Goal: Transaction & Acquisition: Purchase product/service

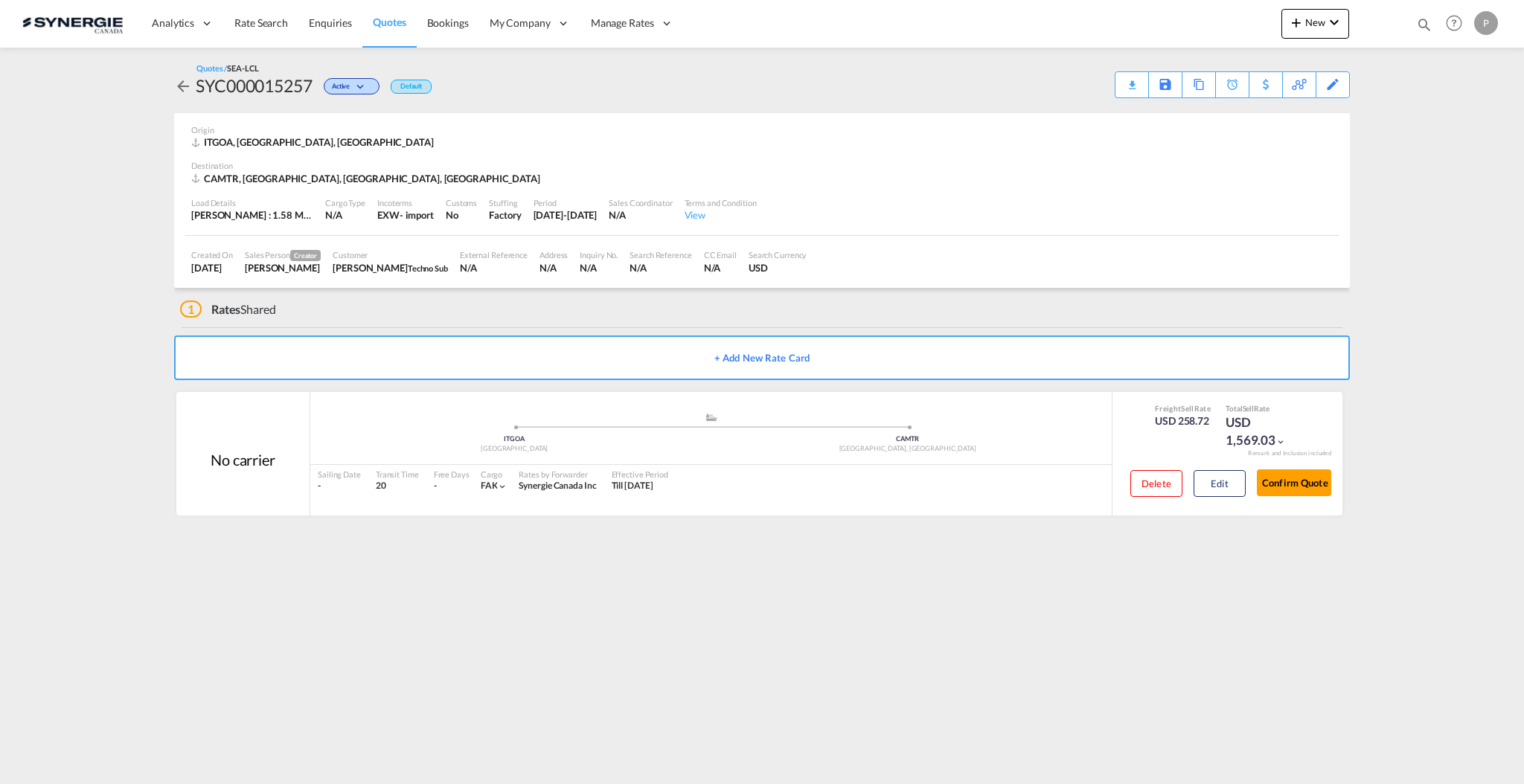
click at [1419, 23] on md-icon "icon-magnify" at bounding box center [1424, 25] width 17 height 17
click at [1187, 22] on select "Bookings Quotes Enquiries" at bounding box center [1187, 24] width 71 height 27
select select "Quotes"
click at [1152, 11] on select "Bookings Quotes Enquiries" at bounding box center [1187, 24] width 71 height 27
click at [1253, 29] on input at bounding box center [1312, 24] width 185 height 26
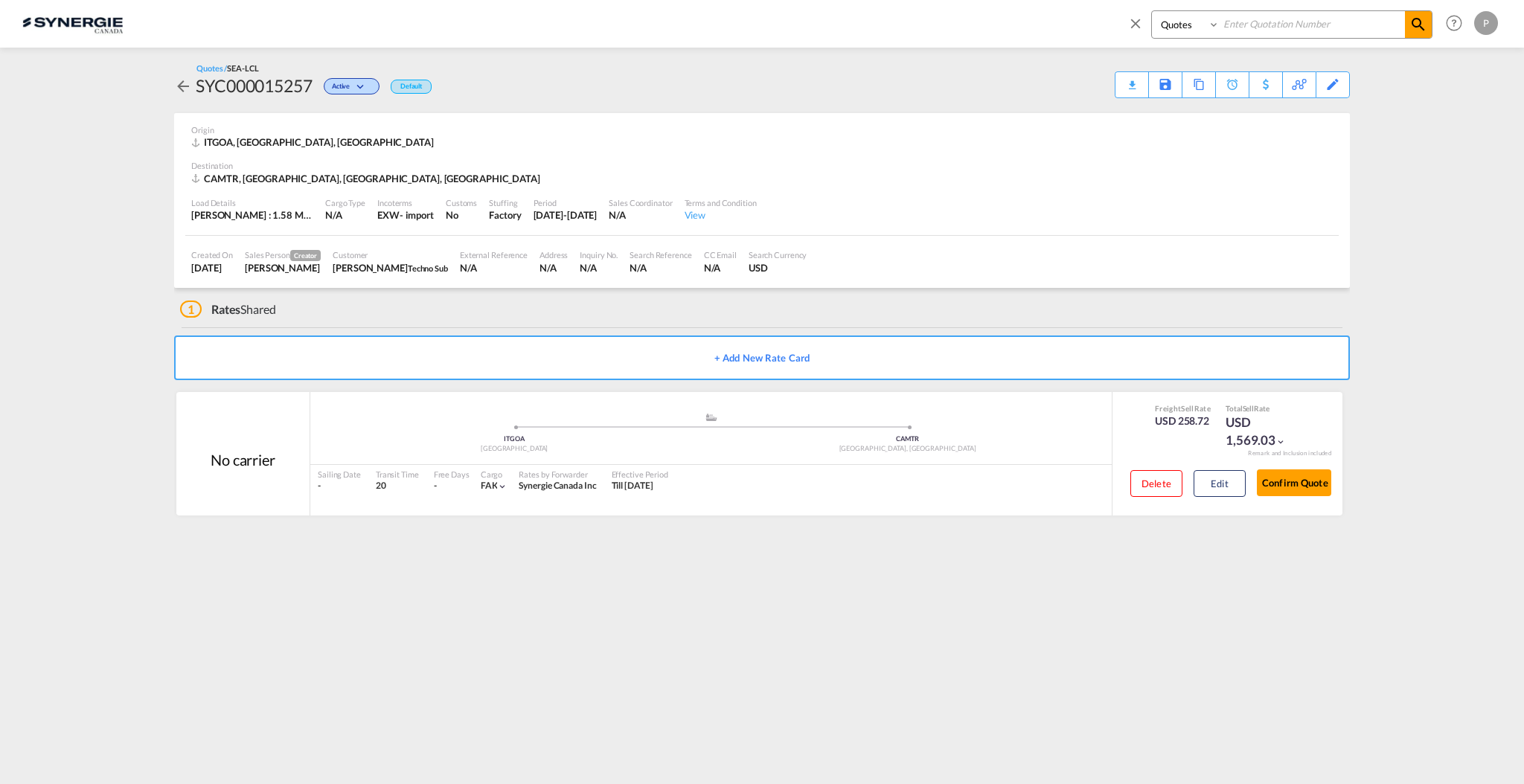
paste input "SYC000015161"
type input "SYC000015161"
click at [1424, 19] on md-icon "icon-magnify" at bounding box center [1418, 24] width 17 height 17
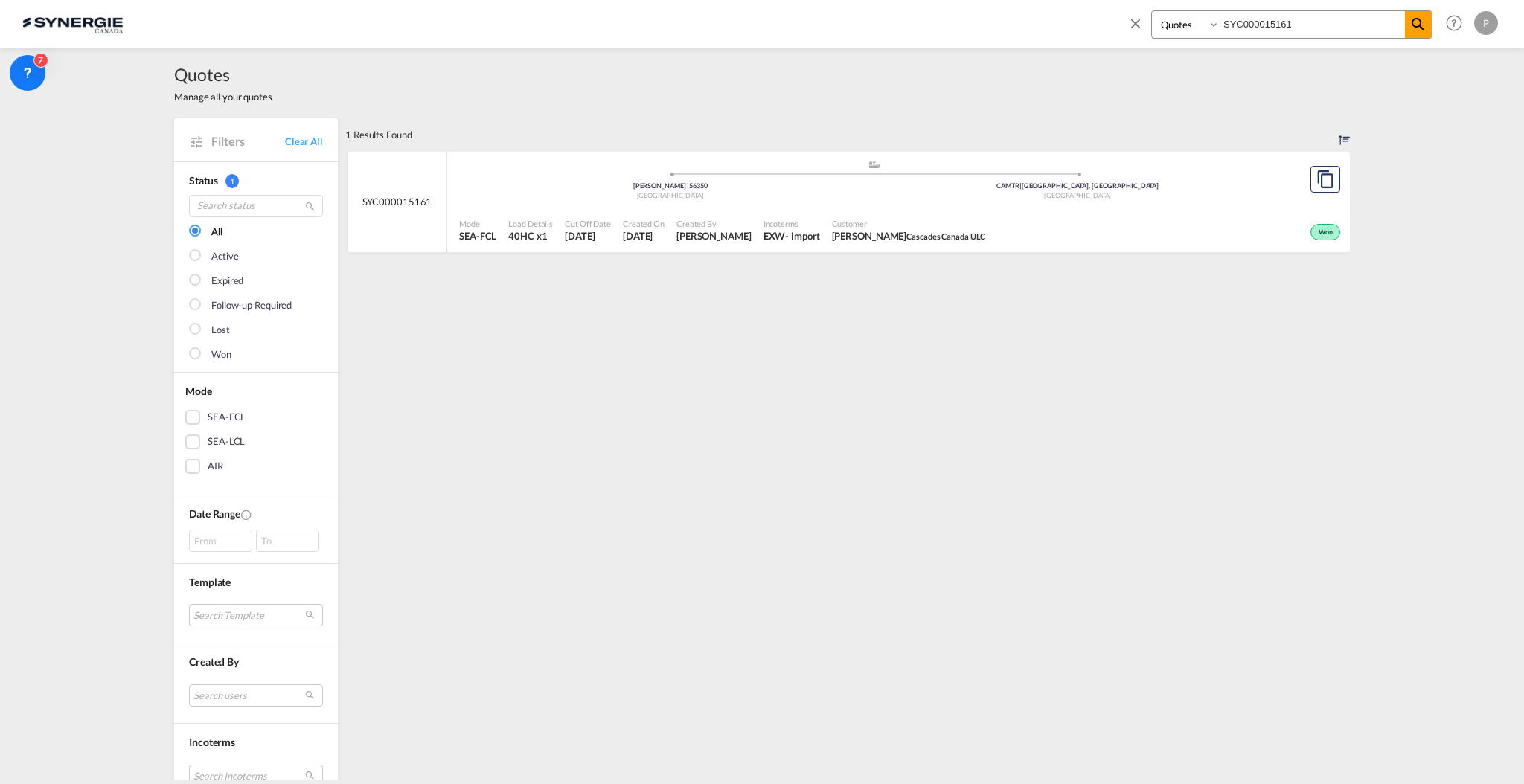
click at [995, 210] on div "Mode SEA-FCL Load Details 40HC x1 Cut Off Date 30 Sep 2025 Created On 30 Sep 20…" at bounding box center [899, 230] width 902 height 45
click at [1134, 12] on span at bounding box center [1139, 28] width 24 height 36
click at [1315, 18] on span "New" at bounding box center [1315, 22] width 56 height 12
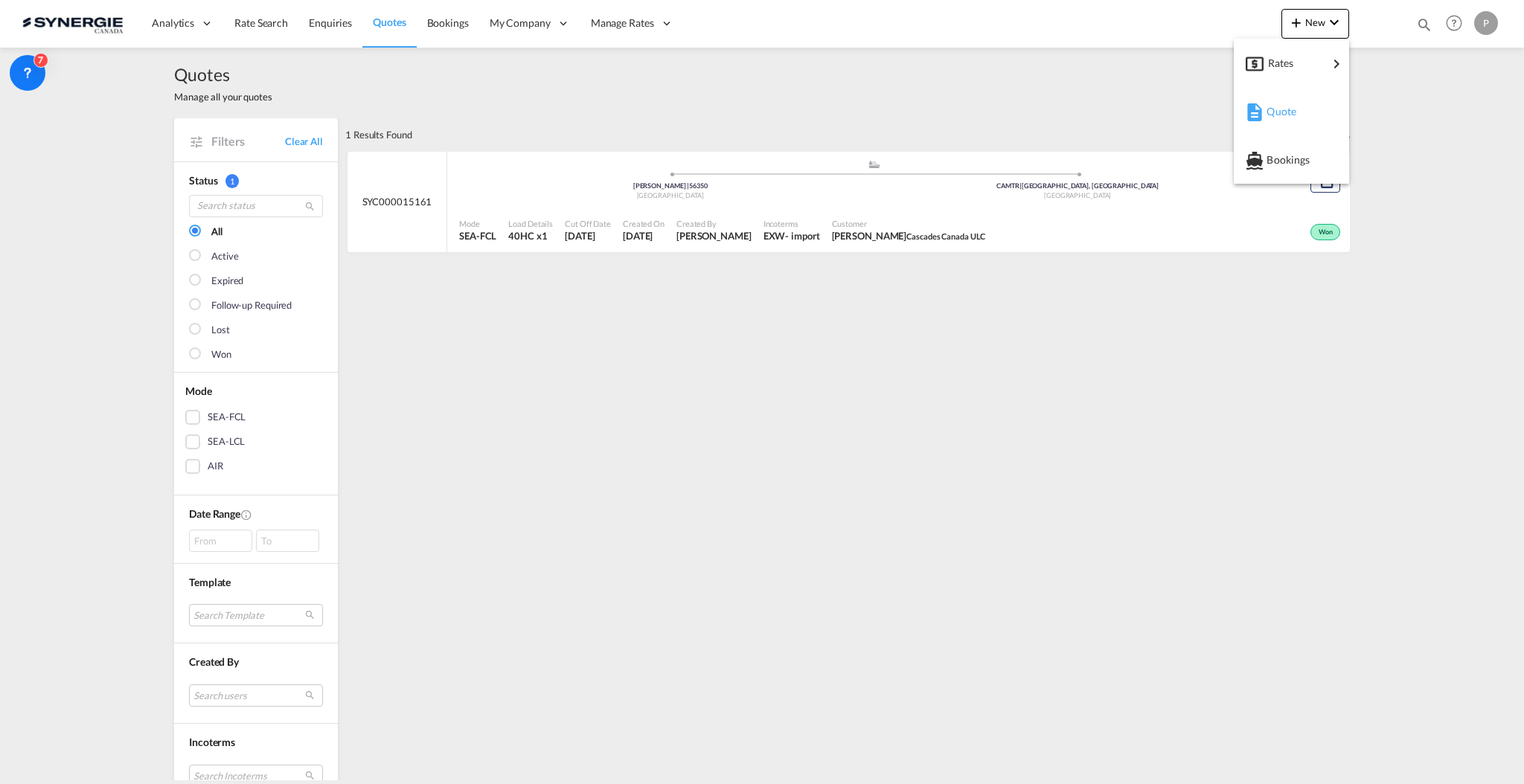
click at [1283, 108] on span "Quote" at bounding box center [1275, 111] width 17 height 29
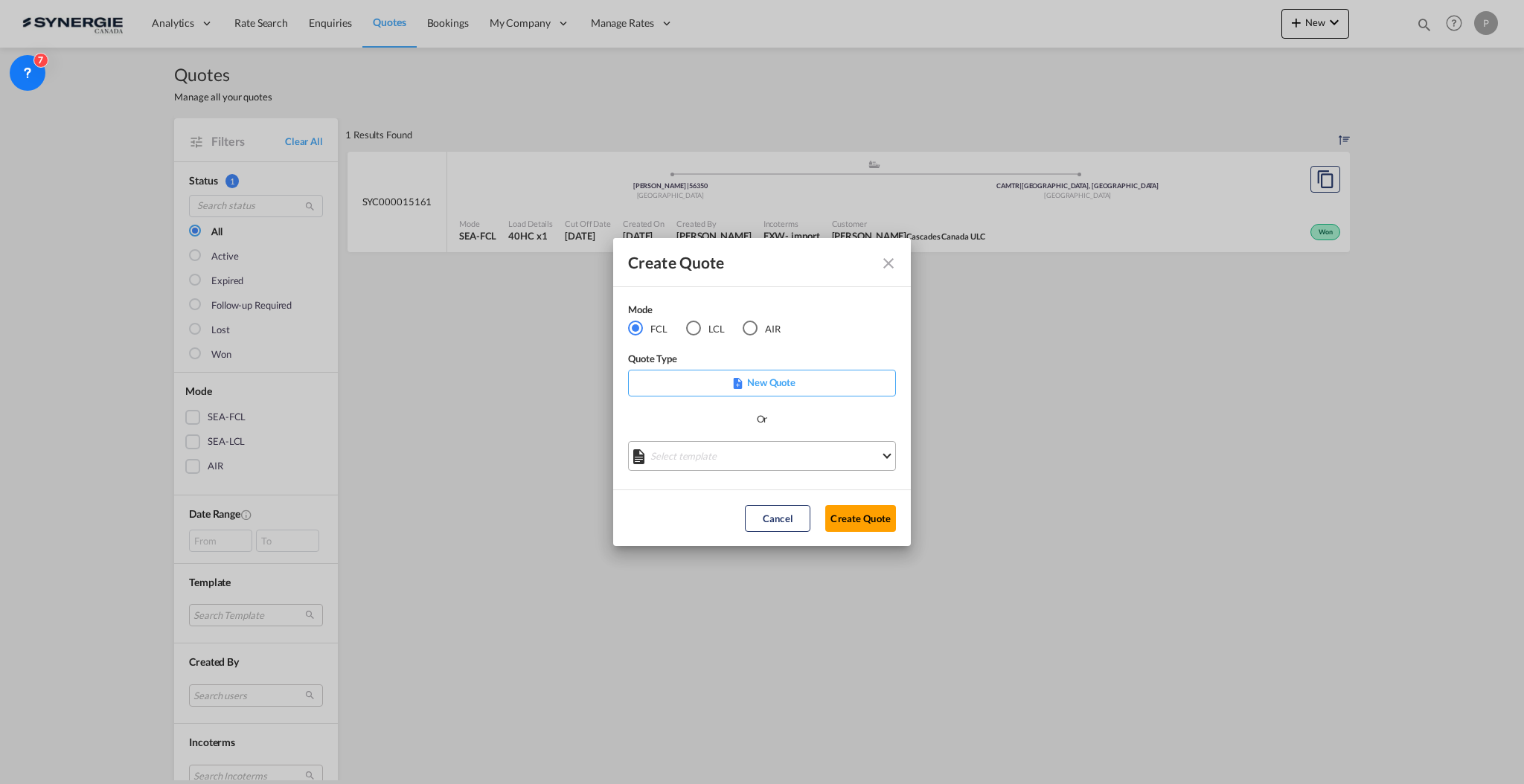
click at [714, 445] on md-select "Select template *NEW* FCL FREEHAND / DAP Pablo Gomez Saldarriaga | 10 Jul 2025 …" at bounding box center [762, 456] width 268 height 29
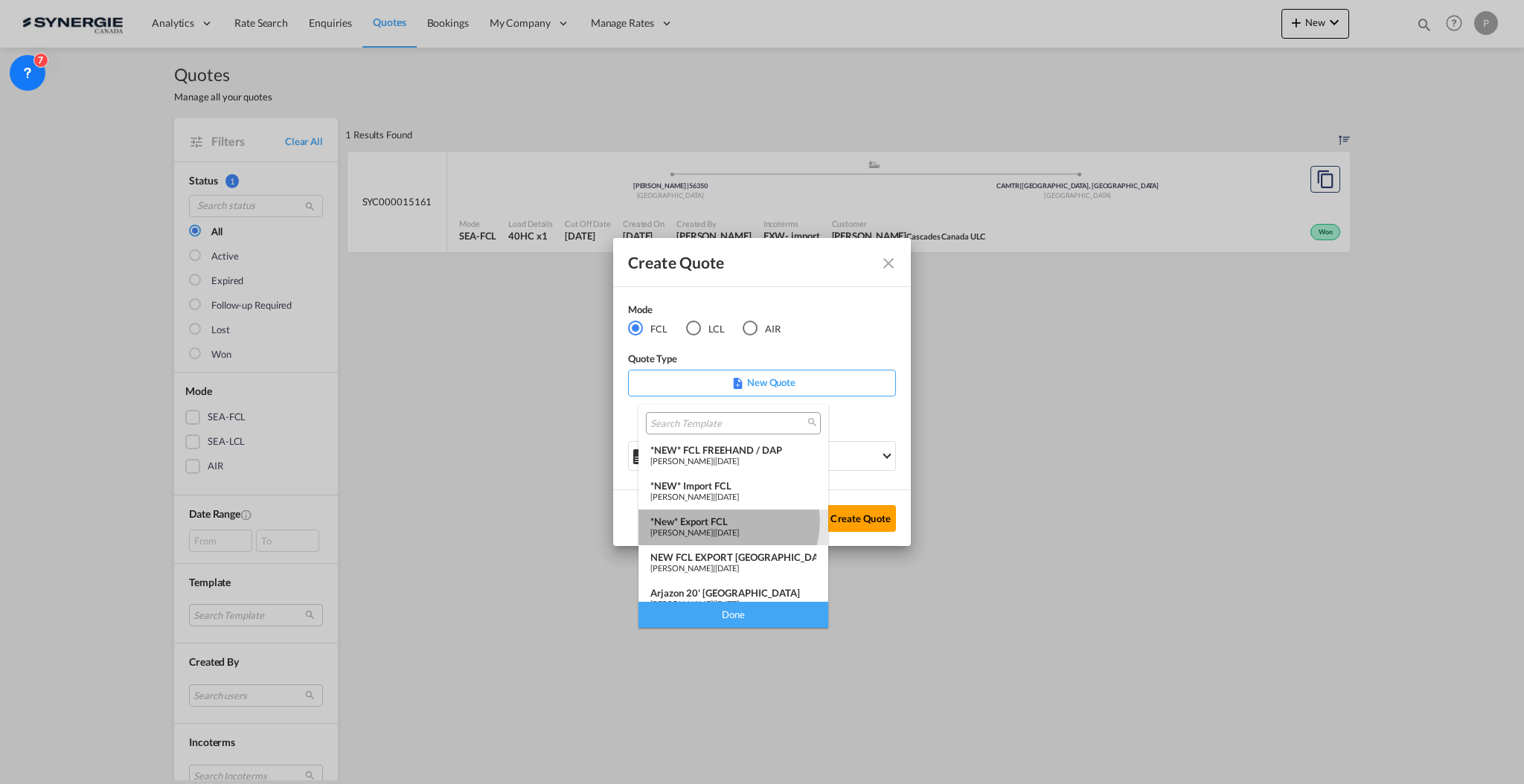
click at [728, 521] on div "*New* Export FCL" at bounding box center [733, 521] width 166 height 12
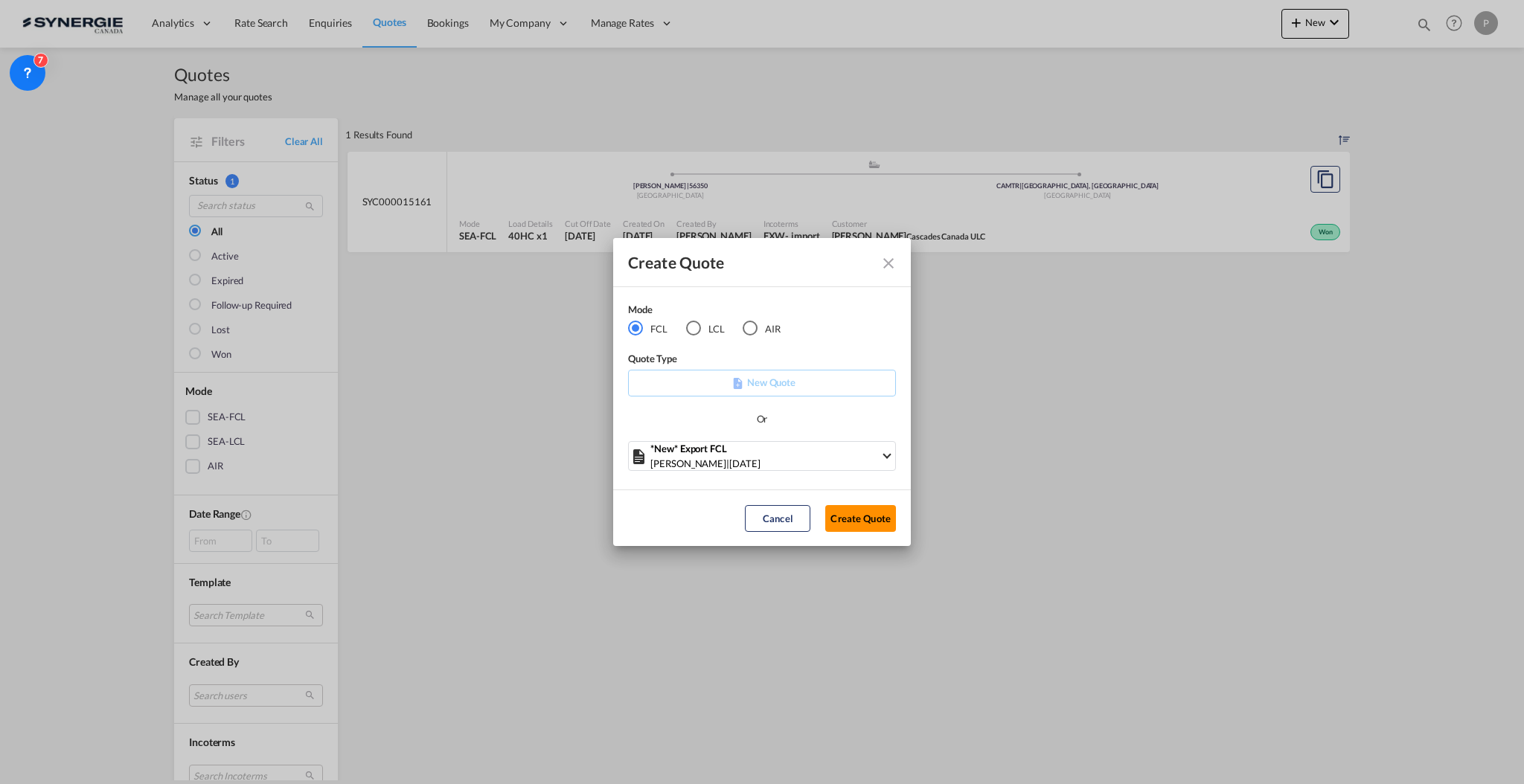
click at [854, 522] on button "Create Quote" at bounding box center [860, 518] width 71 height 27
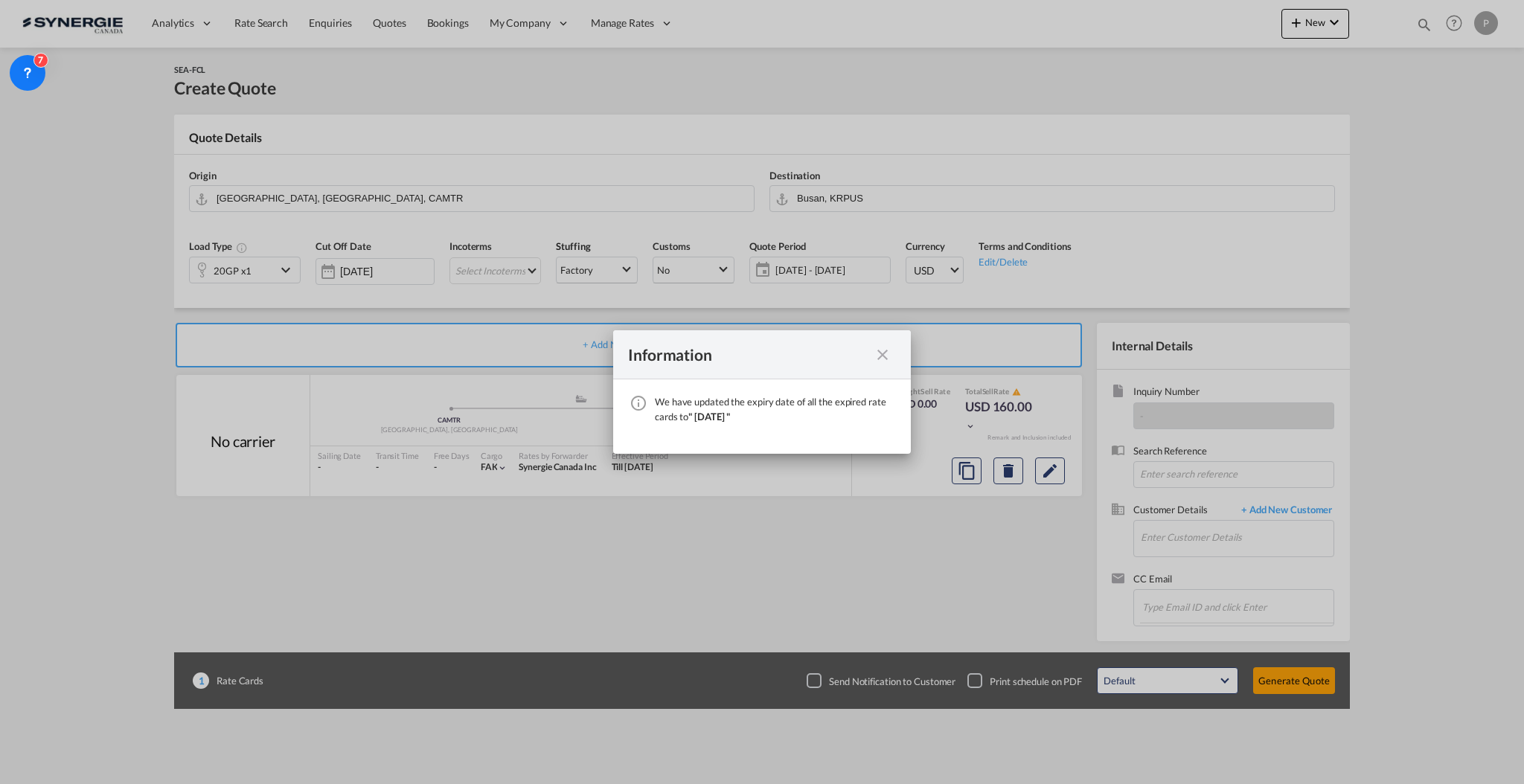
click at [886, 355] on md-icon "icon-close fg-AAA8AD cursor" at bounding box center [882, 354] width 17 height 17
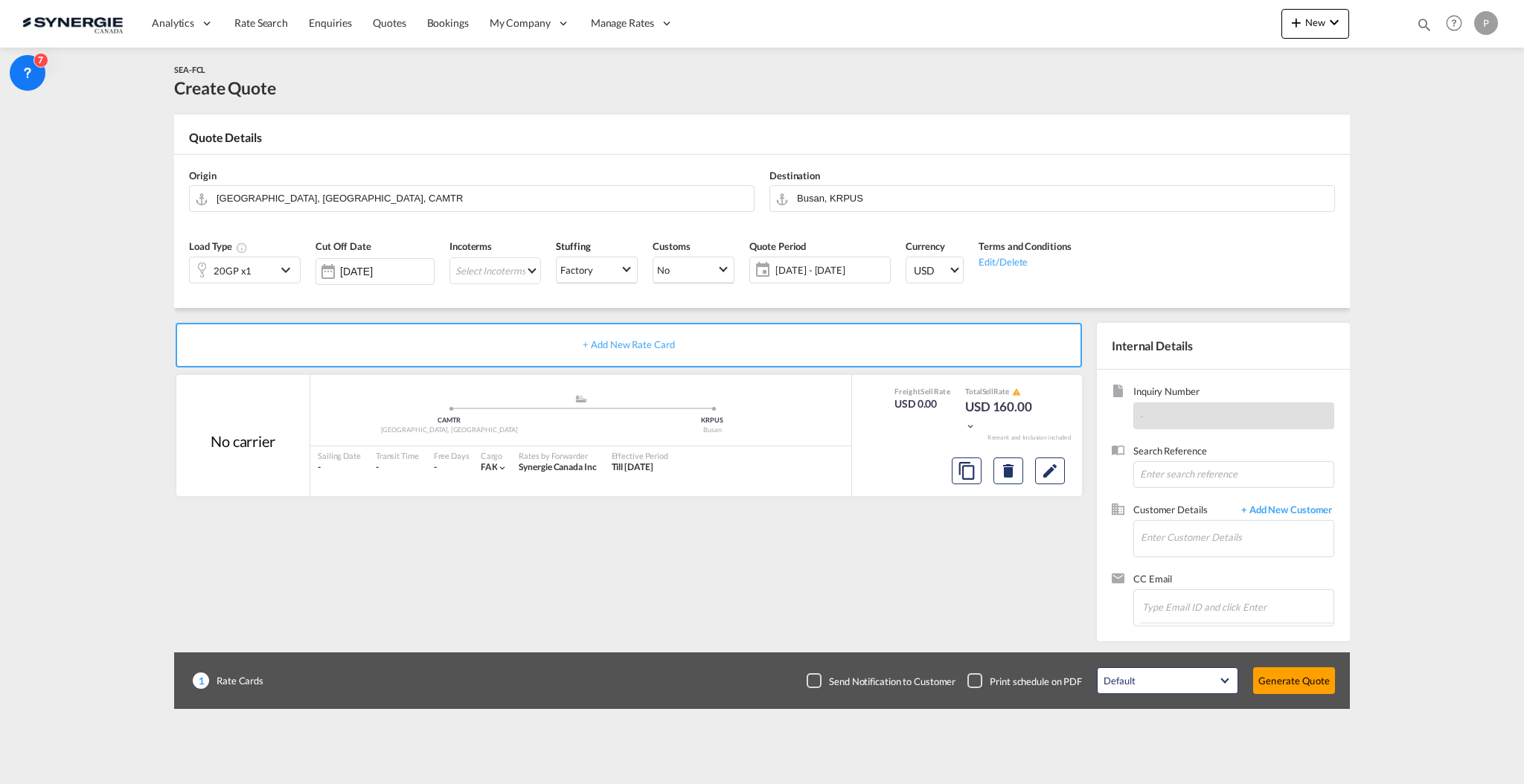
click at [468, 183] on div "Origin Montreal, QC, CAMTR" at bounding box center [471, 190] width 580 height 60
click at [475, 197] on input "Montreal, QC, CAMTR" at bounding box center [481, 198] width 530 height 26
click at [372, 203] on input "Montreal, QC, CAMTR" at bounding box center [481, 198] width 530 height 26
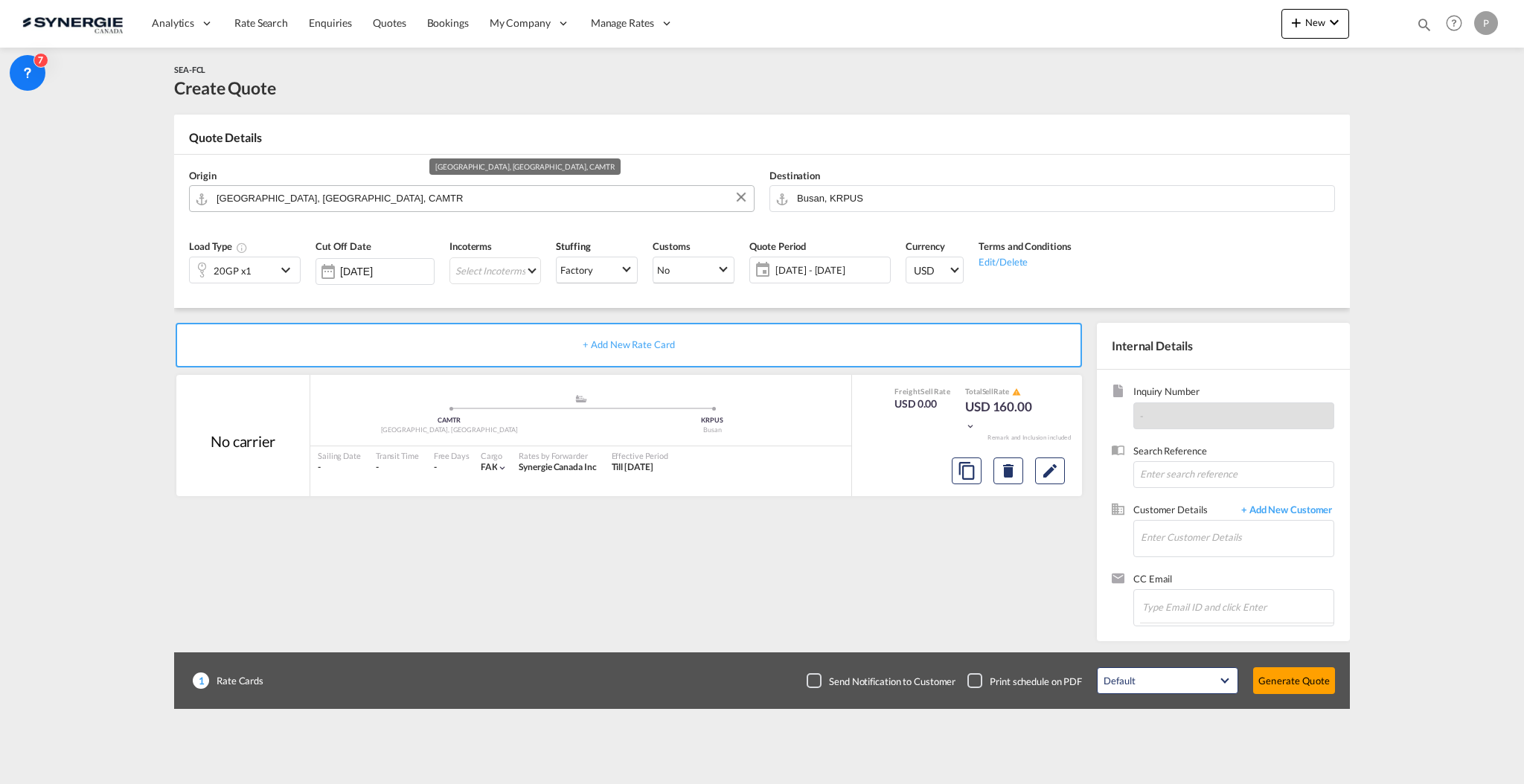
click at [372, 203] on input "Montreal, QC, CAMTR" at bounding box center [481, 198] width 530 height 26
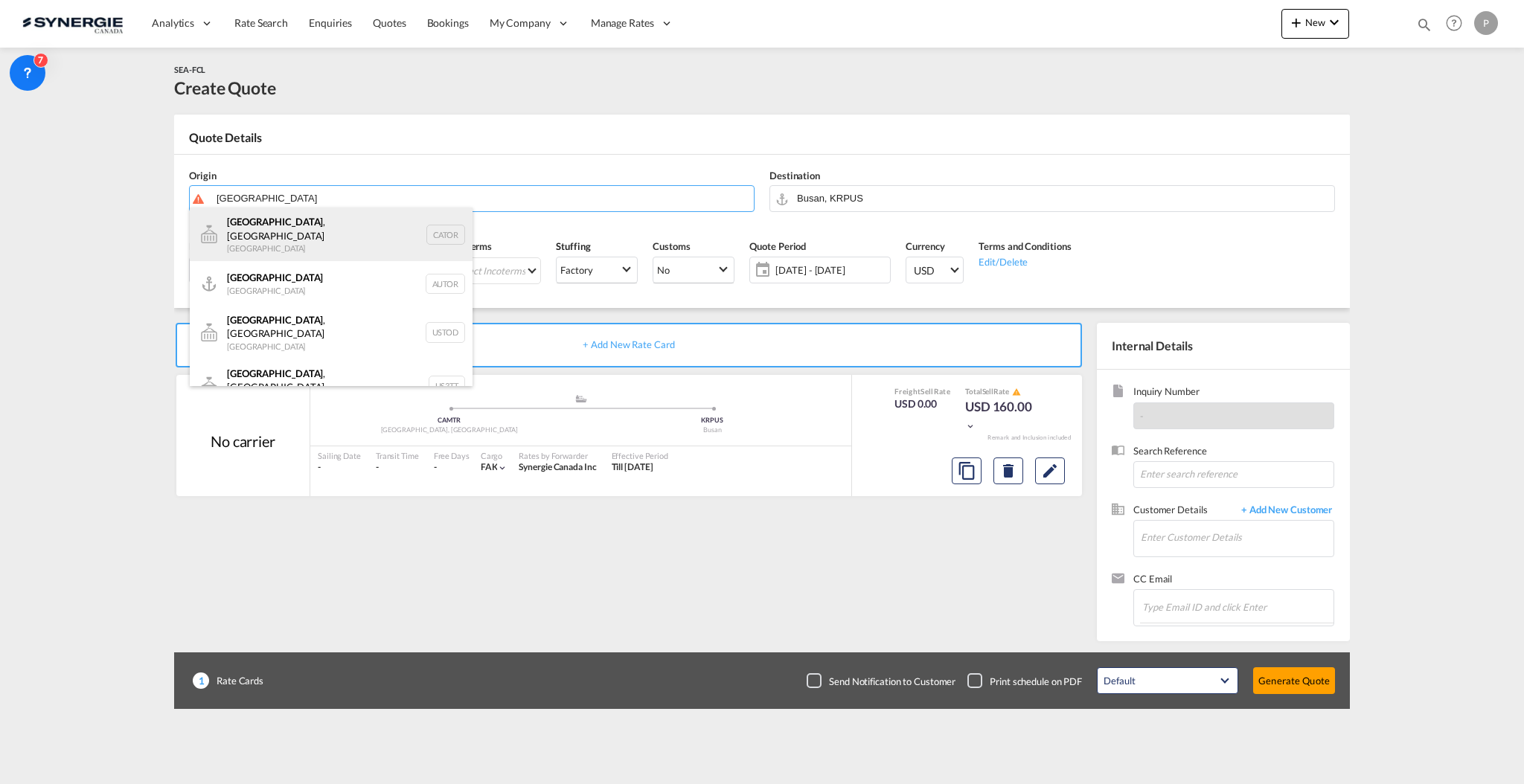
click at [337, 238] on div "Toronto , ON Canada CATOR" at bounding box center [331, 234] width 282 height 53
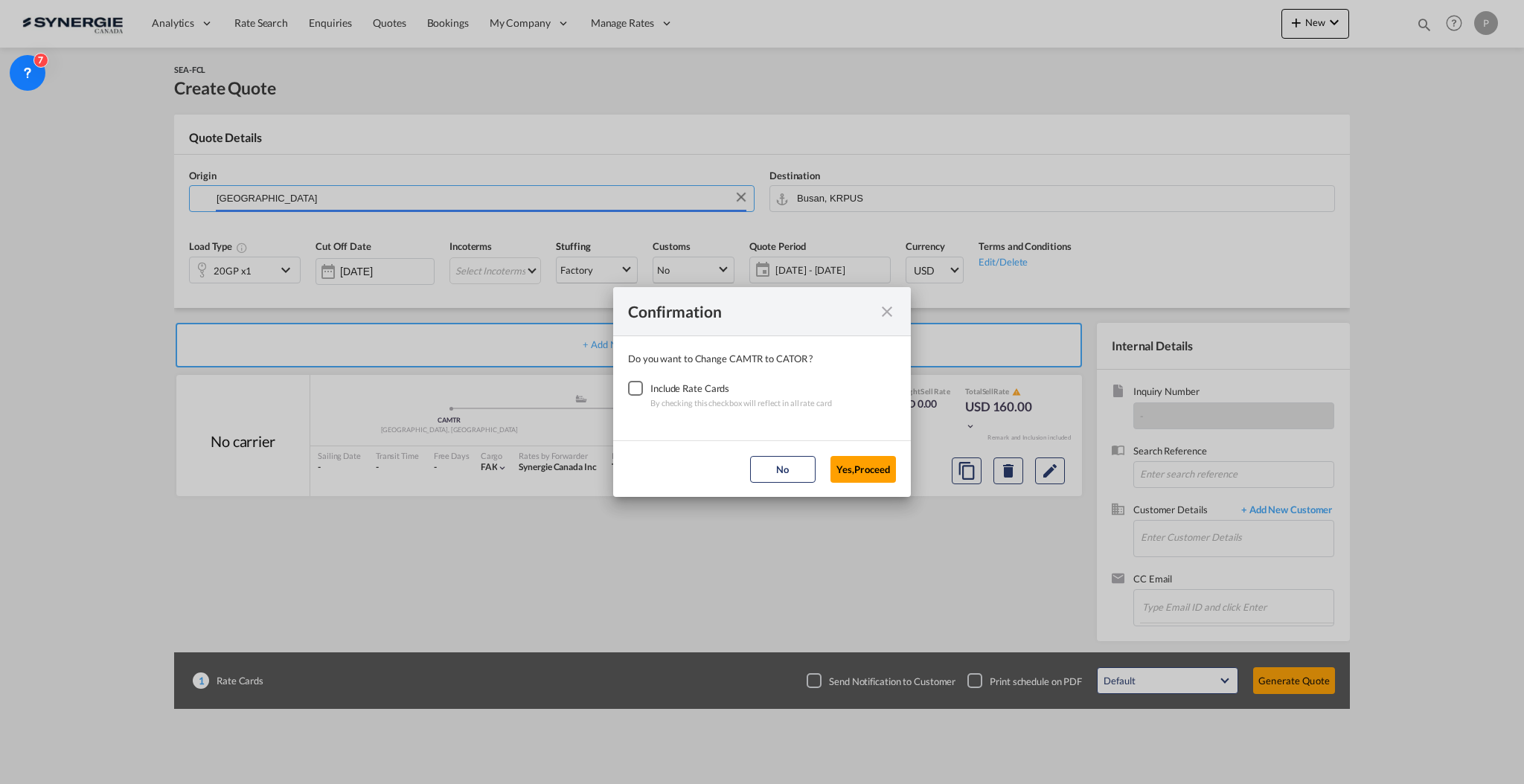
type input "Toronto, ON, CATOR"
click at [638, 389] on div "Checkbox No Ink" at bounding box center [635, 388] width 15 height 15
drag, startPoint x: 915, startPoint y: 466, endPoint x: 884, endPoint y: 462, distance: 31.3
click at [915, 465] on div "Confirmation Do you want to Change CAMTR to CATOR ? Include Rate Cards By check…" at bounding box center [762, 392] width 1524 height 784
click at [873, 459] on button "Yes,Proceed" at bounding box center [862, 469] width 65 height 27
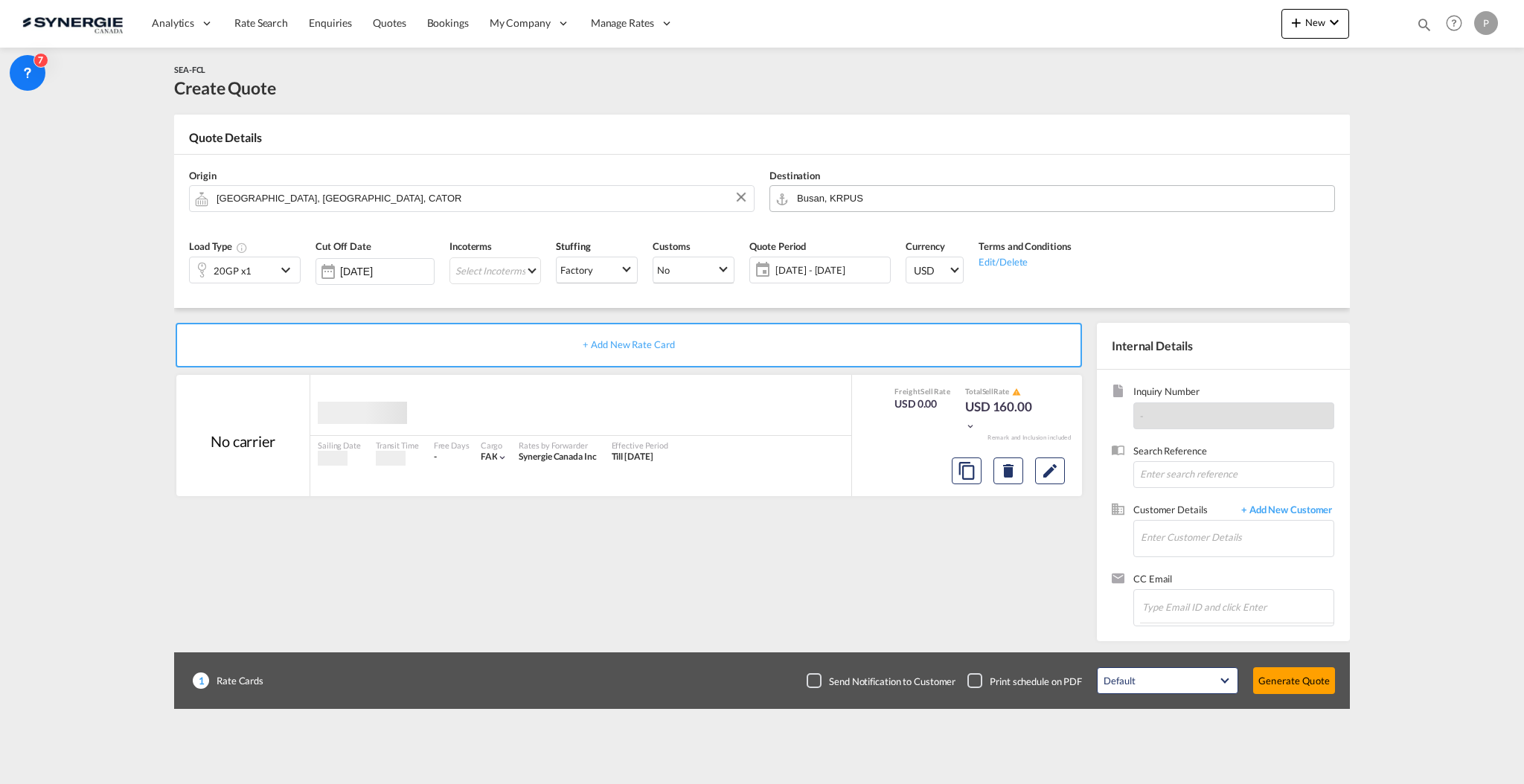
click at [863, 208] on md-autocomplete "Busan, KRPUS" at bounding box center [1061, 198] width 530 height 27
click at [864, 202] on input "Busan, KRPUS" at bounding box center [1062, 198] width 530 height 26
click at [864, 200] on input "Busan, KRPUS" at bounding box center [1062, 198] width 530 height 26
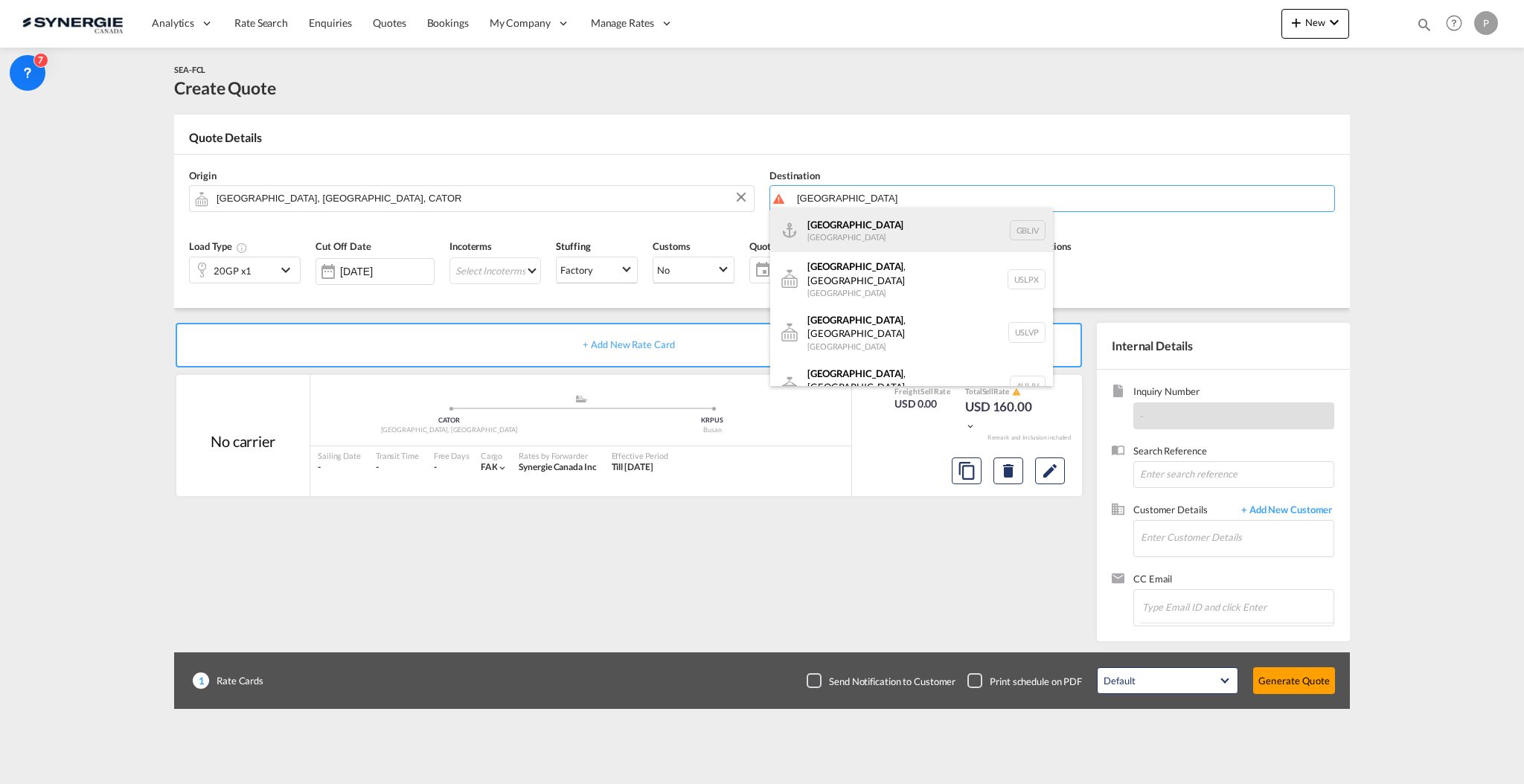
click at [866, 234] on div "Liverpool United Kingdom GBLIV" at bounding box center [911, 229] width 282 height 45
type input "Liverpool, GBLIV"
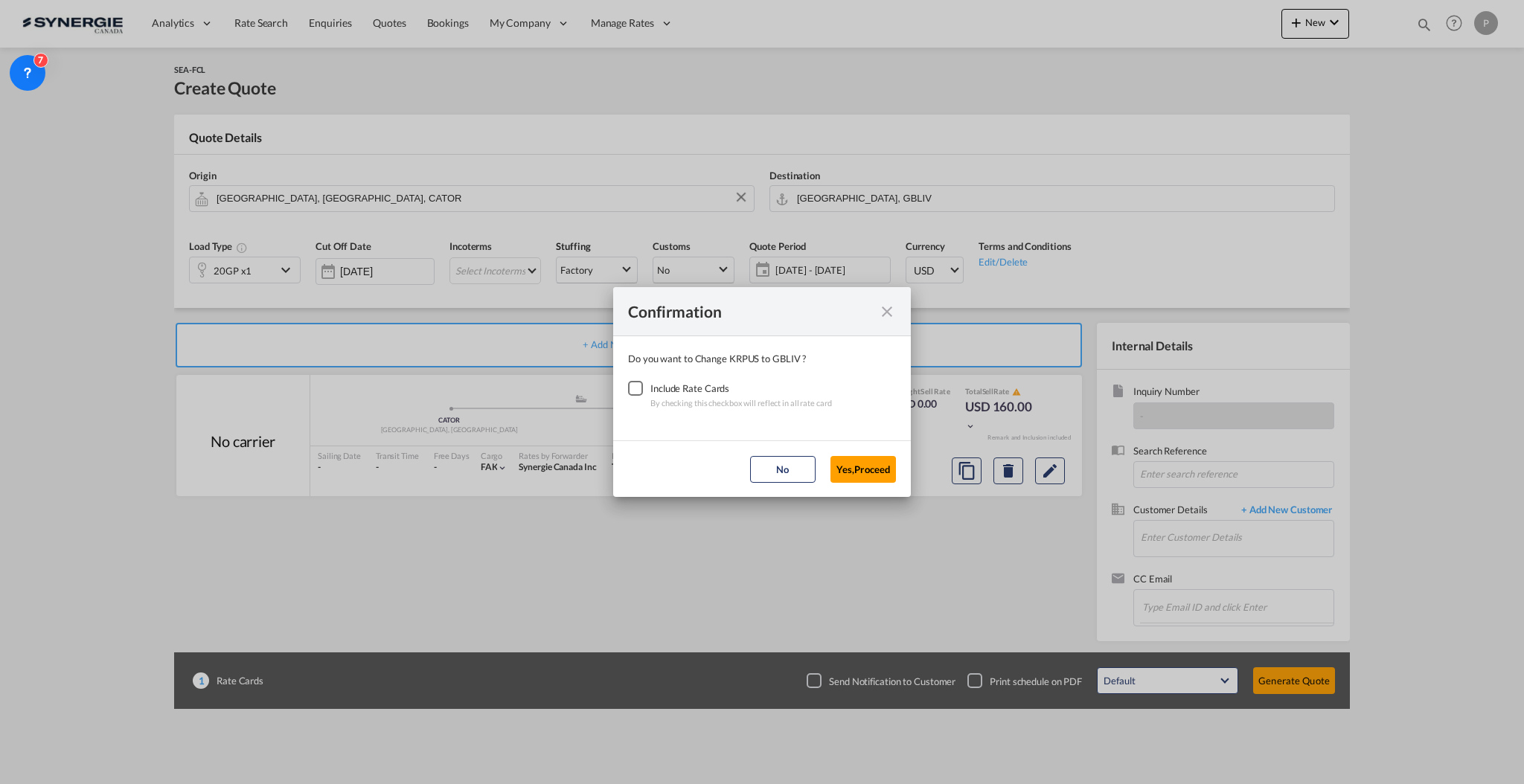
click at [638, 386] on div "Checkbox No Ink" at bounding box center [635, 388] width 15 height 15
click at [878, 464] on button "Yes,Proceed" at bounding box center [862, 469] width 65 height 27
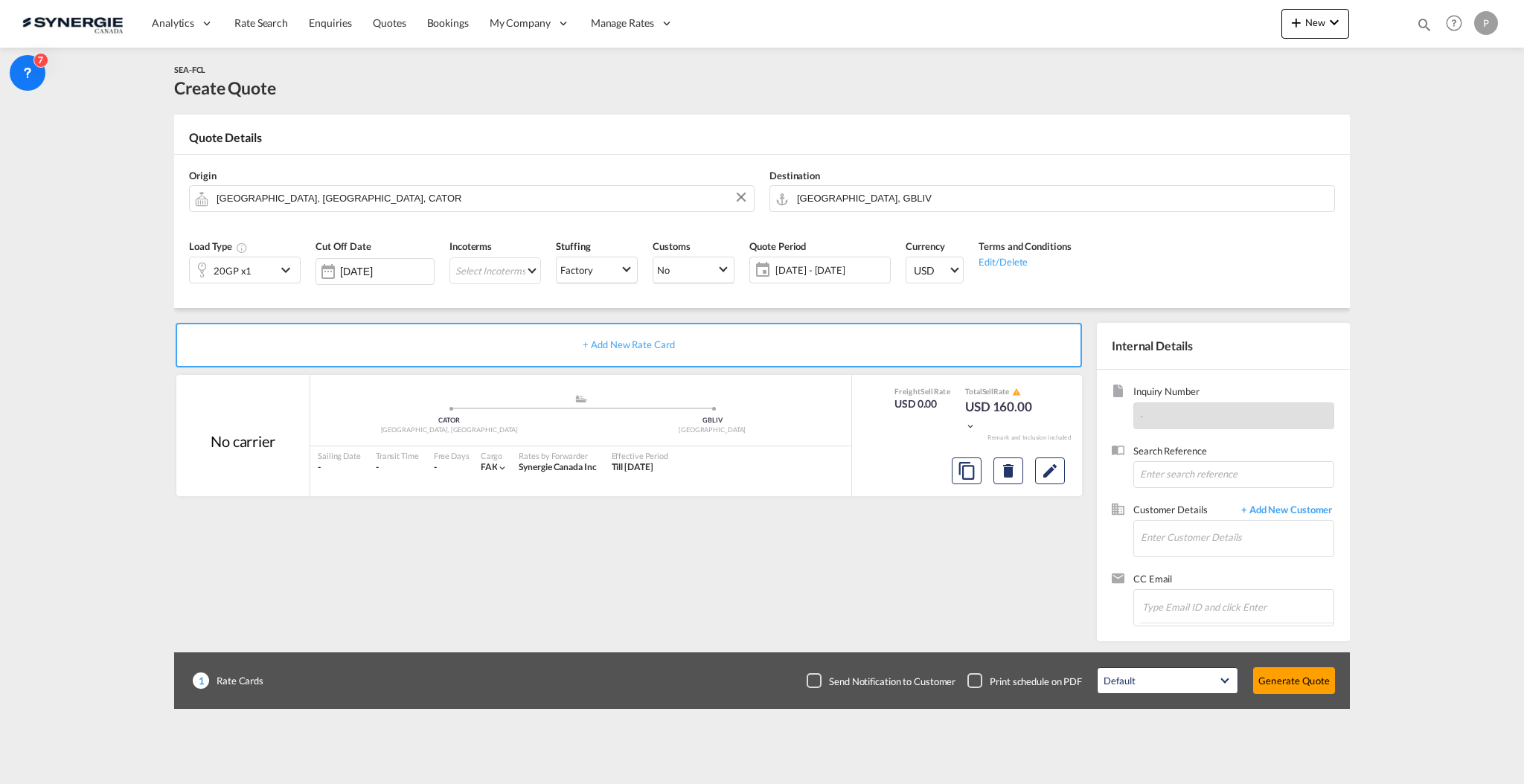
click at [199, 267] on div at bounding box center [202, 270] width 24 height 29
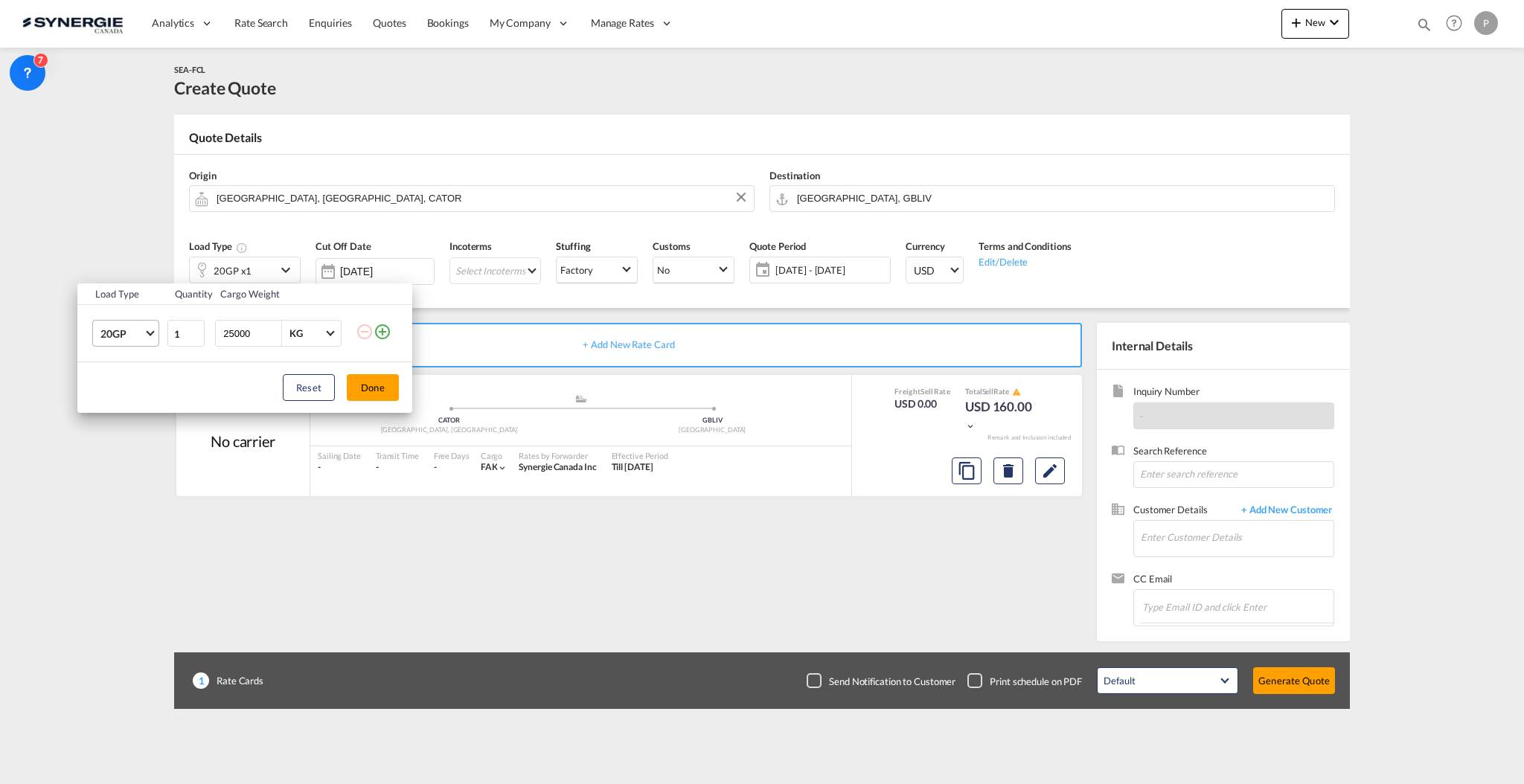
click at [132, 341] on span "20GP" at bounding box center [122, 334] width 43 height 15
click at [137, 440] on md-option "40HR" at bounding box center [139, 449] width 101 height 36
click at [127, 337] on span "40HR" at bounding box center [122, 334] width 43 height 15
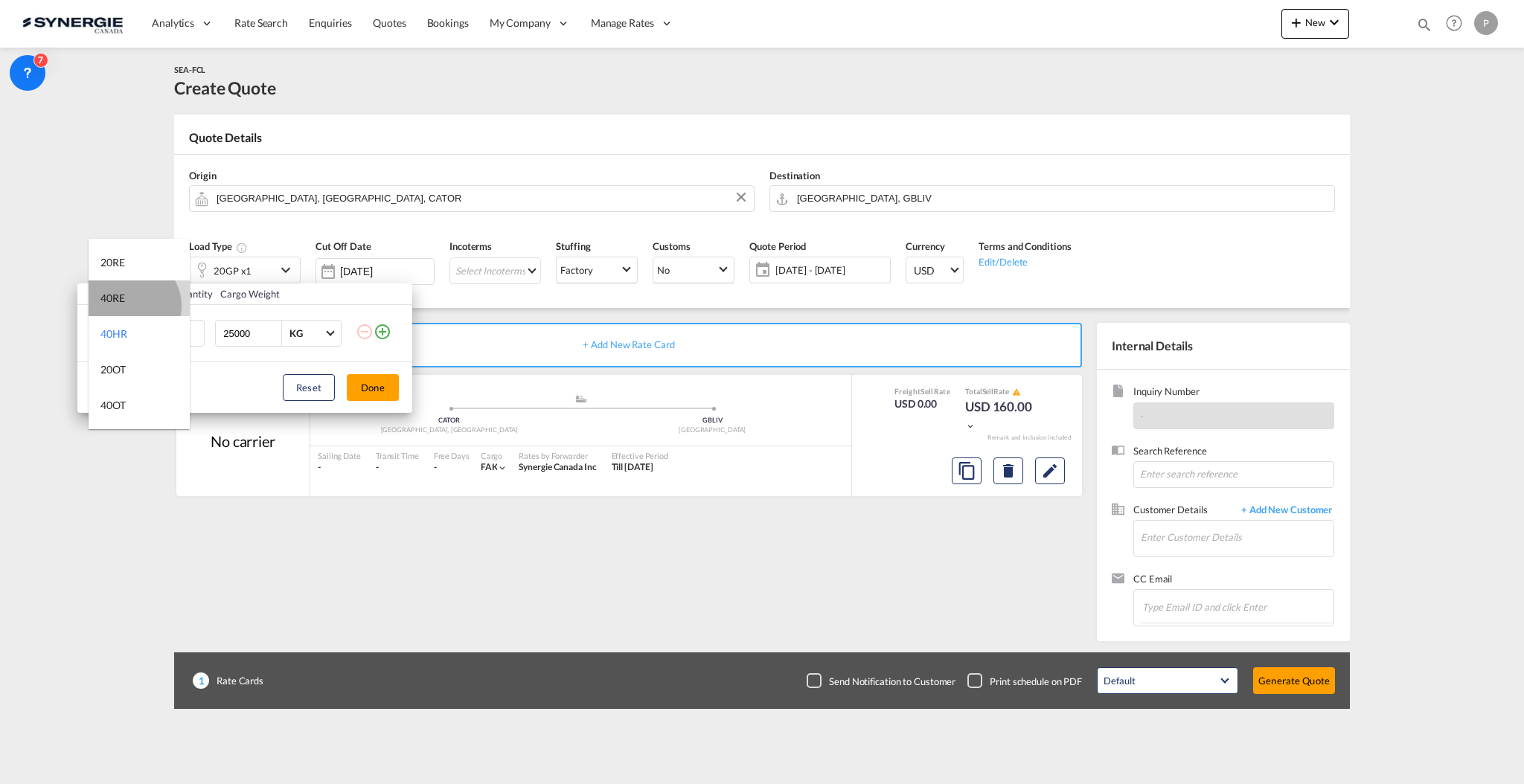
click at [129, 304] on md-option "40RE" at bounding box center [139, 298] width 101 height 36
click at [359, 382] on button "Done" at bounding box center [372, 387] width 52 height 27
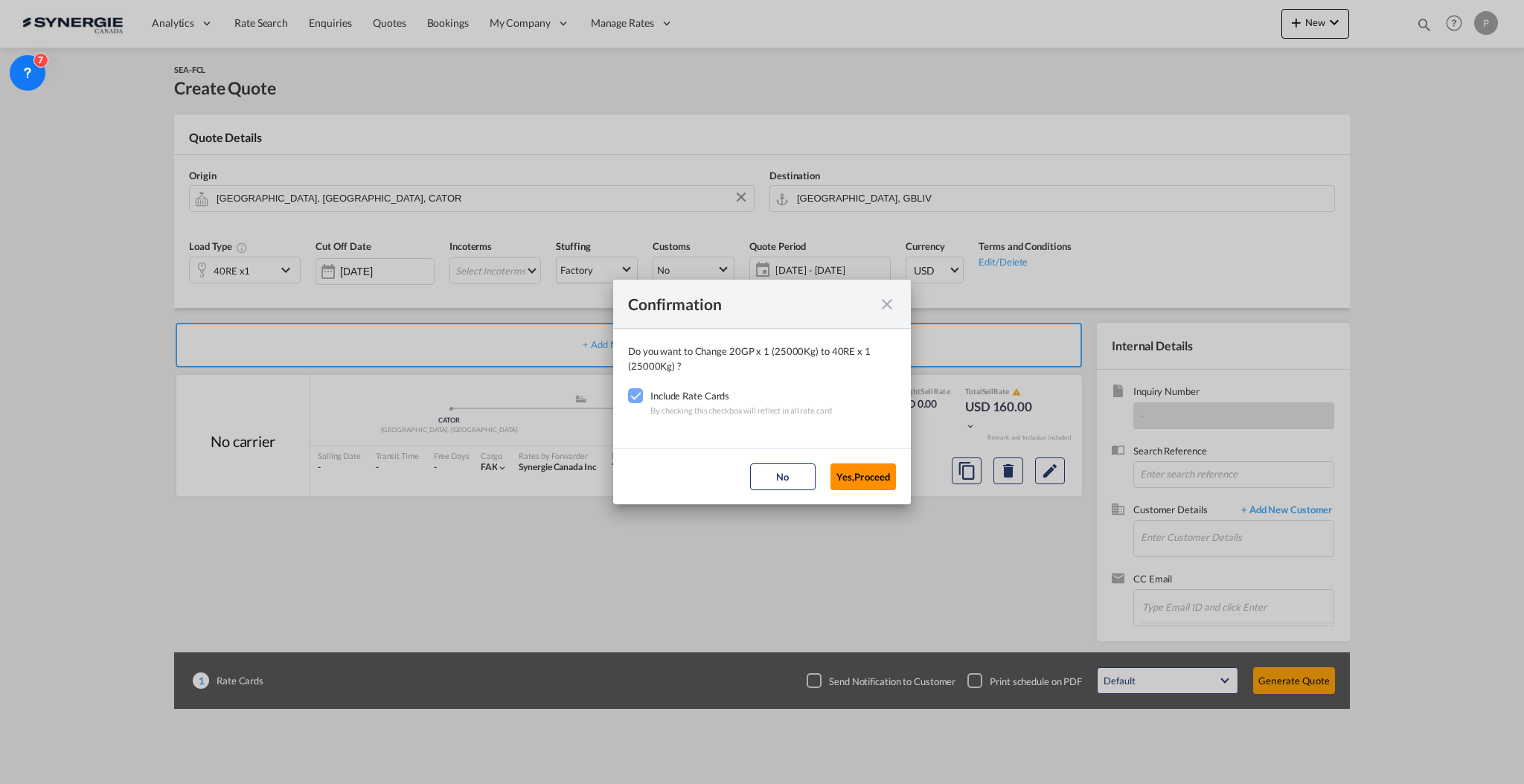
click at [854, 464] on button "Yes,Proceed" at bounding box center [862, 476] width 65 height 27
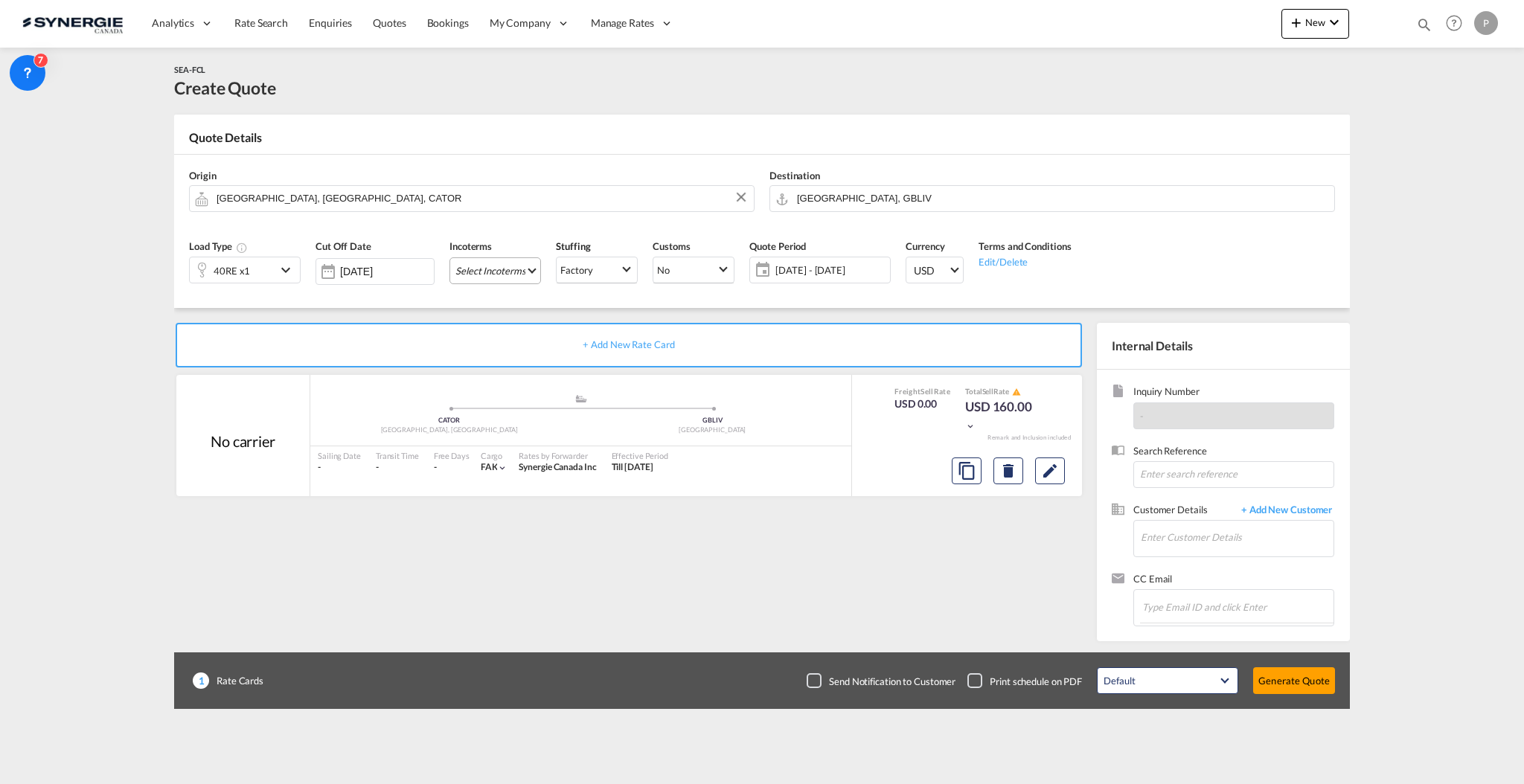
click at [516, 282] on md-select "Select Incoterms FCA - export Free Carrier EXW - export Ex Works CFR - export C…" at bounding box center [495, 271] width 92 height 27
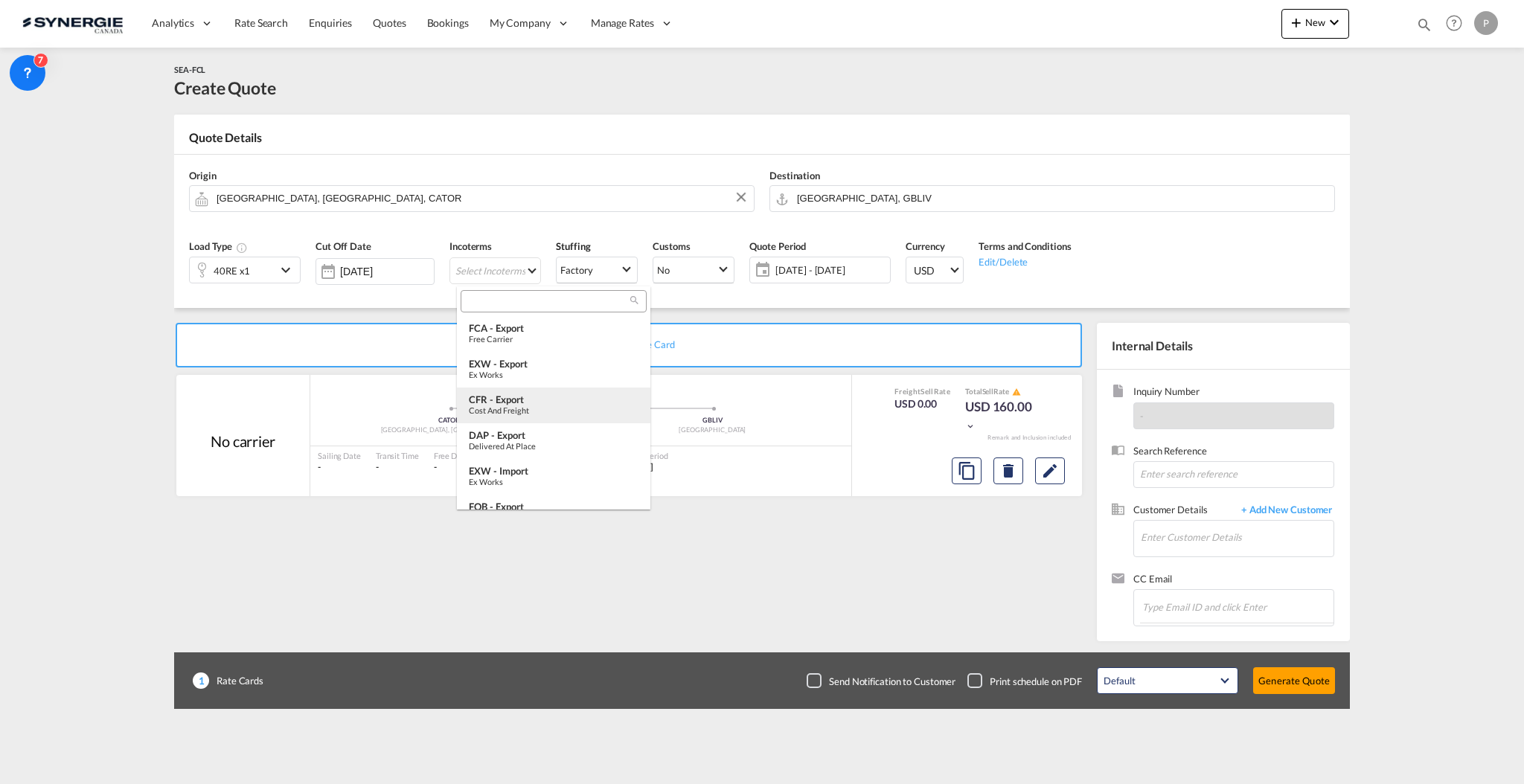
click at [532, 398] on div "CFR - export" at bounding box center [553, 399] width 170 height 12
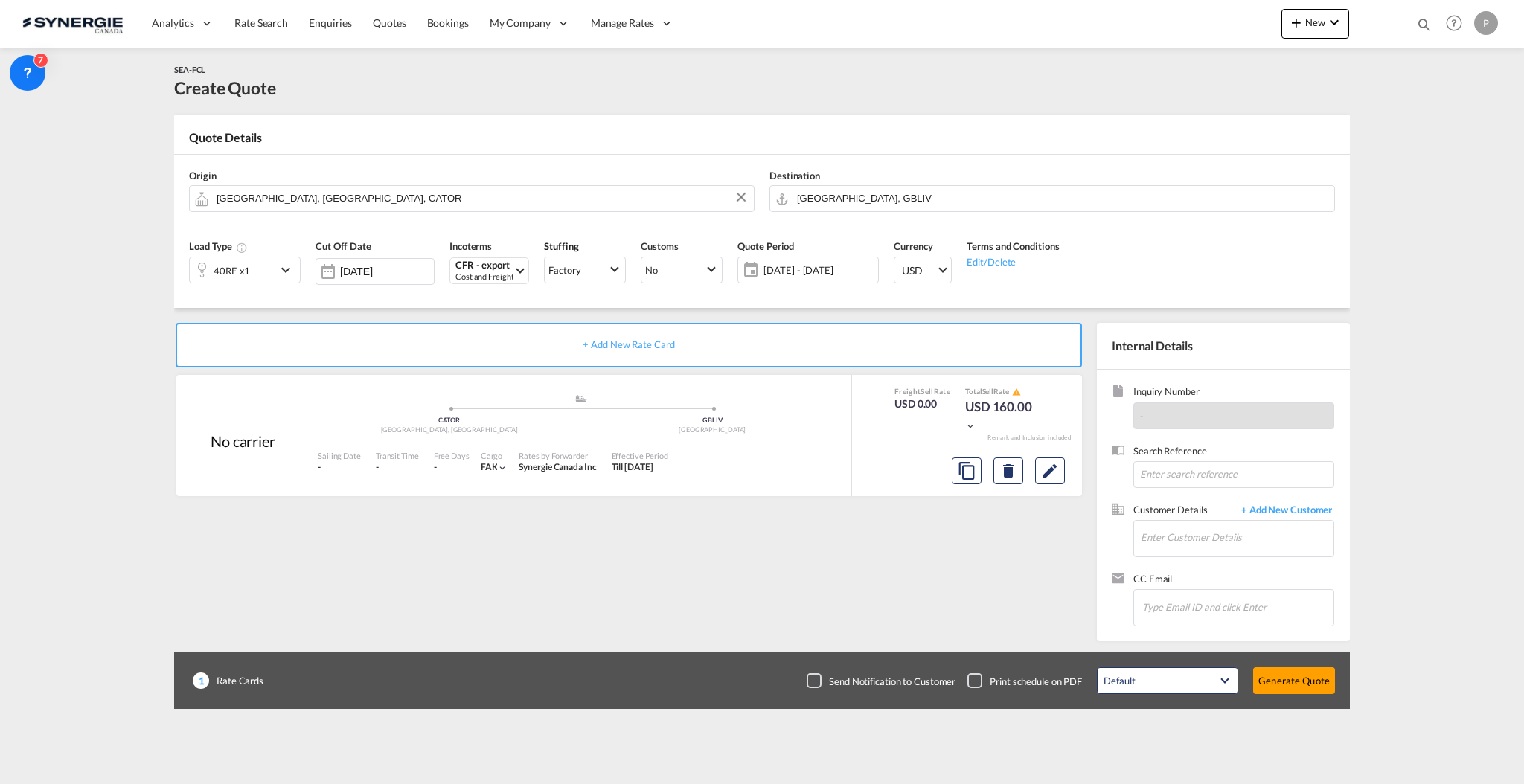
click at [810, 271] on span "07 Oct - 06 Nov 2025" at bounding box center [818, 270] width 111 height 14
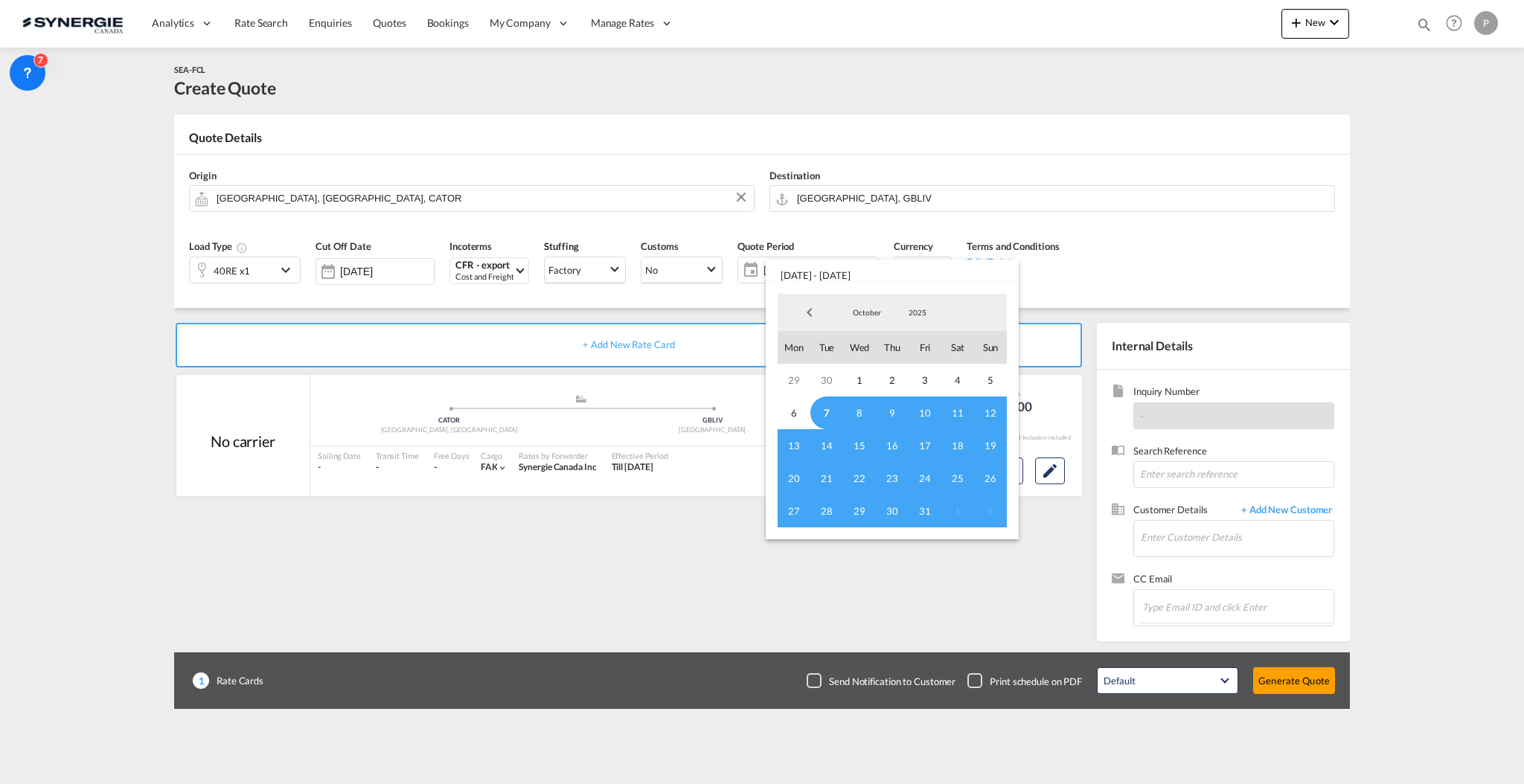
click at [837, 413] on span "7" at bounding box center [827, 413] width 33 height 33
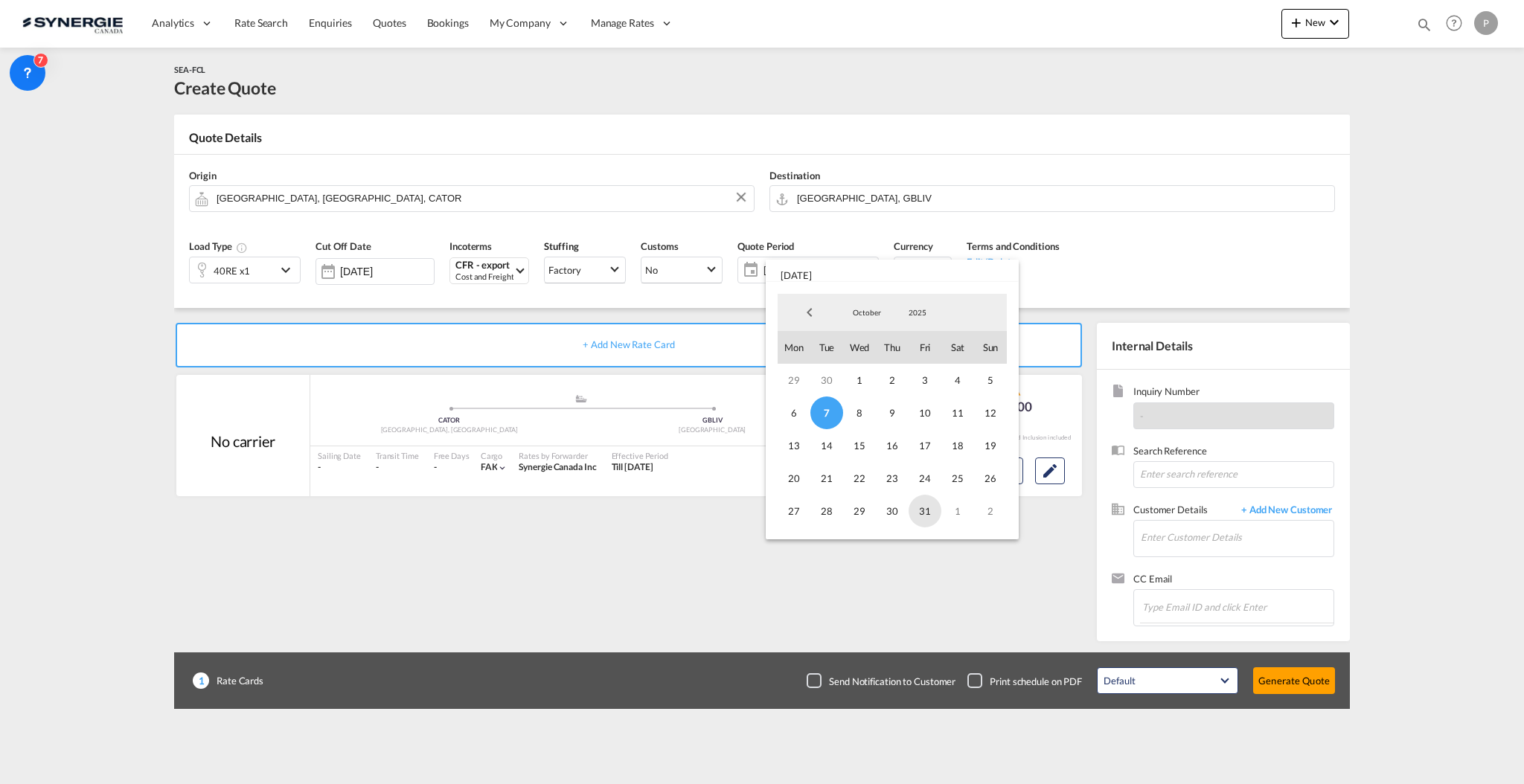
click at [917, 513] on span "31" at bounding box center [925, 512] width 33 height 33
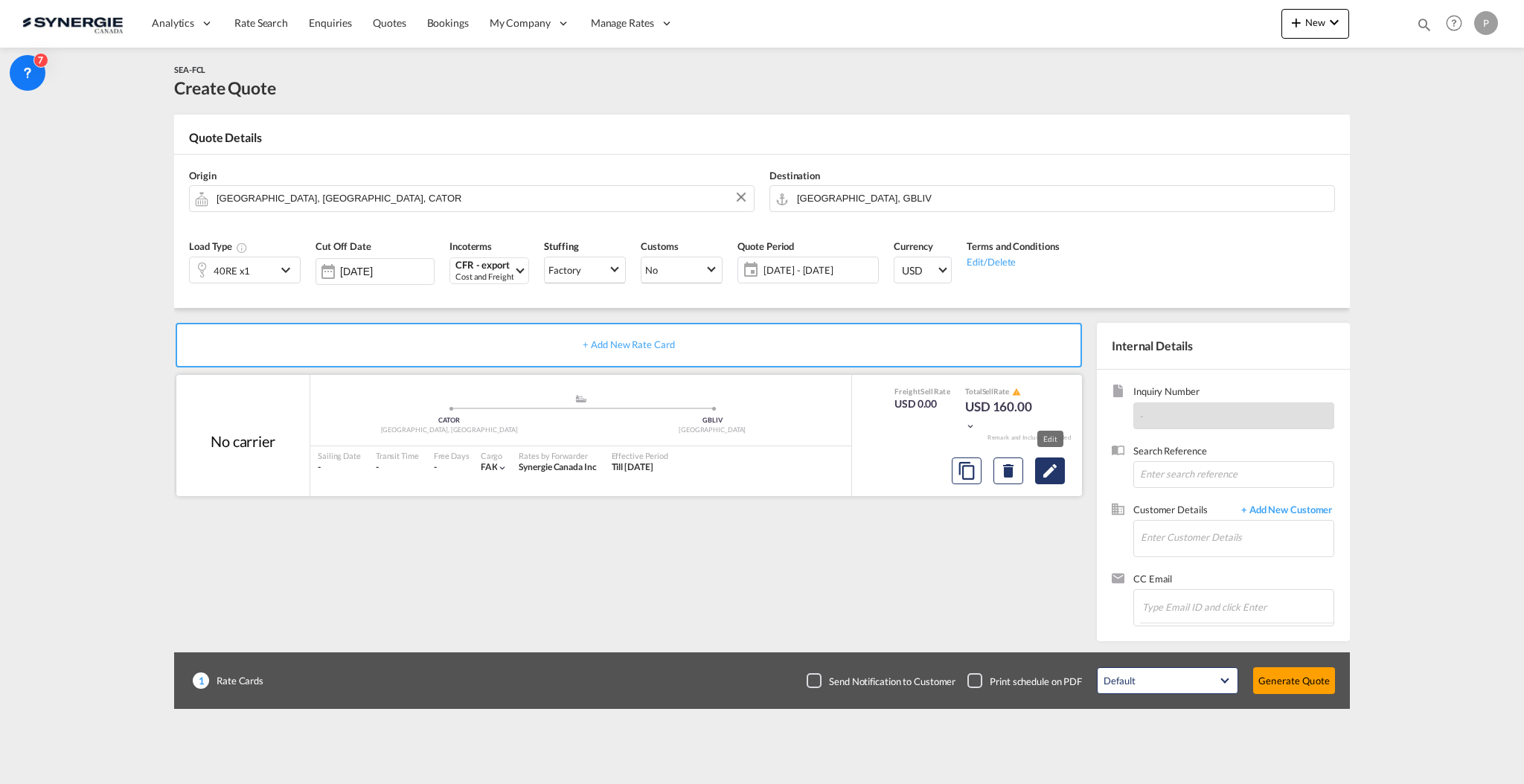
click at [1042, 474] on md-icon "Edit" at bounding box center [1049, 470] width 17 height 17
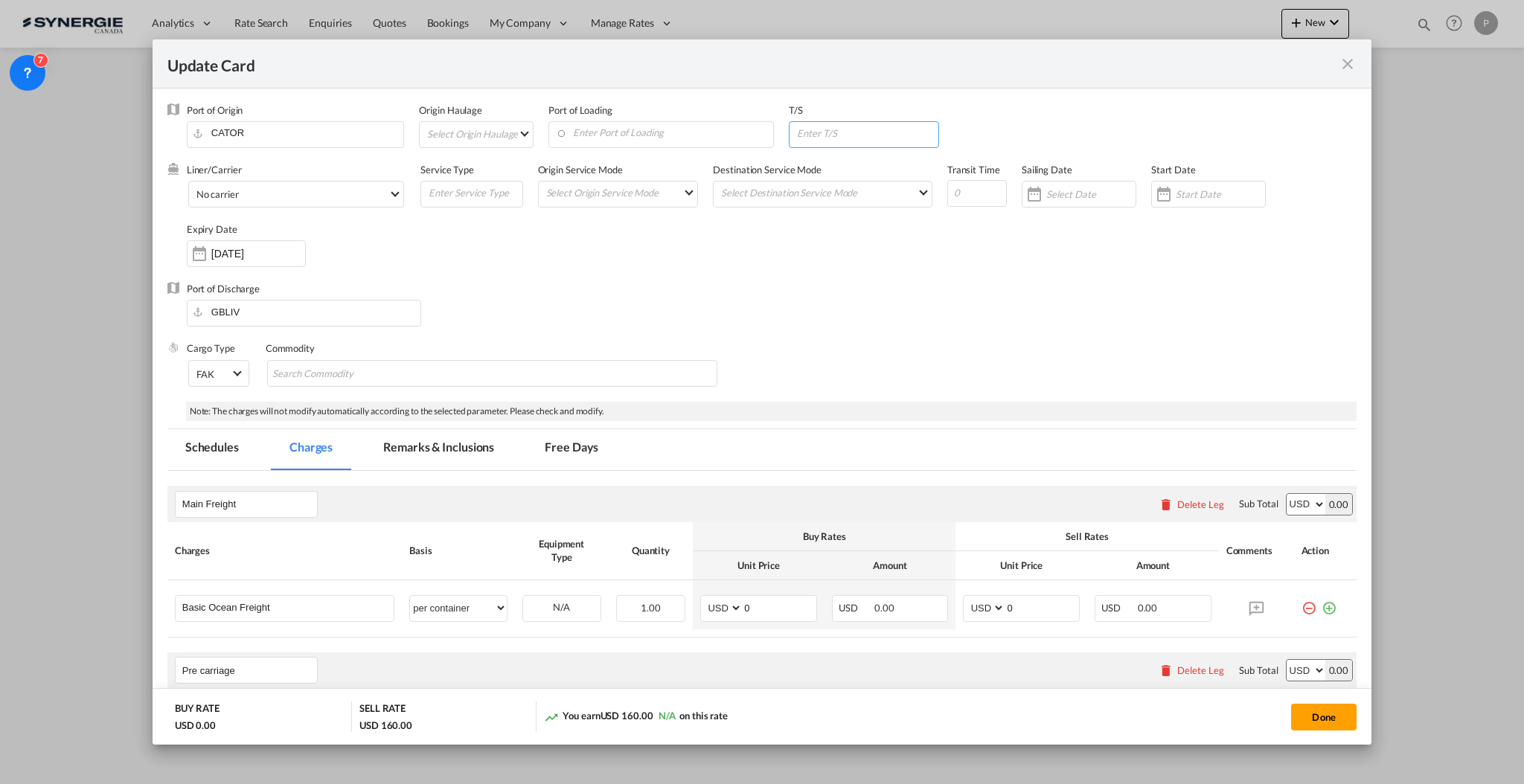
click at [795, 130] on input "Update Card Port ..." at bounding box center [867, 133] width 143 height 22
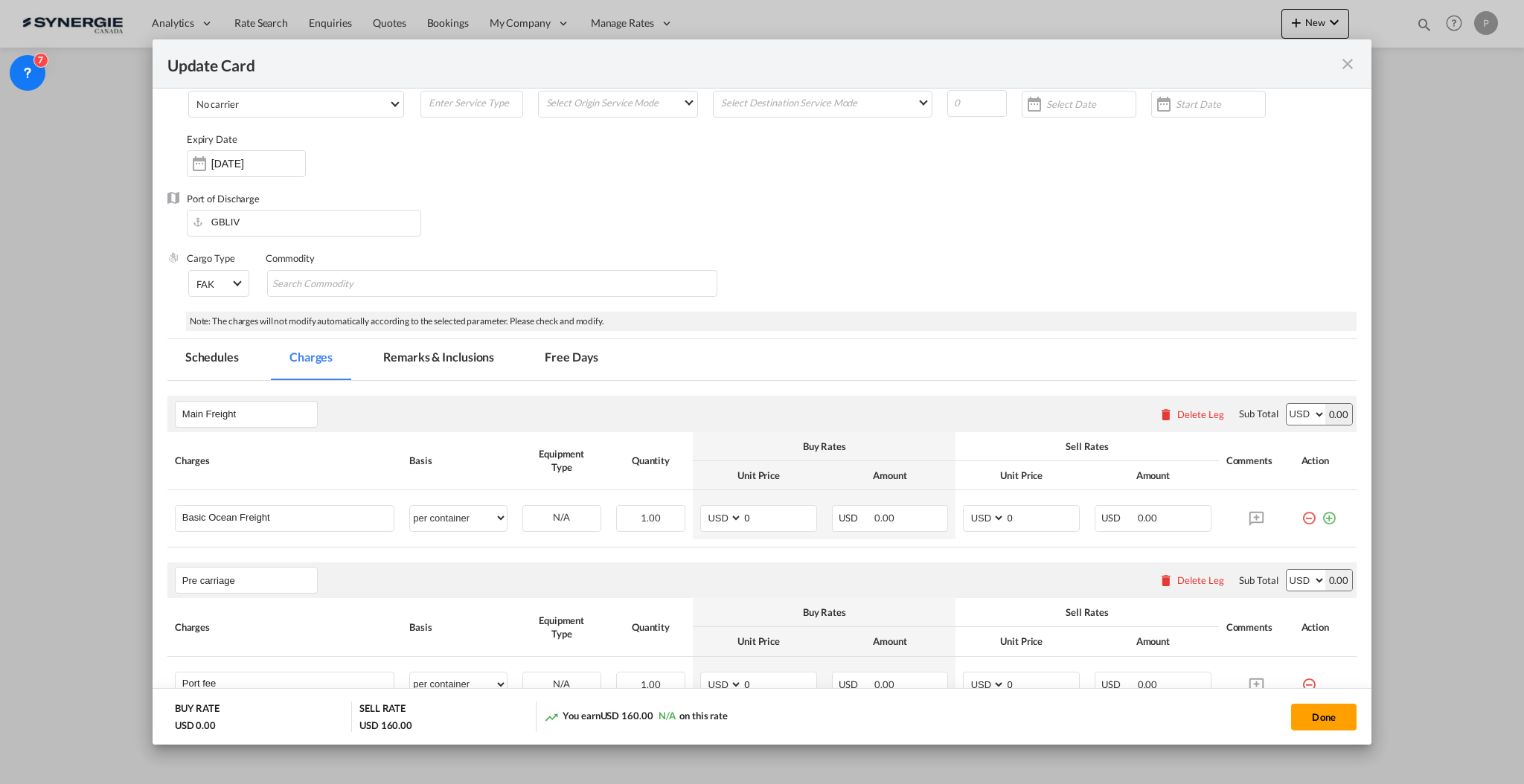
scroll to position [298, 0]
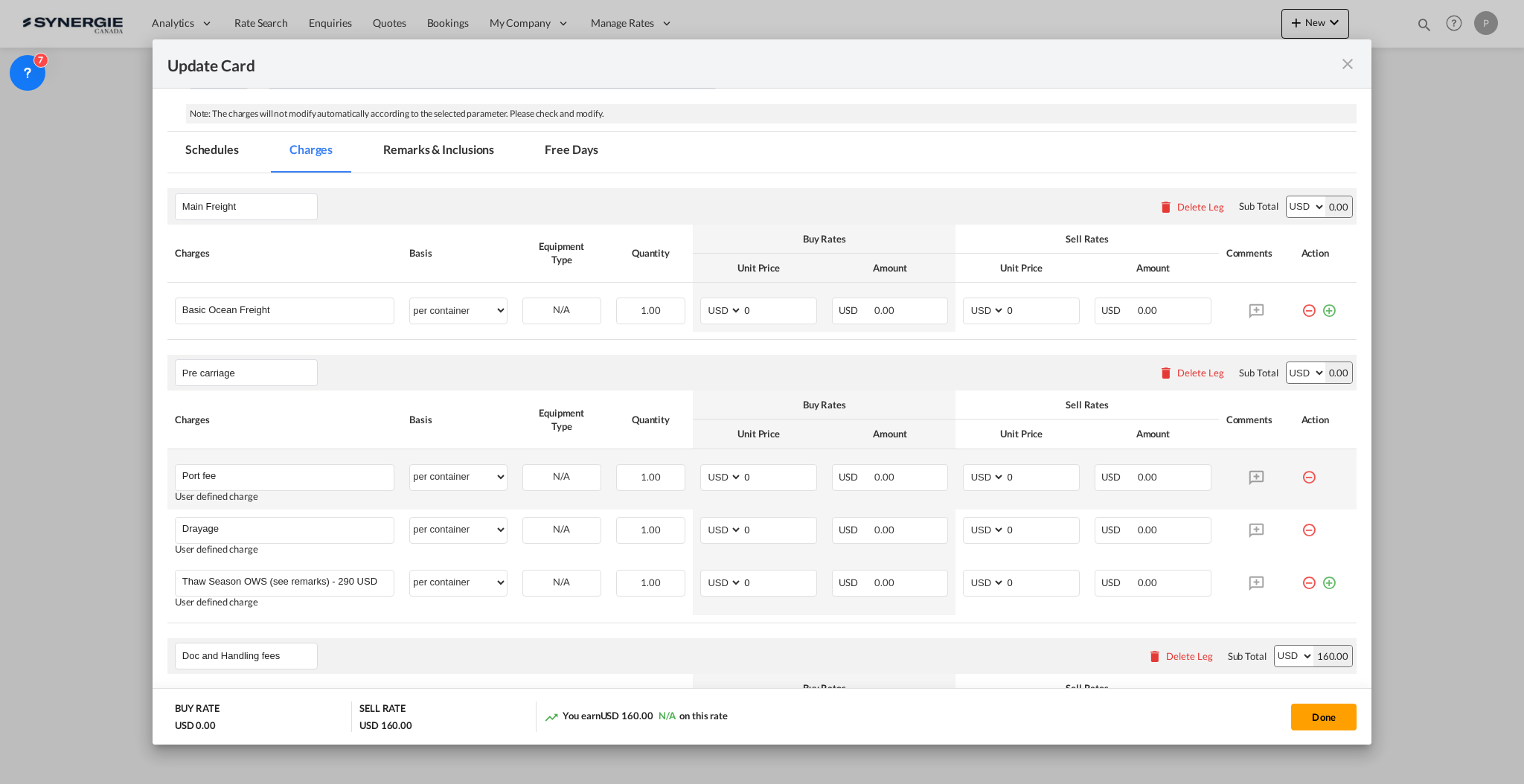
click at [1301, 473] on md-icon "icon-minus-circle-outline red-400-fg" at bounding box center [1309, 471] width 15 height 15
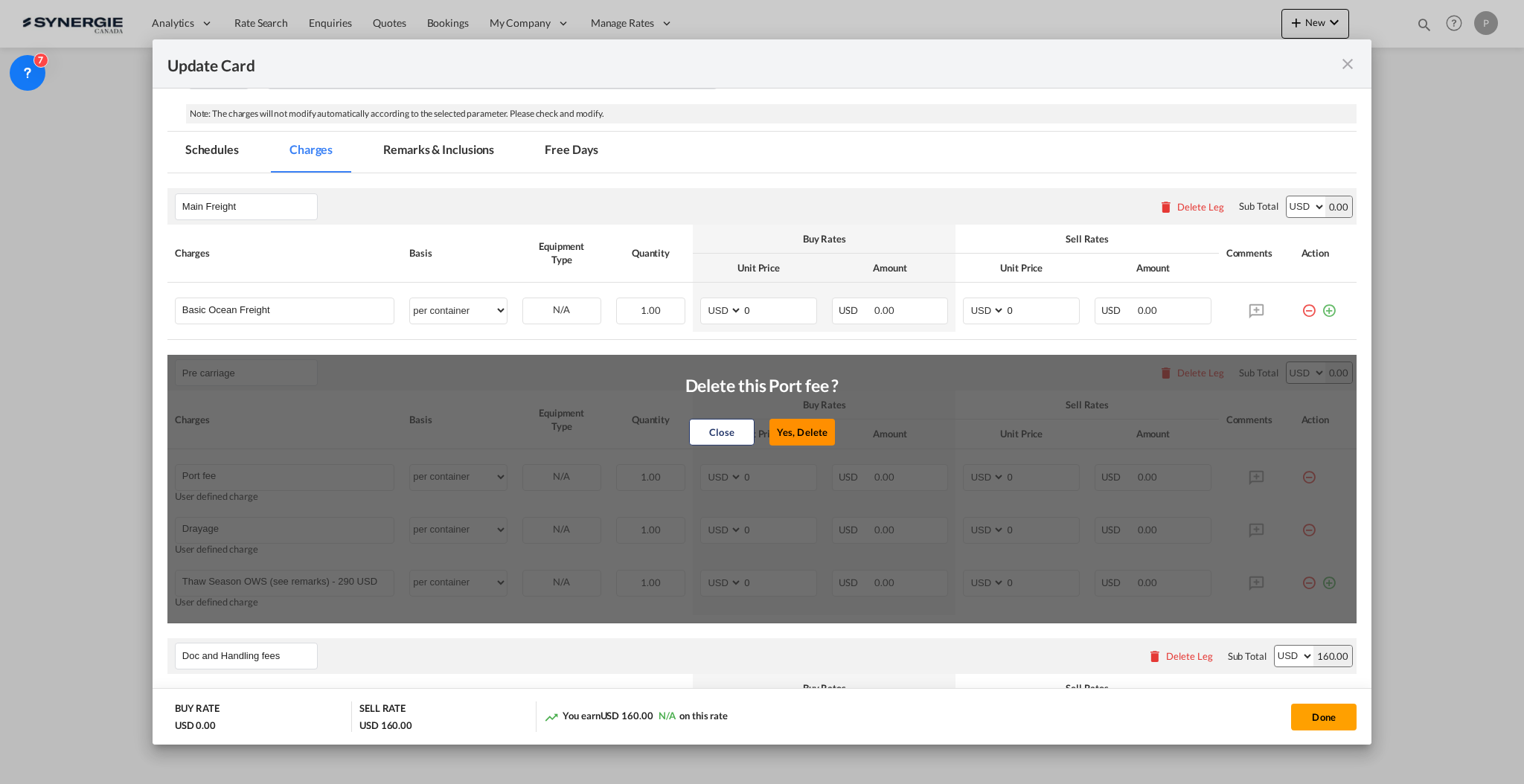
click at [801, 430] on button "Yes, Delete" at bounding box center [801, 432] width 65 height 27
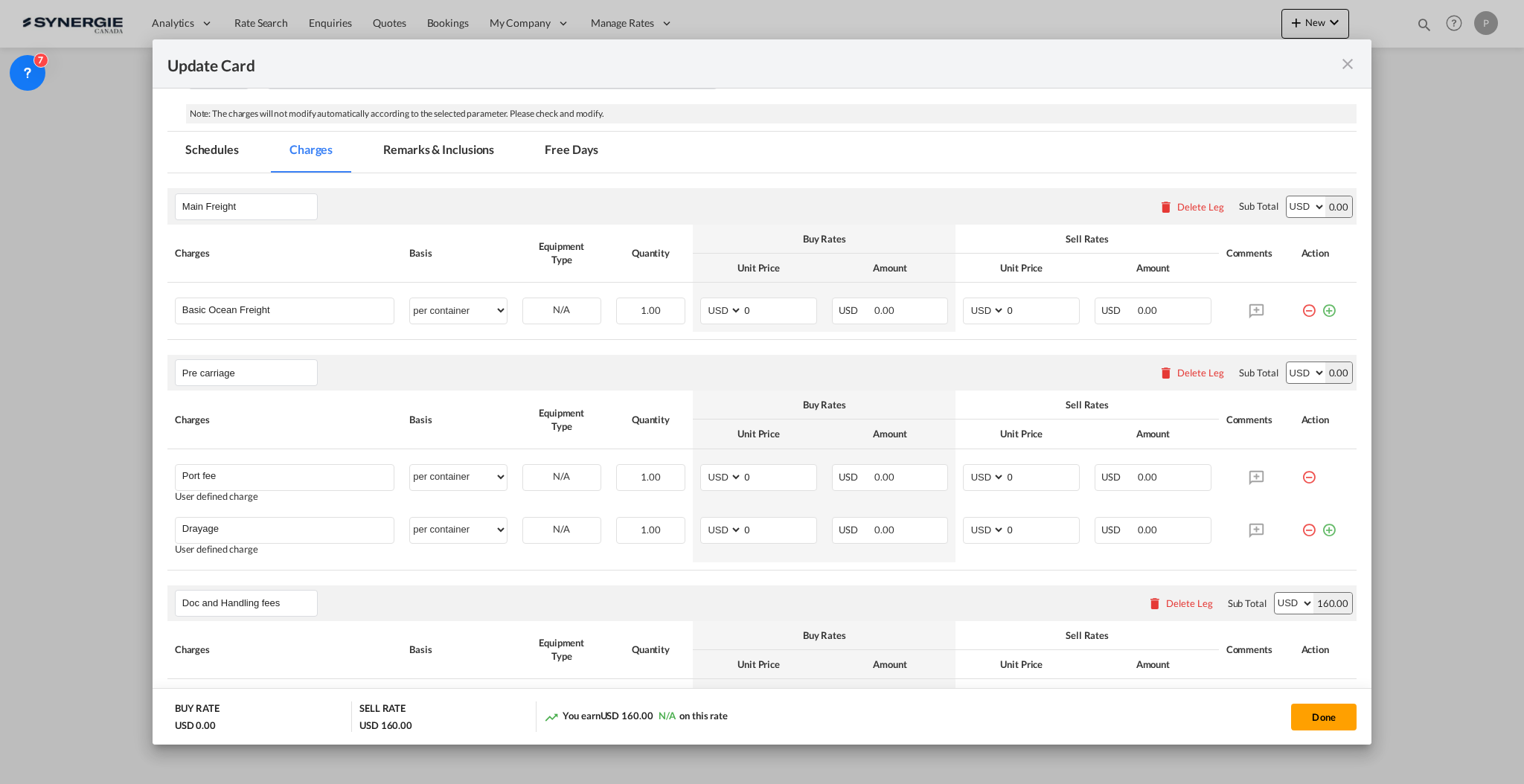
type input "Drayage"
type input "Thaw Season OWS (see remarks) - 290 USD if applicable"
click at [760, 475] on input "0" at bounding box center [779, 476] width 73 height 22
click at [765, 475] on input "0" at bounding box center [779, 476] width 73 height 22
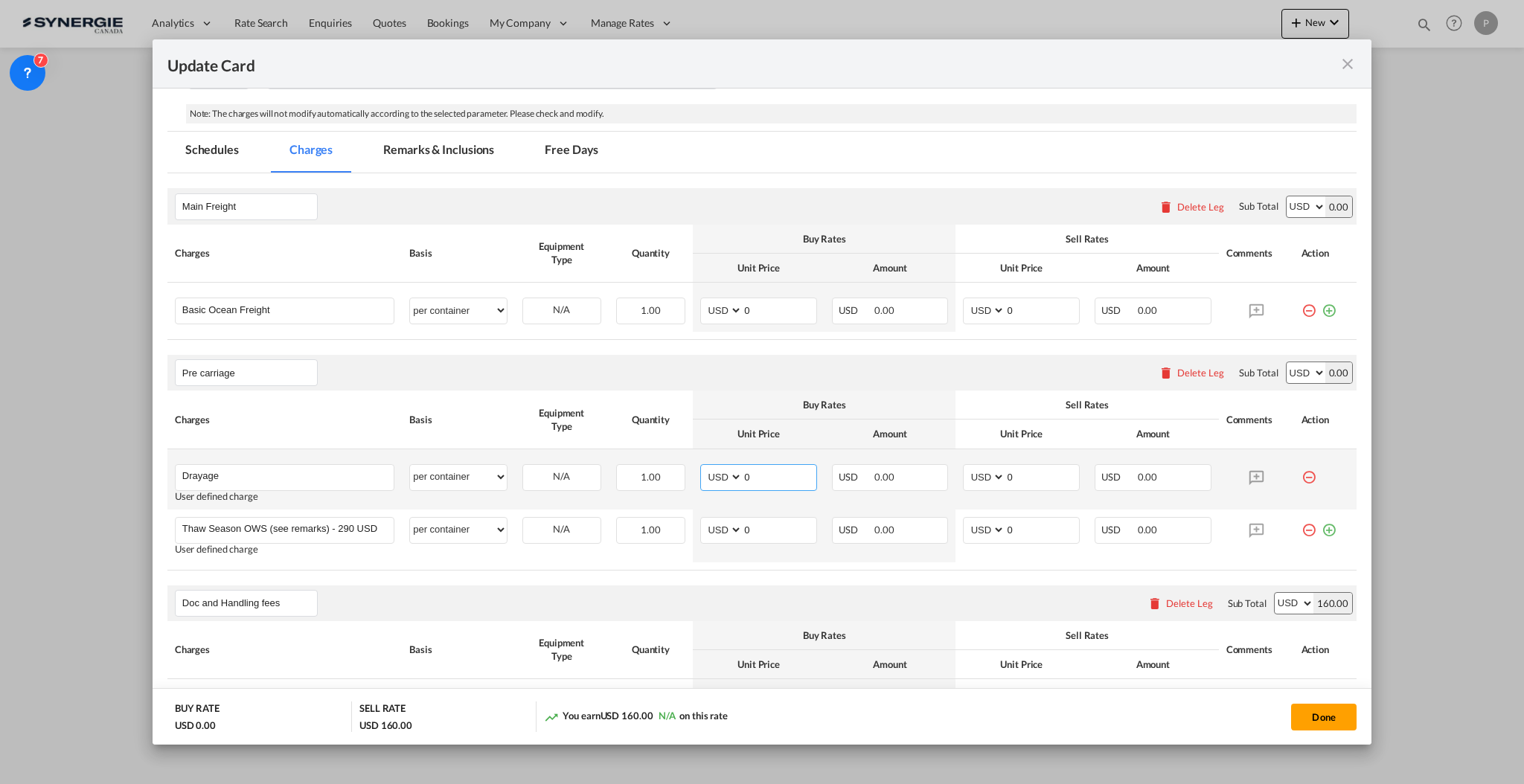
click at [765, 475] on input "0" at bounding box center [779, 476] width 73 height 22
type input "276"
type input "325"
click at [326, 523] on input "Thaw Season OWS (see remarks) - 290 USD if applicable" at bounding box center [288, 529] width 211 height 22
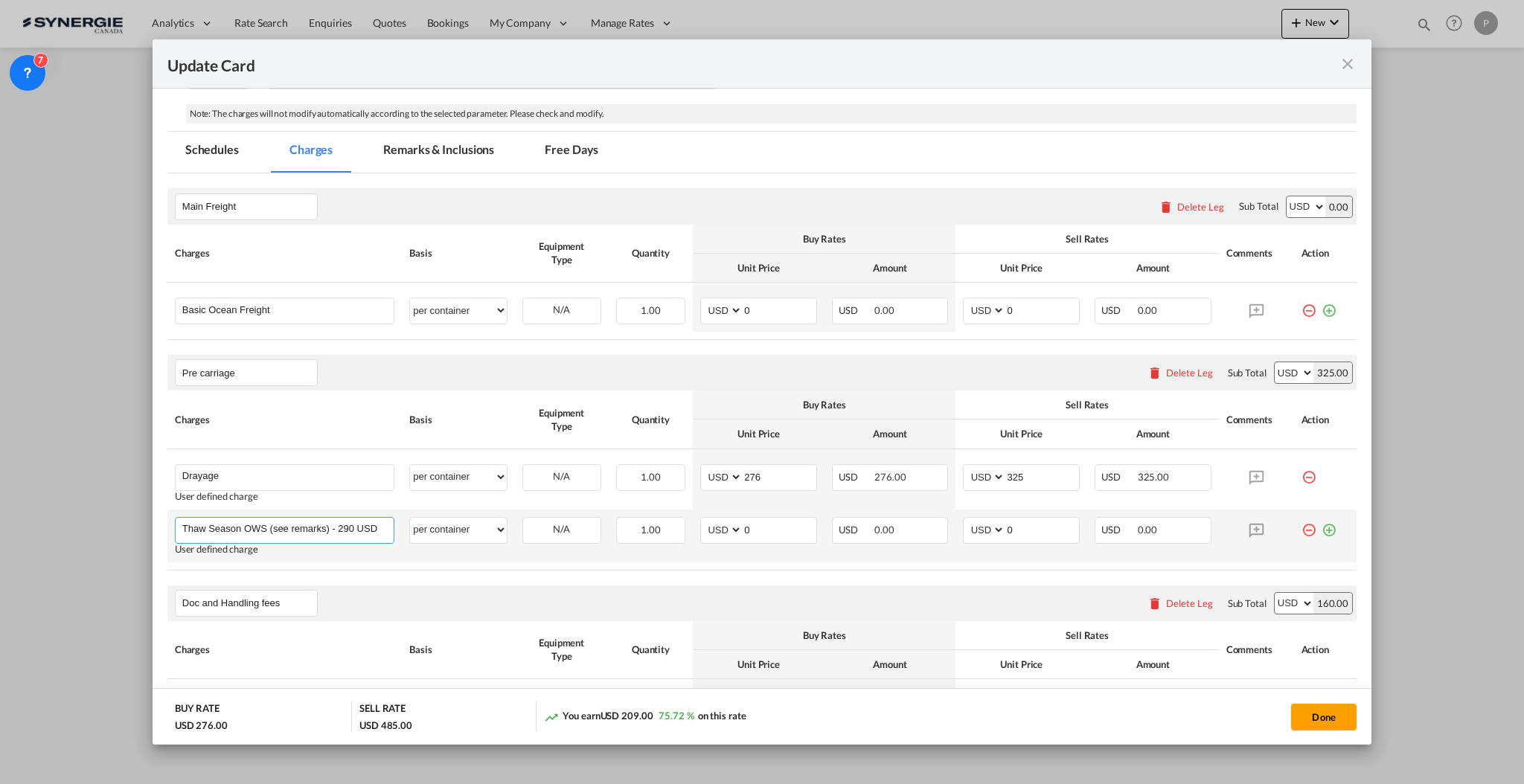
click at [326, 523] on input "Thaw Season OWS (see remarks) - 290 USD if applicable" at bounding box center [288, 529] width 211 height 22
type input "Genset Rental"
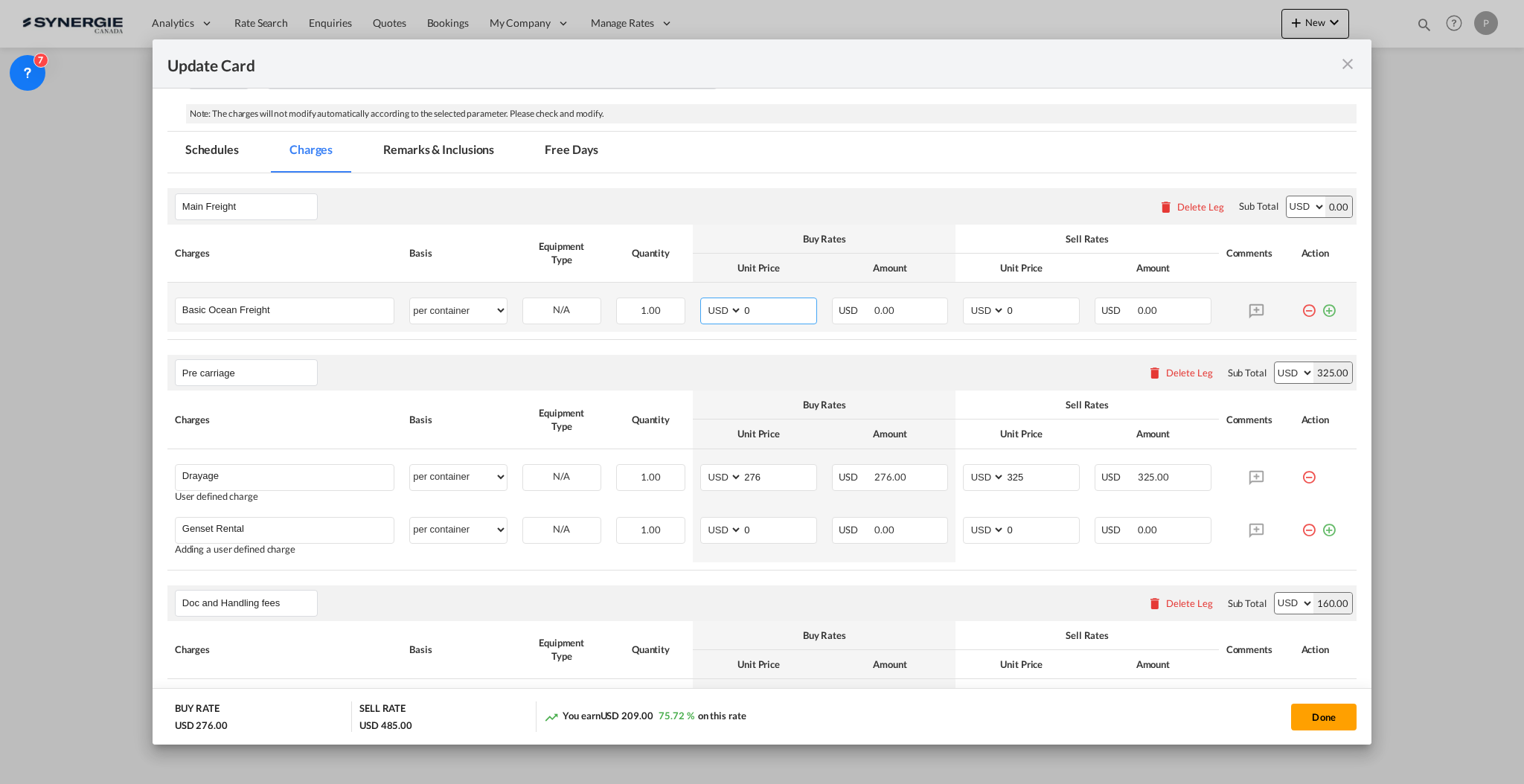
click at [763, 304] on input "0" at bounding box center [779, 309] width 73 height 22
type input "2425"
click at [1066, 313] on input "0" at bounding box center [1042, 309] width 73 height 22
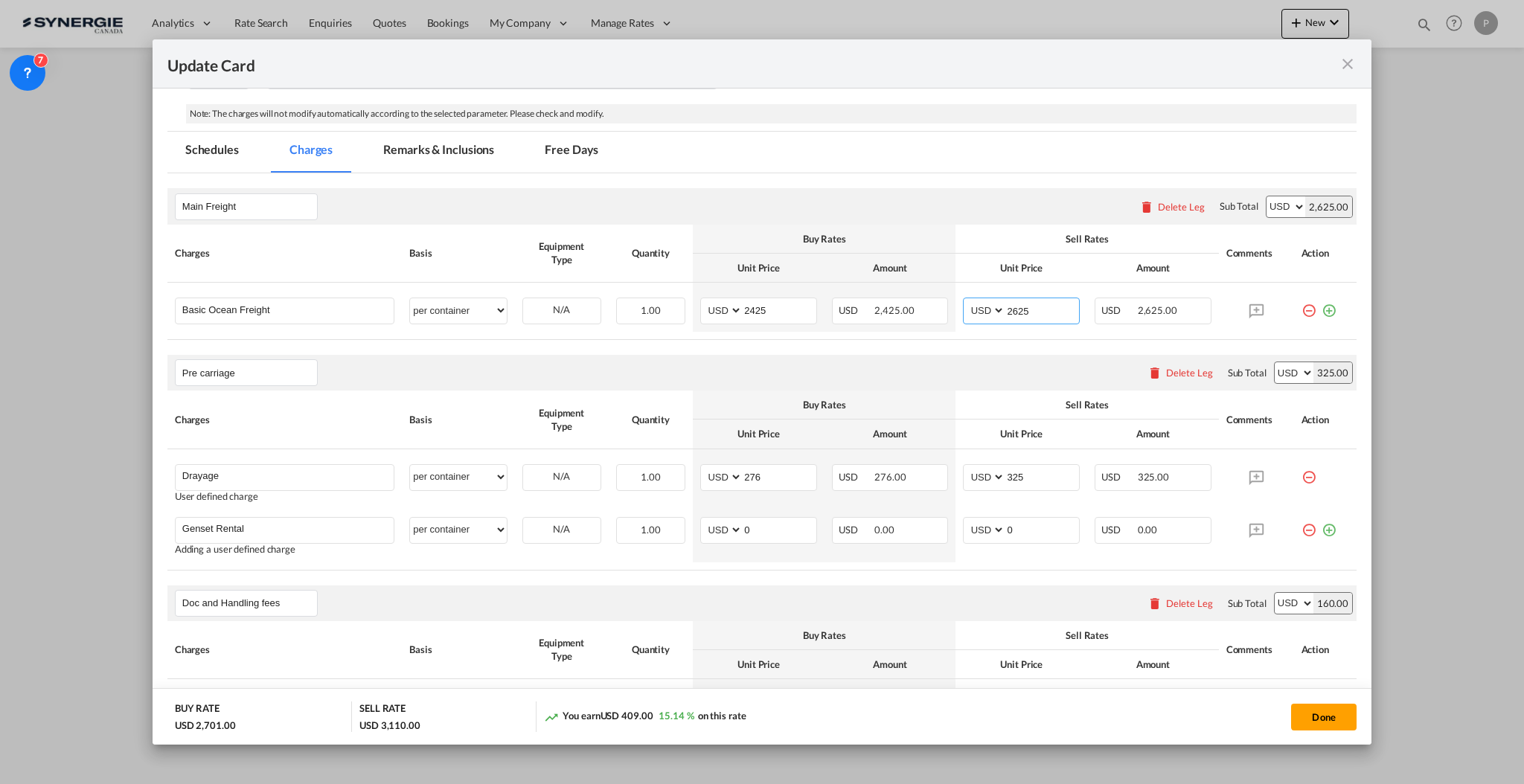
type input "2625"
click at [755, 536] on input "0" at bounding box center [779, 529] width 73 height 22
type input "95"
click at [1005, 536] on input "0" at bounding box center [1042, 529] width 73 height 22
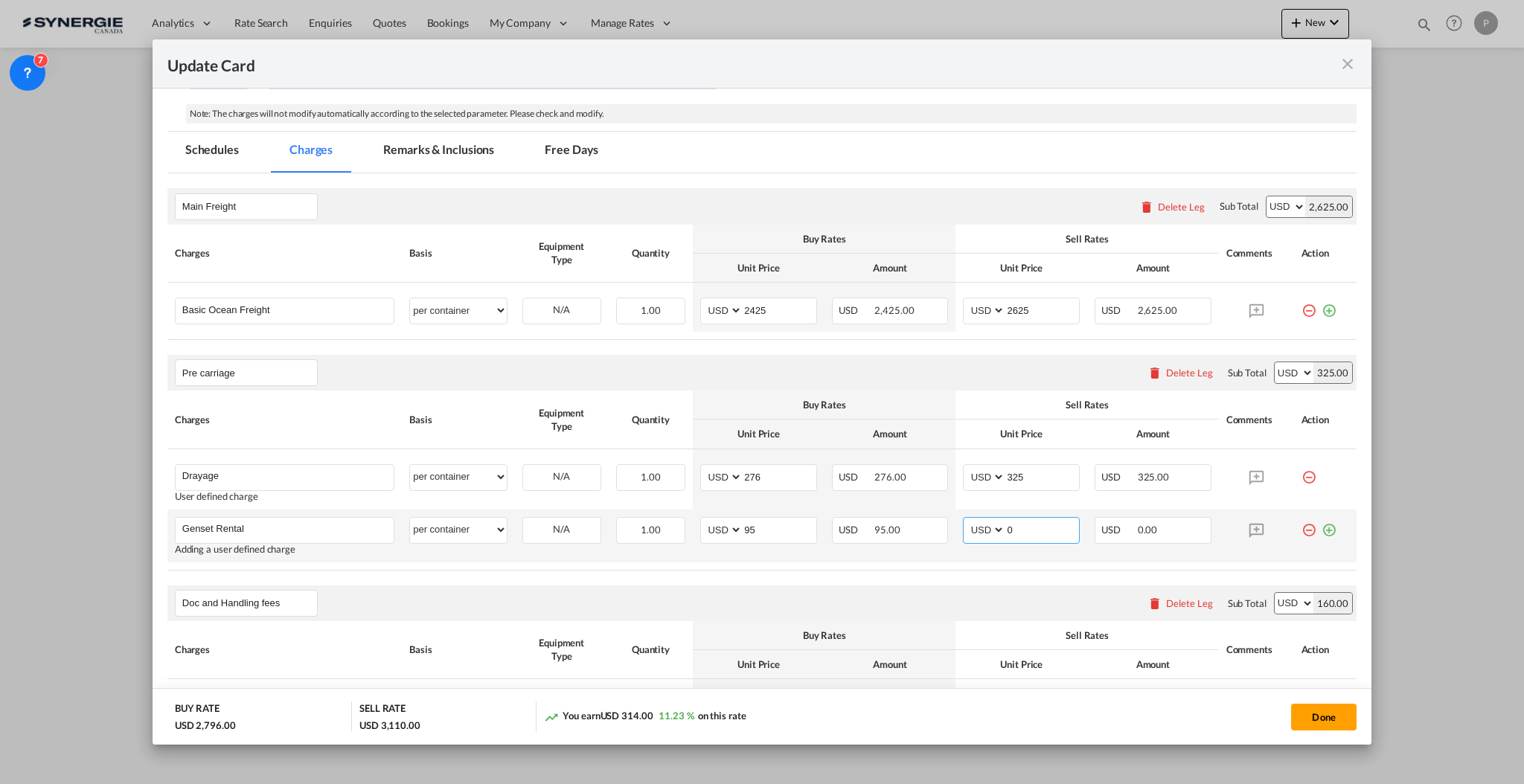
click at [1005, 536] on input "0" at bounding box center [1042, 529] width 73 height 22
type input "125"
click at [1321, 313] on md-icon "icon-plus-circle-outline green-400-fg" at bounding box center [1329, 305] width 15 height 15
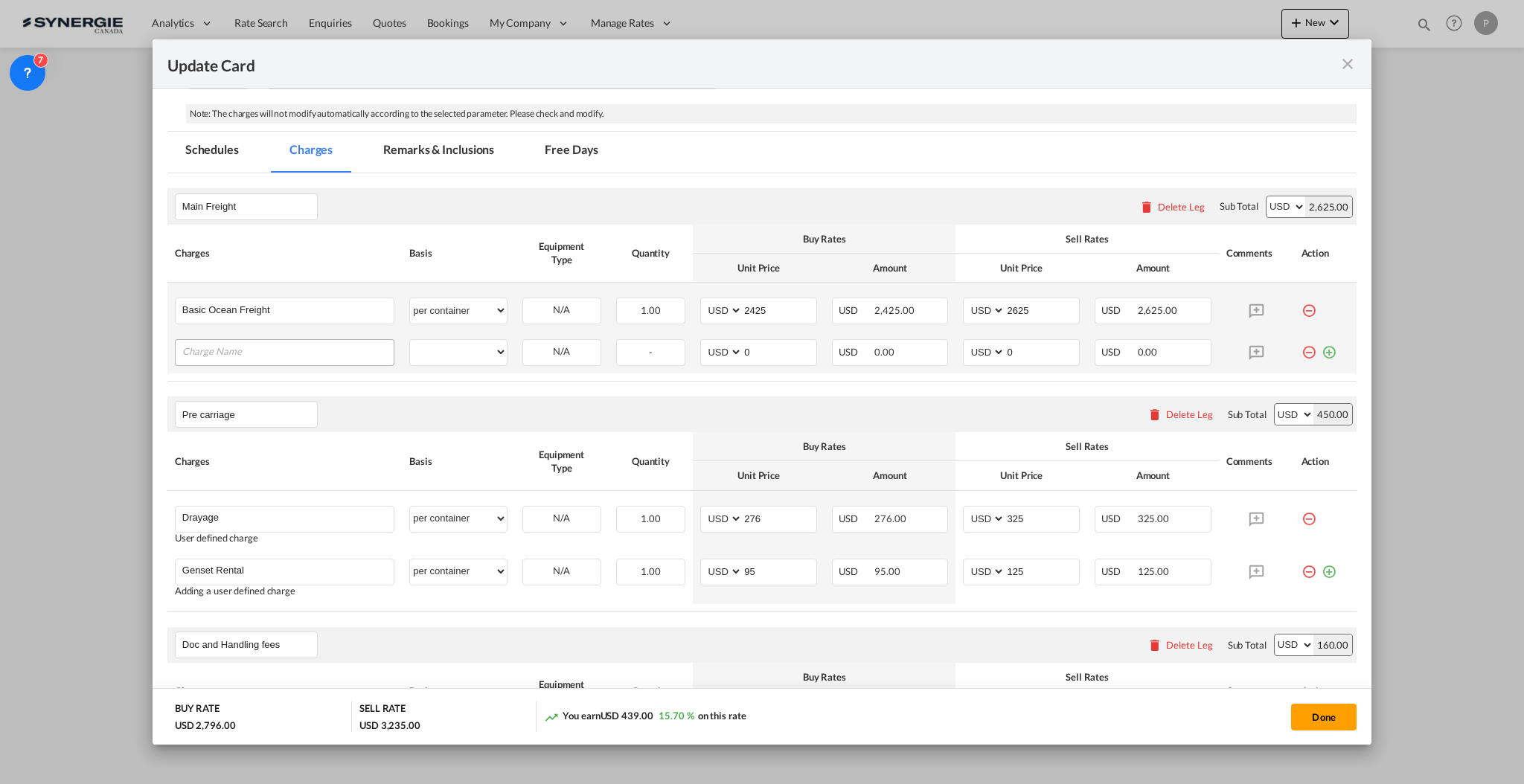
click at [314, 355] on input "Charge Name" at bounding box center [288, 351] width 211 height 22
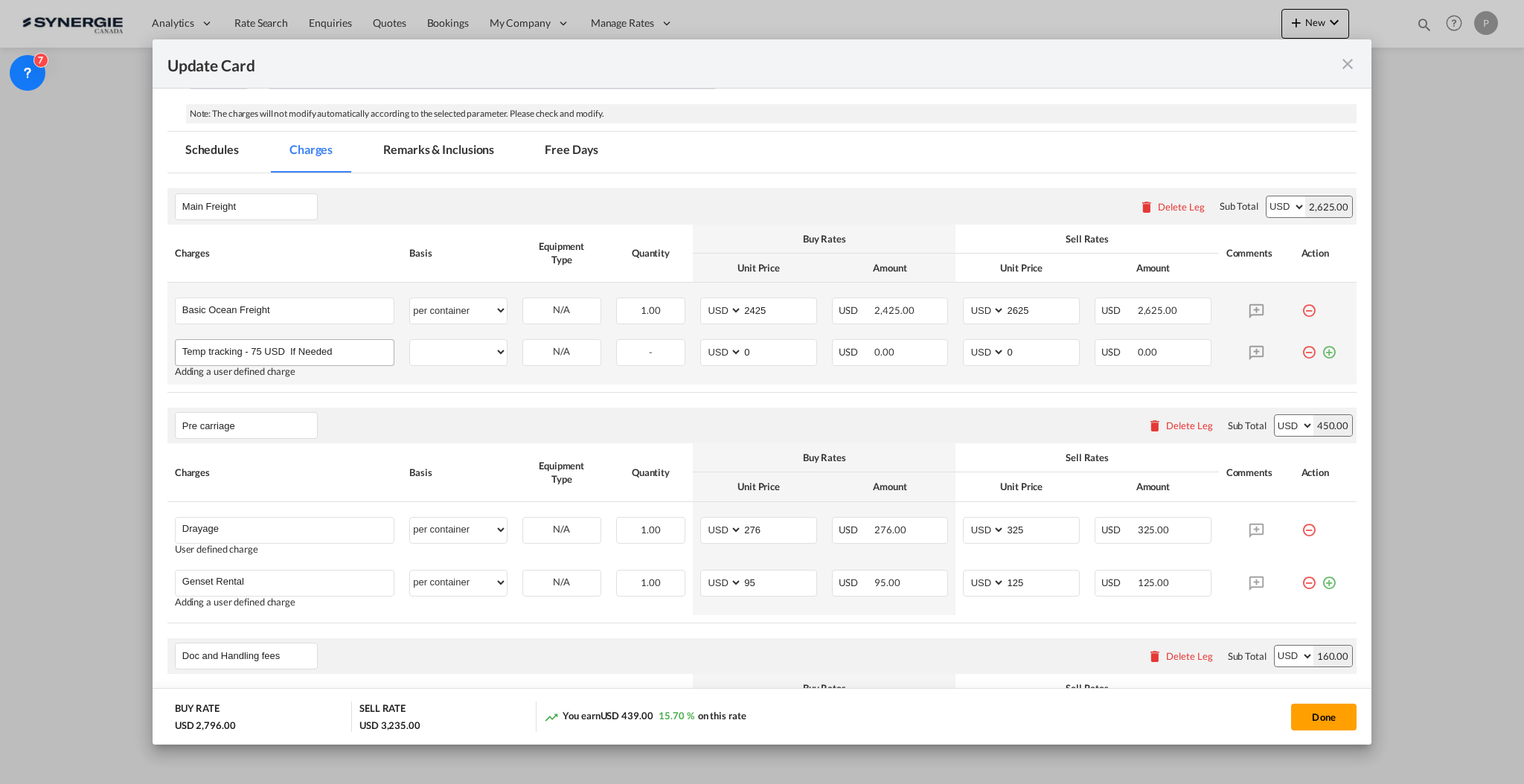
type input "Temp tracking - 75 USD If Needed"
select select "per container"
click at [734, 215] on div "Main Freight Please enter leg name Leg Name Already Exists Delete Leg Sub Total…" at bounding box center [762, 205] width 1189 height 36
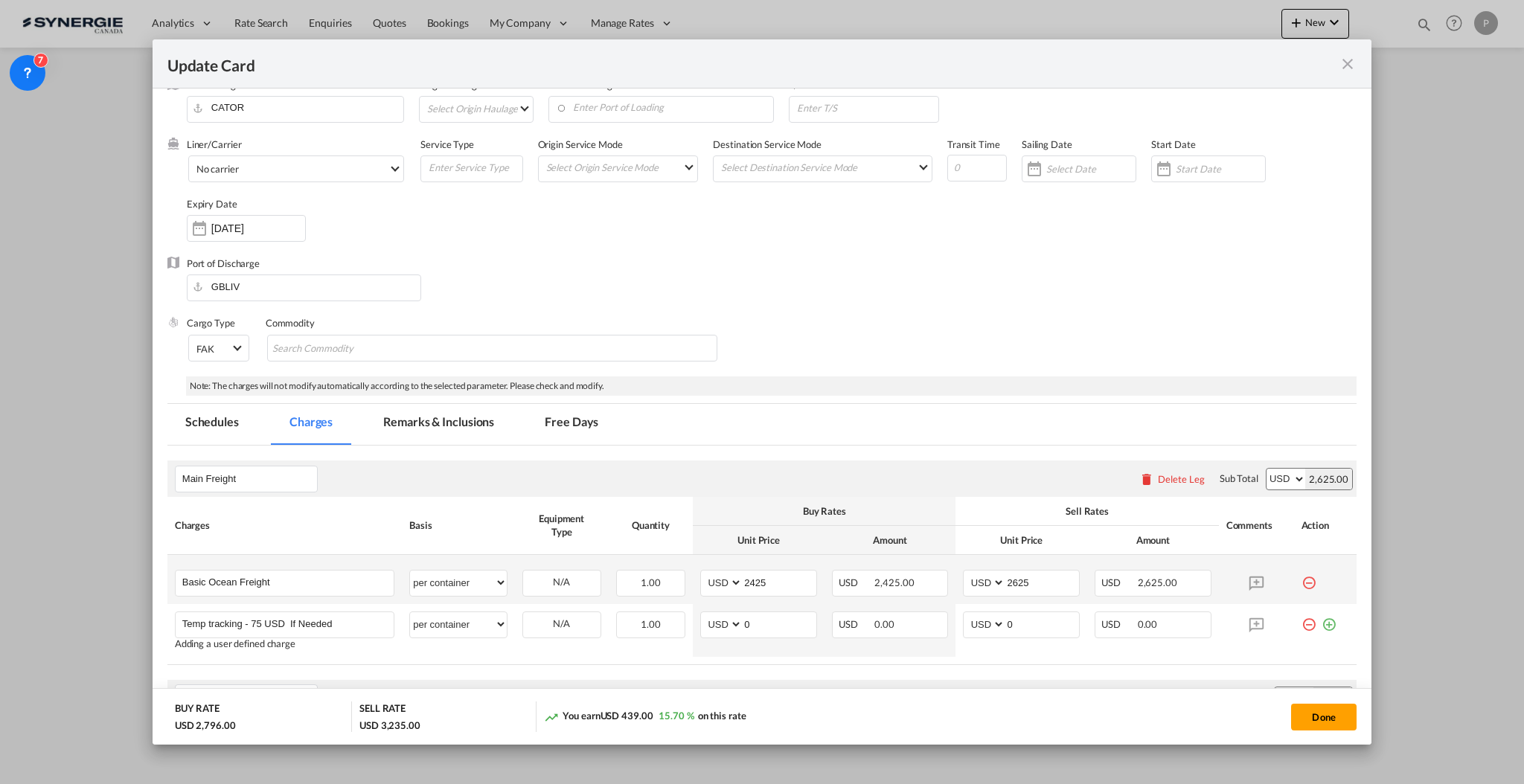
scroll to position [0, 0]
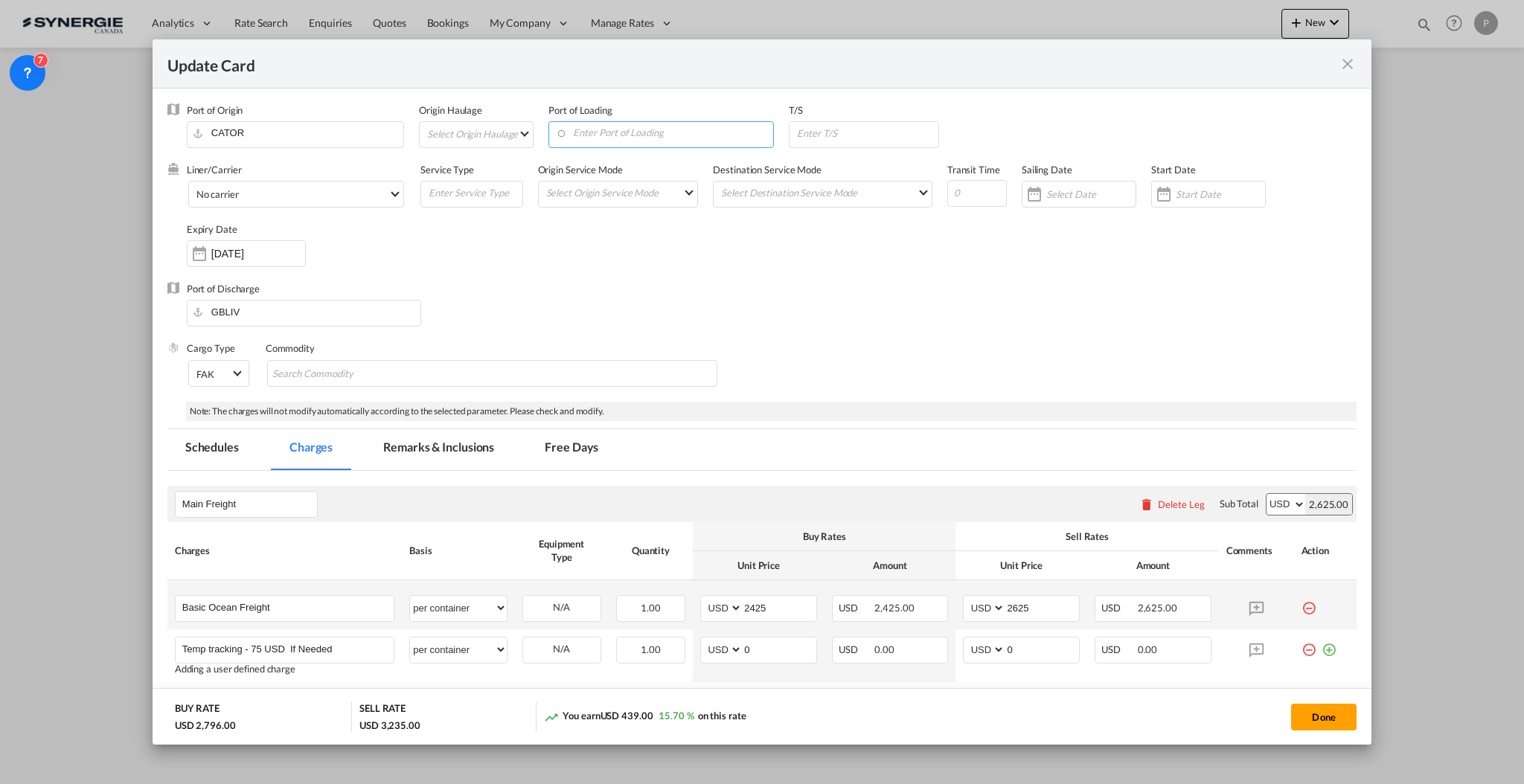
click at [657, 127] on input "Enter Port of Loading" at bounding box center [664, 133] width 217 height 22
click at [637, 192] on div "[GEOGRAPHIC_DATA], [GEOGRAPHIC_DATA]" at bounding box center [685, 194] width 262 height 14
type input "Montreal, QC, CAMTR"
click at [951, 197] on input "Update Card Port ..." at bounding box center [977, 193] width 60 height 27
type input "26"
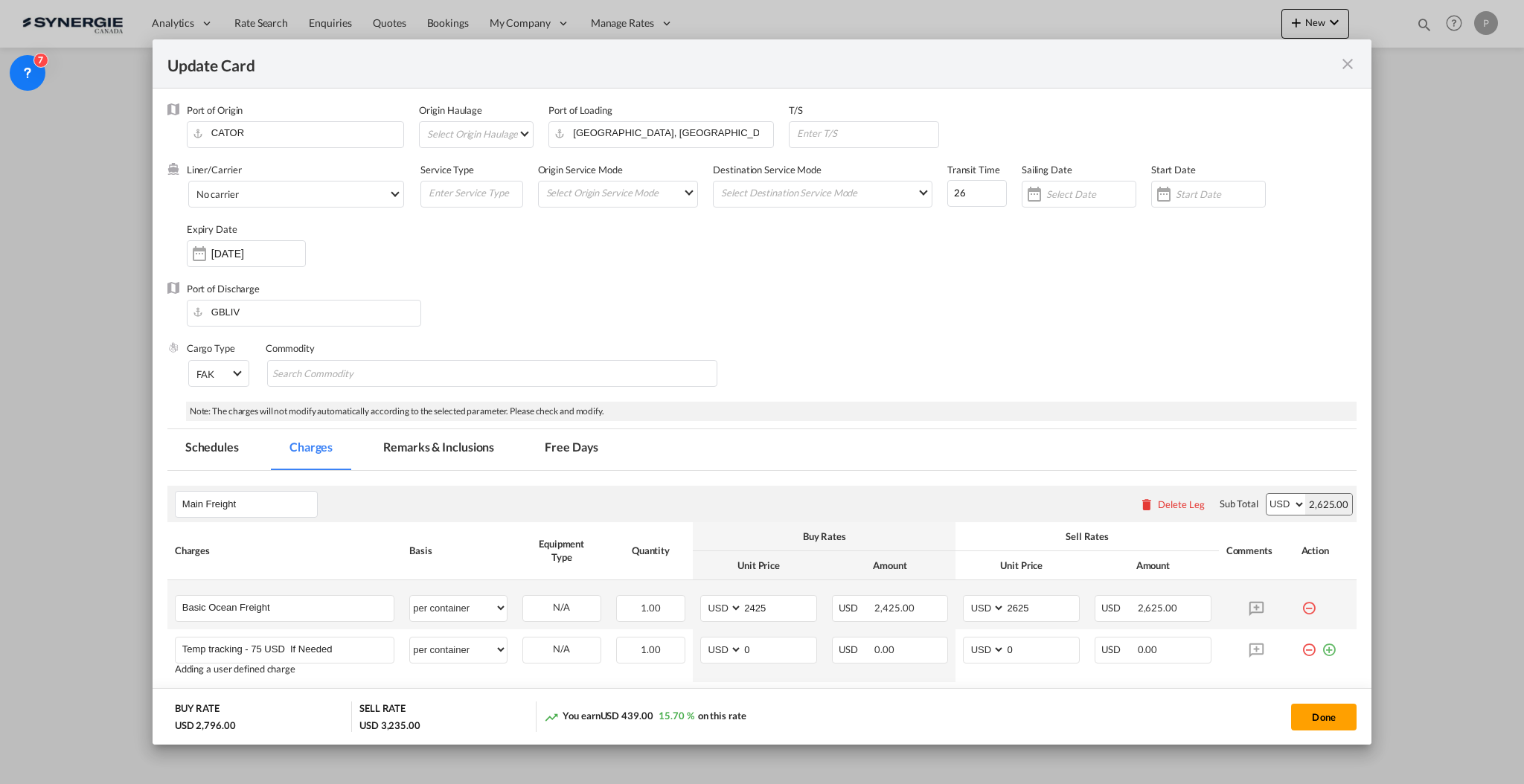
click at [854, 282] on div "Port of Discharge GBLIV" at bounding box center [762, 312] width 1189 height 60
click at [421, 436] on md-tab-item "Remarks & Inclusions" at bounding box center [438, 449] width 147 height 41
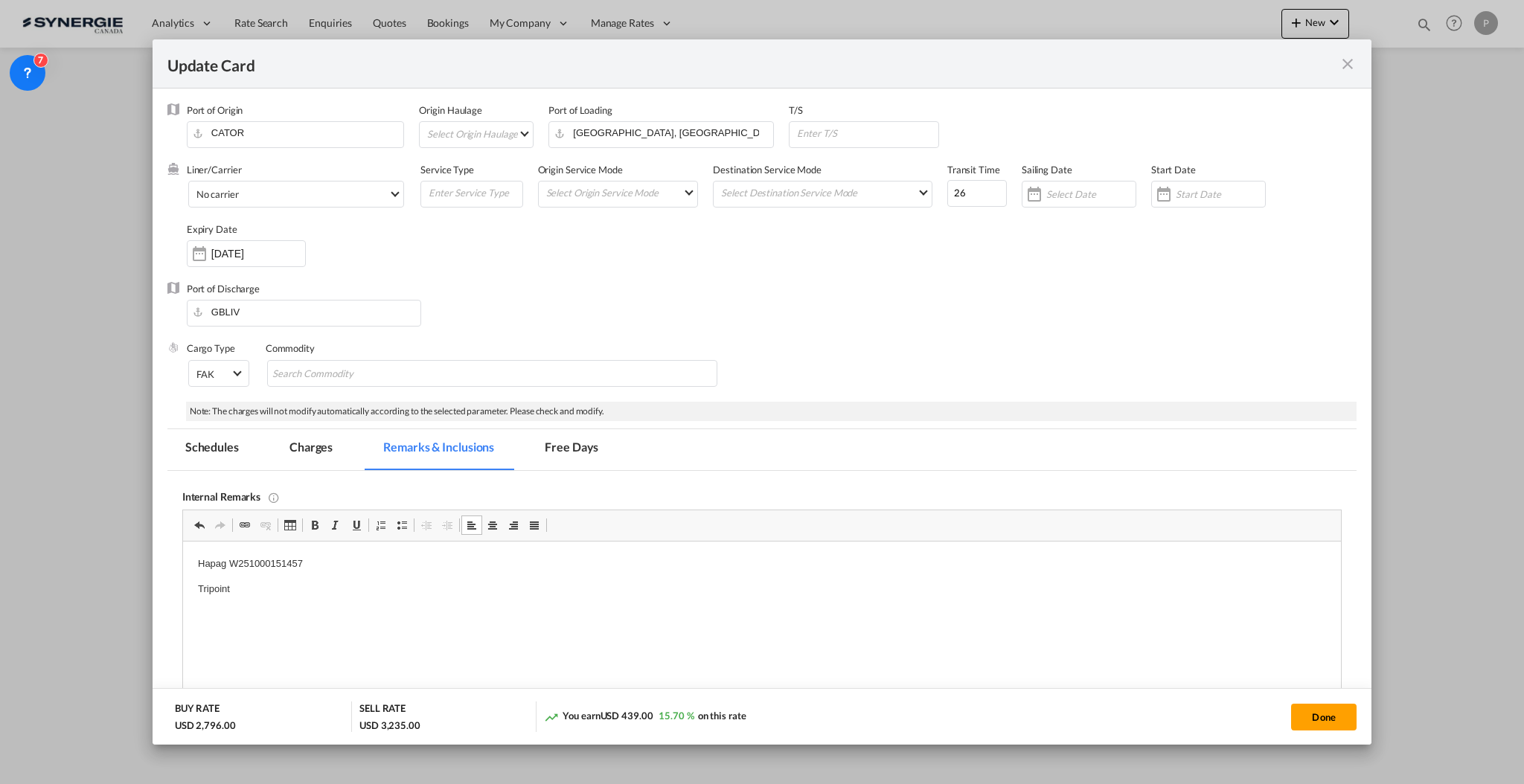
click at [641, 559] on p "Hapag W251000151457" at bounding box center [761, 564] width 1128 height 16
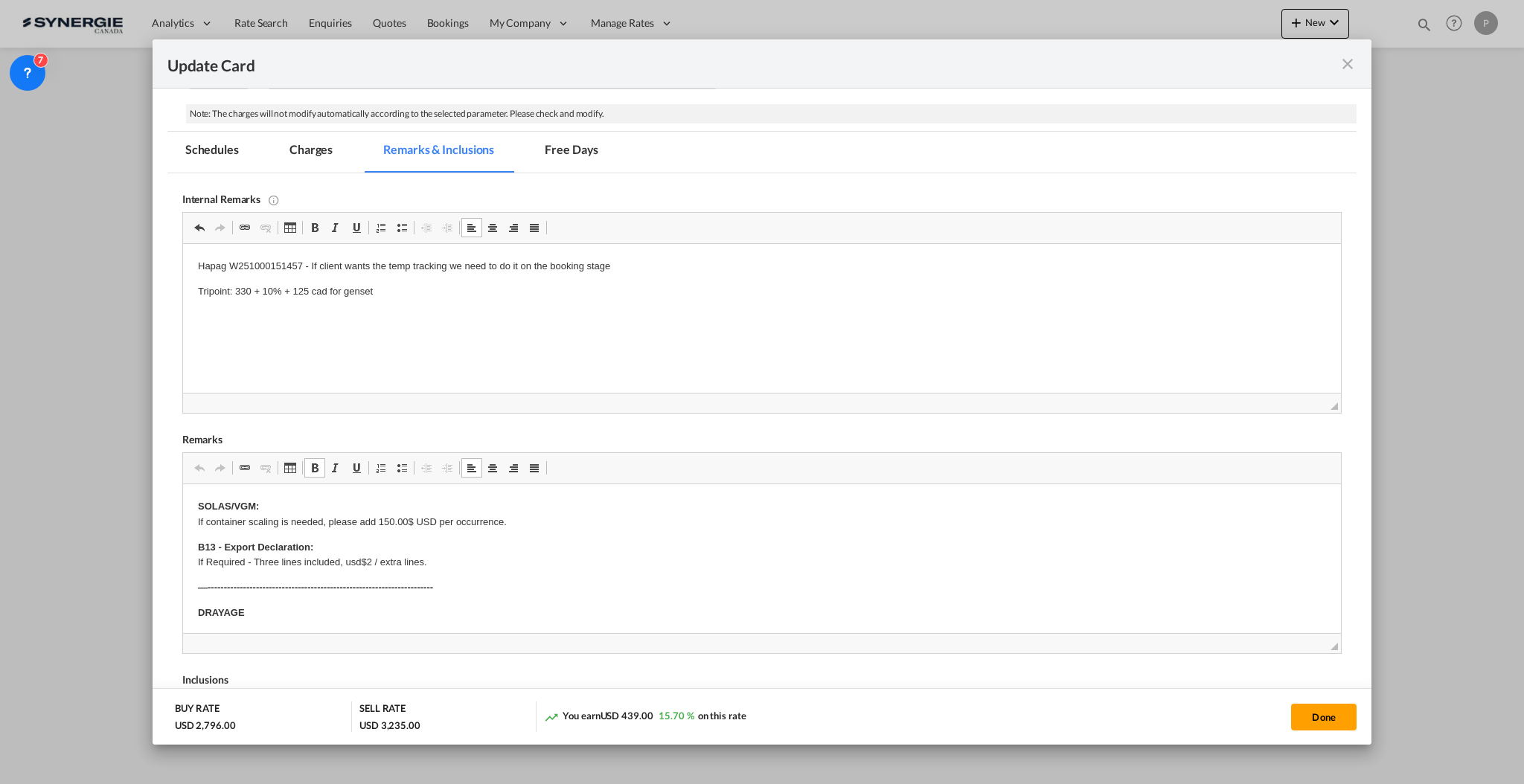
scroll to position [99, 0]
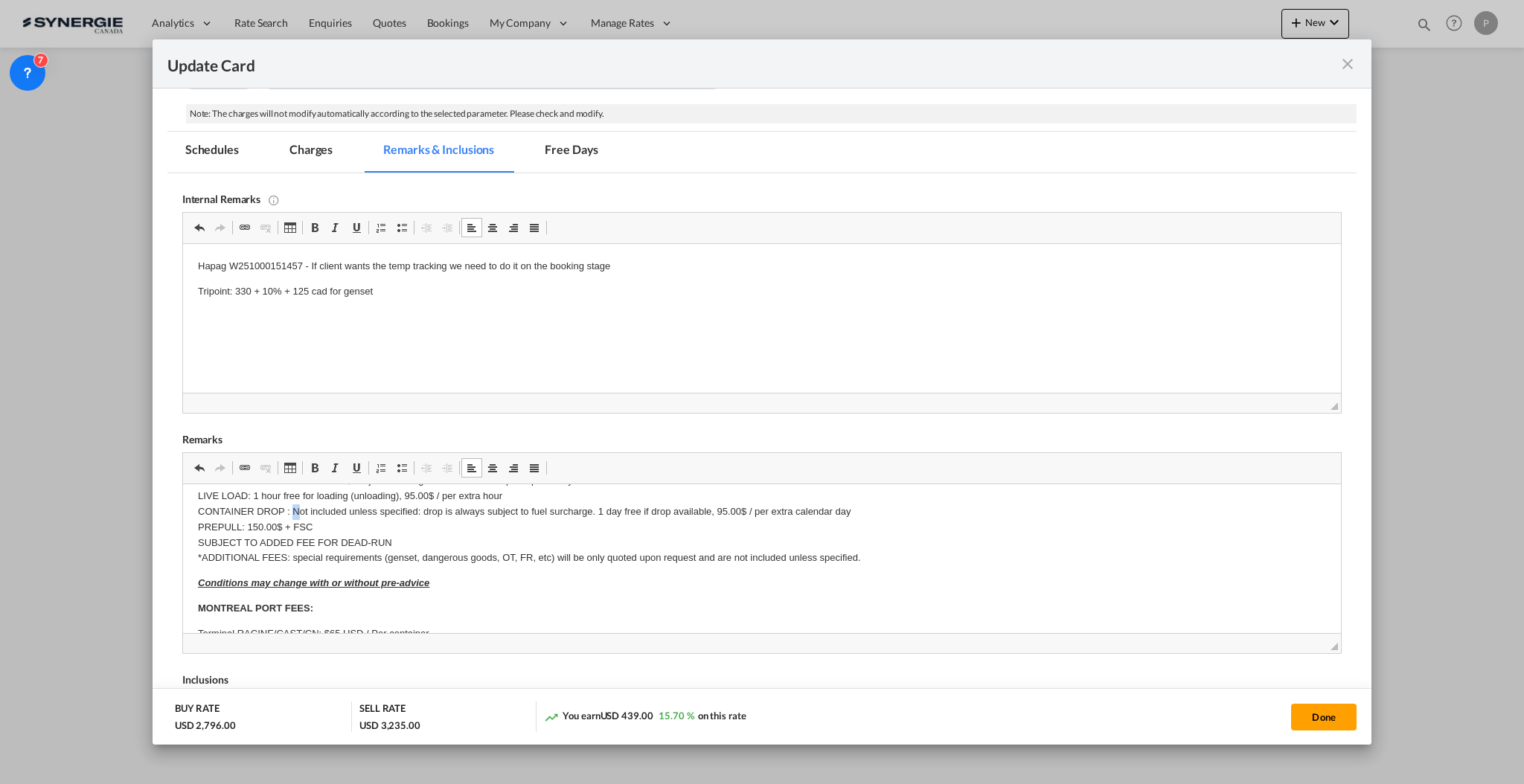
drag, startPoint x: 290, startPoint y: 505, endPoint x: 299, endPoint y: 507, distance: 9.2
click at [299, 507] on p "FSC: Included. Current rate is 10%, subject to change based on time of pick up/…" at bounding box center [761, 519] width 1128 height 93
click at [292, 509] on p "FSC: Included. Current rate is 10%, subject to change based on time of pick up/…" at bounding box center [761, 519] width 1128 height 93
drag, startPoint x: 292, startPoint y: 509, endPoint x: 599, endPoint y: 516, distance: 307.1
click at [599, 516] on p "FSC: Included. Current rate is 10%, subject to change based on time of pick up/…" at bounding box center [761, 519] width 1128 height 93
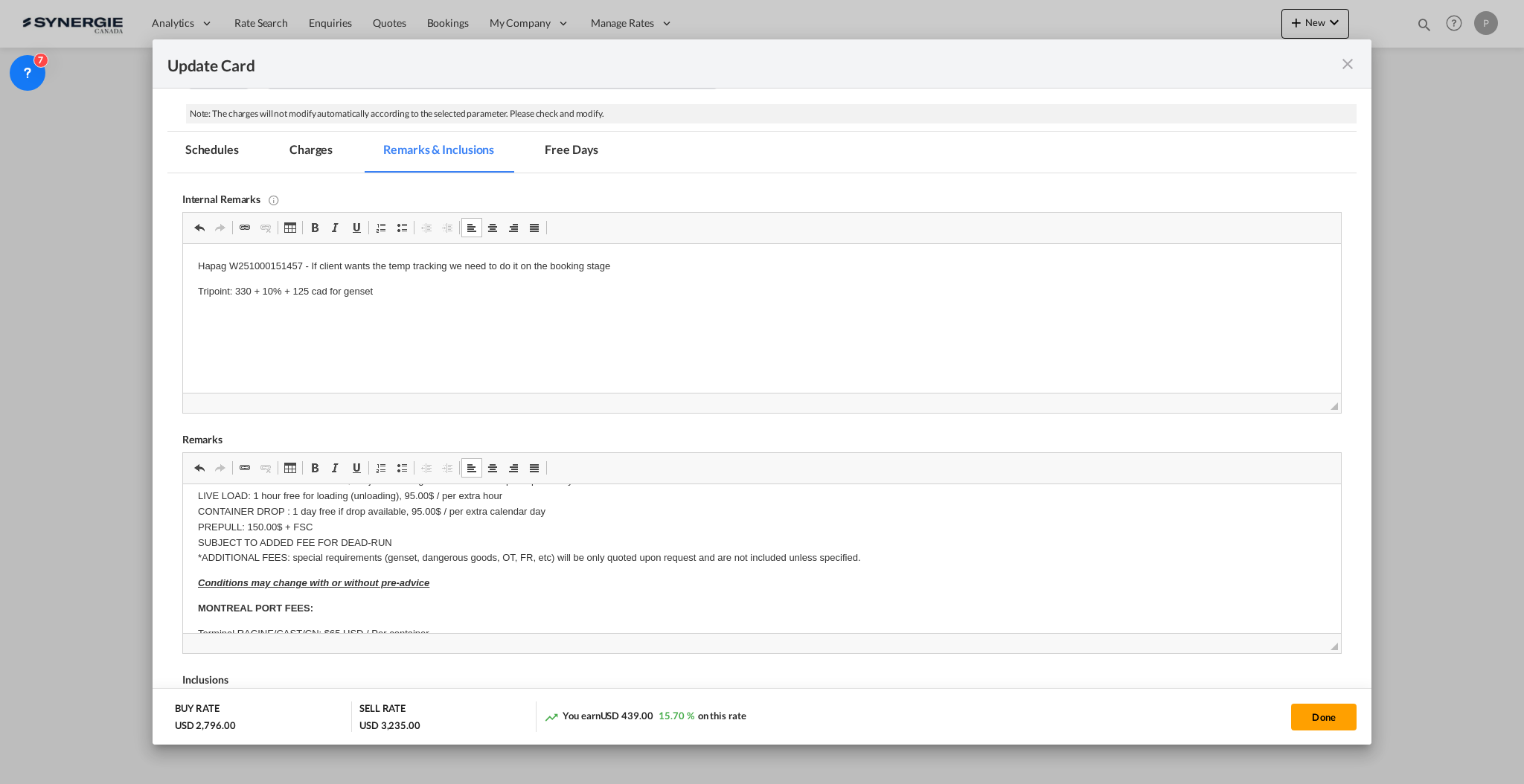
click at [339, 507] on p "FSC: Included. Current rate is 10%, subject to change based on time of pick up/…" at bounding box center [761, 519] width 1128 height 93
click at [339, 508] on p "FSC: Included. Current rate is 10%, subject to change based on time of pick up/…" at bounding box center [761, 519] width 1128 height 93
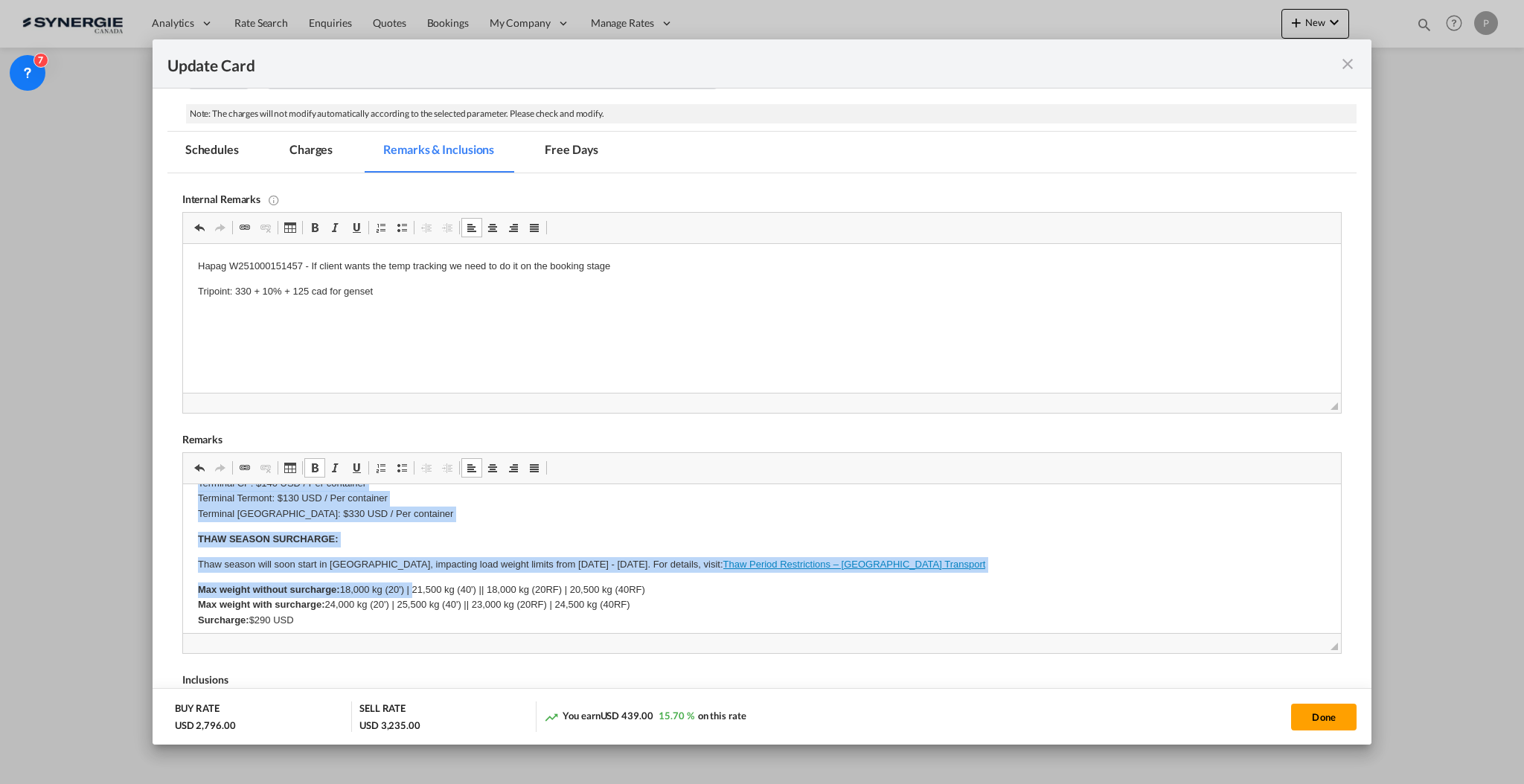
scroll to position [396, 0]
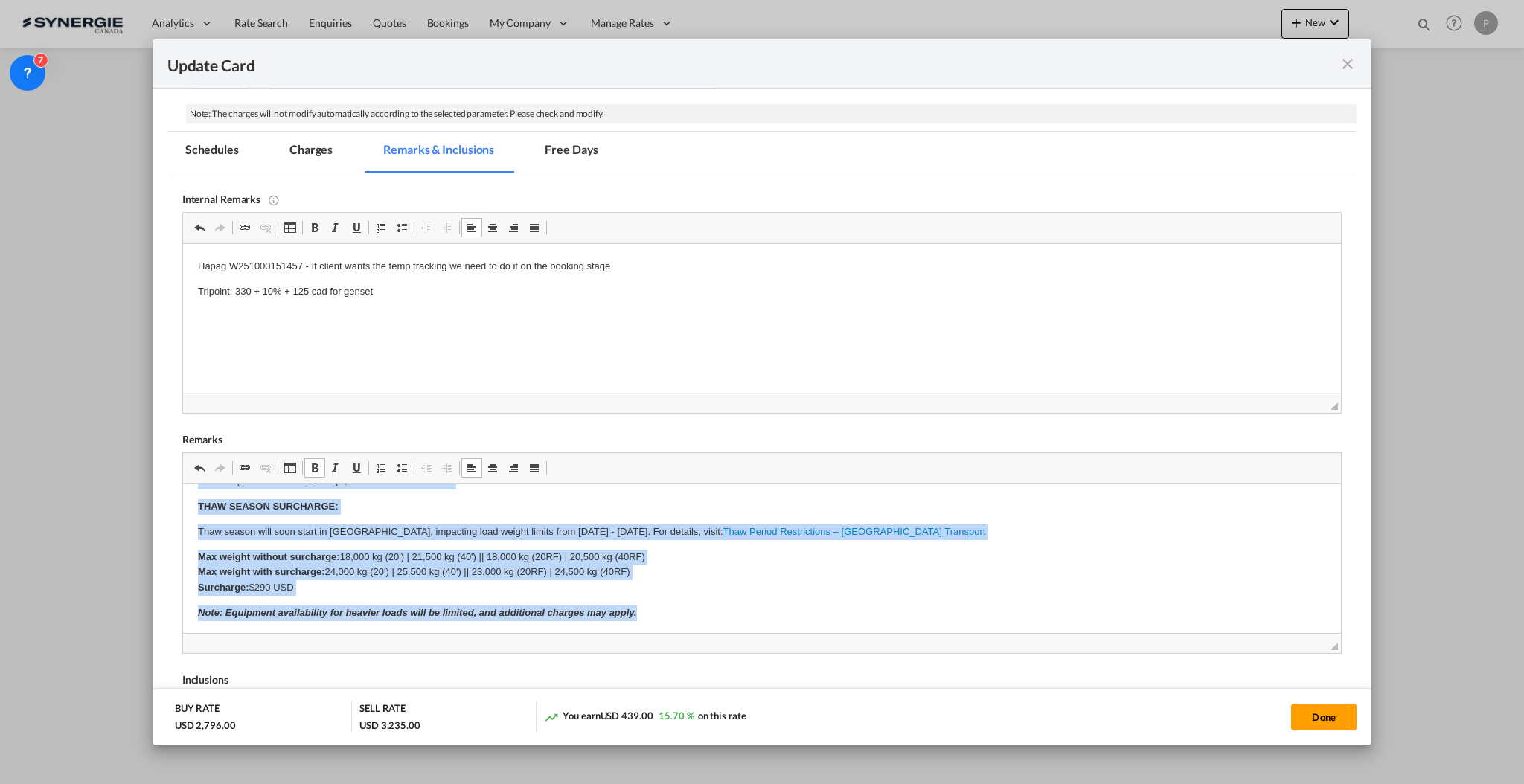
drag, startPoint x: 192, startPoint y: 509, endPoint x: 656, endPoint y: 611, distance: 475.1
click at [656, 611] on html "SOLAS/VGM: If container scaling is needed, please add 150.00$ USD per occurrenc…" at bounding box center [761, 534] width 1157 height 892
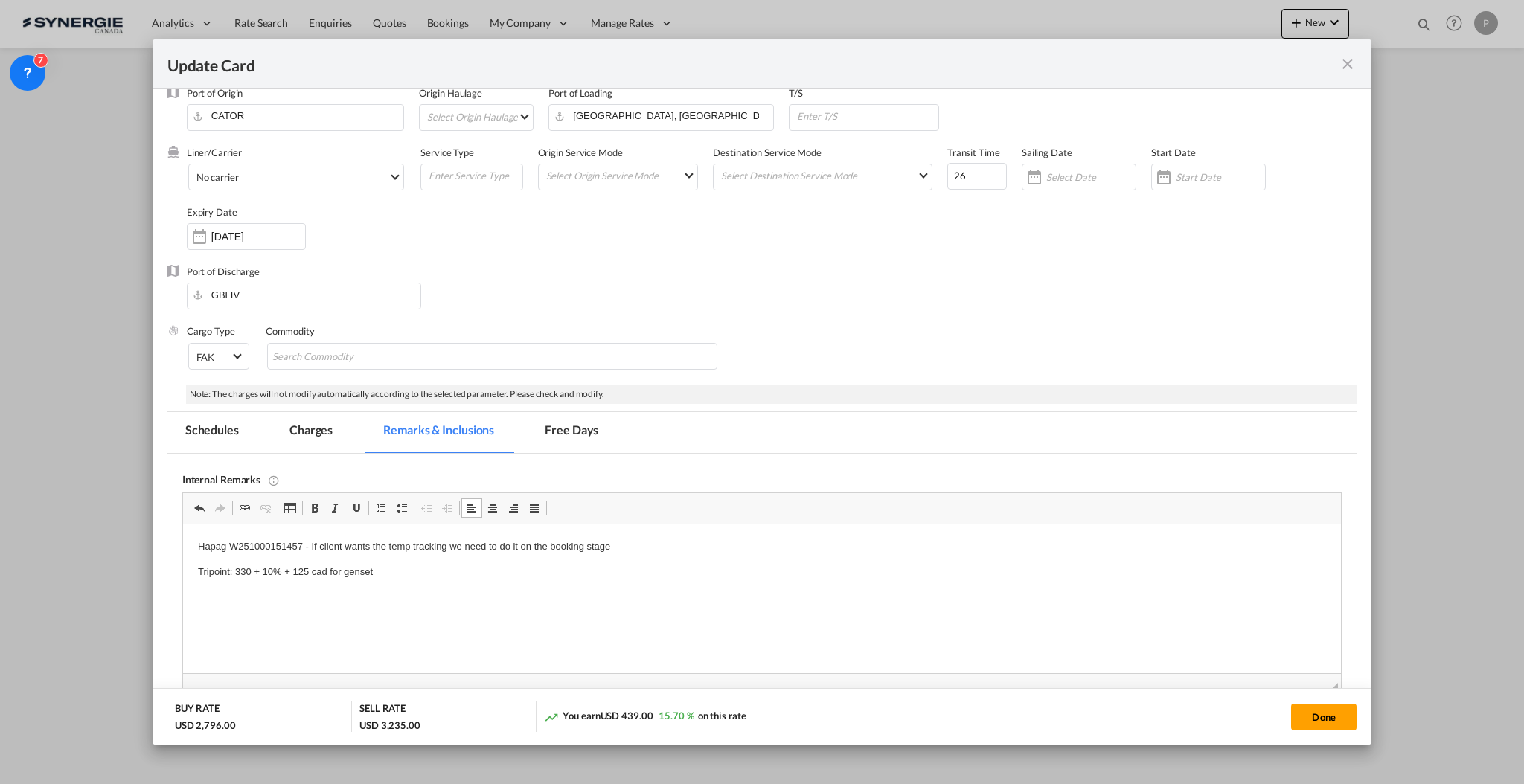
scroll to position [0, 0]
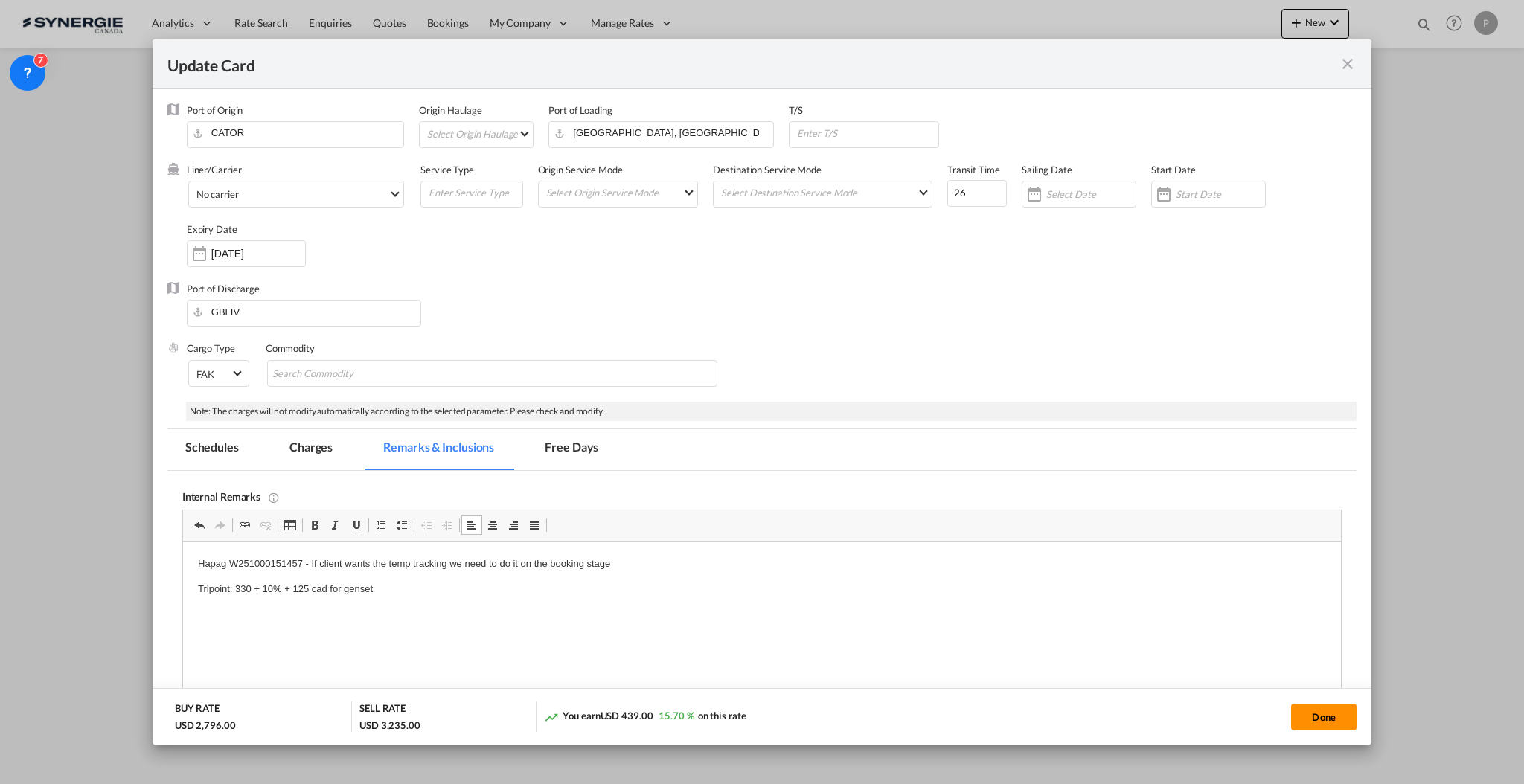
click at [1331, 708] on button "Done" at bounding box center [1323, 717] width 65 height 27
type input "[DATE]"
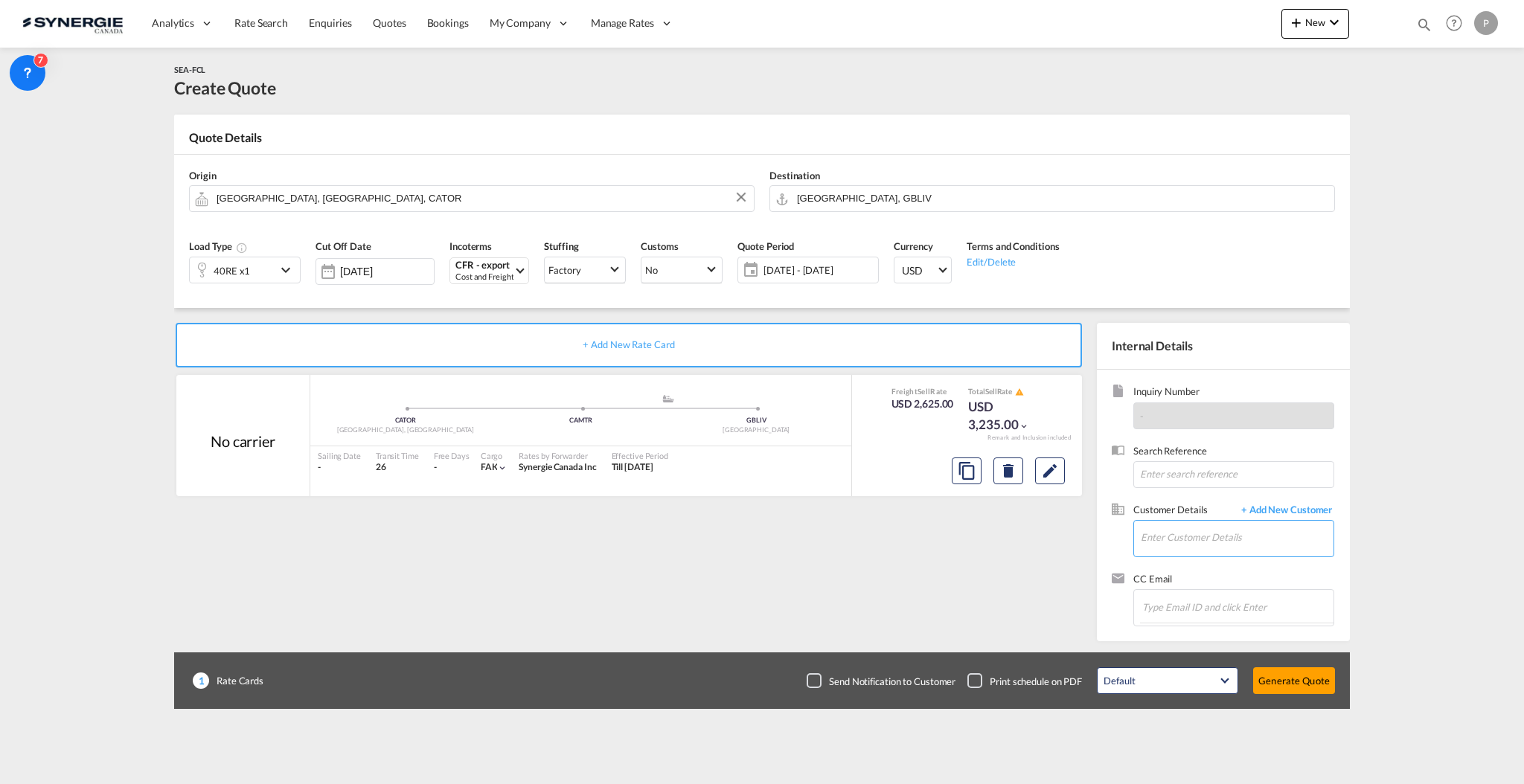
click at [1246, 541] on input "Enter Customer Details" at bounding box center [1237, 537] width 193 height 34
paste input "operations@globalfreshfields.com"
type input "operations@globalfreshfields.com"
click at [1294, 507] on span "+ Add New Customer" at bounding box center [1284, 511] width 101 height 17
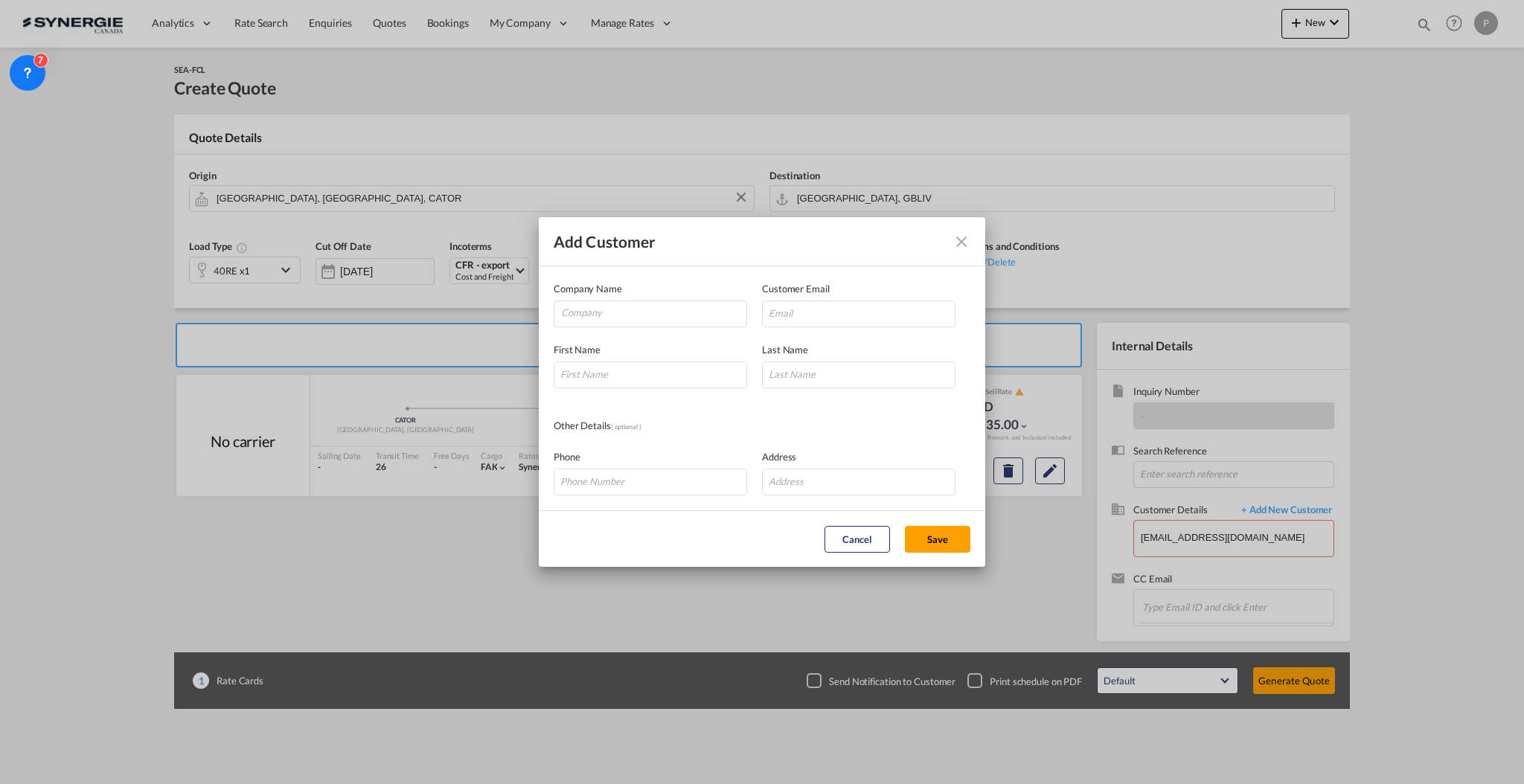
click at [846, 333] on div "First Name Last Name" at bounding box center [762, 358] width 416 height 61
click at [839, 316] on input "Add Customer Company ..." at bounding box center [858, 314] width 193 height 27
paste input "operations@globalfreshfields.com"
type input "operations@globalfreshfields.com"
click at [609, 314] on input "Company" at bounding box center [654, 313] width 185 height 22
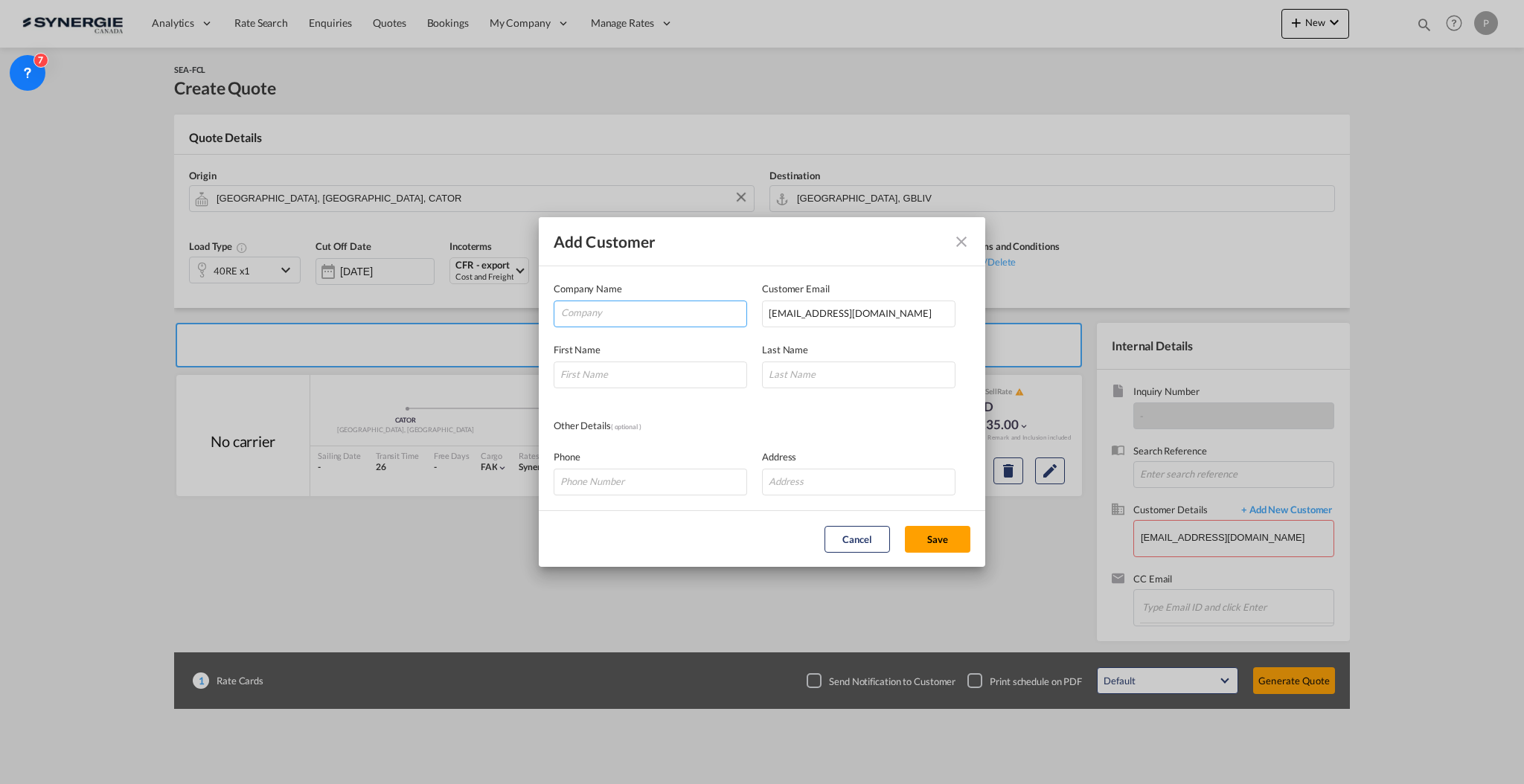
click at [598, 308] on input "Company" at bounding box center [654, 313] width 185 height 22
click at [602, 366] on input "Add Customer Company ..." at bounding box center [650, 374] width 193 height 27
type input "Brian"
type input "Butler"
type input "Global Fresh"
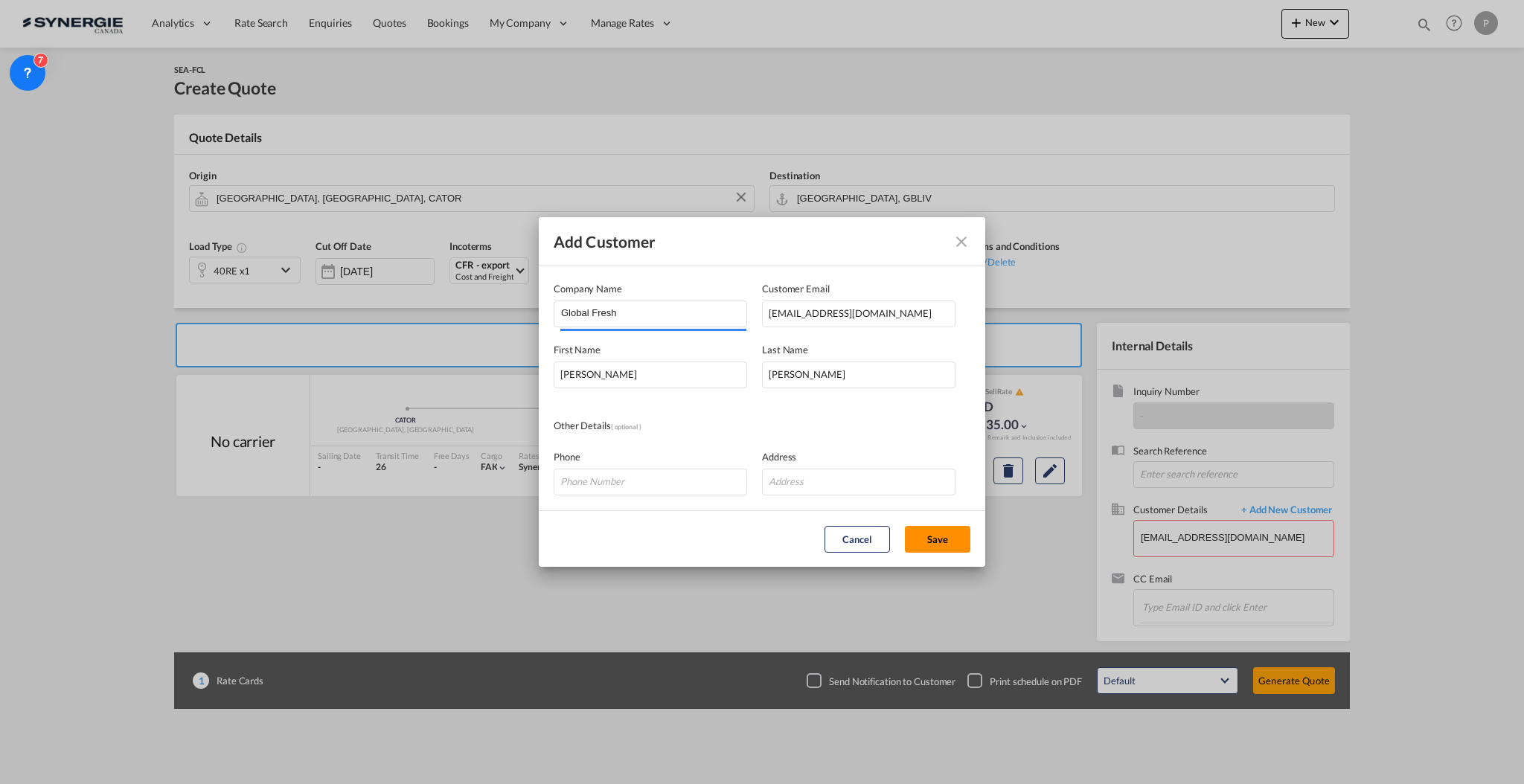
click at [949, 534] on button "Save" at bounding box center [937, 539] width 65 height 27
type input "Global Fresh, Brian Butler, operations@globalfreshfields.com"
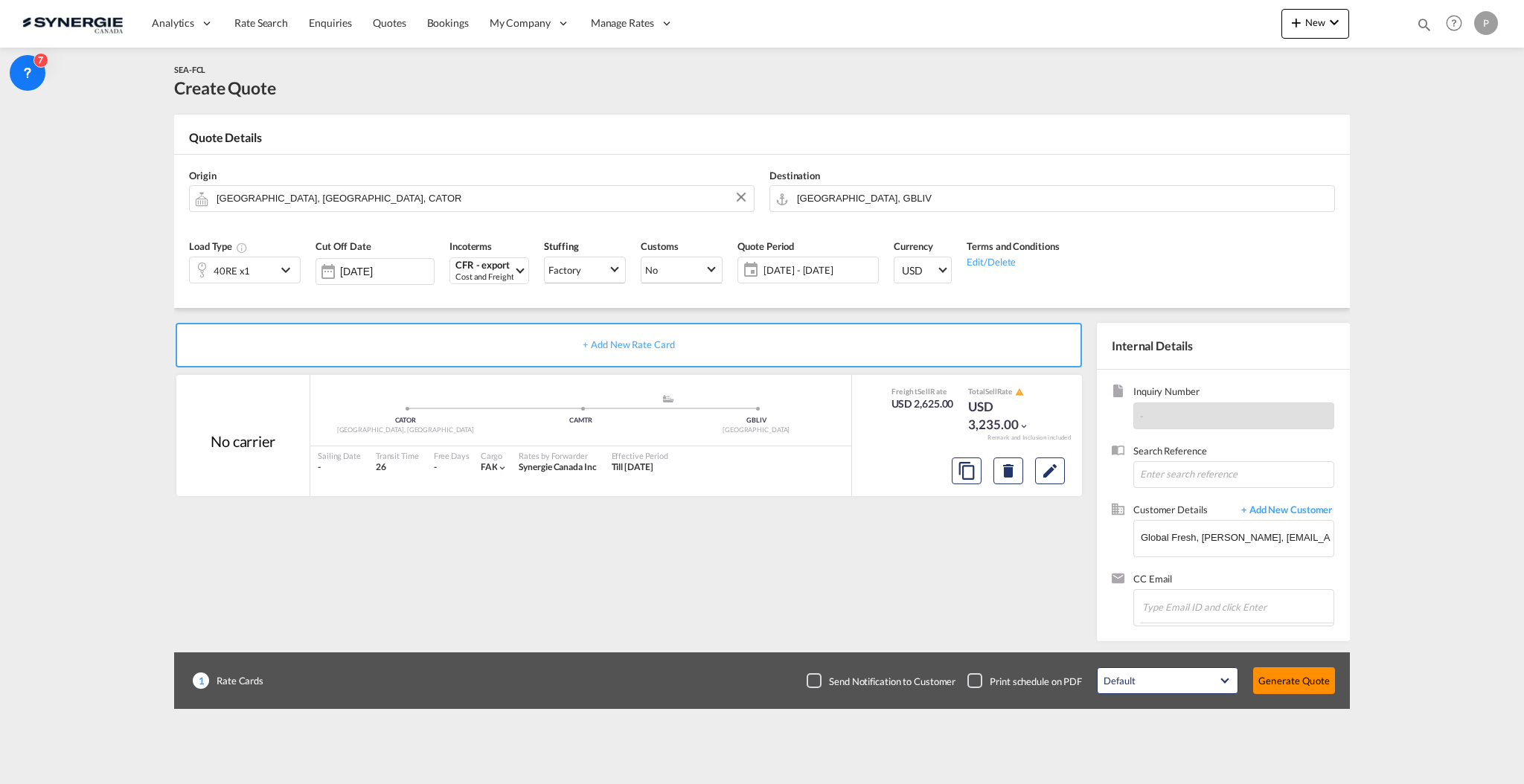
click at [1311, 685] on button "Generate Quote" at bounding box center [1293, 680] width 82 height 27
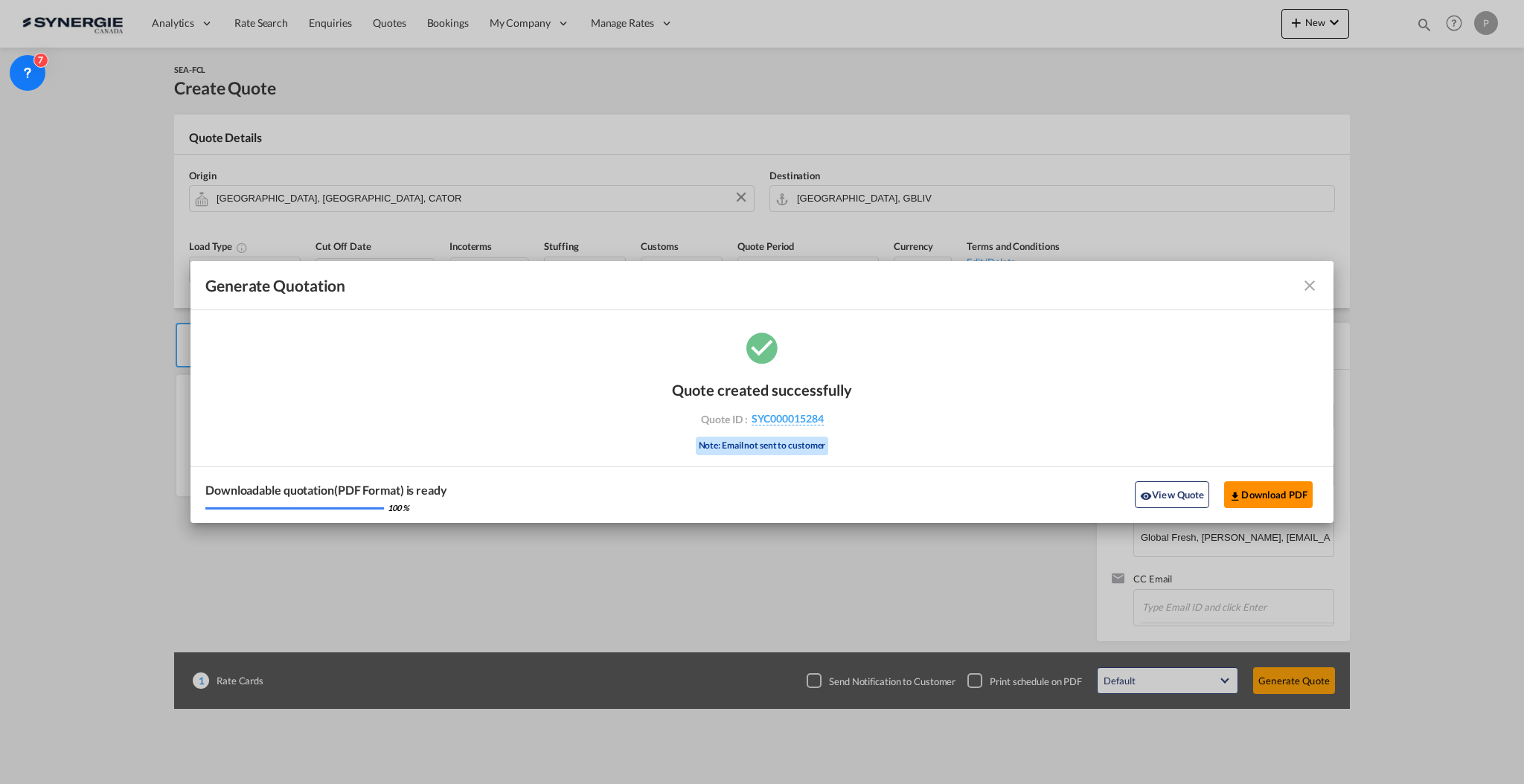
click at [1250, 500] on button "Download PDF" at bounding box center [1268, 494] width 89 height 27
click at [1304, 282] on md-icon "icon-close fg-AAA8AD cursor m-0" at bounding box center [1309, 285] width 17 height 17
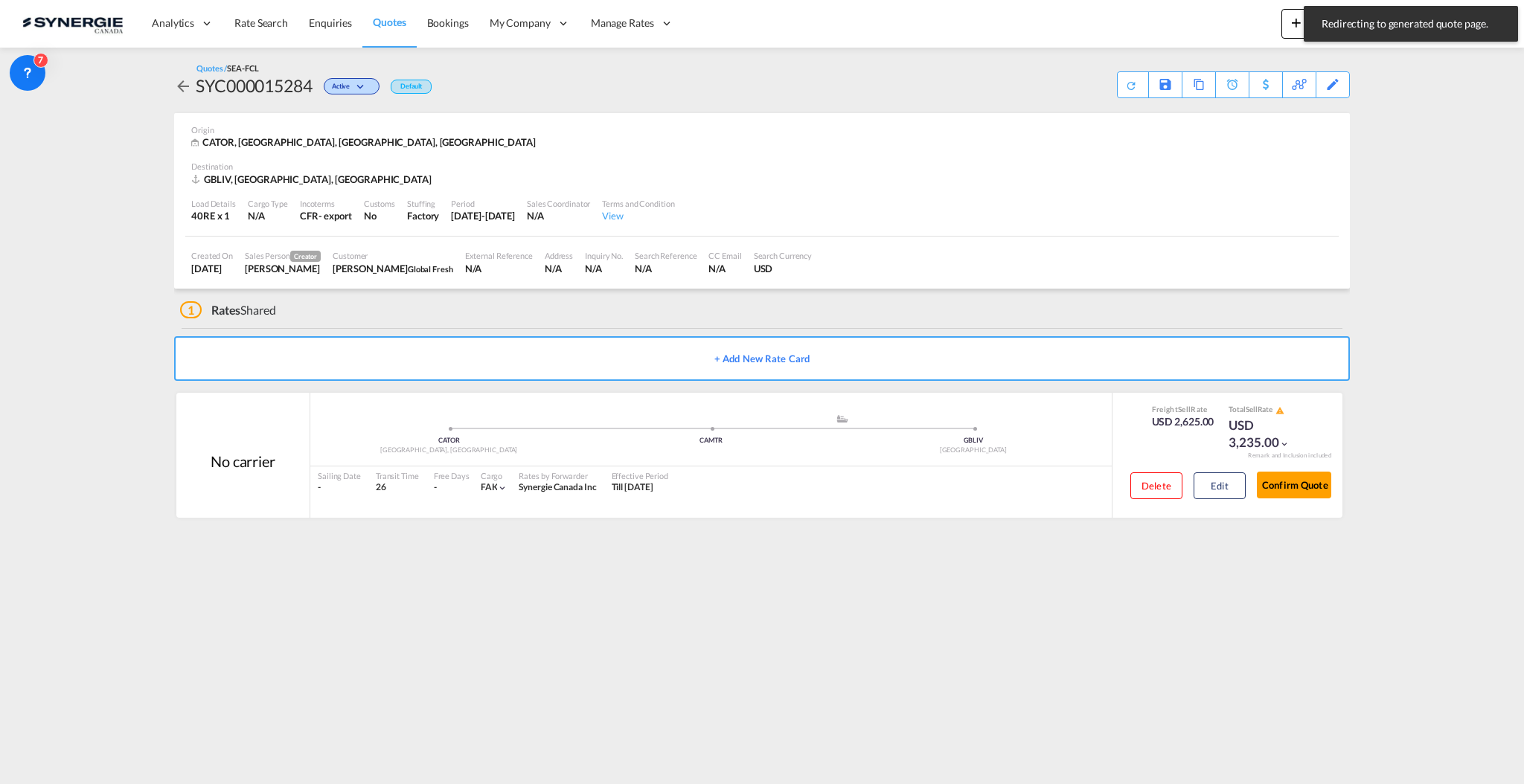
click at [1391, 128] on md-content "Analytics Reports Dashboard Rate Search Enquiries Quotes Bookings" at bounding box center [762, 392] width 1524 height 784
click at [1409, 73] on md-content "Analytics Reports Dashboard Rate Search Enquiries Quotes Bookings" at bounding box center [762, 392] width 1524 height 784
click at [1429, 30] on md-icon "icon-magnify" at bounding box center [1424, 25] width 17 height 17
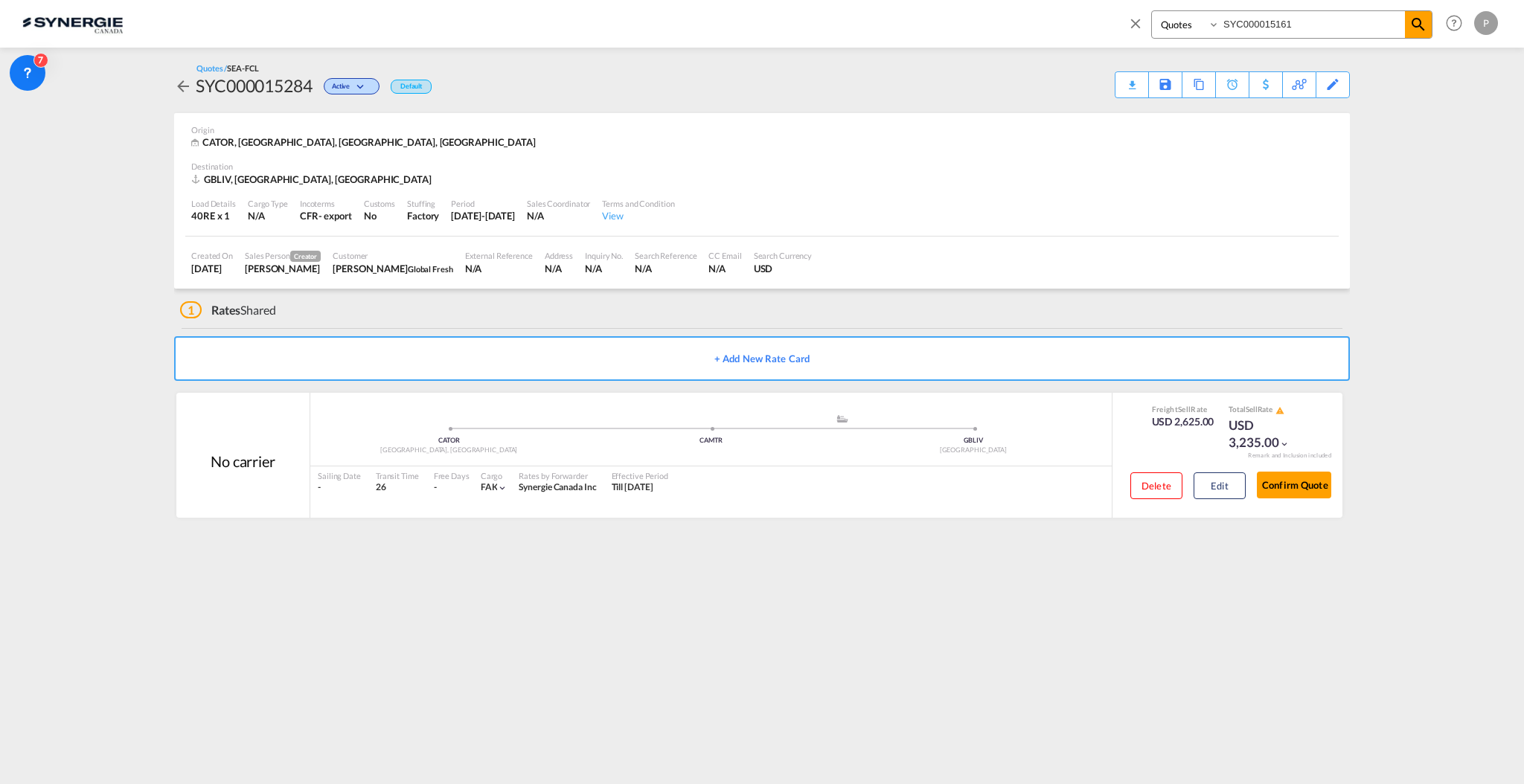
click at [1283, 30] on input "SYC000015161" at bounding box center [1312, 24] width 185 height 26
click at [1283, 29] on input "SYC000015161" at bounding box center [1312, 24] width 185 height 26
click at [1282, 29] on input "SYC000015161" at bounding box center [1312, 24] width 185 height 26
paste input "257"
type input "SYC000015257"
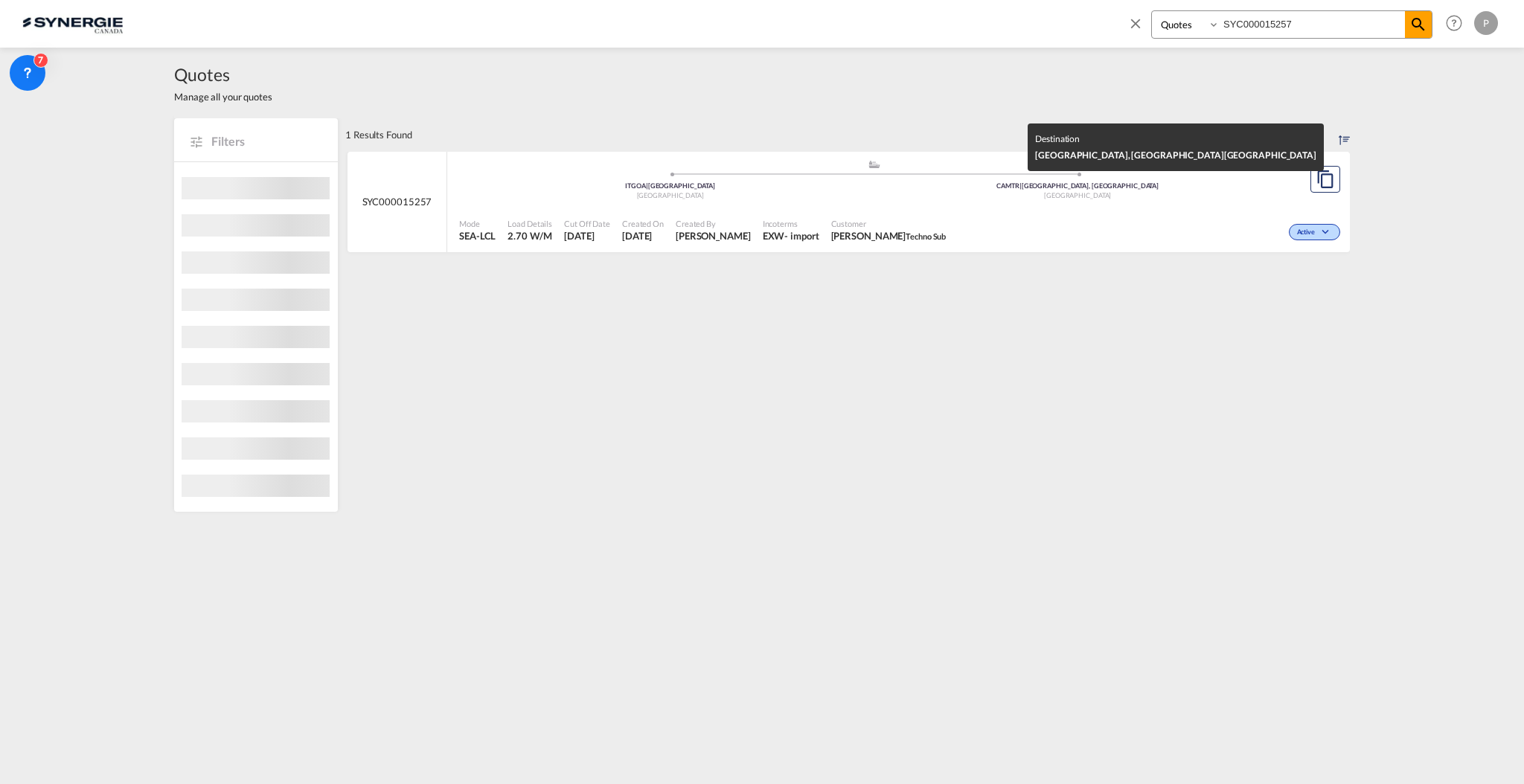
click at [1145, 183] on div "CAMTR | Montreal, QC" at bounding box center [1077, 186] width 408 height 10
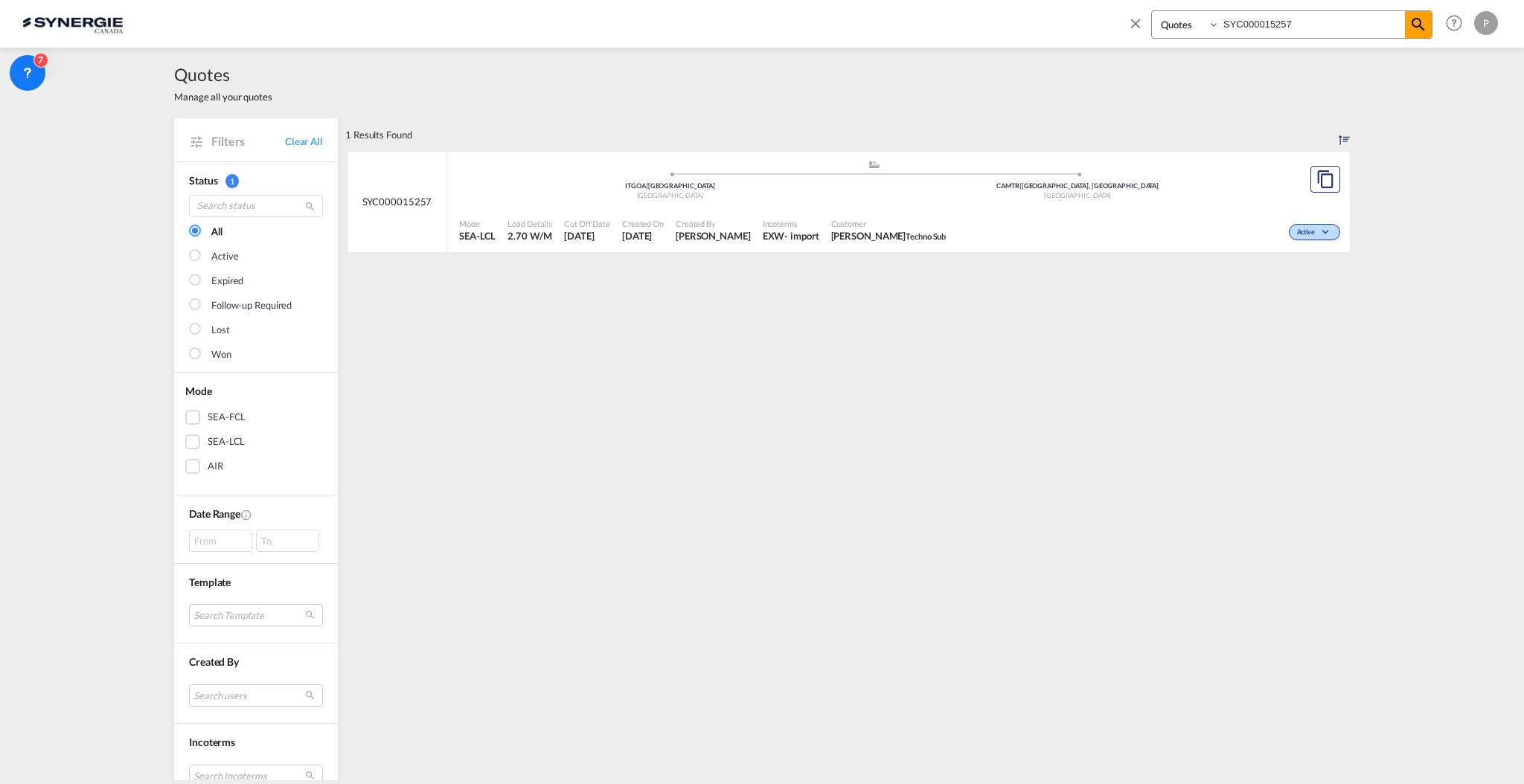
click at [616, 212] on div "Created On 6 Oct 2025" at bounding box center [643, 230] width 53 height 38
drag, startPoint x: 1142, startPoint y: 20, endPoint x: 1224, endPoint y: 20, distance: 82.0
click at [1142, 19] on md-icon "icon-close" at bounding box center [1135, 23] width 17 height 17
click at [1311, 26] on span "New" at bounding box center [1315, 22] width 56 height 12
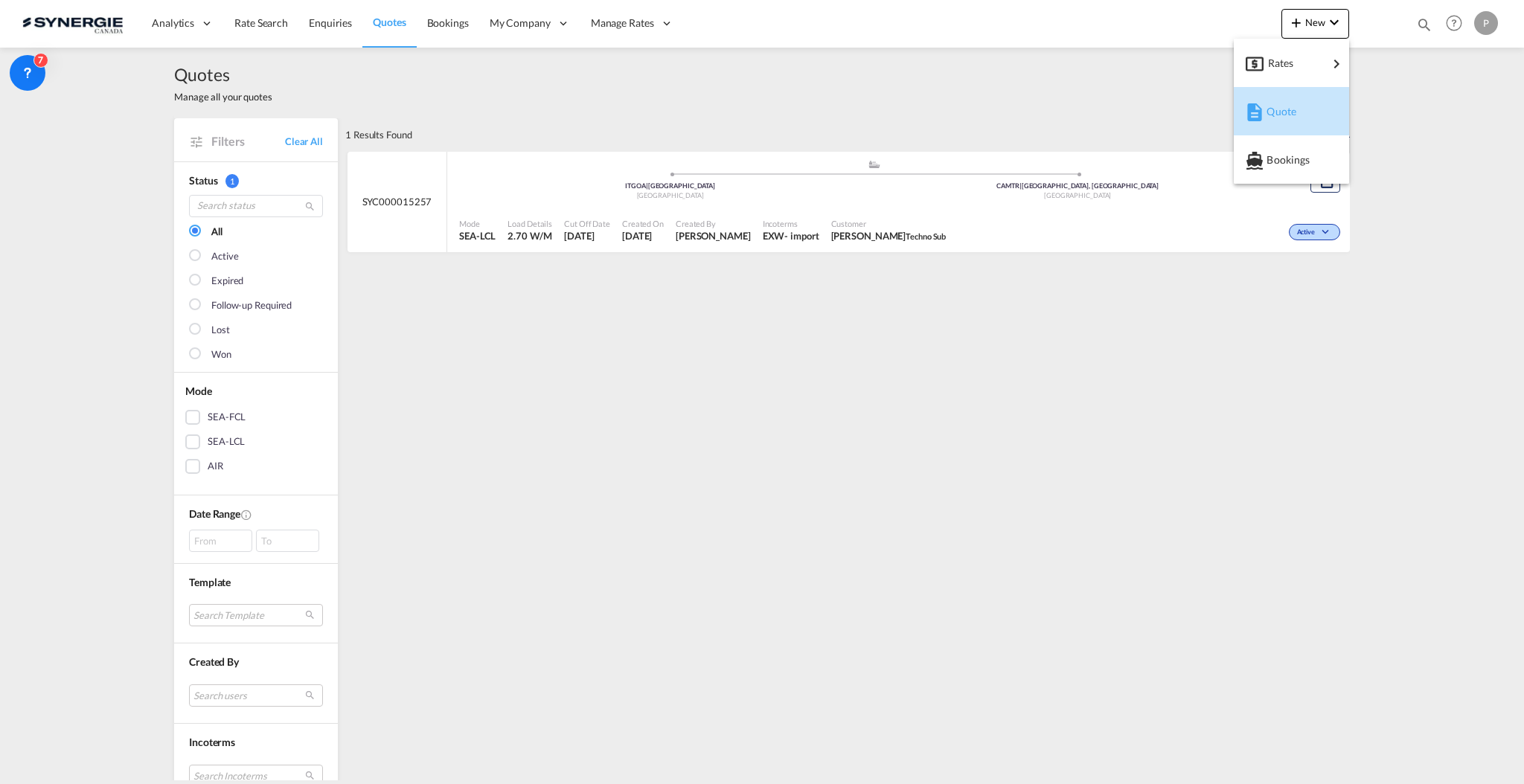
click at [1283, 105] on span "Quote" at bounding box center [1275, 111] width 17 height 29
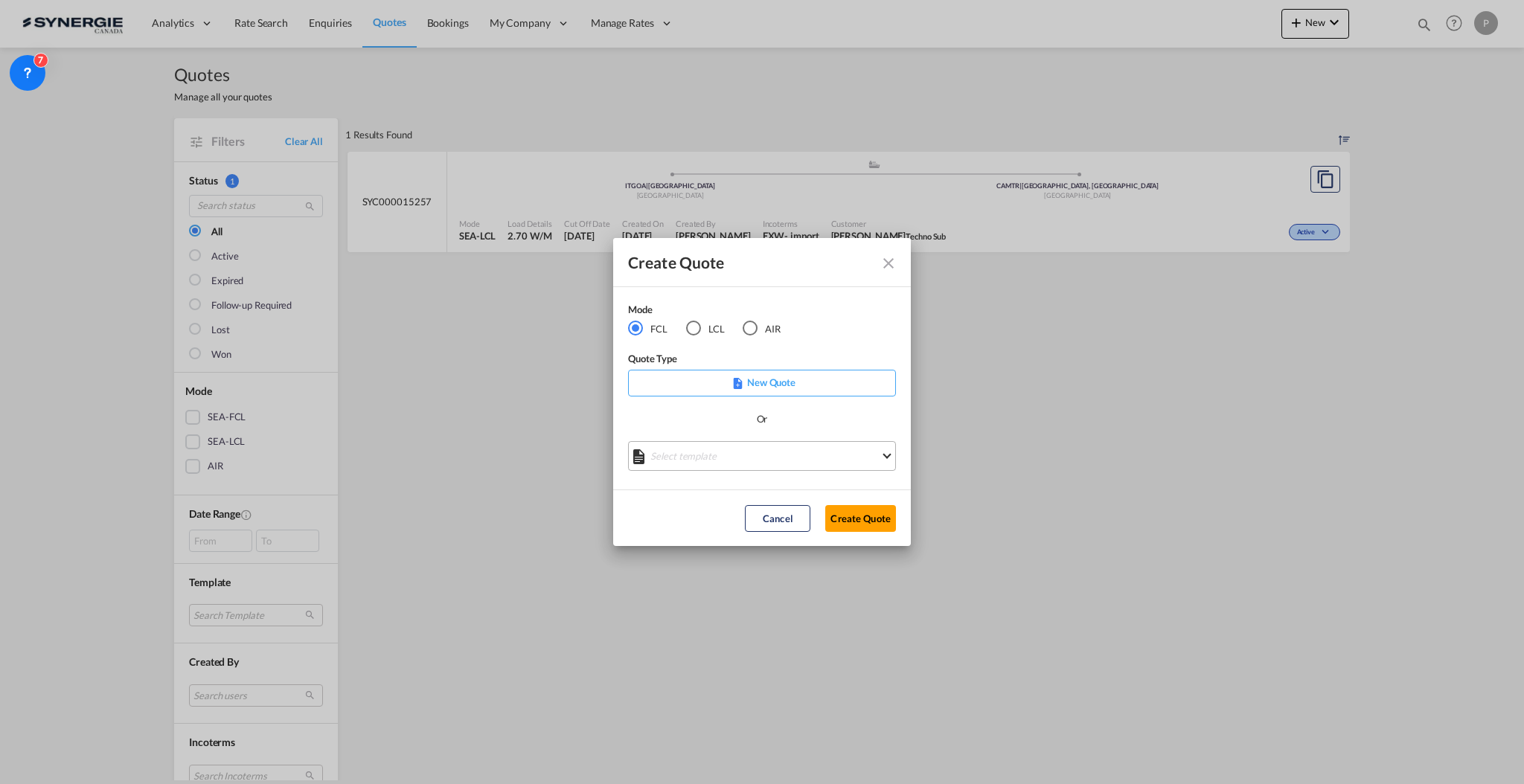
click at [817, 457] on md-select "Select template *NEW* FCL FREEHAND / DAP Pablo Gomez Saldarriaga | 10 Jul 2025 …" at bounding box center [762, 456] width 268 height 29
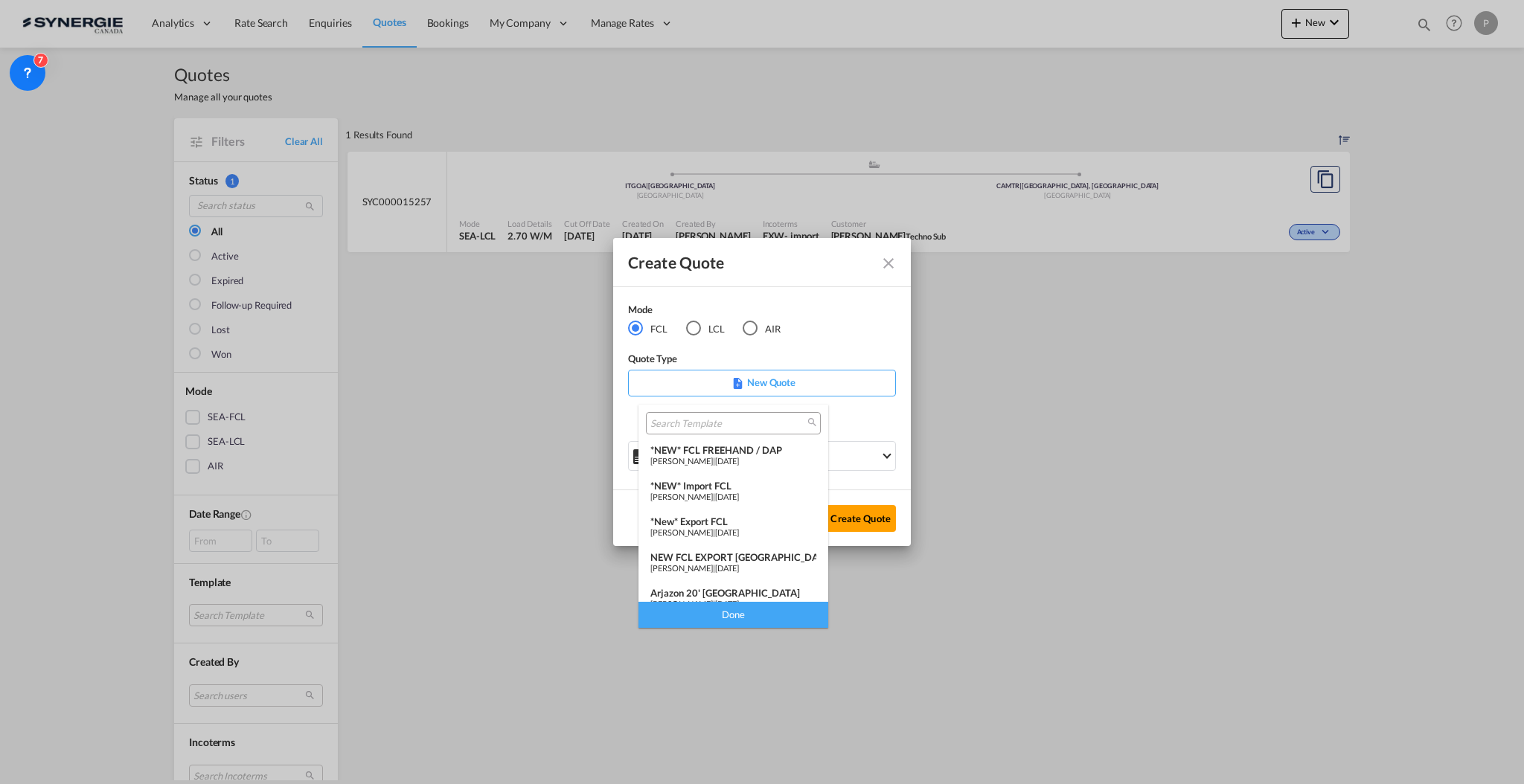
click at [739, 494] on span "24 Mar 2025" at bounding box center [727, 496] width 24 height 10
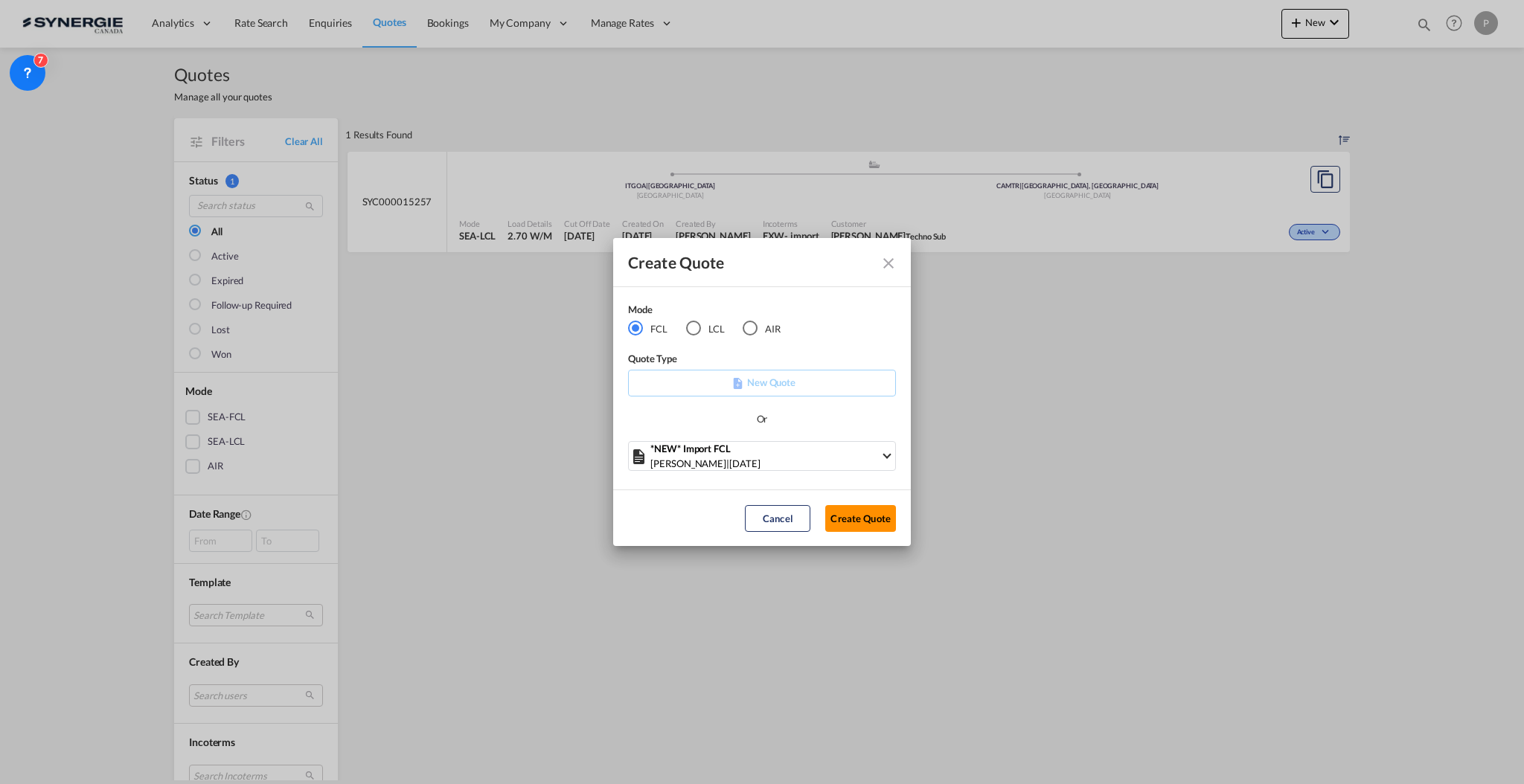
click at [854, 513] on button "Create Quote" at bounding box center [860, 518] width 71 height 27
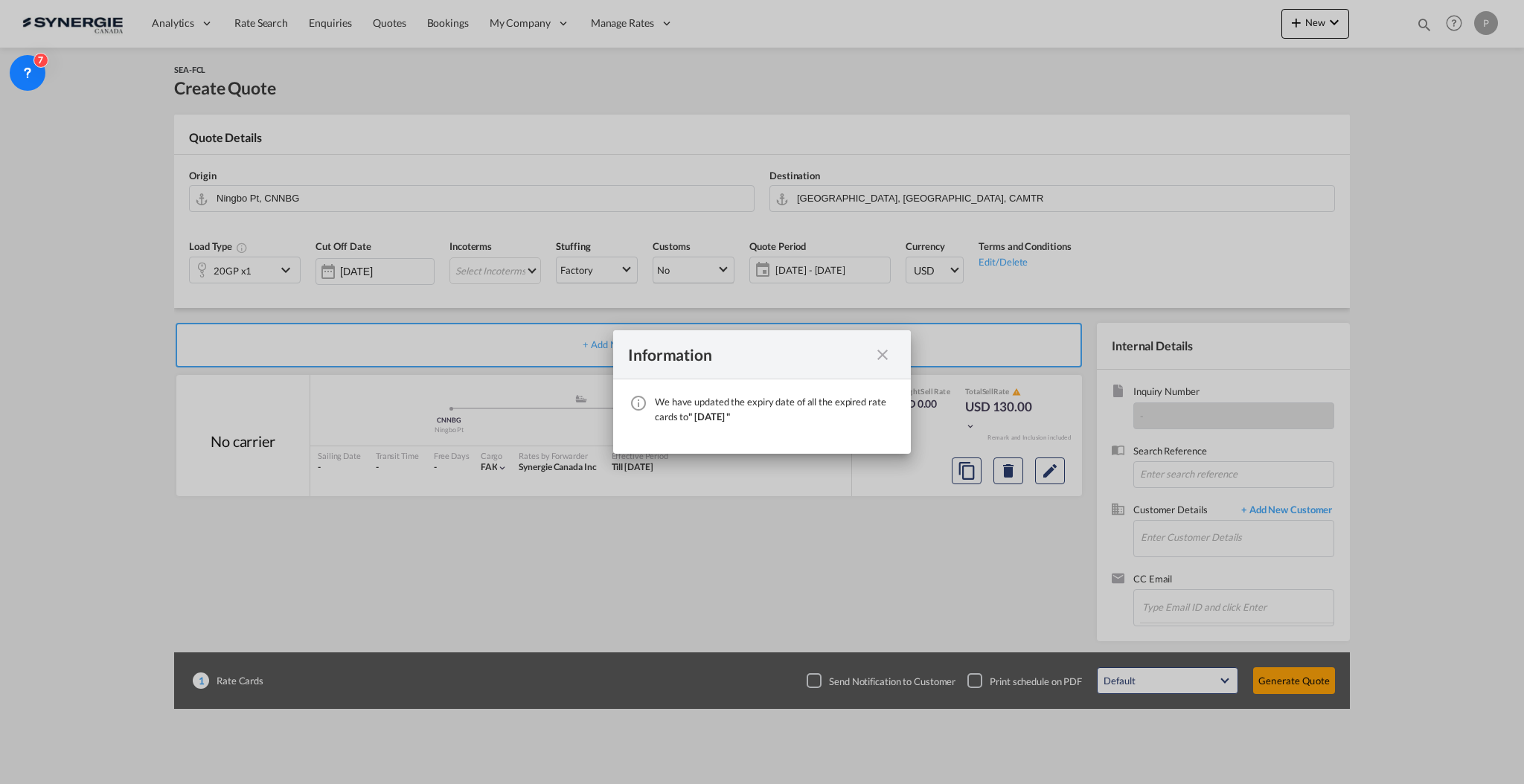
click at [886, 355] on md-icon "icon-close fg-AAA8AD cursor" at bounding box center [882, 354] width 17 height 17
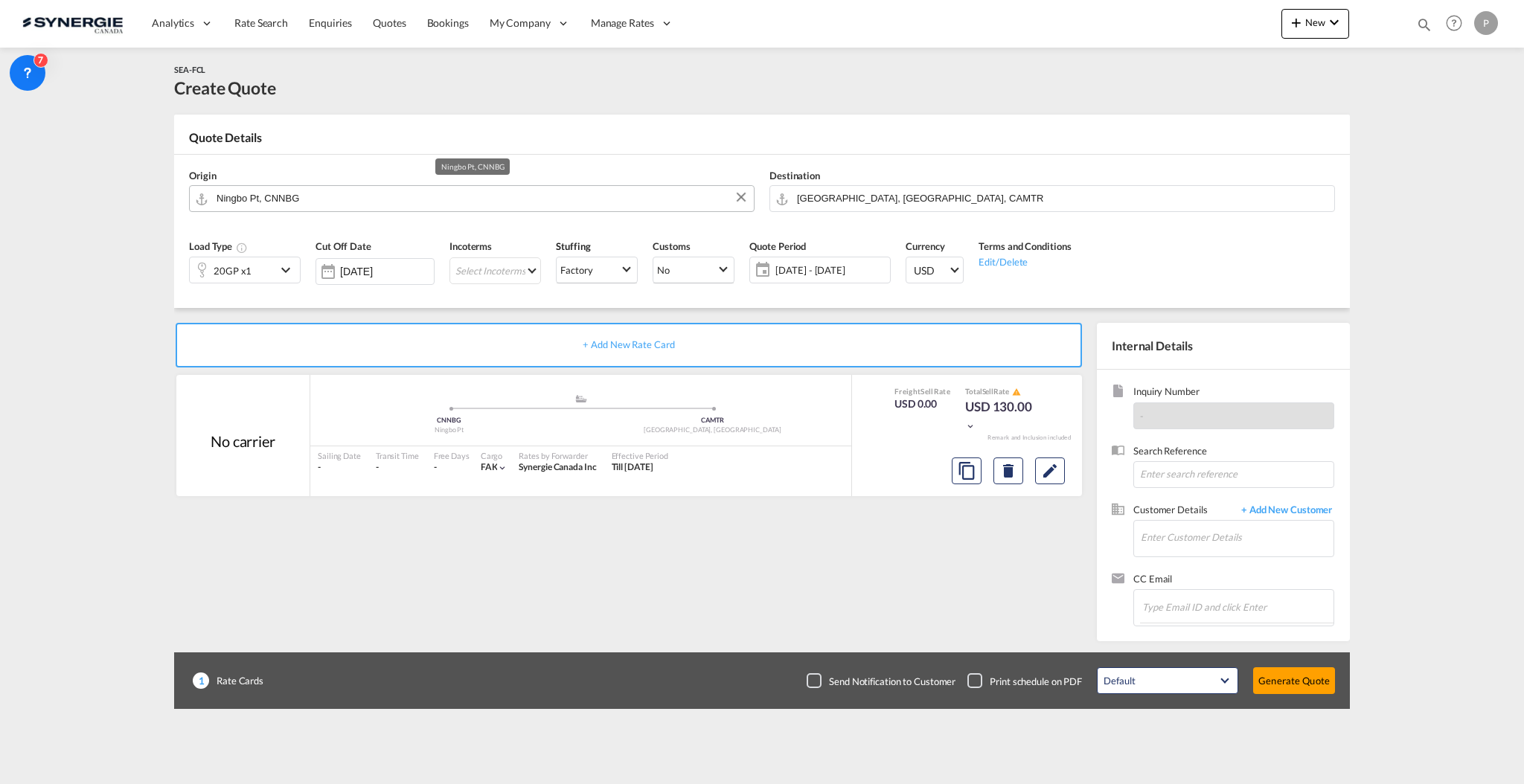
click at [269, 194] on input "Ningbo Pt, CNNBG" at bounding box center [481, 198] width 530 height 26
click at [269, 195] on input "Ningbo Pt, CNNBG" at bounding box center [481, 198] width 530 height 26
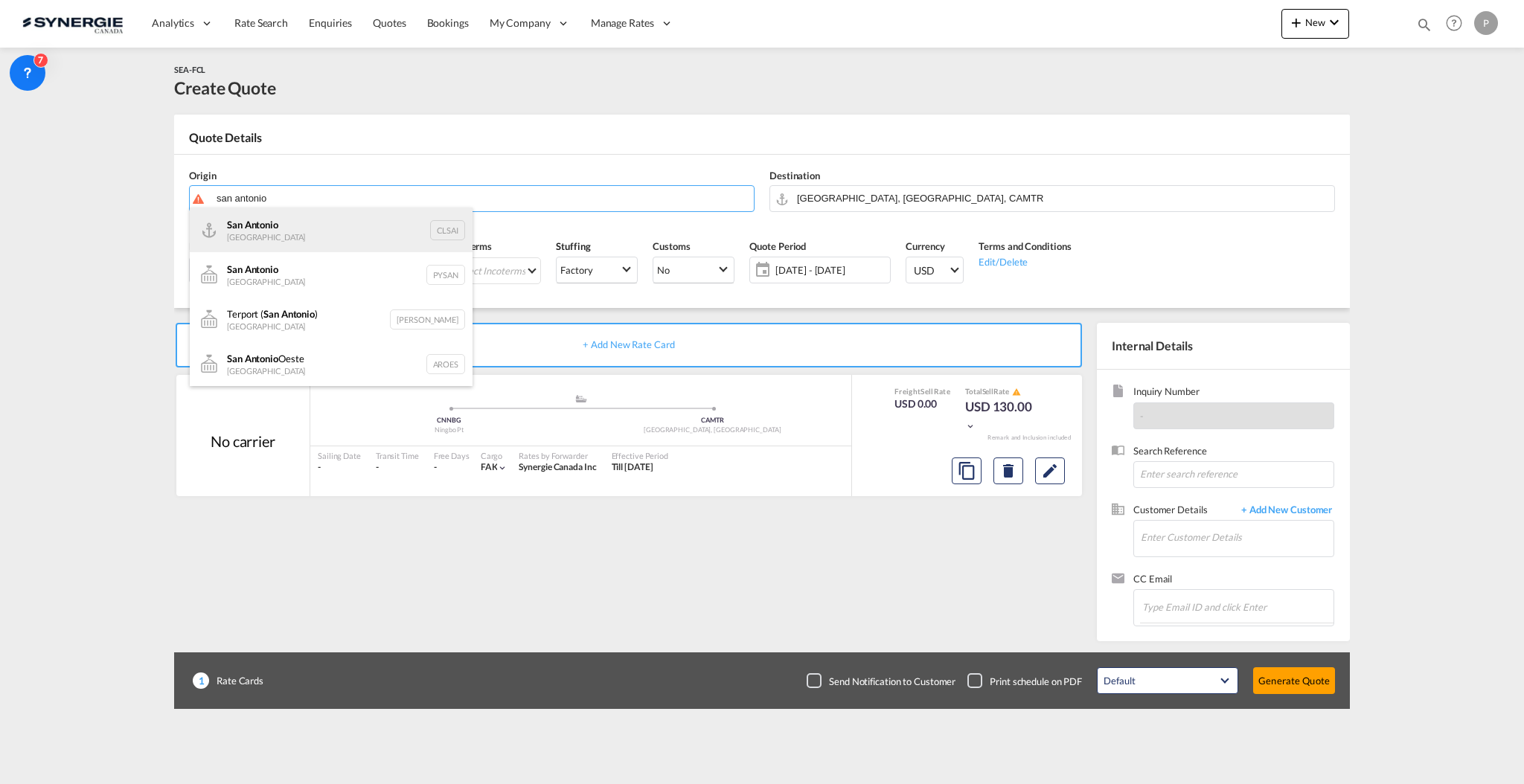
click at [275, 223] on div "San Antonio Chile CLSAI" at bounding box center [331, 229] width 282 height 45
type input "San Antonio, CLSAI"
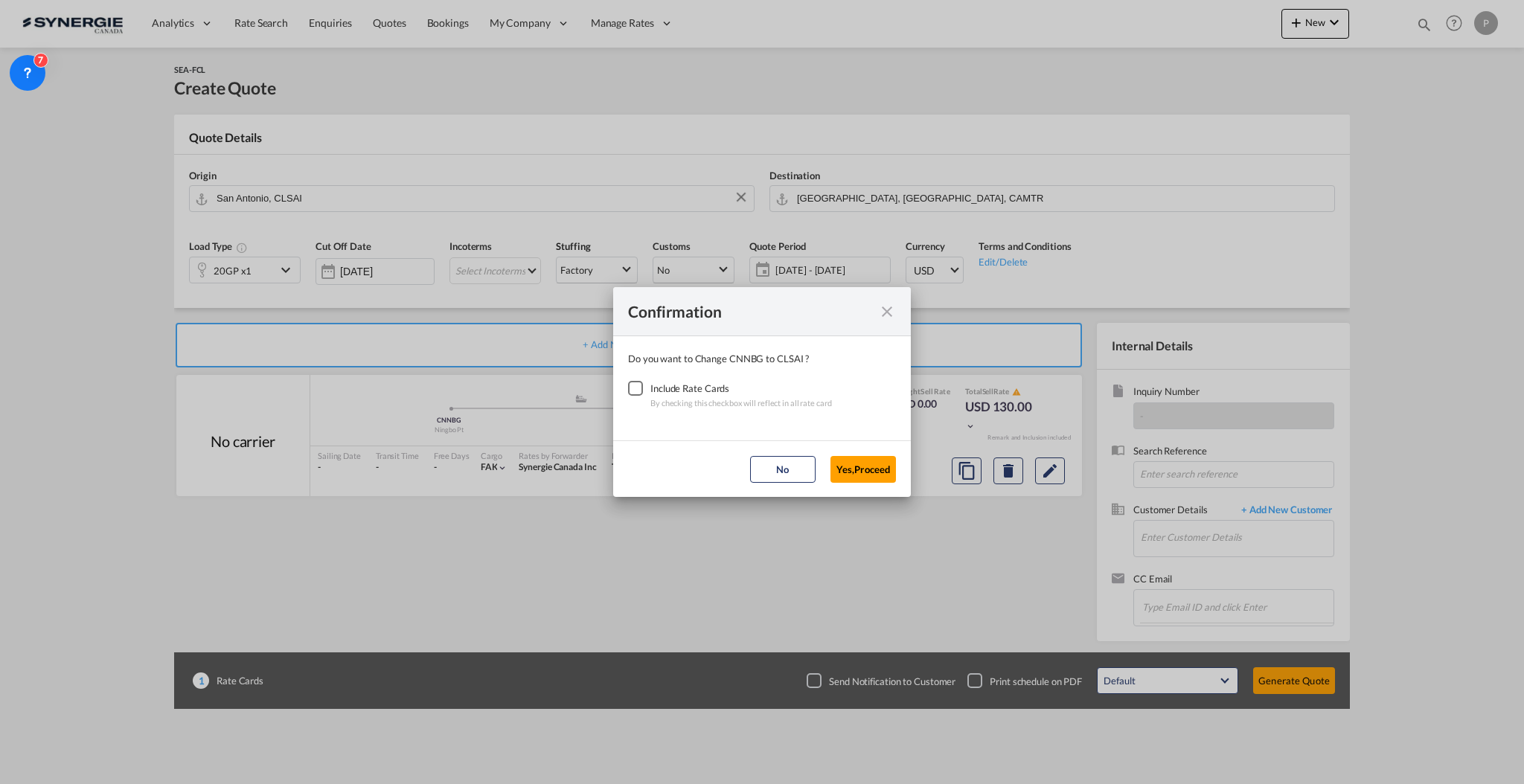
click at [628, 391] on div "Checkbox No Ink" at bounding box center [635, 388] width 15 height 15
click at [854, 468] on button "Yes,Proceed" at bounding box center [862, 469] width 65 height 27
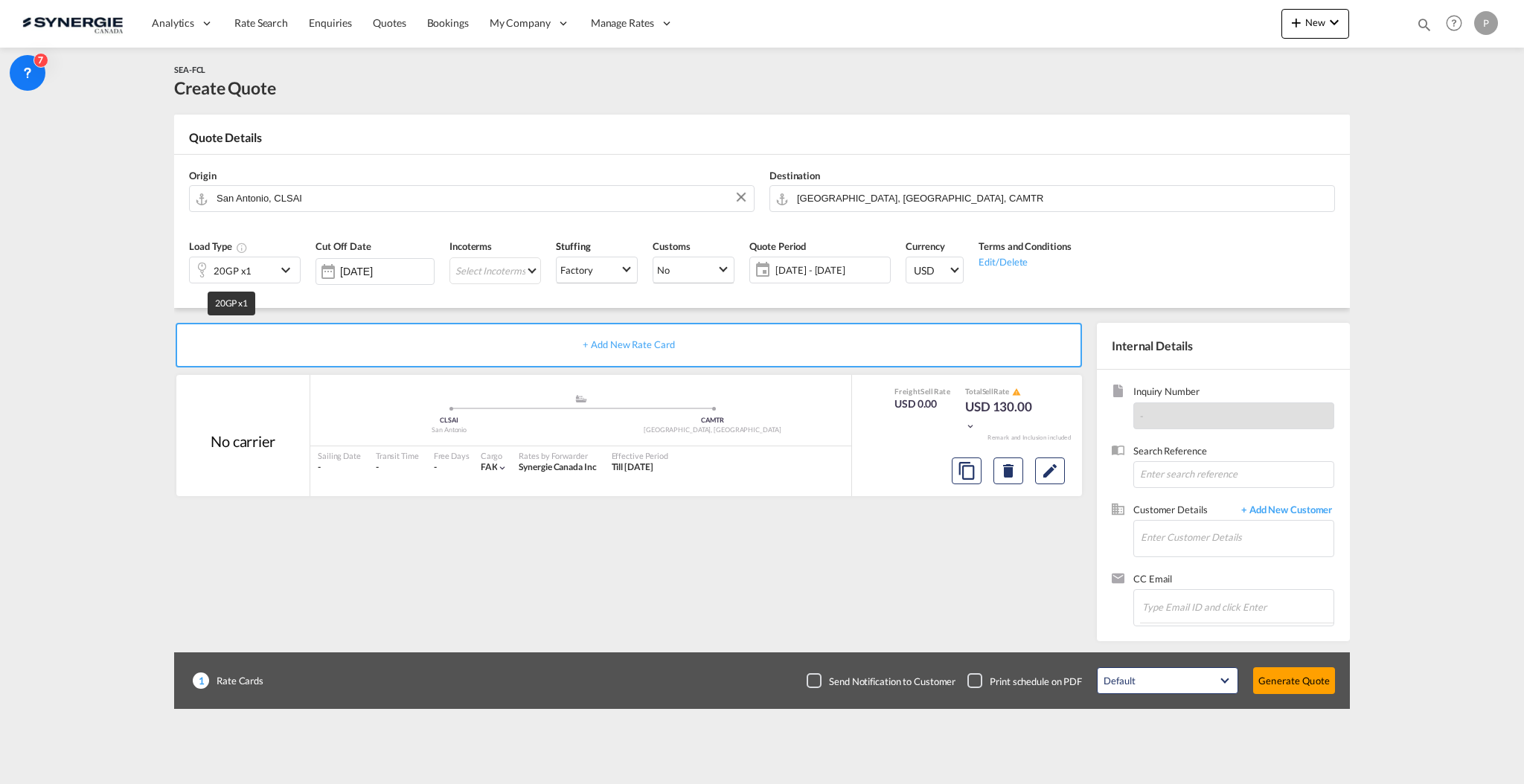
click at [240, 277] on div "20GP x1" at bounding box center [232, 271] width 38 height 21
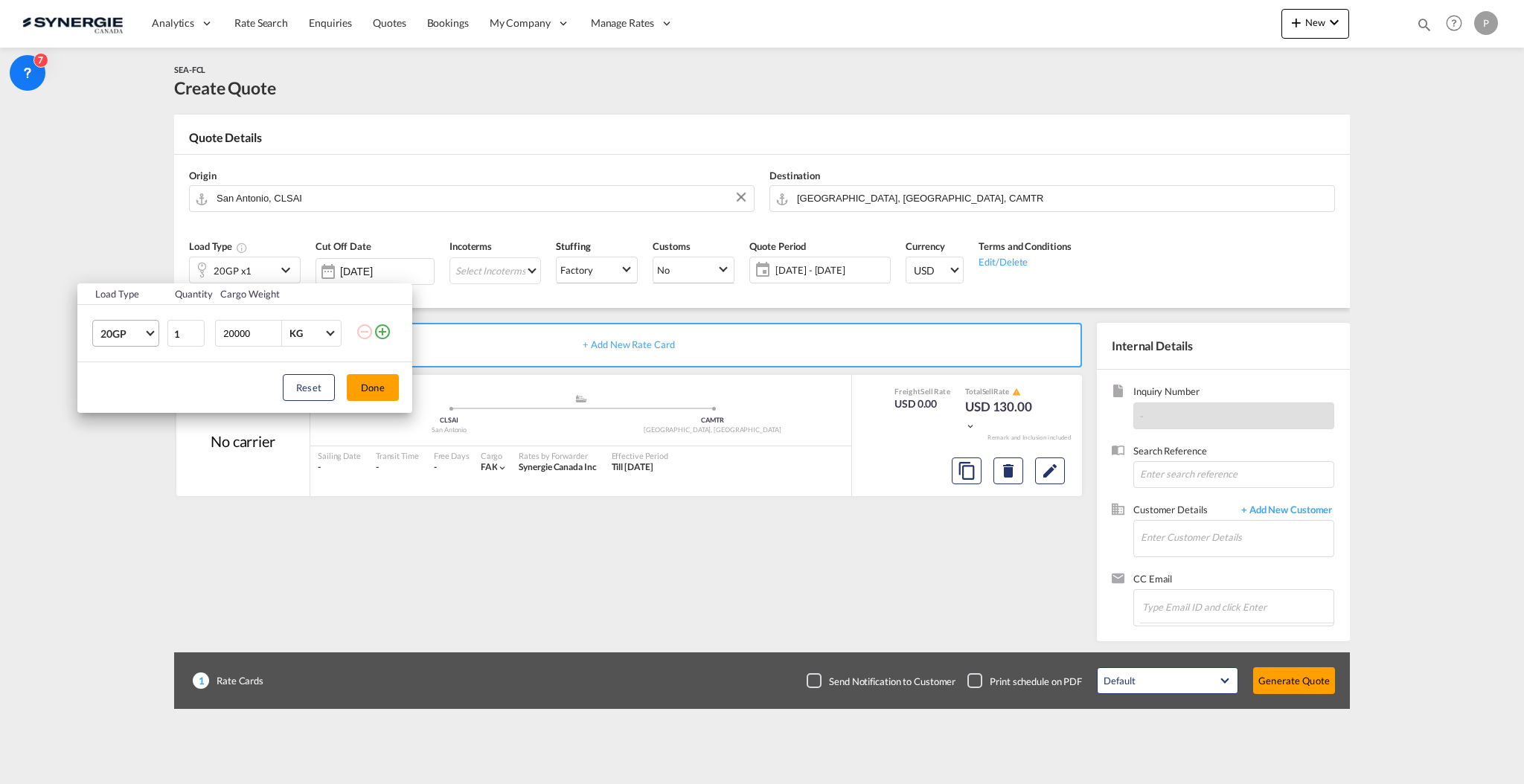
click at [103, 341] on md-select-value "20GP" at bounding box center [128, 334] width 60 height 26
click at [124, 408] on div "40HC" at bounding box center [115, 405] width 28 height 15
click at [383, 390] on button "Done" at bounding box center [372, 387] width 52 height 27
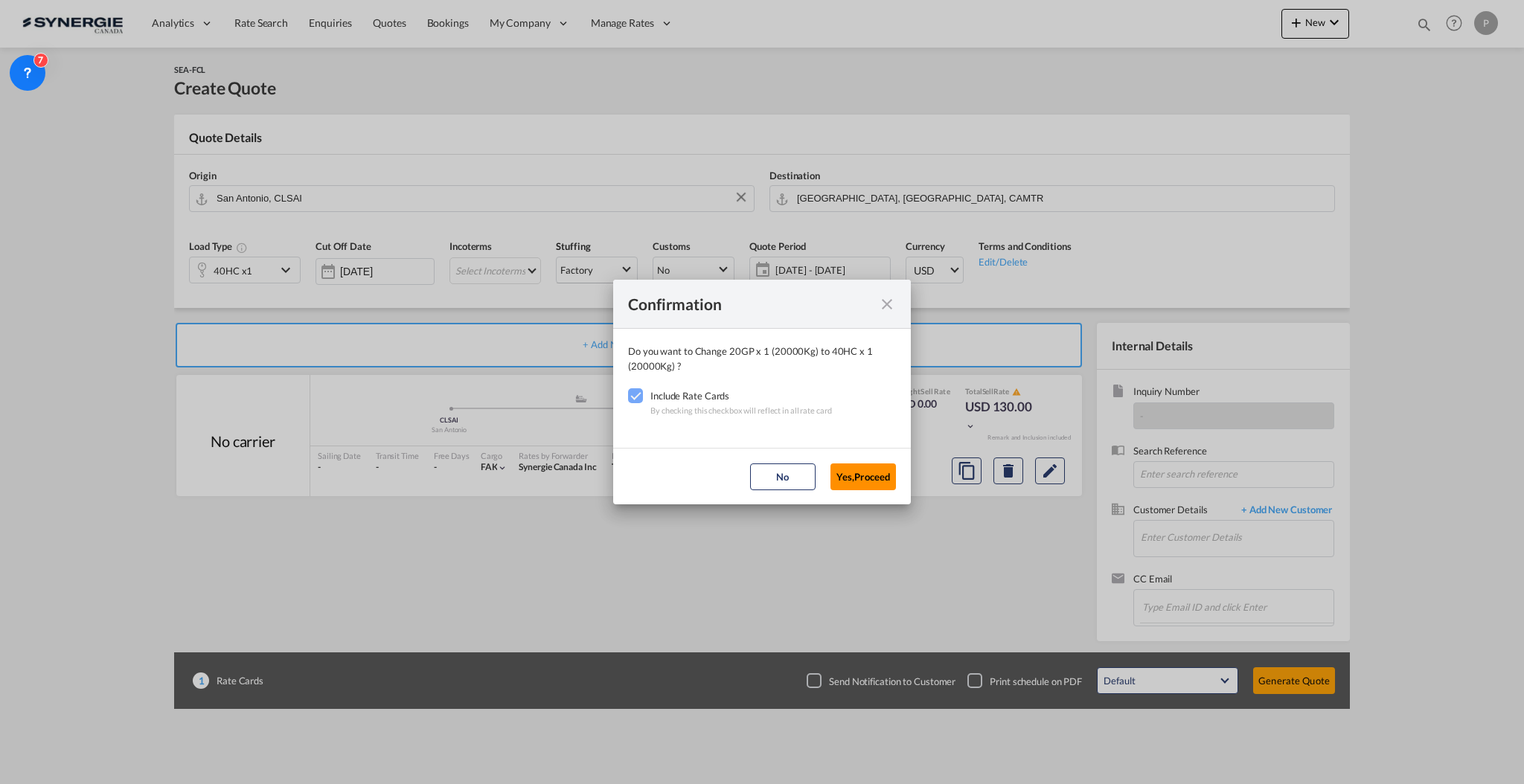
click at [866, 480] on button "Yes,Proceed" at bounding box center [862, 476] width 65 height 27
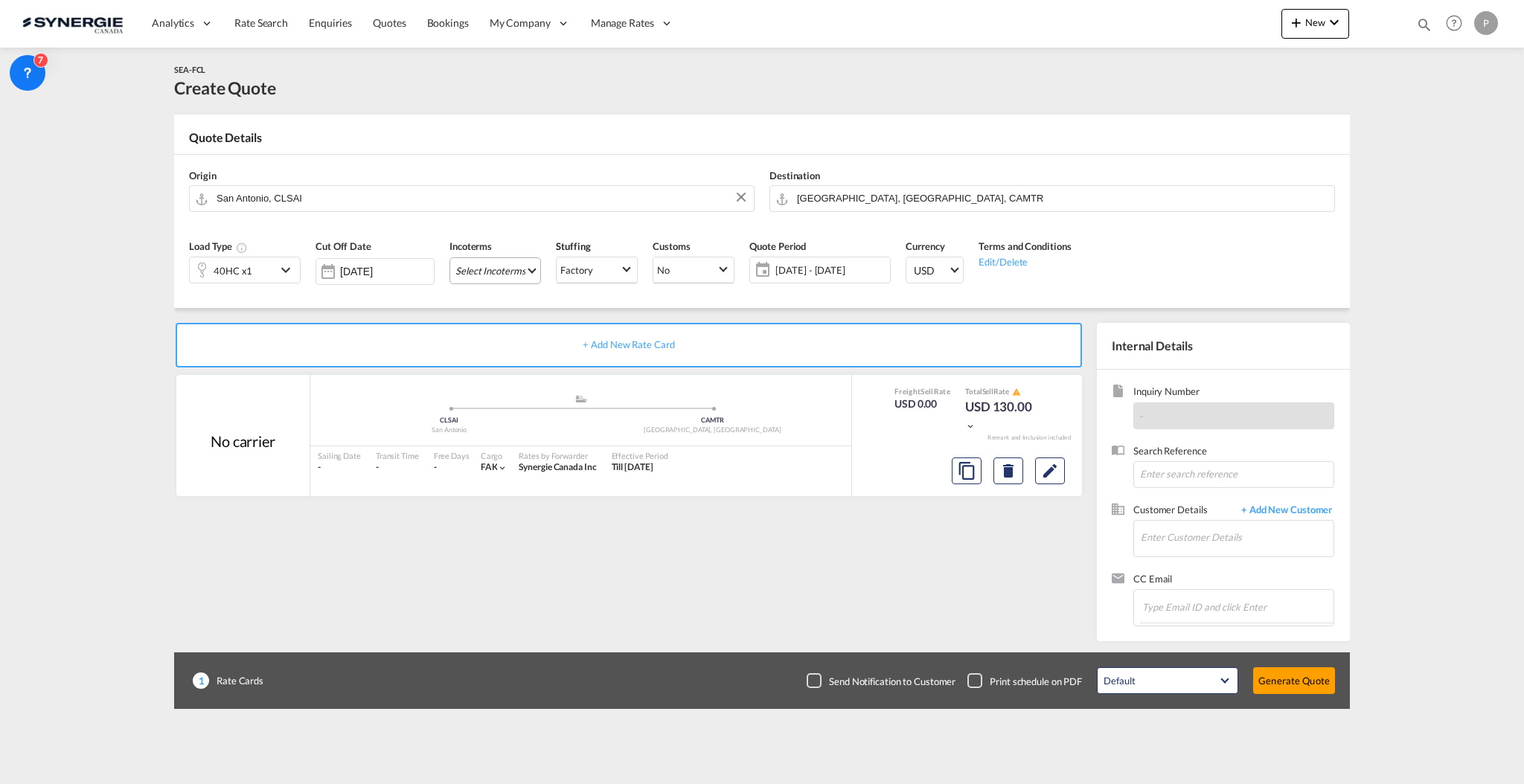
click at [532, 269] on md-select "Select Incoterms FCA - export Free Carrier EXW - export Ex Works CFR - export C…" at bounding box center [495, 271] width 92 height 27
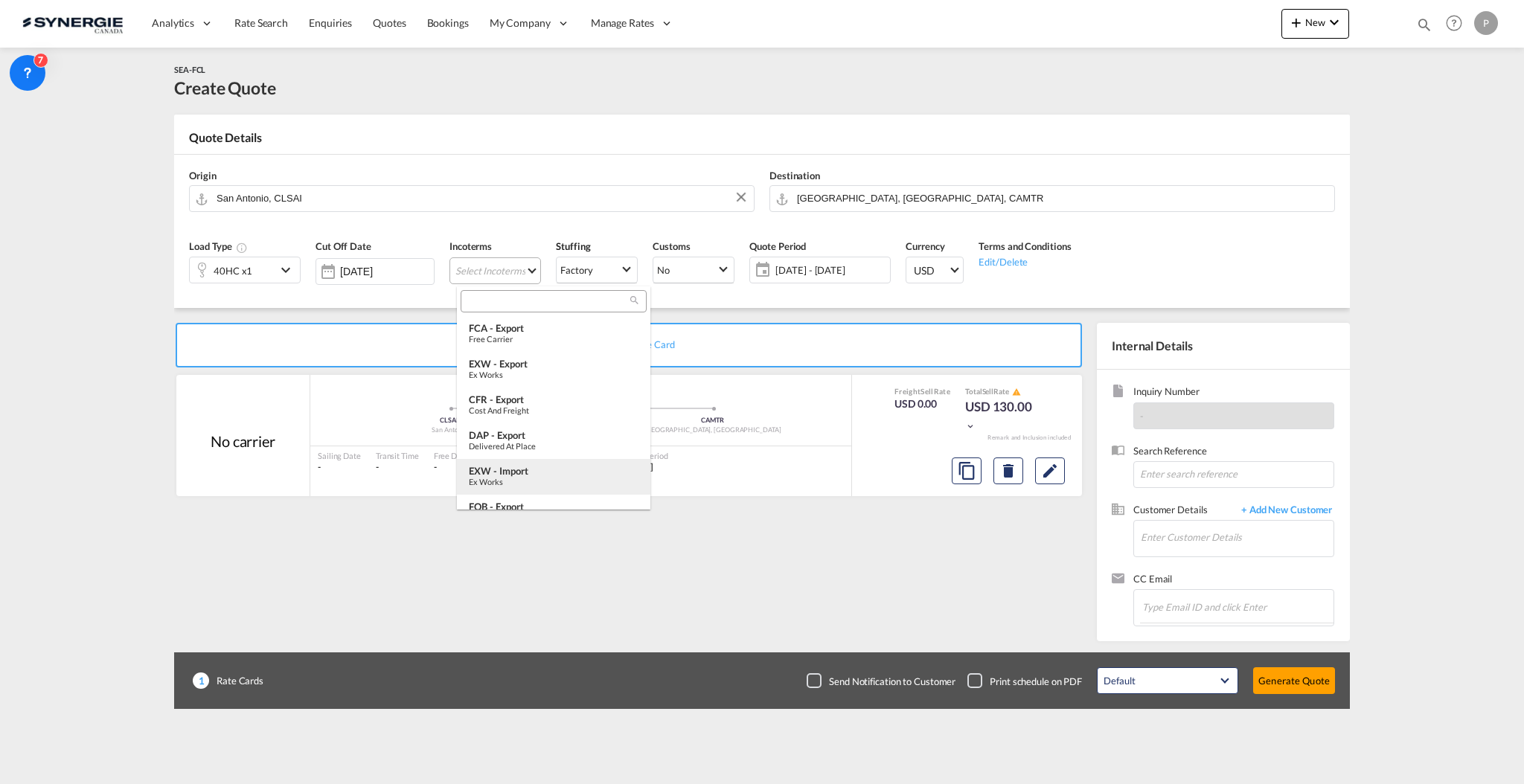
drag, startPoint x: 598, startPoint y: 329, endPoint x: 530, endPoint y: 475, distance: 161.1
click at [537, 481] on md-content "FCA - export Free Carrier EXW - export Ex Works CFR - export Cost and Freight D…" at bounding box center [553, 397] width 193 height 223
click at [530, 475] on div "EXW - import Ex Works" at bounding box center [553, 476] width 170 height 22
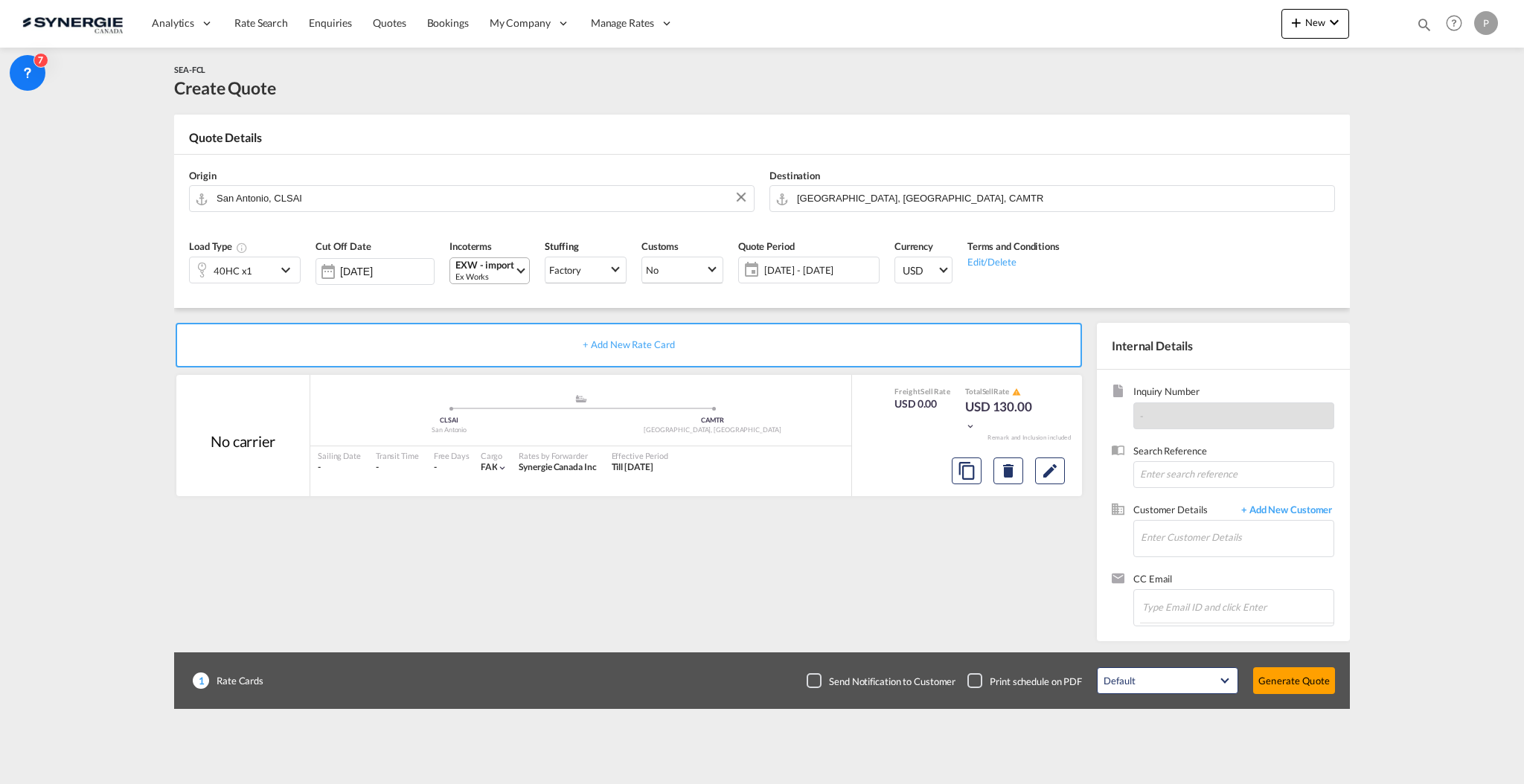
click at [790, 271] on span "07 Oct - 06 Nov 2025" at bounding box center [819, 270] width 111 height 14
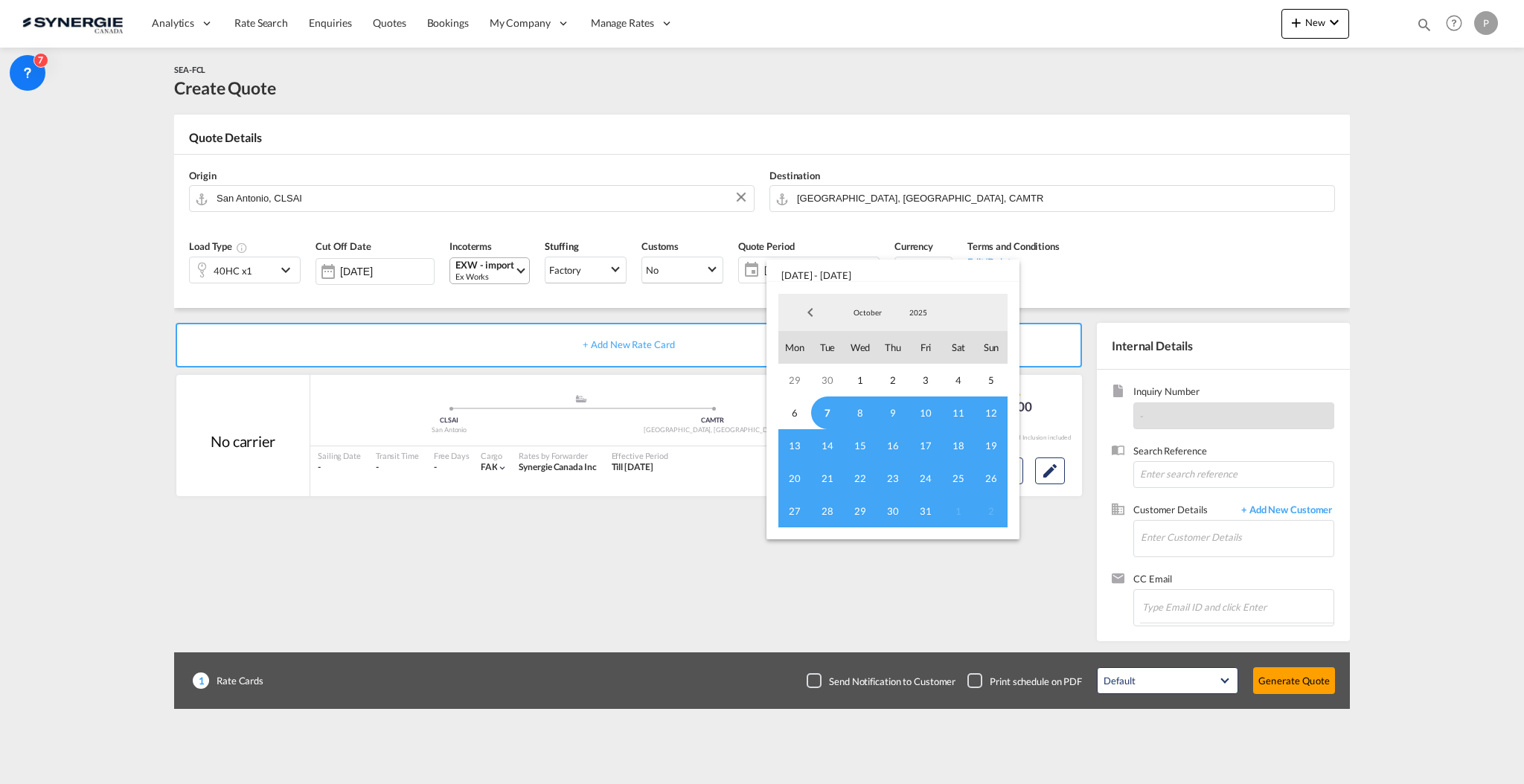
click at [823, 408] on span "7" at bounding box center [827, 413] width 33 height 33
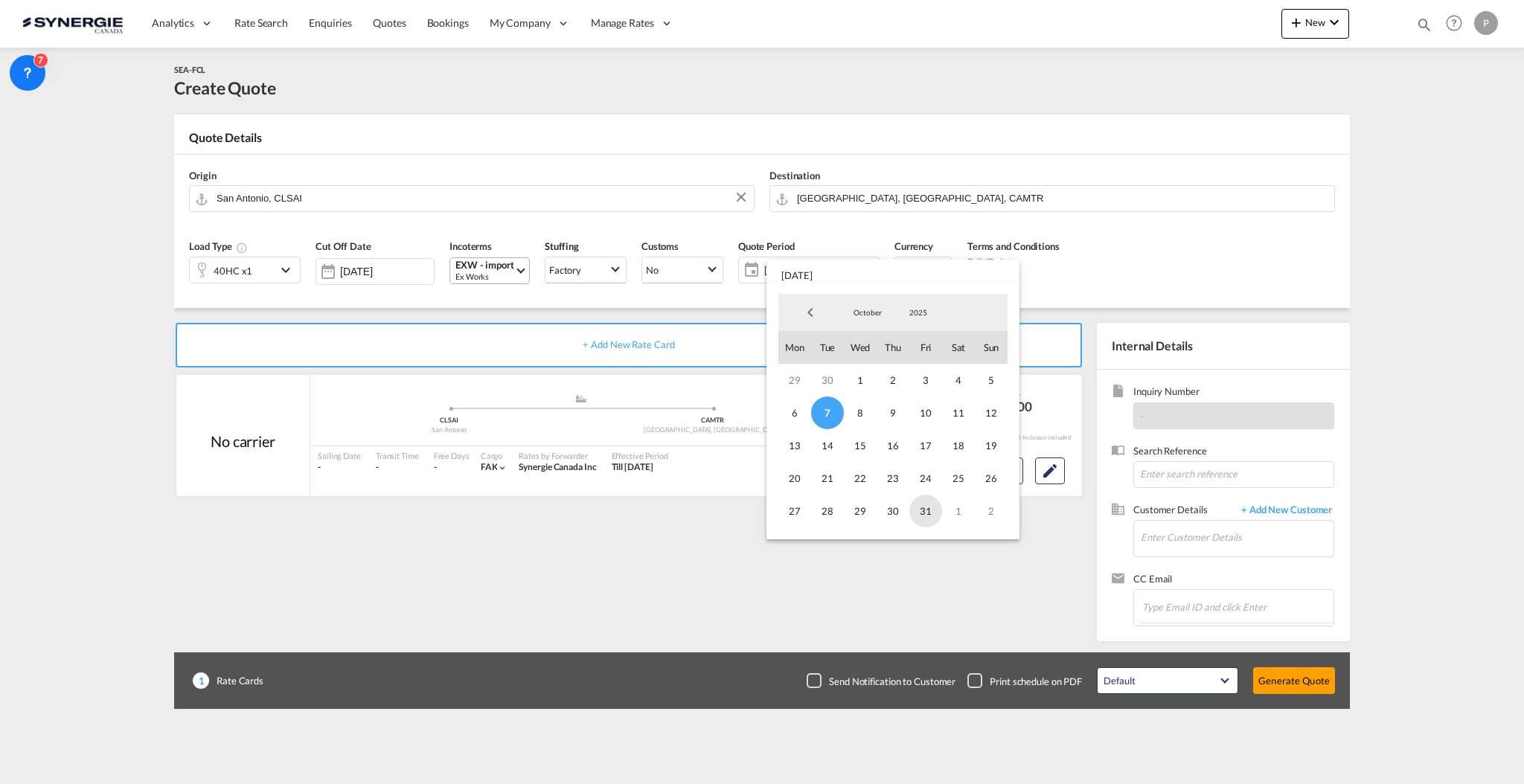
click at [921, 511] on span "31" at bounding box center [925, 512] width 33 height 33
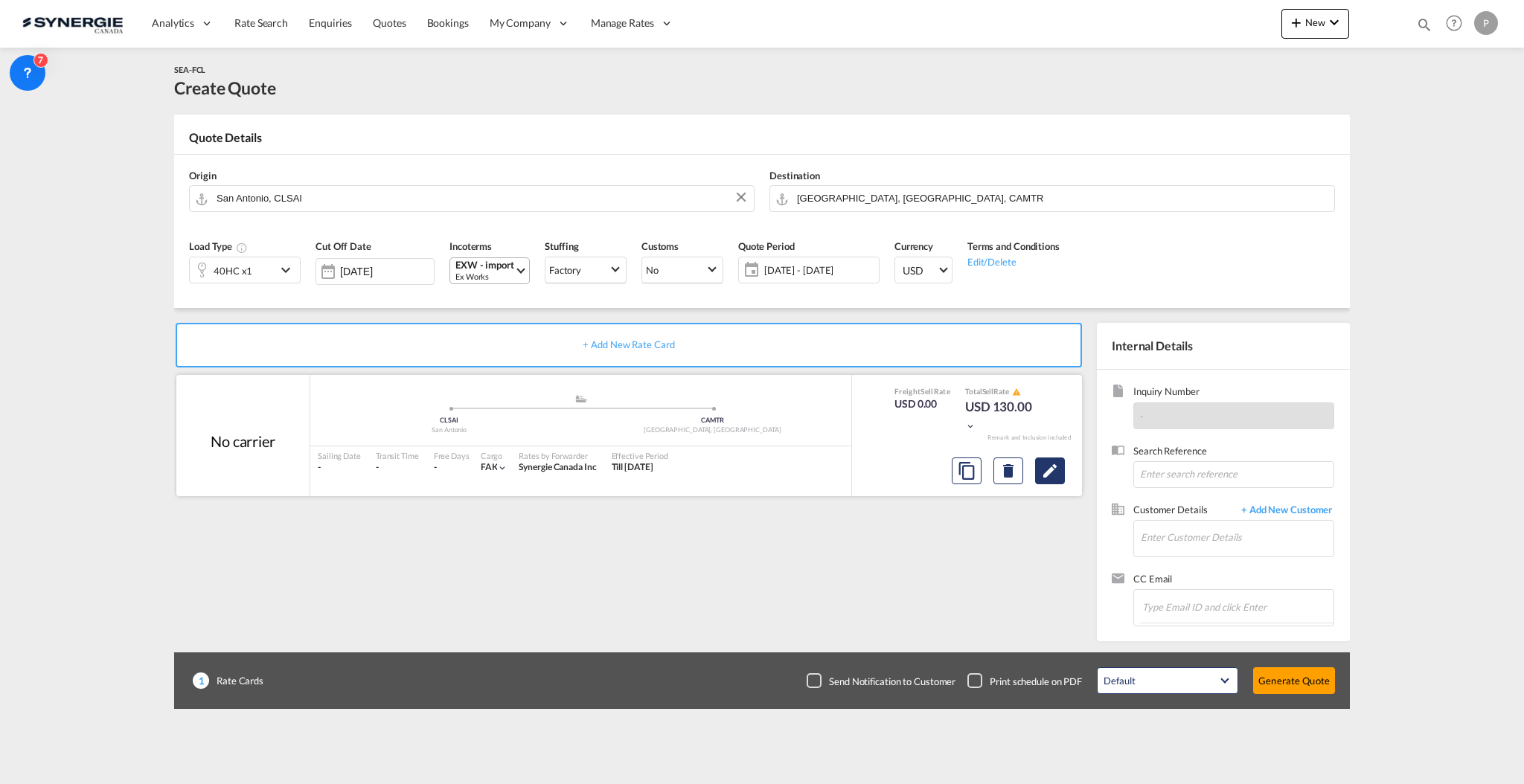
click at [1050, 480] on button "Edit" at bounding box center [1050, 470] width 29 height 27
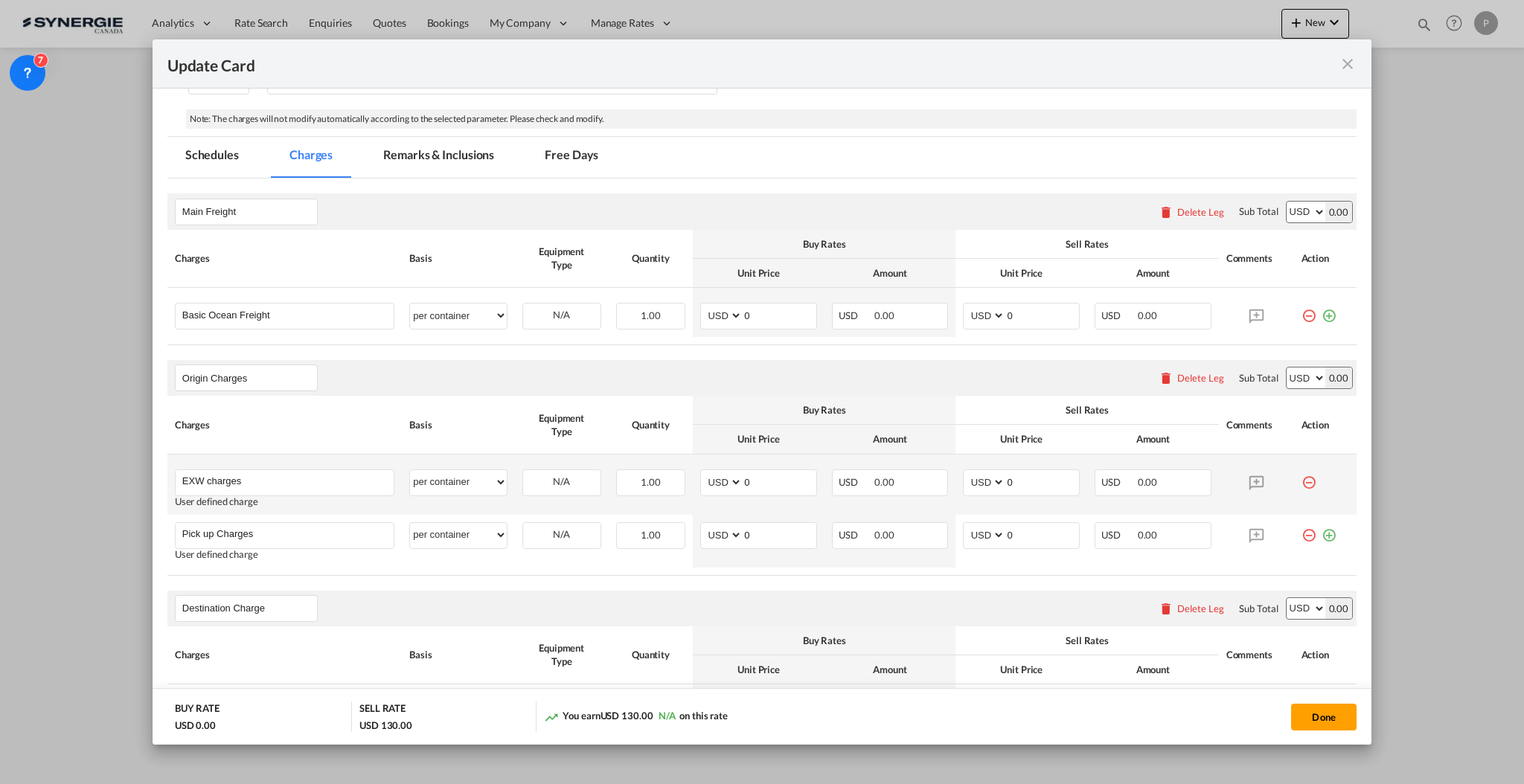
scroll to position [298, 0]
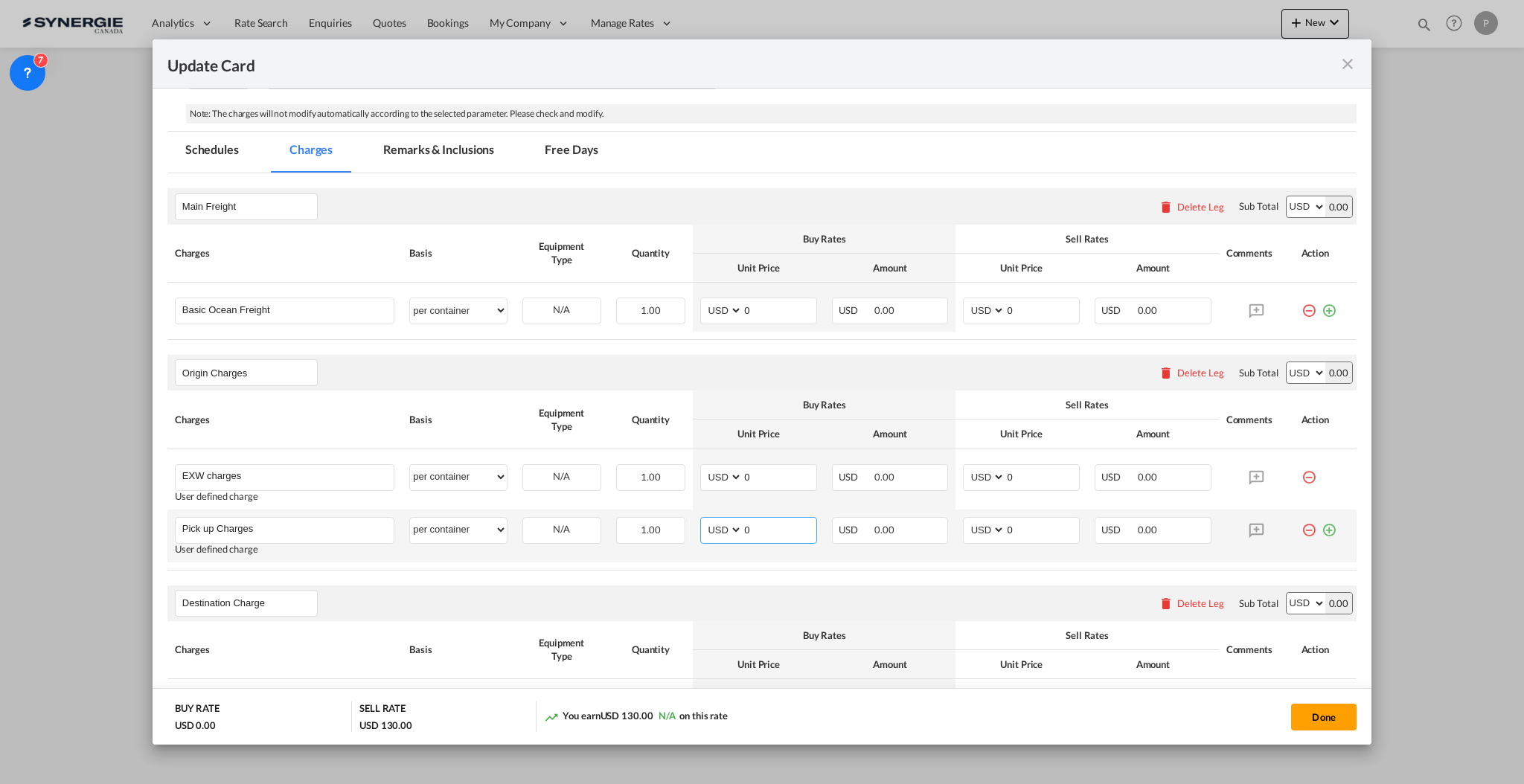
click at [756, 527] on input "0" at bounding box center [779, 529] width 73 height 22
type input "680"
click at [771, 474] on input "0" at bounding box center [779, 476] width 73 height 22
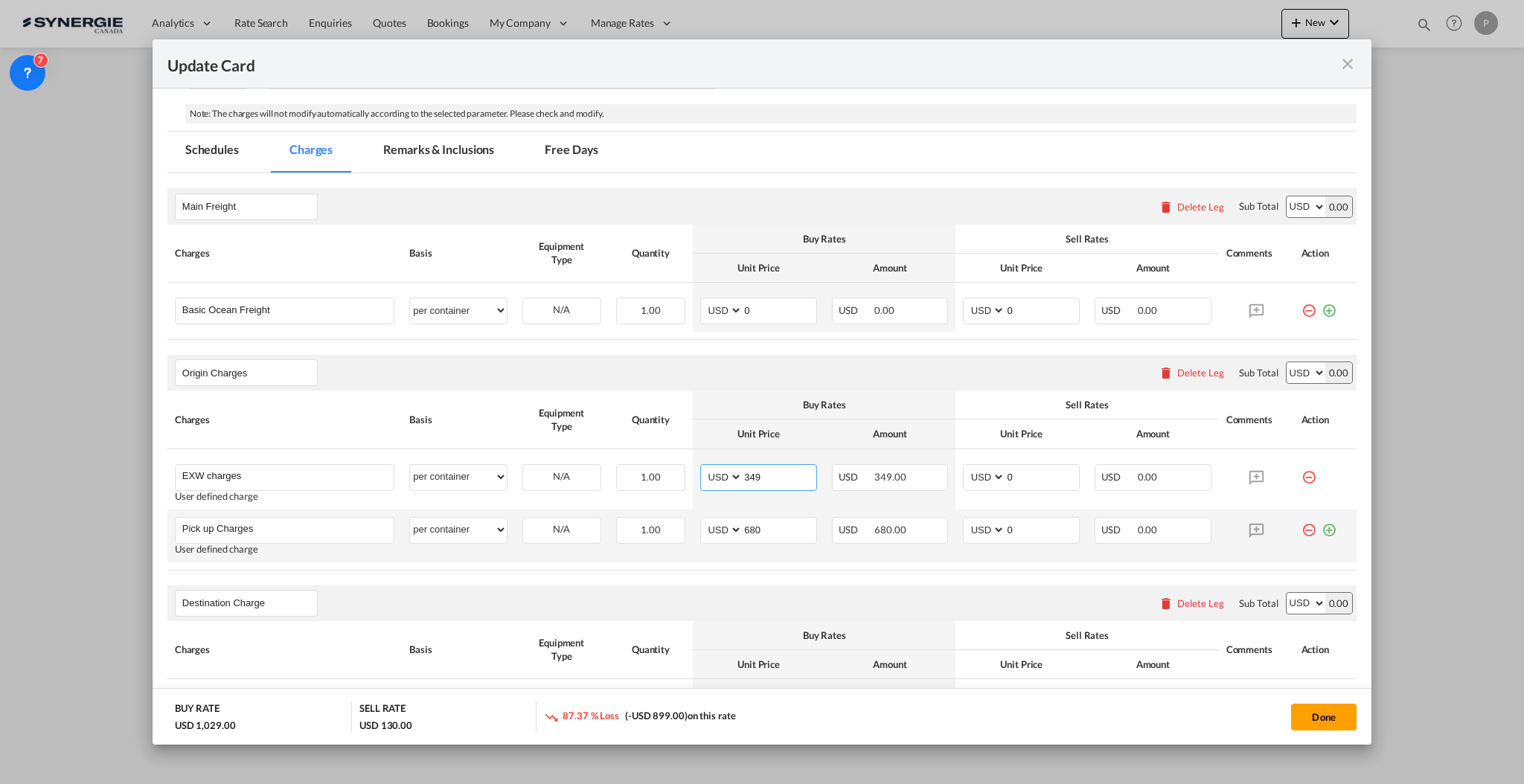
type input "349"
click at [1321, 527] on md-icon "icon-plus-circle-outline green-400-fg" at bounding box center [1329, 525] width 15 height 15
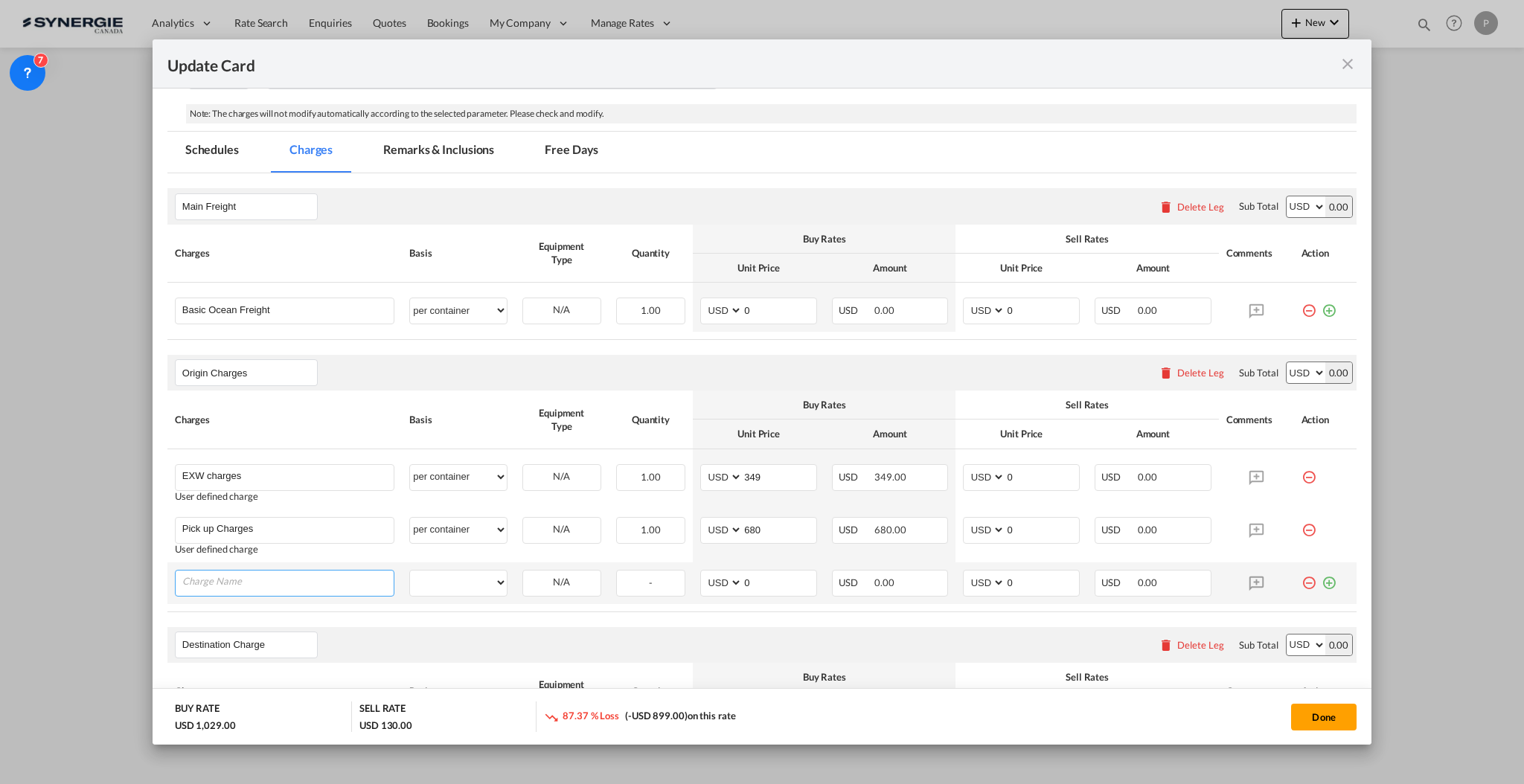
click at [206, 589] on input "Charge Name" at bounding box center [288, 581] width 211 height 22
type input "Export Customs"
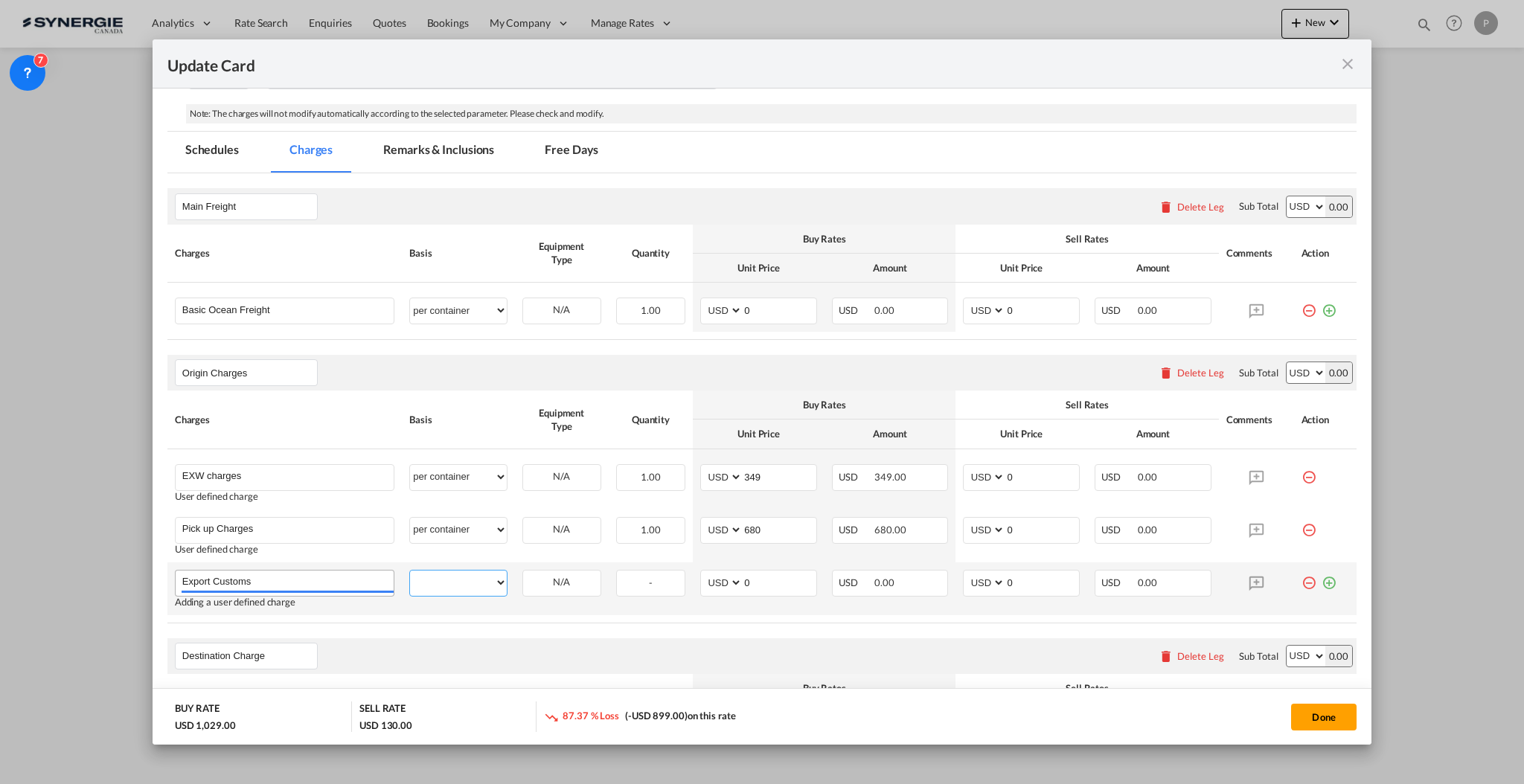
select select "flat"
click at [304, 580] on input "Export Customs" at bounding box center [288, 581] width 211 height 22
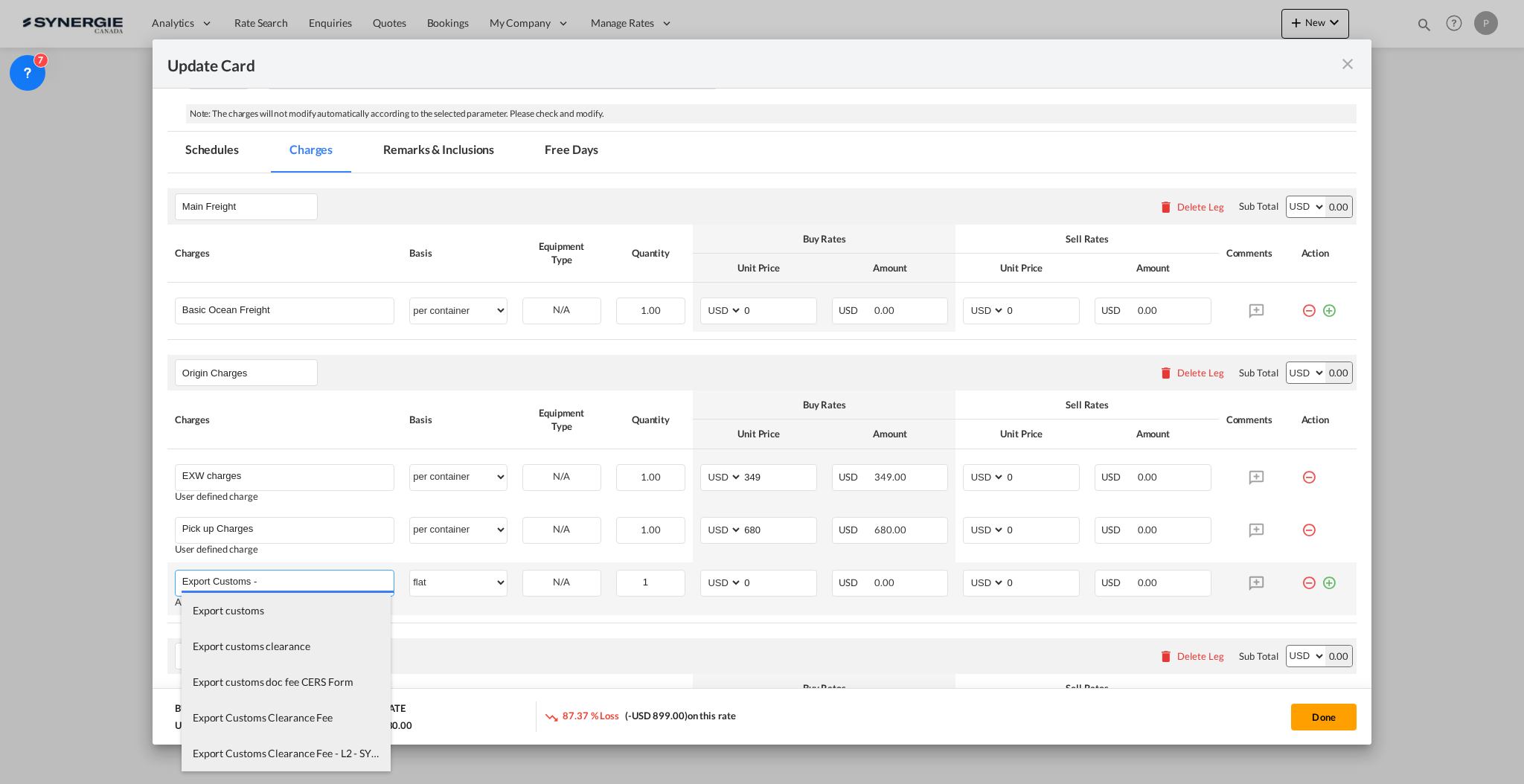
paste input "0.35% ABOUT FOB MIN. USD. 250.00"
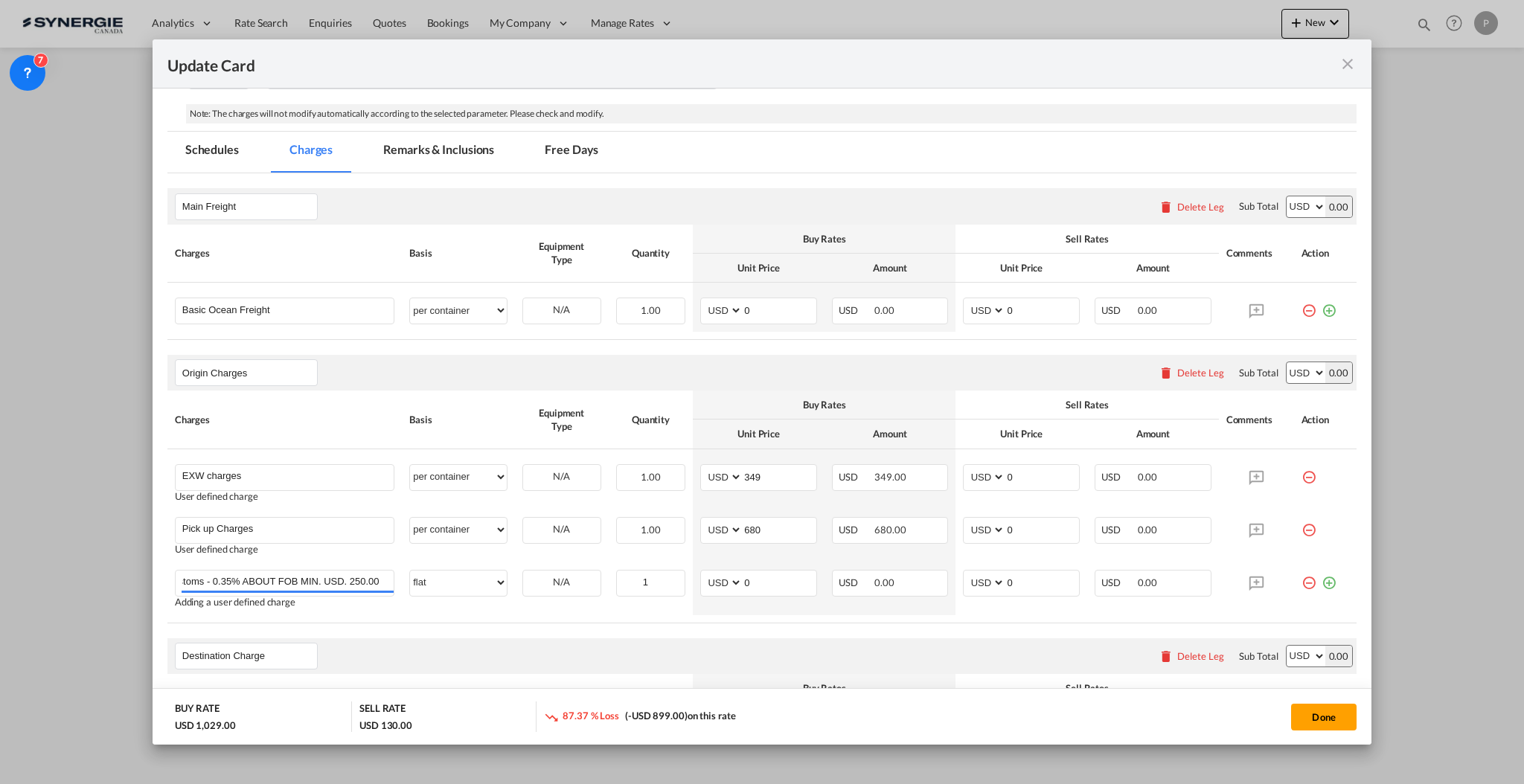
scroll to position [0, 0]
click at [372, 393] on th "Charges" at bounding box center [285, 419] width 235 height 58
click at [298, 581] on input "Export Customs - 0.35% ABOUT FOB MIN. USD. 250.00" at bounding box center [288, 581] width 211 height 22
click at [305, 581] on input "Export Customs - 0.35% FOB MIN. USD. 250.00" at bounding box center [288, 581] width 211 height 22
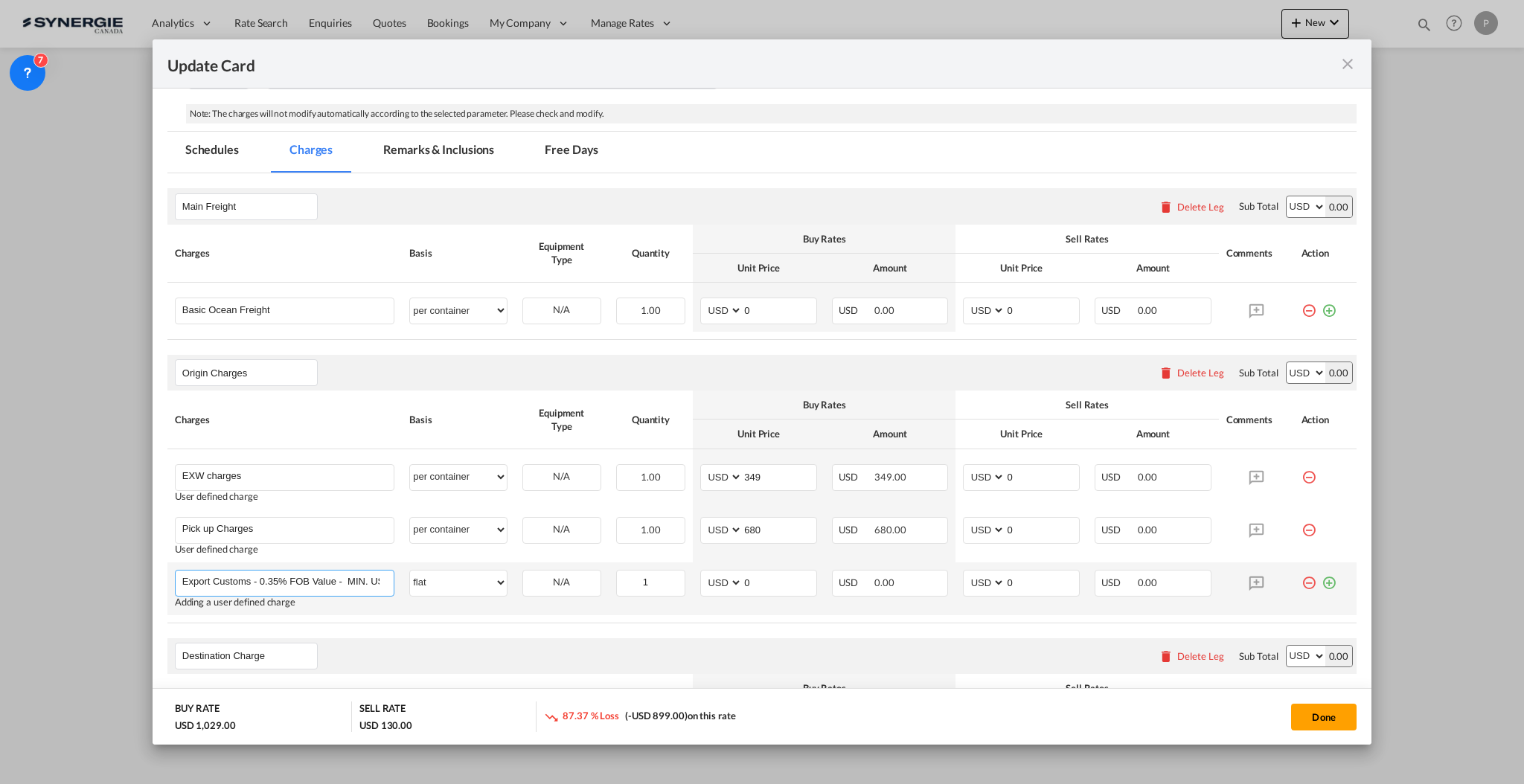
click at [274, 571] on input "Export Customs - 0.35% FOB Value - MIN. USD. 250.00" at bounding box center [288, 581] width 211 height 22
drag, startPoint x: 354, startPoint y: 580, endPoint x: 372, endPoint y: 578, distance: 18.1
click at [372, 578] on input "Export Customs - 0.36% FOB Value - MIN. USD. 250.00" at bounding box center [288, 581] width 211 height 22
click at [358, 581] on input "Export Customs - 0.36% FOB Value - MIN. USD. 250.00" at bounding box center [288, 581] width 211 height 22
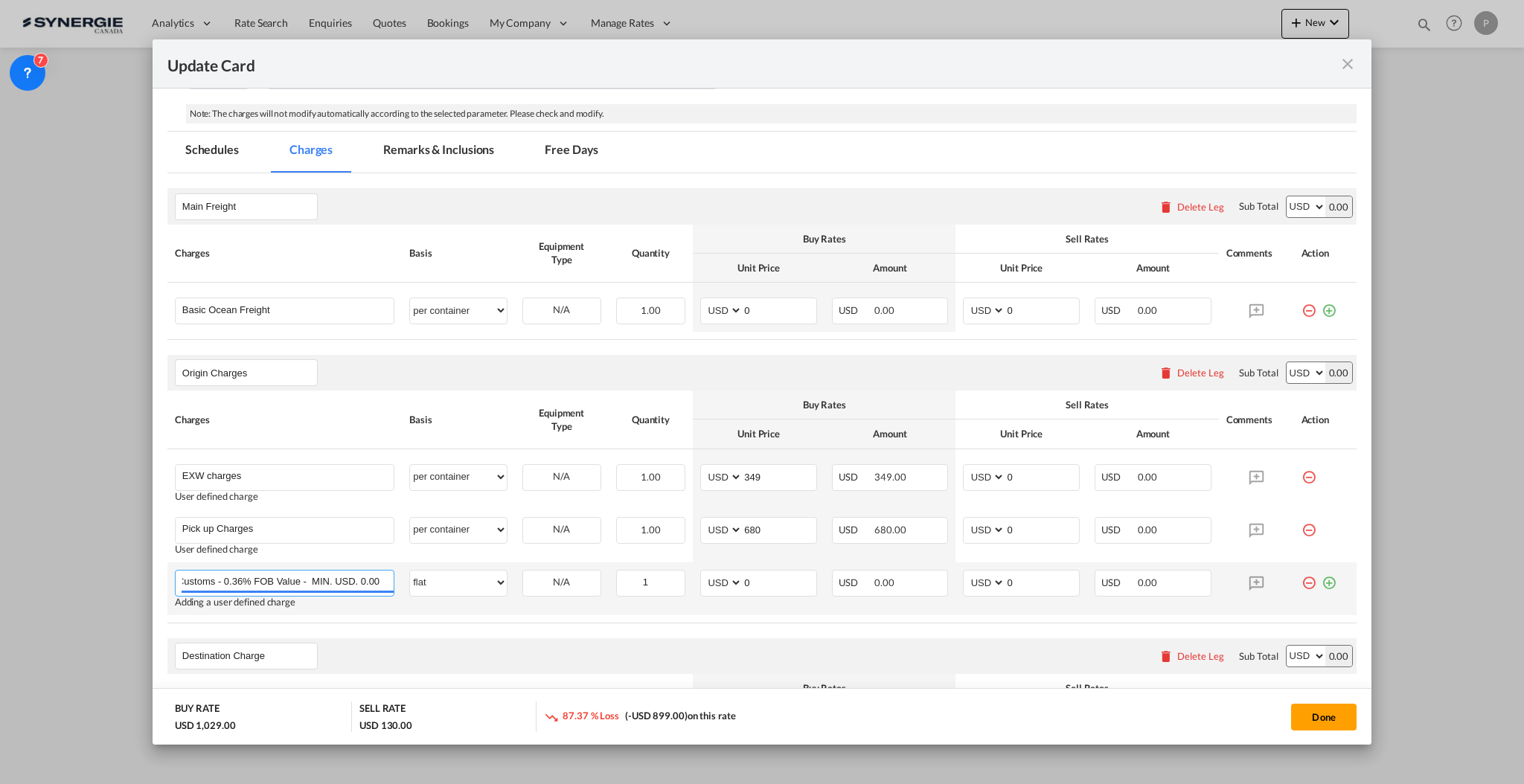
scroll to position [0, 39]
type input "Export Customs - 0.36% FOB Value - MIN. USD. 300.00"
click at [803, 578] on input "0" at bounding box center [779, 581] width 73 height 22
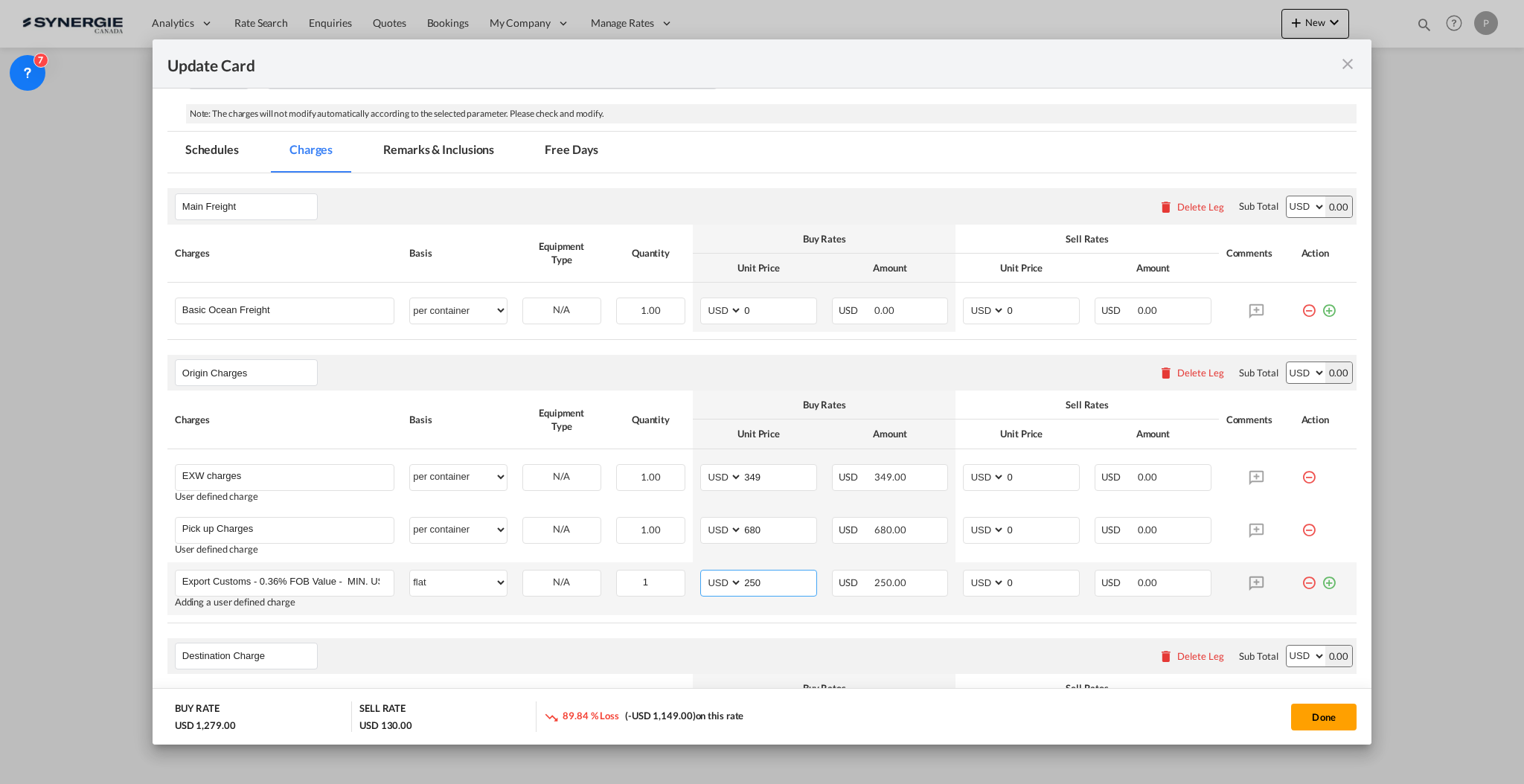
type input "250"
type input "300"
click at [1033, 530] on input "0" at bounding box center [1042, 529] width 73 height 22
type input "800"
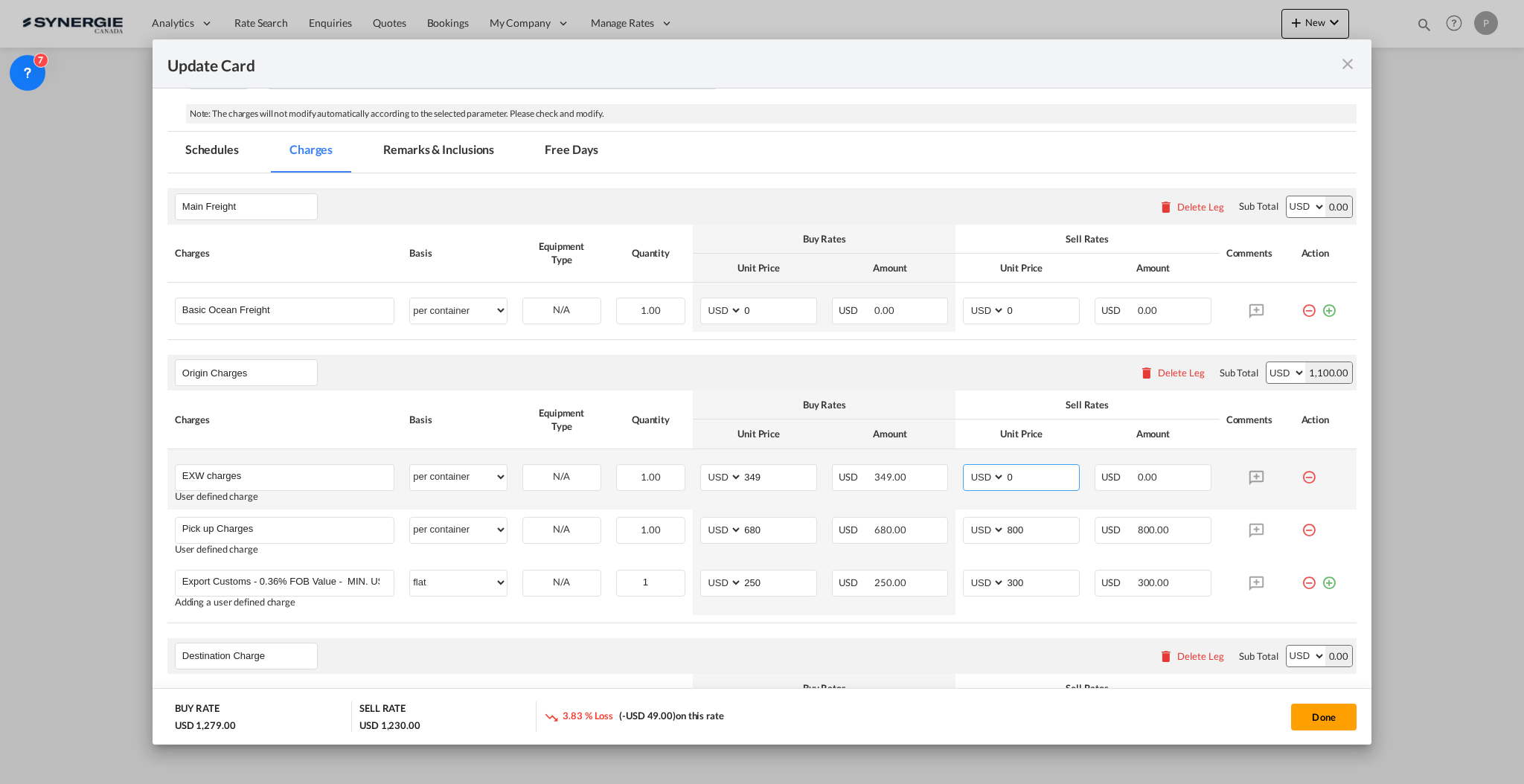
click at [1037, 484] on input "0" at bounding box center [1042, 476] width 73 height 22
click at [1037, 483] on input "0" at bounding box center [1042, 476] width 73 height 22
click at [1038, 481] on input "0" at bounding box center [1042, 476] width 73 height 22
click at [1038, 480] on input "0" at bounding box center [1042, 476] width 73 height 22
type input "450"
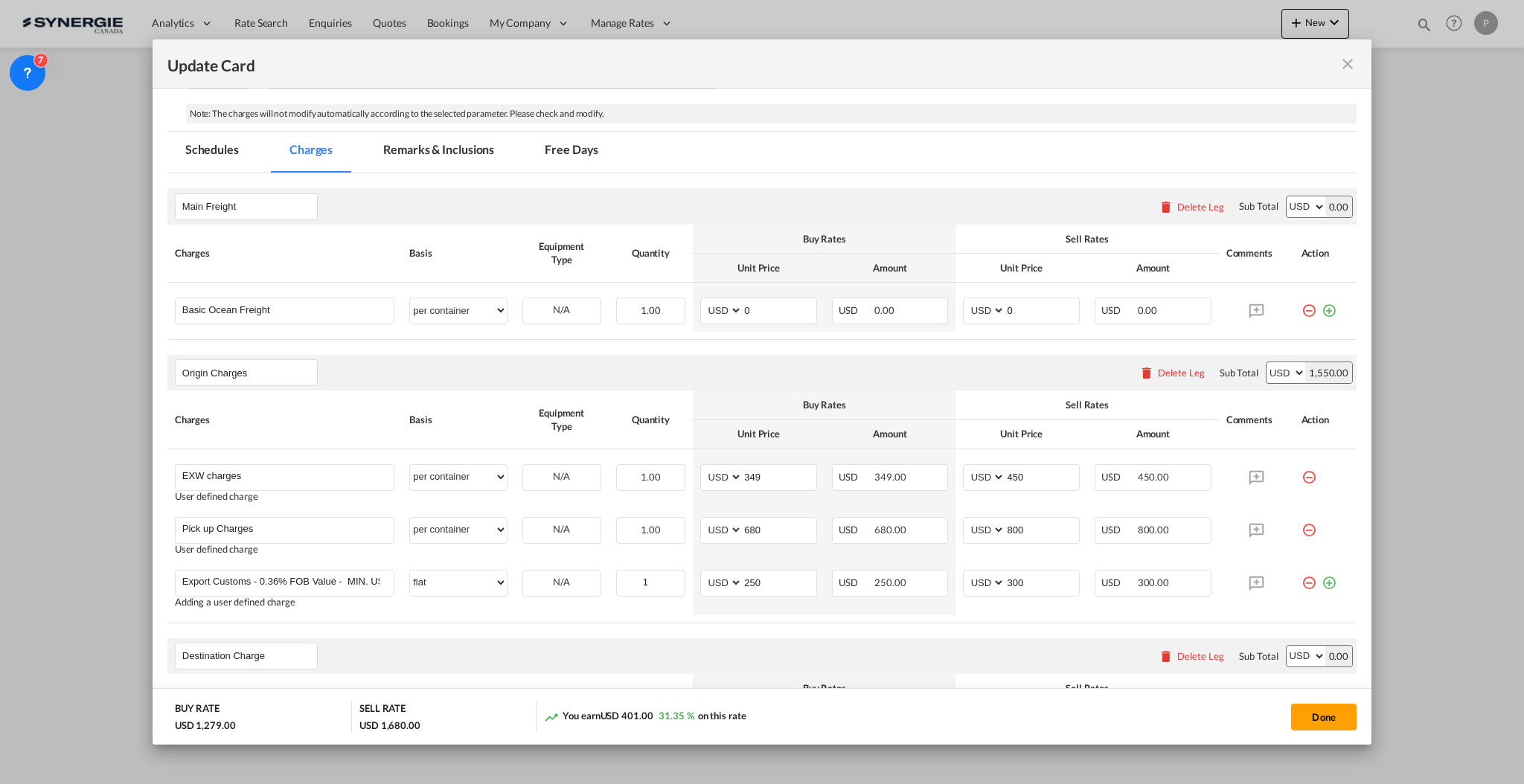
click at [1033, 384] on div "Origin Charges Please enter leg name Leg Name Already Exists Delete Leg Sub Tot…" at bounding box center [762, 372] width 1189 height 36
click at [771, 314] on input "0" at bounding box center [779, 309] width 73 height 22
type input "4440"
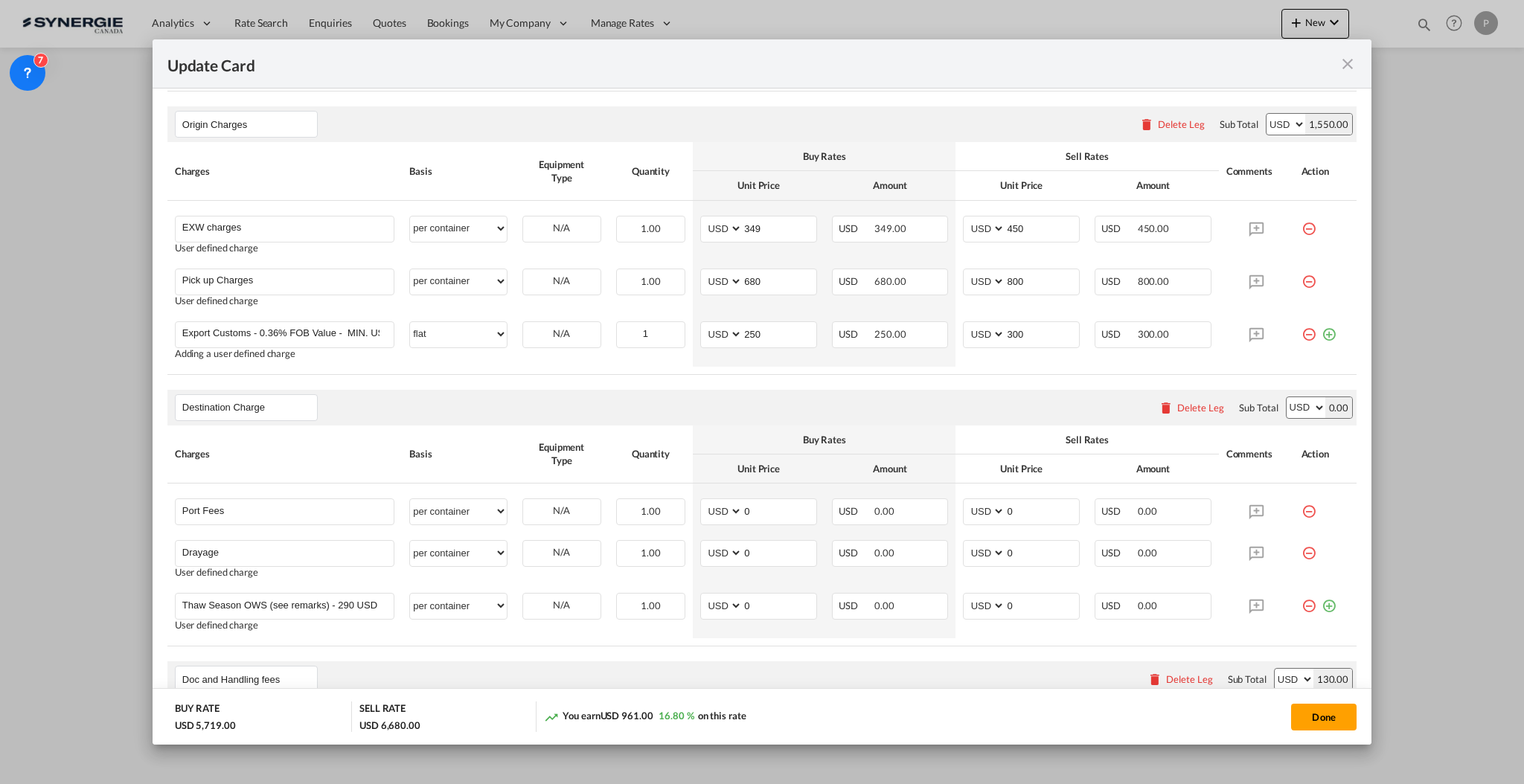
scroll to position [595, 0]
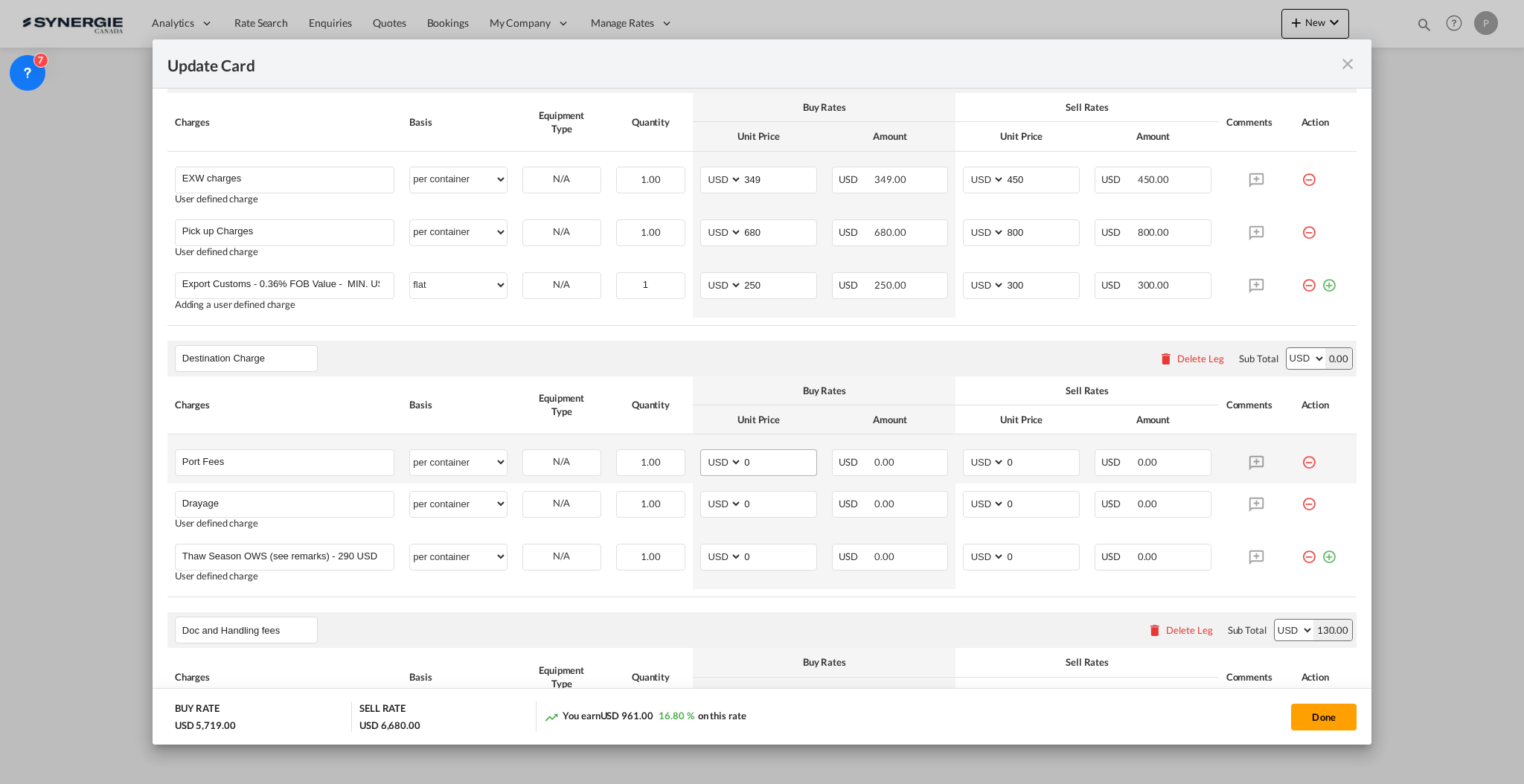
type input "5000"
click at [743, 463] on input "0" at bounding box center [779, 461] width 73 height 22
type input "50"
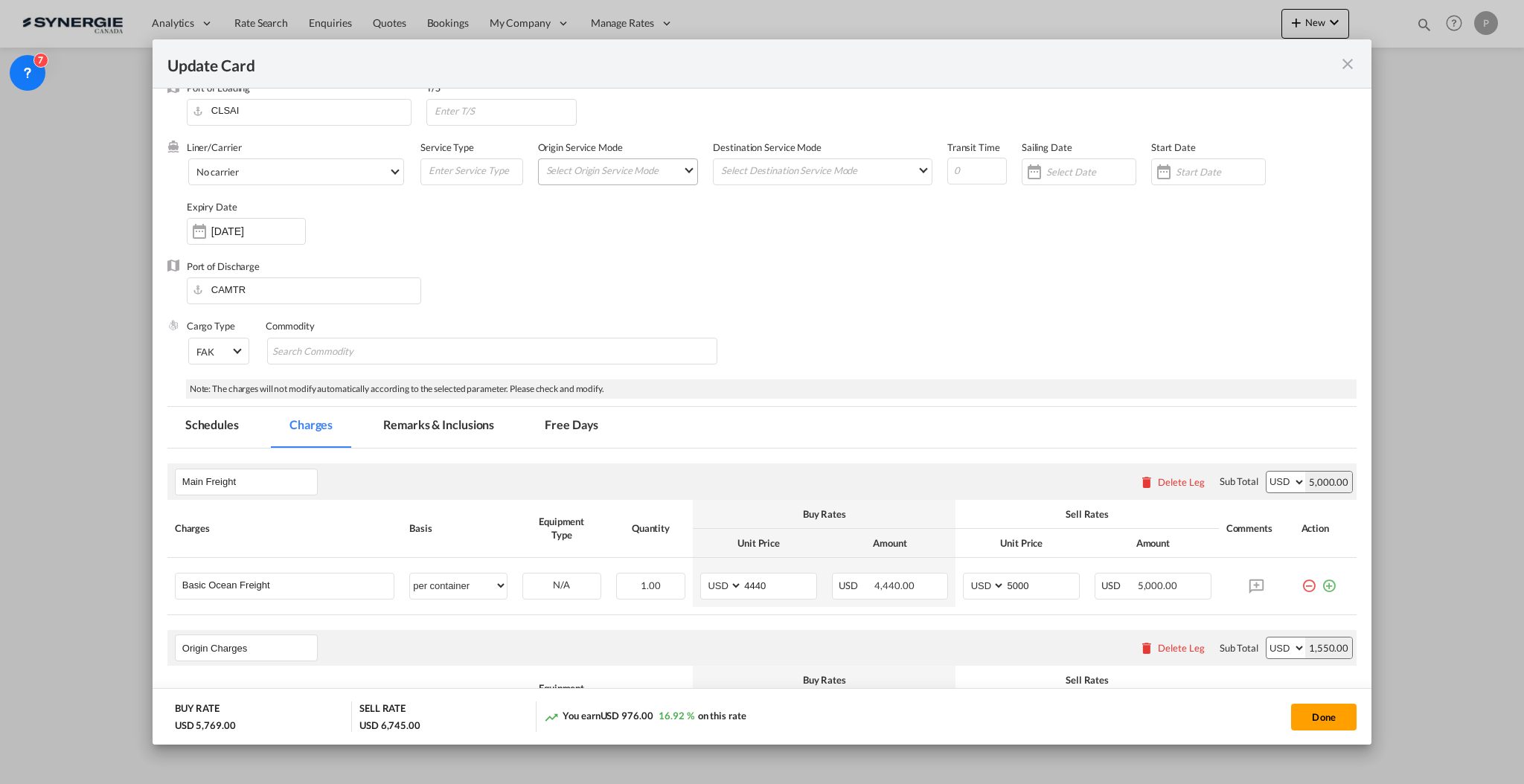
scroll to position [0, 0]
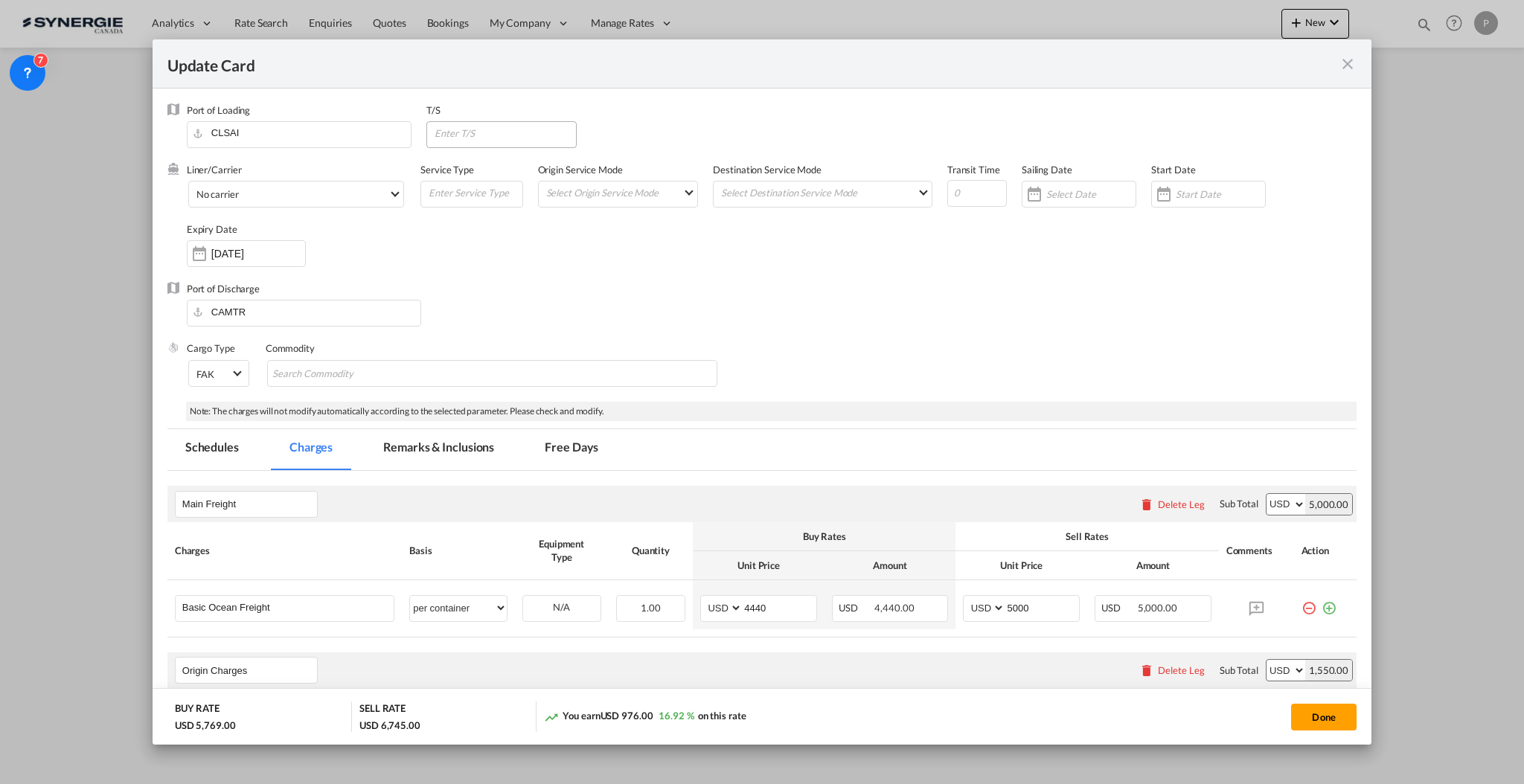
type input "65"
click at [514, 139] on input "Update Card Port ..." at bounding box center [504, 133] width 143 height 22
click at [435, 122] on input "COC" at bounding box center [504, 133] width 143 height 22
paste input "TG"
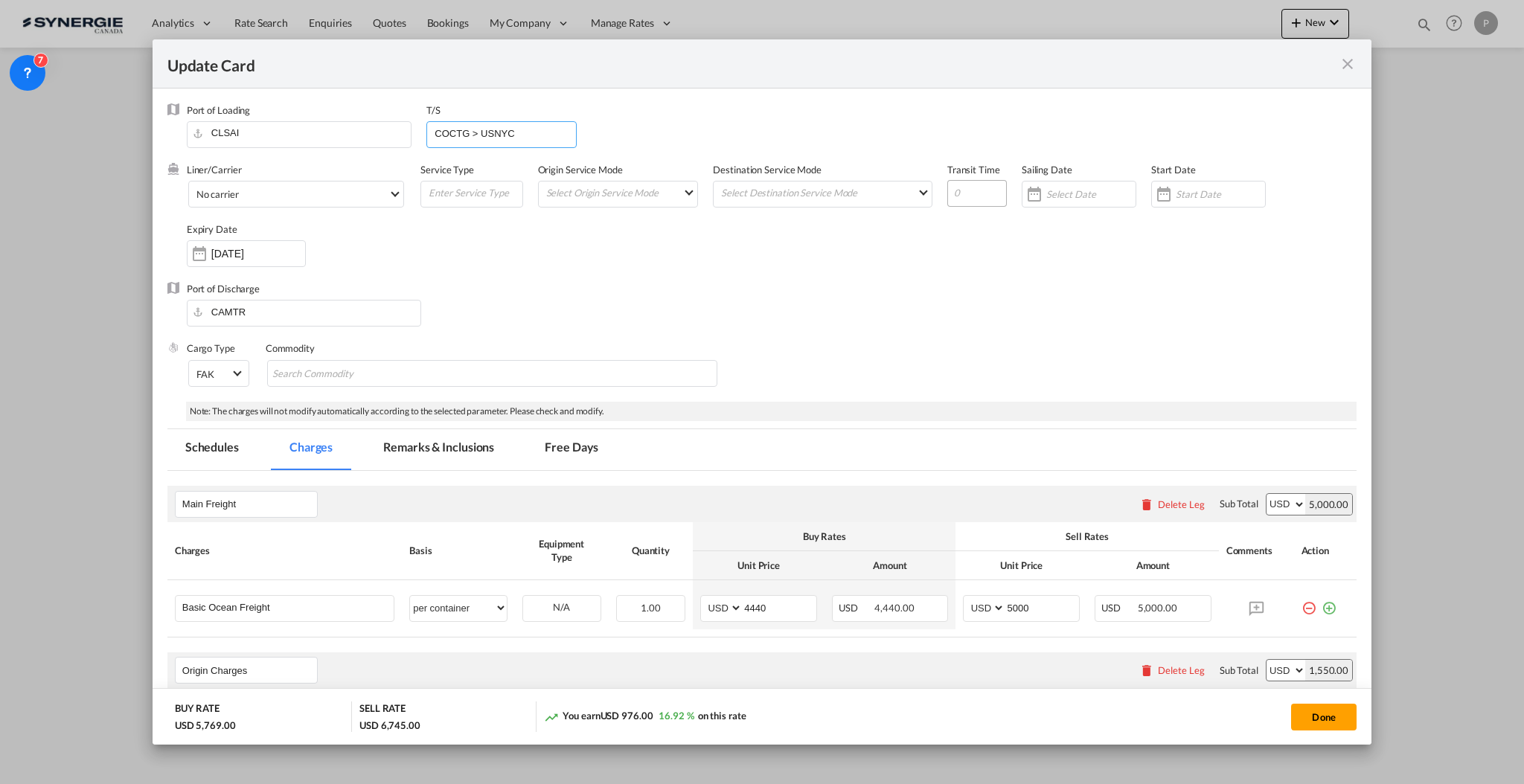
type input "COCTG > USNYC"
click at [956, 183] on input "Update Card Port ..." at bounding box center [977, 193] width 60 height 27
type input "37"
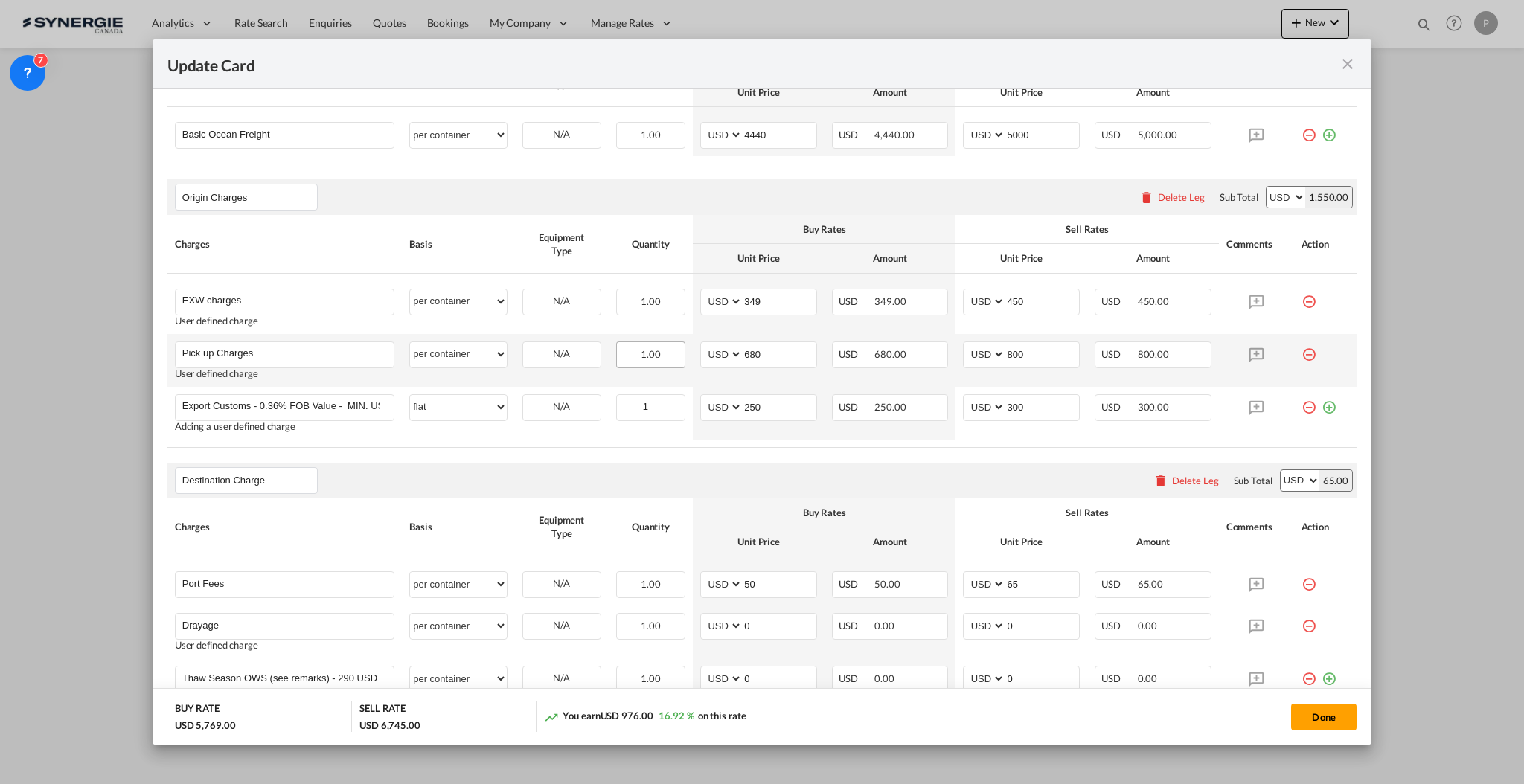
scroll to position [595, 0]
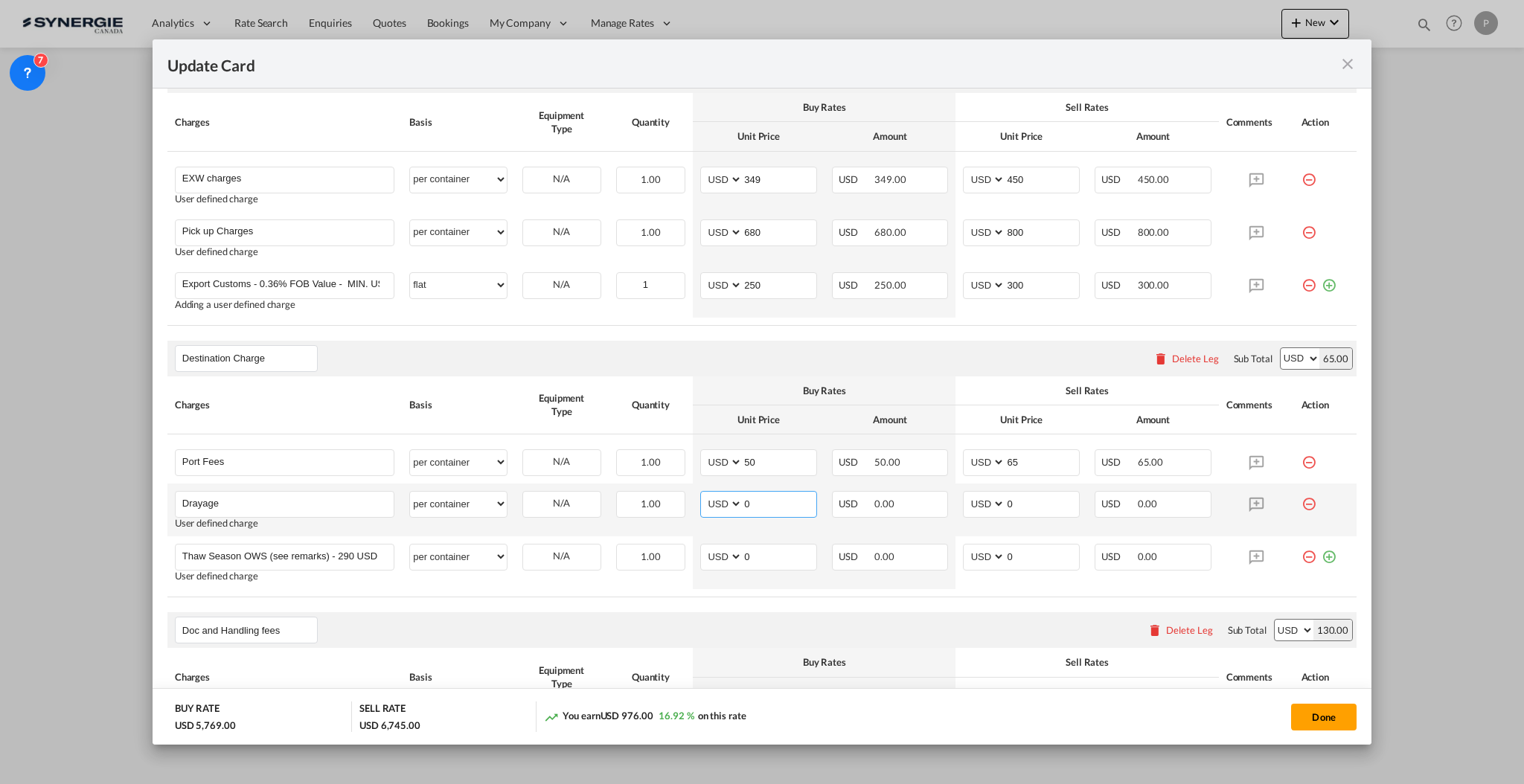
click at [768, 499] on input "0" at bounding box center [779, 502] width 73 height 22
click at [775, 507] on input "0" at bounding box center [779, 502] width 73 height 22
type input "330"
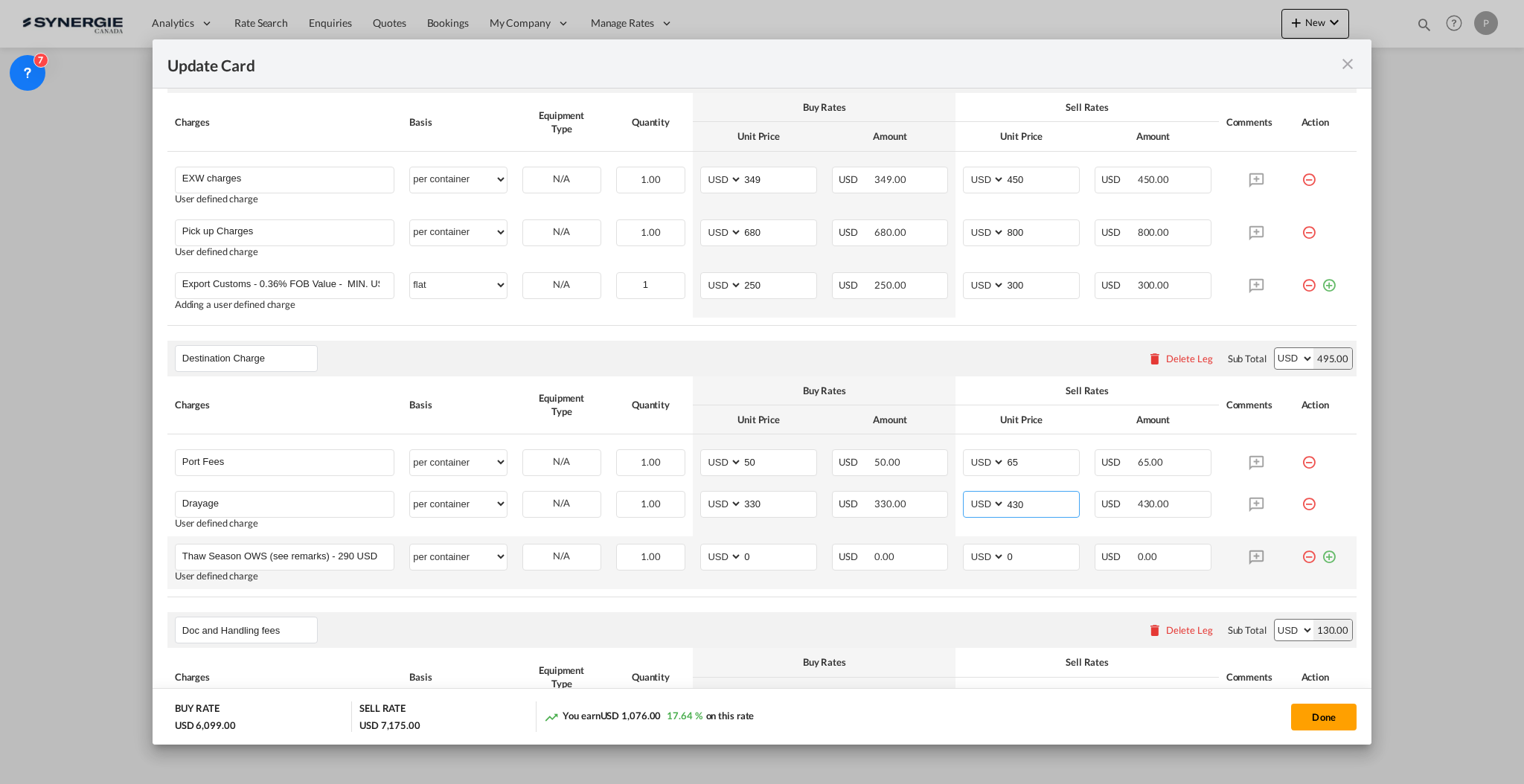
type input "430"
click at [1301, 555] on md-icon "icon-minus-circle-outline red-400-fg" at bounding box center [1309, 551] width 15 height 15
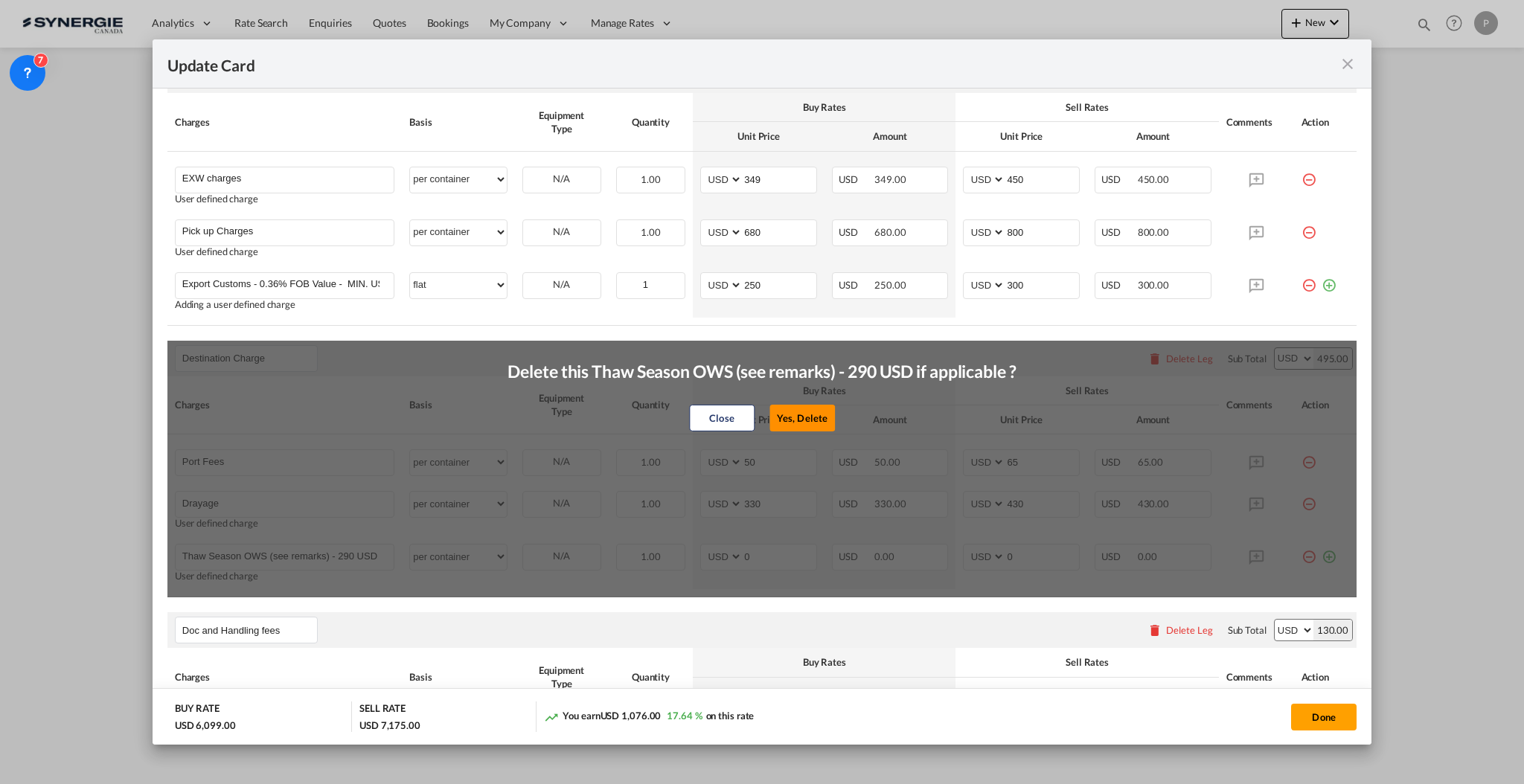
click at [783, 414] on button "Yes, Delete" at bounding box center [801, 417] width 65 height 27
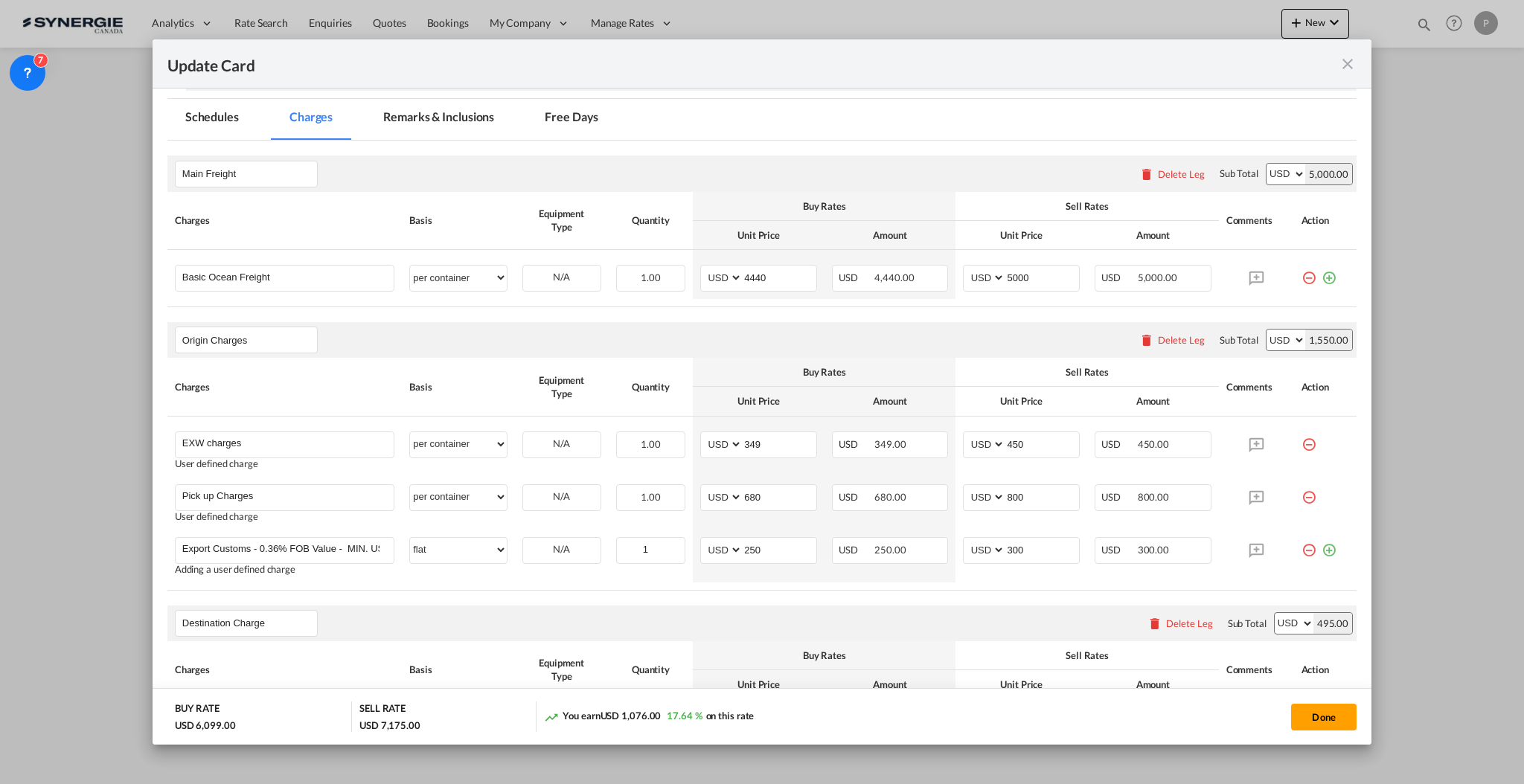
scroll to position [298, 0]
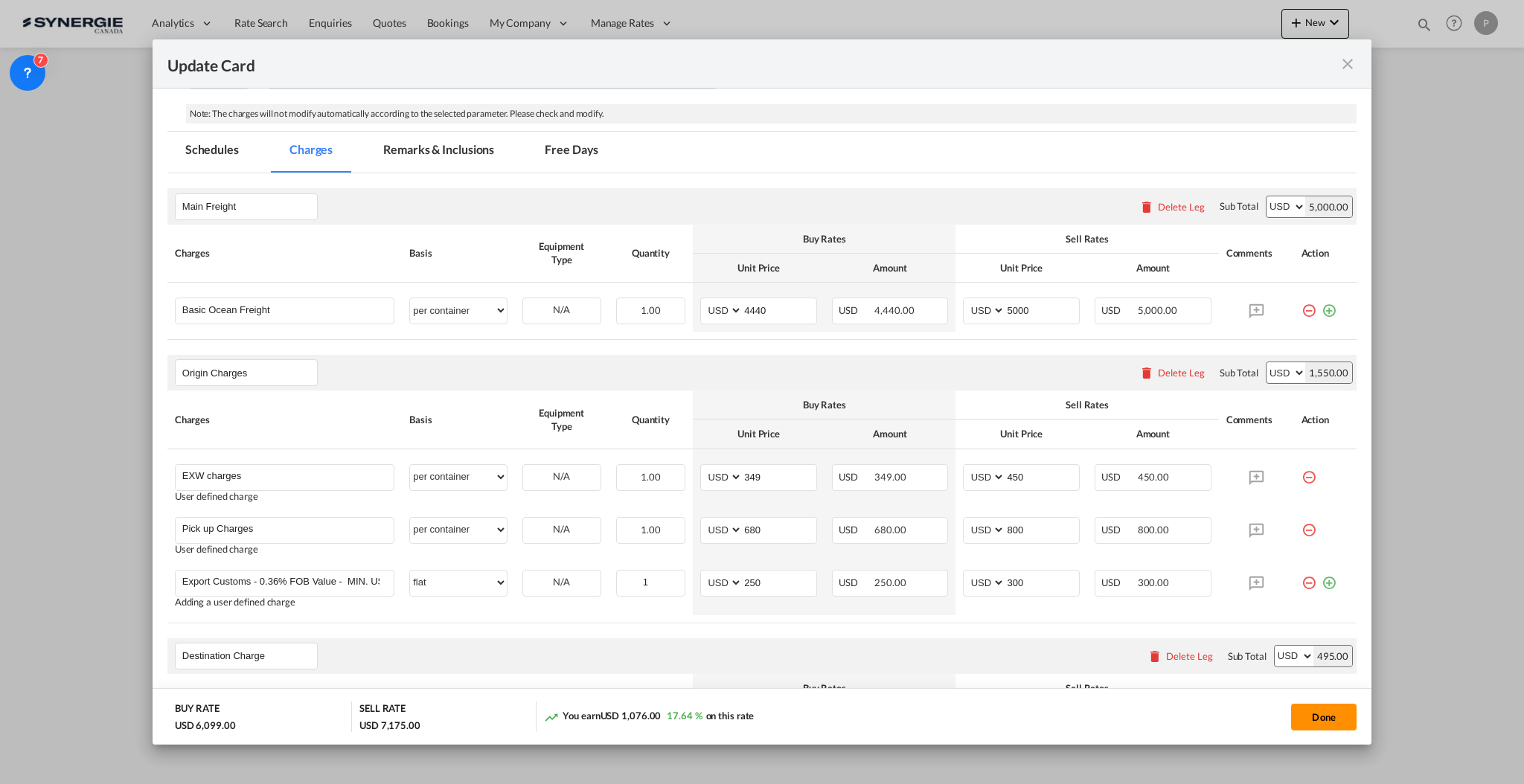
click at [1347, 708] on button "Done" at bounding box center [1323, 717] width 65 height 27
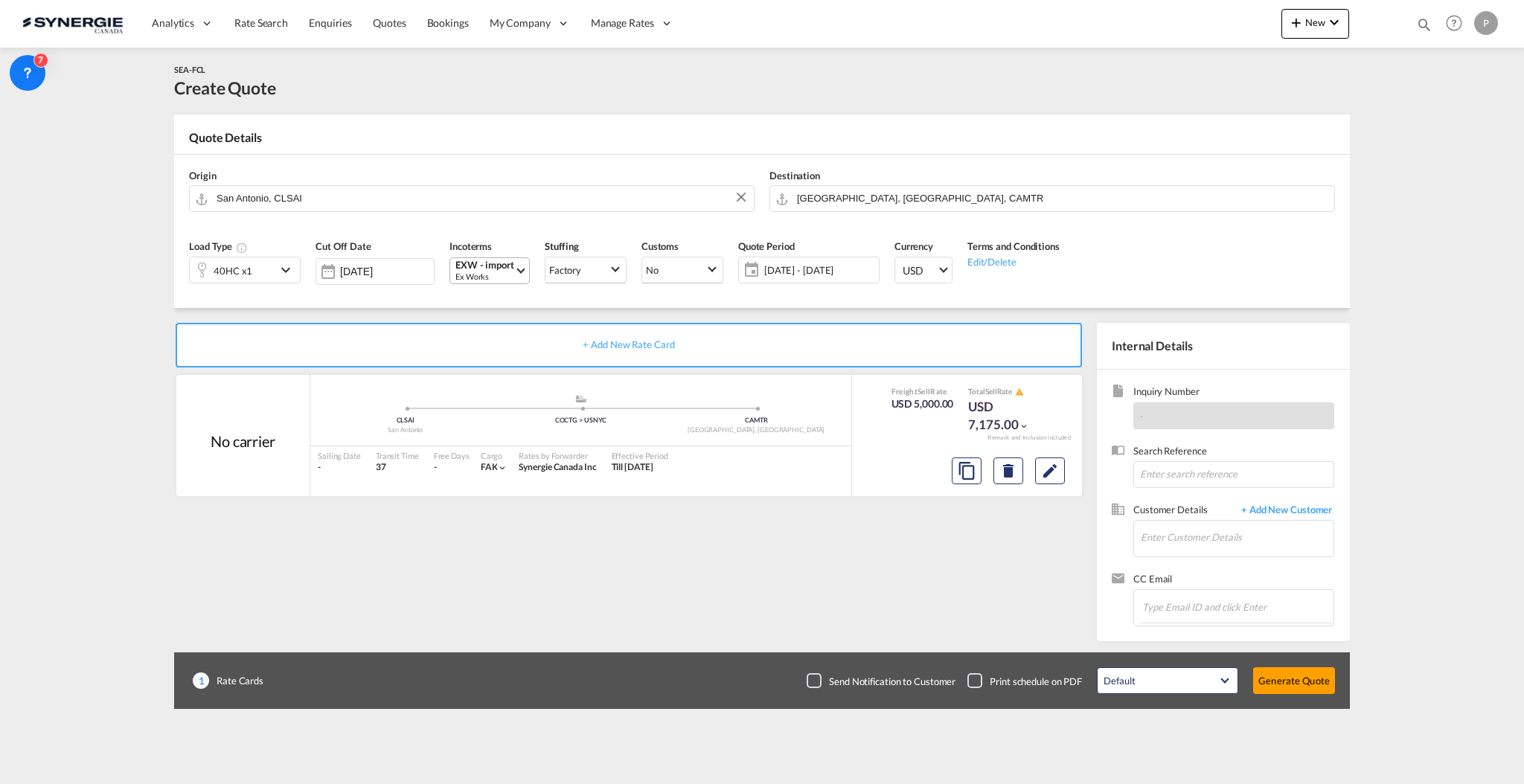
type input "[DATE]"
click at [1226, 532] on input "Enter Customer Details" at bounding box center [1237, 537] width 193 height 34
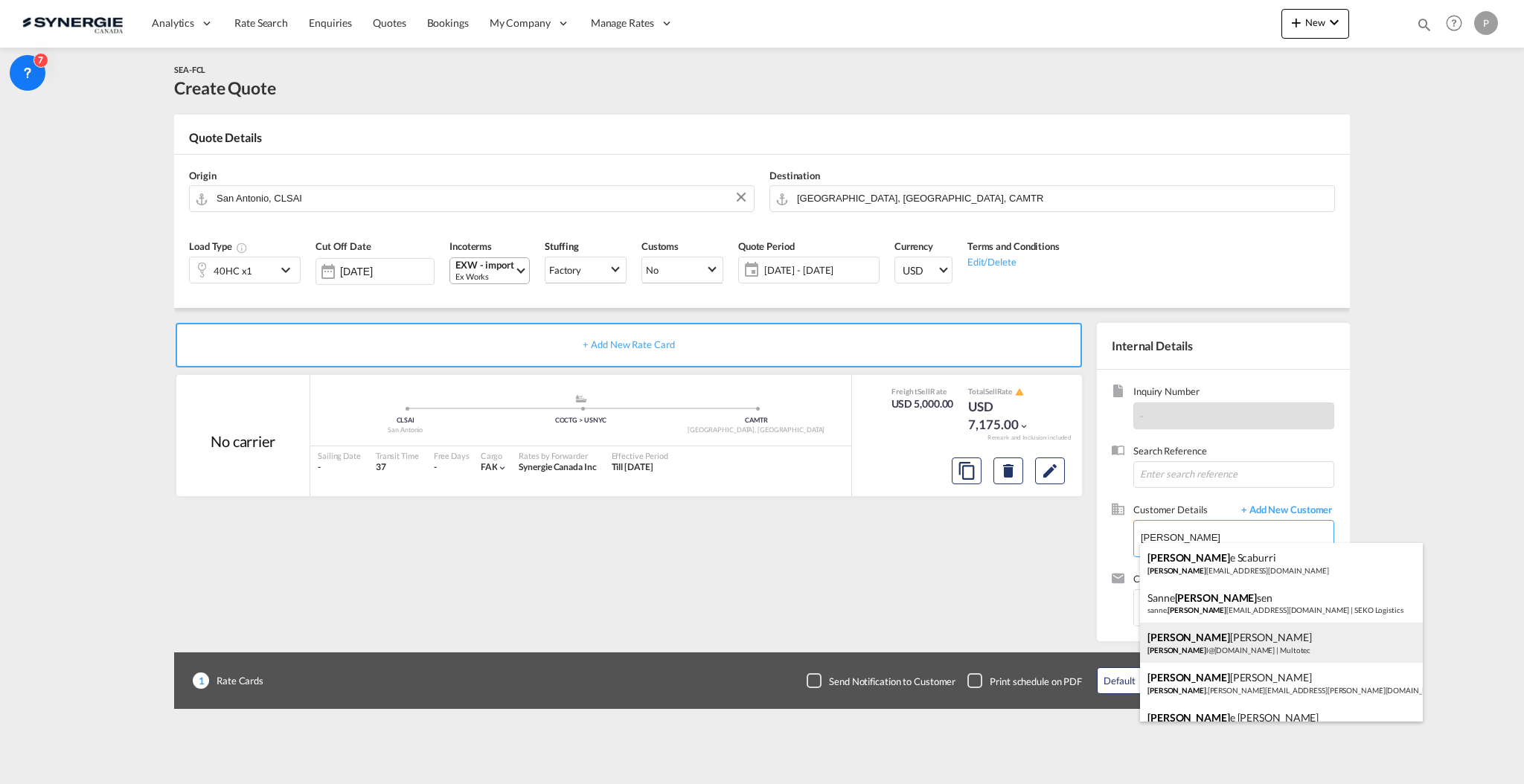
click at [1260, 624] on div "Simon Legault simon l@multotec.com | Multotec" at bounding box center [1281, 643] width 282 height 40
type input "Multotec, Simon Legault, simonl@multotec.com"
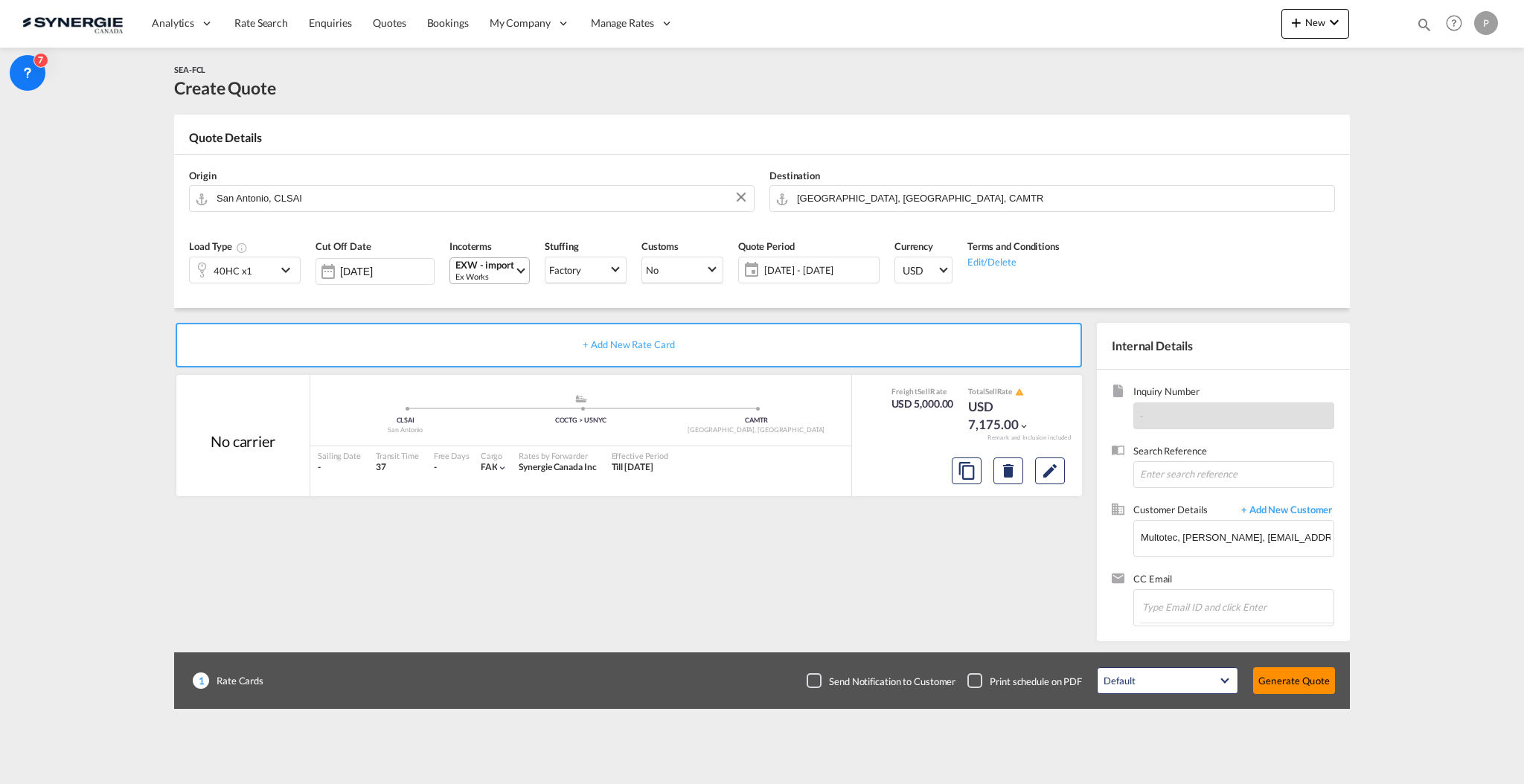
click at [1282, 672] on button "Generate Quote" at bounding box center [1293, 680] width 82 height 27
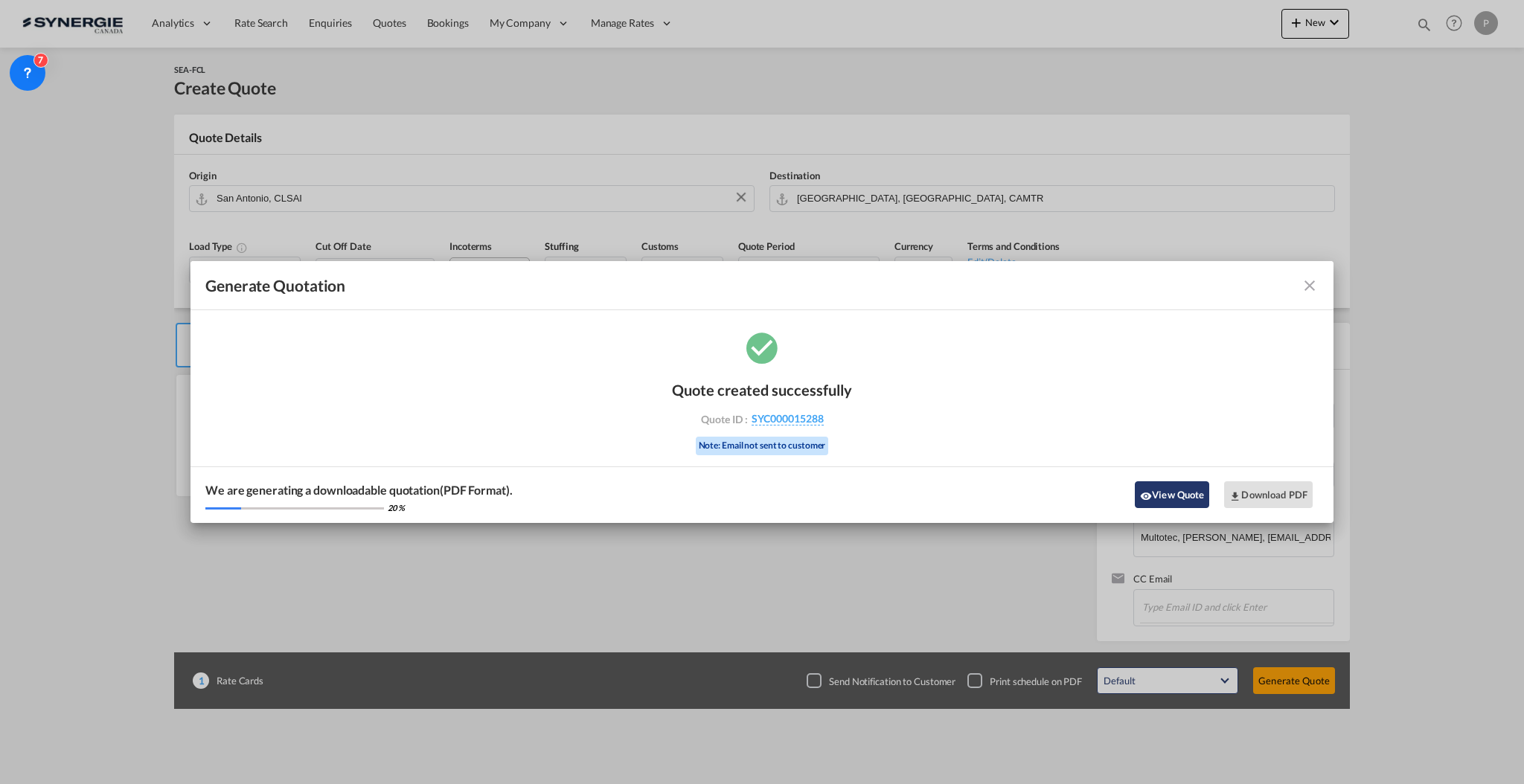
click at [1166, 495] on button "View Quote" at bounding box center [1171, 494] width 74 height 27
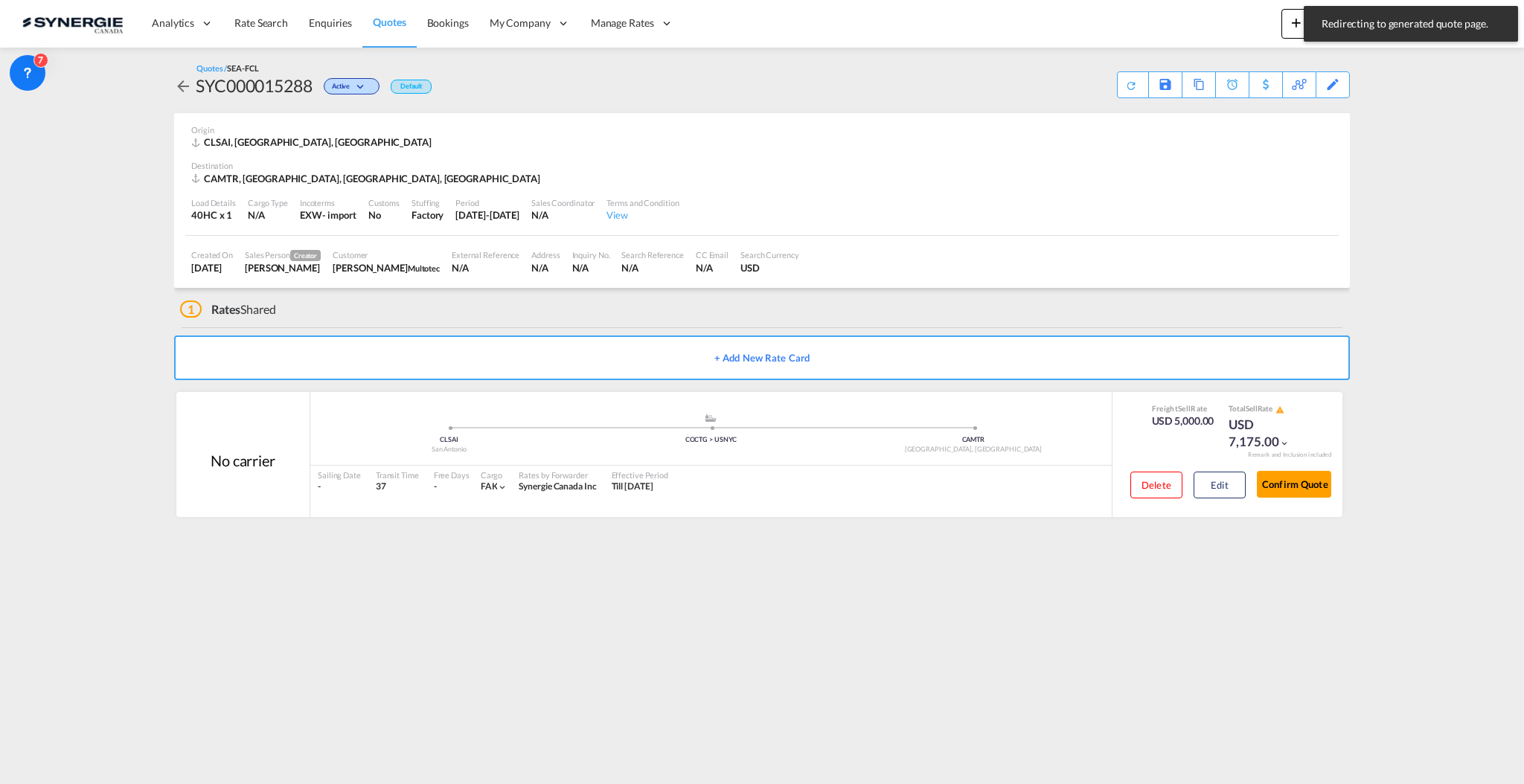
click at [248, 84] on div "SYC000015288" at bounding box center [253, 85] width 116 height 24
click at [248, 83] on div "SYC000015288" at bounding box center [253, 85] width 116 height 24
copy div "SYC000015288"
click at [1305, 35] on button "New" at bounding box center [1315, 24] width 68 height 29
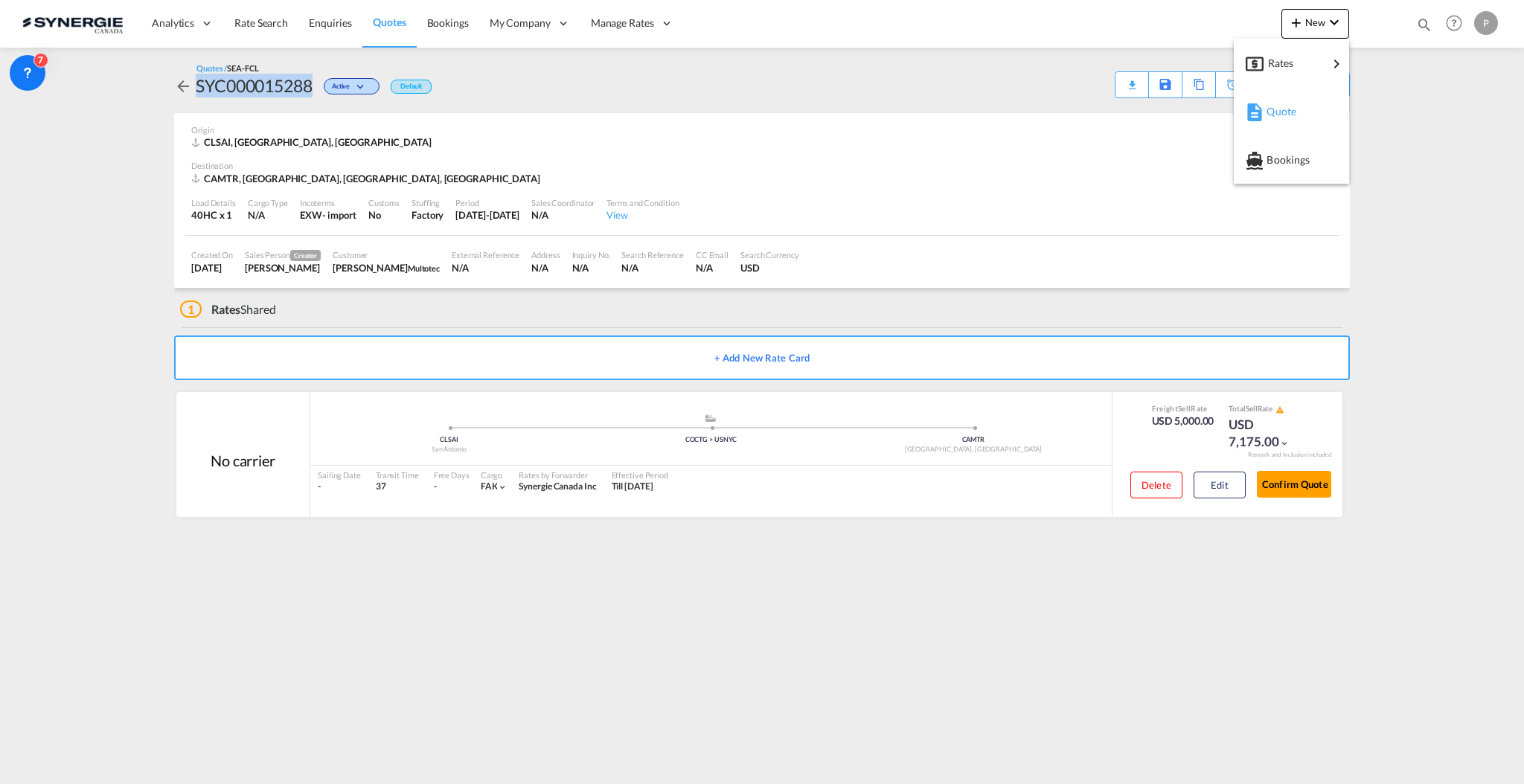
click at [1279, 120] on span "Quote" at bounding box center [1275, 111] width 17 height 29
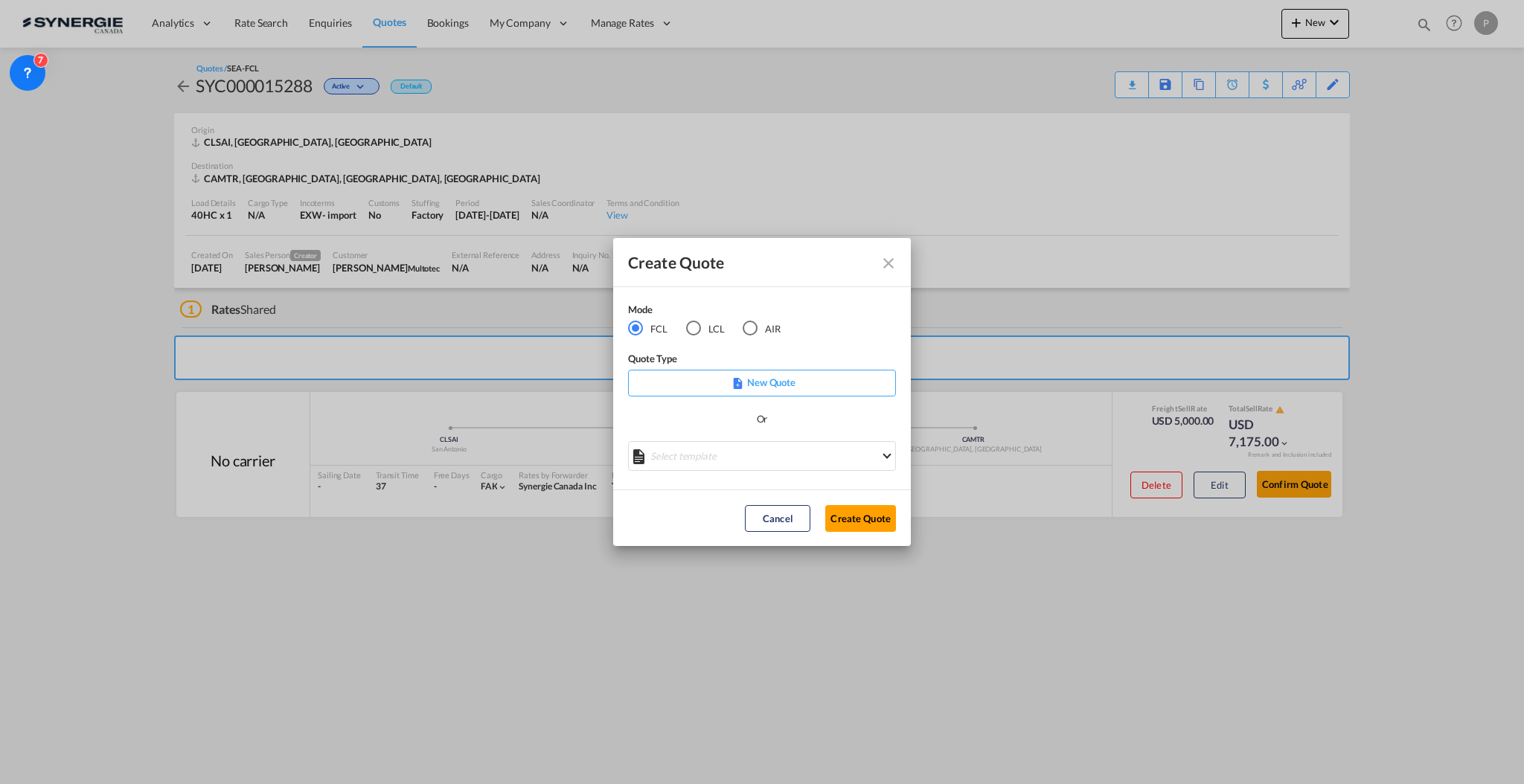
click at [698, 322] on div "LCL" at bounding box center [693, 328] width 15 height 15
click at [723, 456] on md-select "Select template *NEW* UBV Italy consol LCL Pablo Gomez Saldarriaga | 23 Sep 202…" at bounding box center [762, 456] width 268 height 29
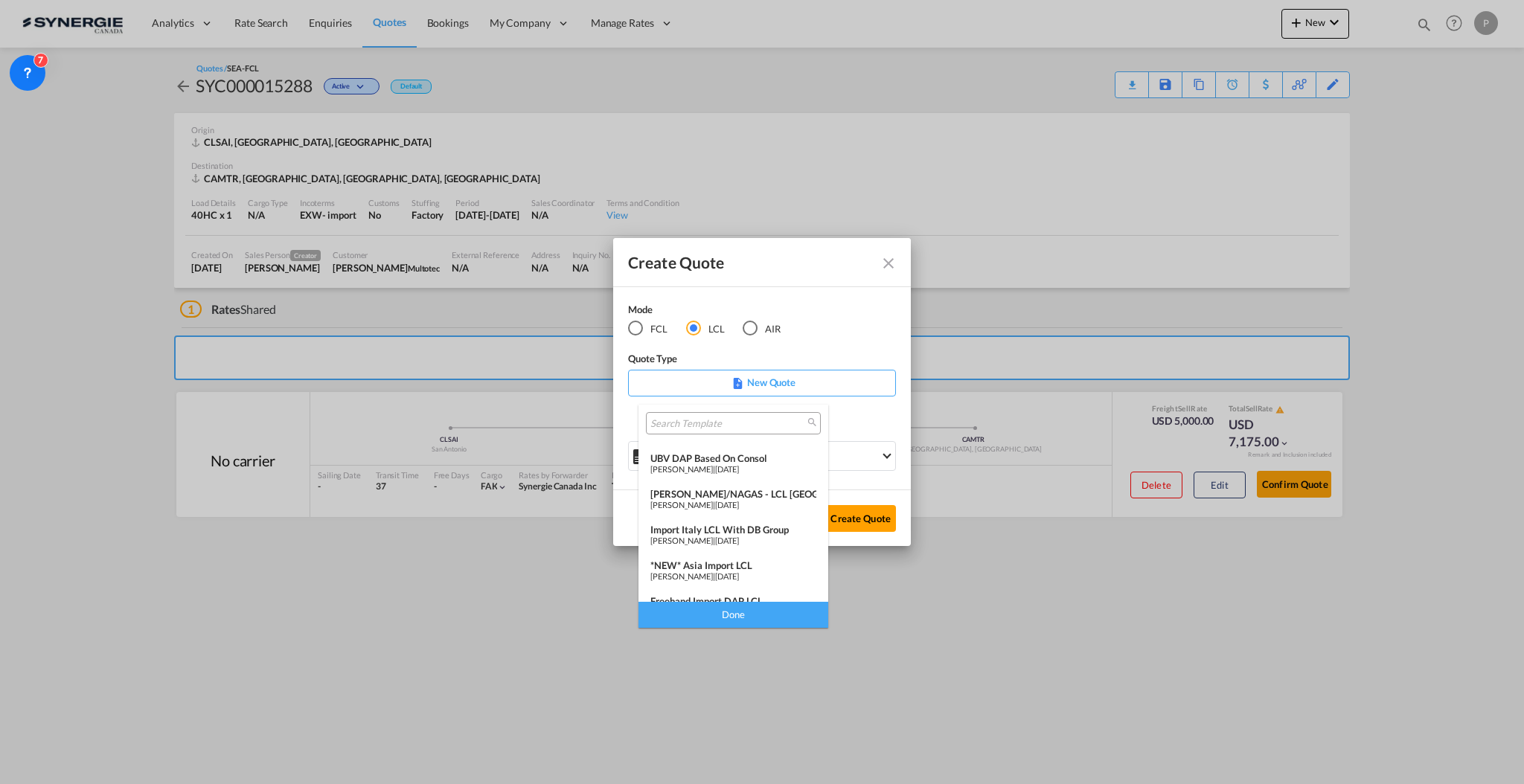
scroll to position [193, 0]
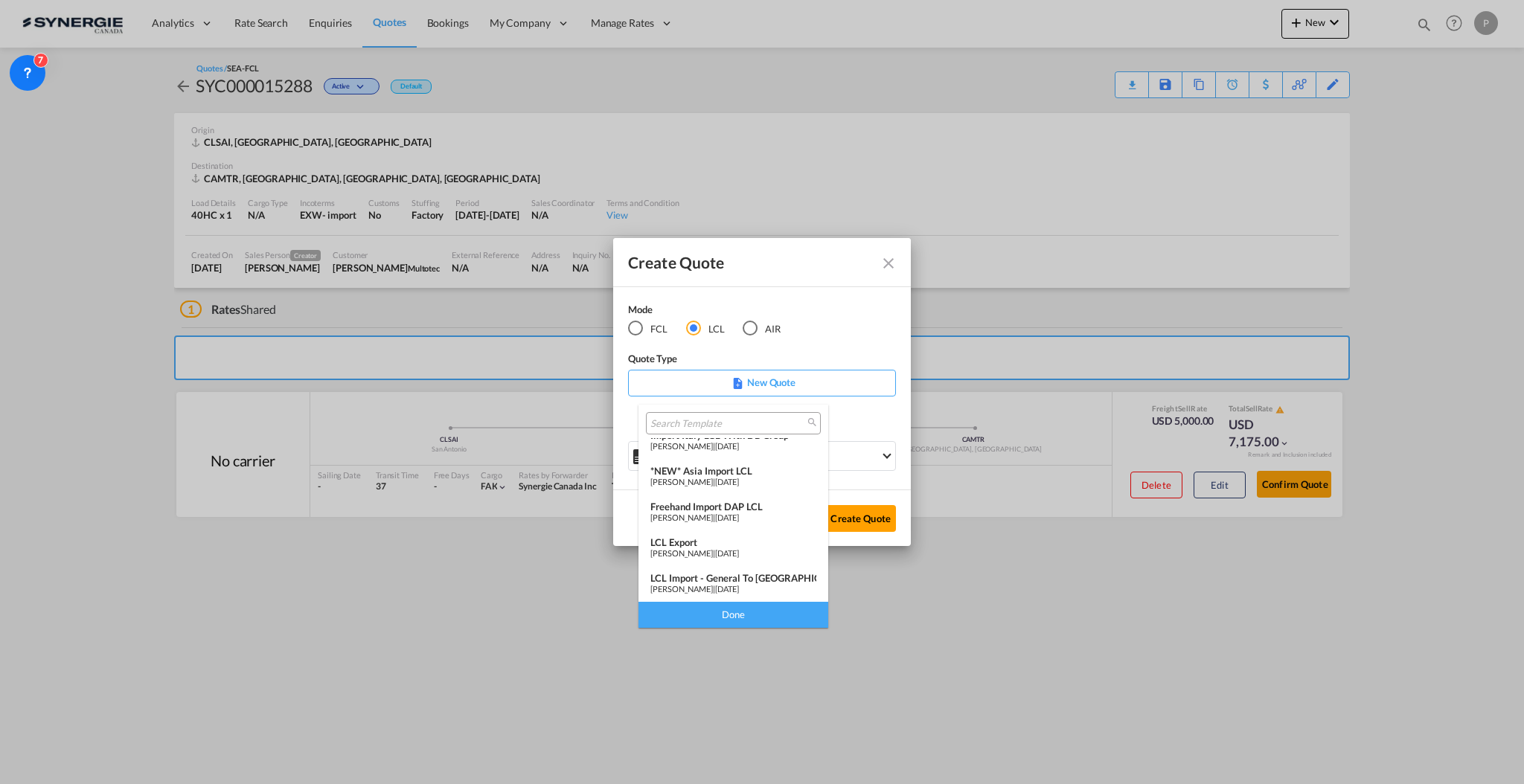
click at [722, 576] on div "LCL Import - General to Canada" at bounding box center [733, 578] width 166 height 12
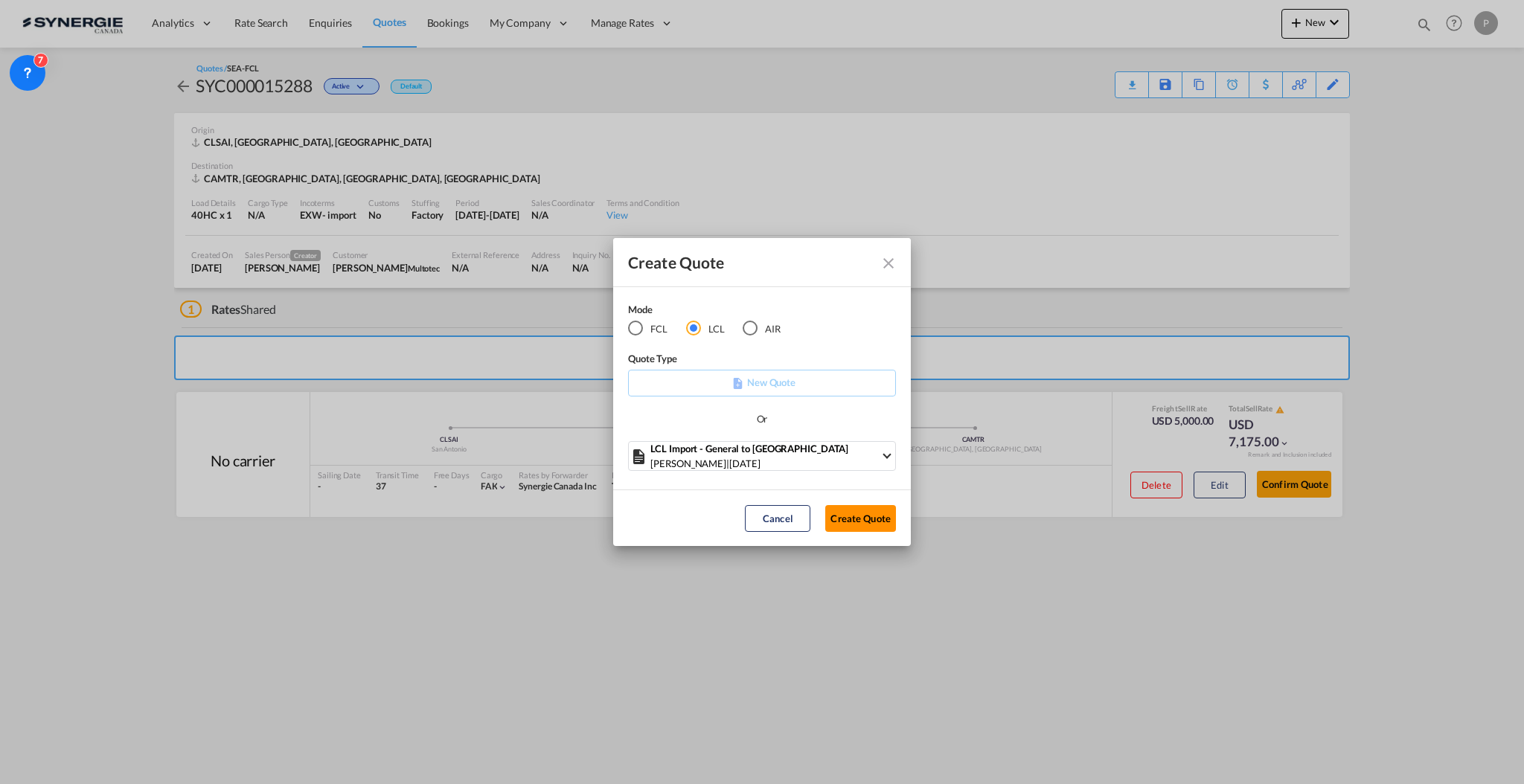
click at [829, 523] on button "Create Quote" at bounding box center [860, 518] width 71 height 27
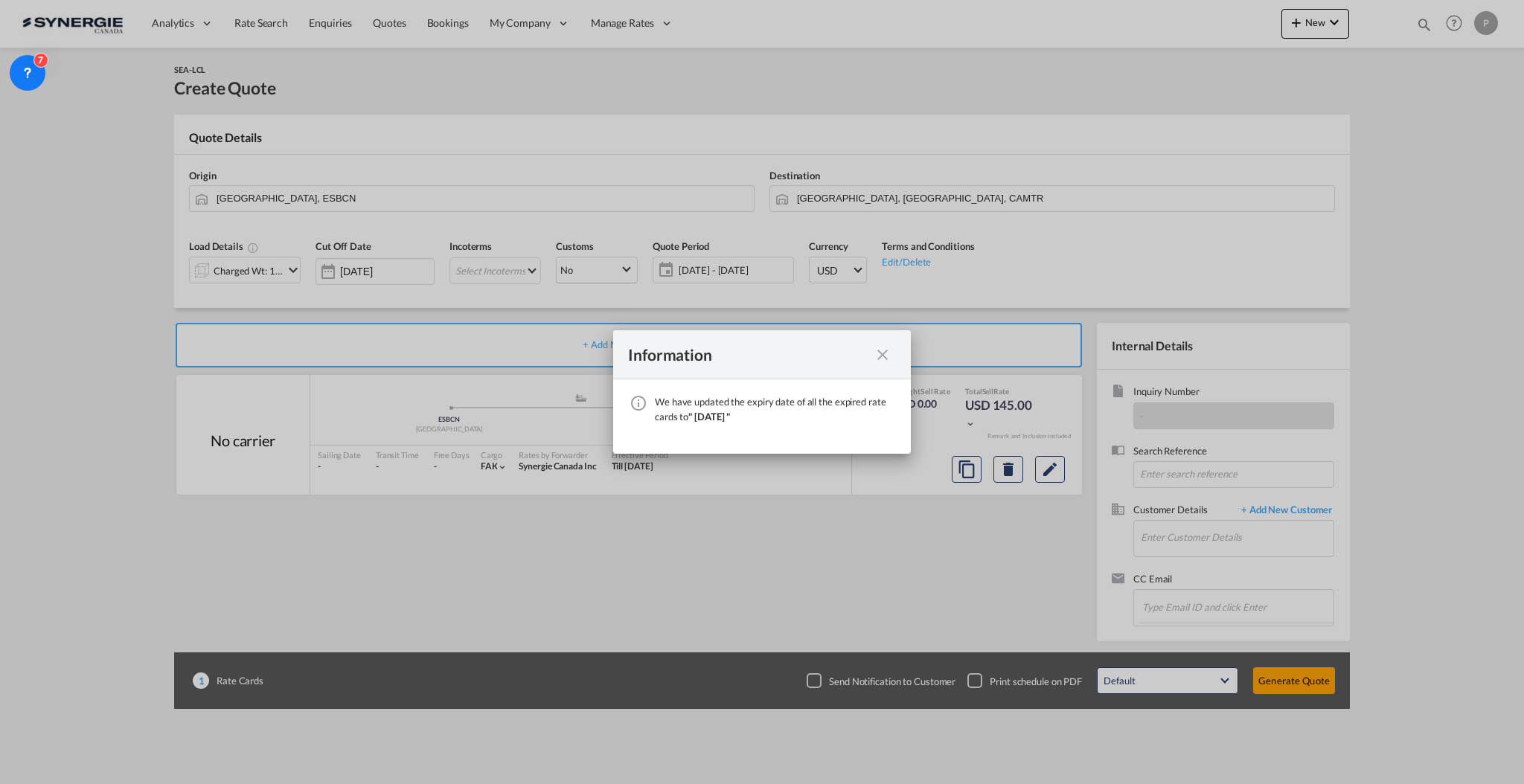
click at [877, 353] on md-icon "icon-close fg-AAA8AD cursor" at bounding box center [882, 354] width 17 height 17
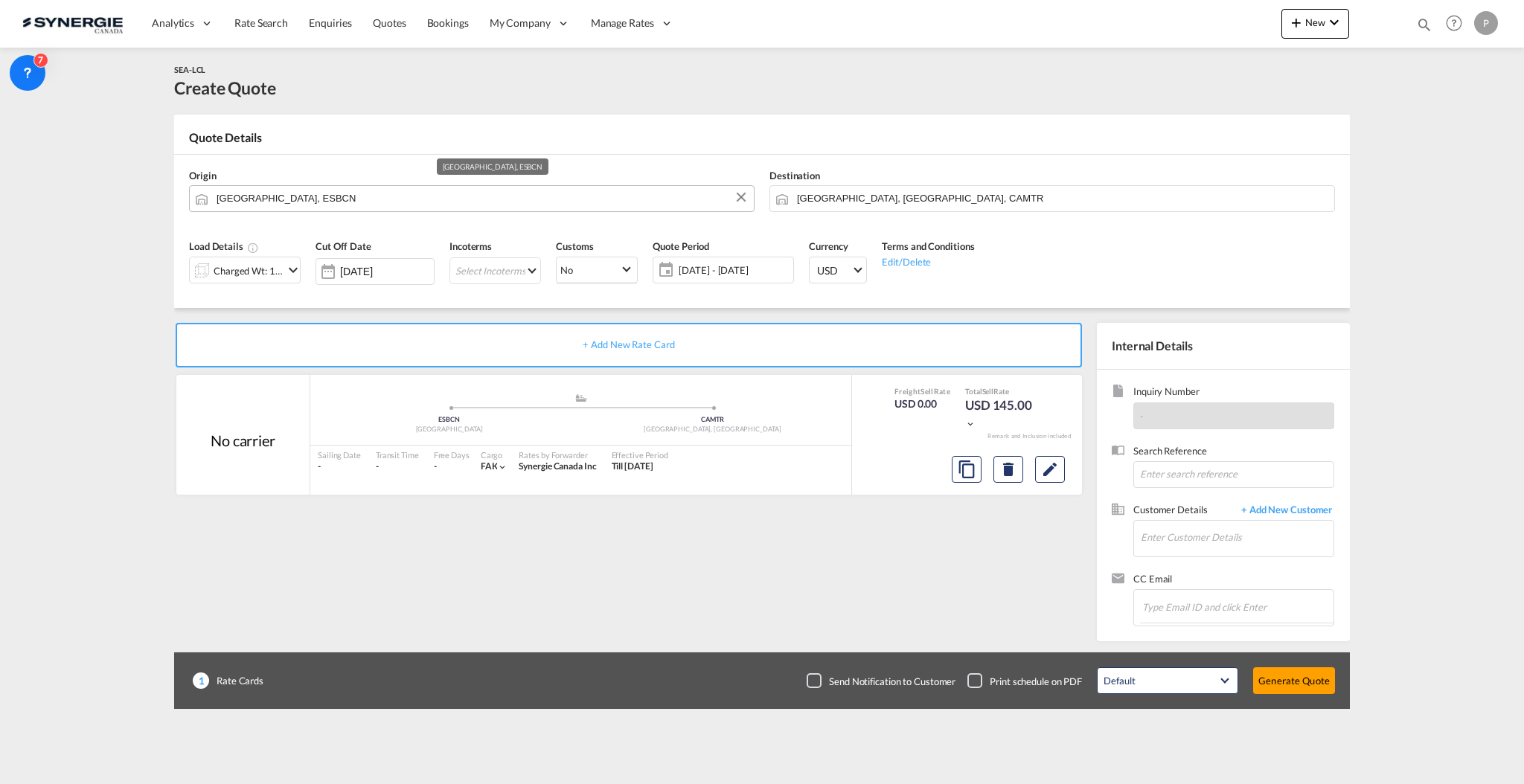
click at [312, 200] on input "Barcelona, ESBCN" at bounding box center [481, 198] width 530 height 26
click at [386, 189] on input "Barcelona, ESBCN" at bounding box center [481, 198] width 530 height 26
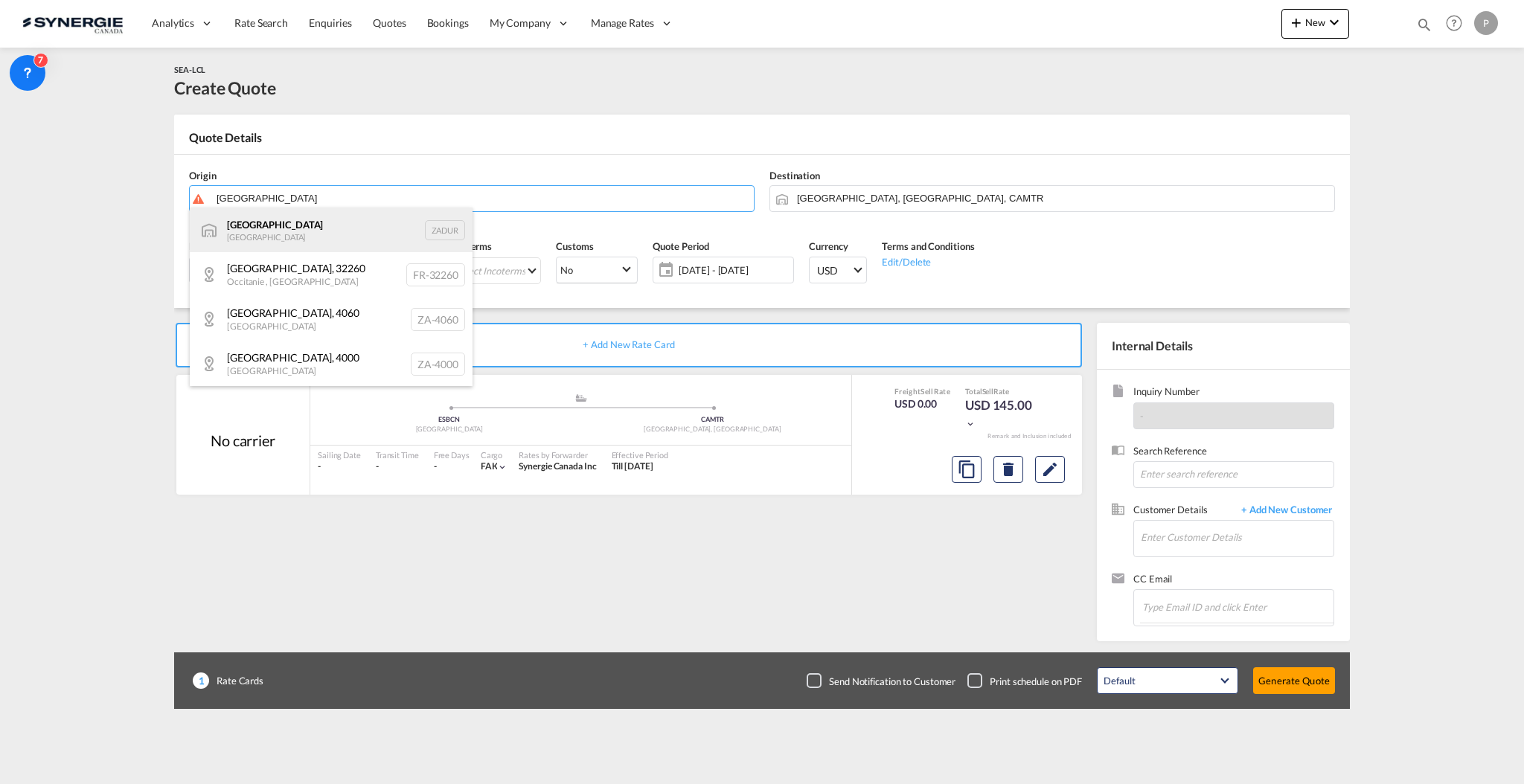
click at [323, 235] on div "Durban South Africa ZADUR" at bounding box center [331, 229] width 282 height 45
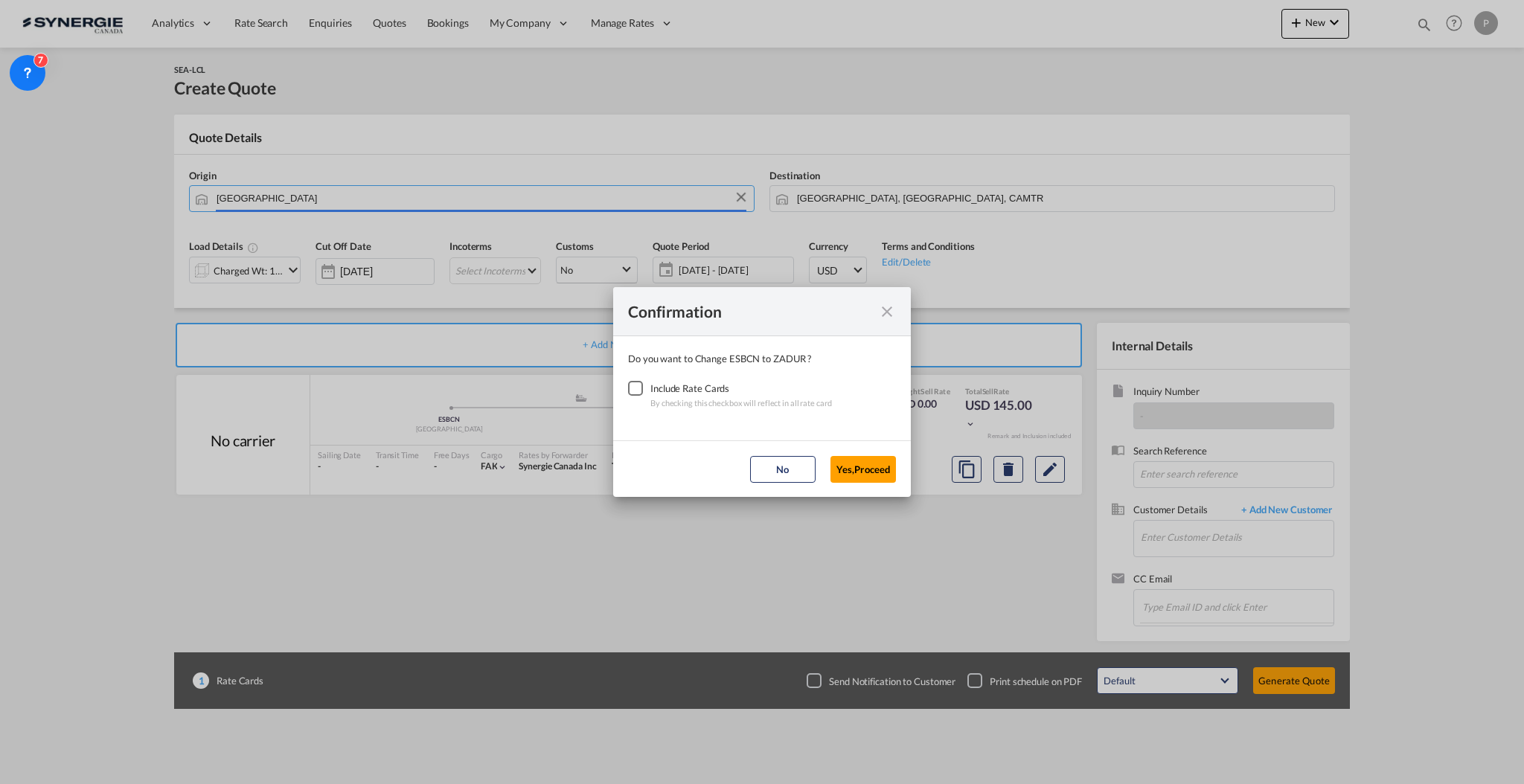
type input "Durban, ZADUR"
click at [641, 390] on div "Checkbox No Ink" at bounding box center [635, 388] width 15 height 15
click at [842, 466] on button "Yes,Proceed" at bounding box center [862, 469] width 65 height 27
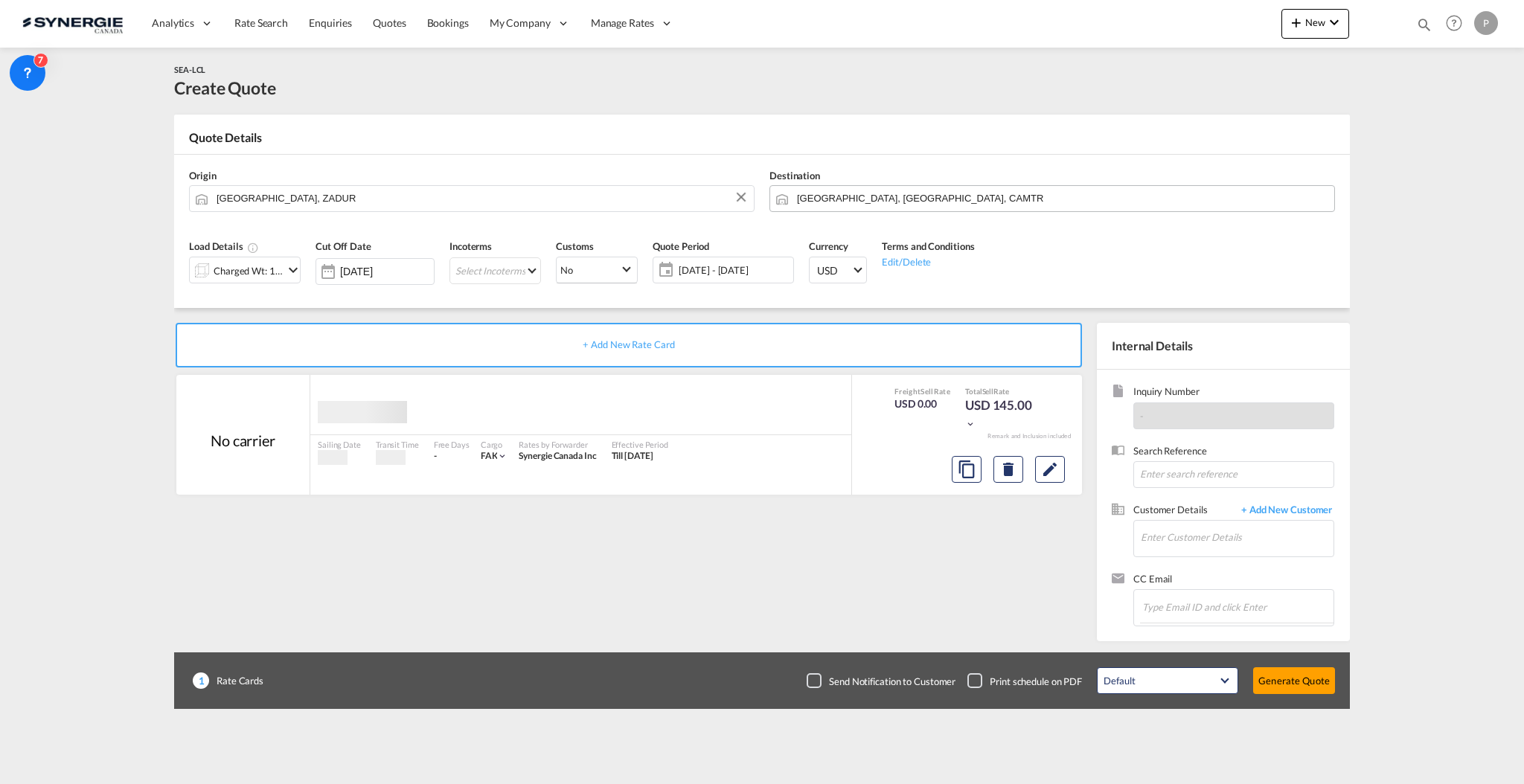
click at [867, 202] on input "Montreal, QC, CAMTR" at bounding box center [1062, 198] width 530 height 26
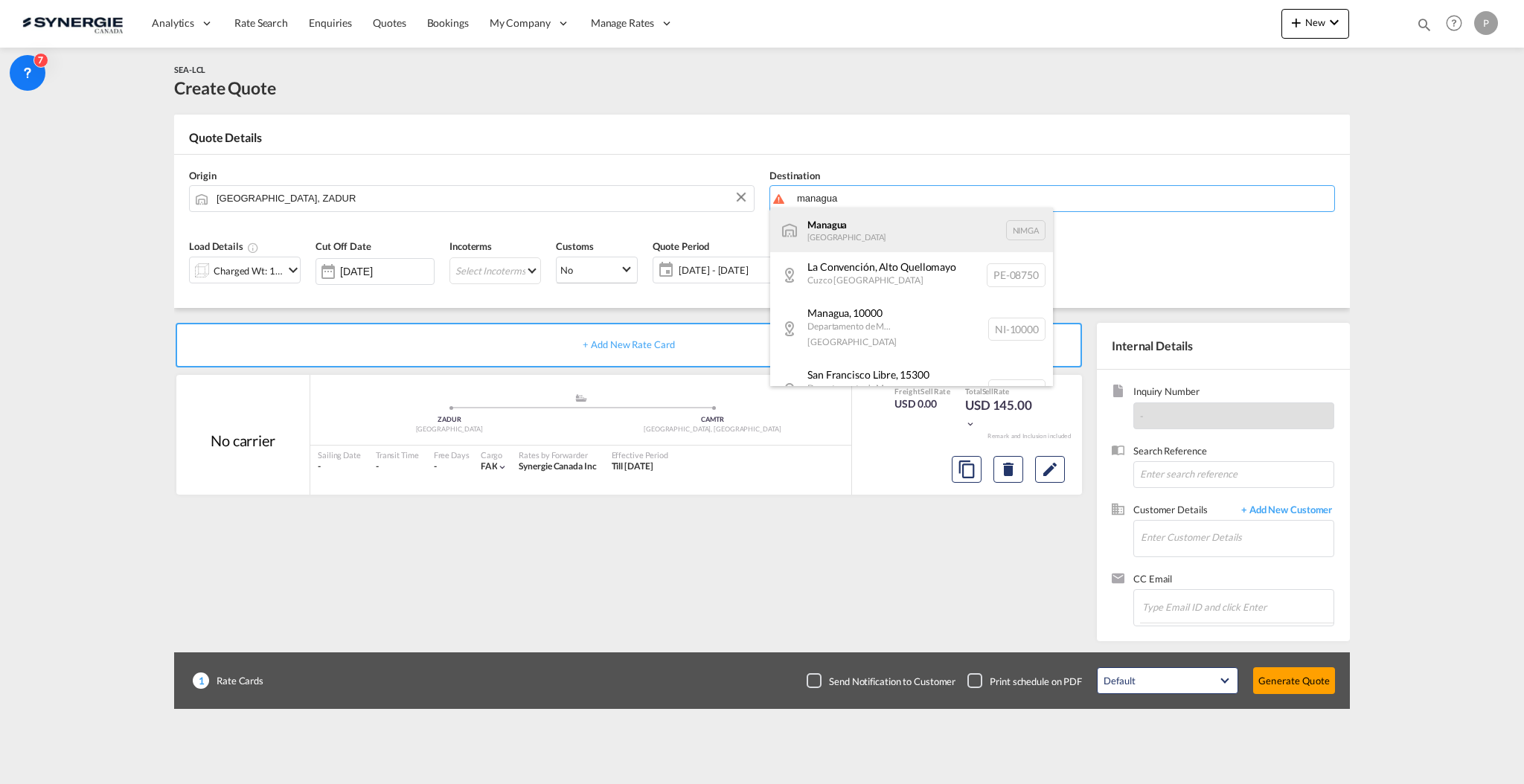
click at [857, 223] on div "Managua Nicaragua NIMGA" at bounding box center [911, 229] width 282 height 45
type input "Managua, NIMGA"
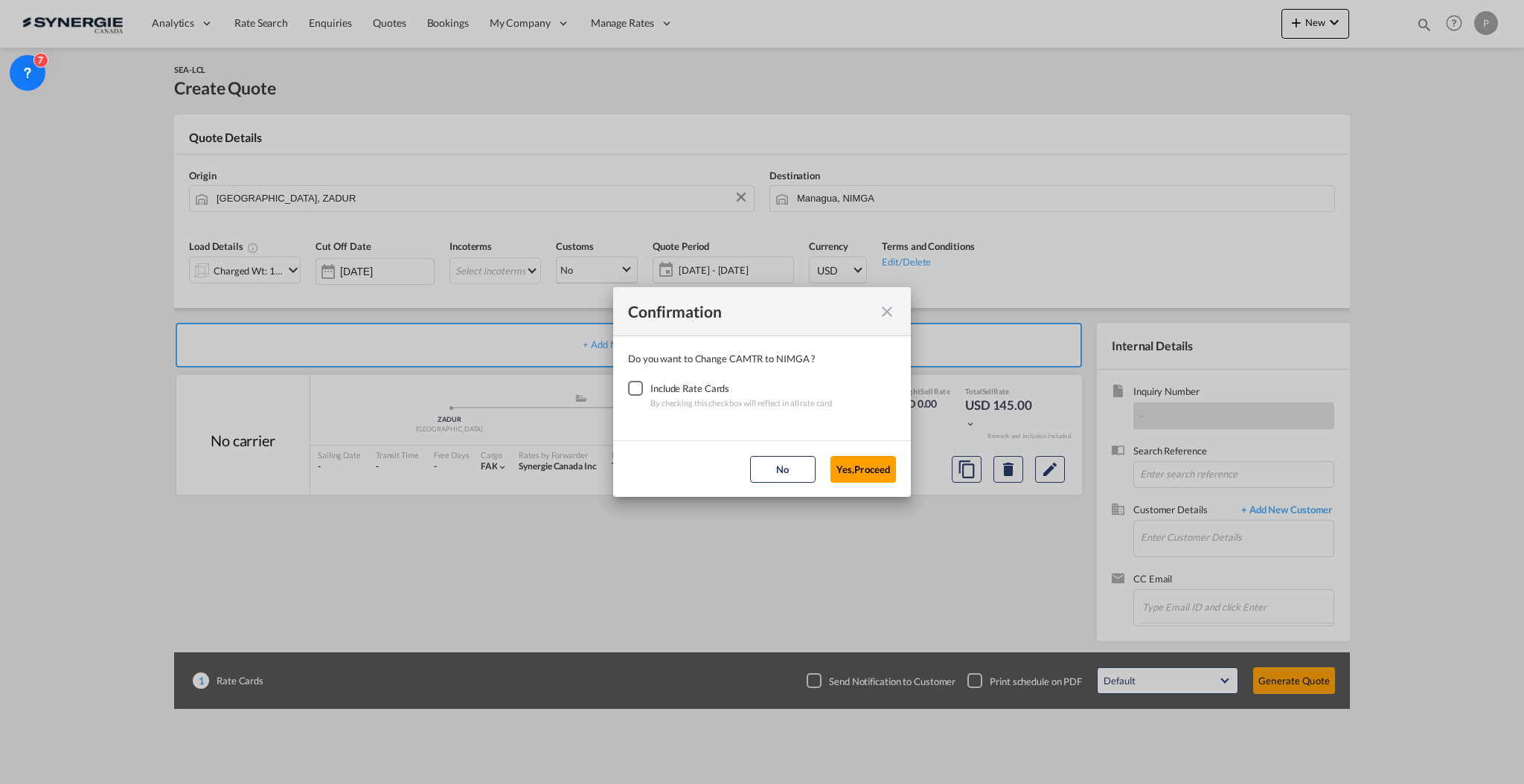
click at [643, 384] on div "Checkbox No Ink" at bounding box center [635, 388] width 15 height 15
click at [846, 473] on button "Yes,Proceed" at bounding box center [862, 469] width 65 height 27
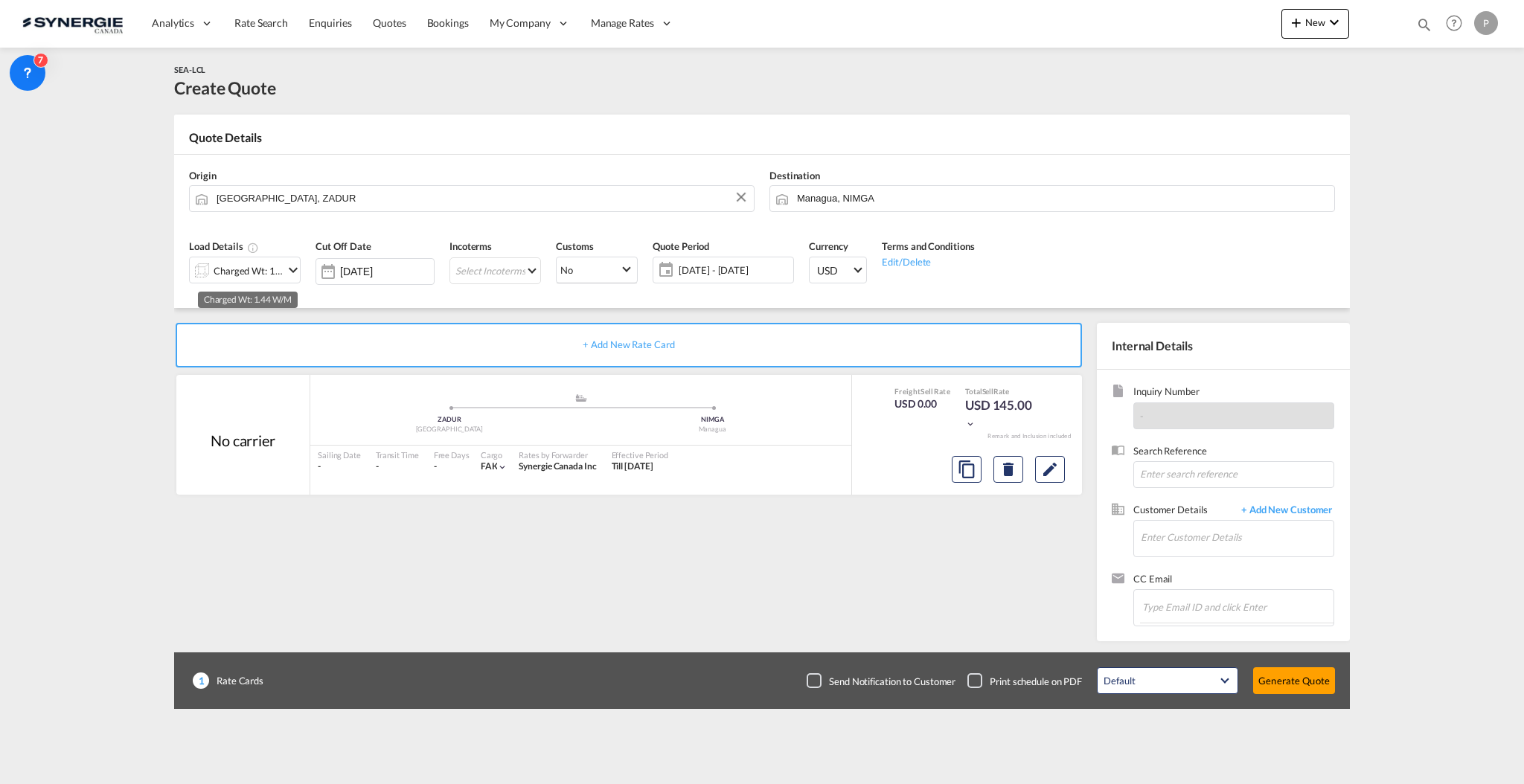
click at [244, 269] on div "Charged Wt: 1.44 W/M" at bounding box center [248, 271] width 70 height 21
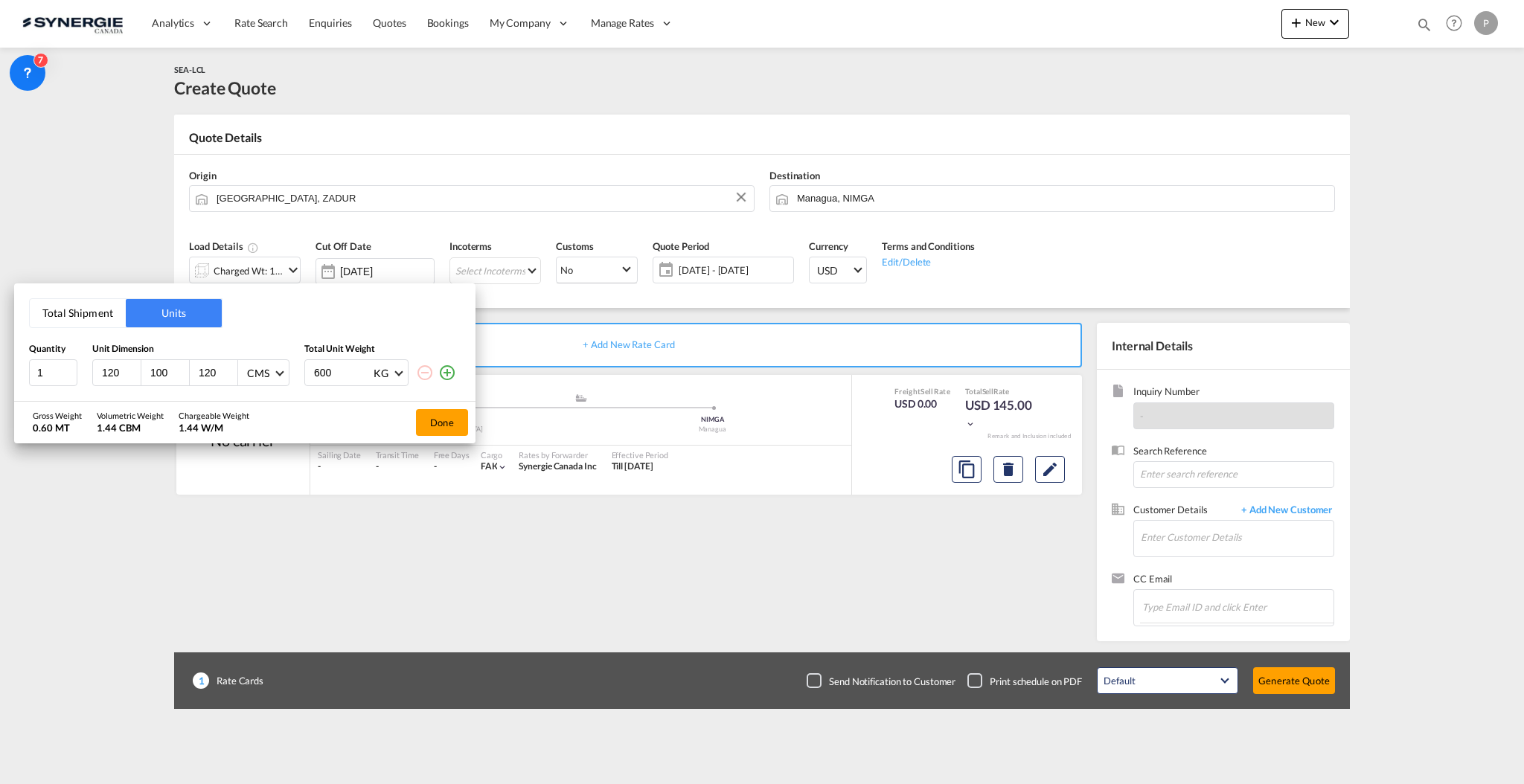
click at [108, 378] on input "120" at bounding box center [121, 372] width 40 height 14
click at [126, 365] on div "120" at bounding box center [116, 373] width 49 height 26
click at [120, 370] on input "120" at bounding box center [121, 372] width 40 height 14
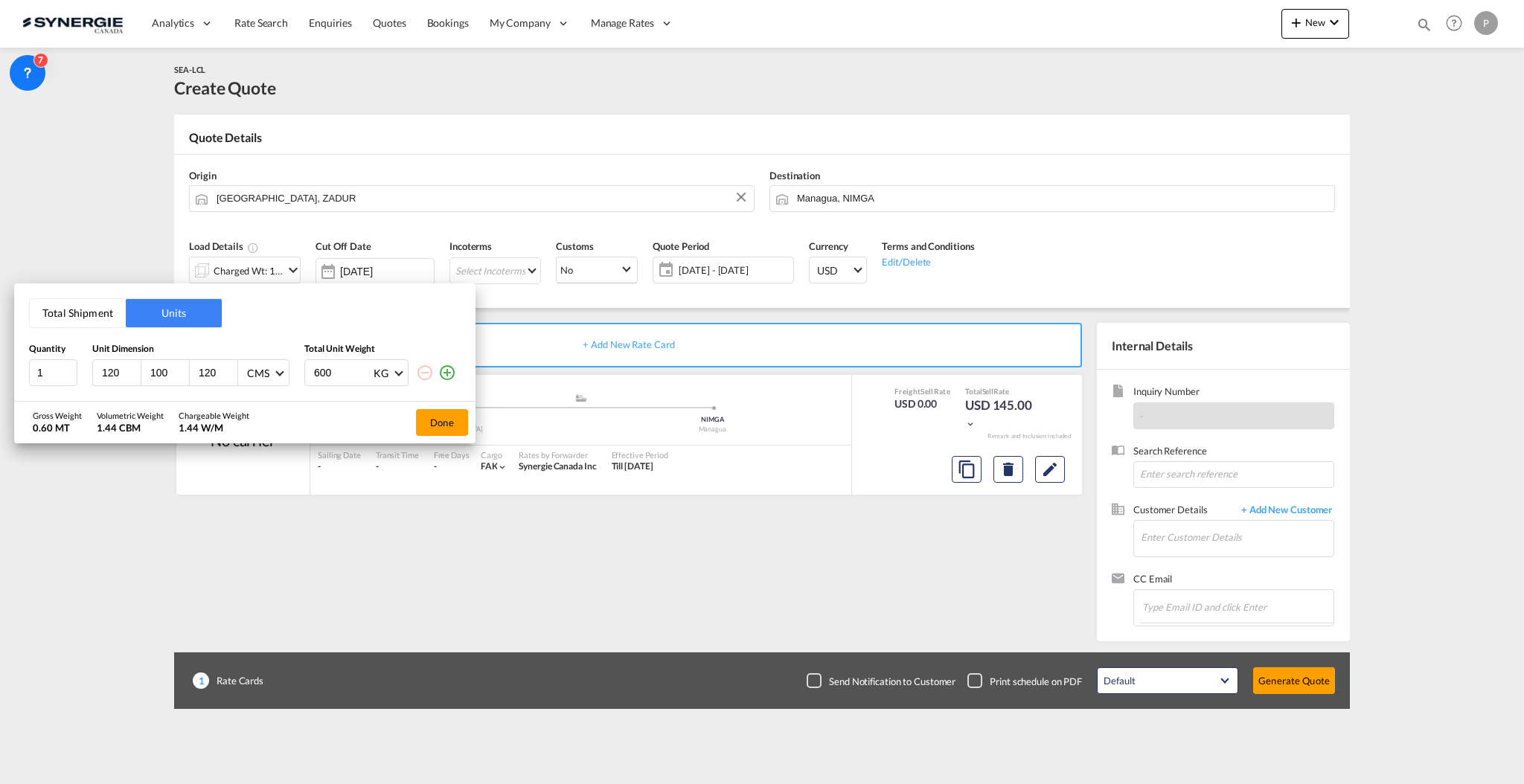
click at [120, 370] on input "120" at bounding box center [121, 372] width 40 height 14
type input "100"
type input "40"
type input "145"
click at [449, 376] on md-icon "icon-plus-circle-outline" at bounding box center [447, 372] width 17 height 17
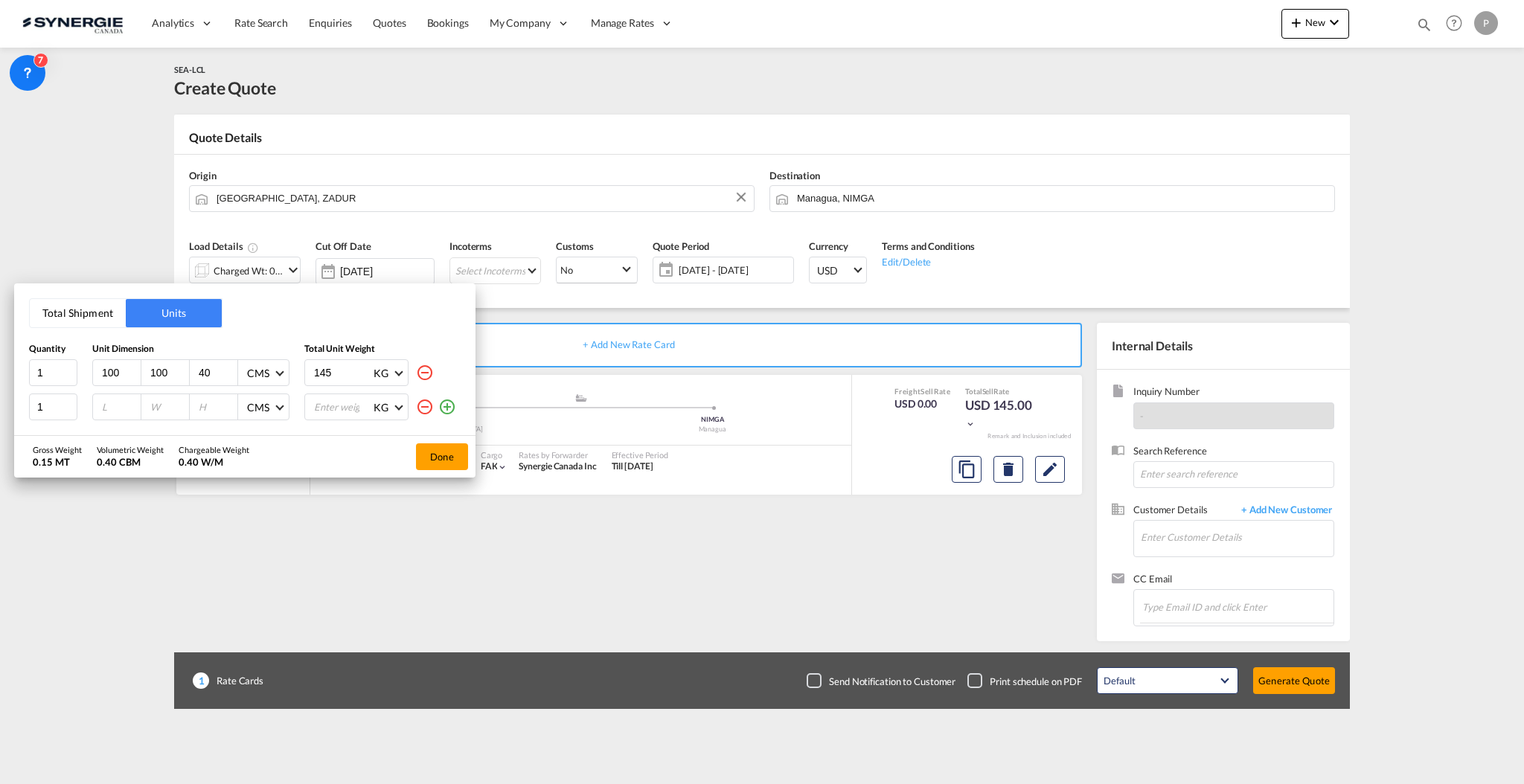
click at [101, 403] on input "number" at bounding box center [121, 407] width 40 height 14
type input "100"
type input "50"
type input "250"
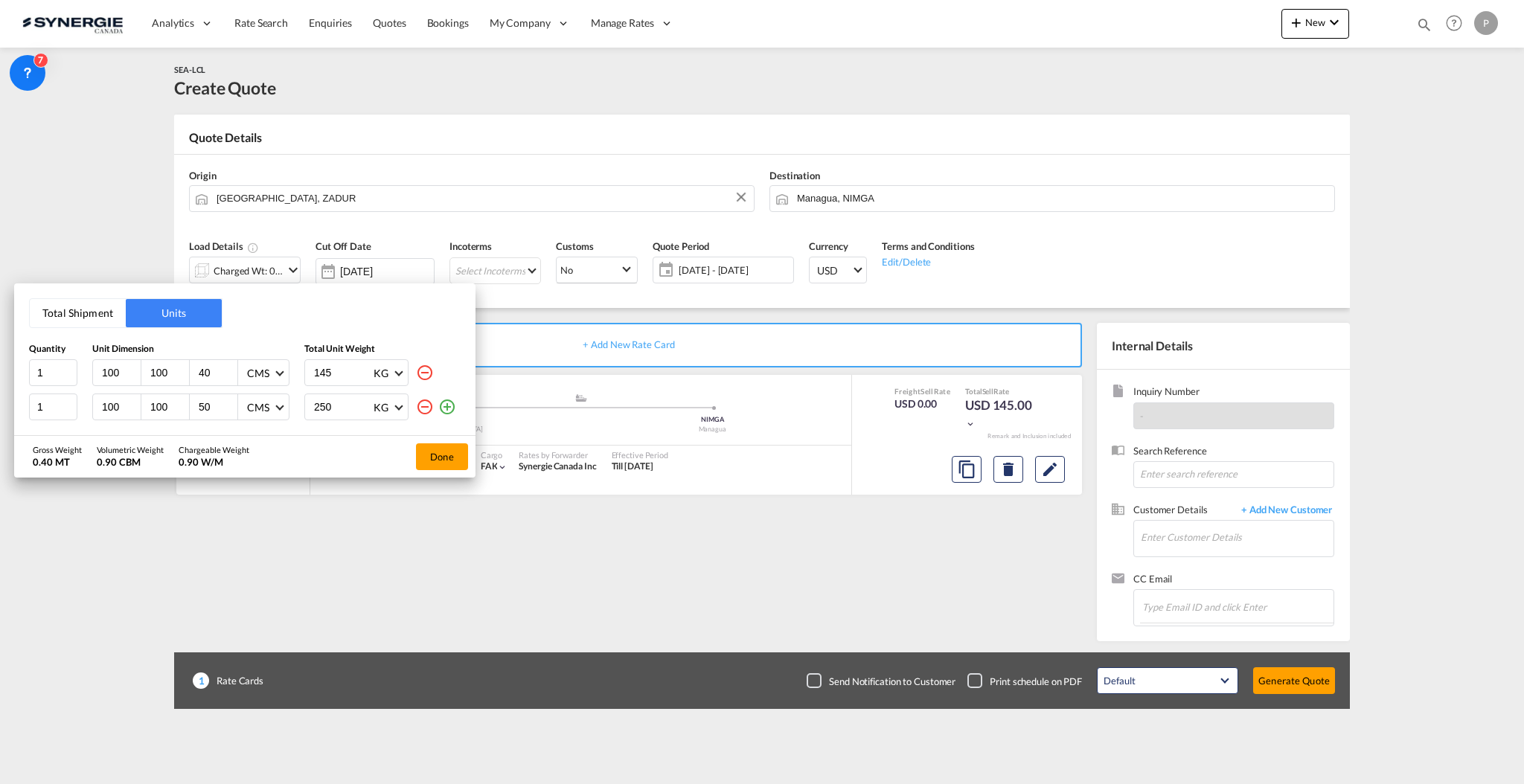
click at [451, 406] on md-icon "icon-plus-circle-outline" at bounding box center [447, 406] width 17 height 17
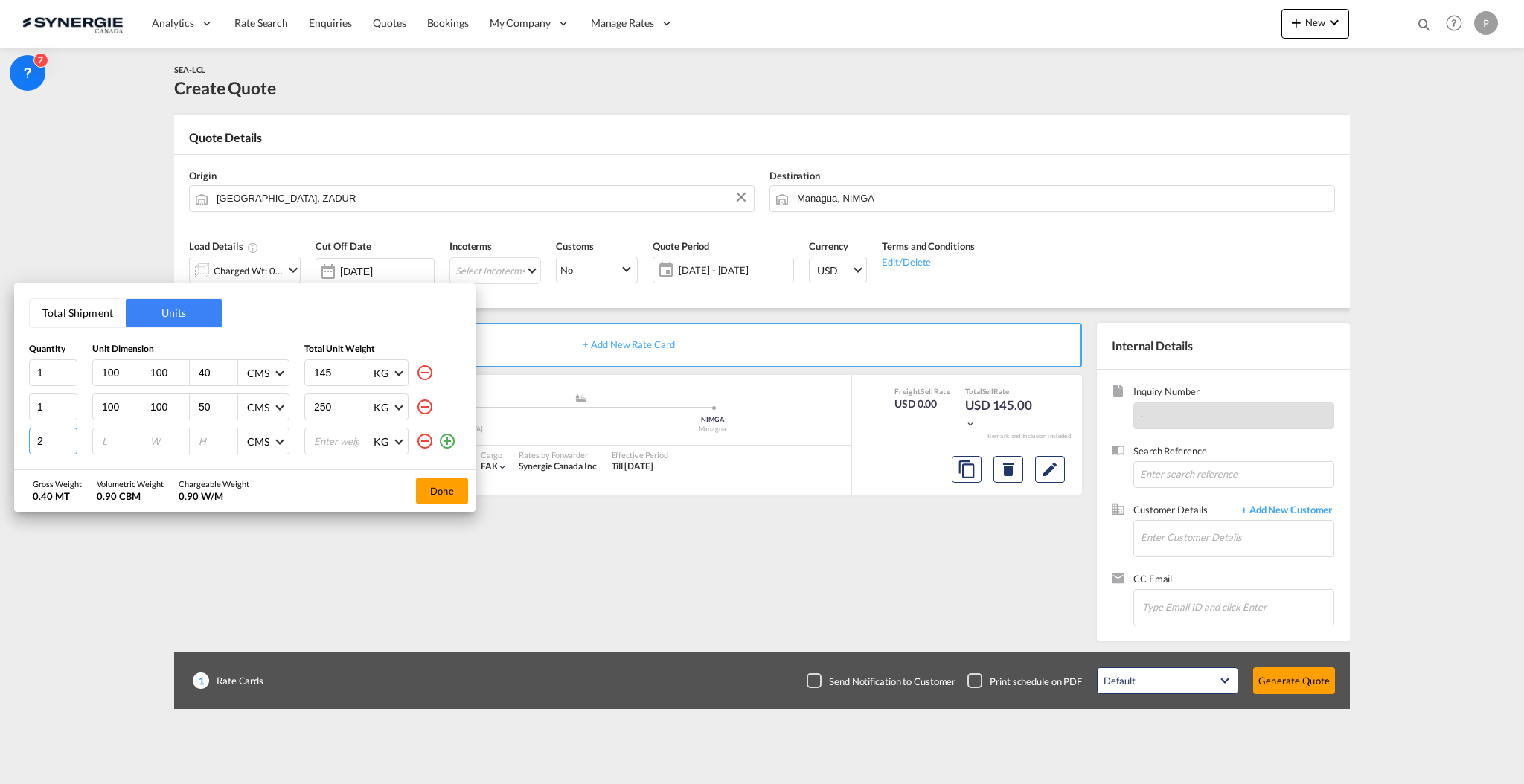
type input "2"
click at [68, 438] on input "2" at bounding box center [53, 441] width 49 height 27
click at [108, 441] on input "number" at bounding box center [121, 441] width 40 height 14
type input "100"
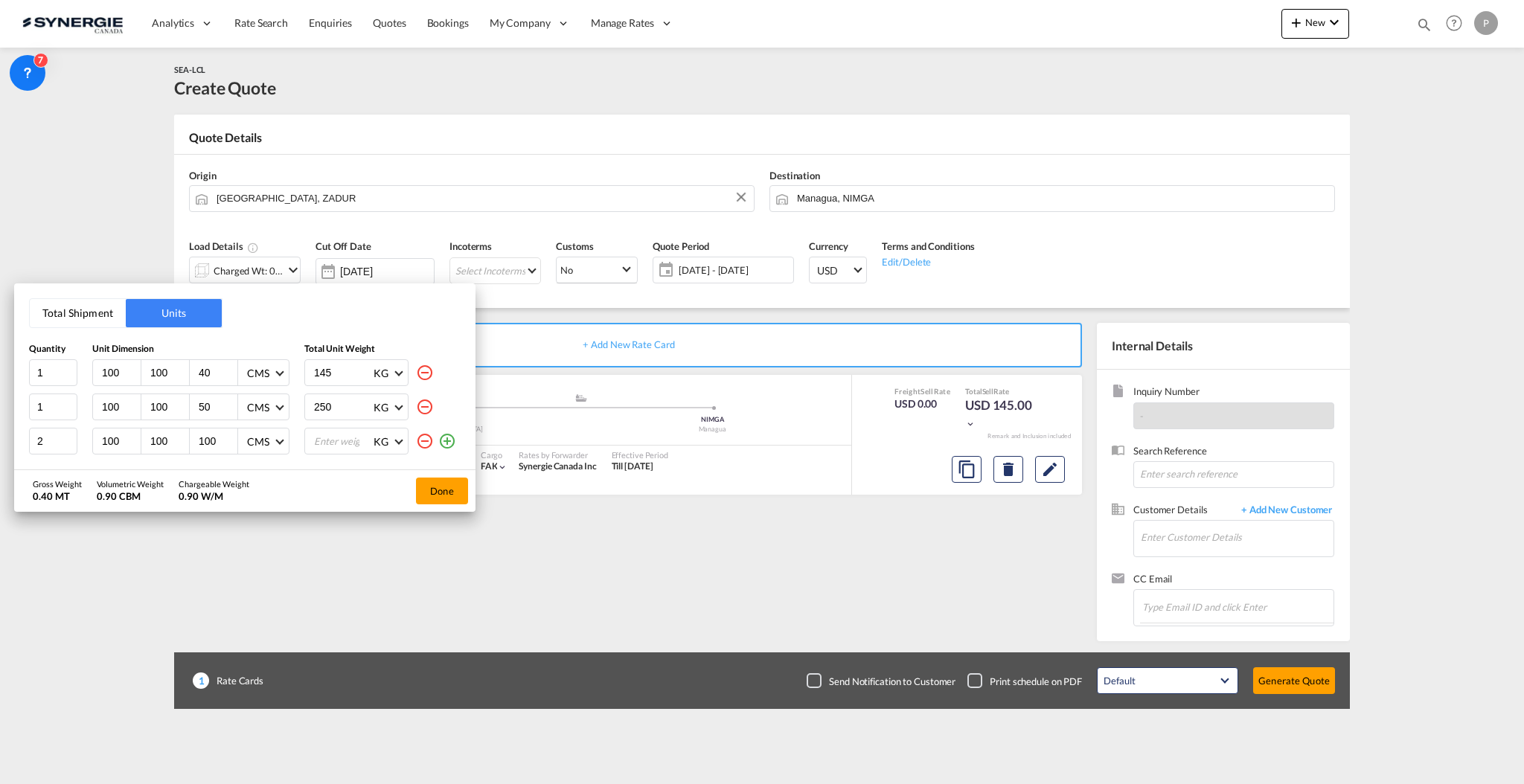
type input "100"
type input "115"
click at [316, 483] on div "Gross Weight 0.63 MT Volumetric Weight 2.90 CBM Chargeable Weight 2.90 W/M Done" at bounding box center [244, 491] width 461 height 41
click at [443, 490] on button "Done" at bounding box center [442, 491] width 52 height 27
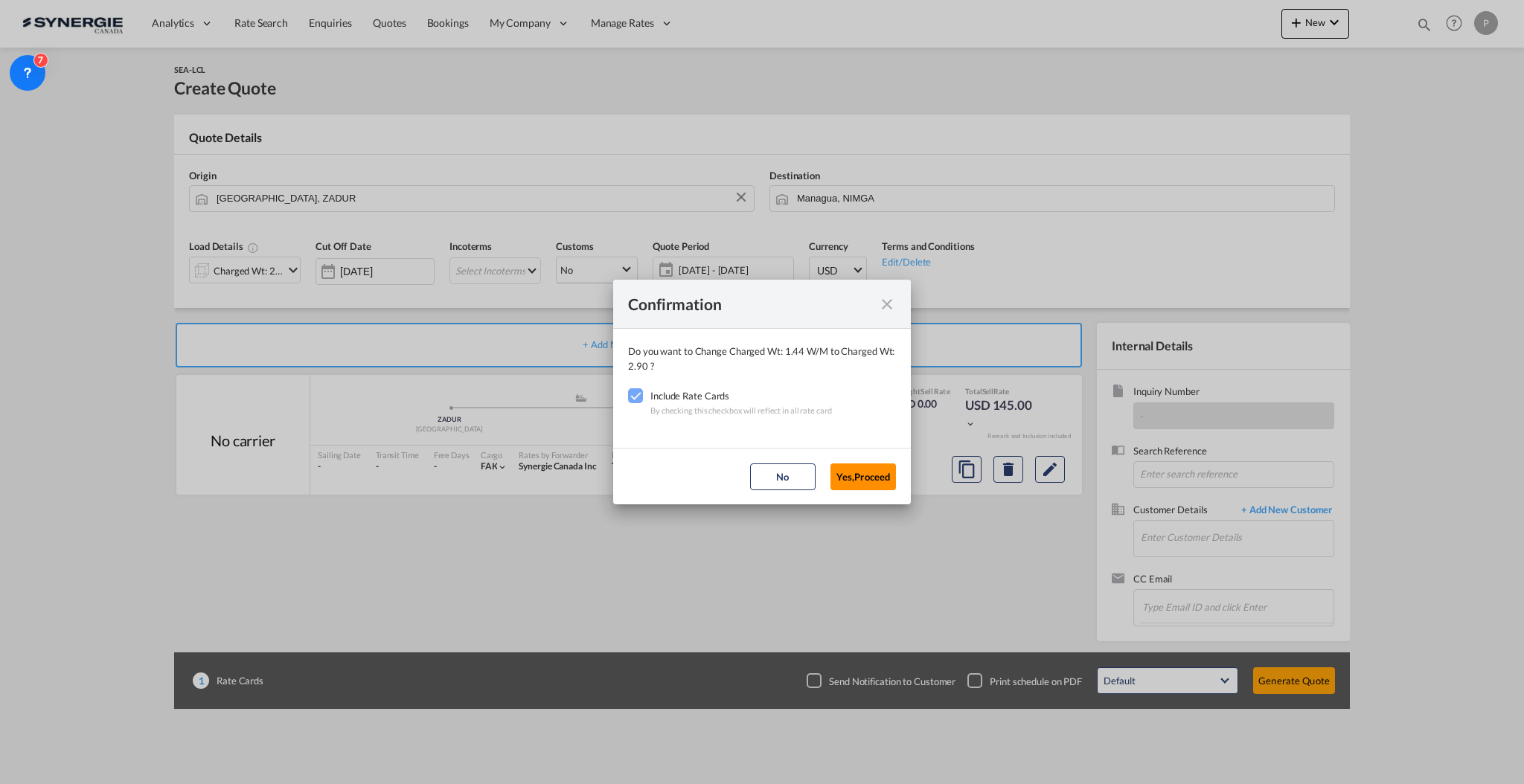
click at [870, 472] on button "Yes,Proceed" at bounding box center [862, 476] width 65 height 27
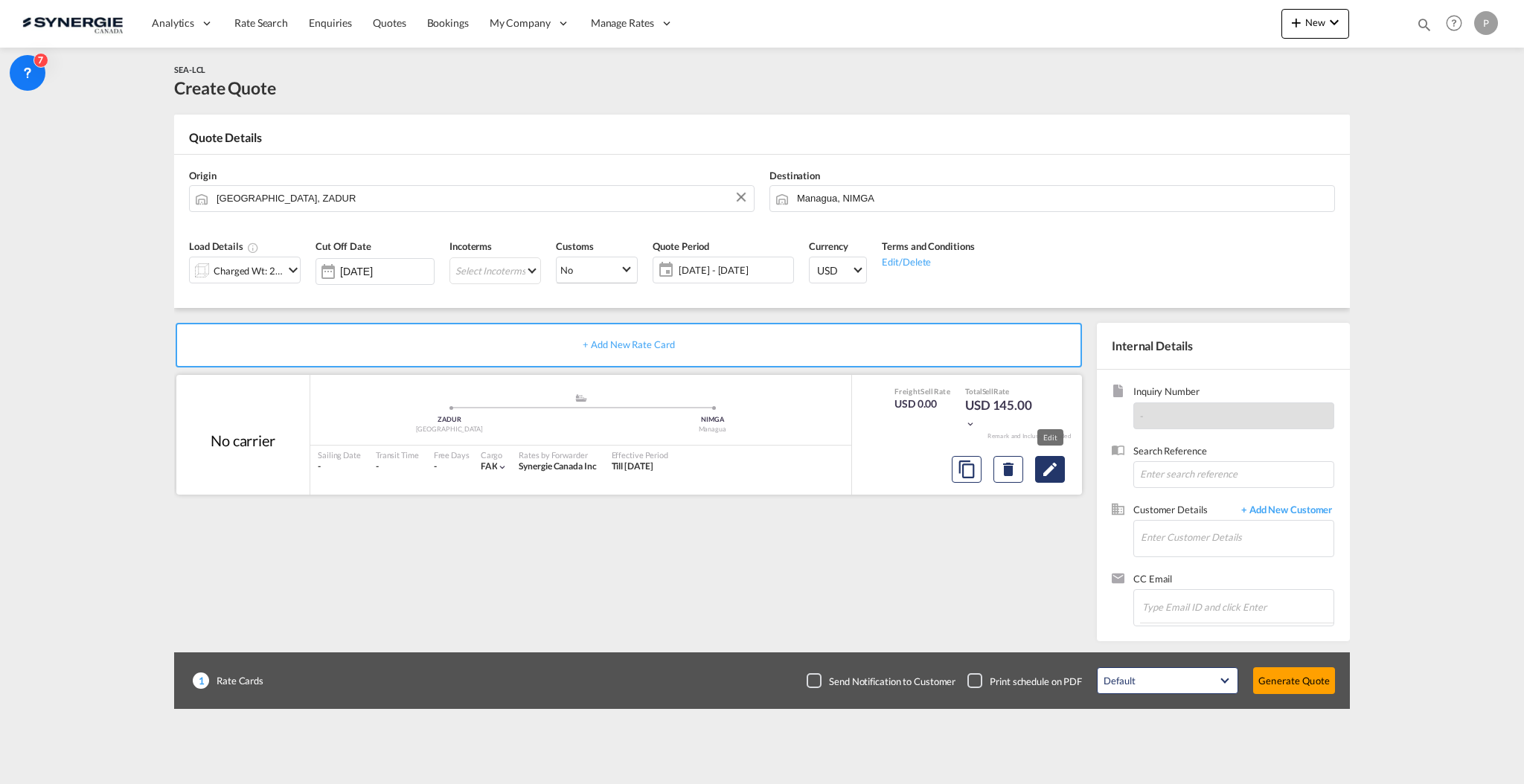
click at [1055, 460] on md-icon "Edit" at bounding box center [1049, 469] width 17 height 17
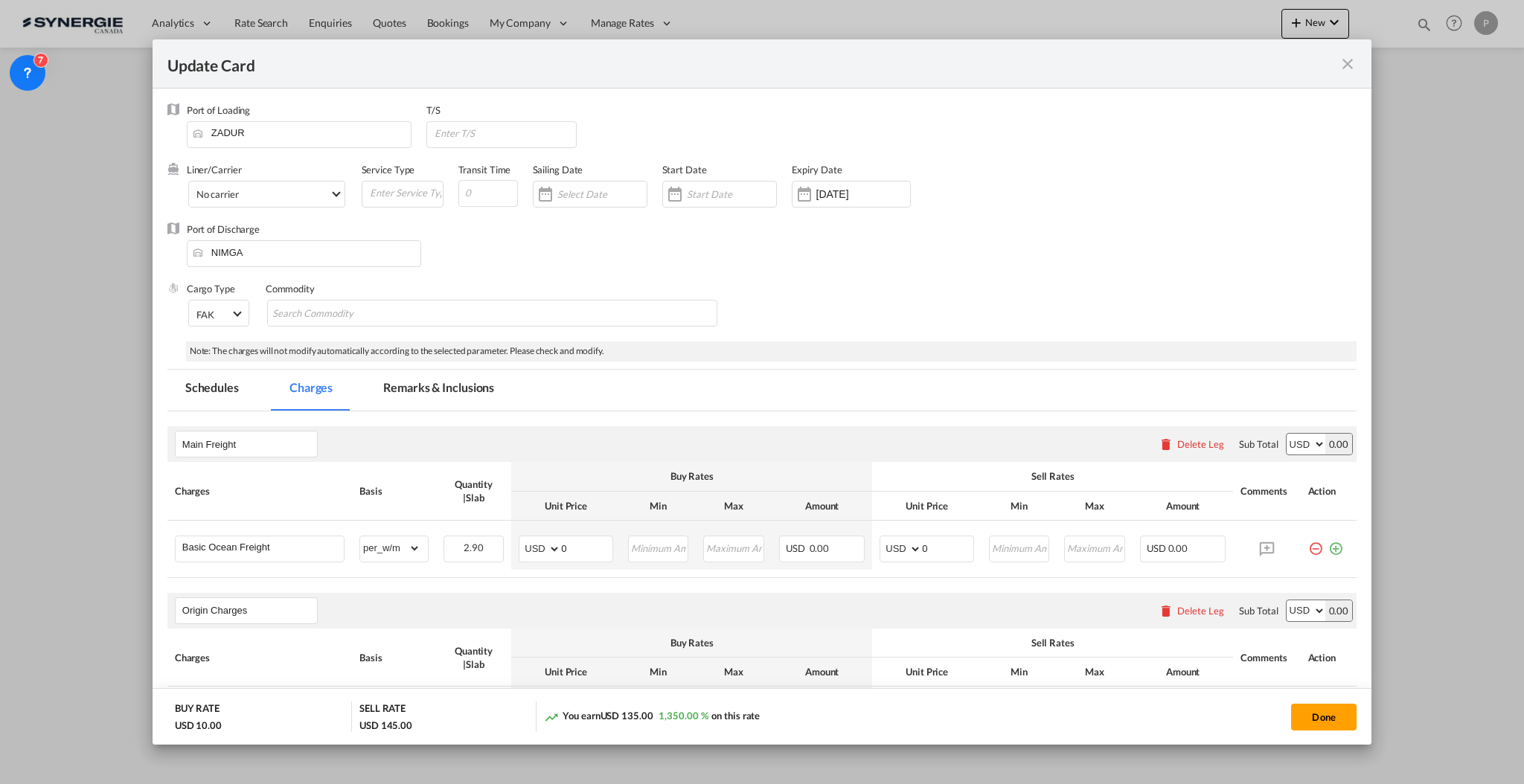
select select "per_w/m"
select select "flat"
select select "per_hbl"
select select "per_w/m"
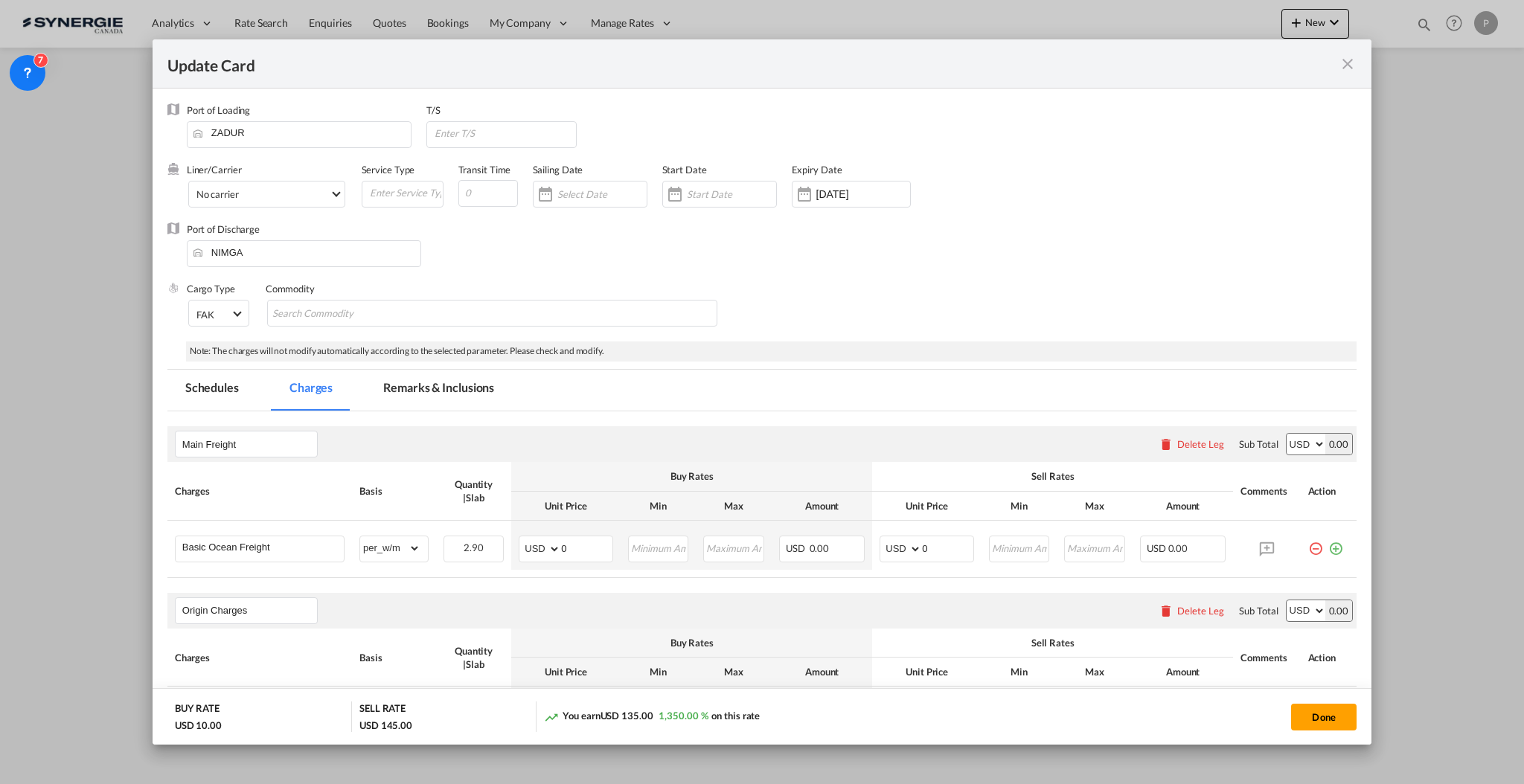
select select "per_bl"
select select "flat"
select select "per_bl"
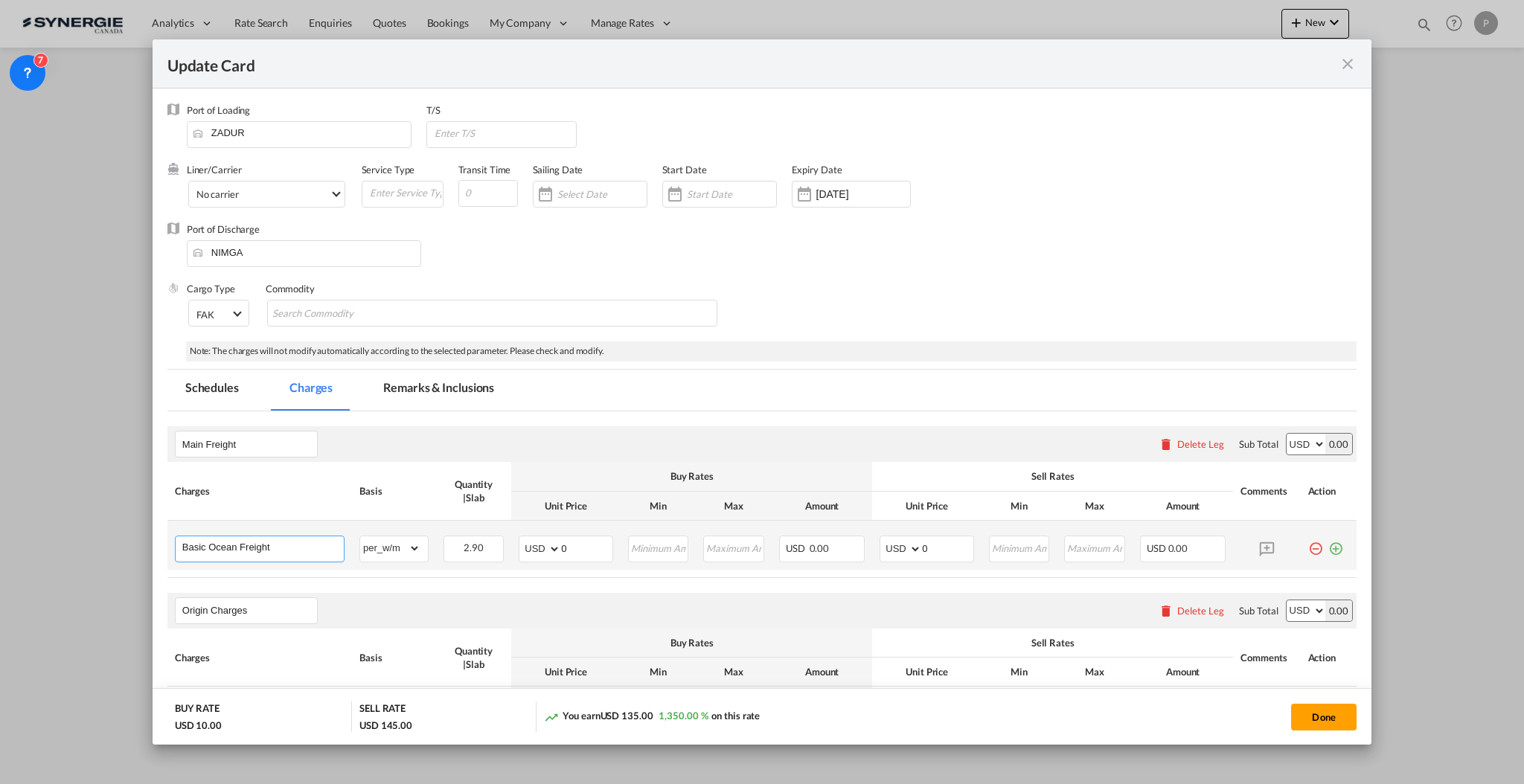
click at [312, 544] on input "Basic Ocean Freight" at bounding box center [263, 547] width 161 height 22
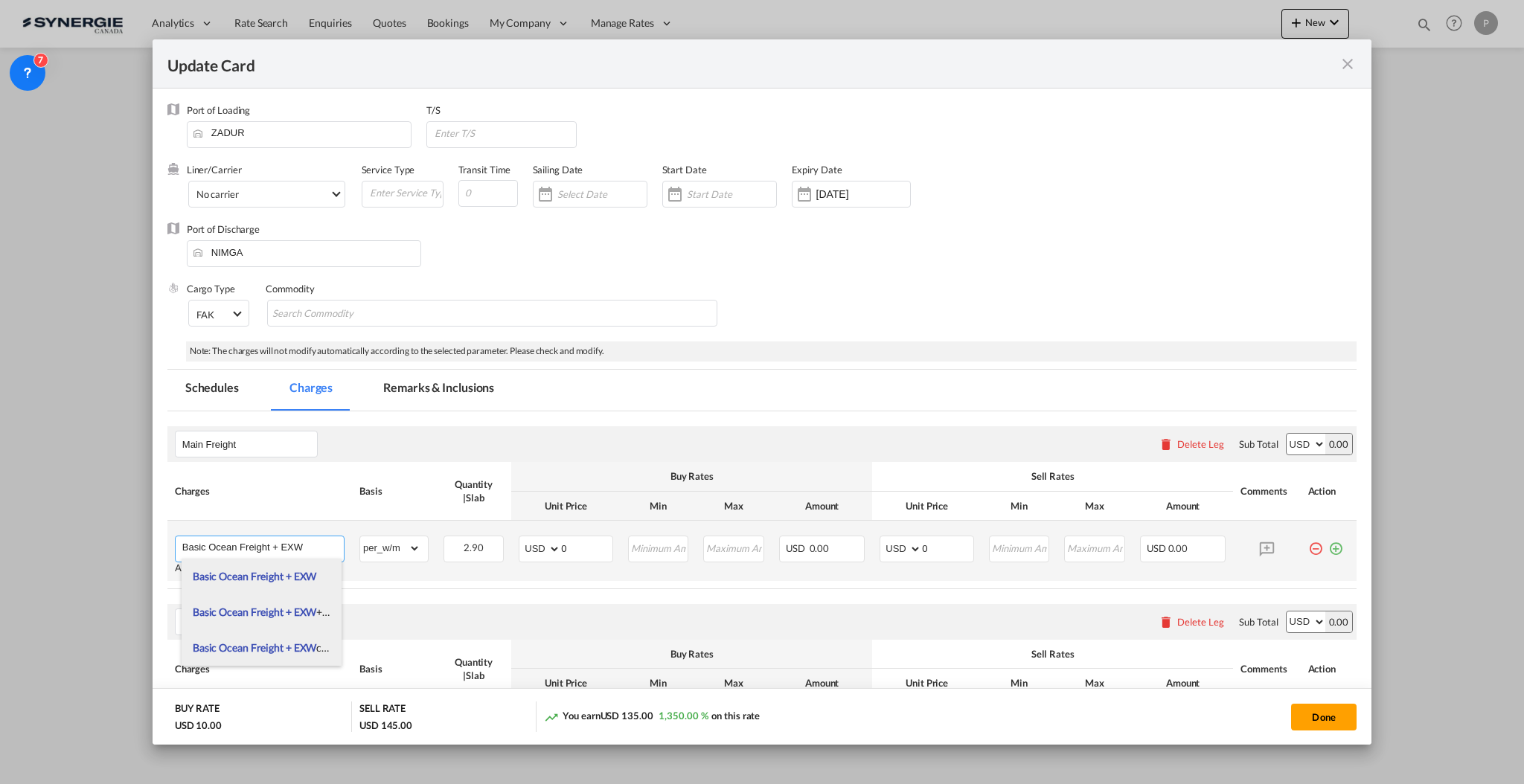
type input "Basic Ocean Freight + EXW"
click at [568, 541] on input "0" at bounding box center [587, 547] width 51 height 22
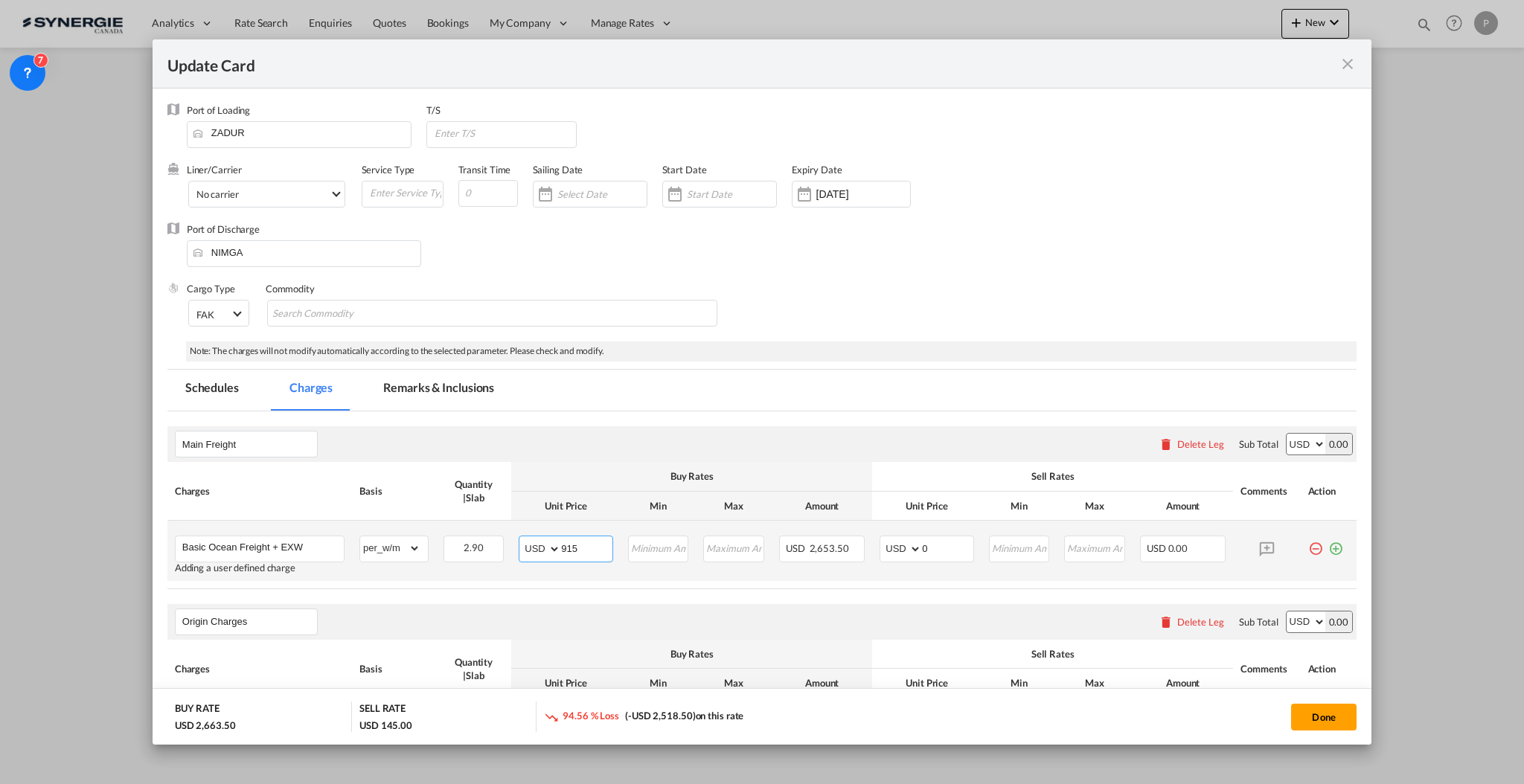
type input "915"
click at [393, 557] on select "gross_weight volumetric_weight per_shipment per_bl per_km per_hawb per_kg flat …" at bounding box center [391, 548] width 61 height 24
select select "flat"
click at [392, 584] on table "Charges Basis Quantity | Slab Buy Rates Sell Rates Comments Action Unit Price M…" at bounding box center [762, 525] width 1189 height 127
click at [938, 545] on input "0" at bounding box center [947, 547] width 51 height 22
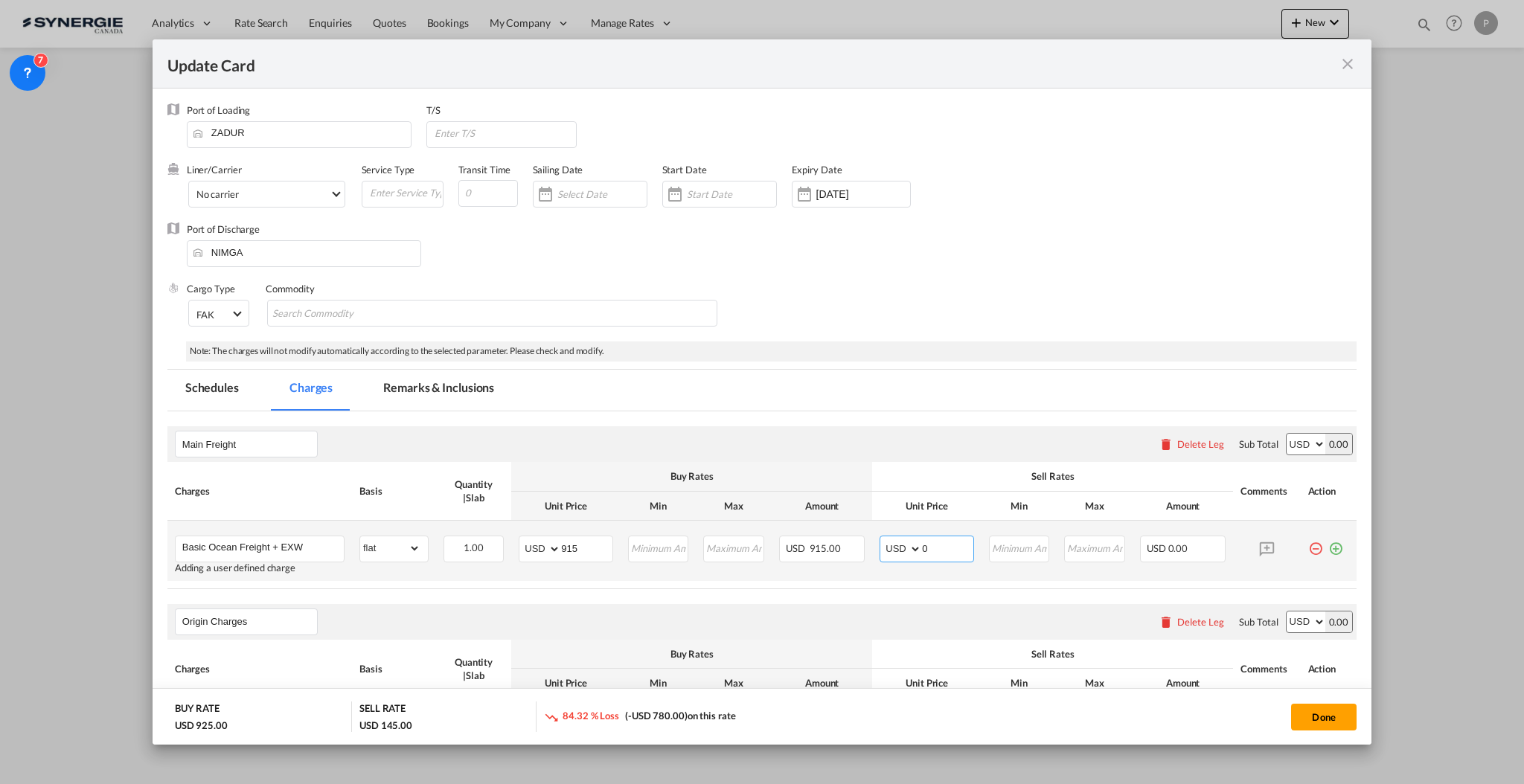
click at [939, 545] on input "0" at bounding box center [947, 547] width 51 height 22
type input "1100"
click at [949, 370] on md-tabs-canvas "Schedules Charges Remarks & Inclusions Schedules Charges Remarks & Inclusions" at bounding box center [762, 390] width 1189 height 41
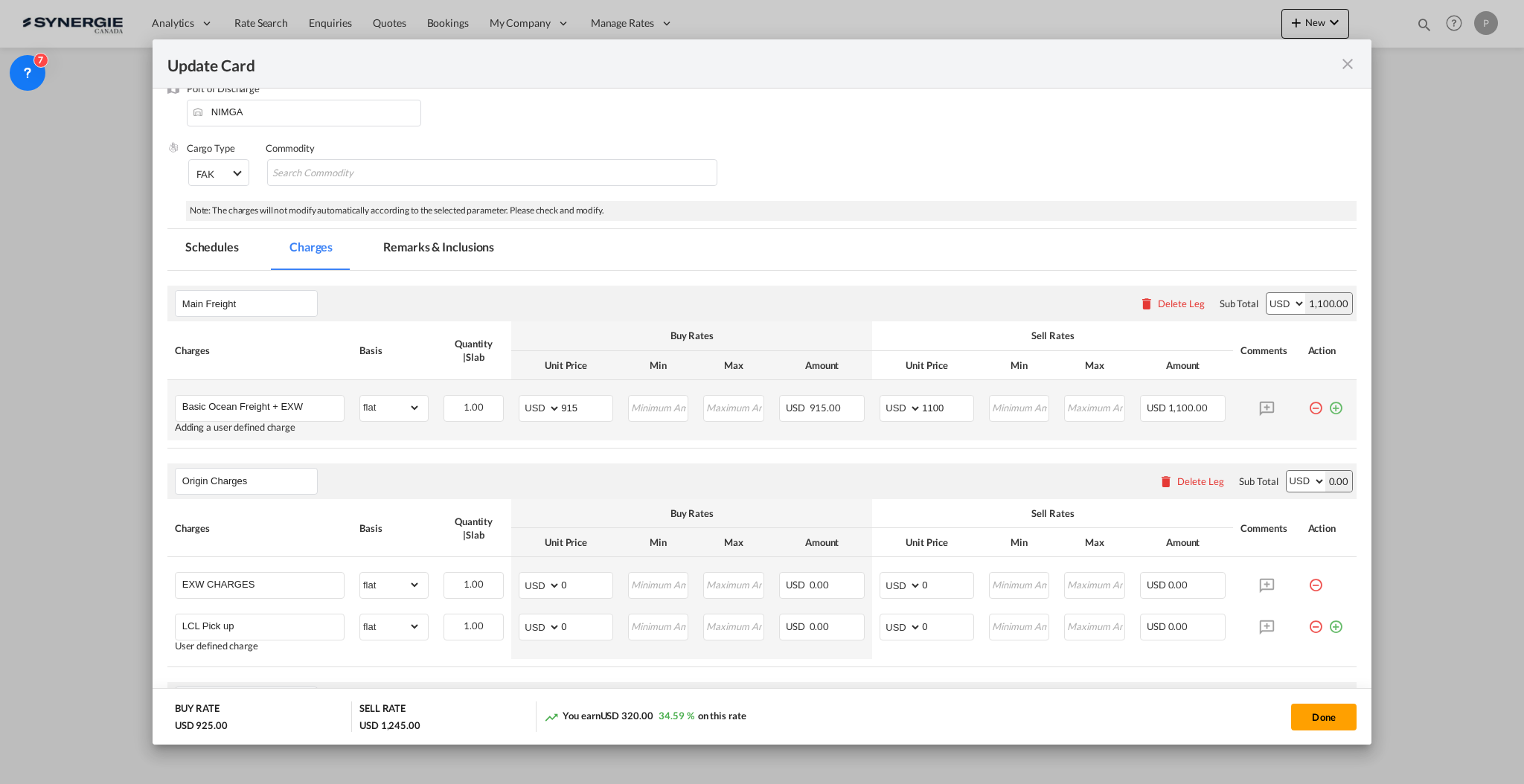
scroll to position [198, 0]
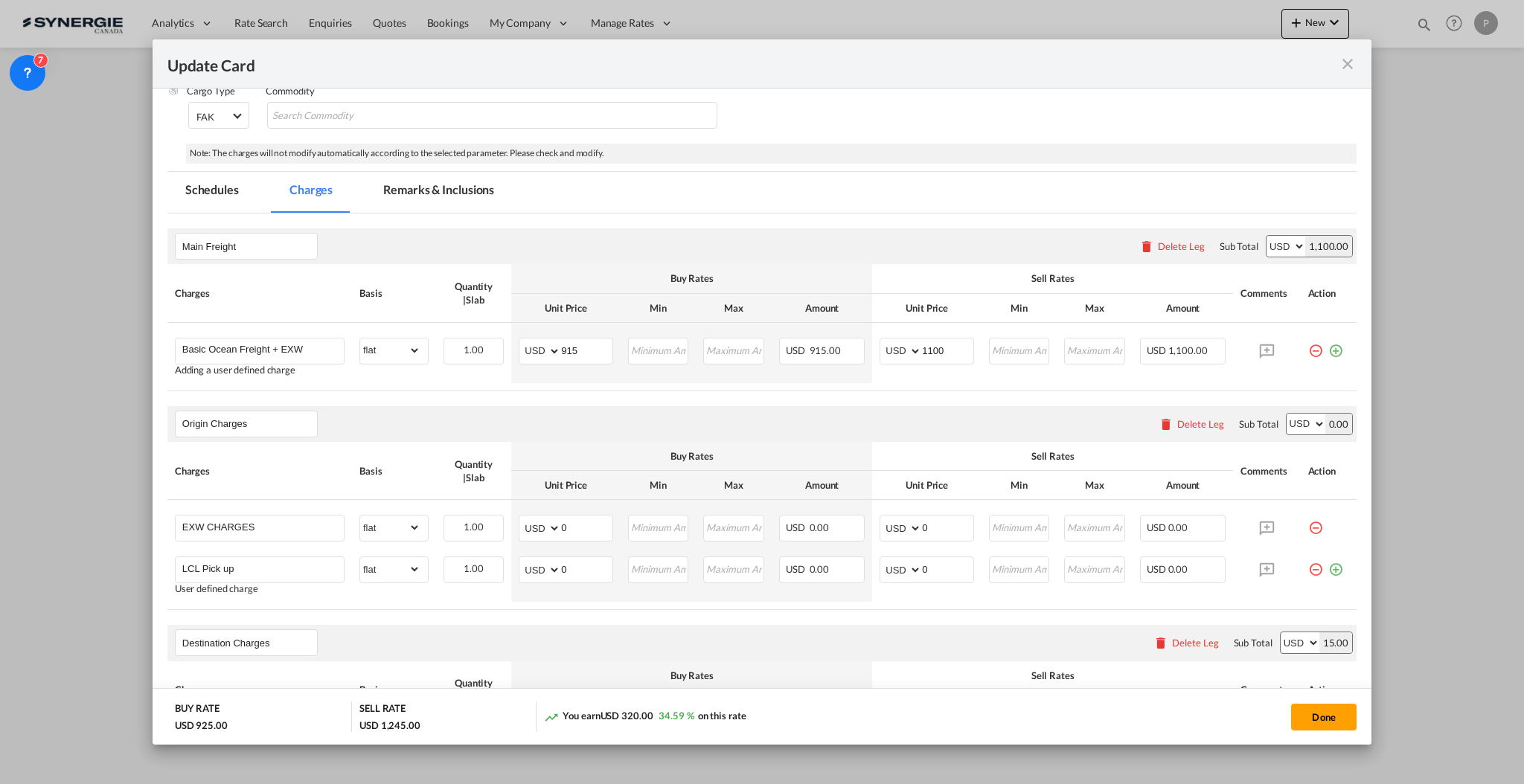
click at [1193, 430] on div "Delete Leg" at bounding box center [1191, 424] width 81 height 27
click at [1191, 425] on div "Delete Leg" at bounding box center [1200, 424] width 47 height 12
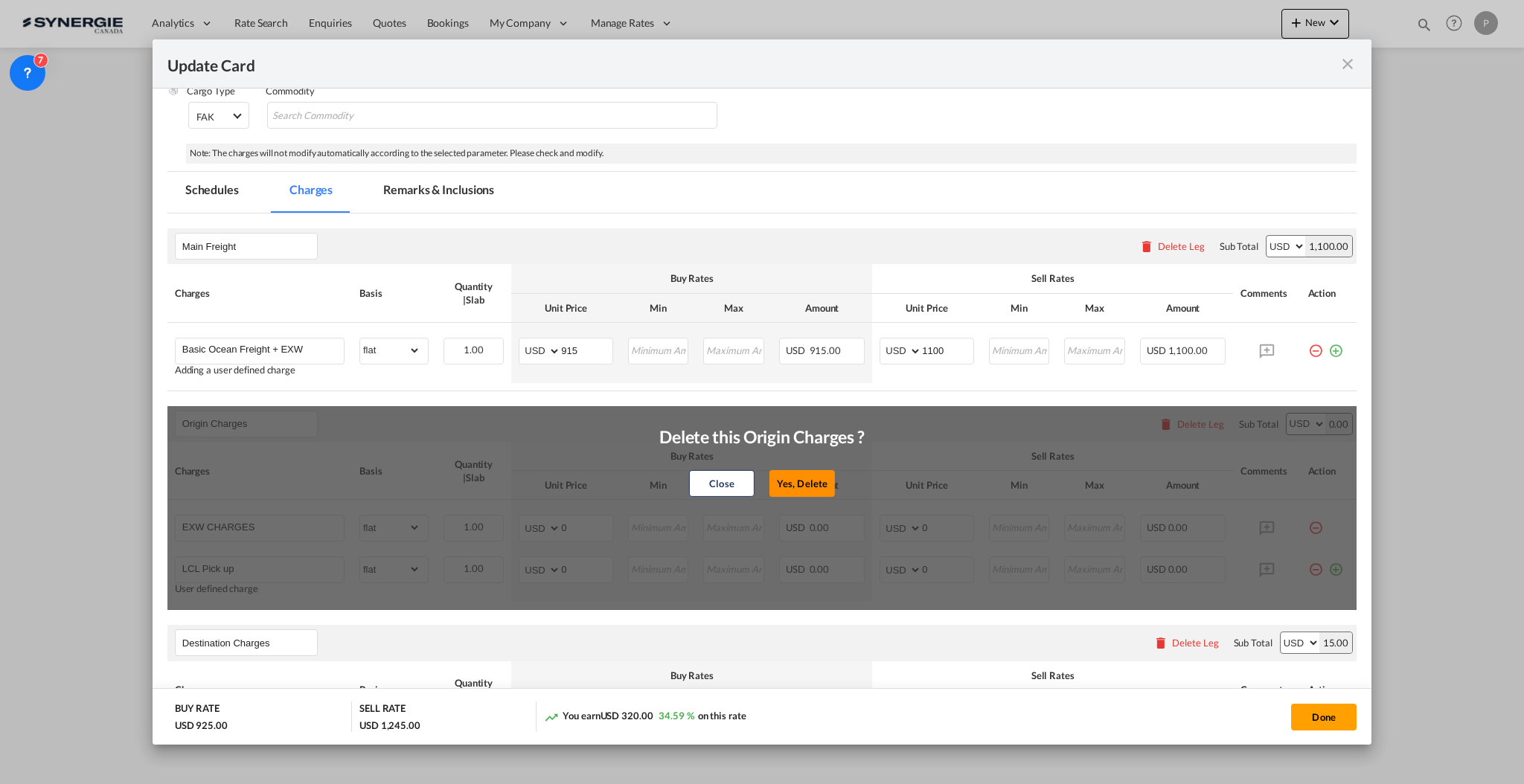
click at [805, 474] on button "Yes, Delete" at bounding box center [801, 483] width 65 height 27
type input "Destination Charges"
type input "Dock fee"
select select "per_hbl"
type input "Terminal fee"
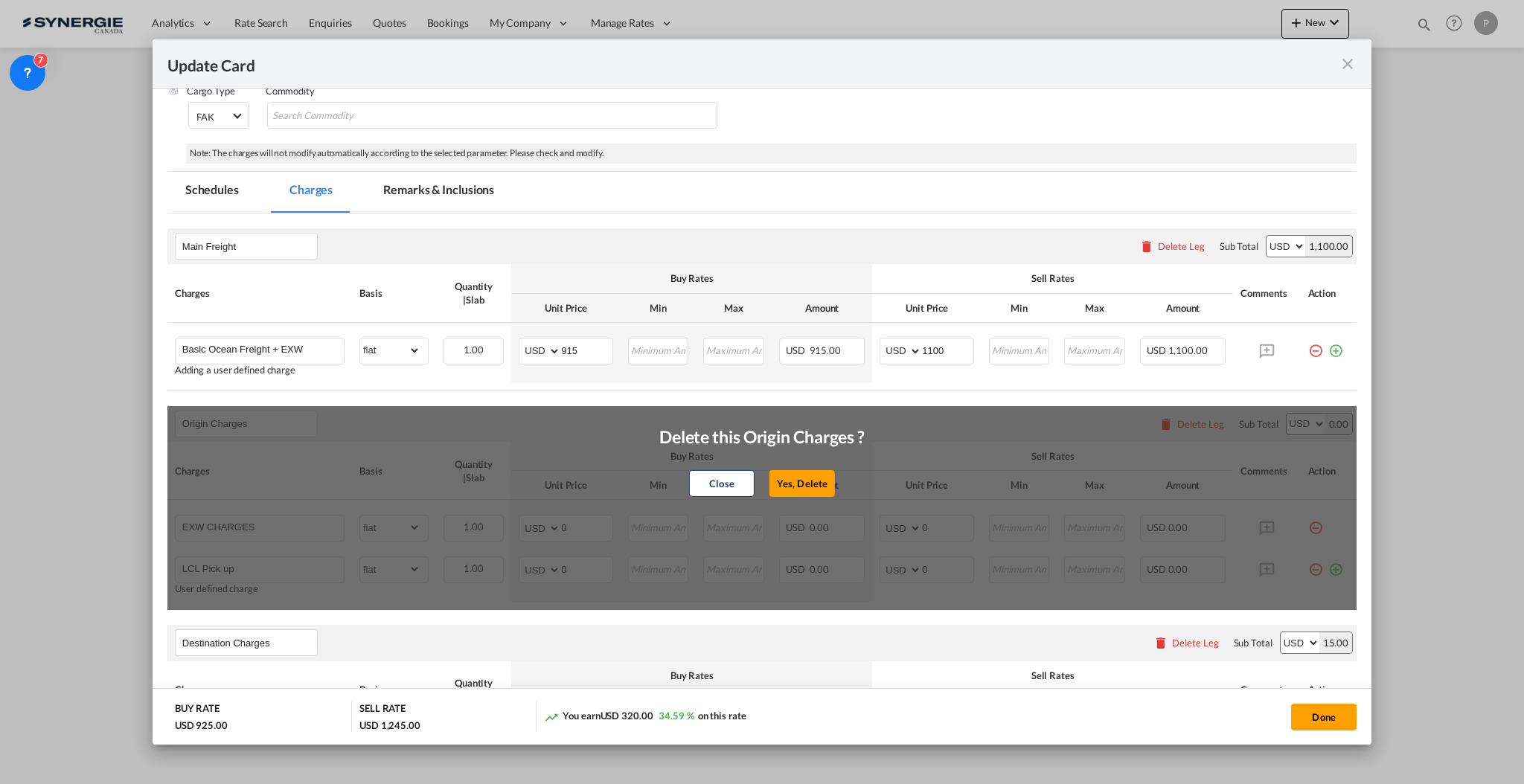
select select "per_w/m"
type input "Doc and Handling fee"
type input "E-manifest"
select select "per_bl"
type input "35"
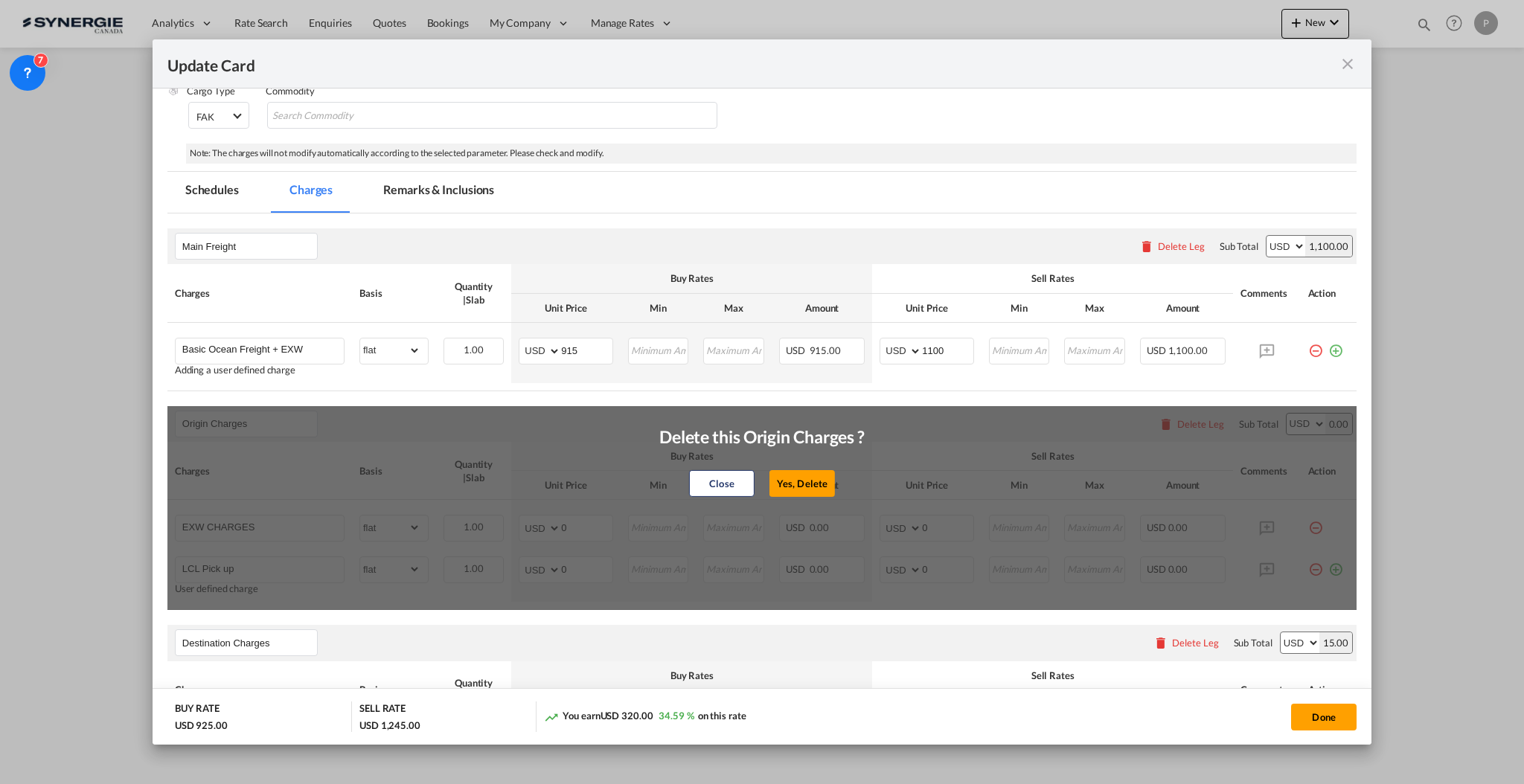
type input "Doc Fee"
select select "per_bl"
type input "30"
type input "Handling fee"
type input "0"
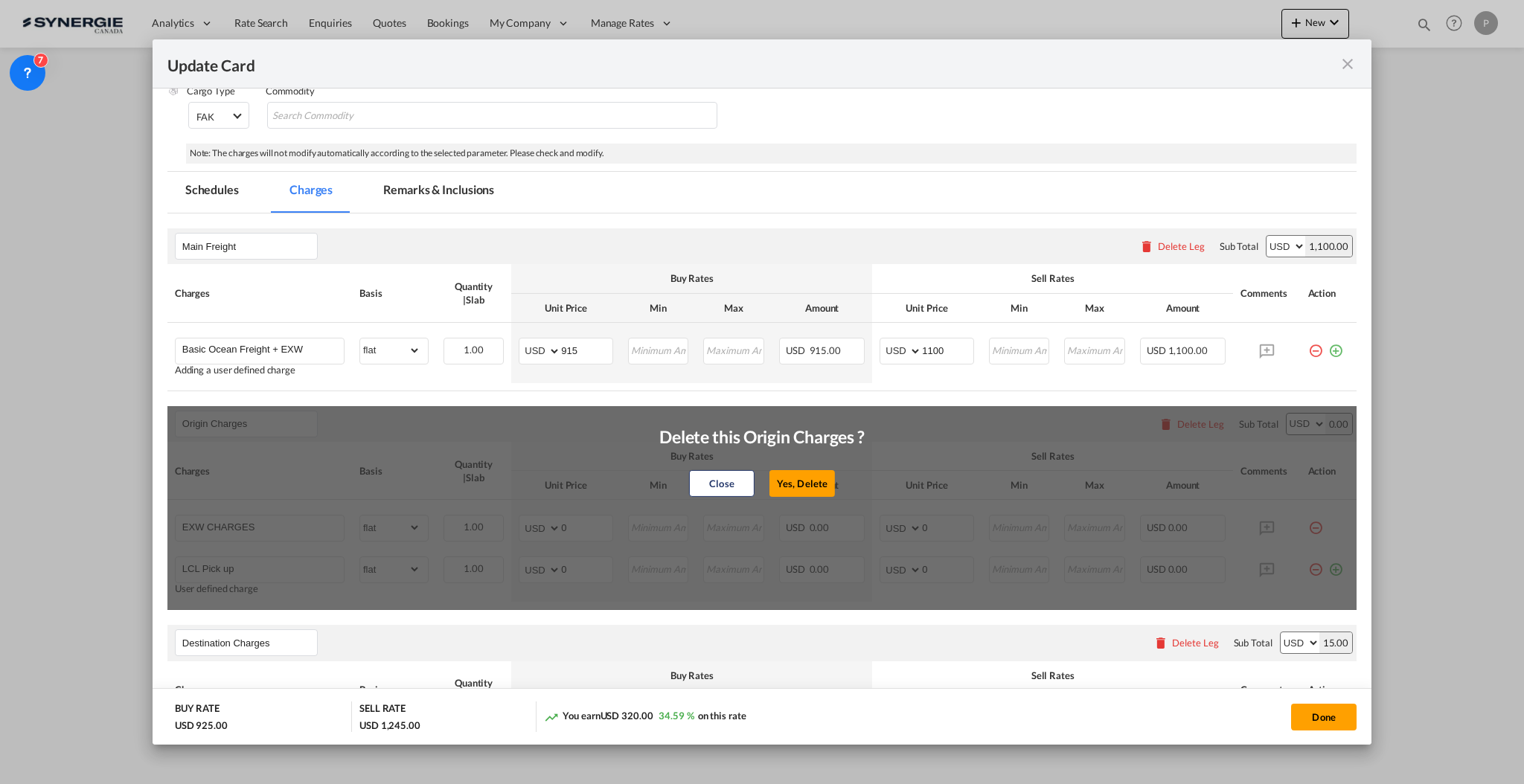
type input "65"
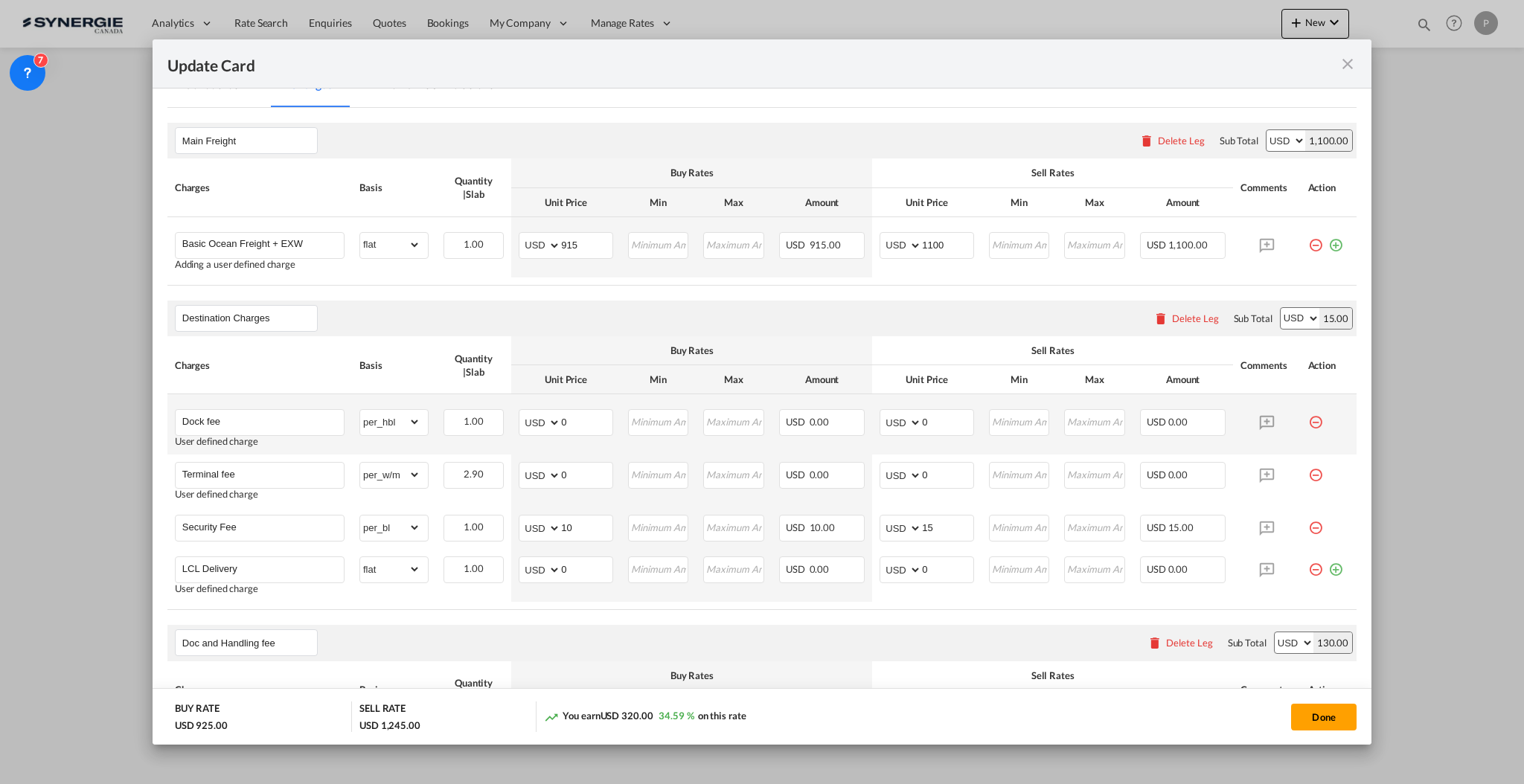
scroll to position [396, 0]
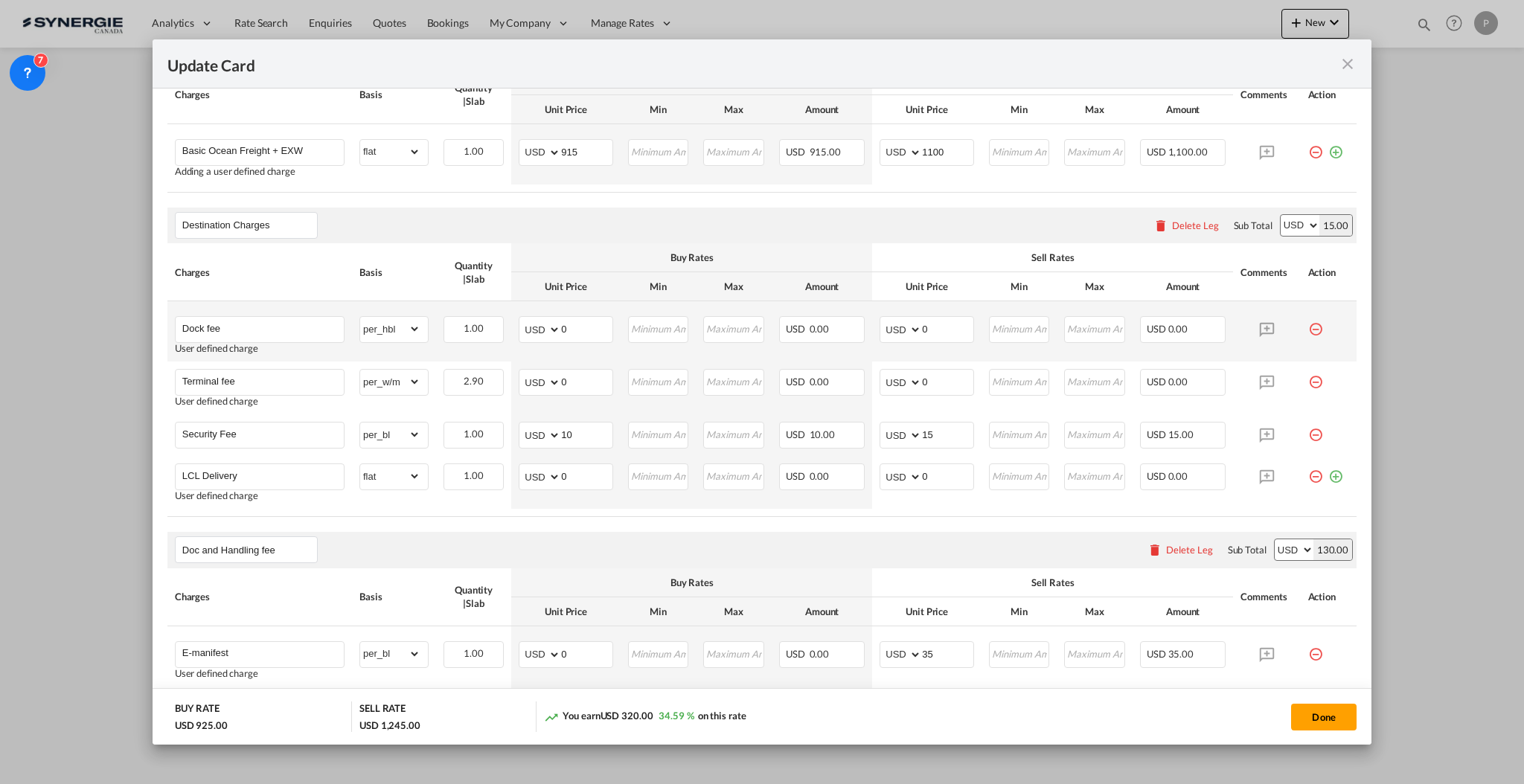
click at [1308, 331] on md-icon "icon-minus-circle-outline red-400-fg pt-7" at bounding box center [1315, 324] width 15 height 15
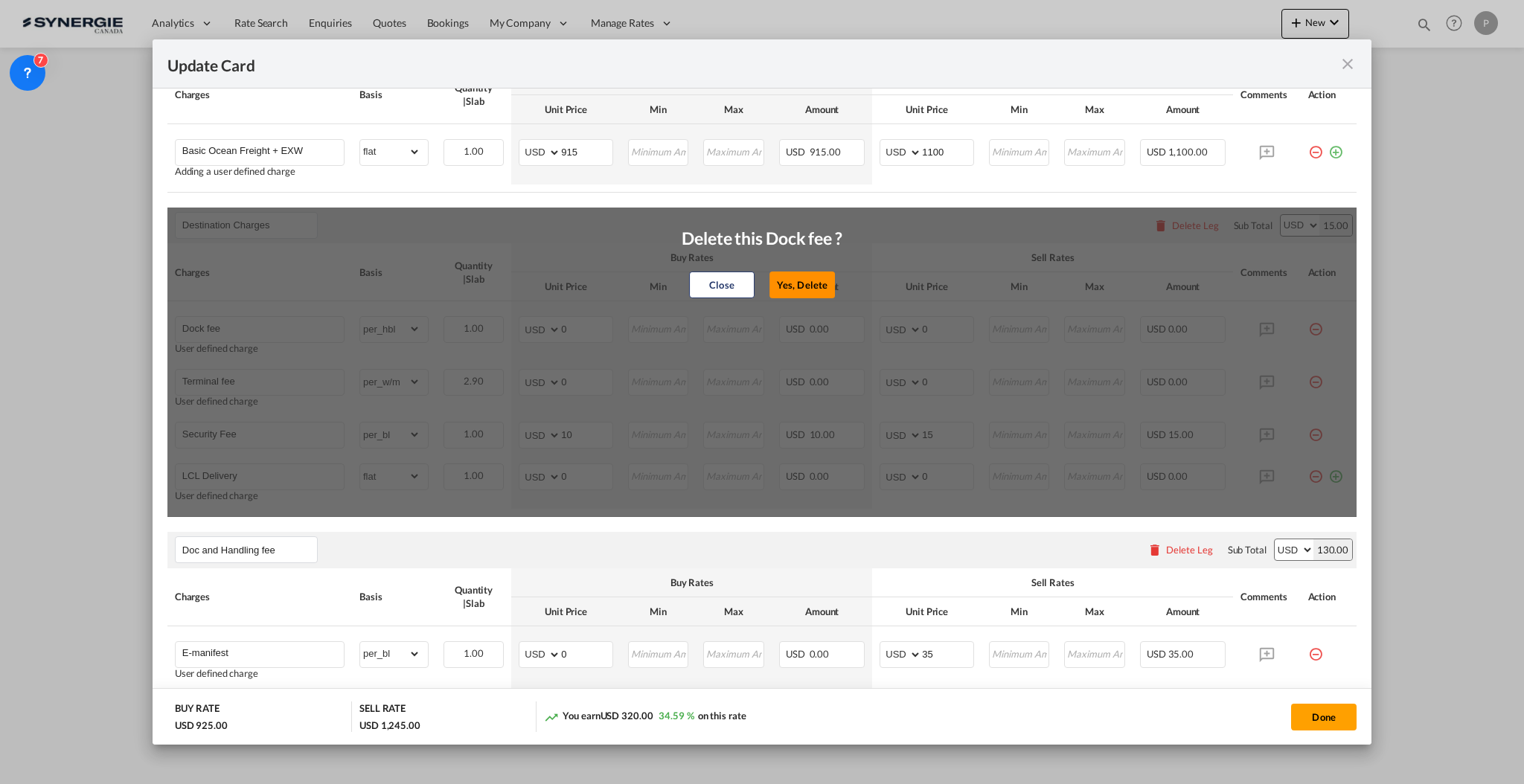
click at [795, 275] on button "Yes, Delete" at bounding box center [801, 284] width 65 height 27
type input "Terminal fee"
select select "per_w/m"
type input "Security Fee"
select select "per_bl"
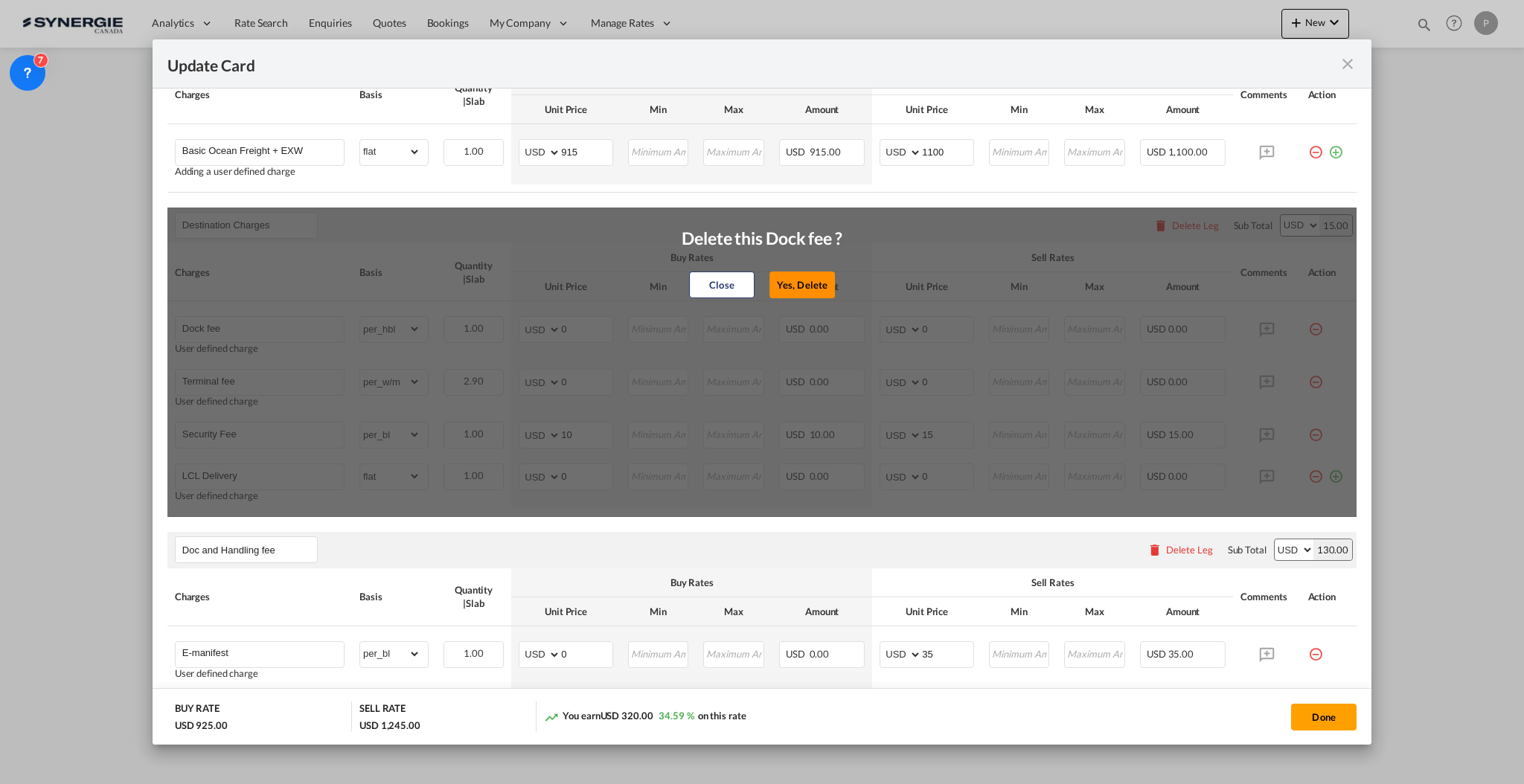
type input "10"
type input "15"
type input "LCL Delivery"
select select "flat"
type input "0"
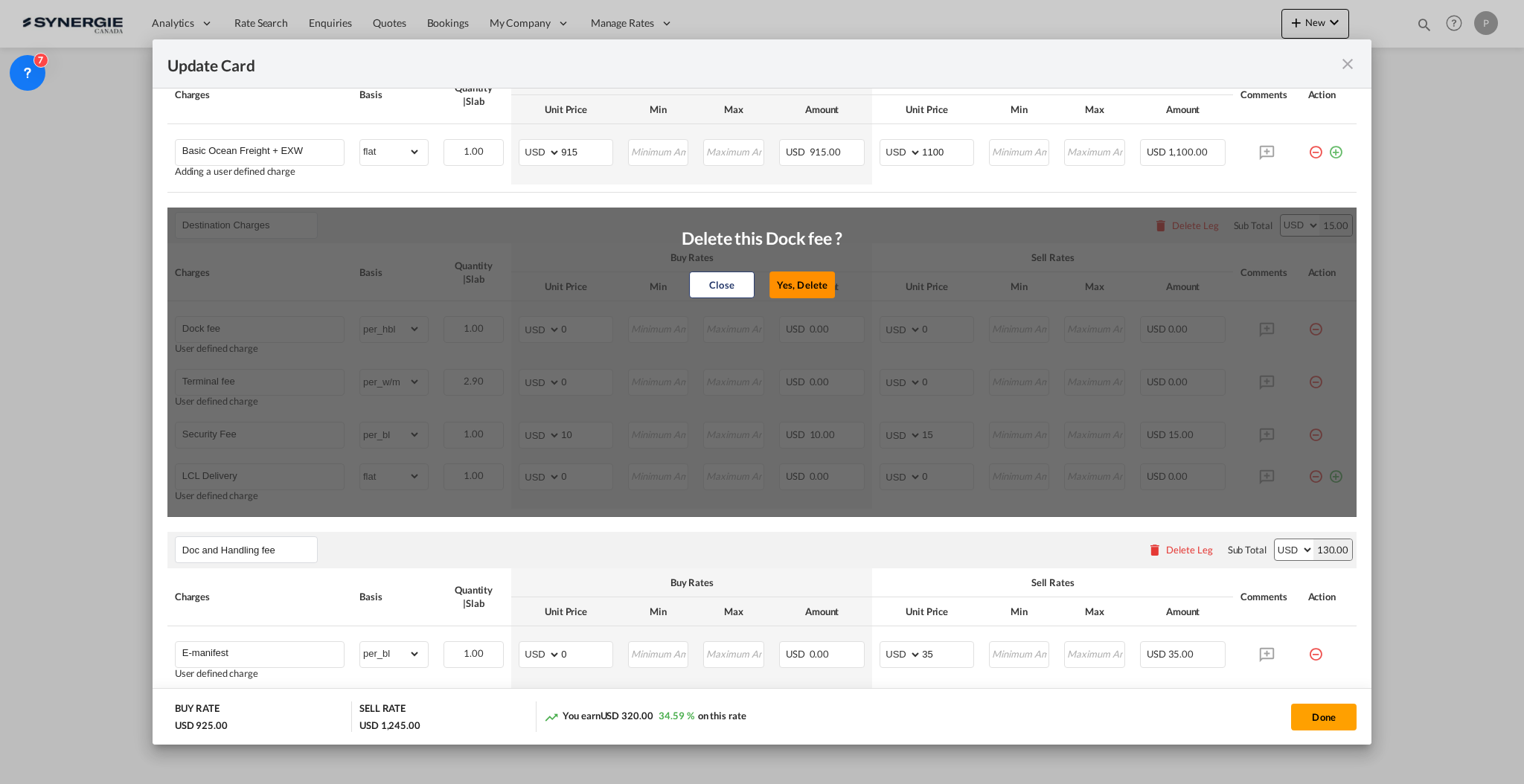
type input "0"
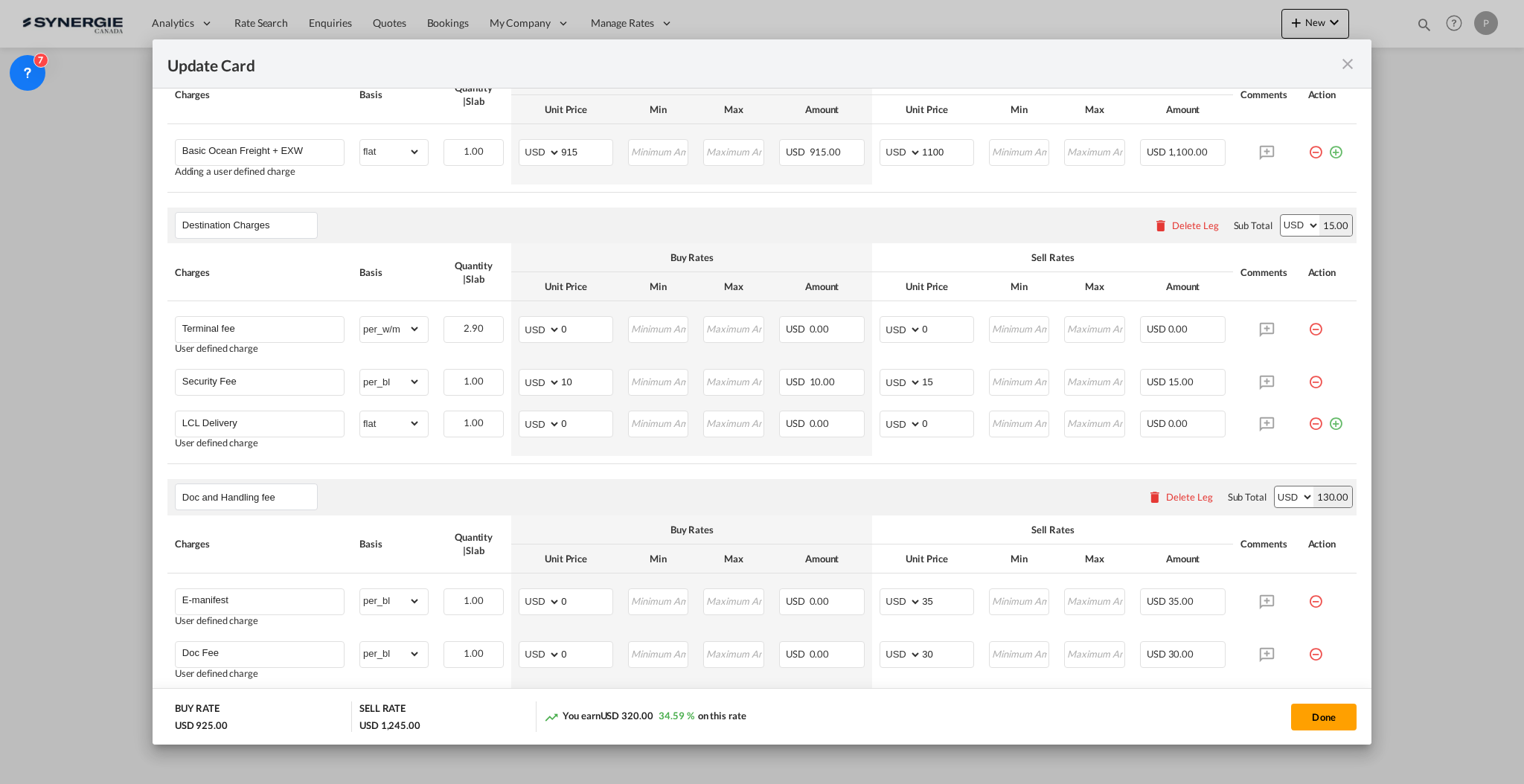
click at [1154, 224] on md-icon "icon-delete" at bounding box center [1161, 226] width 15 height 15
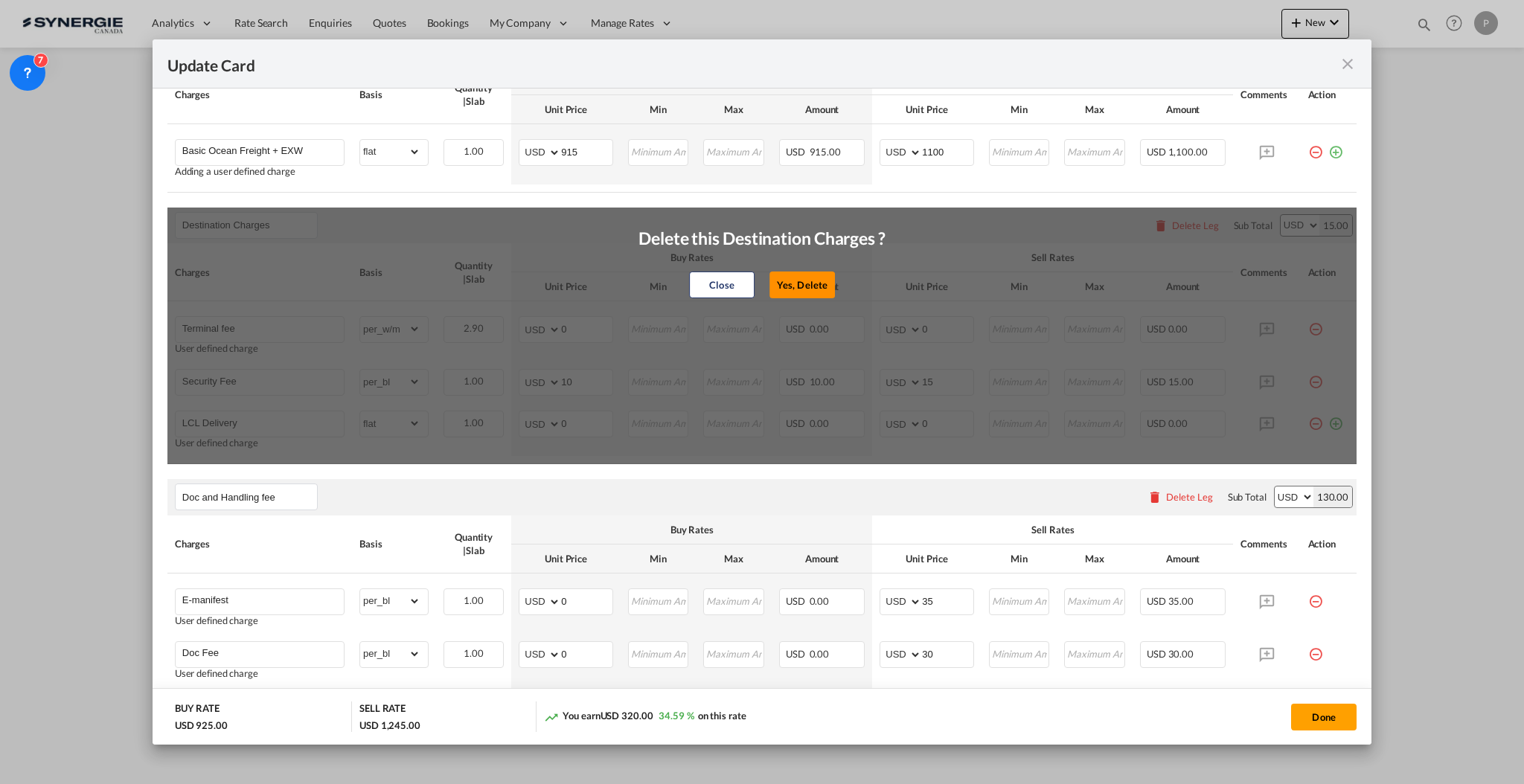
click at [769, 279] on button "Yes, Delete" at bounding box center [801, 284] width 65 height 27
type input "Doc and Handling fee"
type input "E-manifest"
select select "per_bl"
type input "35"
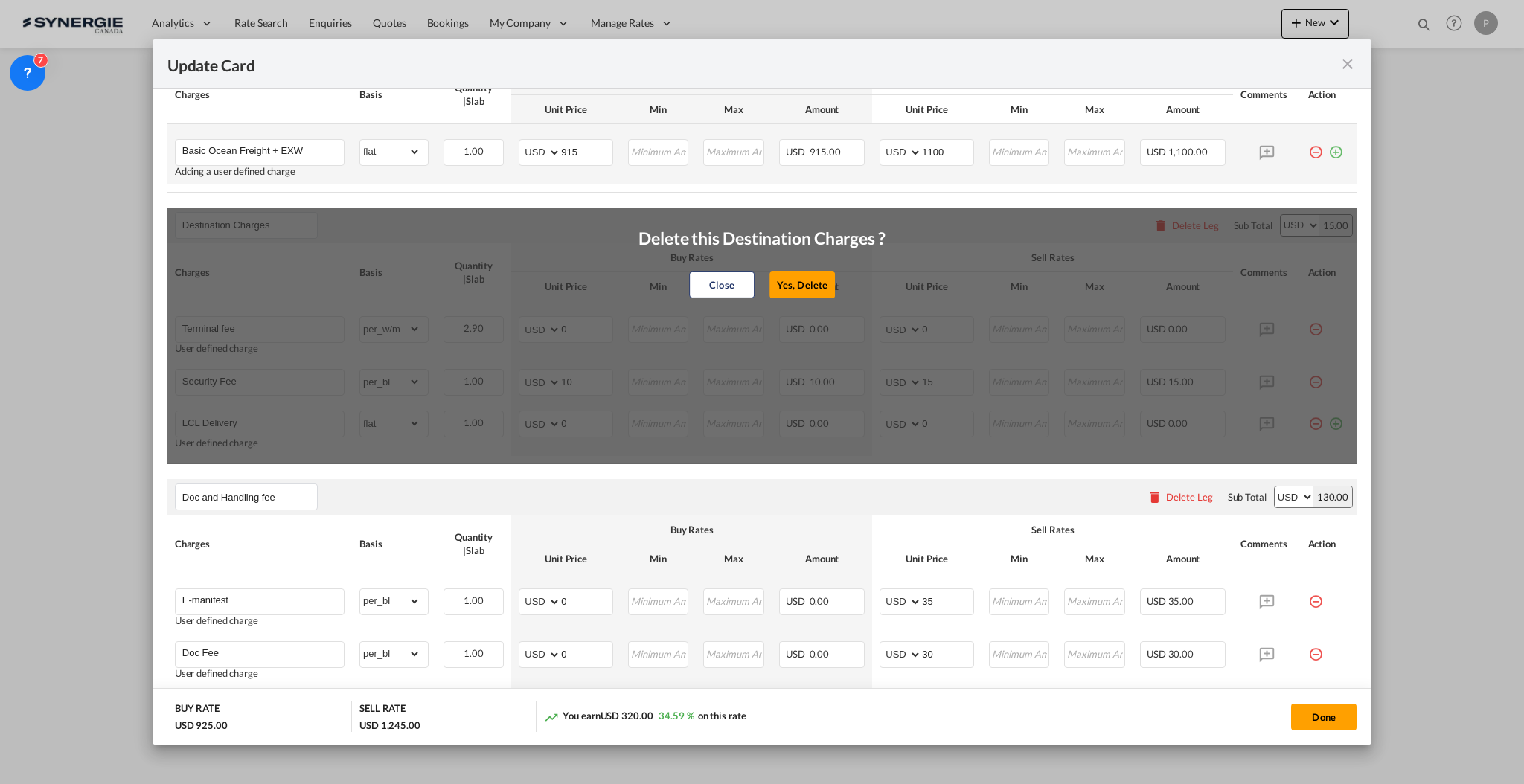
type input "Doc Fee"
type input "0"
type input "30"
type input "Handling fee"
select select "per_bl"
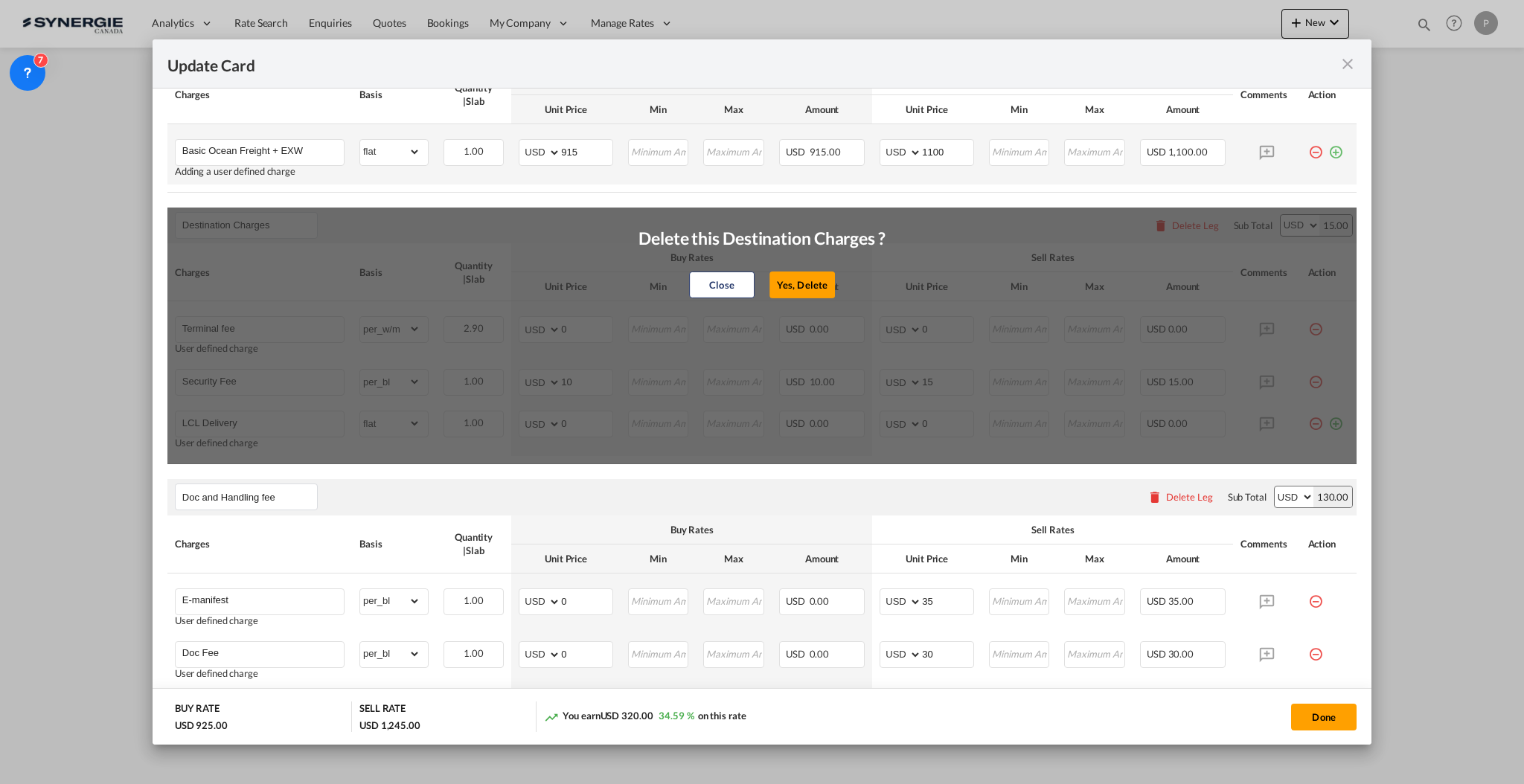
type input "65"
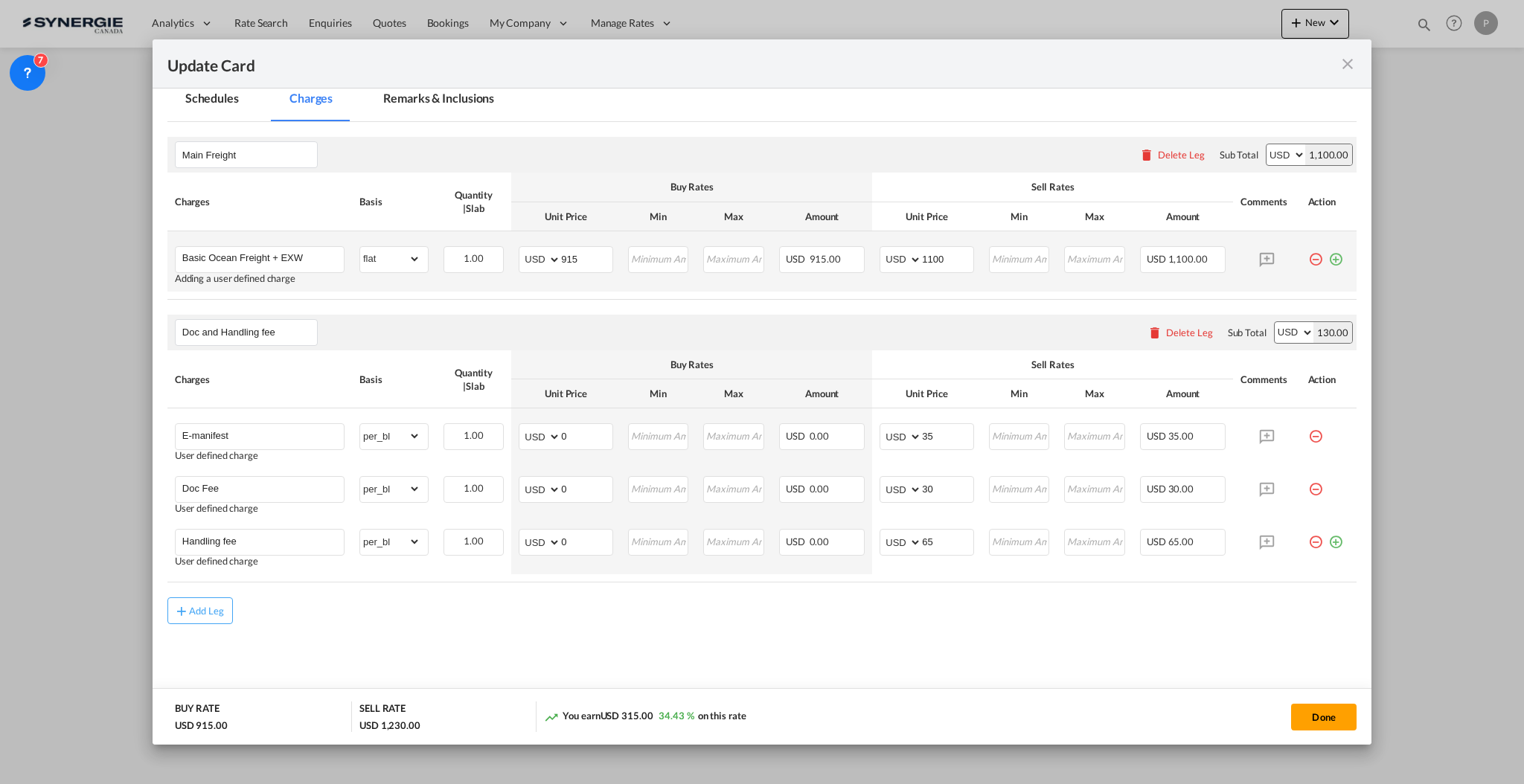
scroll to position [290, 0]
click at [1308, 433] on md-icon "icon-minus-circle-outline red-400-fg pt-7" at bounding box center [1315, 431] width 15 height 15
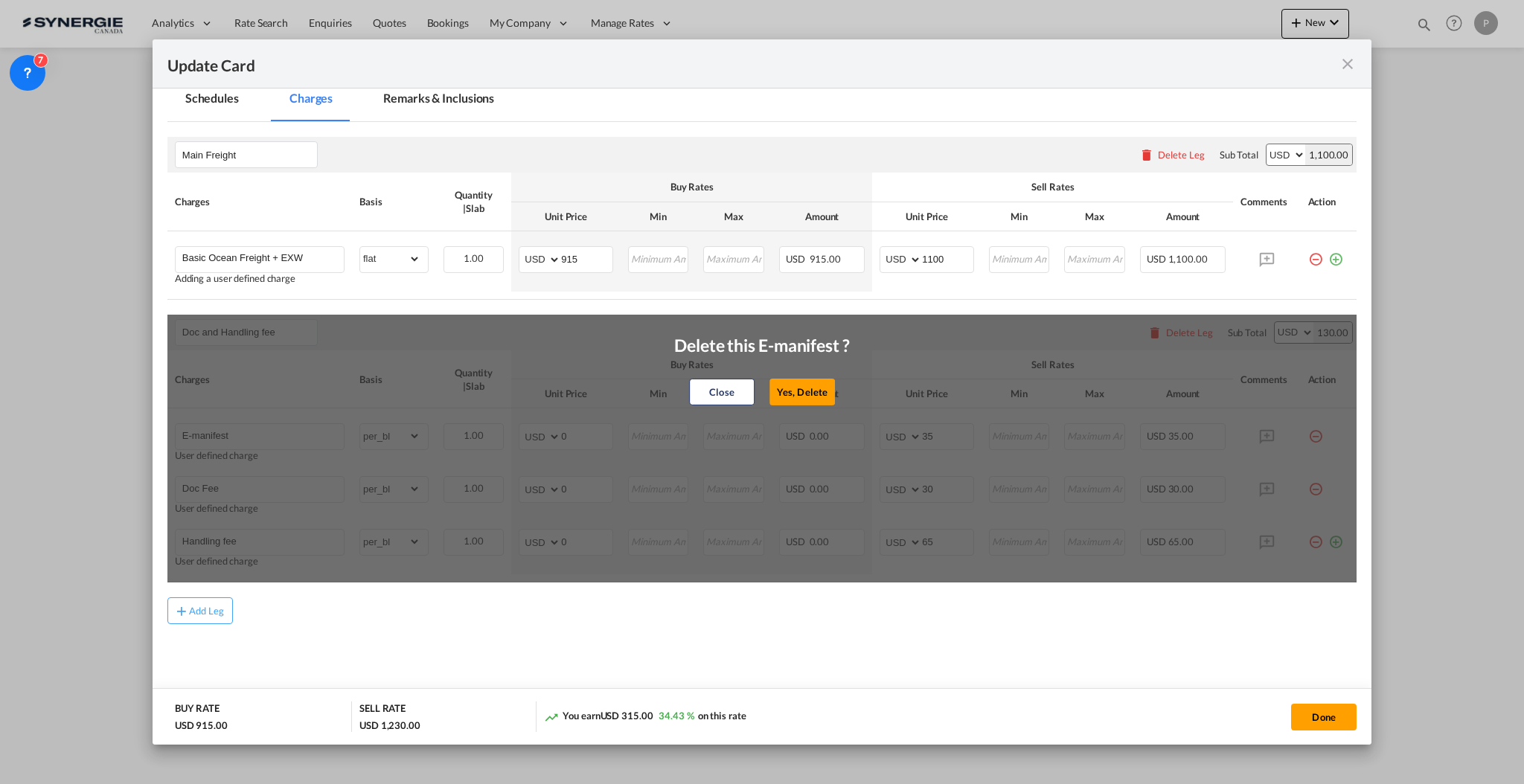
click at [796, 389] on button "Yes, Delete" at bounding box center [801, 392] width 65 height 27
type input "Doc Fee"
type input "30"
type input "Handling fee"
type input "65"
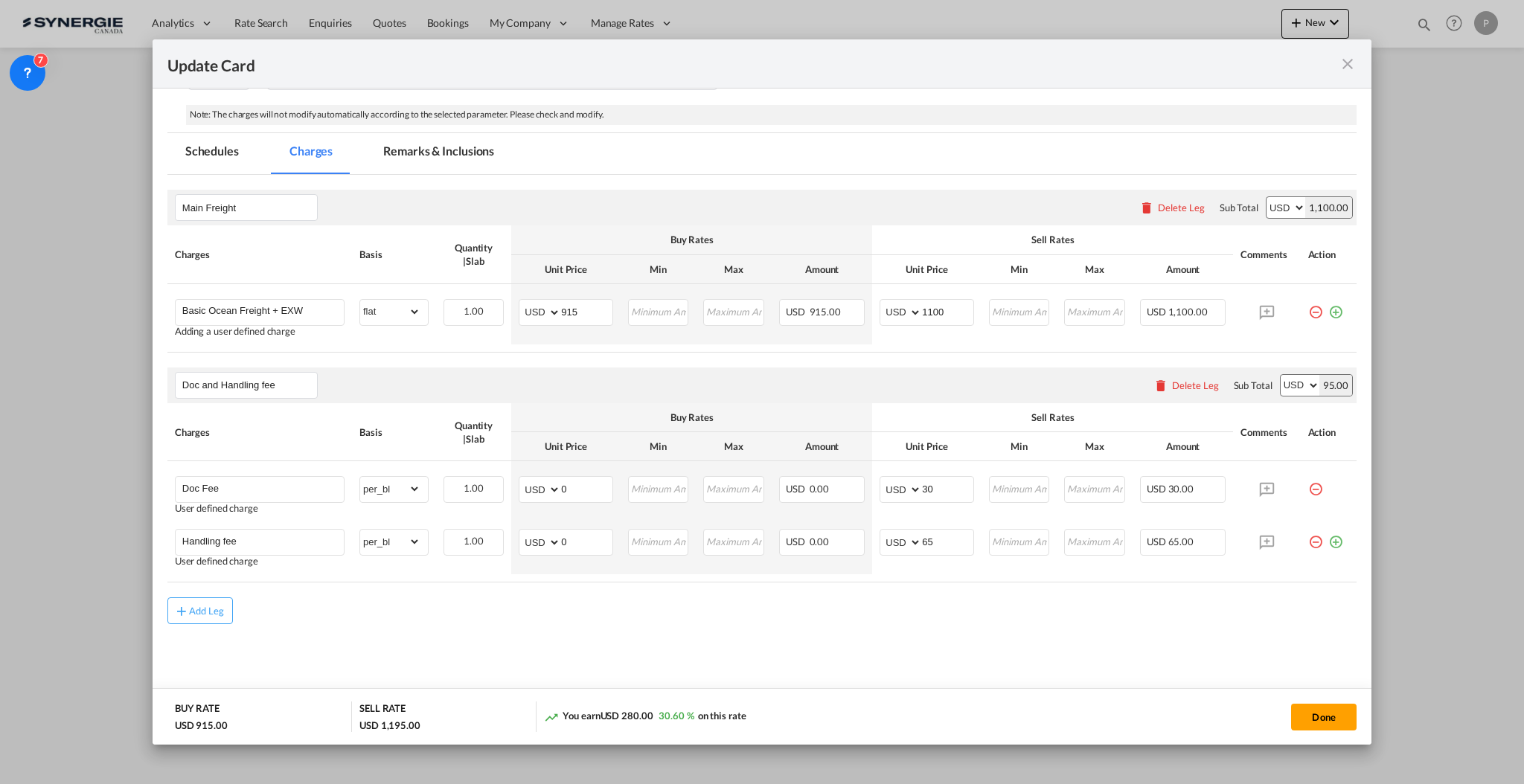
scroll to position [236, 0]
click at [955, 613] on div "Add Leg" at bounding box center [762, 611] width 1189 height 27
click at [944, 302] on input "1100" at bounding box center [947, 312] width 51 height 22
type input "1500"
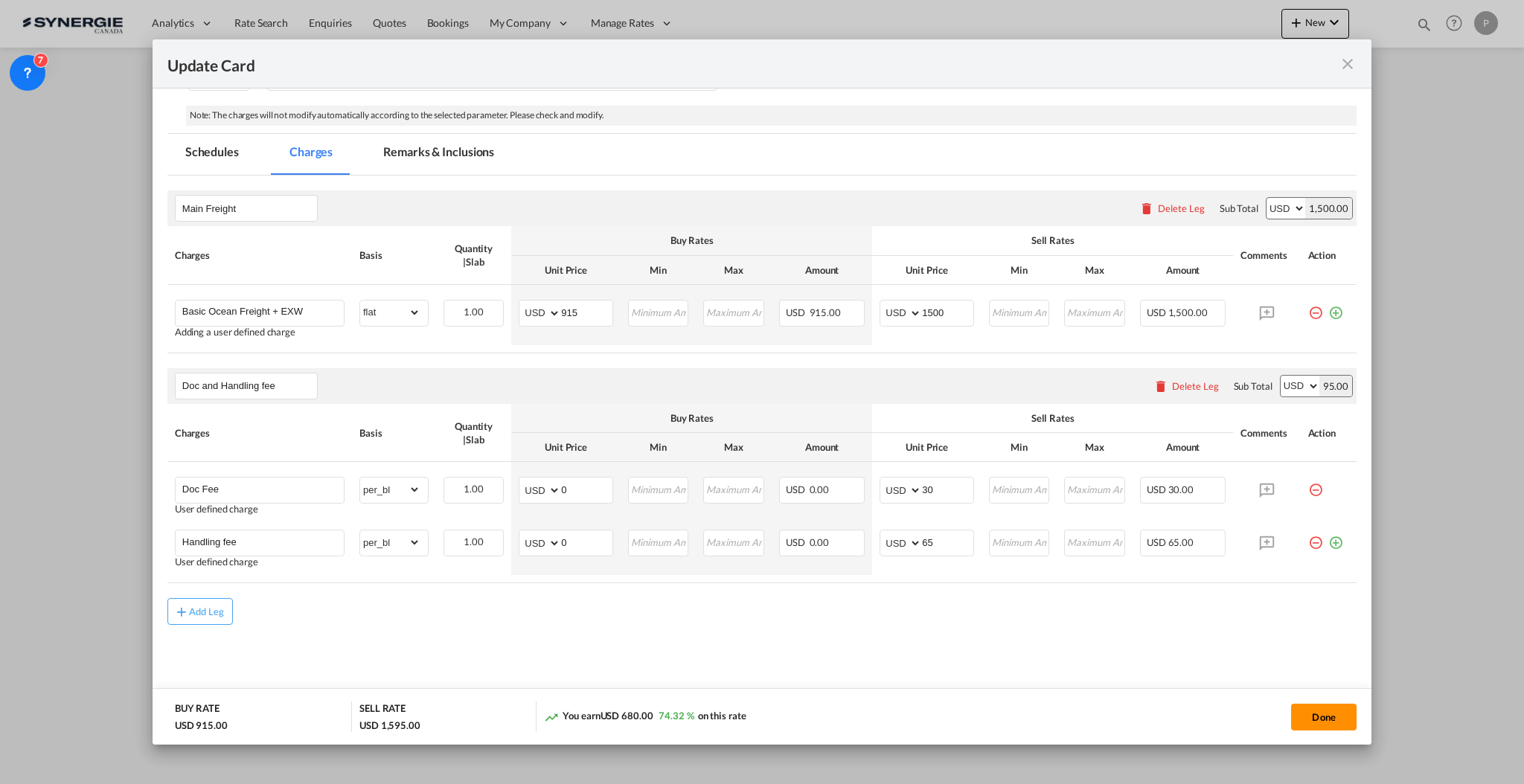
click at [1335, 707] on button "Done" at bounding box center [1323, 717] width 65 height 27
type input "[DATE]"
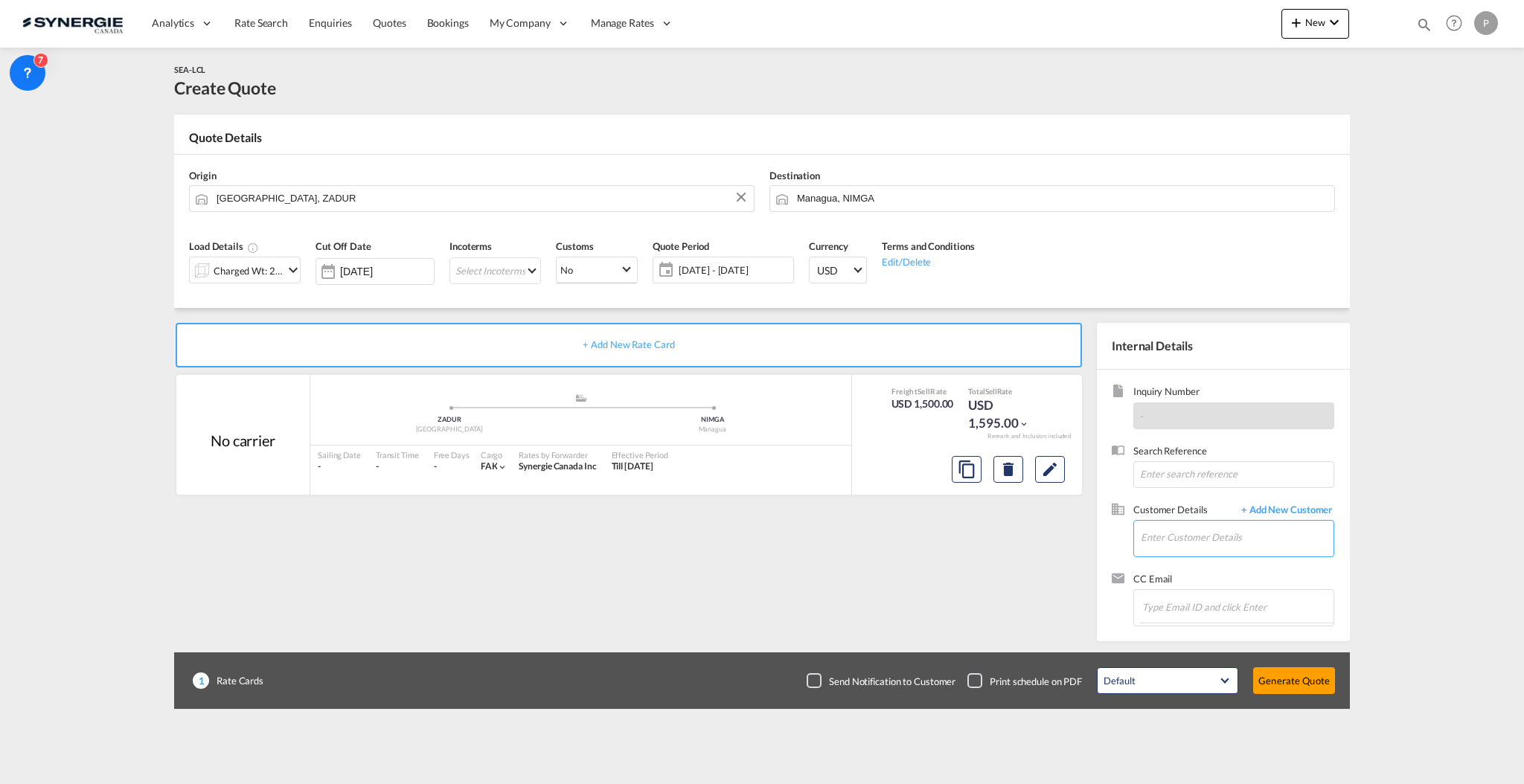
click at [1215, 535] on input "Enter Customer Details" at bounding box center [1237, 537] width 193 height 34
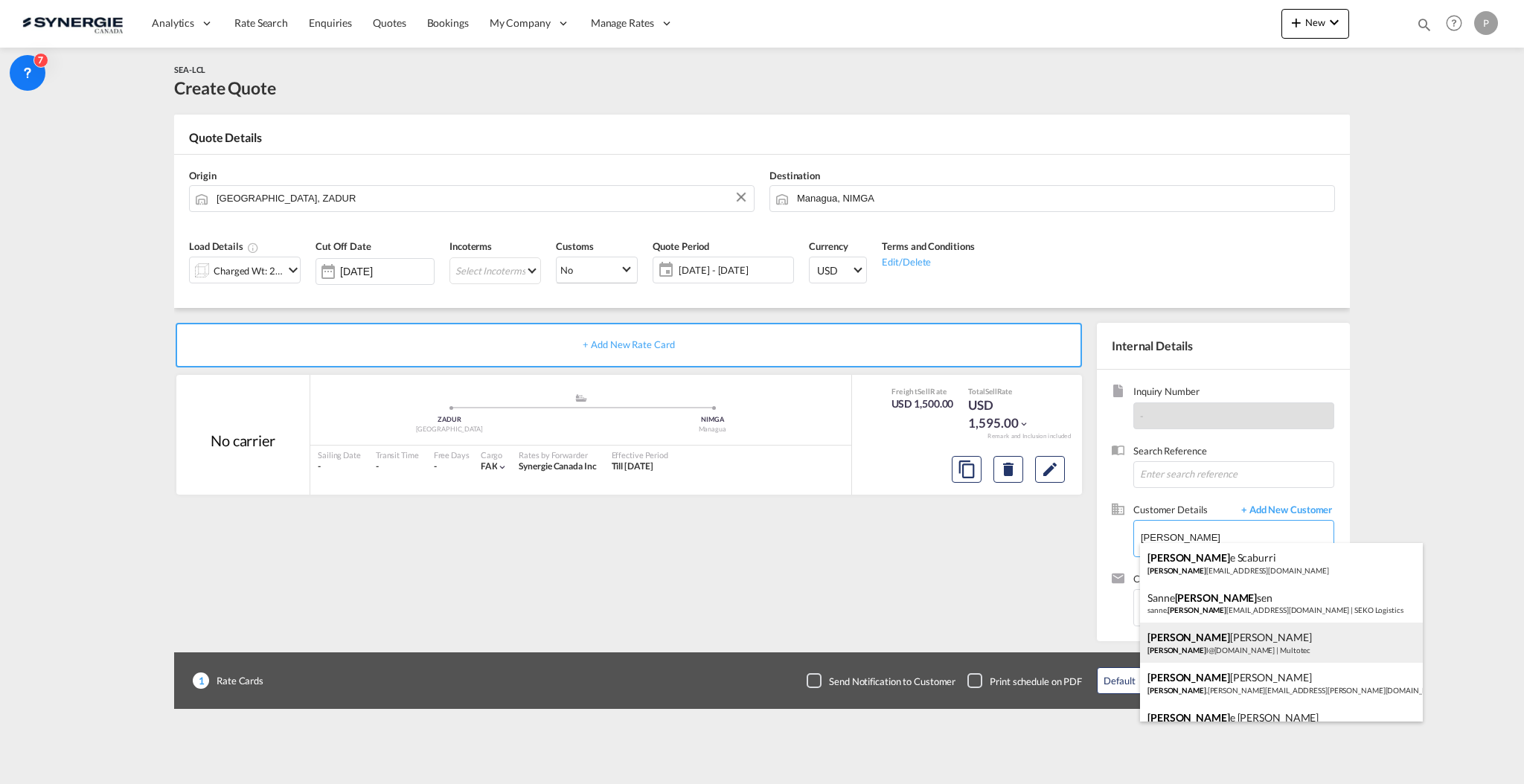
click at [1235, 652] on div "Simon Legault simon l@multotec.com | Multotec" at bounding box center [1281, 643] width 282 height 40
type input "Multotec, Simon Legault, simonl@multotec.com"
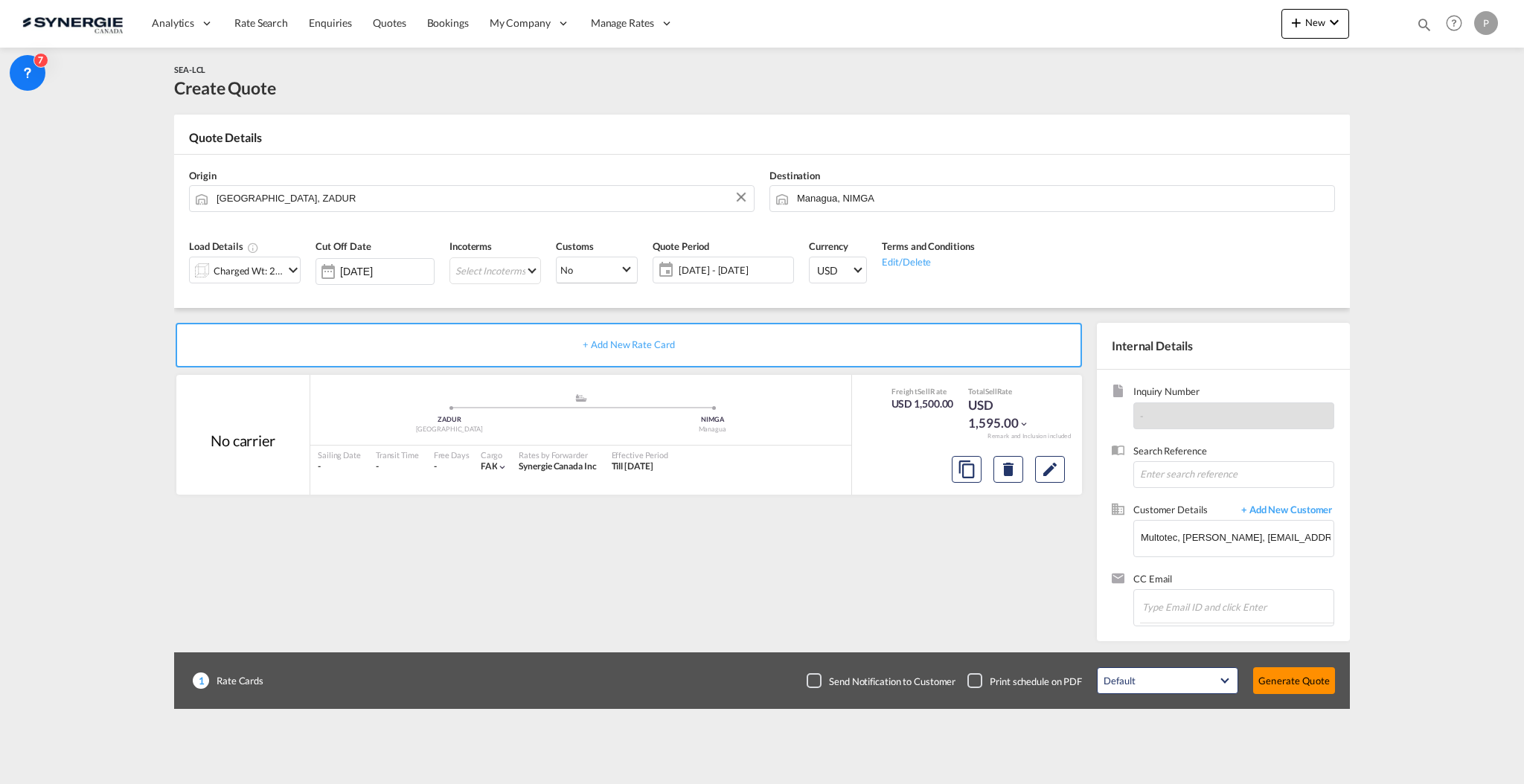
click at [1283, 688] on button "Generate Quote" at bounding box center [1293, 680] width 82 height 27
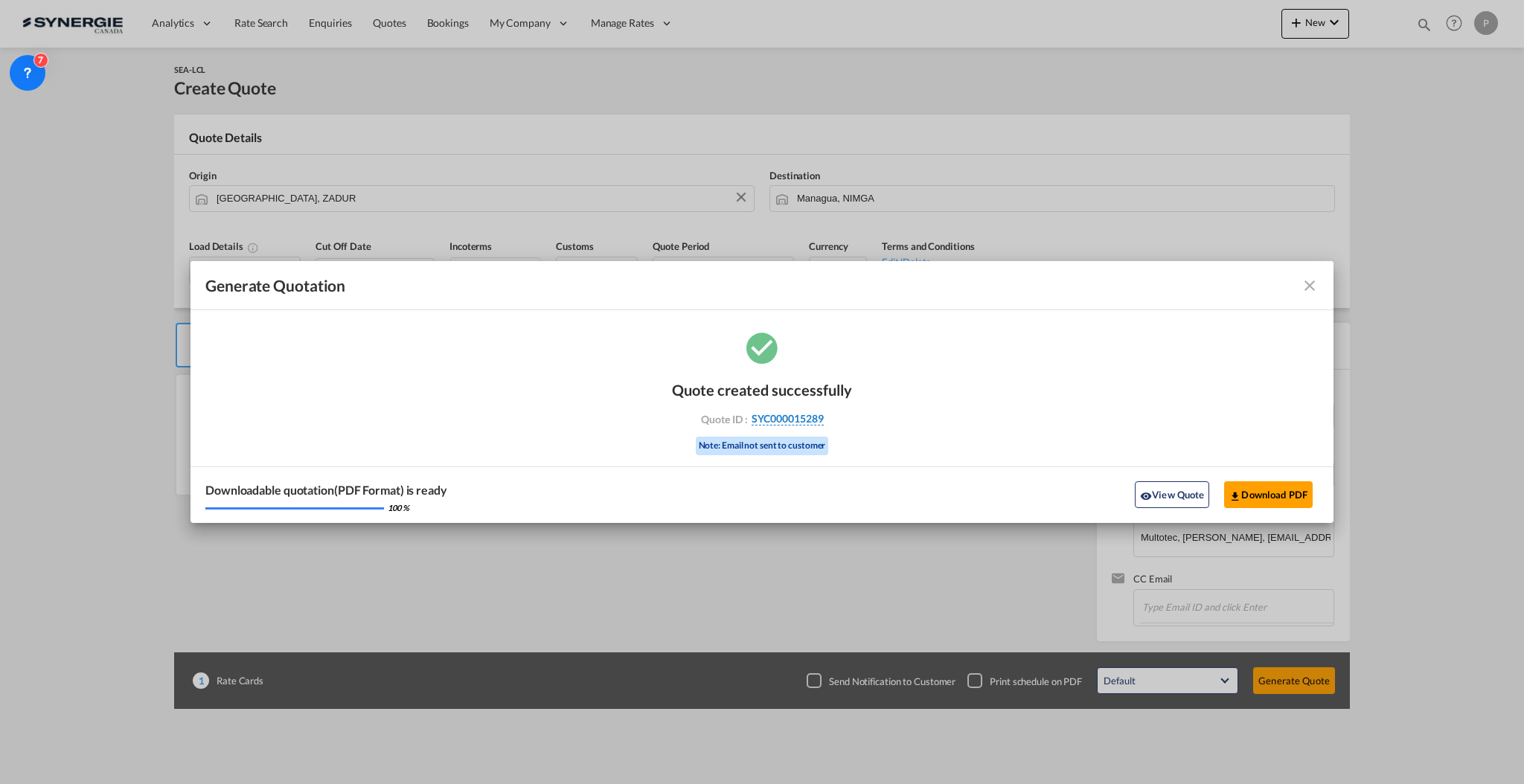
drag, startPoint x: 841, startPoint y: 424, endPoint x: 823, endPoint y: 424, distance: 18.0
click at [823, 424] on div "Quote created successfully Quote ID : SYC000015289 Note: Email not sent to cust…" at bounding box center [762, 426] width 1143 height 194
copy div "SYC000015289"
click at [1178, 483] on button "View Quote" at bounding box center [1171, 494] width 74 height 27
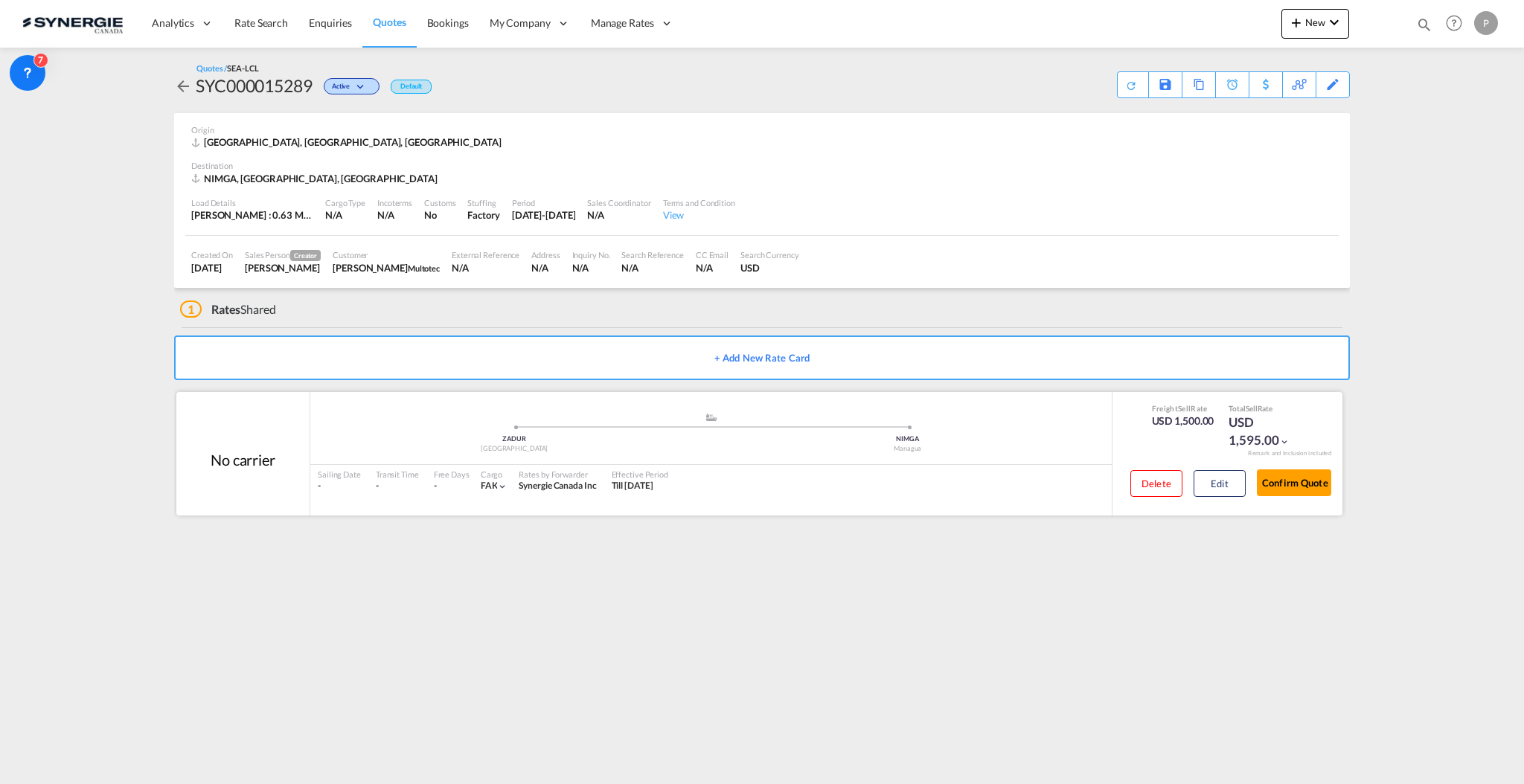
click at [1253, 476] on div "Delete Edit Confirm Quote" at bounding box center [1224, 486] width 212 height 43
click at [1232, 480] on button "Edit" at bounding box center [1219, 483] width 52 height 27
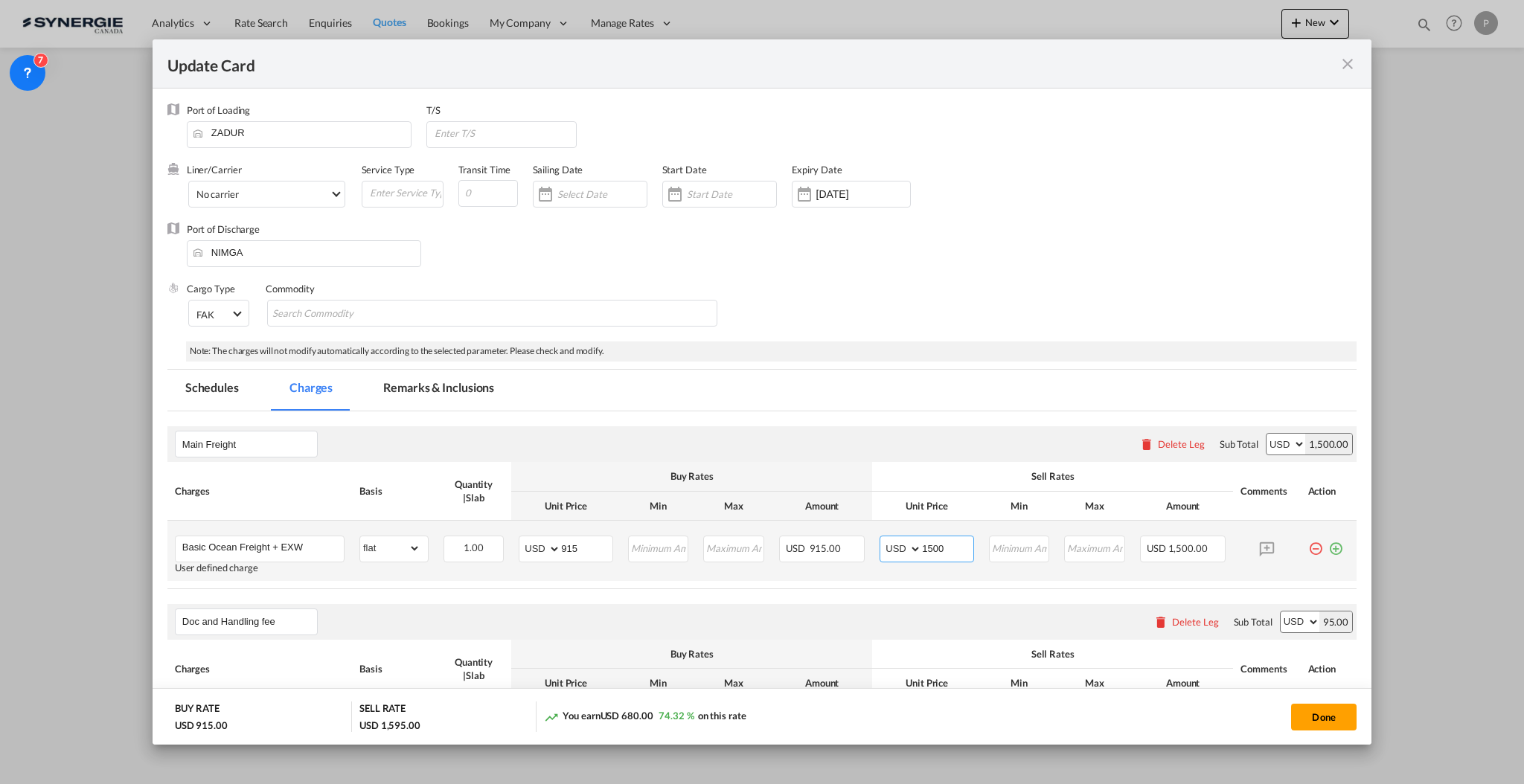
drag, startPoint x: 917, startPoint y: 545, endPoint x: 925, endPoint y: 547, distance: 8.2
click at [925, 547] on input "1500" at bounding box center [947, 547] width 51 height 22
type input "1100"
click at [1341, 719] on button "Done" at bounding box center [1323, 717] width 65 height 27
type input "[DATE]"
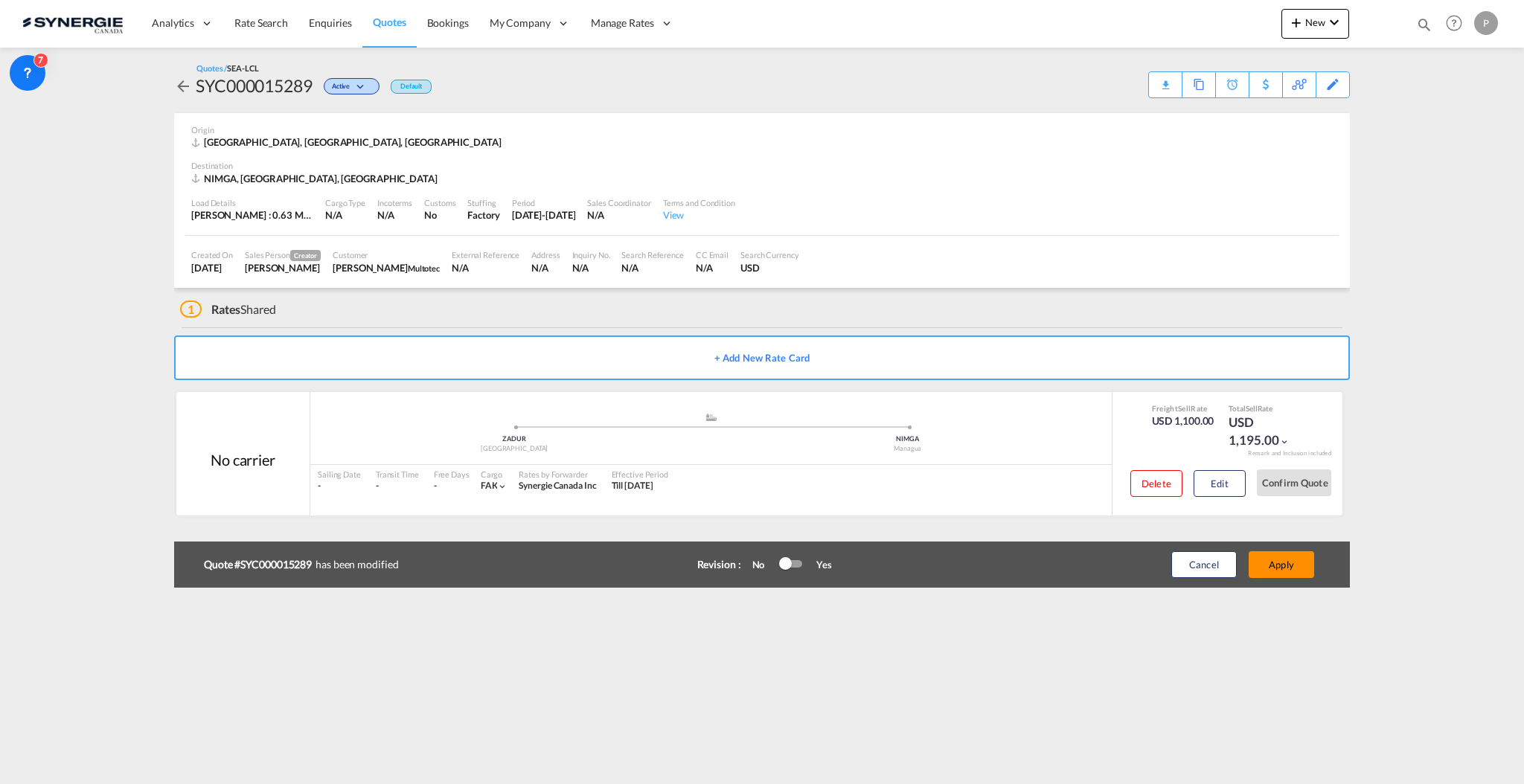
click at [1277, 572] on button "Apply" at bounding box center [1280, 564] width 65 height 27
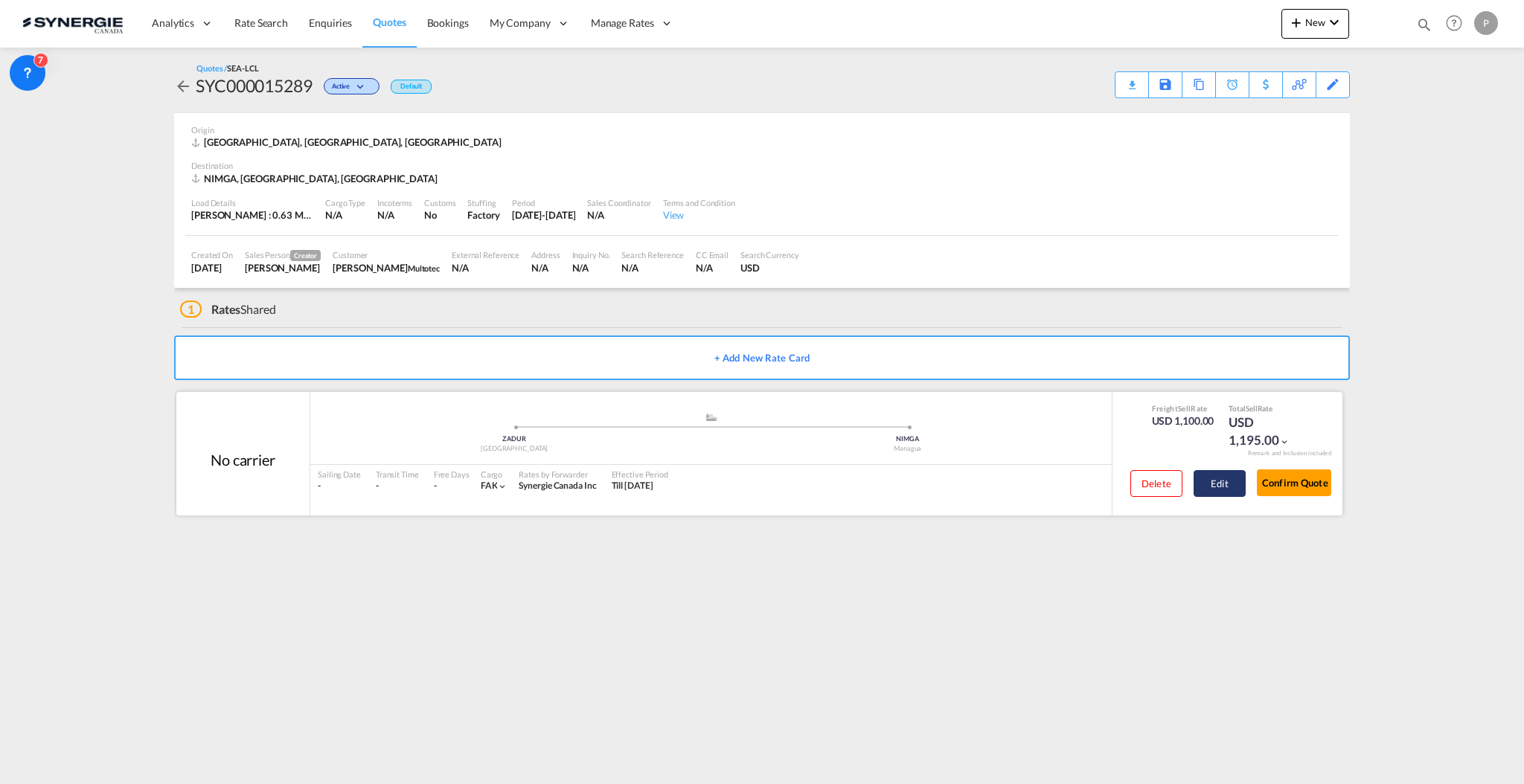
click at [1218, 494] on button "Edit" at bounding box center [1219, 483] width 52 height 27
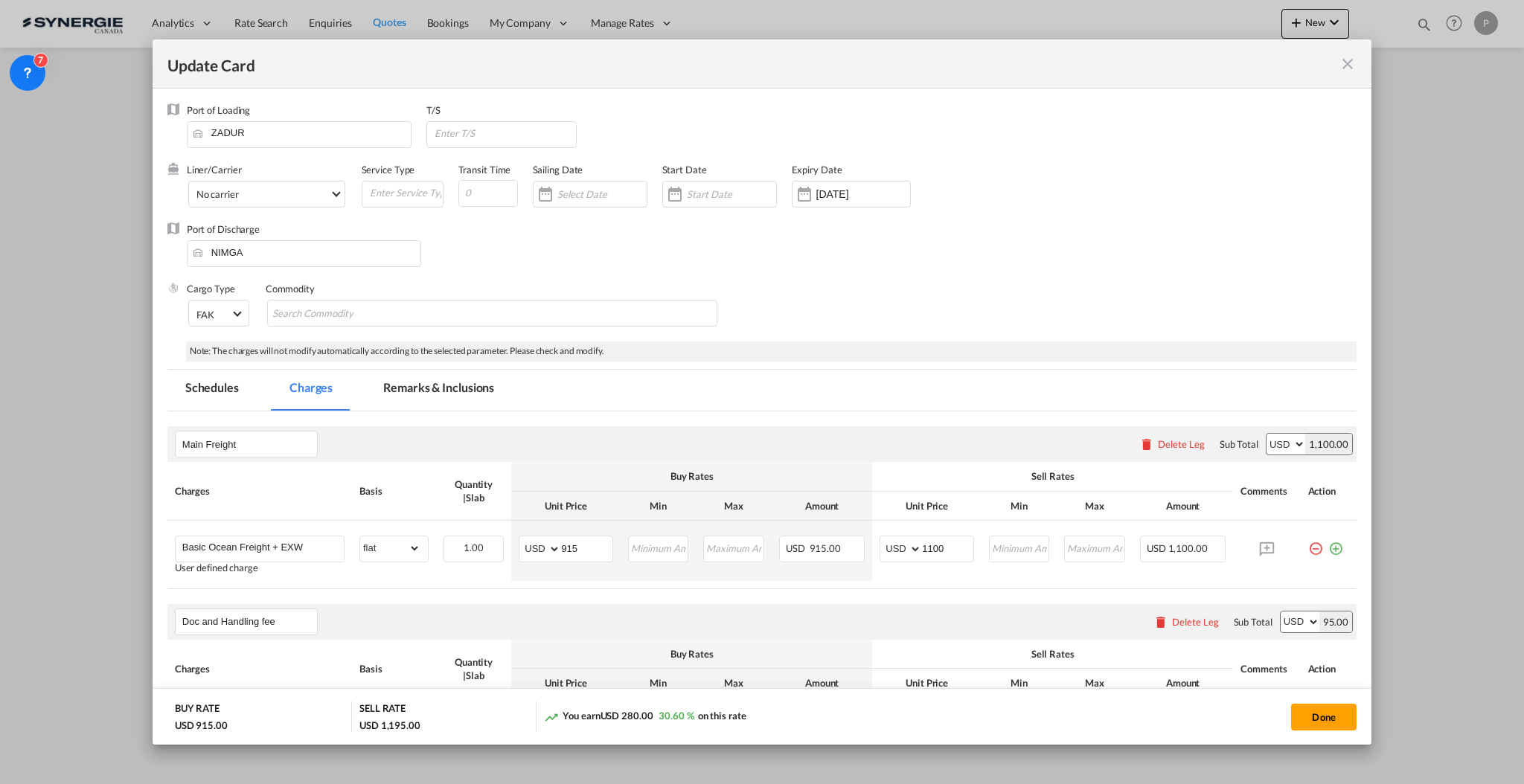
drag, startPoint x: 423, startPoint y: 392, endPoint x: 425, endPoint y: 410, distance: 18.1
click at [424, 391] on md-tab-item "Remarks & Inclusions" at bounding box center [438, 390] width 147 height 41
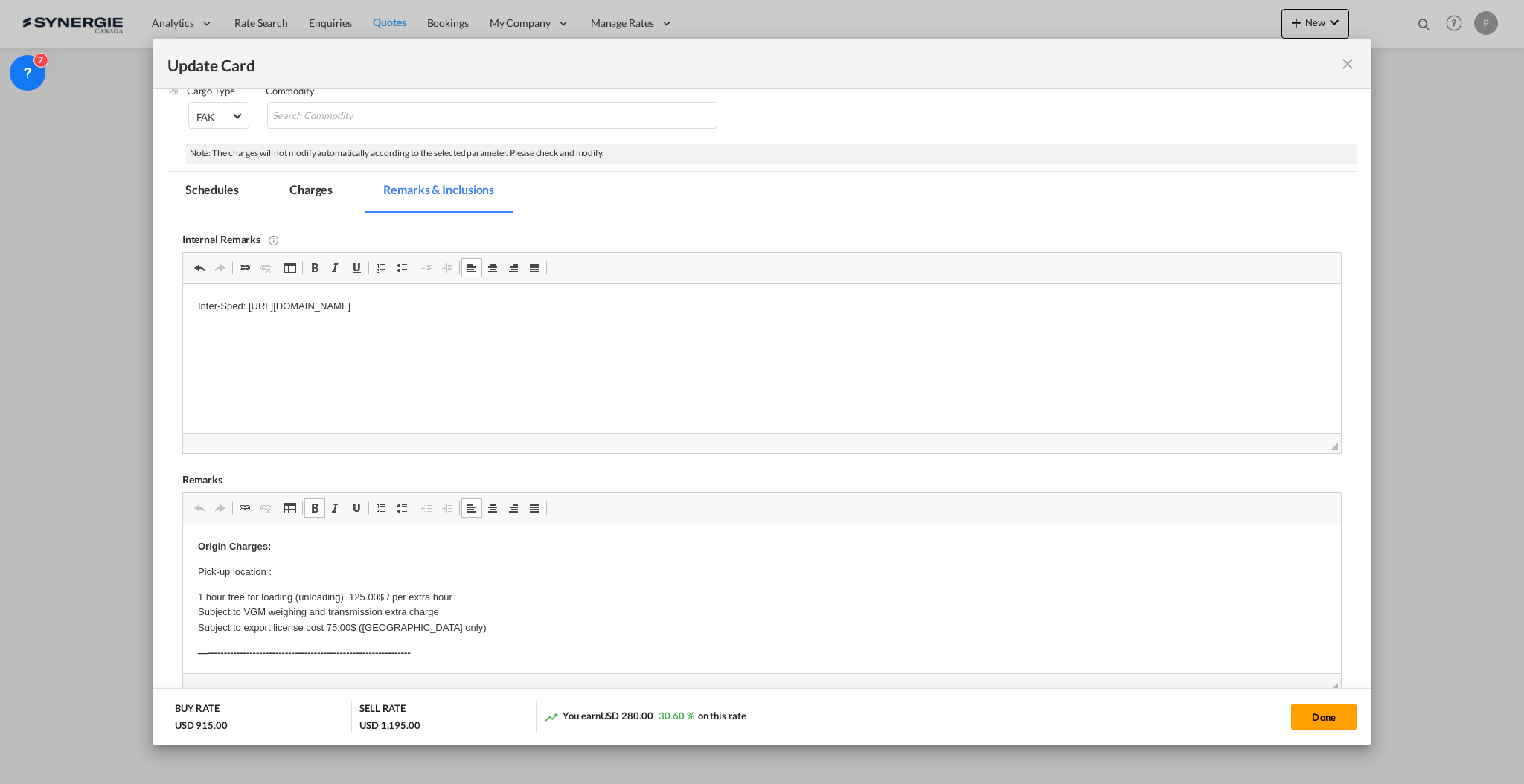
click at [310, 569] on p "Pick-up location :" at bounding box center [761, 572] width 1128 height 16
click at [271, 569] on p "Pick-up location :" at bounding box center [761, 572] width 1128 height 16
click at [319, 566] on p "Pick-up location :" at bounding box center [761, 572] width 1128 height 16
click at [392, 625] on p "1 hour free for loading (unloading), 125.00$ / per extra hour Subject to VGM we…" at bounding box center [761, 613] width 1128 height 46
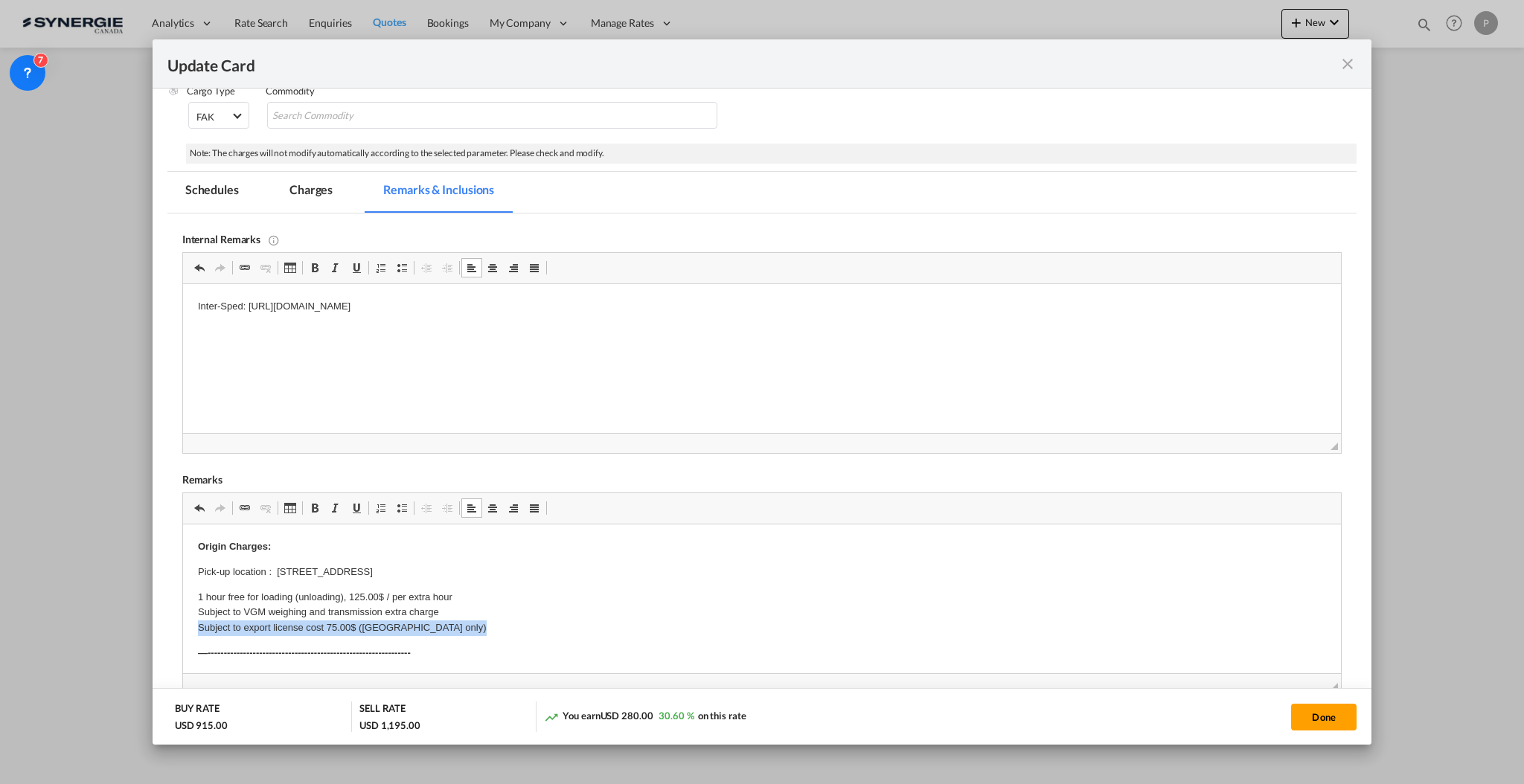
click at [392, 625] on p "1 hour free for loading (unloading), 125.00$ / per extra hour Subject to VGM we…" at bounding box center [761, 613] width 1128 height 46
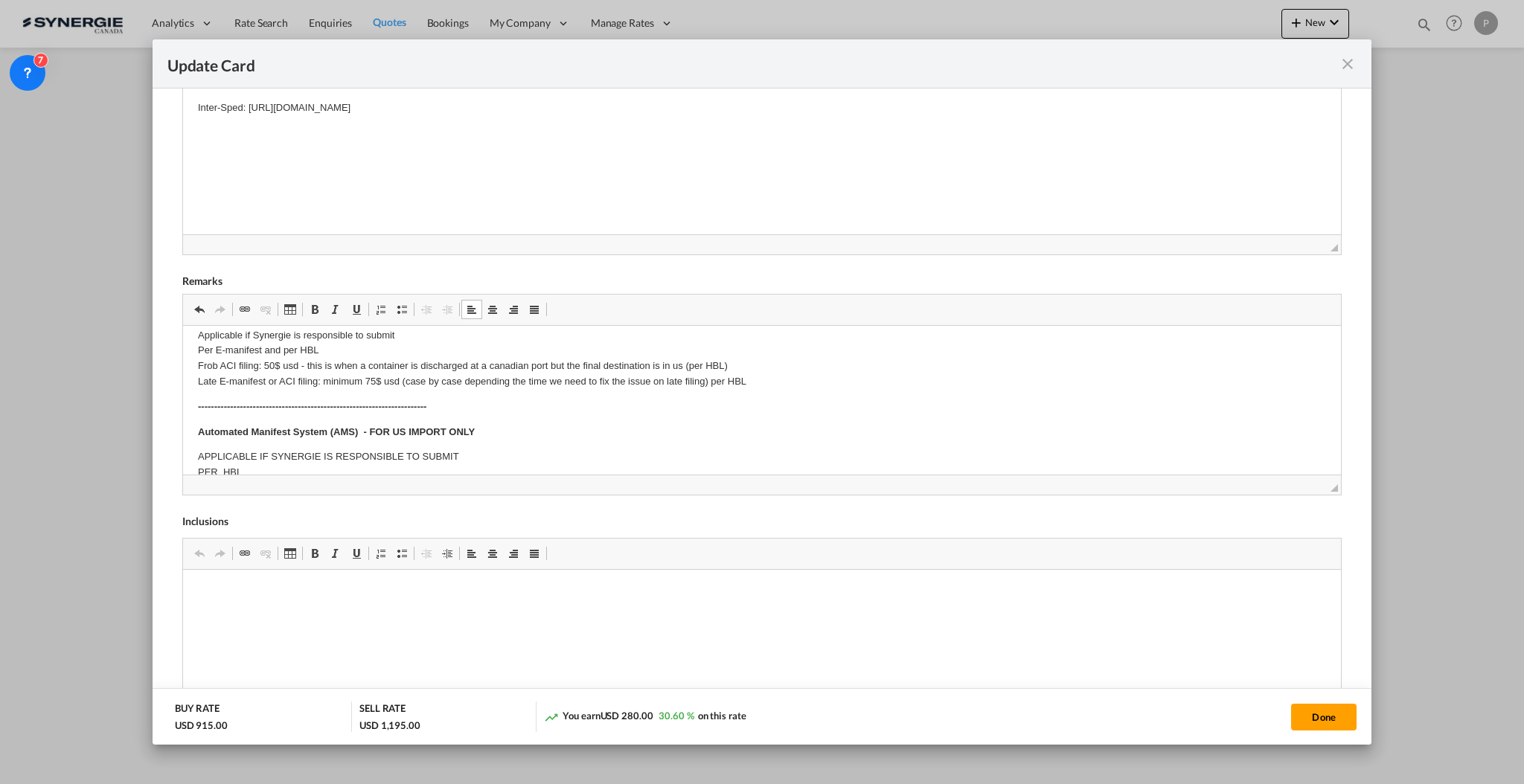
scroll to position [198, 0]
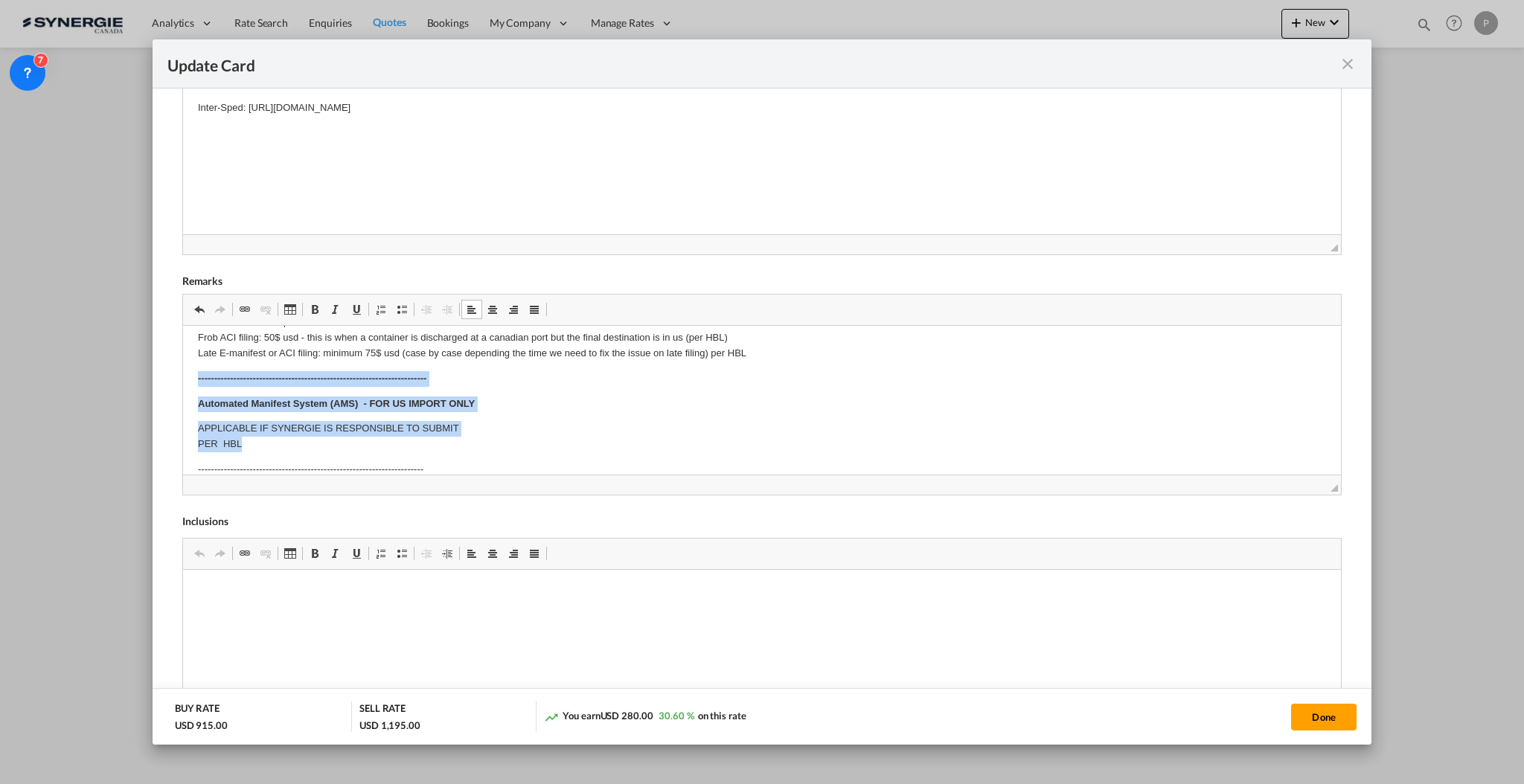
drag, startPoint x: 242, startPoint y: 446, endPoint x: 364, endPoint y: 704, distance: 285.4
click at [182, 377] on html "Origin Charges: Pick-up location : 28 Forge Rd, Spartan, SPARTAN, 1619, South A…" at bounding box center [761, 673] width 1157 height 1090
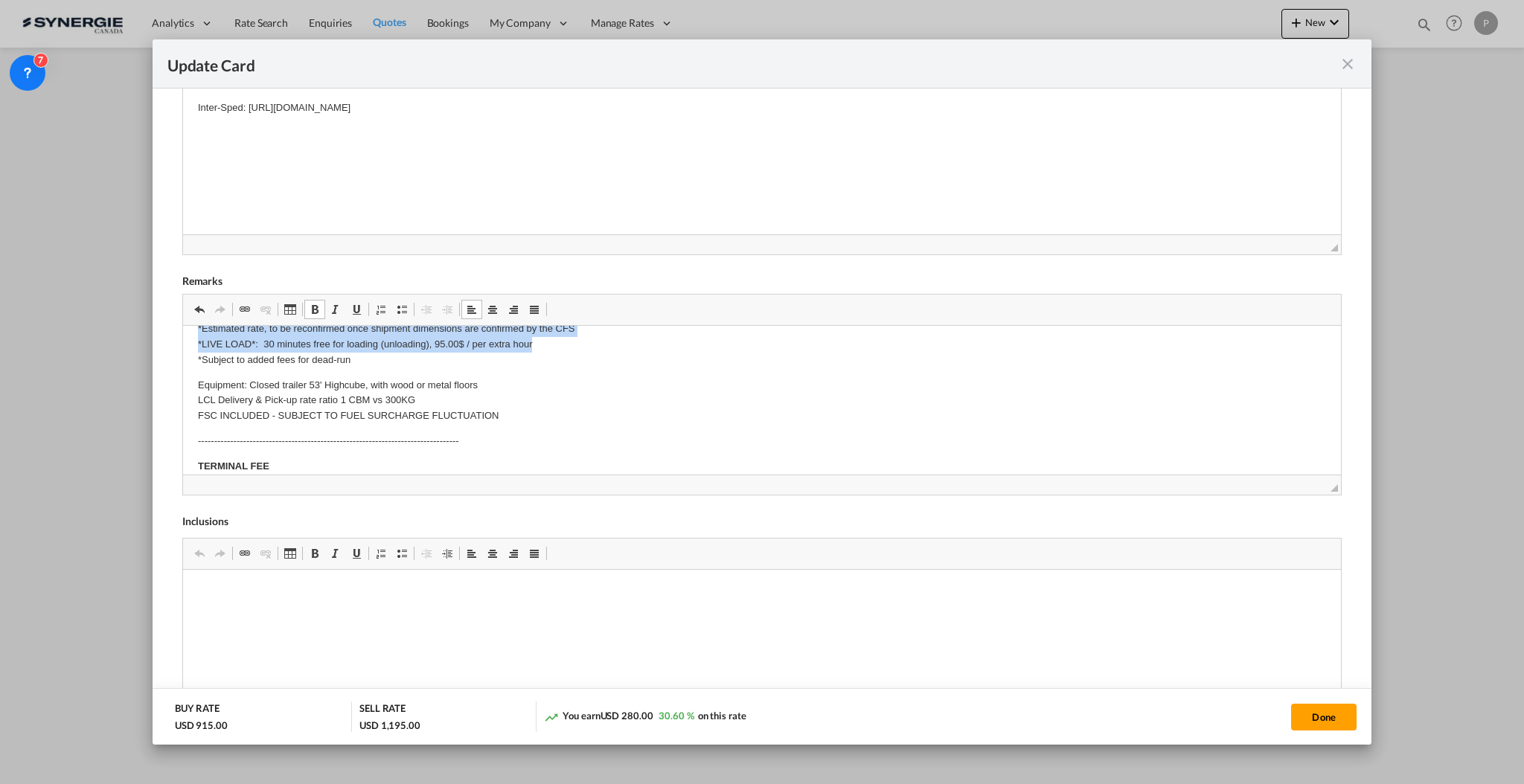
scroll to position [504, 0]
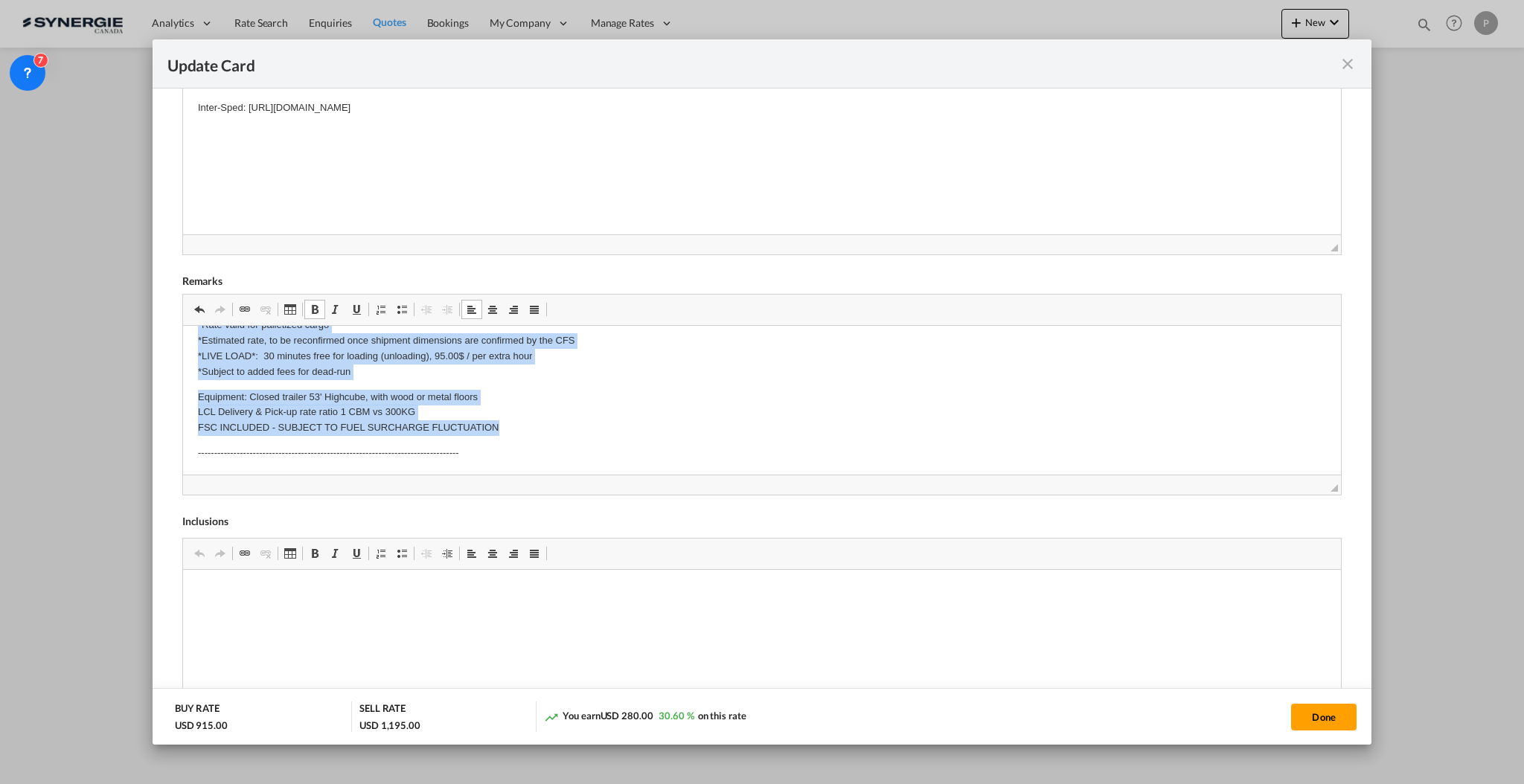
drag, startPoint x: 189, startPoint y: 404, endPoint x: 613, endPoint y: 425, distance: 424.5
click at [613, 425] on html "Origin Charges: Pick-up location : 28 Forge Rd, Spartan, SPARTAN, 1619, South A…" at bounding box center [761, 320] width 1157 height 999
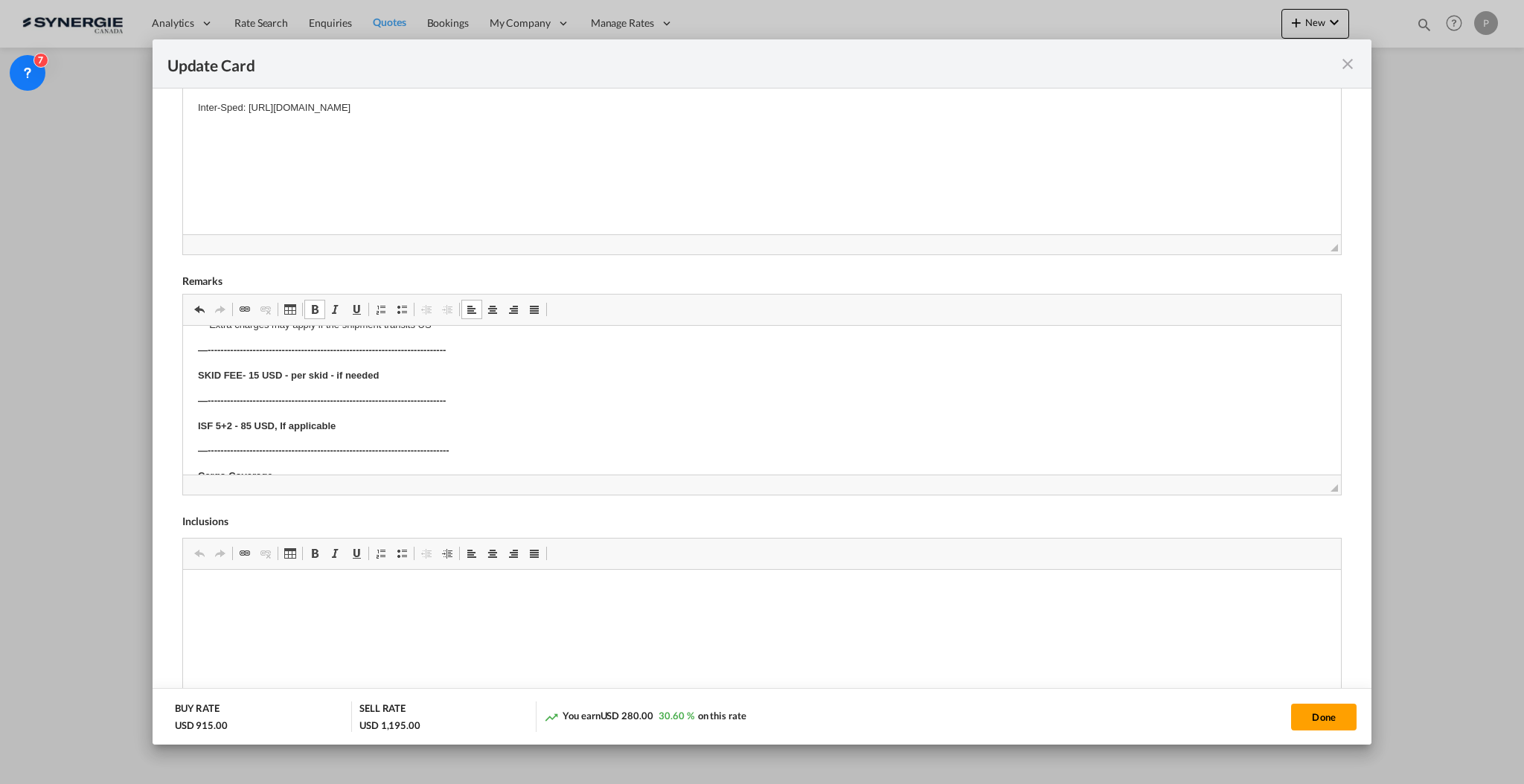
scroll to position [280, 0]
drag, startPoint x: 407, startPoint y: 425, endPoint x: 168, endPoint y: 398, distance: 240.5
click at [182, 398] on html "Origin Charges: Pick-up location : 28 Forge Rd, Spartan, SPARTAN, 1619, South A…" at bounding box center [761, 433] width 1157 height 775
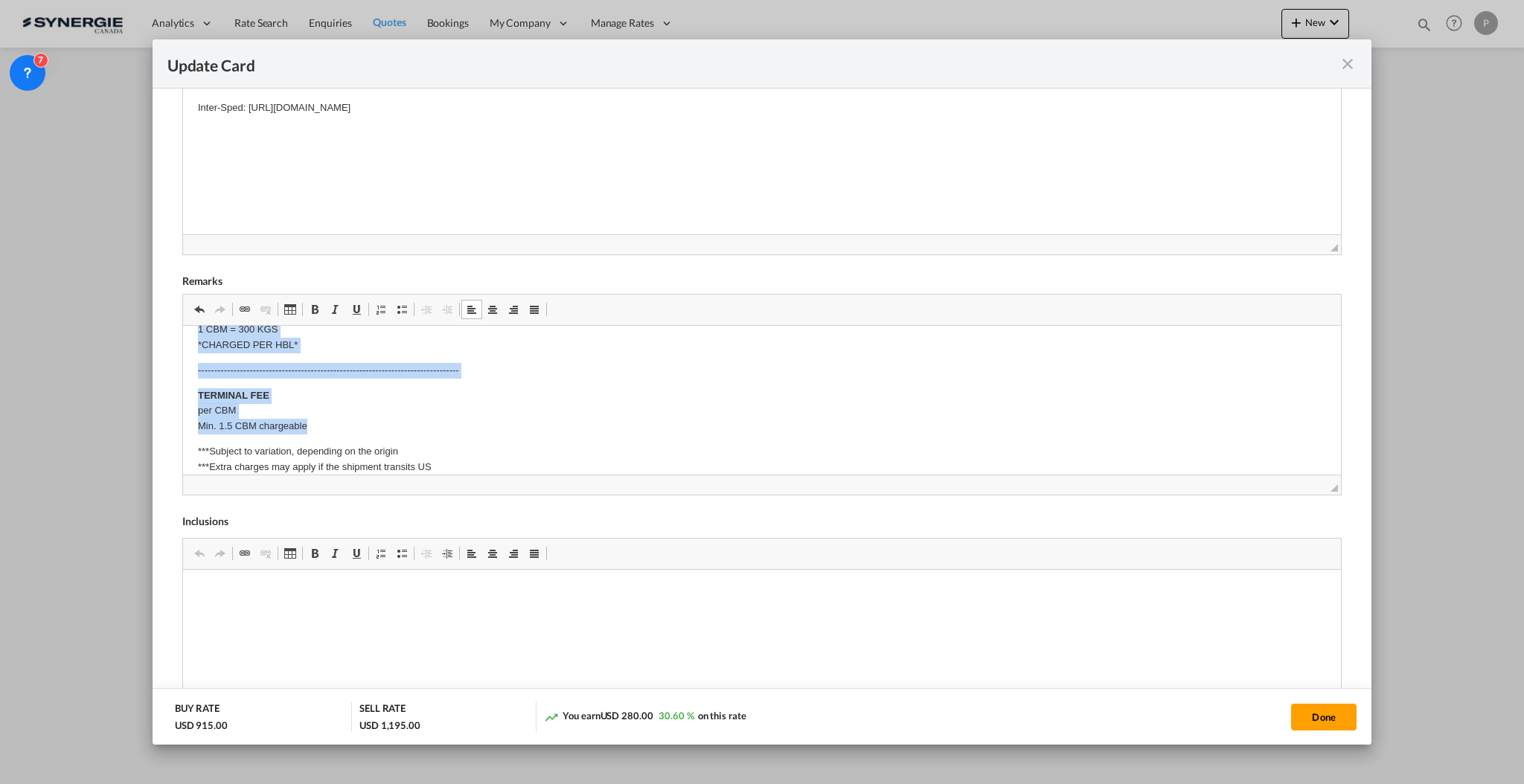
scroll to position [301, 0]
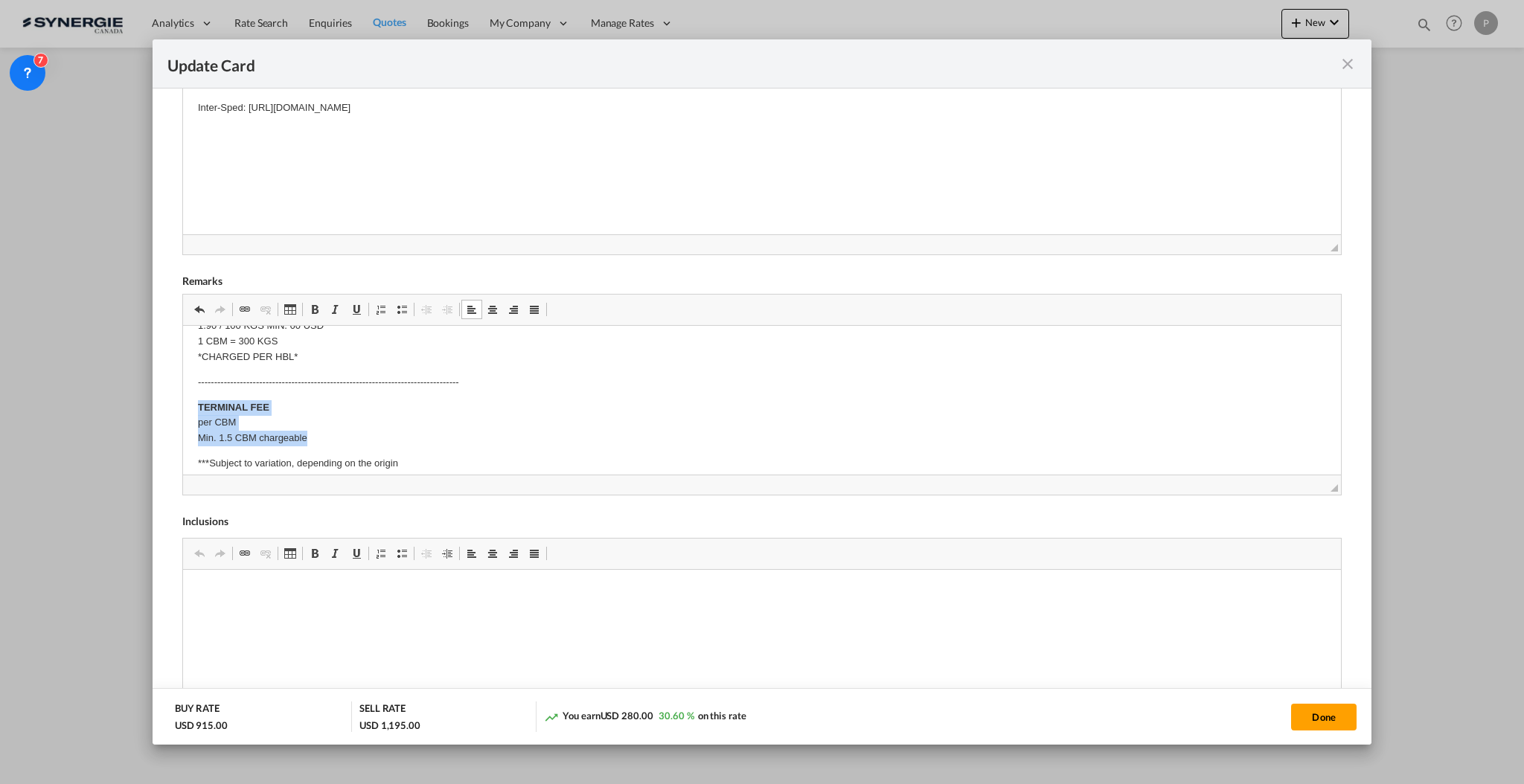
drag, startPoint x: 322, startPoint y: 390, endPoint x: 156, endPoint y: 405, distance: 166.7
click at [182, 405] on html "Origin Charges: Pick-up location : 28 Forge Rd, Spartan, SPARTAN, 1619, South A…" at bounding box center [761, 387] width 1157 height 723
drag, startPoint x: 195, startPoint y: 424, endPoint x: 554, endPoint y: 451, distance: 360.0
click at [554, 451] on html "Origin Charges: Pick-up location : 28 Forge Rd, Spartan, SPARTAN, 1619, South A…" at bounding box center [761, 372] width 1157 height 693
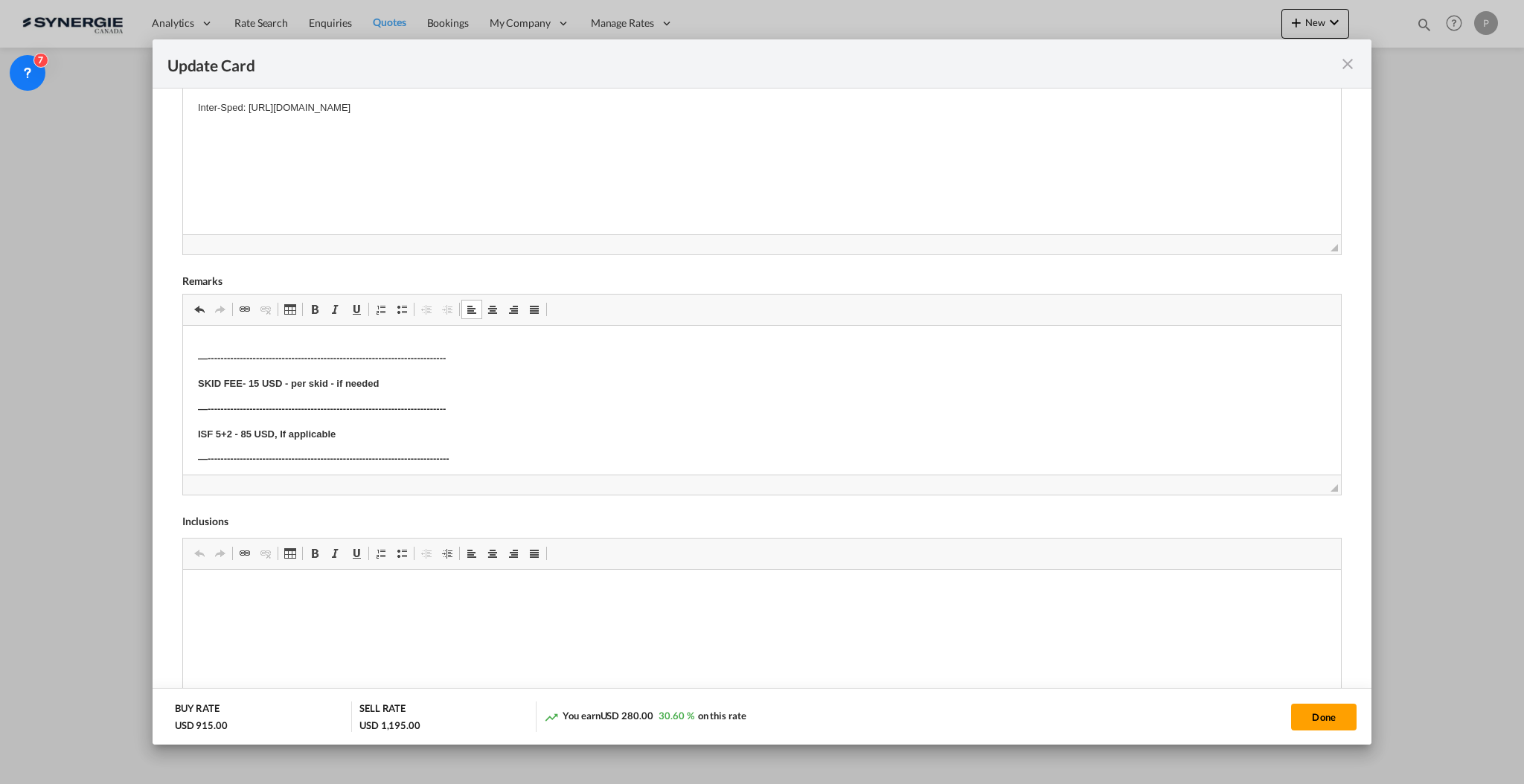
scroll to position [499, 0]
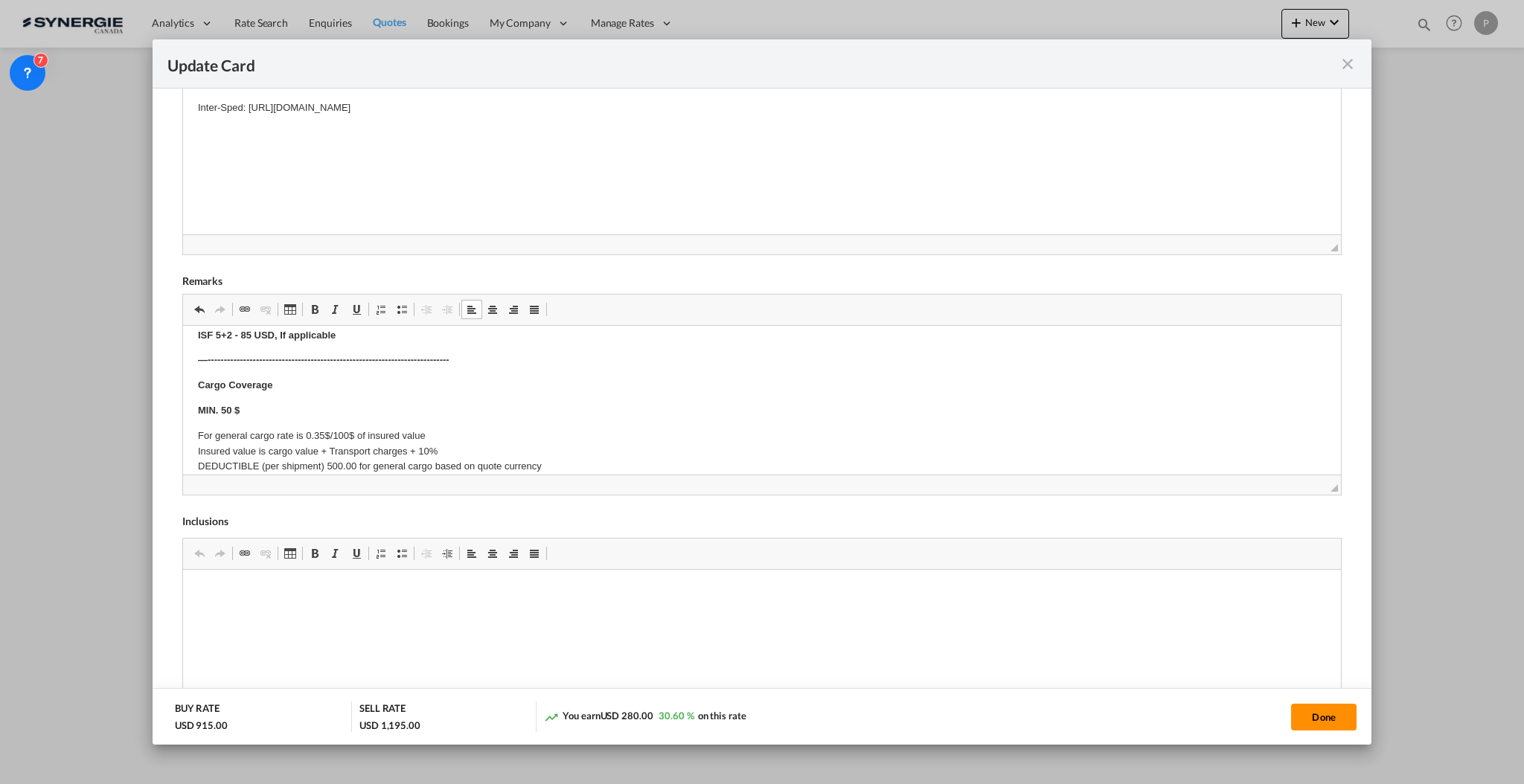
click at [1296, 718] on button "Done" at bounding box center [1323, 717] width 65 height 27
type input "[DATE]"
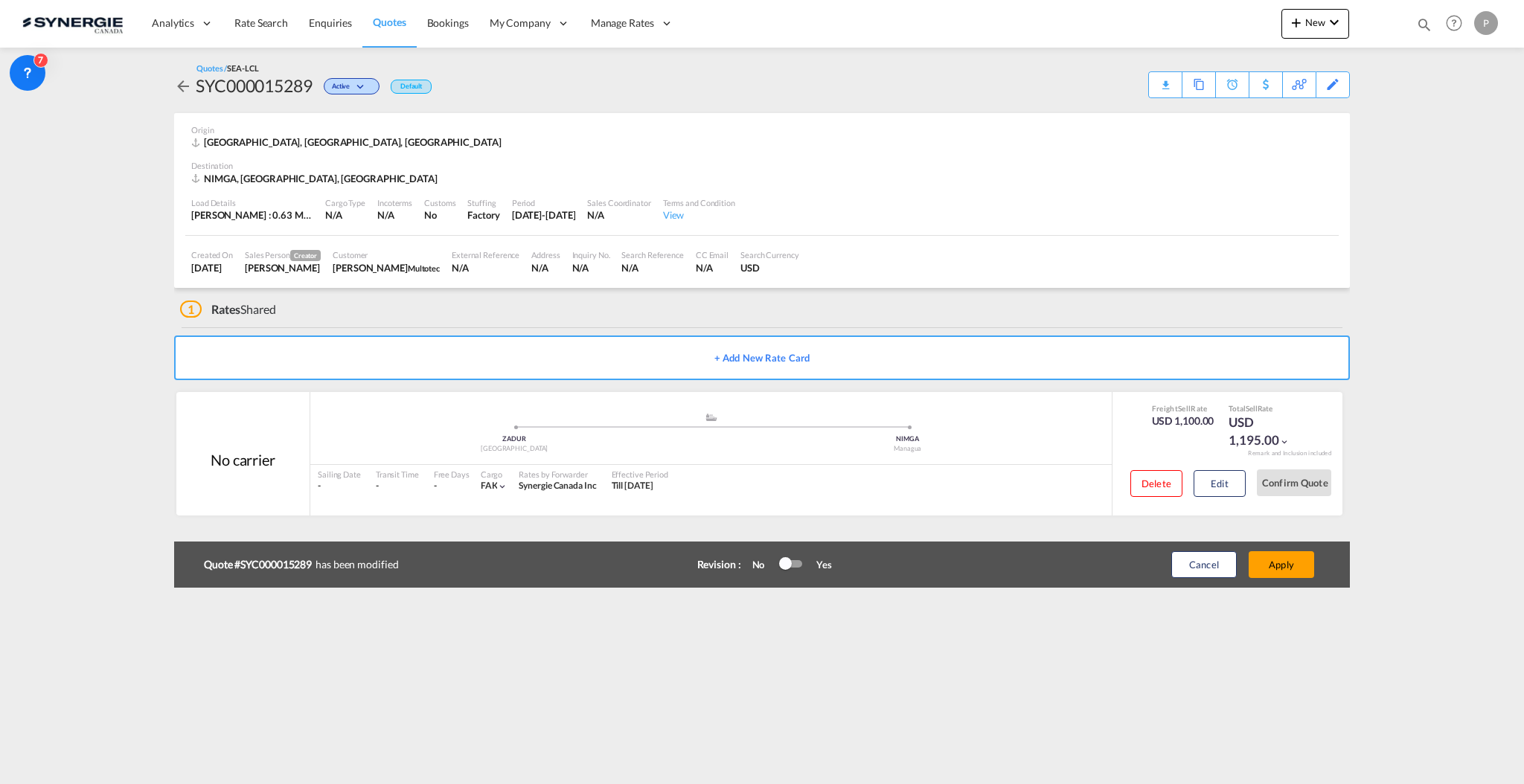
scroll to position [14, 0]
click at [1291, 569] on button "Apply" at bounding box center [1280, 564] width 65 height 27
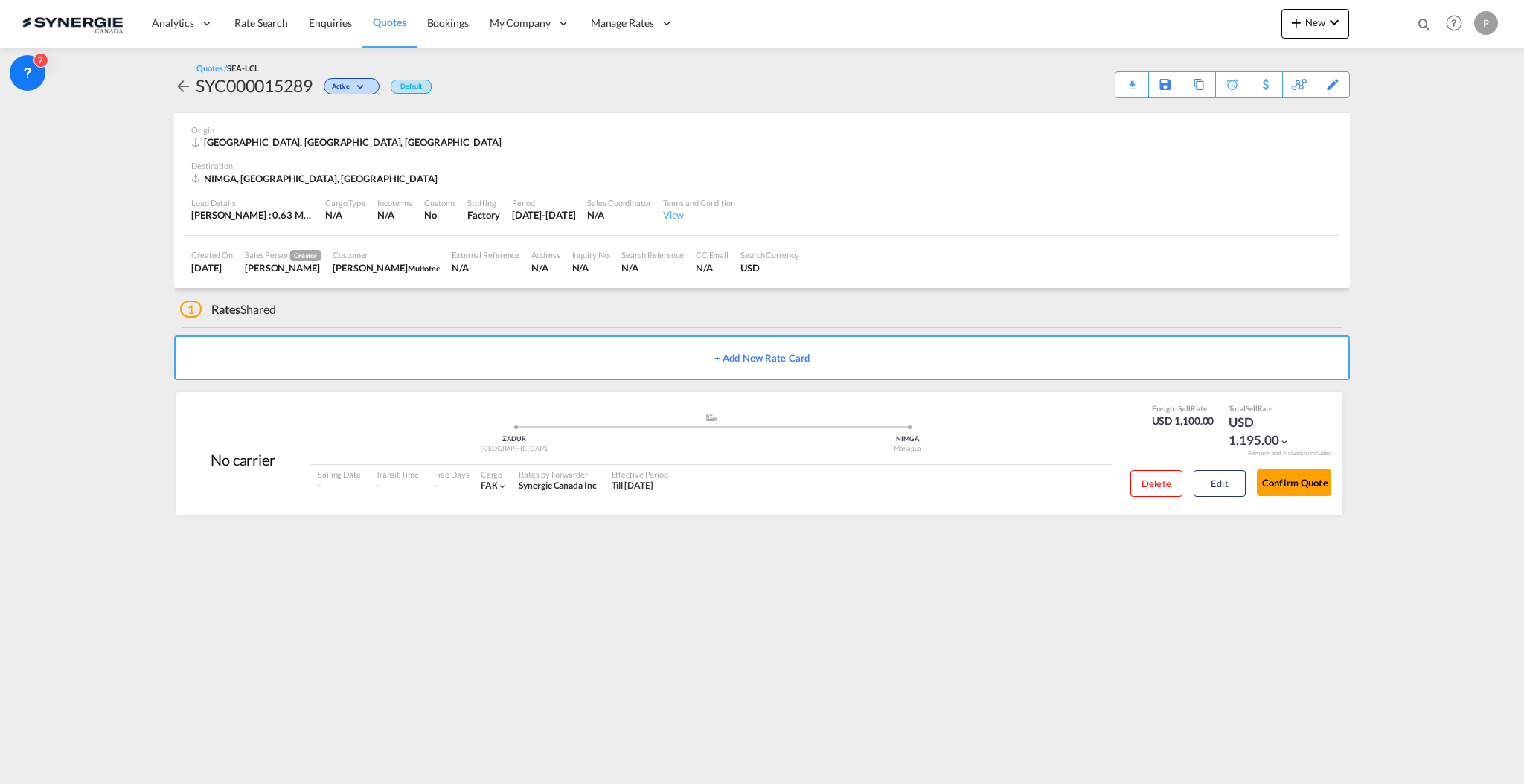
click at [280, 90] on div "SYC000015289" at bounding box center [253, 85] width 116 height 24
copy div "SYC000015289"
click at [1129, 93] on div "Download Quote" at bounding box center [1102, 84] width 76 height 24
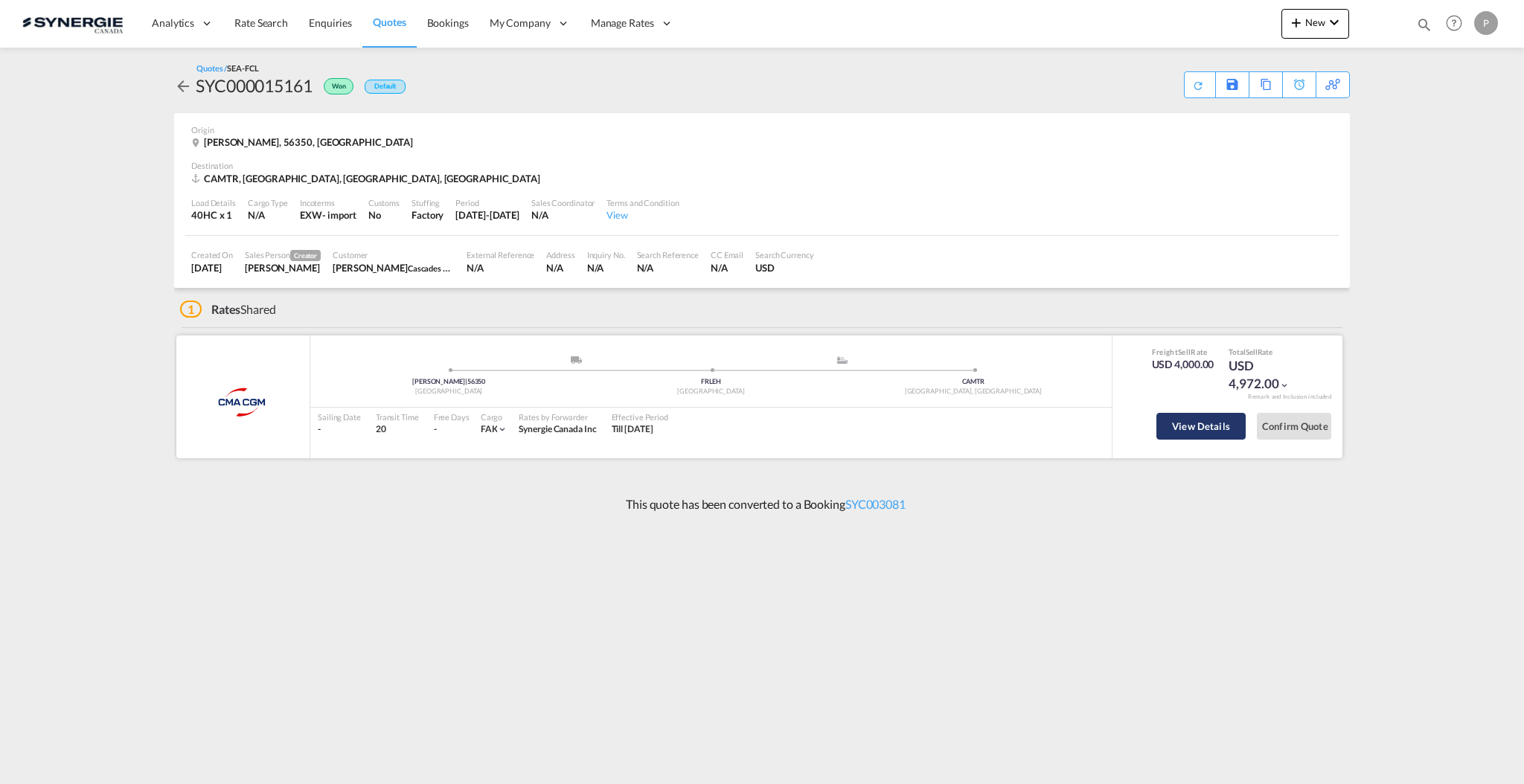
click at [1171, 428] on button "View Details" at bounding box center [1200, 425] width 89 height 27
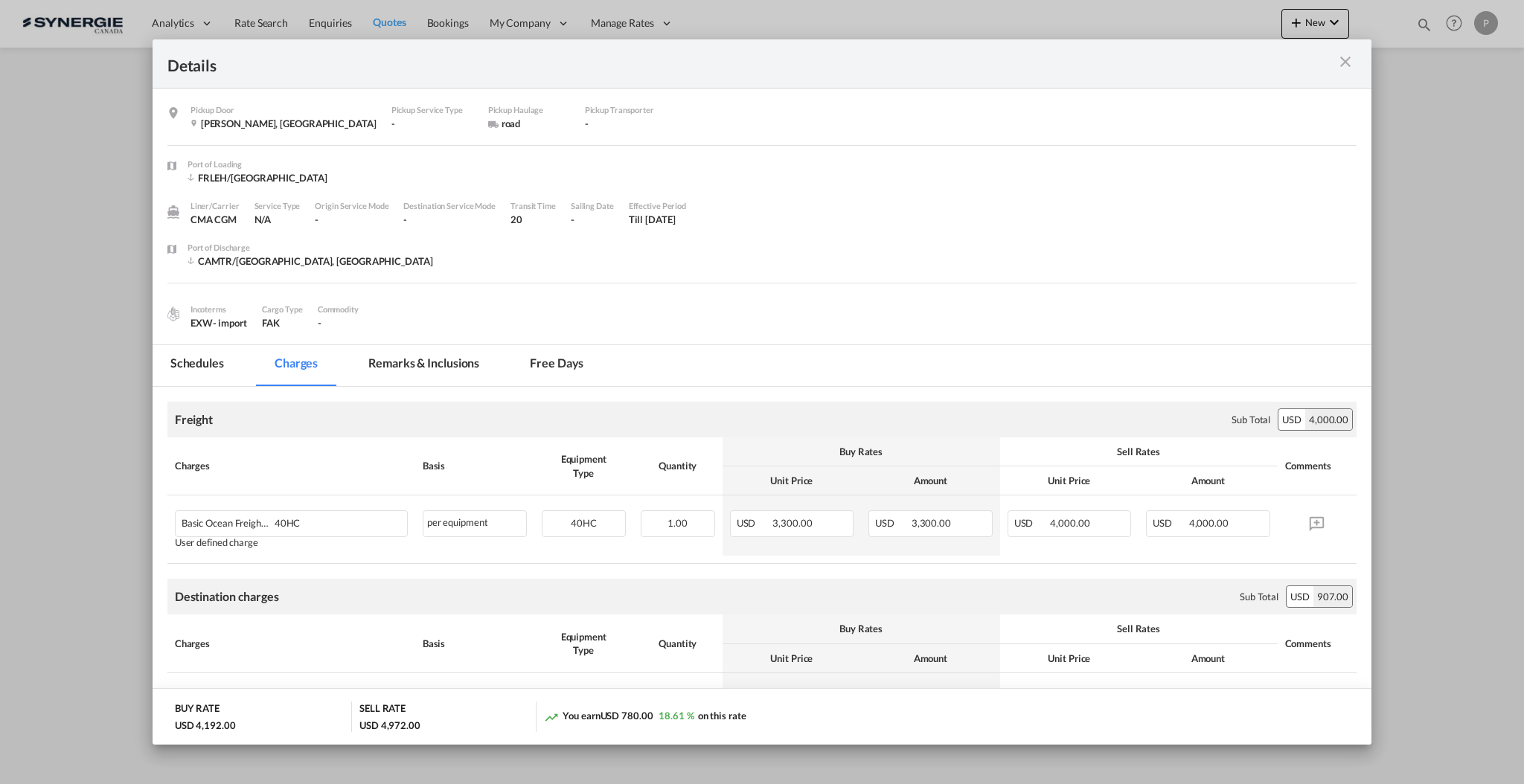
click at [447, 369] on md-tab-item "Remarks & Inclusions" at bounding box center [424, 365] width 147 height 41
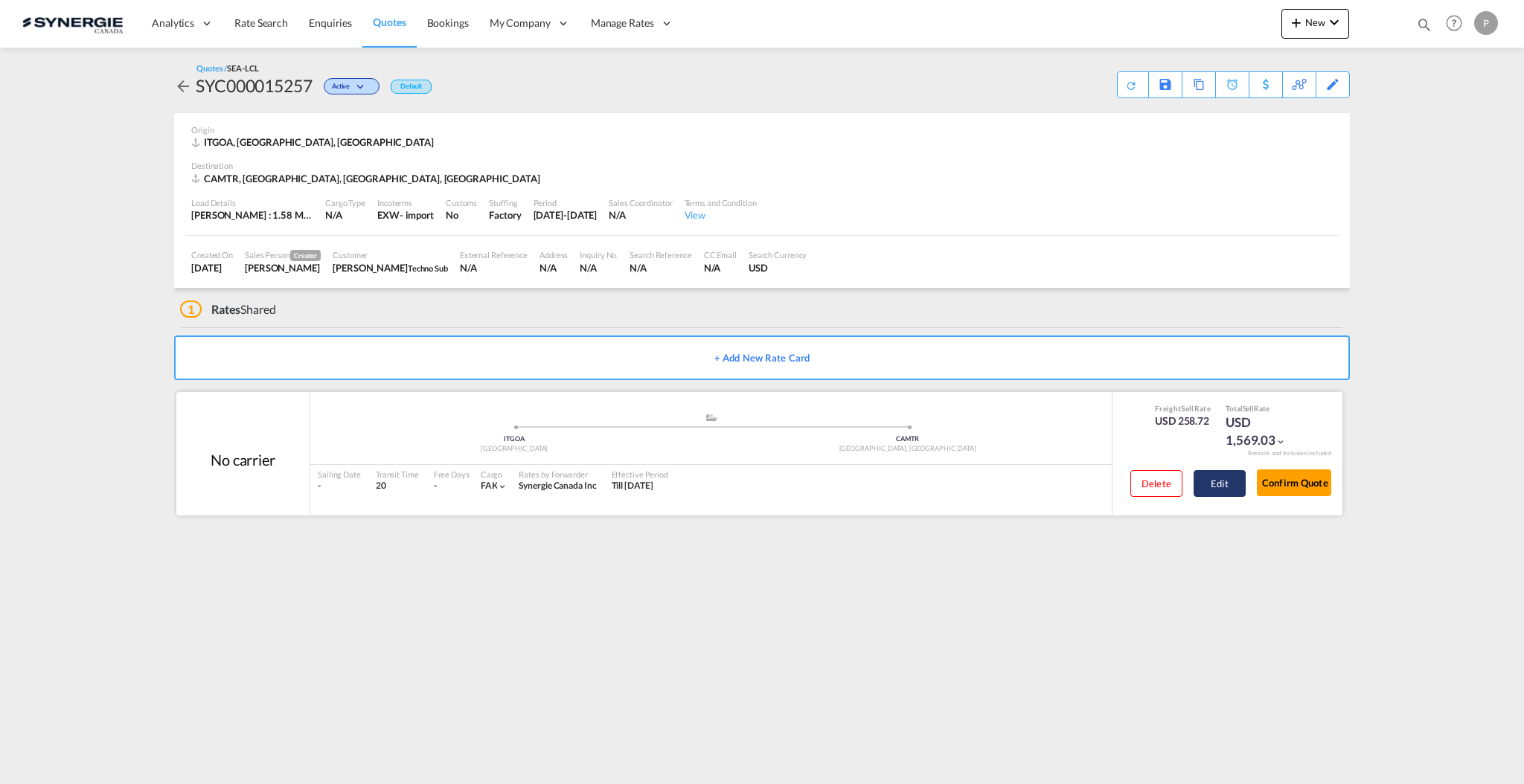
click at [1217, 480] on button "Edit" at bounding box center [1219, 483] width 52 height 27
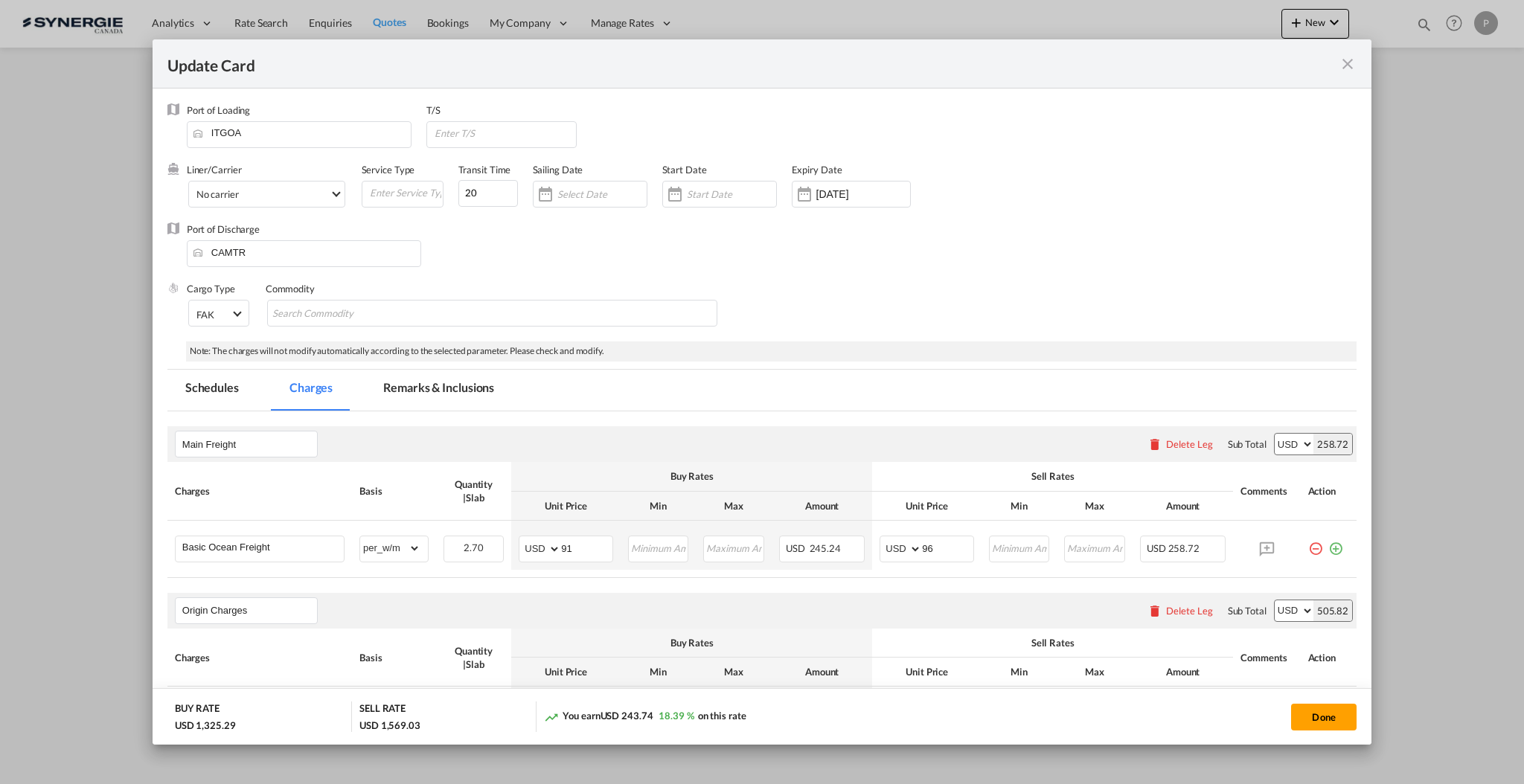
click at [430, 399] on md-tab-item "Remarks & Inclusions" at bounding box center [438, 390] width 147 height 41
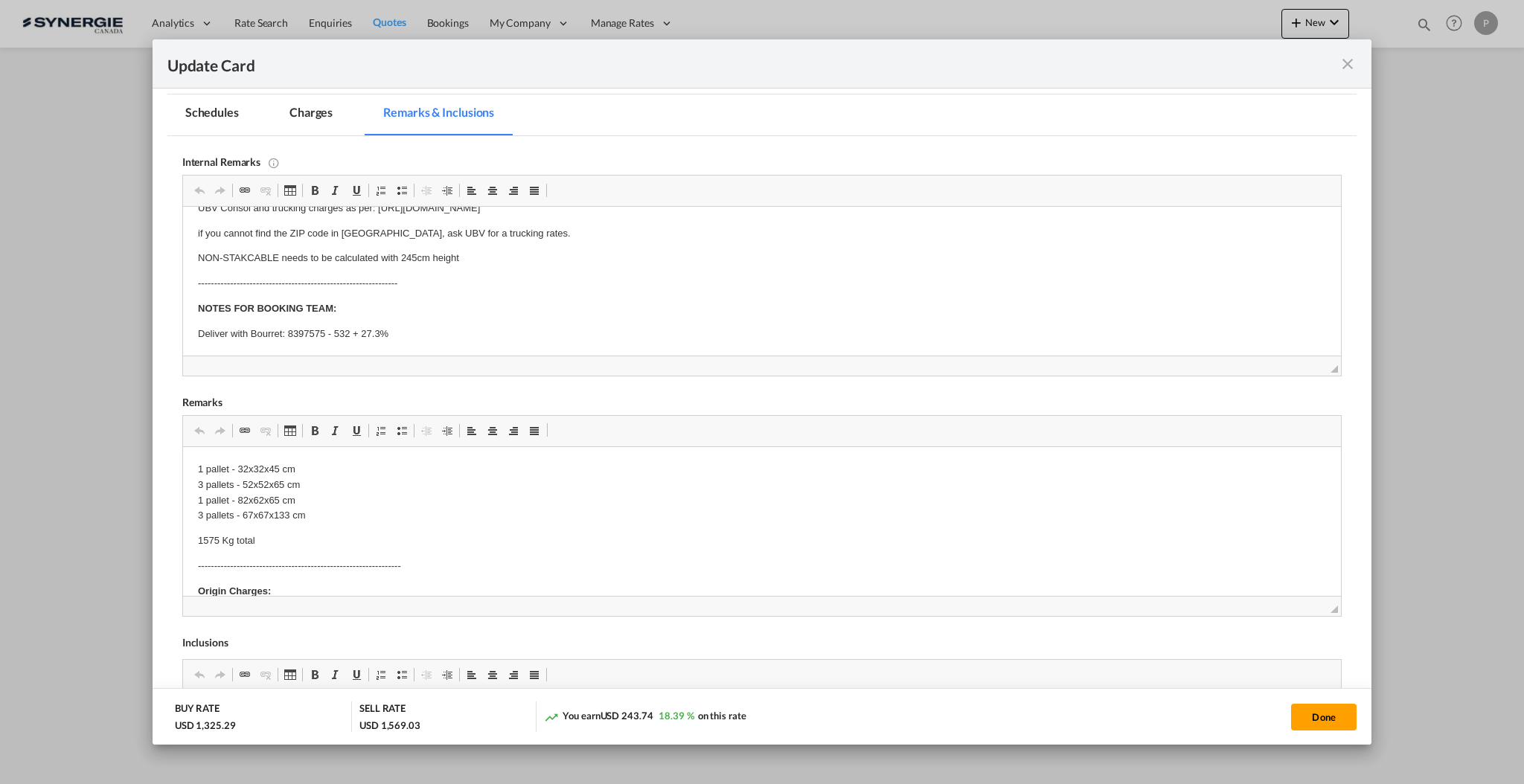
scroll to position [298, 0]
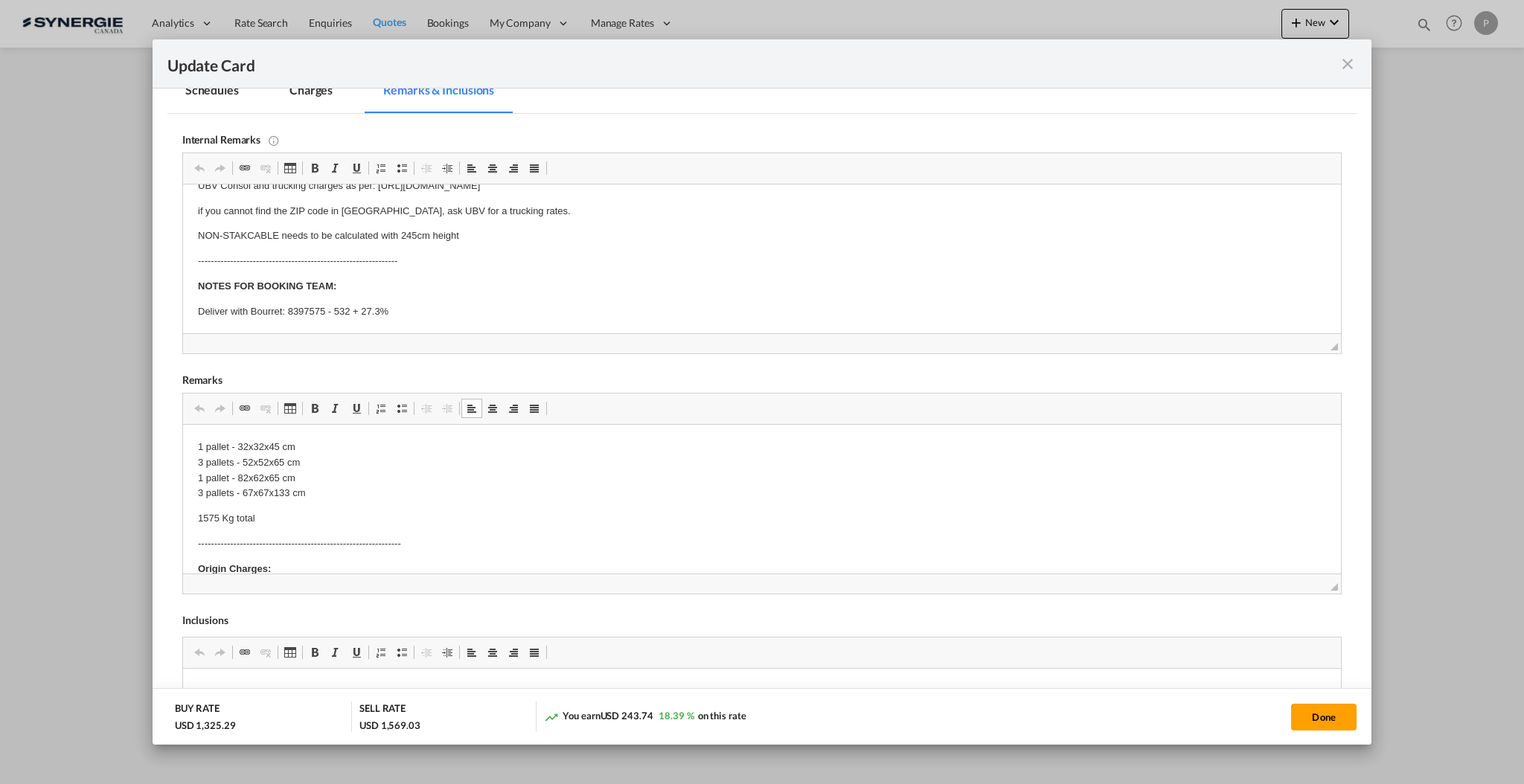
click at [320, 521] on p "1575 Kg total" at bounding box center [761, 518] width 1128 height 16
click at [1339, 715] on button "Done" at bounding box center [1323, 717] width 65 height 27
type input "22 Oct 2025"
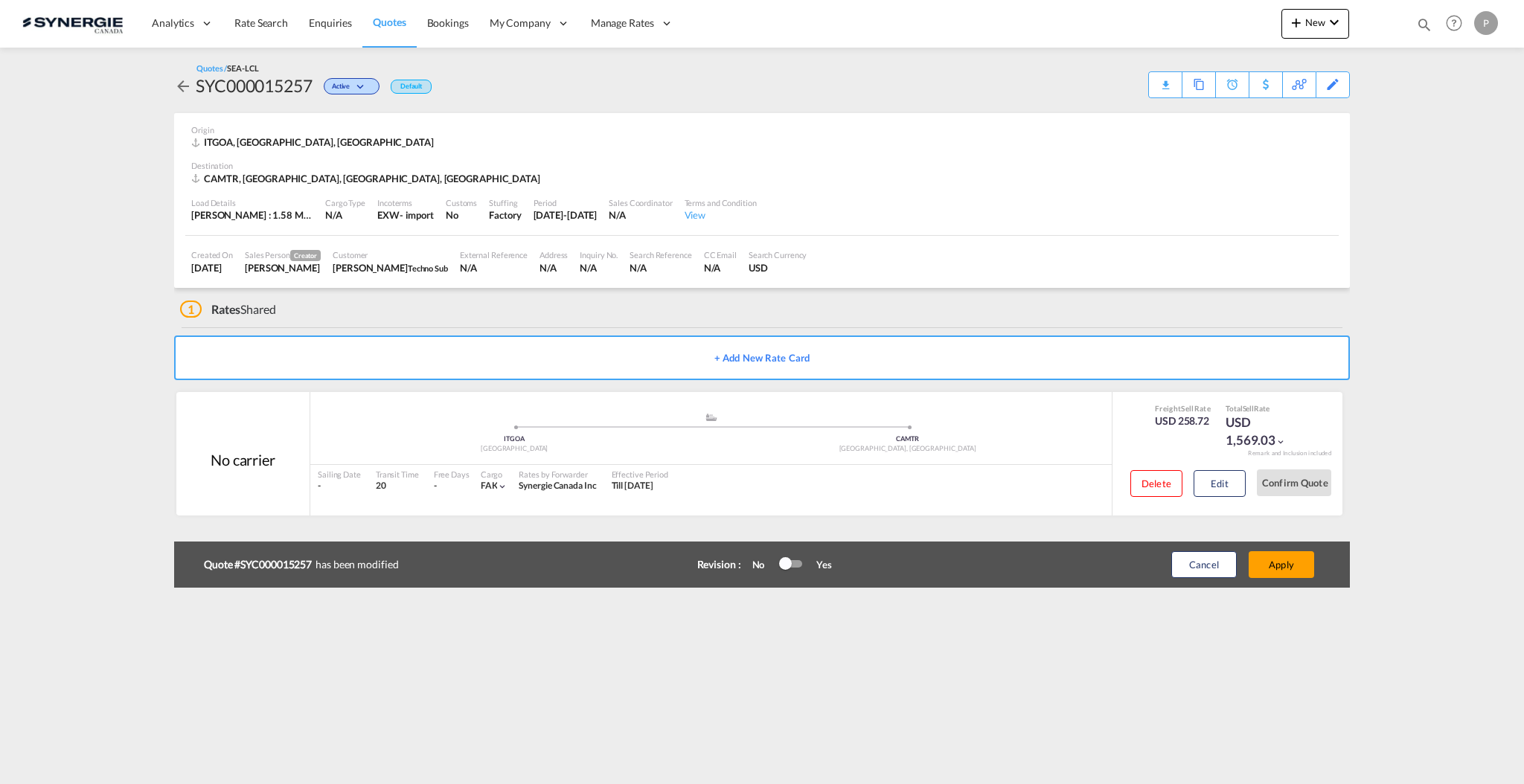
scroll to position [14, 0]
click at [1281, 568] on button "Apply" at bounding box center [1280, 564] width 65 height 27
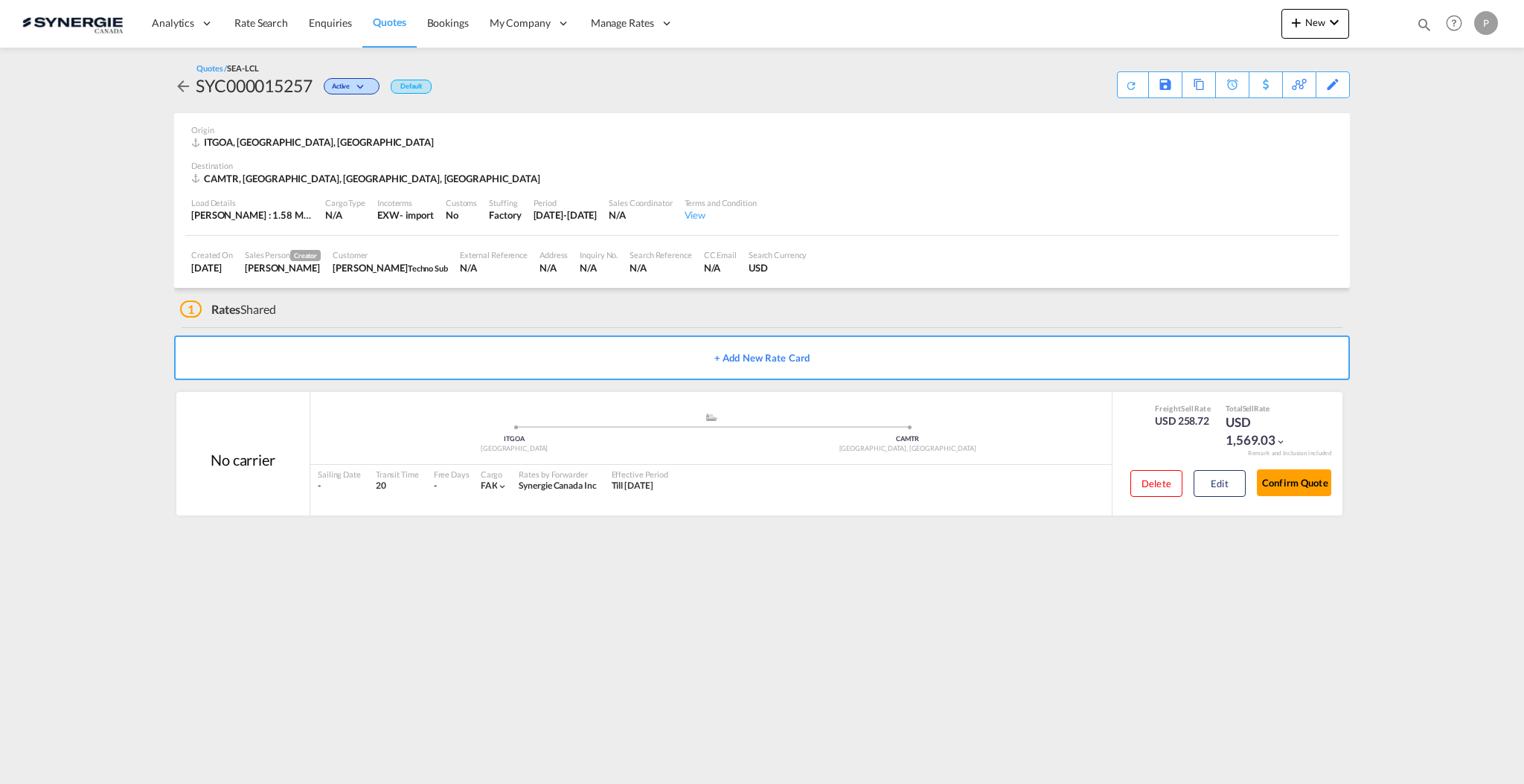
click at [262, 84] on div "SYC000015257" at bounding box center [253, 85] width 116 height 24
copy div "SYC000015257"
click at [1217, 480] on button "Edit" at bounding box center [1219, 483] width 52 height 27
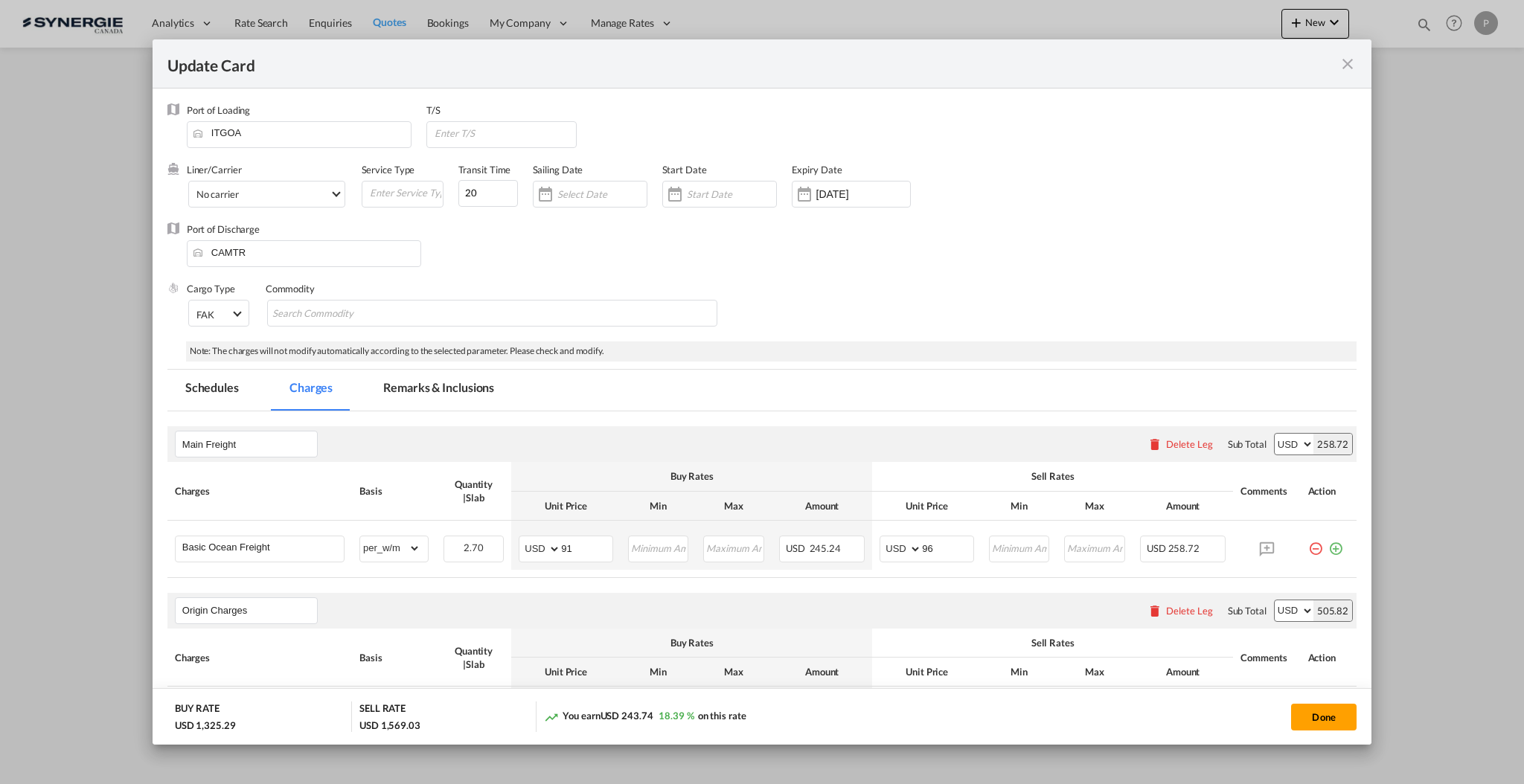
click at [1350, 71] on md-icon "icon-close fg-AAA8AD m-0 pointer" at bounding box center [1347, 63] width 17 height 17
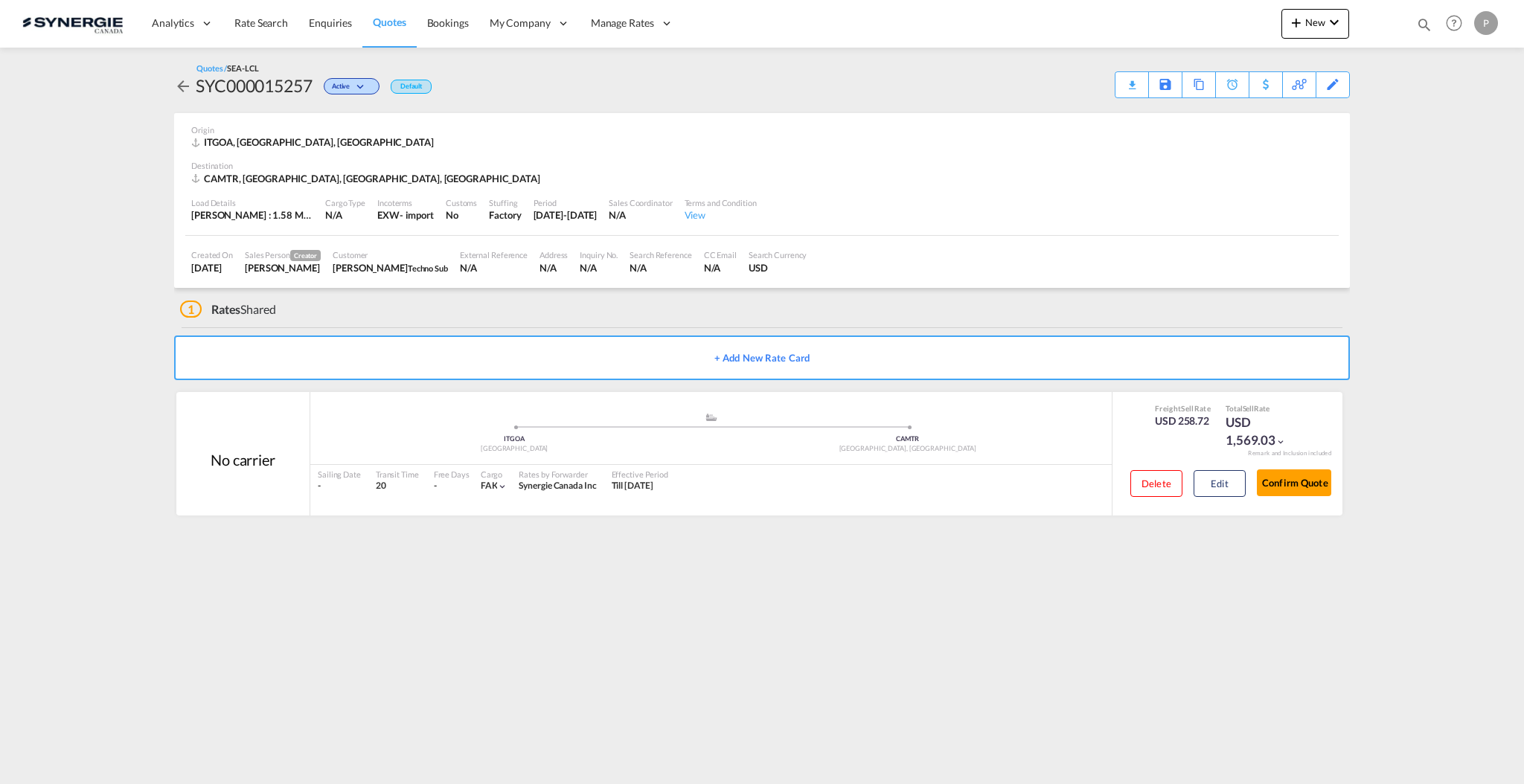
click at [272, 80] on div "SYC000015257" at bounding box center [253, 85] width 116 height 24
copy div "SYC000015257"
click at [1220, 477] on button "Edit" at bounding box center [1219, 483] width 52 height 27
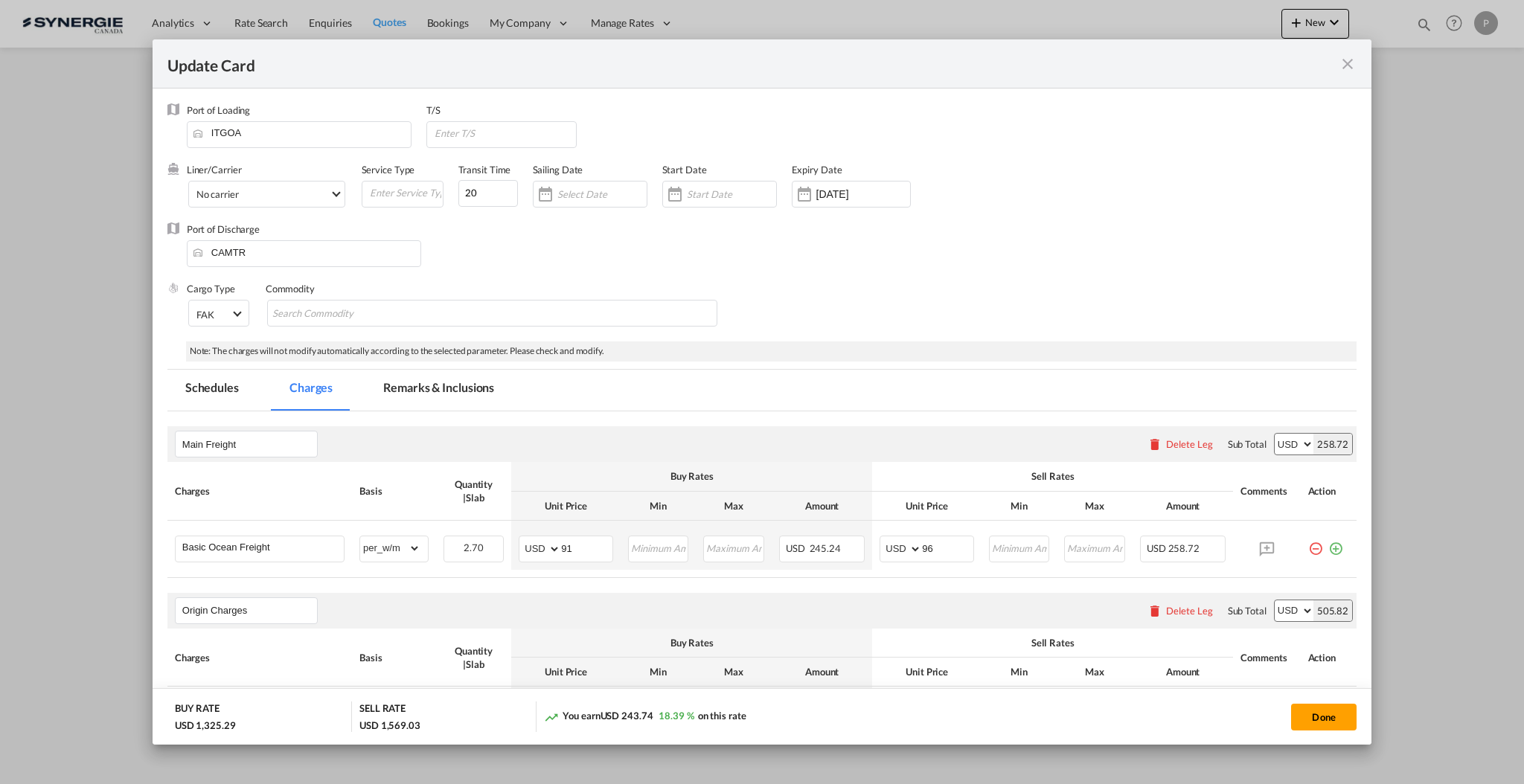
click at [1348, 61] on md-icon "icon-close fg-AAA8AD m-0 pointer" at bounding box center [1347, 63] width 17 height 17
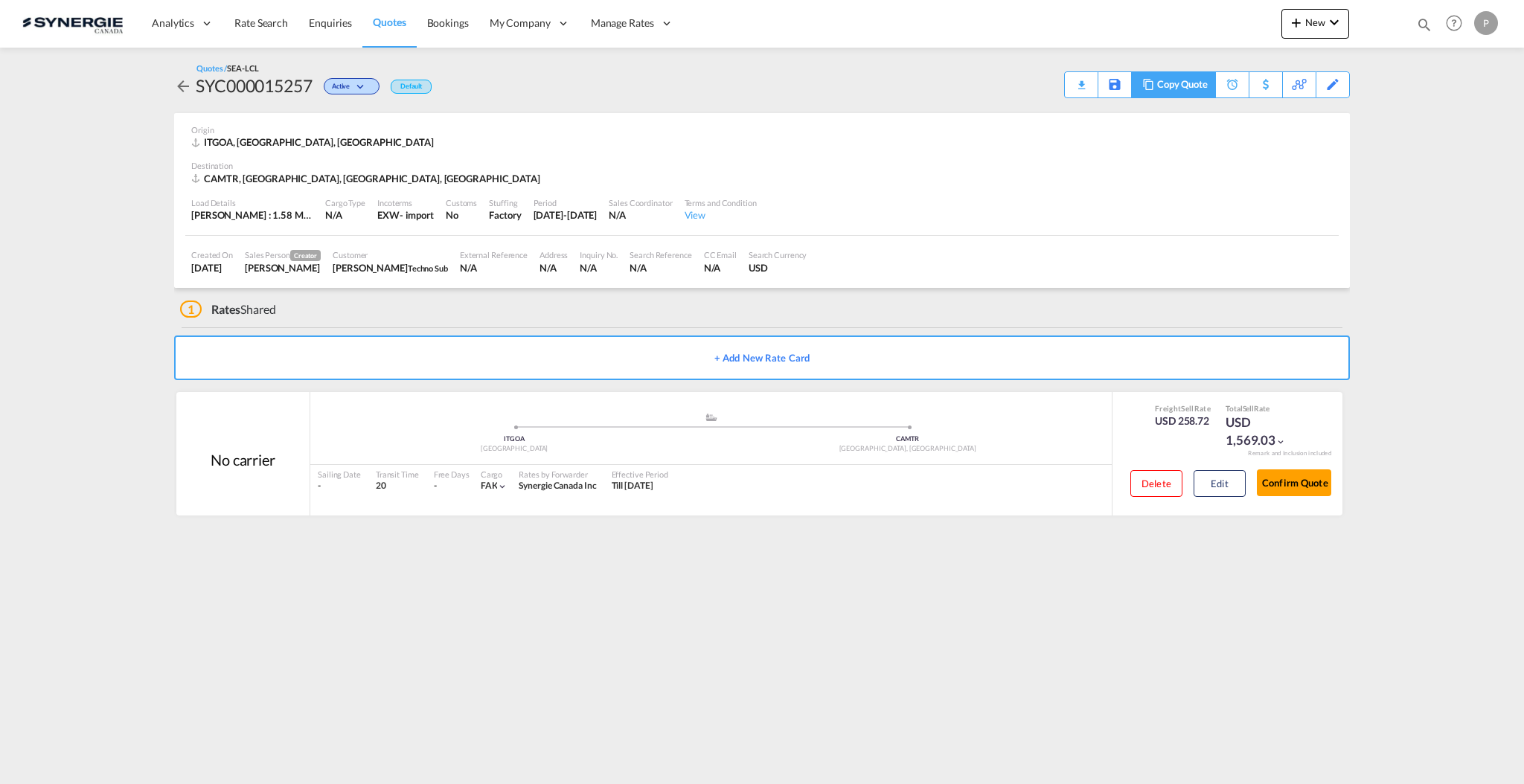
click at [1193, 91] on div "Copy Quote" at bounding box center [1182, 85] width 50 height 26
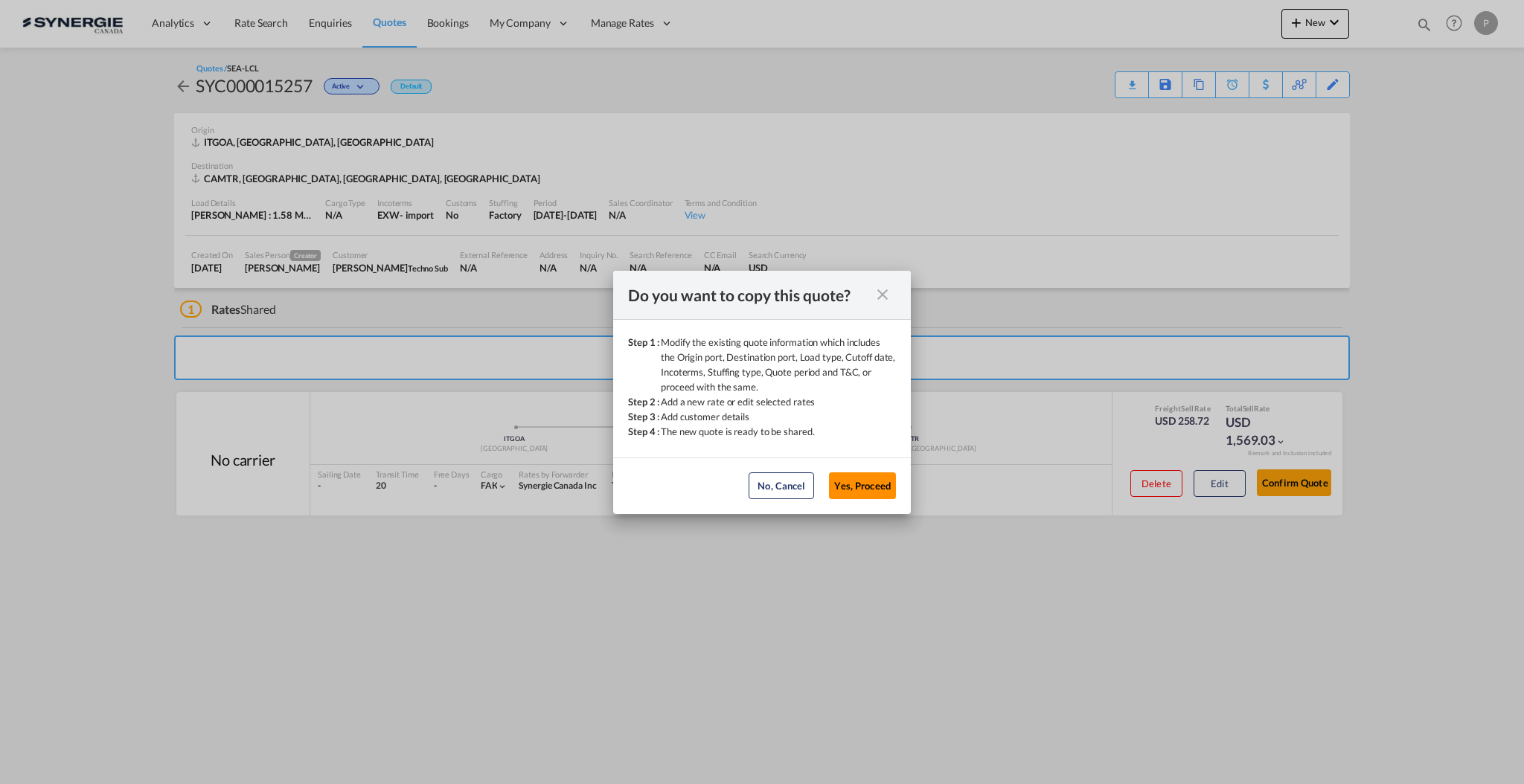
click at [858, 492] on button "Yes, Proceed" at bounding box center [862, 485] width 67 height 27
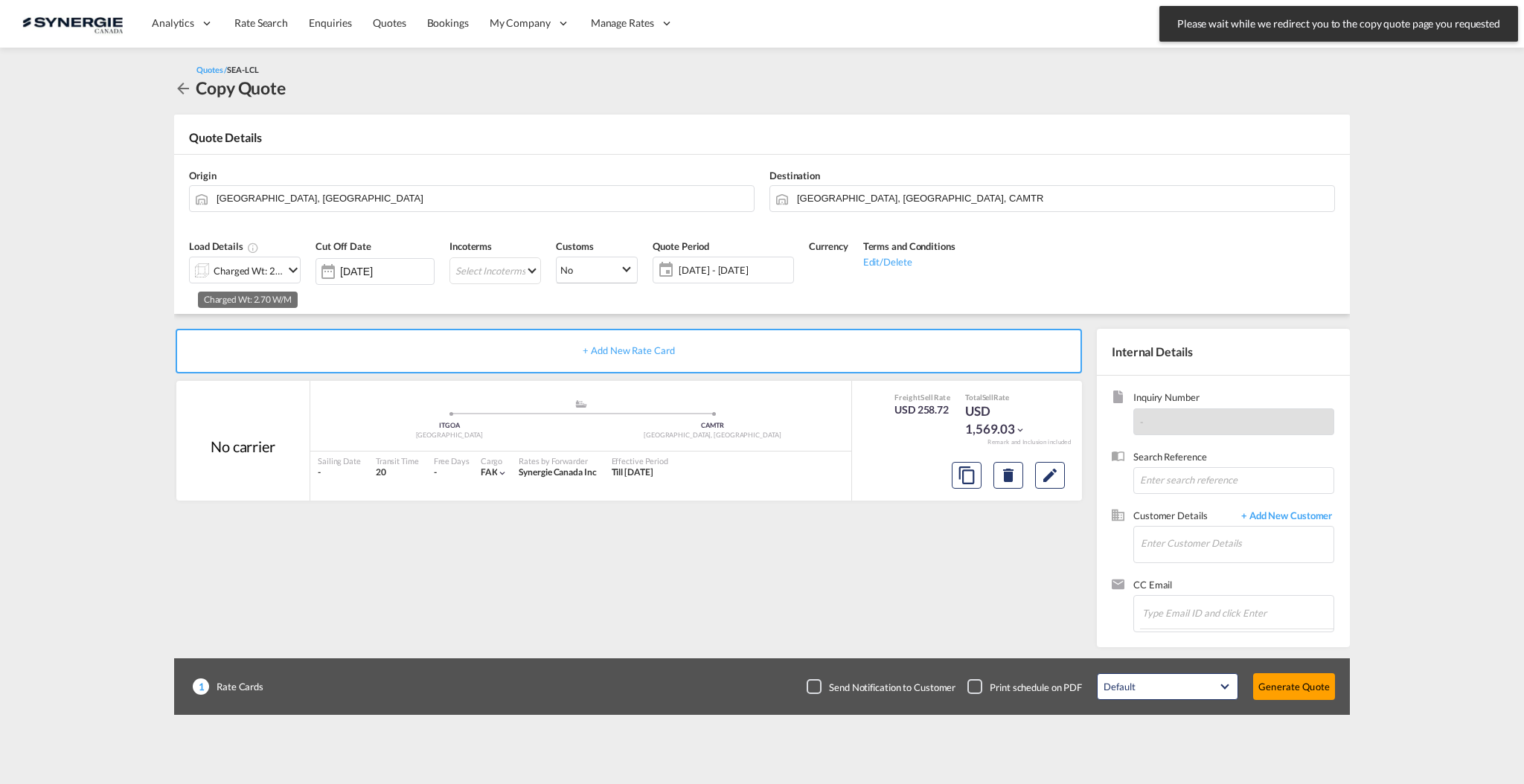
click at [245, 270] on div "Charged Wt: 2.70 W/M" at bounding box center [248, 271] width 70 height 21
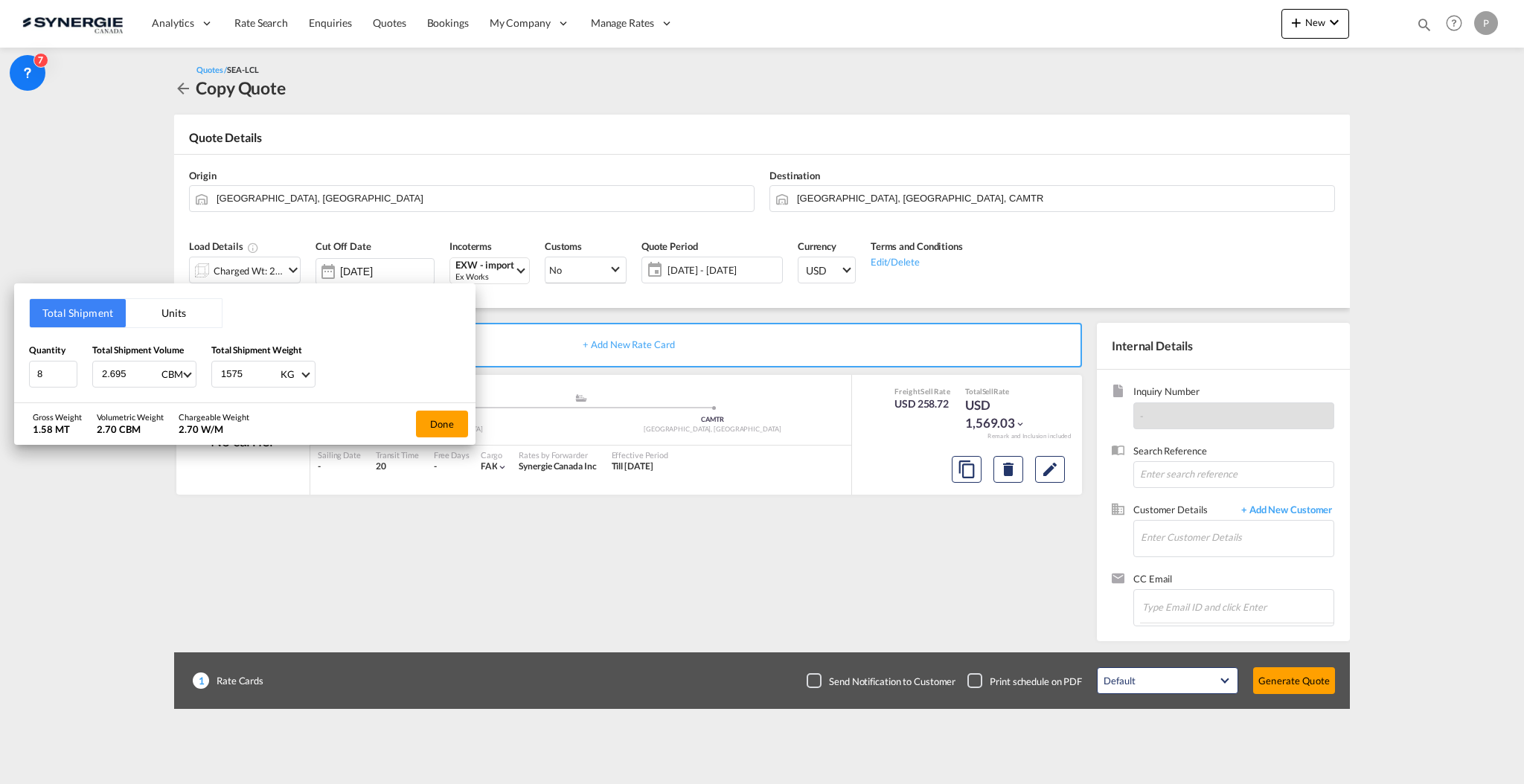
click at [122, 372] on input "2.695" at bounding box center [130, 374] width 60 height 26
click at [124, 372] on input "2.695" at bounding box center [130, 374] width 60 height 26
type input "5"
type input "5.537"
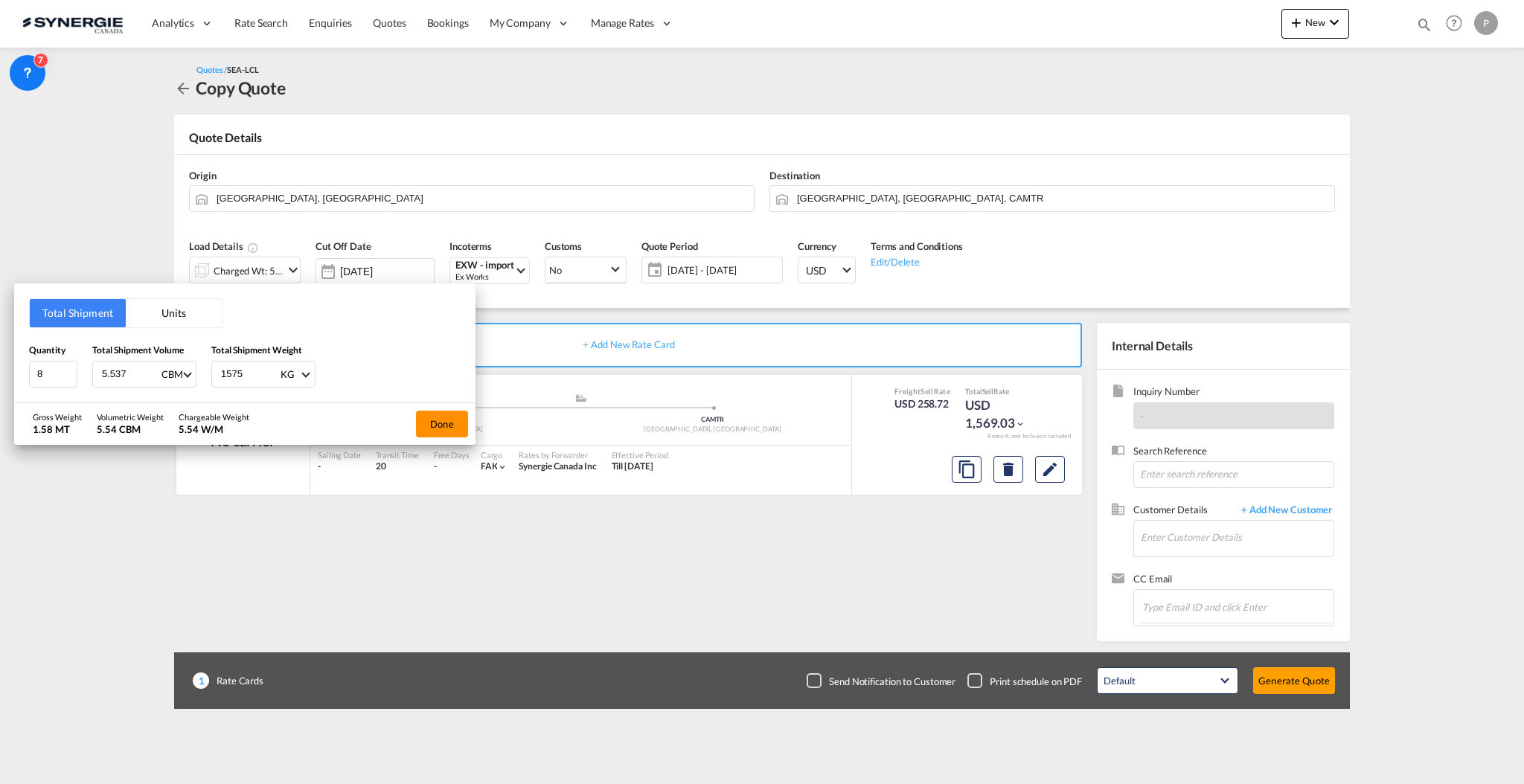
click at [443, 427] on button "Done" at bounding box center [442, 424] width 52 height 27
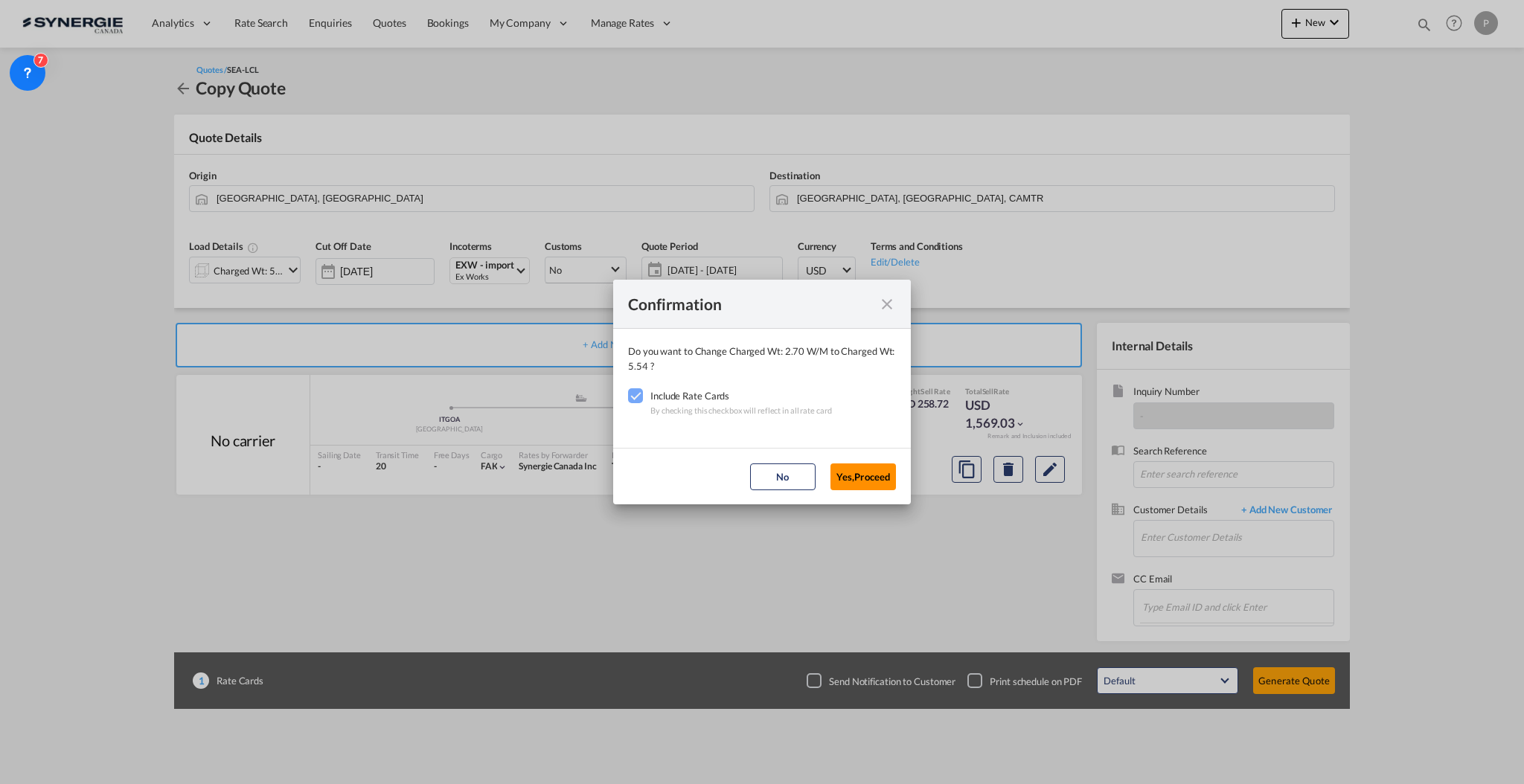
click at [869, 480] on button "Yes,Proceed" at bounding box center [862, 476] width 65 height 27
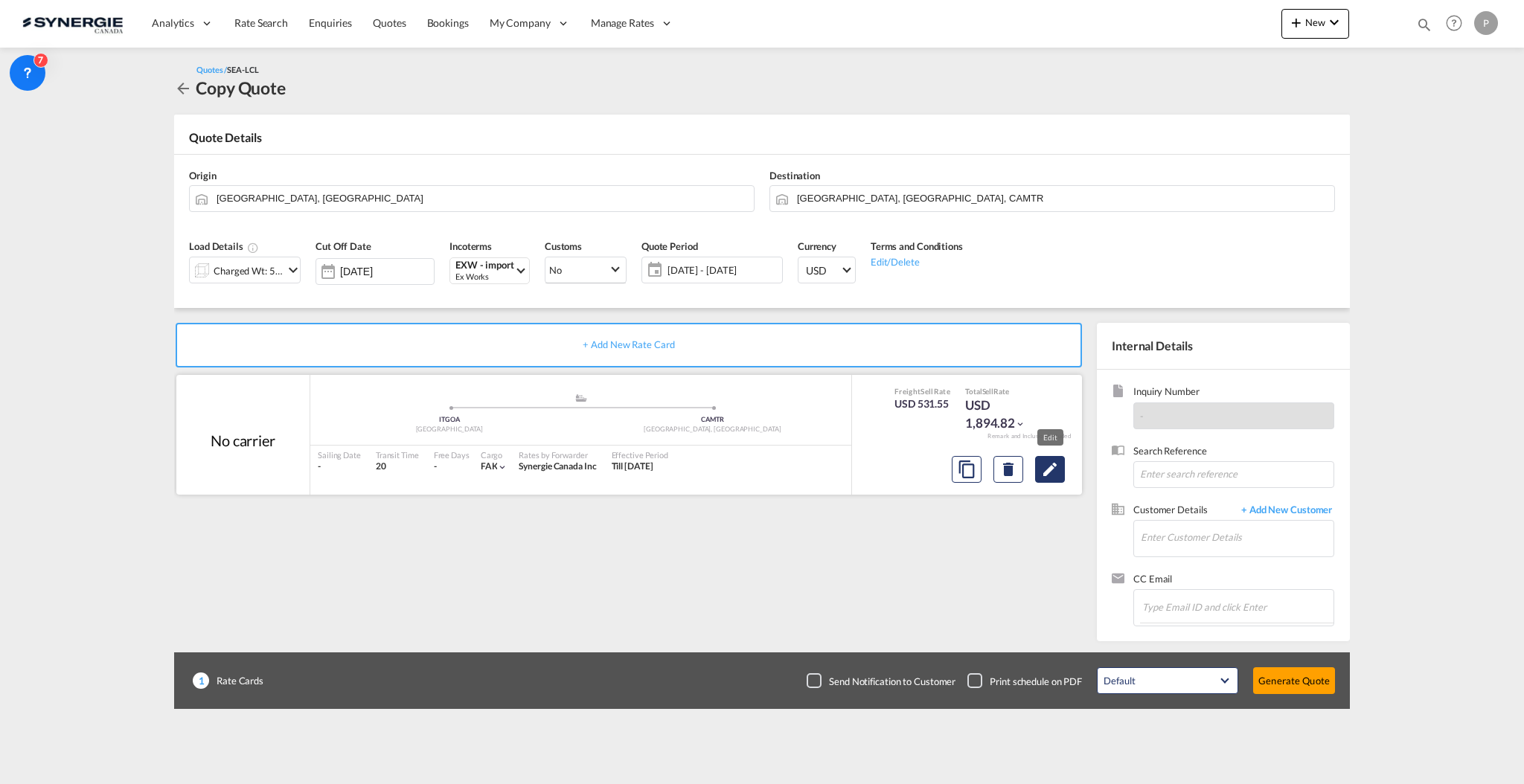
click at [1050, 469] on md-icon "Edit" at bounding box center [1049, 469] width 17 height 17
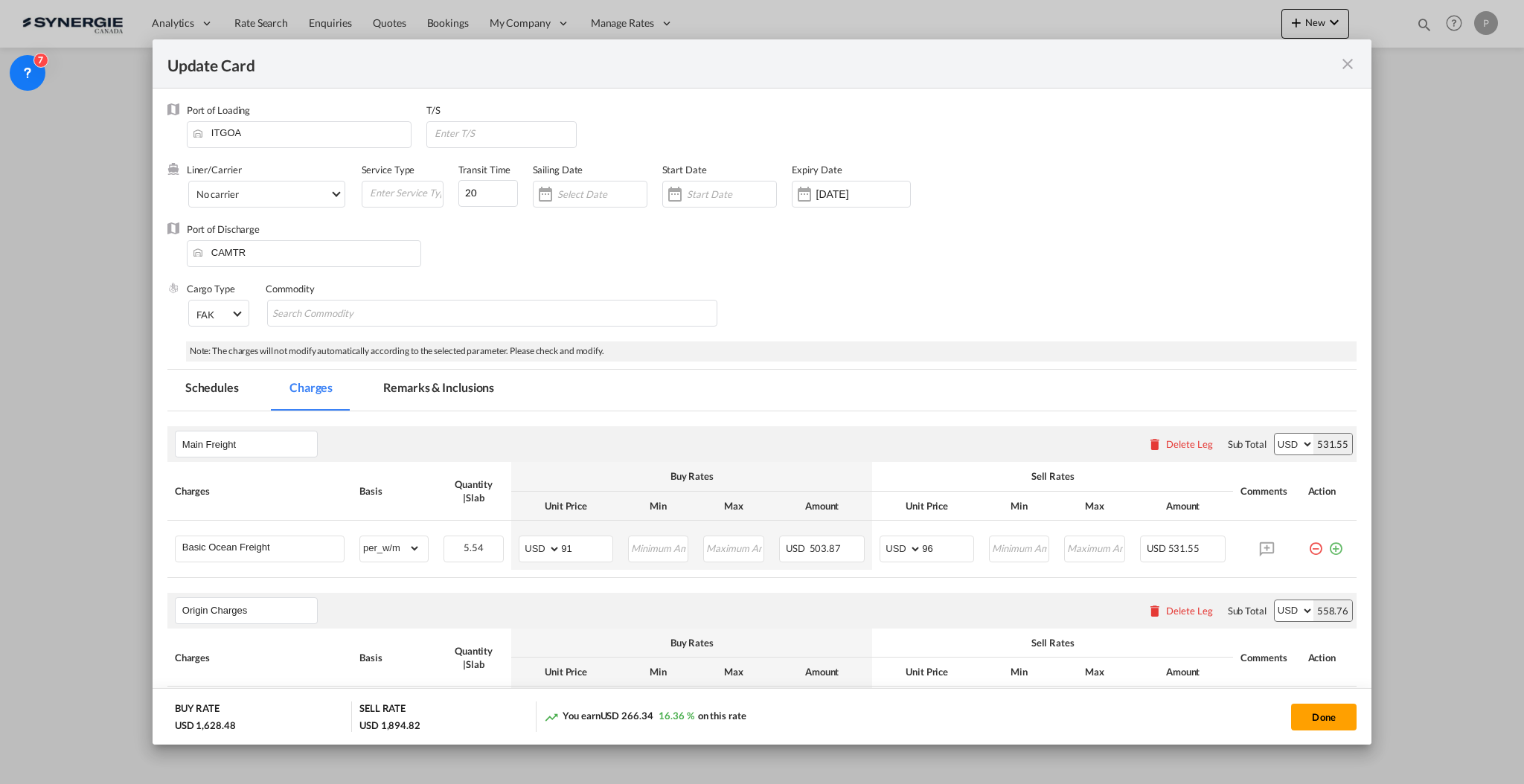
click at [416, 392] on md-tab-item "Remarks & Inclusions" at bounding box center [438, 390] width 147 height 41
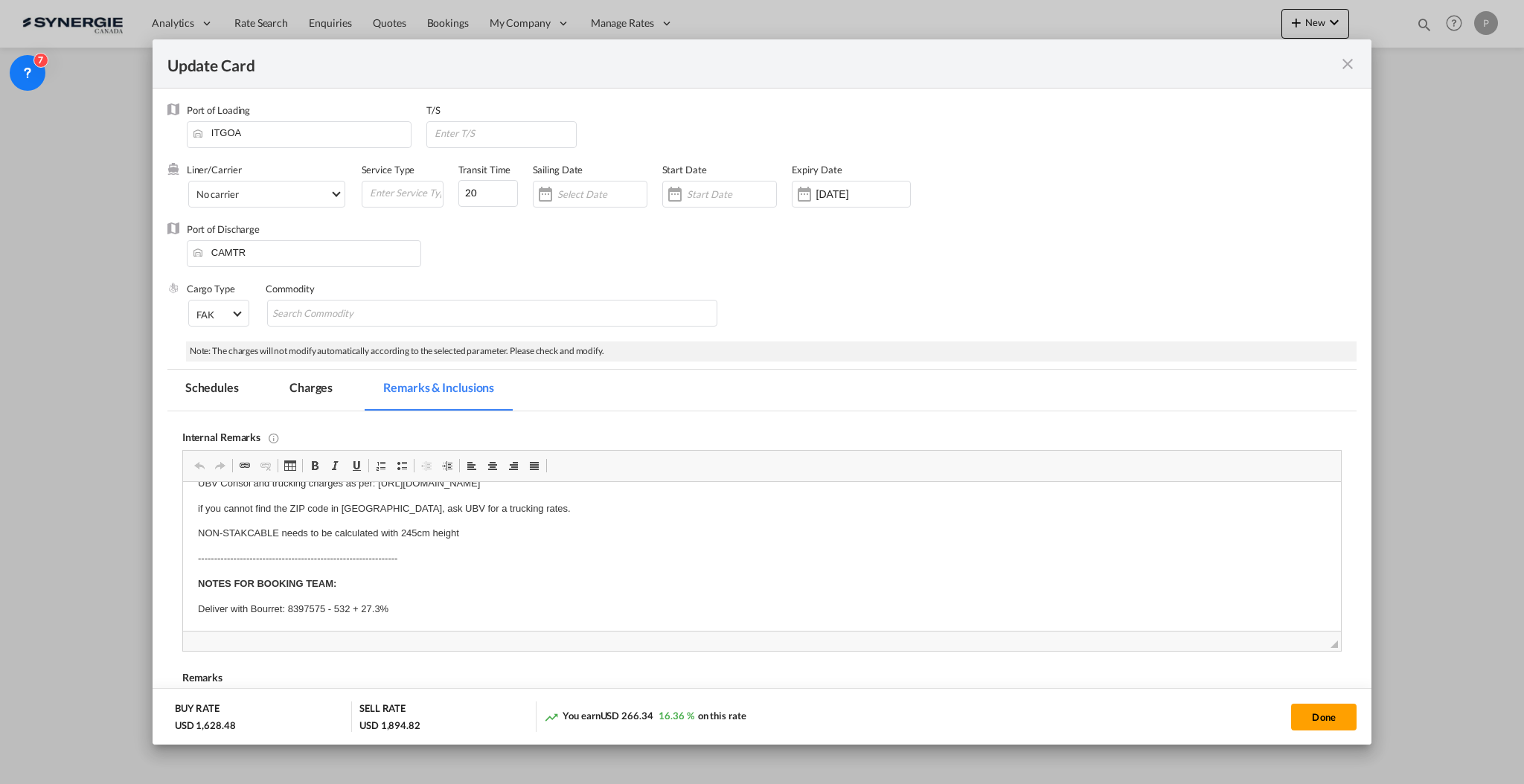
scroll to position [198, 0]
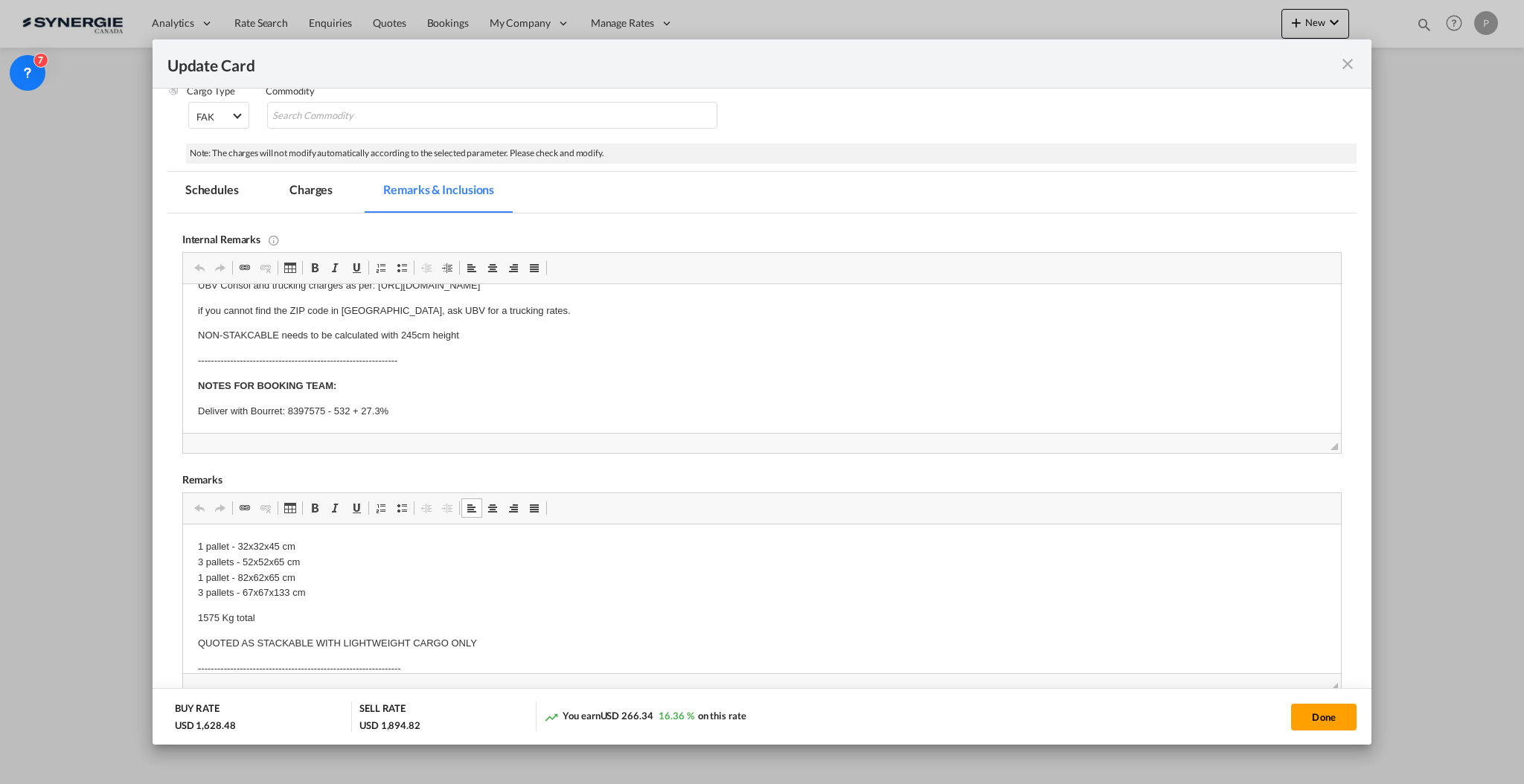
click at [341, 638] on p "QUOTED AS STACKABLE WITH LIGHTWEIGHT CARGO ONLY" at bounding box center [761, 644] width 1128 height 16
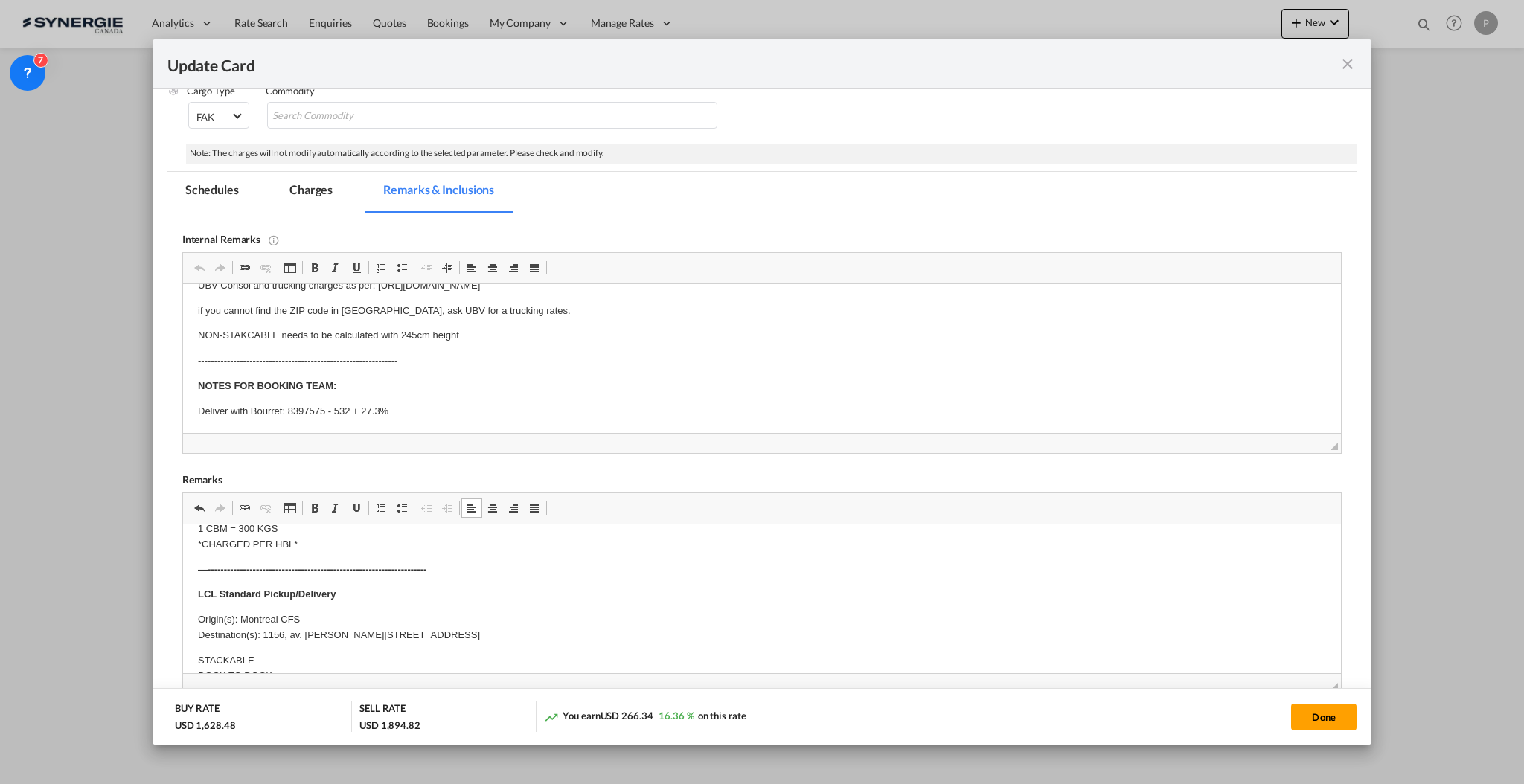
scroll to position [495, 0]
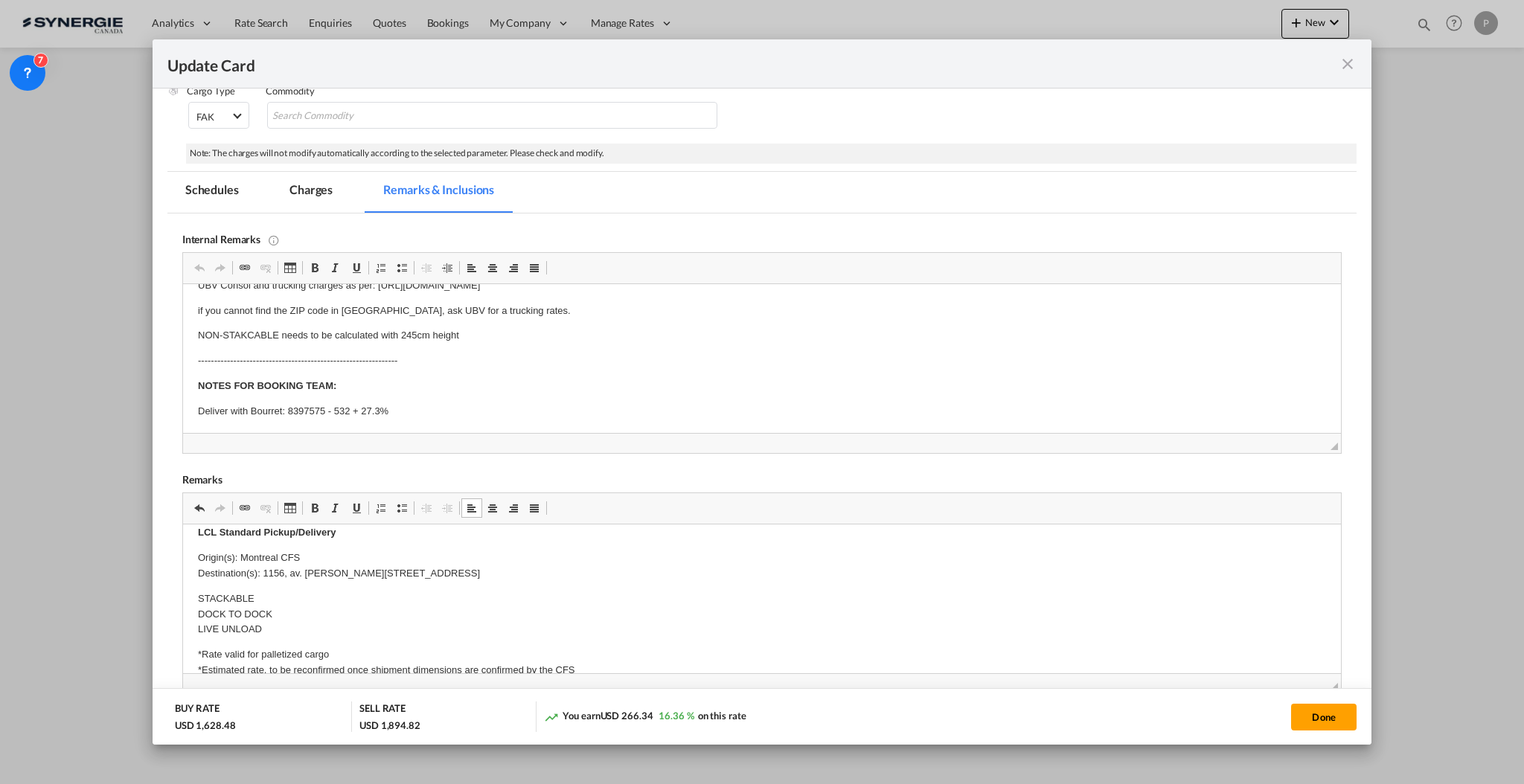
drag, startPoint x: 198, startPoint y: 591, endPoint x: 210, endPoint y: 598, distance: 13.9
click at [199, 591] on p "STACKABLE DOCK TO DOCK LIVE UNLOAD" at bounding box center [761, 614] width 1128 height 46
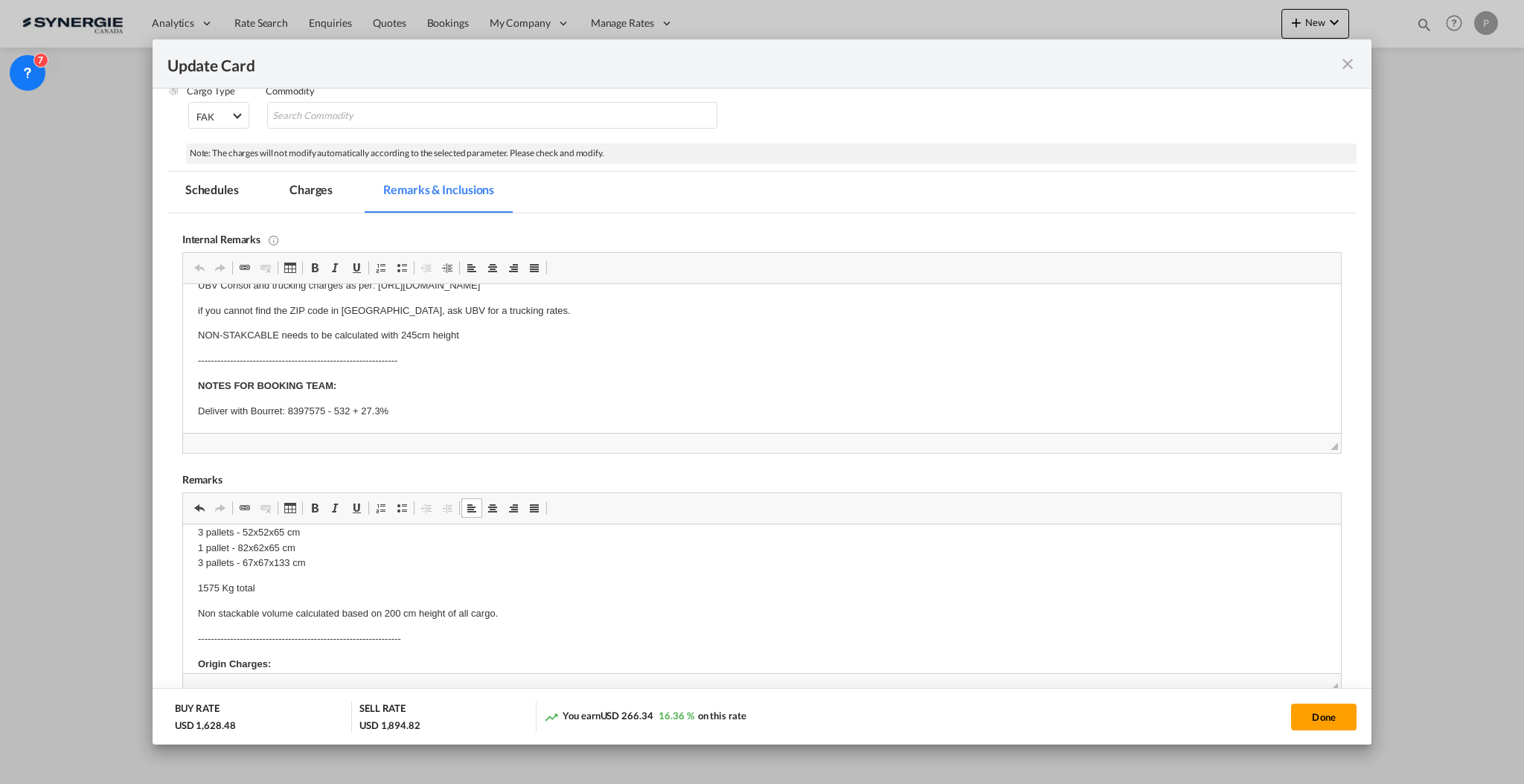
scroll to position [0, 0]
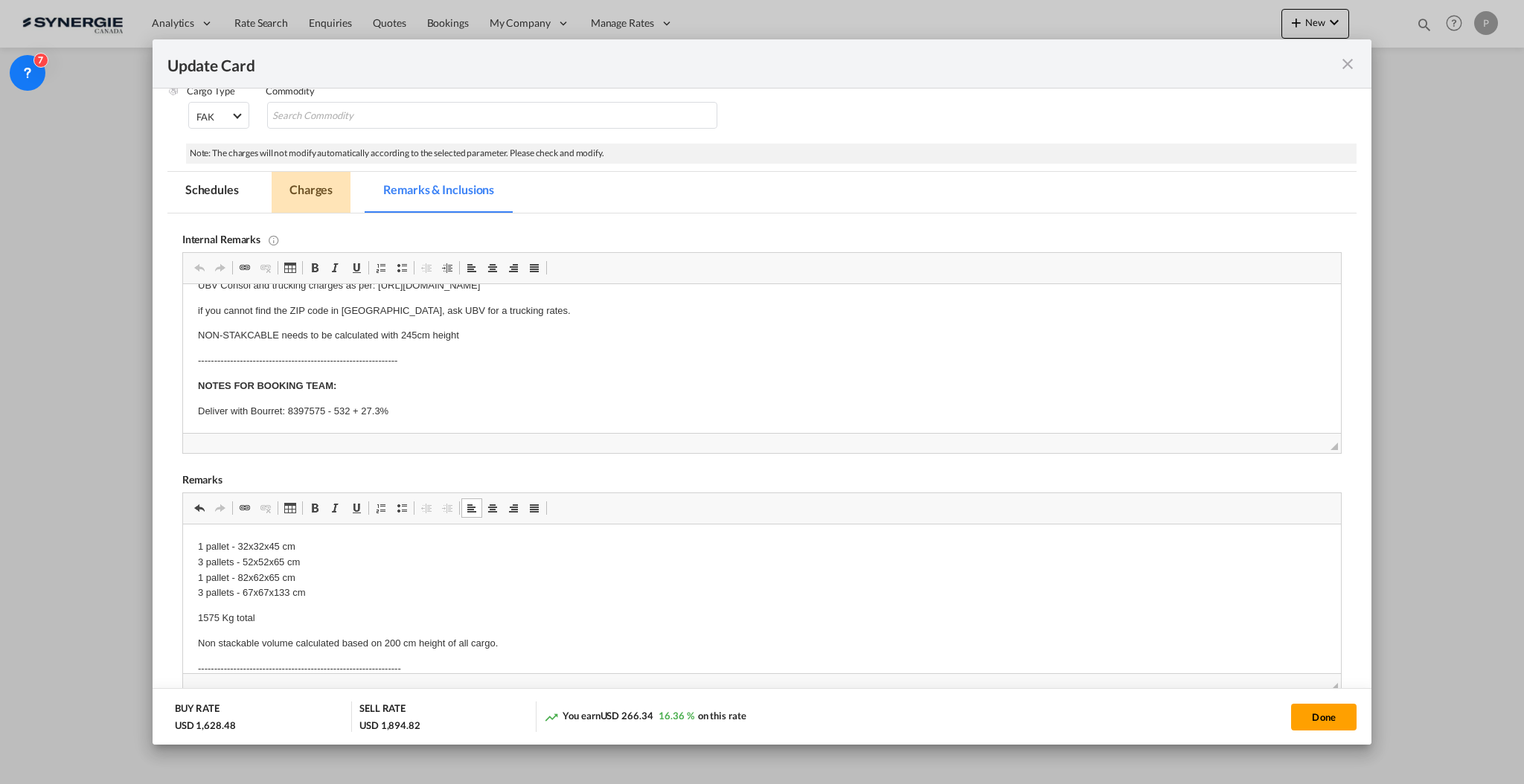
drag, startPoint x: 310, startPoint y: 179, endPoint x: 286, endPoint y: 184, distance: 24.5
click at [310, 179] on md-tab-item "Charges" at bounding box center [311, 192] width 79 height 41
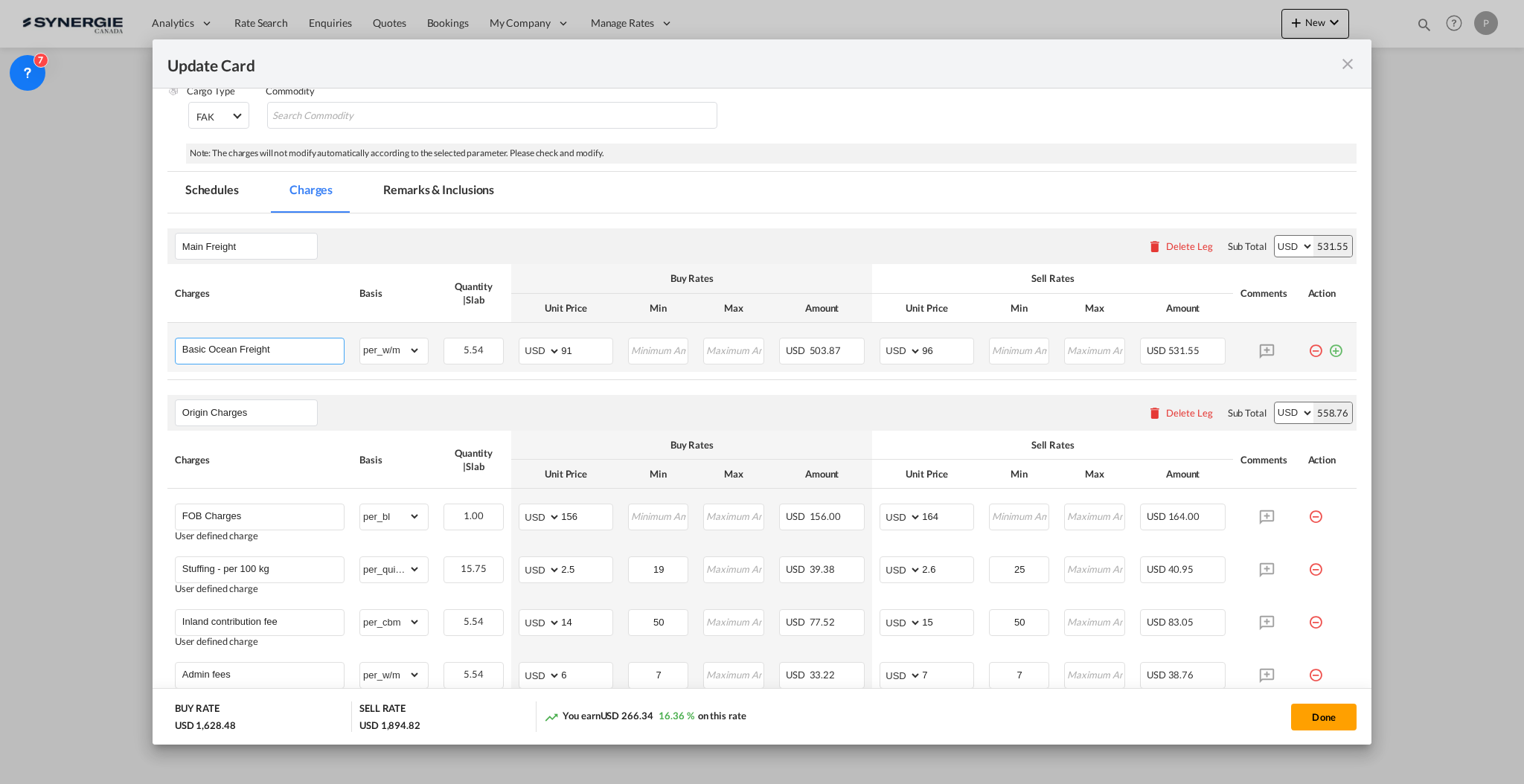
click at [269, 353] on input "Basic Ocean Freight" at bounding box center [263, 349] width 161 height 22
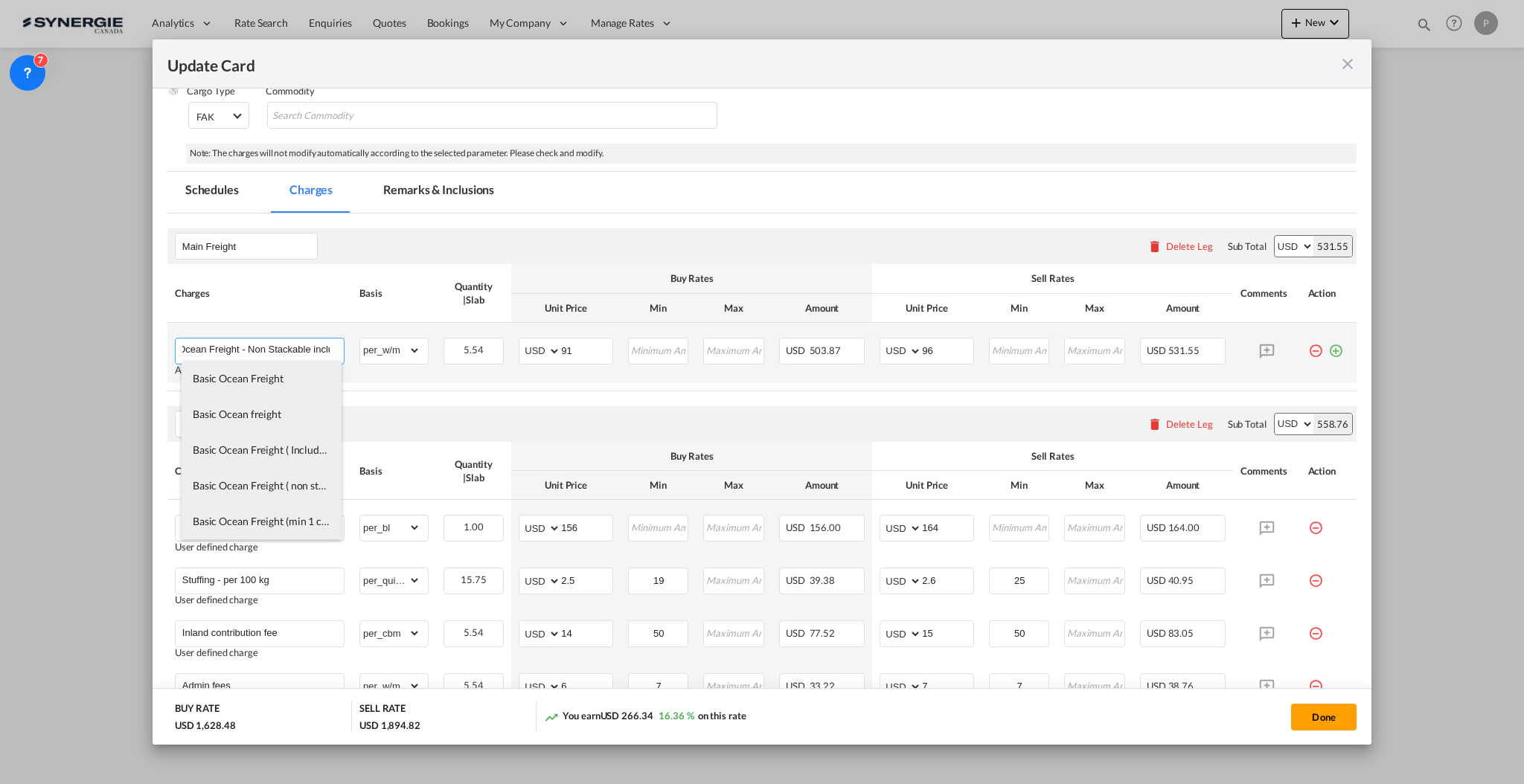
scroll to position [0, 52]
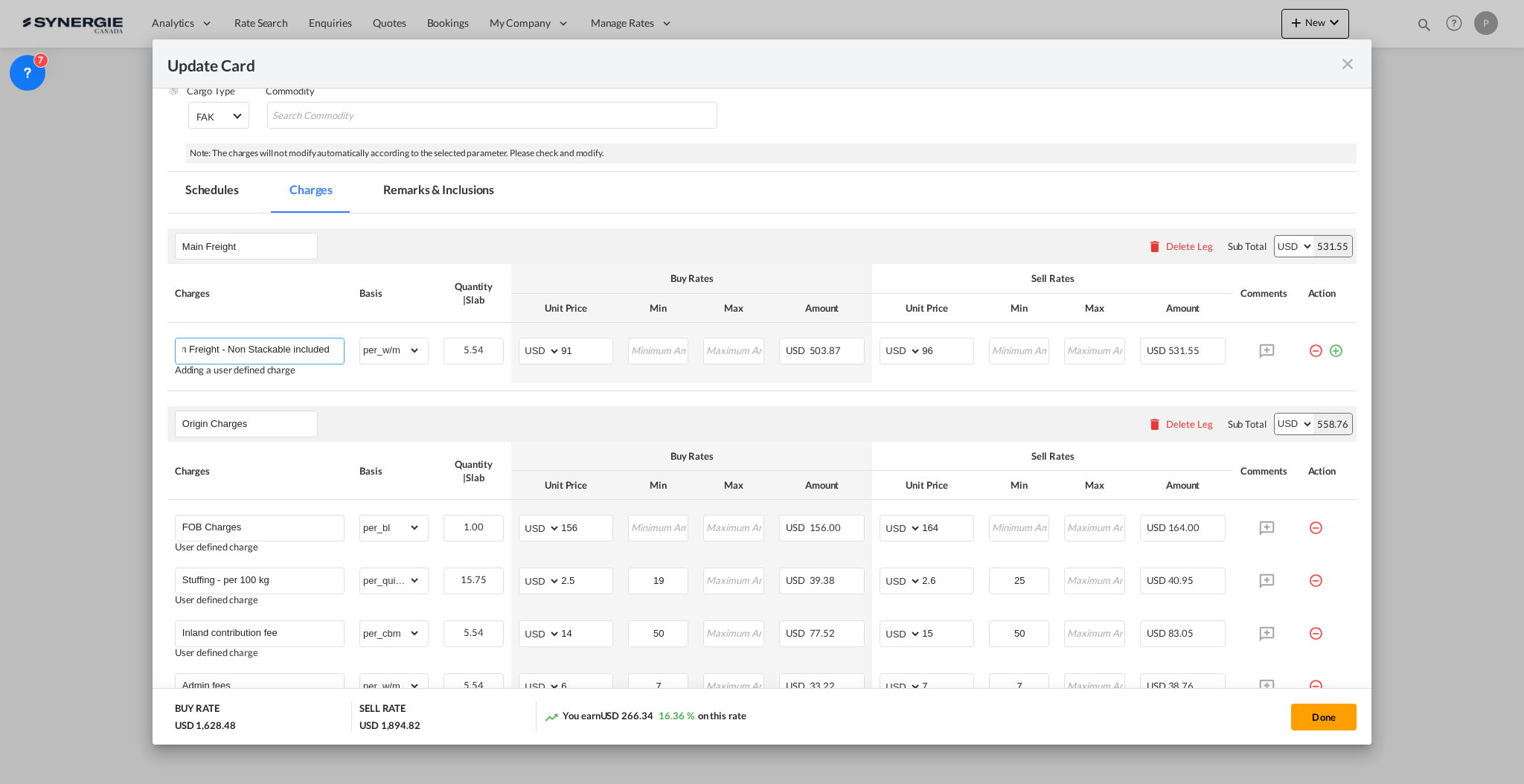
type input "Basic Ocean Freight - Non Stackable included"
click at [437, 274] on th "Quantity | Slab" at bounding box center [473, 293] width 76 height 58
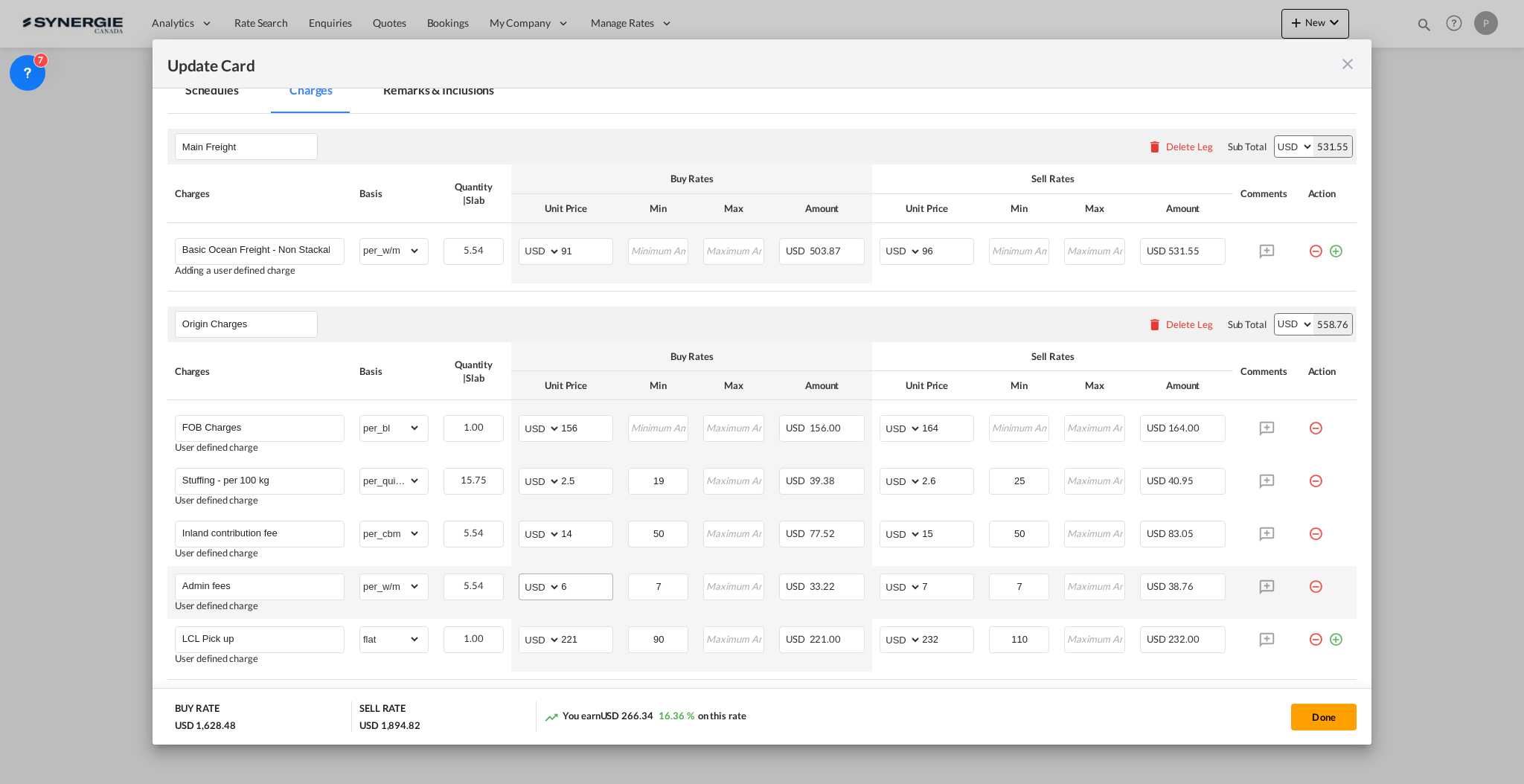
scroll to position [495, 0]
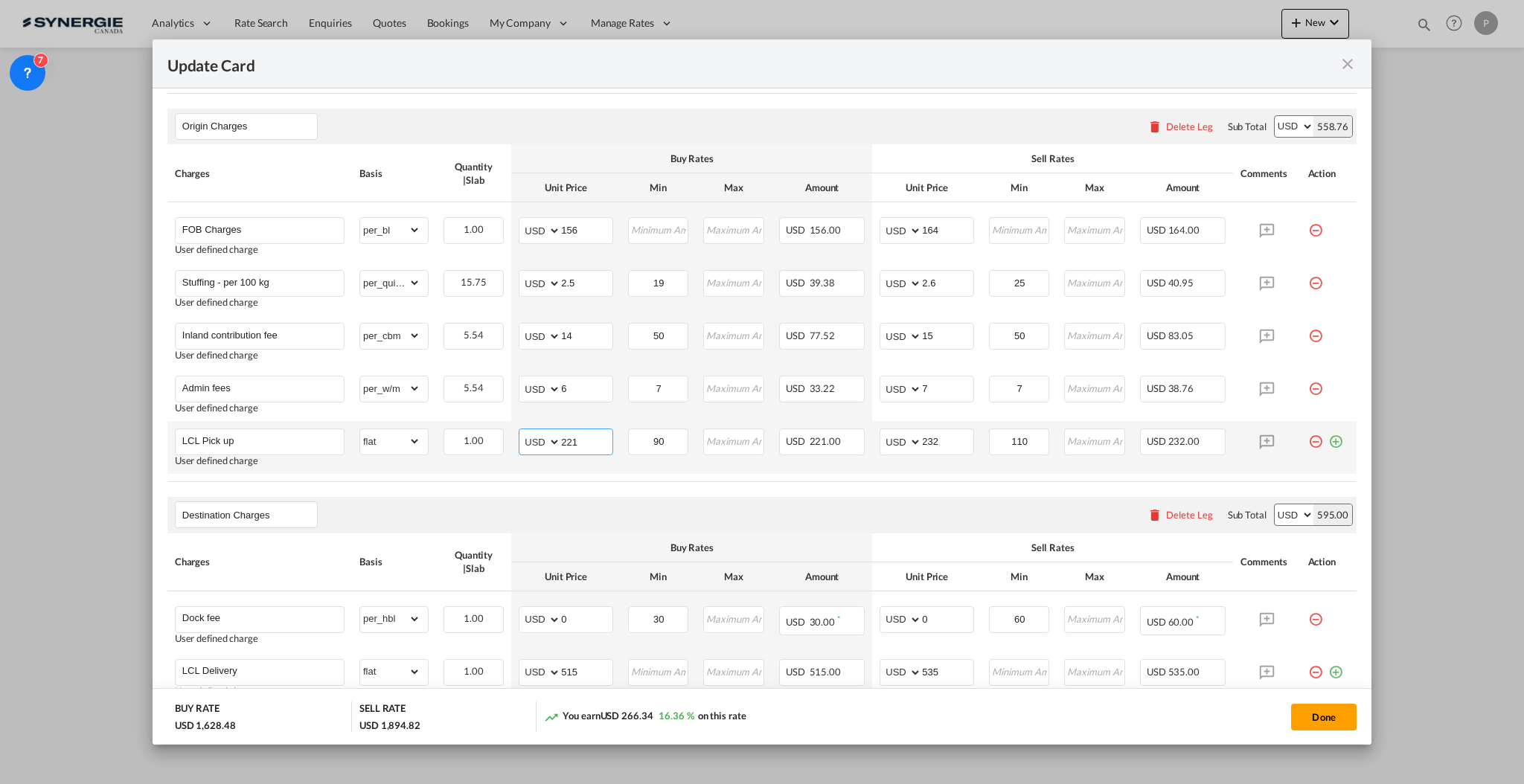
click at [578, 446] on input "221" at bounding box center [587, 440] width 51 height 22
type input "236"
click at [944, 445] on input "232" at bounding box center [947, 440] width 51 height 22
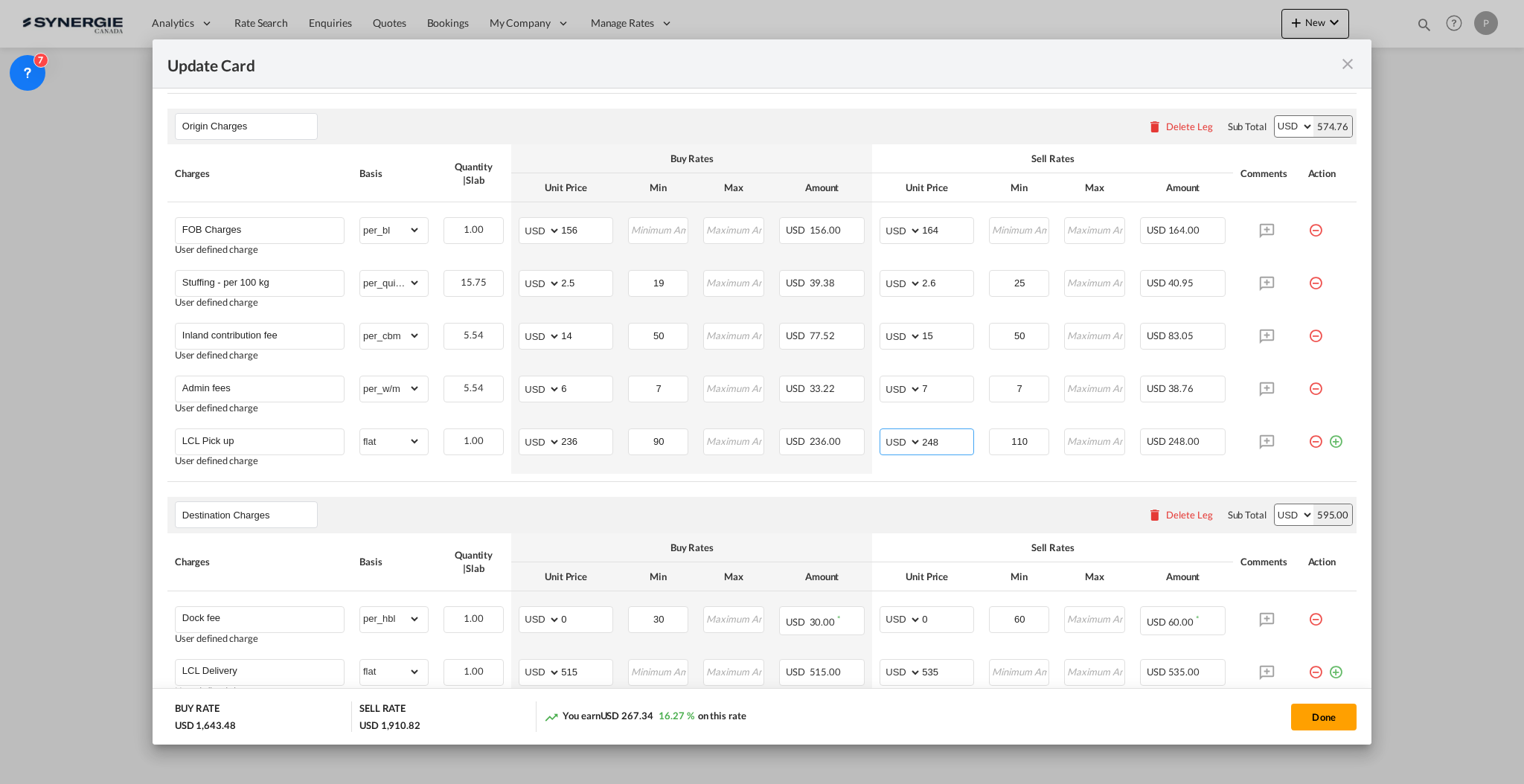
type input "248"
click at [915, 489] on air-lcl-rate-modification "Main Freight Please enter leg name Leg Name Already Exists Delete Leg Sub Total…" at bounding box center [762, 565] width 1189 height 1299
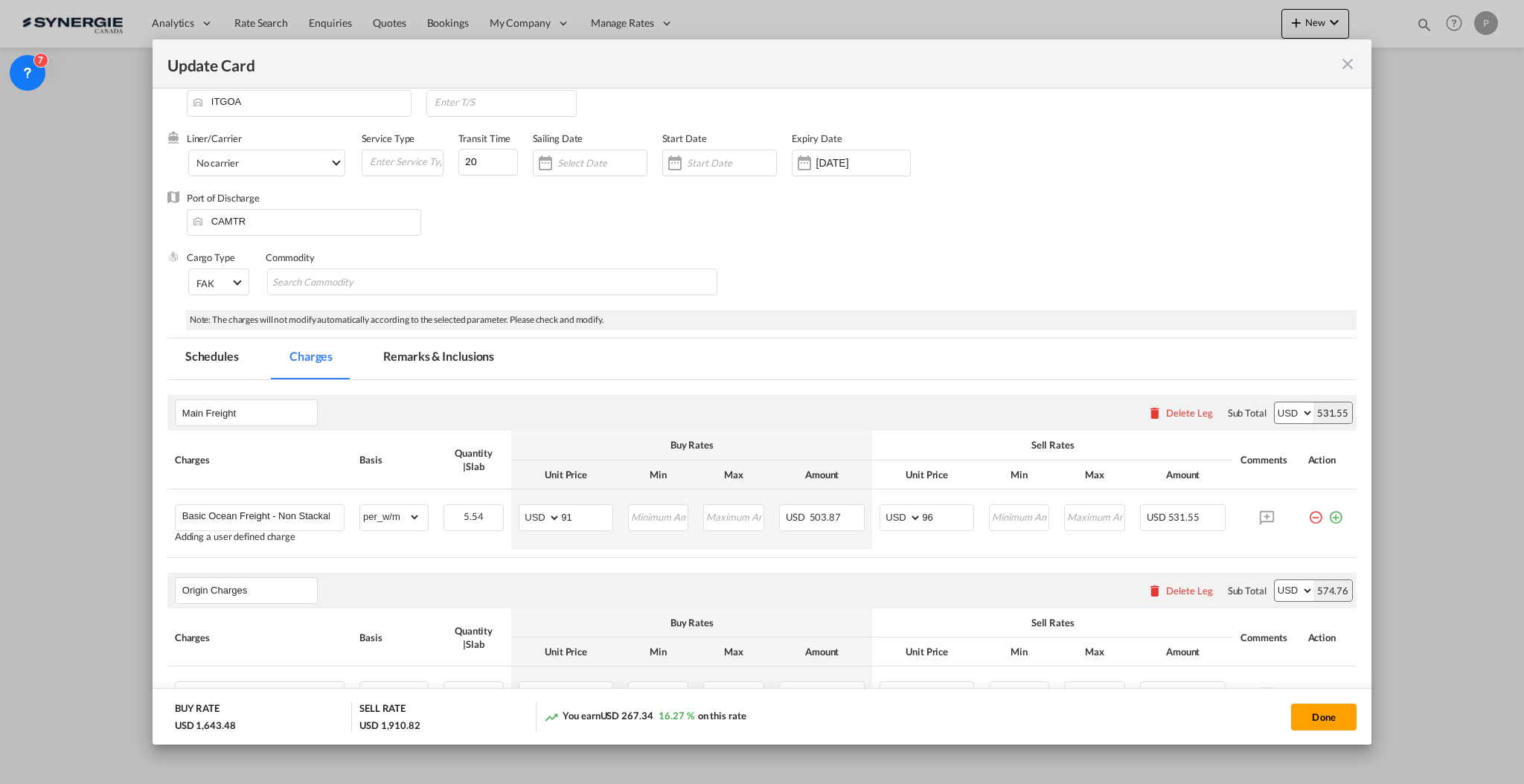
scroll to position [0, 0]
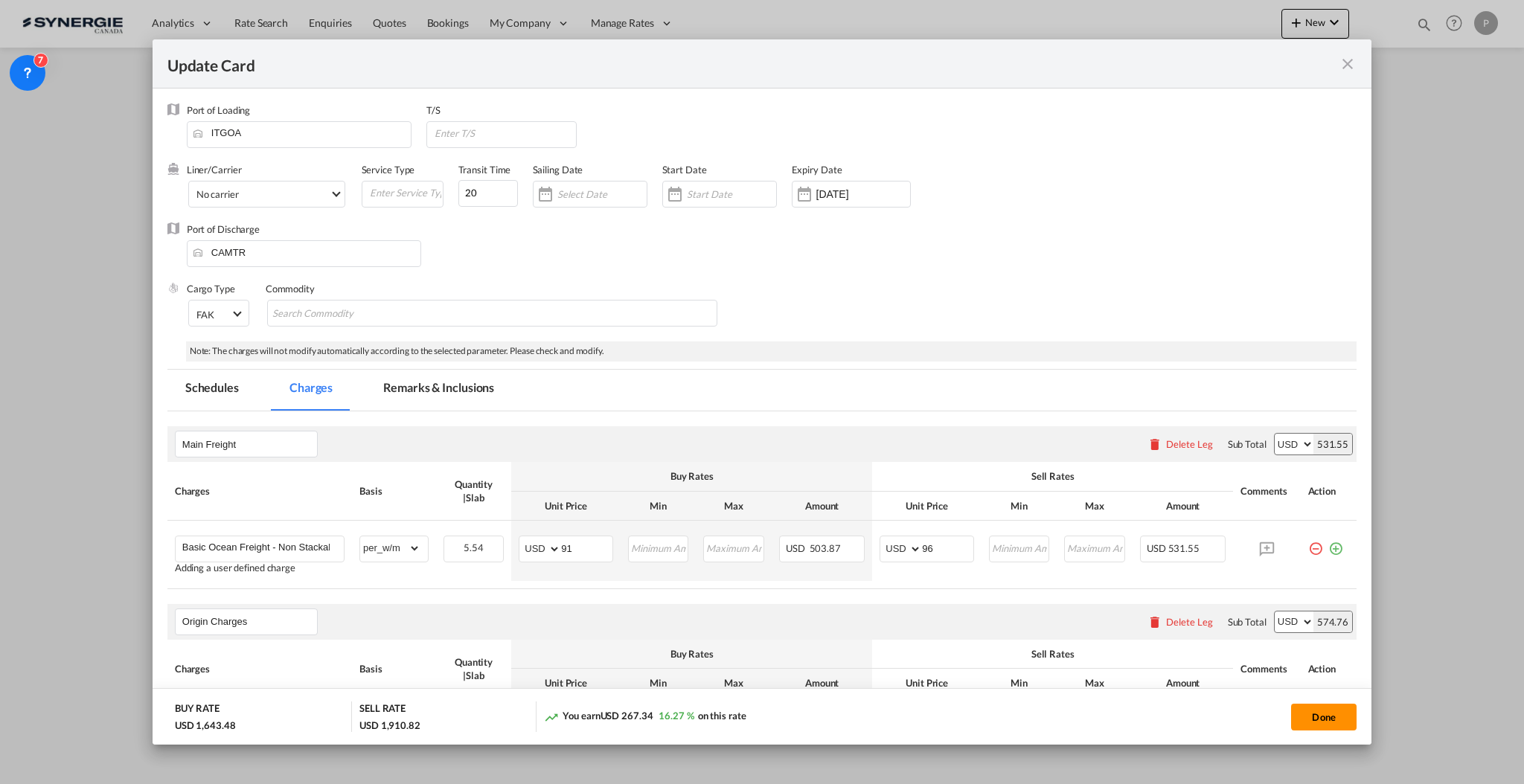
click at [1352, 723] on button "Done" at bounding box center [1323, 717] width 65 height 27
type input "22 Oct 2025"
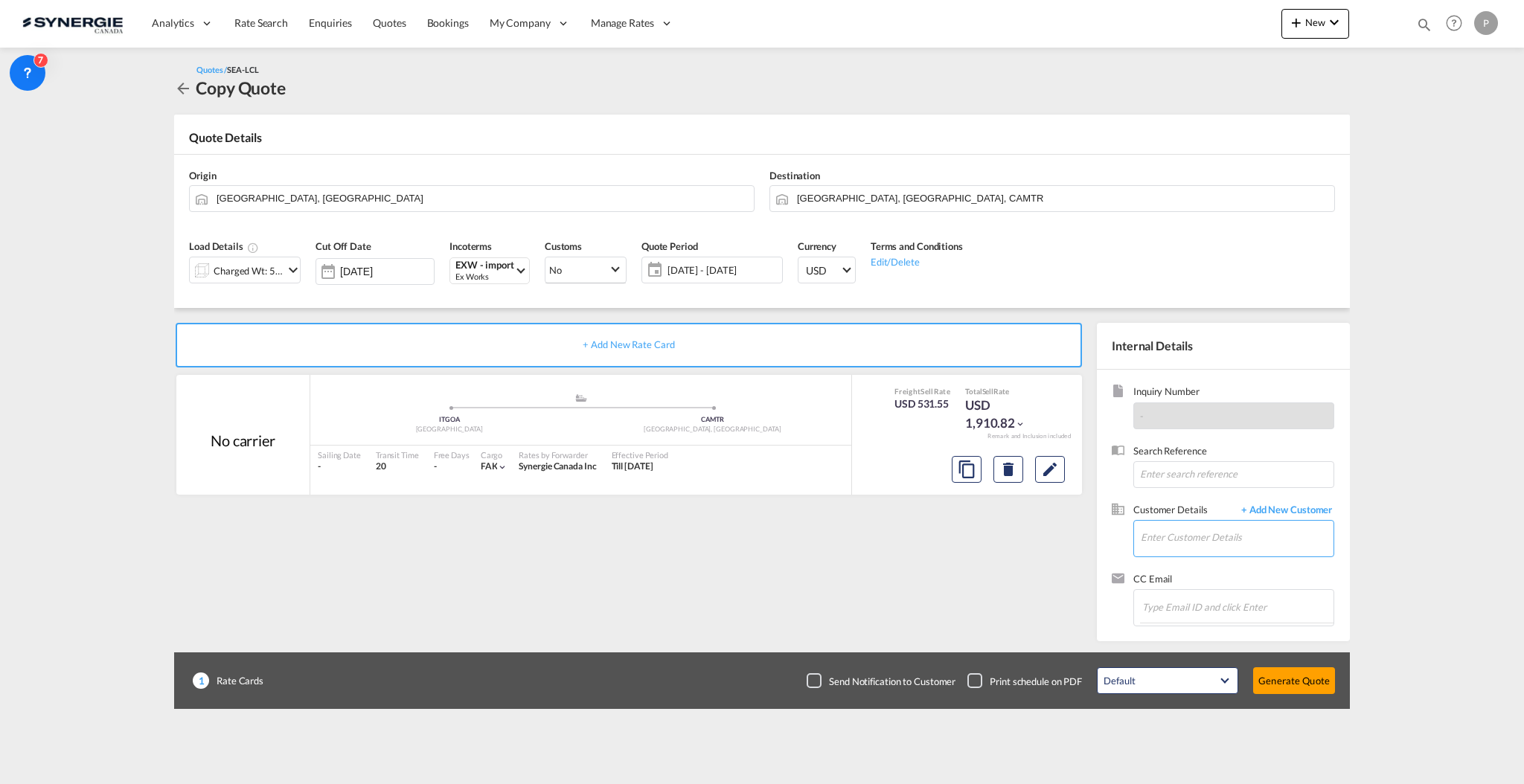
click at [1215, 536] on input "Enter Customer Details" at bounding box center [1237, 537] width 193 height 34
paste input "lavigned@technosub.net"
click at [1210, 562] on div "David Lavigne lavigned@technosub.net" at bounding box center [1236, 563] width 193 height 40
type input "Techno Sub, David Lavigne, lavigned@technosub.net"
click at [1298, 679] on button "Generate Quote" at bounding box center [1293, 680] width 82 height 27
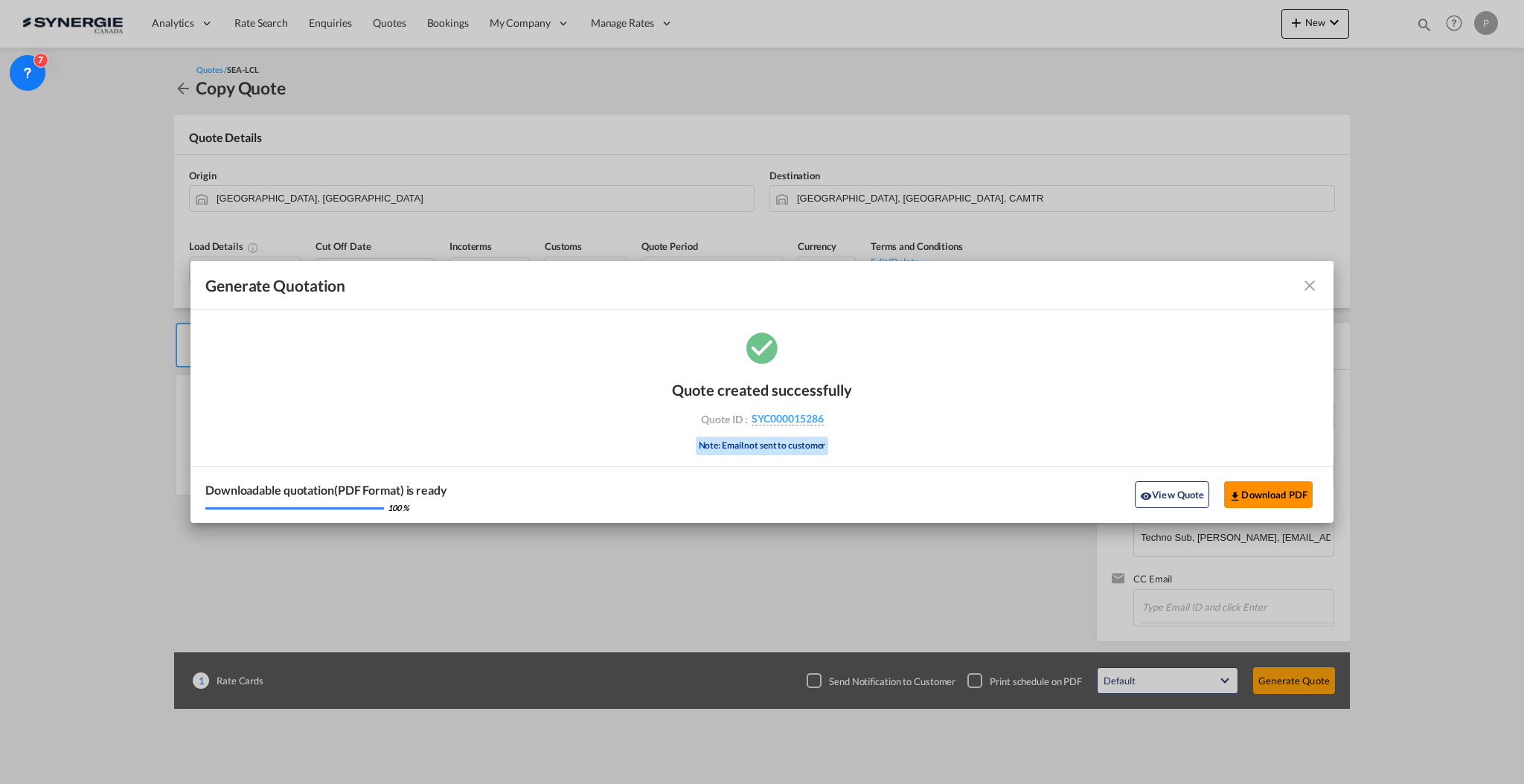
click at [1256, 494] on button "Download PDF" at bounding box center [1268, 494] width 89 height 27
click at [1275, 492] on button "Download PDF" at bounding box center [1268, 494] width 89 height 27
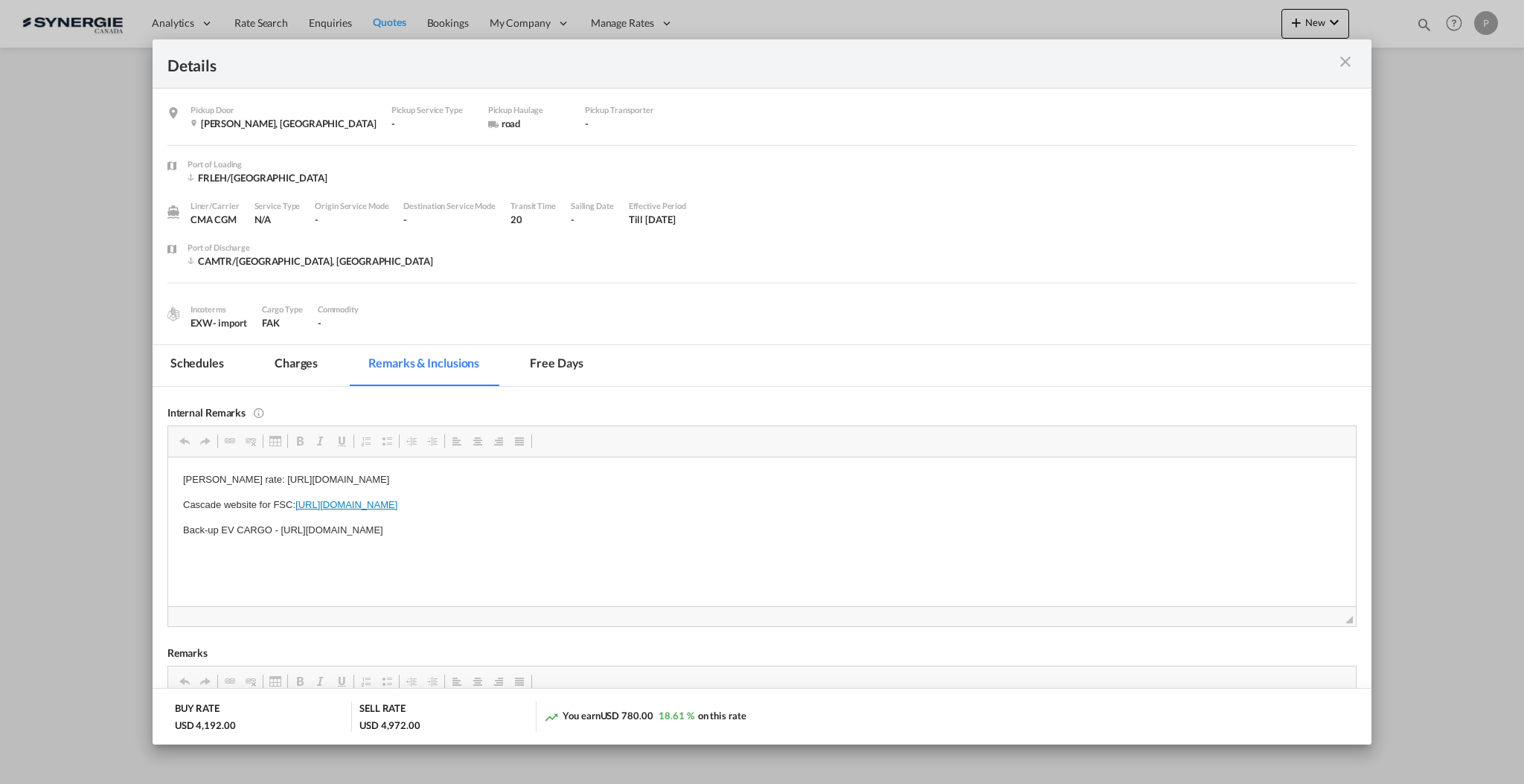
click at [1337, 61] on md-icon "icon-close m-3 fg-AAA8AD cursor" at bounding box center [1344, 61] width 17 height 17
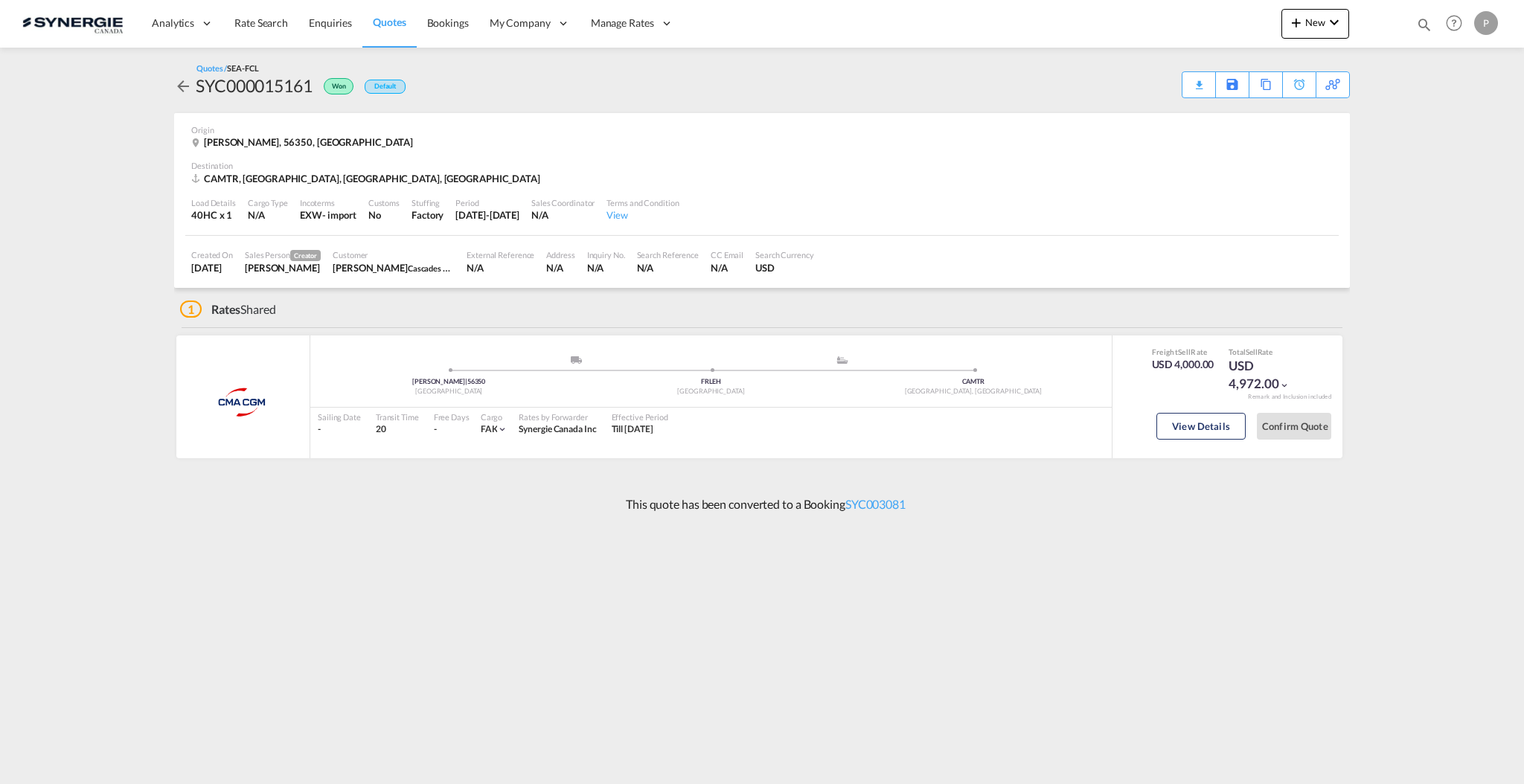
click at [1422, 29] on md-icon "icon-magnify" at bounding box center [1424, 25] width 17 height 17
drag, startPoint x: 1198, startPoint y: 23, endPoint x: 1197, endPoint y: 35, distance: 12.0
click at [1197, 24] on select "Bookings Quotes Enquiries" at bounding box center [1187, 24] width 71 height 27
select select "Quotes"
click at [1152, 11] on select "Bookings Quotes Enquiries" at bounding box center [1187, 24] width 71 height 27
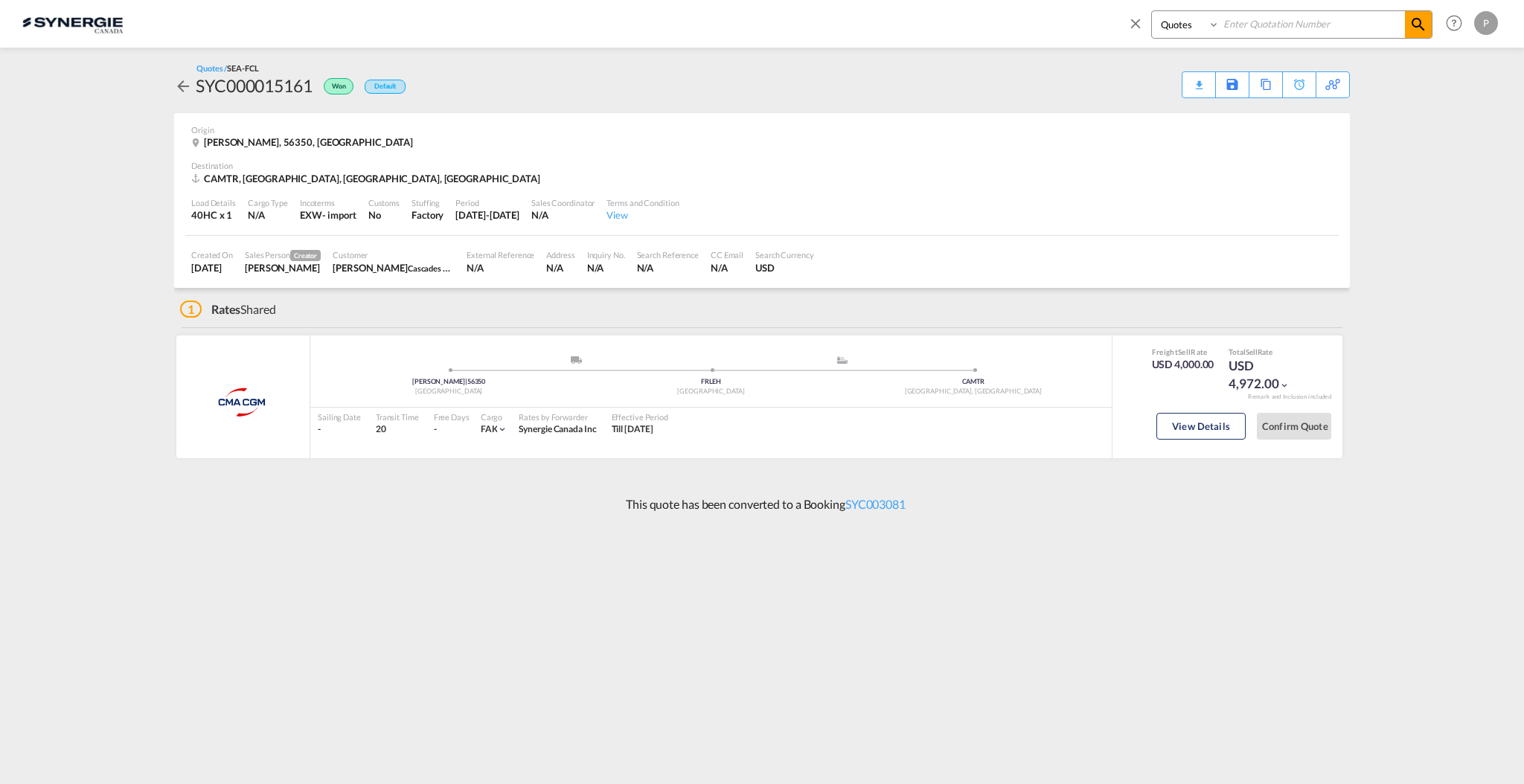
click at [1253, 31] on input at bounding box center [1312, 24] width 185 height 26
type input "15009"
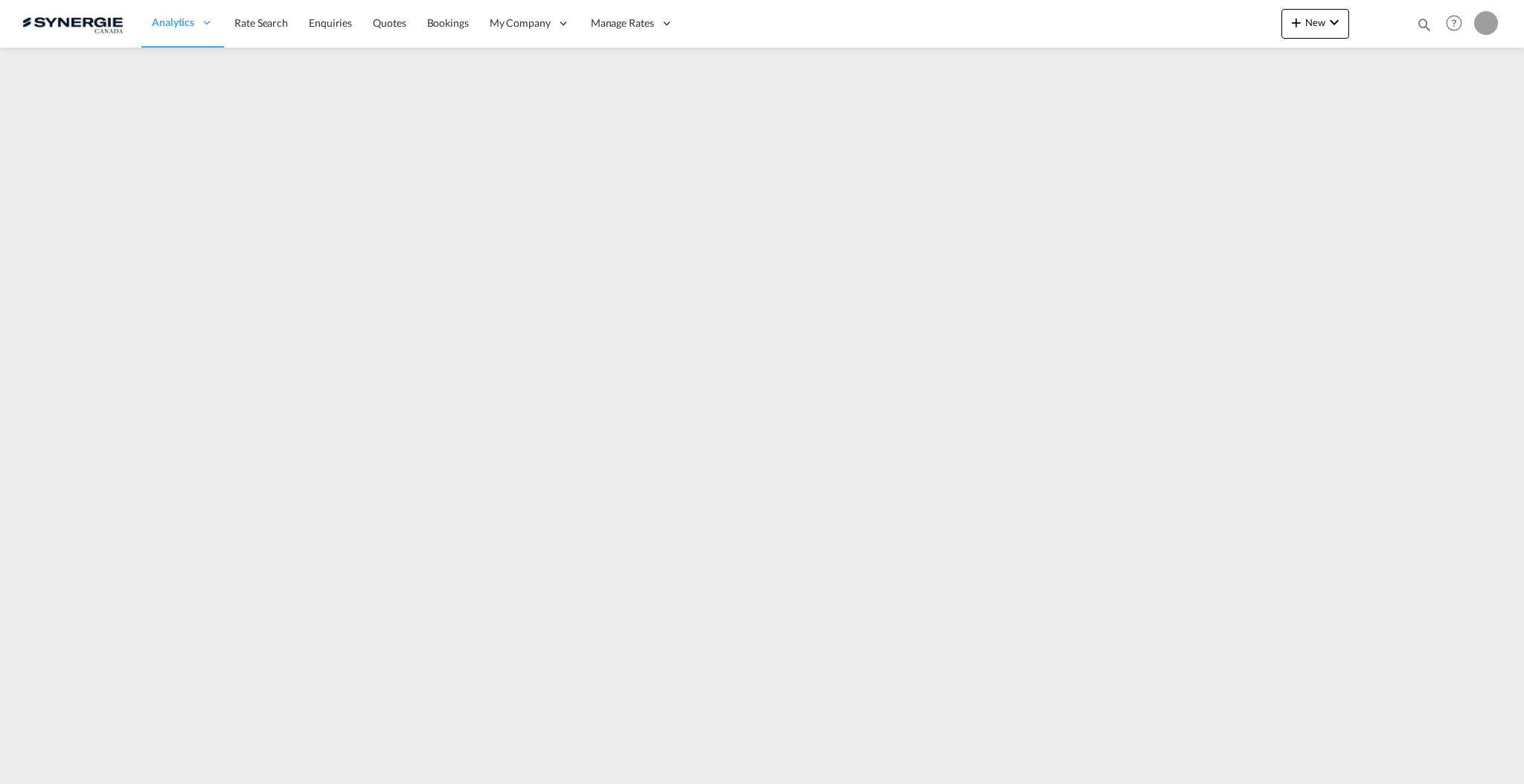
drag, startPoint x: 0, startPoint y: 0, endPoint x: 1426, endPoint y: 28, distance: 1426.3
click at [1426, 28] on md-icon "icon-magnify" at bounding box center [1424, 25] width 17 height 17
click at [1179, 22] on select "Bookings Quotes Enquiries" at bounding box center [1187, 24] width 71 height 27
select select "Quotes"
click at [1152, 11] on select "Bookings Quotes Enquiries" at bounding box center [1187, 24] width 71 height 27
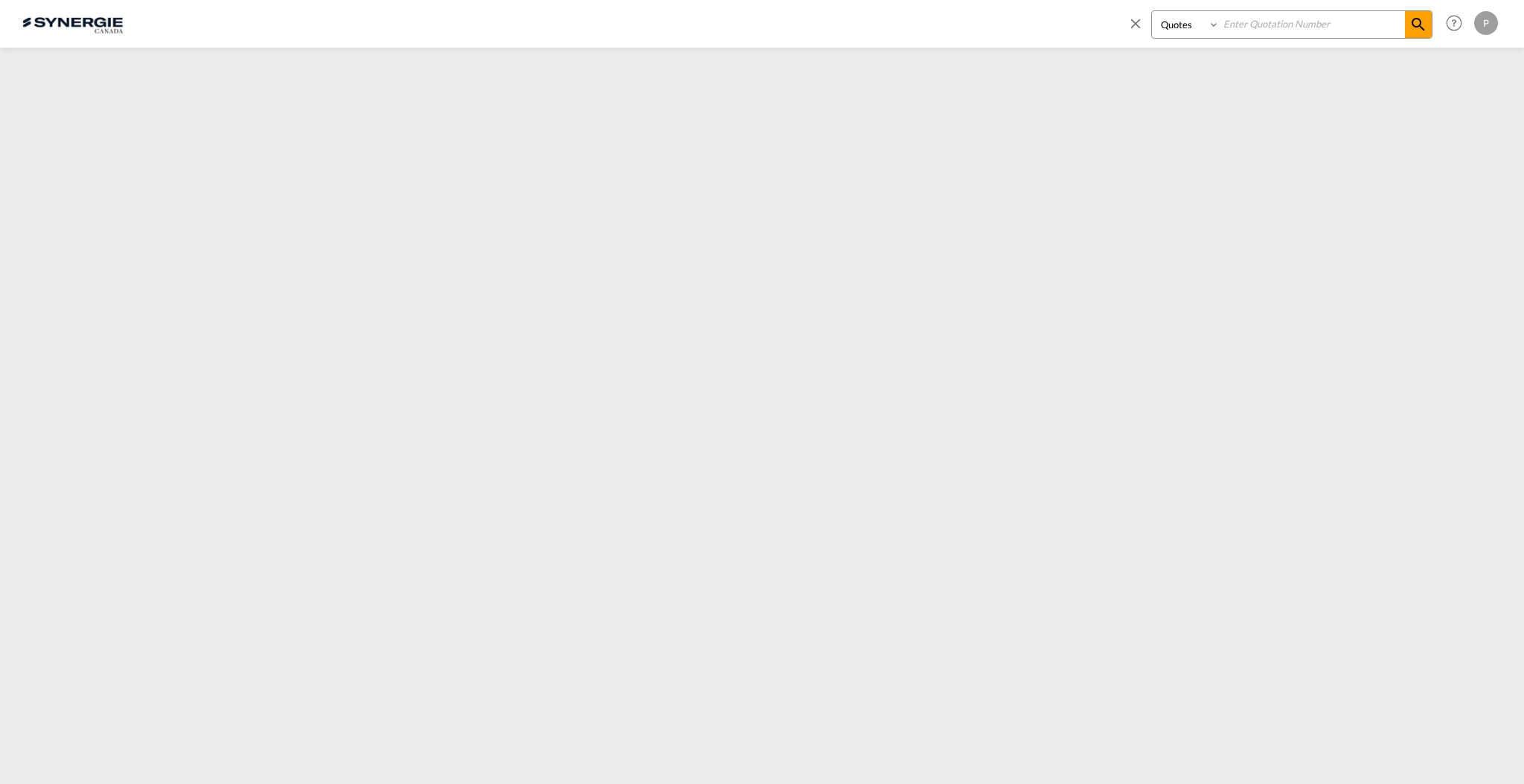
click at [1294, 22] on input at bounding box center [1312, 24] width 185 height 26
paste input "SYC000003850"
type input "SYC000003850"
click at [1423, 18] on md-icon "icon-magnify" at bounding box center [1418, 24] width 17 height 17
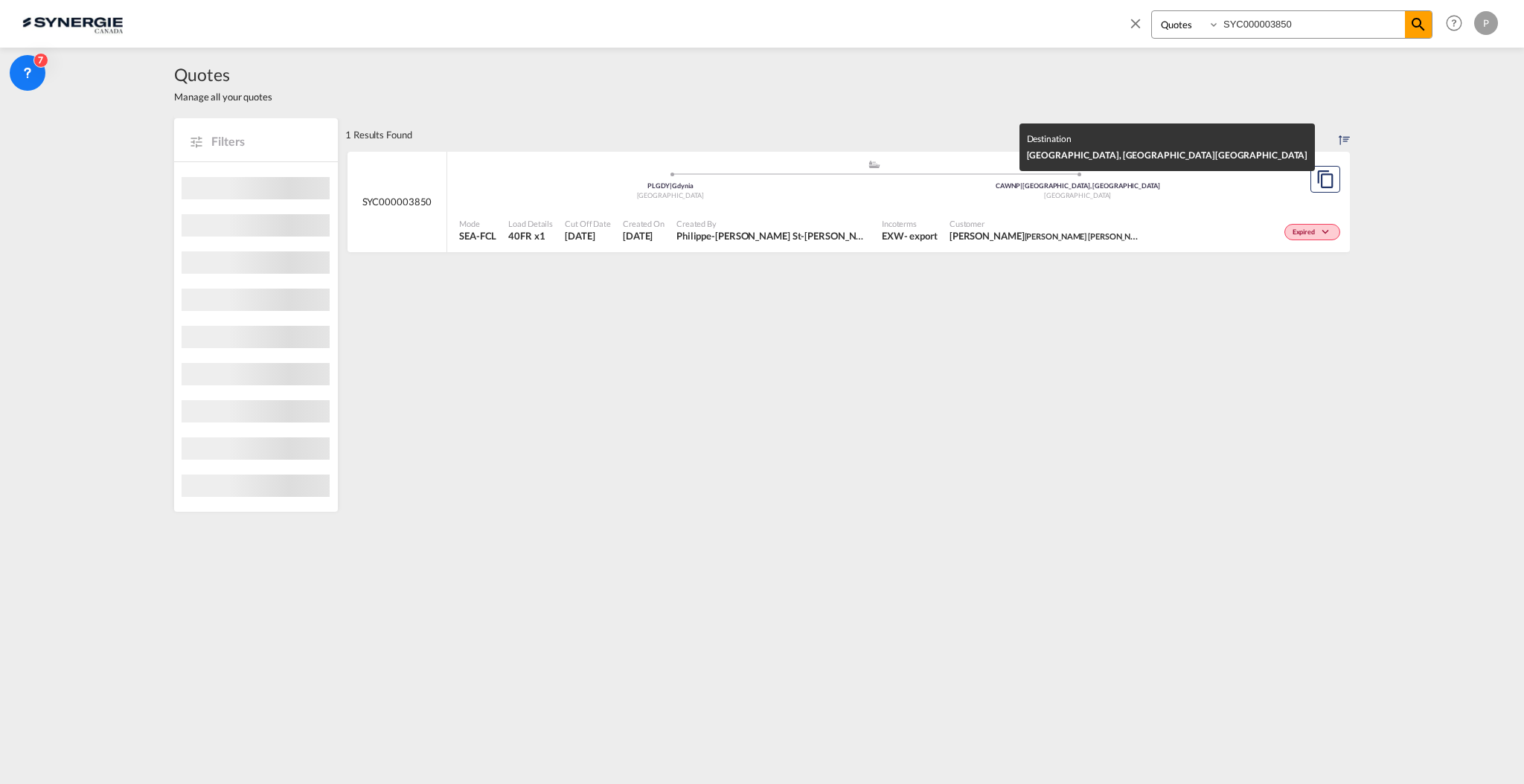
click at [888, 193] on div "[GEOGRAPHIC_DATA]" at bounding box center [1077, 196] width 408 height 10
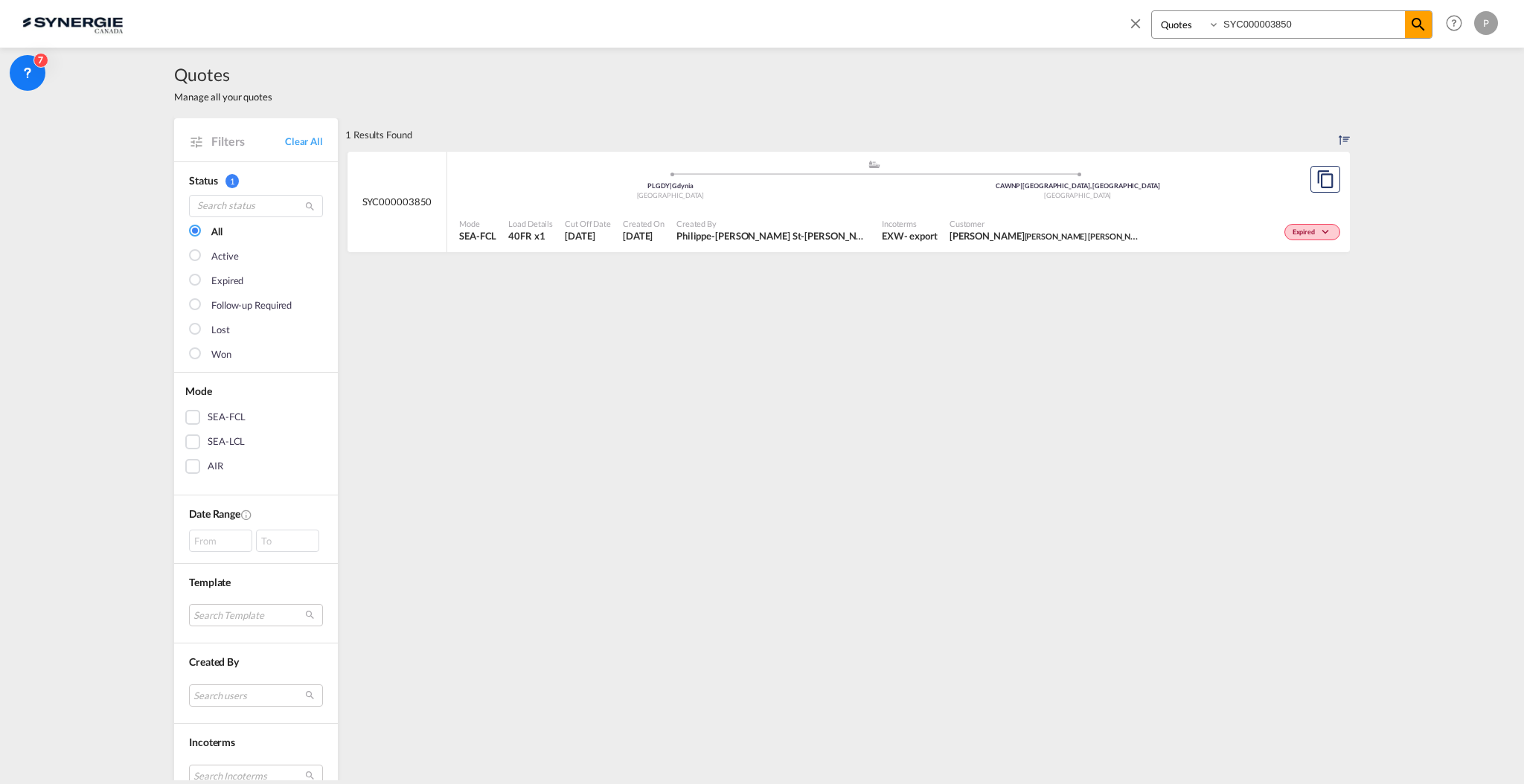
click at [1130, 18] on md-icon "icon-close" at bounding box center [1135, 23] width 17 height 17
click at [294, 143] on link "Clear All" at bounding box center [304, 141] width 38 height 14
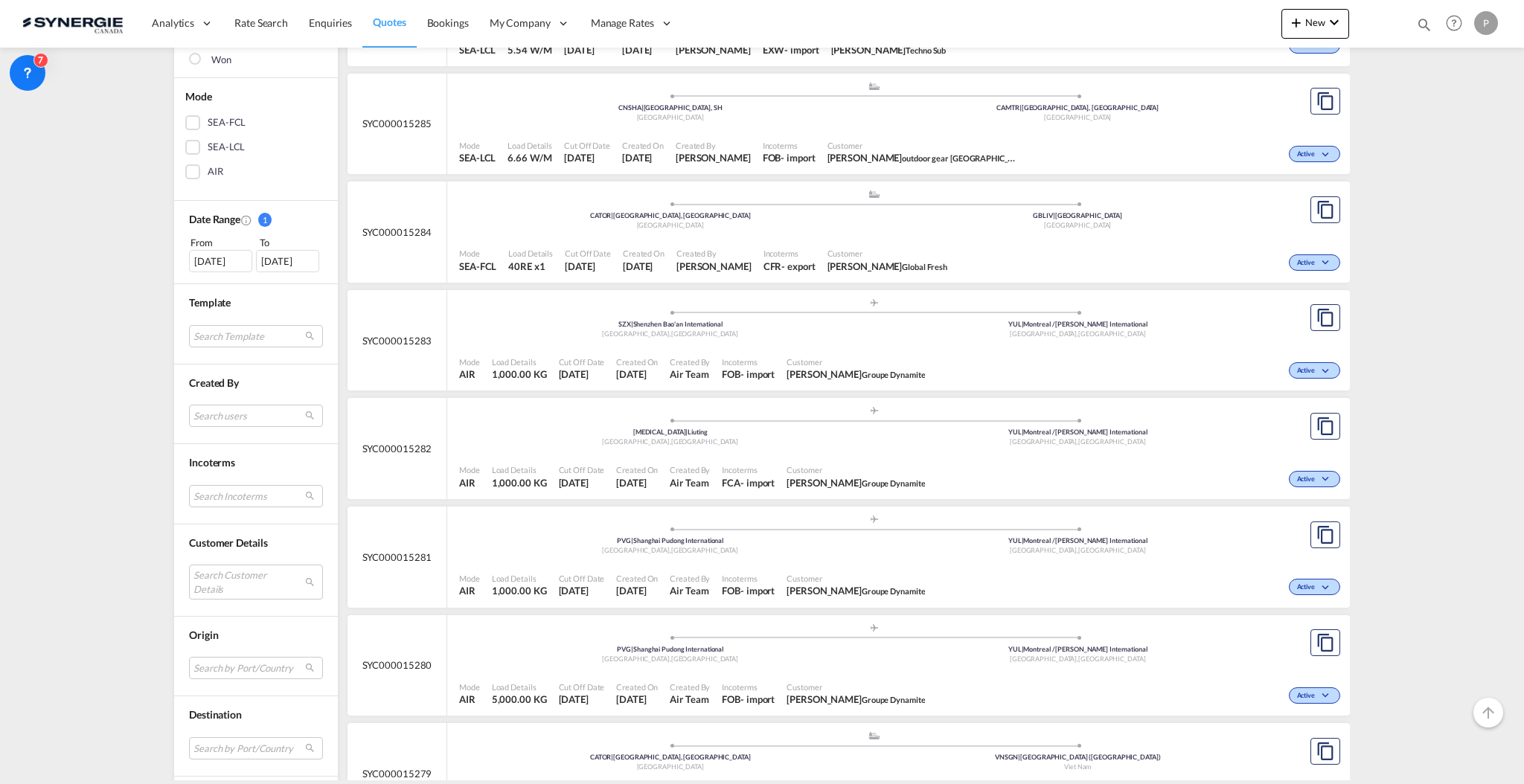
scroll to position [298, 0]
click at [250, 572] on md-select "Search Customer Details user name user [PERSON_NAME] [EMAIL_ADDRESS][DOMAIN_NAM…" at bounding box center [256, 579] width 134 height 34
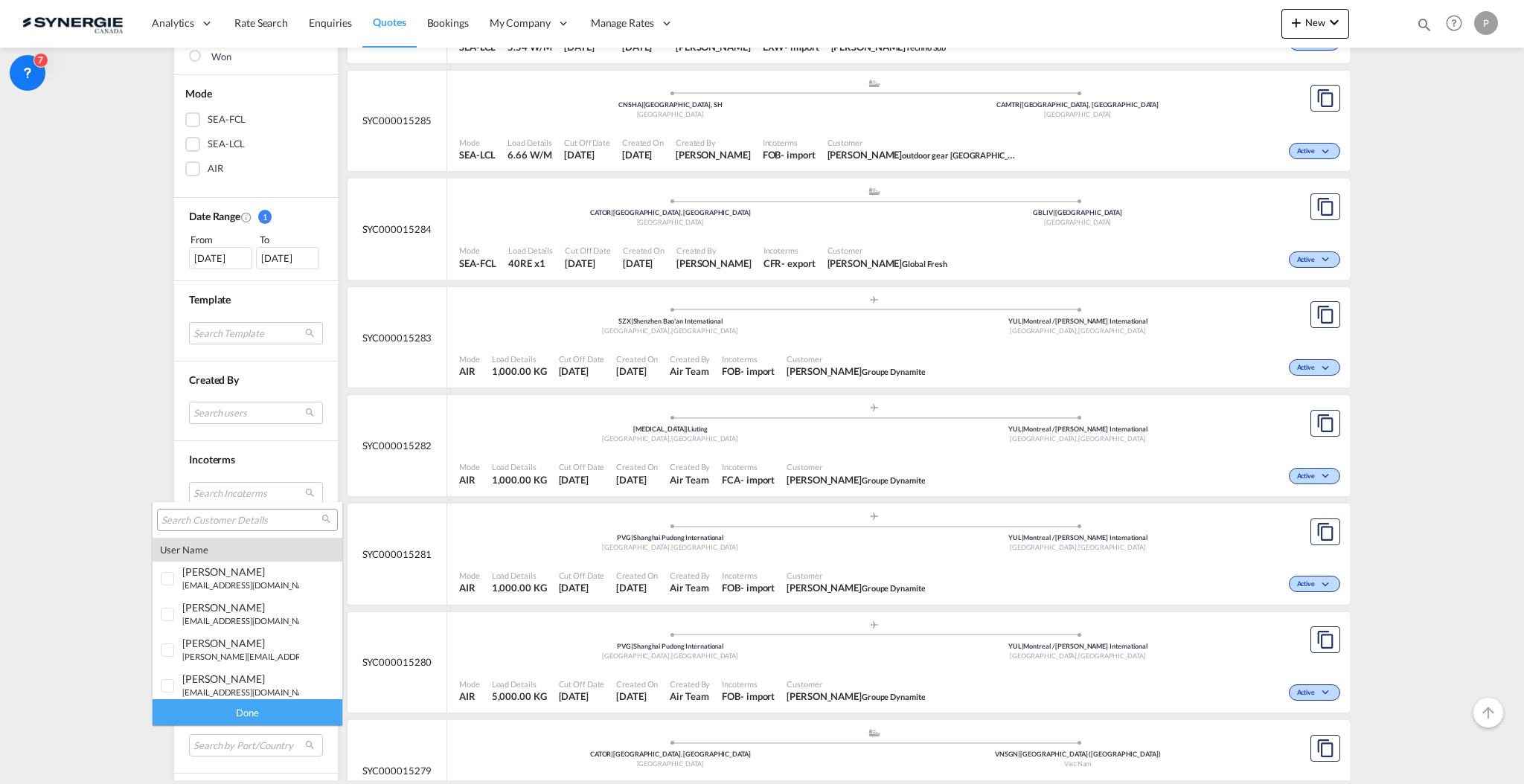
click at [252, 520] on input "search" at bounding box center [241, 521] width 160 height 14
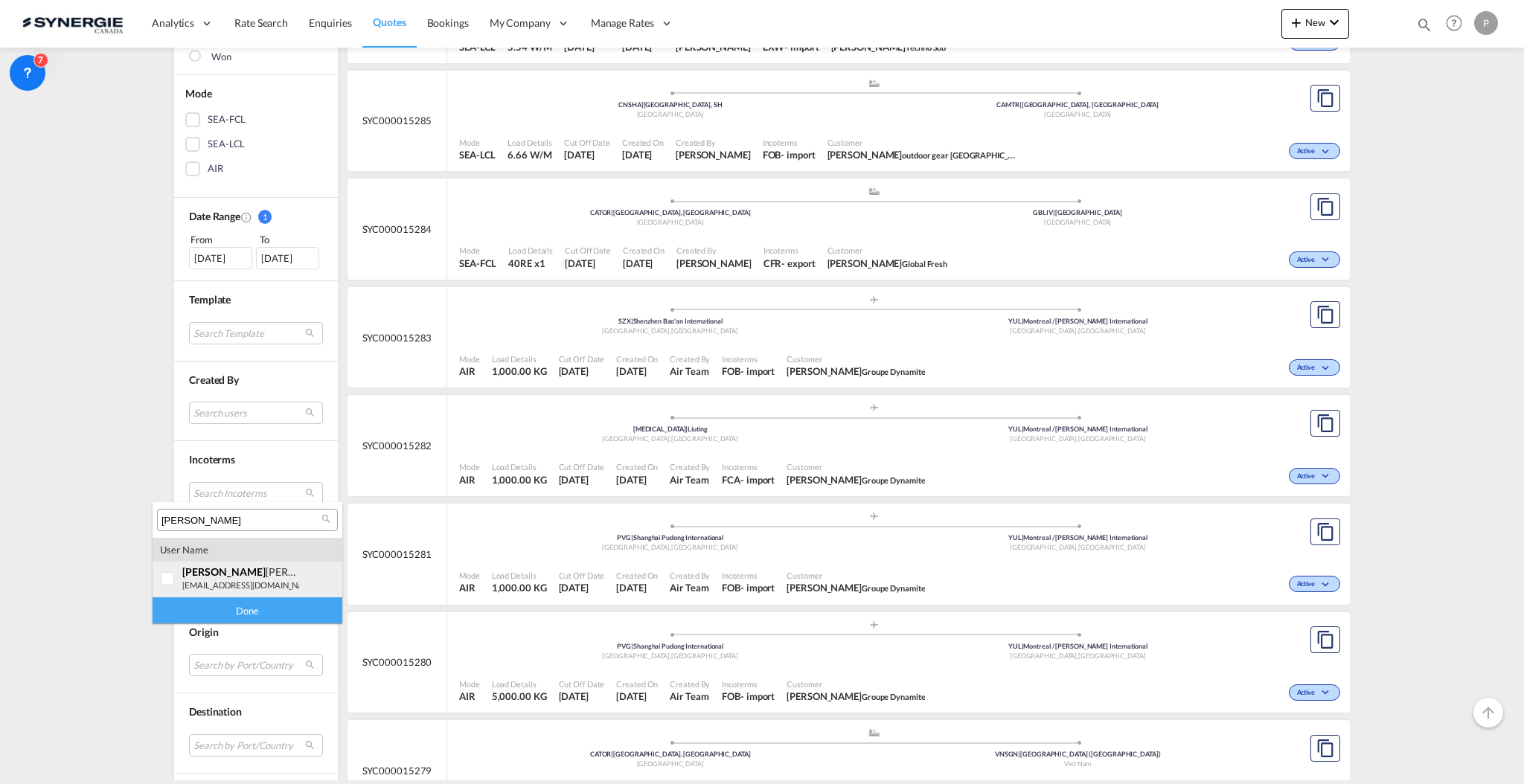
type input "[PERSON_NAME]"
click at [245, 570] on div "[PERSON_NAME]" at bounding box center [240, 572] width 116 height 13
click at [245, 608] on div "Done" at bounding box center [247, 611] width 190 height 26
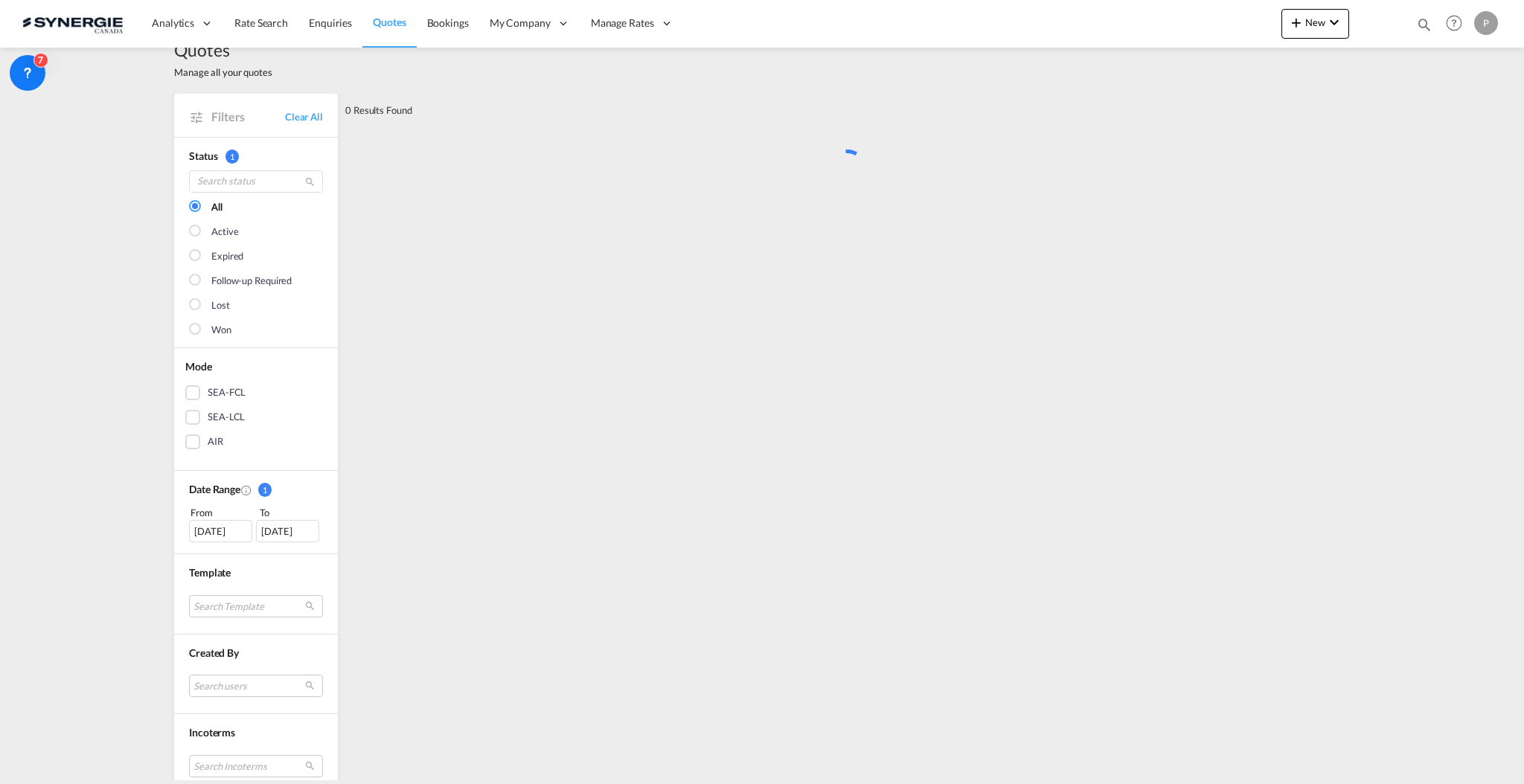
scroll to position [0, 0]
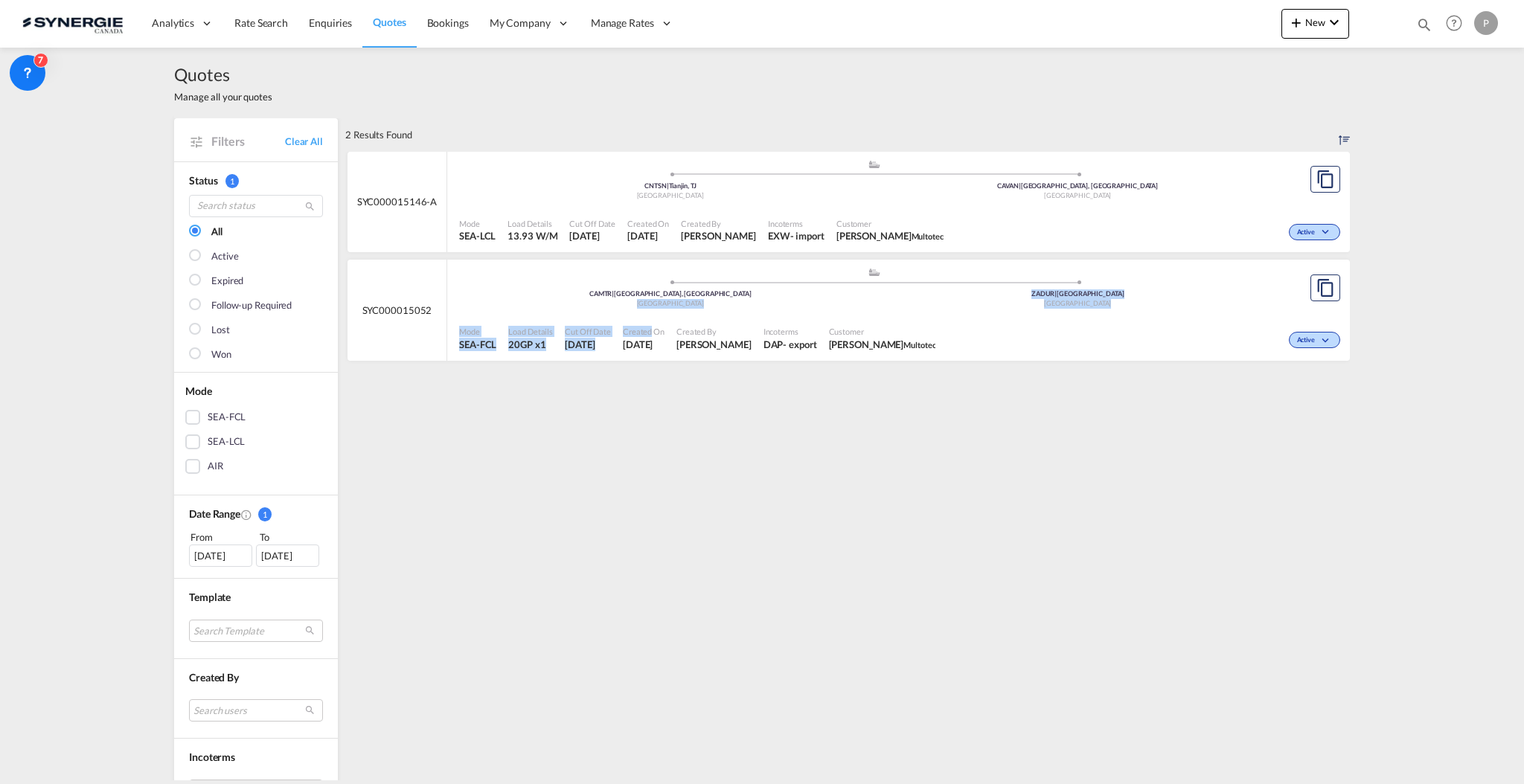
click at [649, 315] on div ".a{fill:#aaa8ad;} .a{fill:#aaa8ad;} CAMTR | [GEOGRAPHIC_DATA], [GEOGRAPHIC_DATA…" at bounding box center [899, 310] width 902 height 101
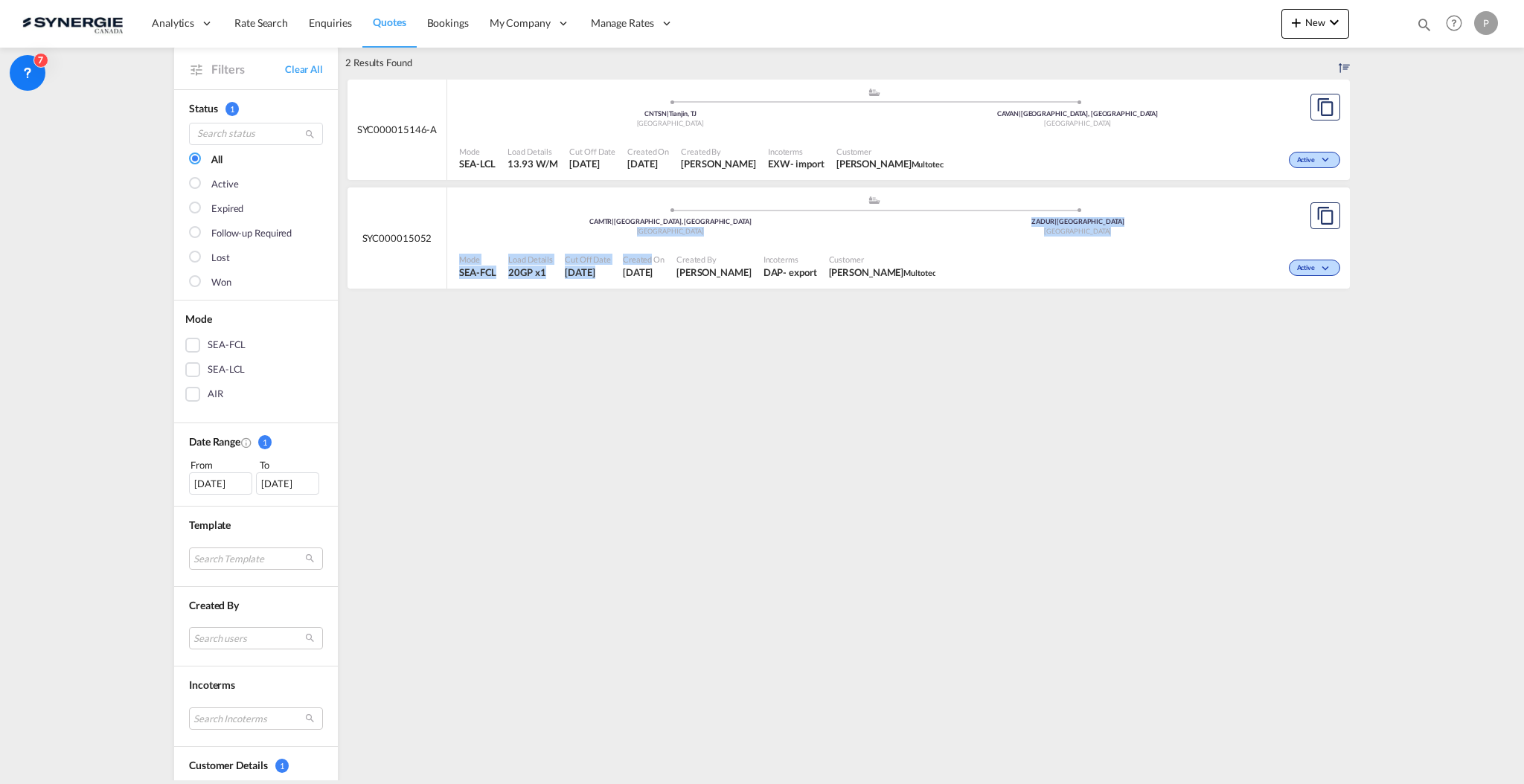
scroll to position [99, 0]
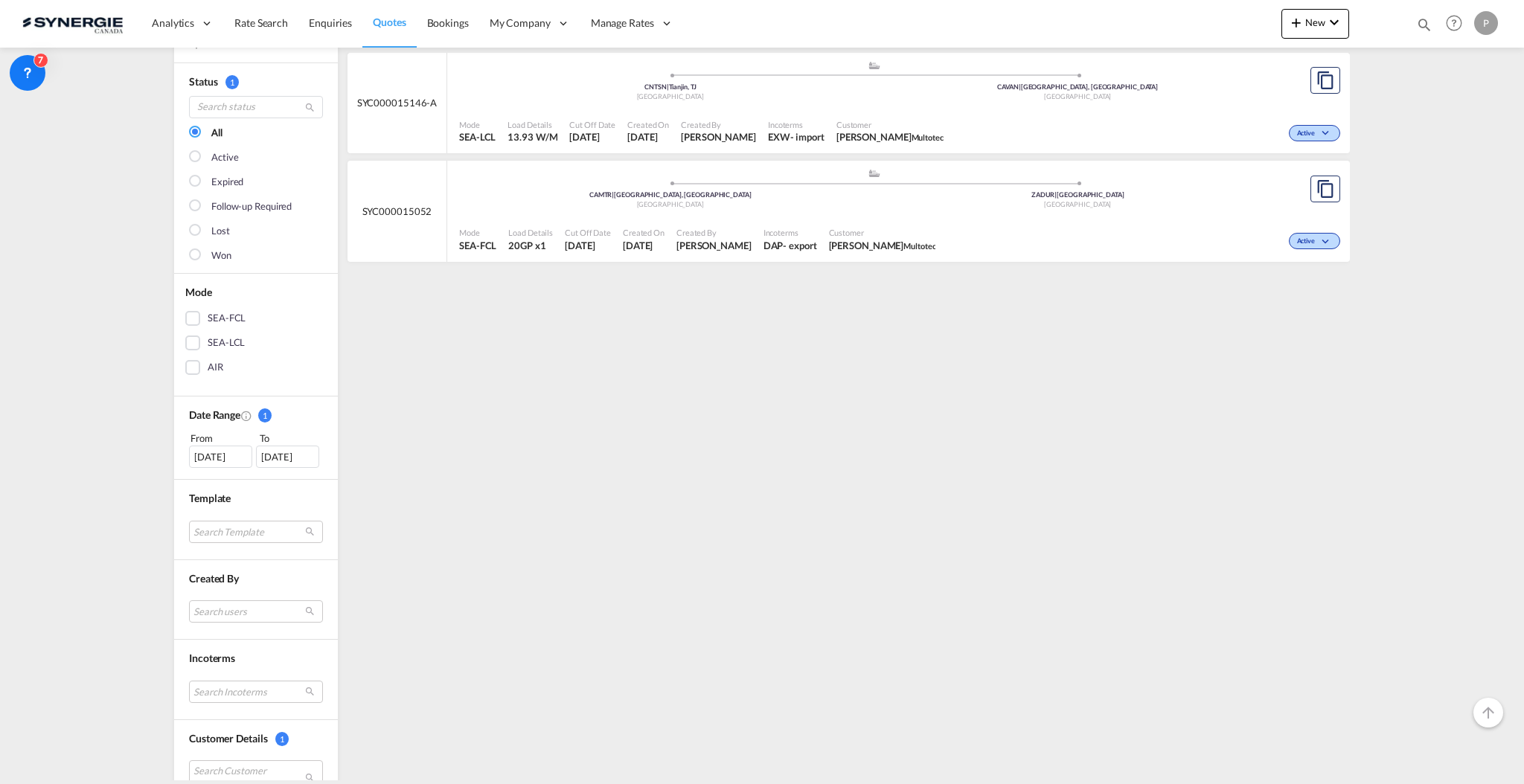
click at [223, 447] on div "[DATE]" at bounding box center [220, 457] width 63 height 22
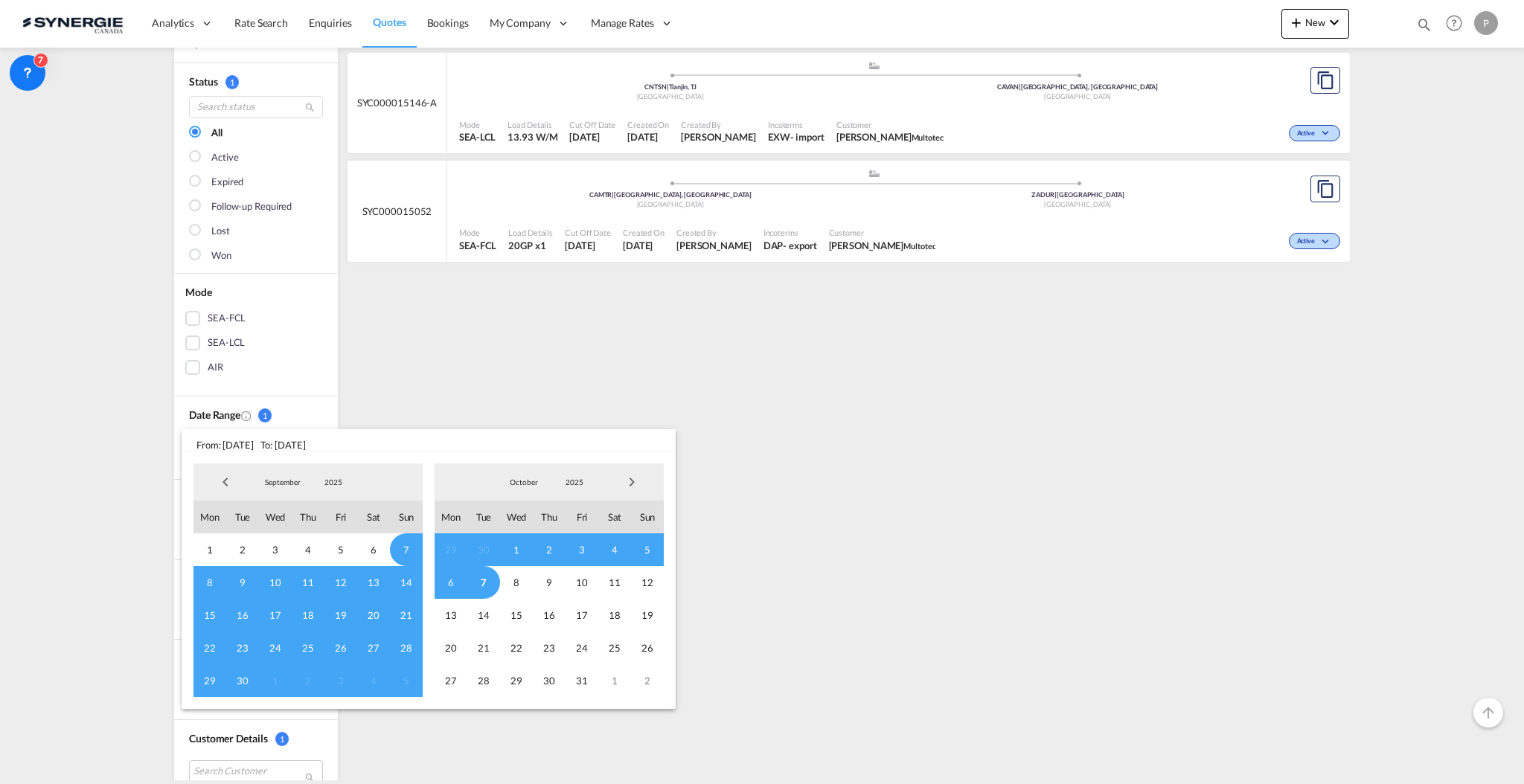
click at [215, 475] on span "Previous Month" at bounding box center [226, 482] width 29 height 29
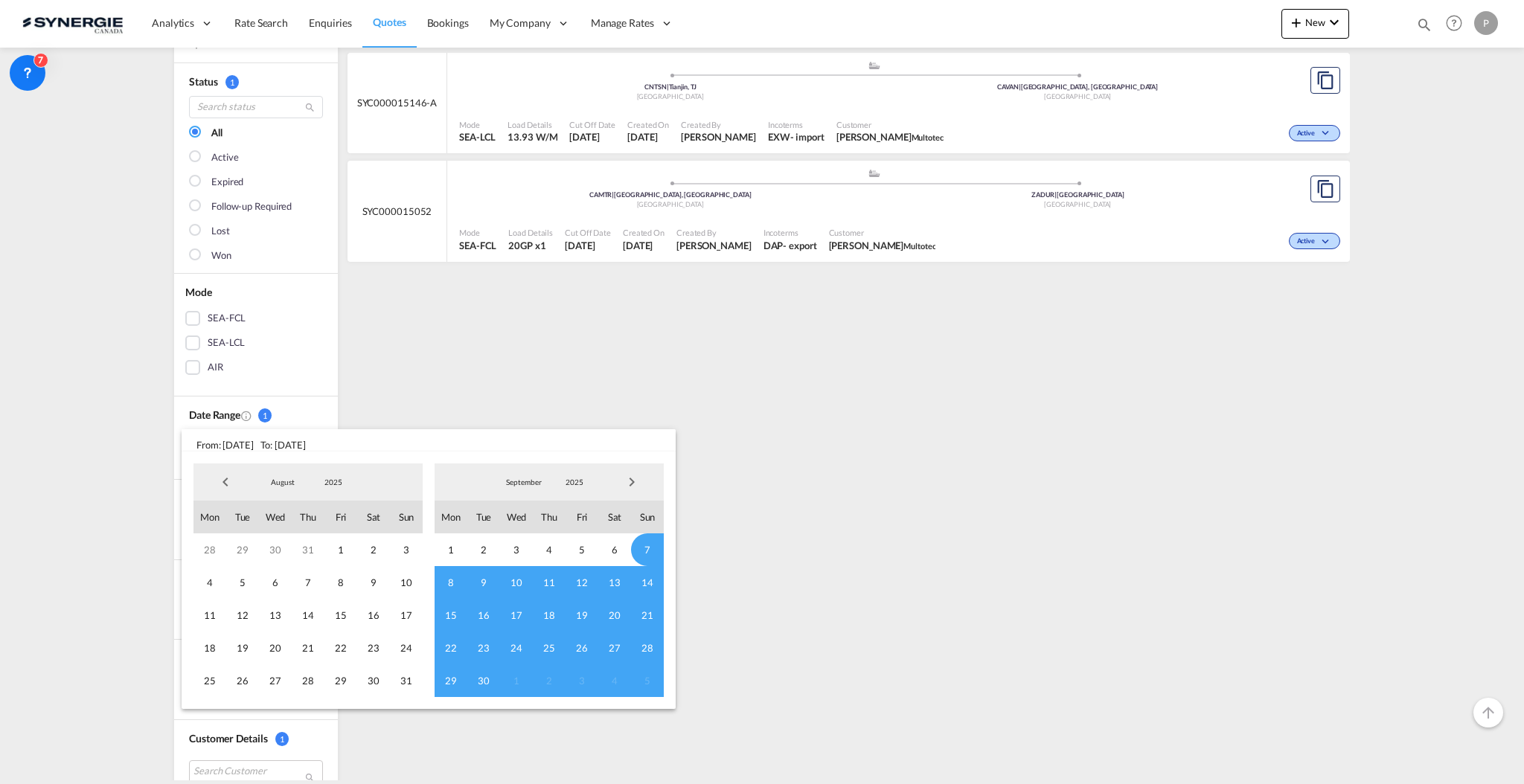
click at [215, 475] on span "Previous Month" at bounding box center [226, 482] width 29 height 29
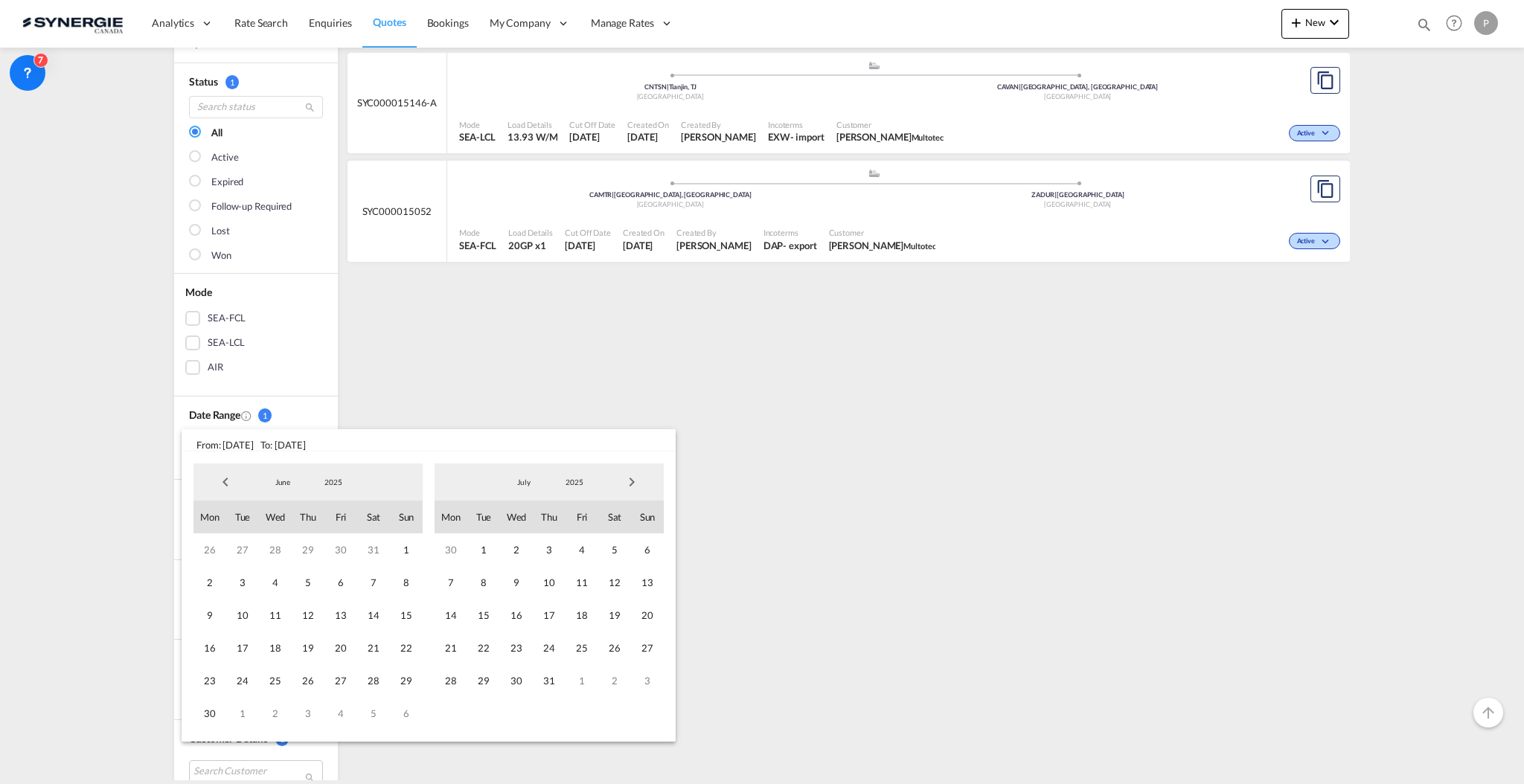
click at [215, 475] on span "Previous Month" at bounding box center [226, 482] width 29 height 29
click at [370, 553] on span "1" at bounding box center [373, 550] width 33 height 33
click at [624, 483] on span "Next Month" at bounding box center [632, 482] width 29 height 29
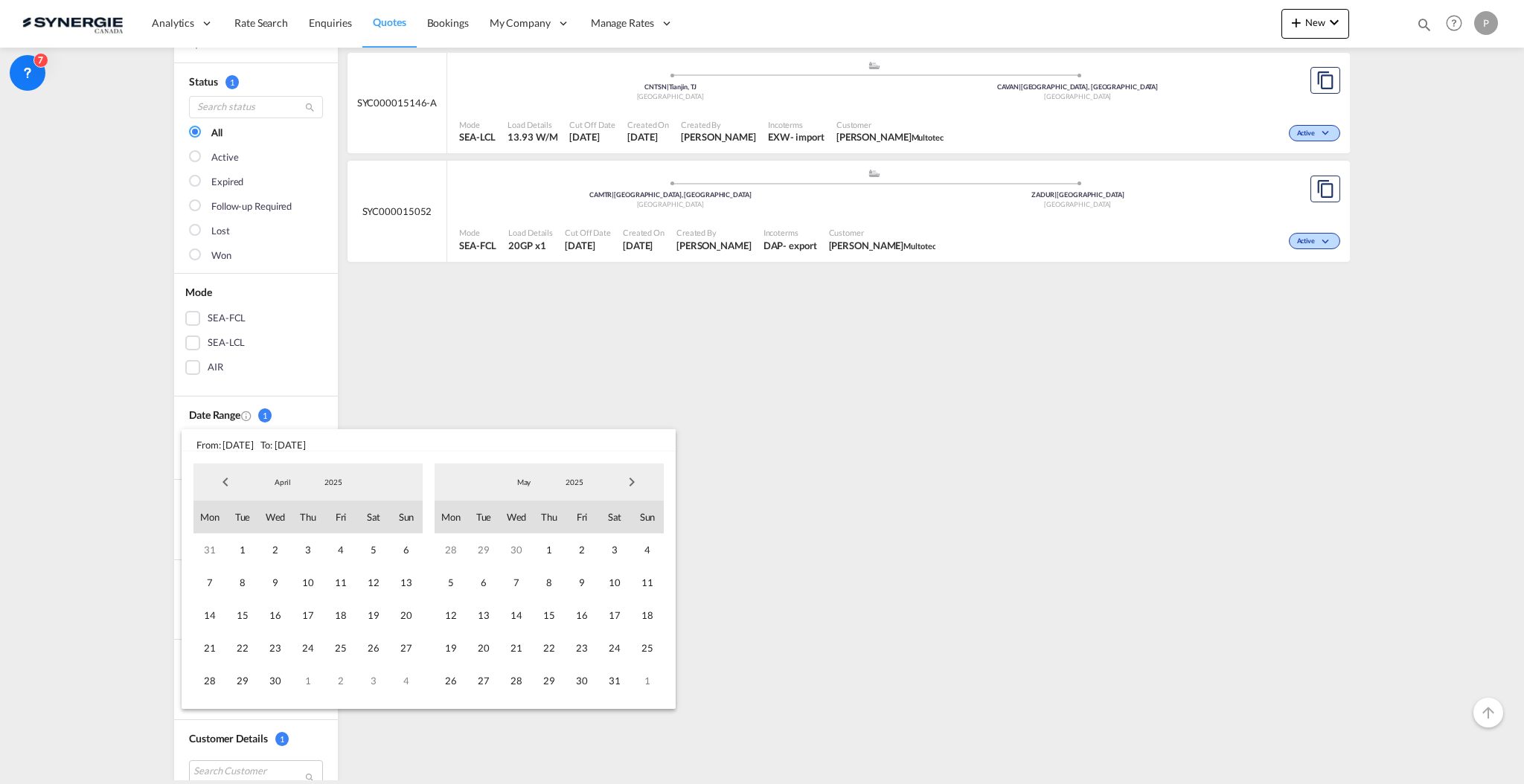
click at [624, 483] on span "Next Month" at bounding box center [632, 482] width 29 height 29
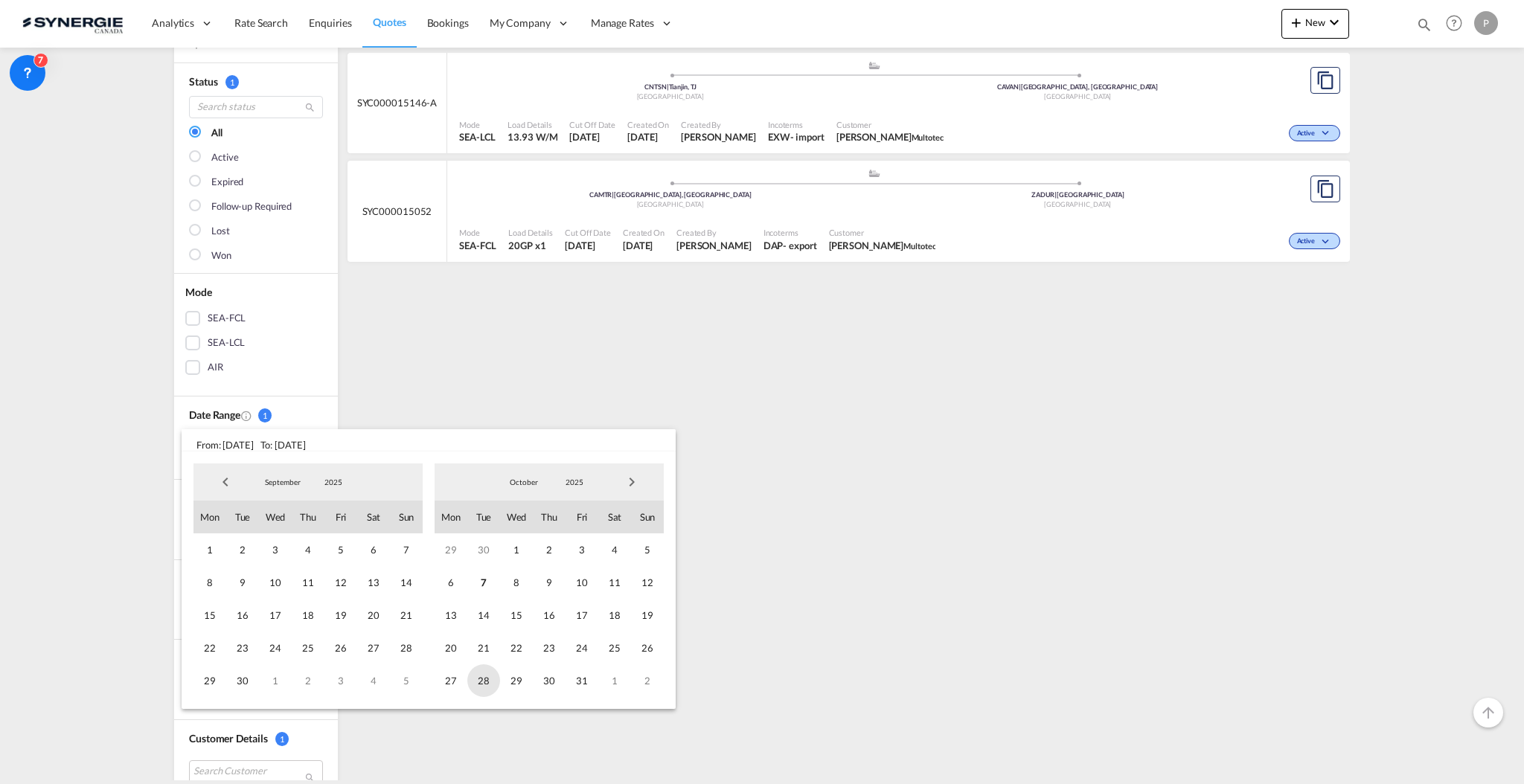
click at [491, 683] on span "28" at bounding box center [484, 681] width 33 height 33
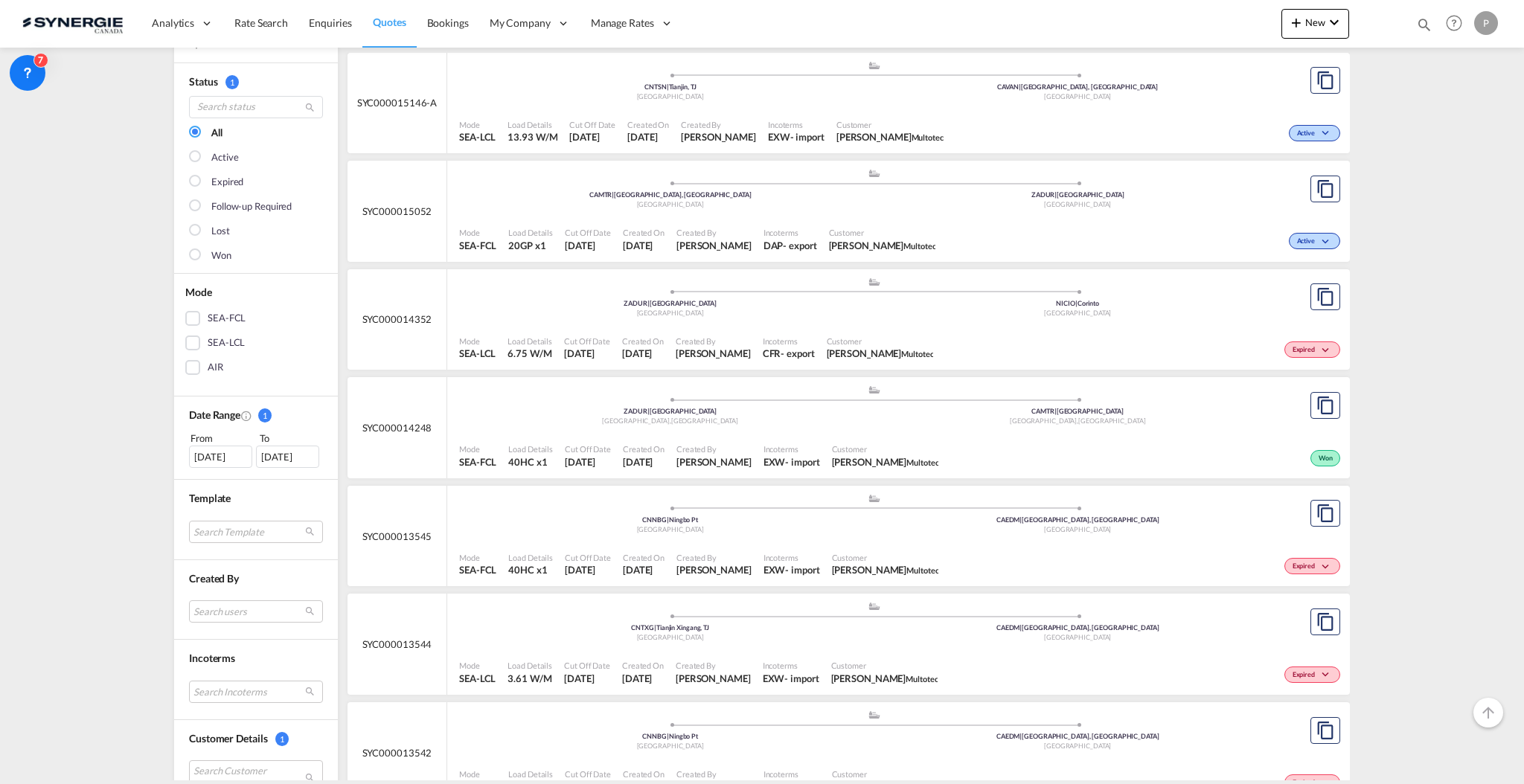
click at [590, 452] on span "Cut Off Date" at bounding box center [588, 449] width 46 height 11
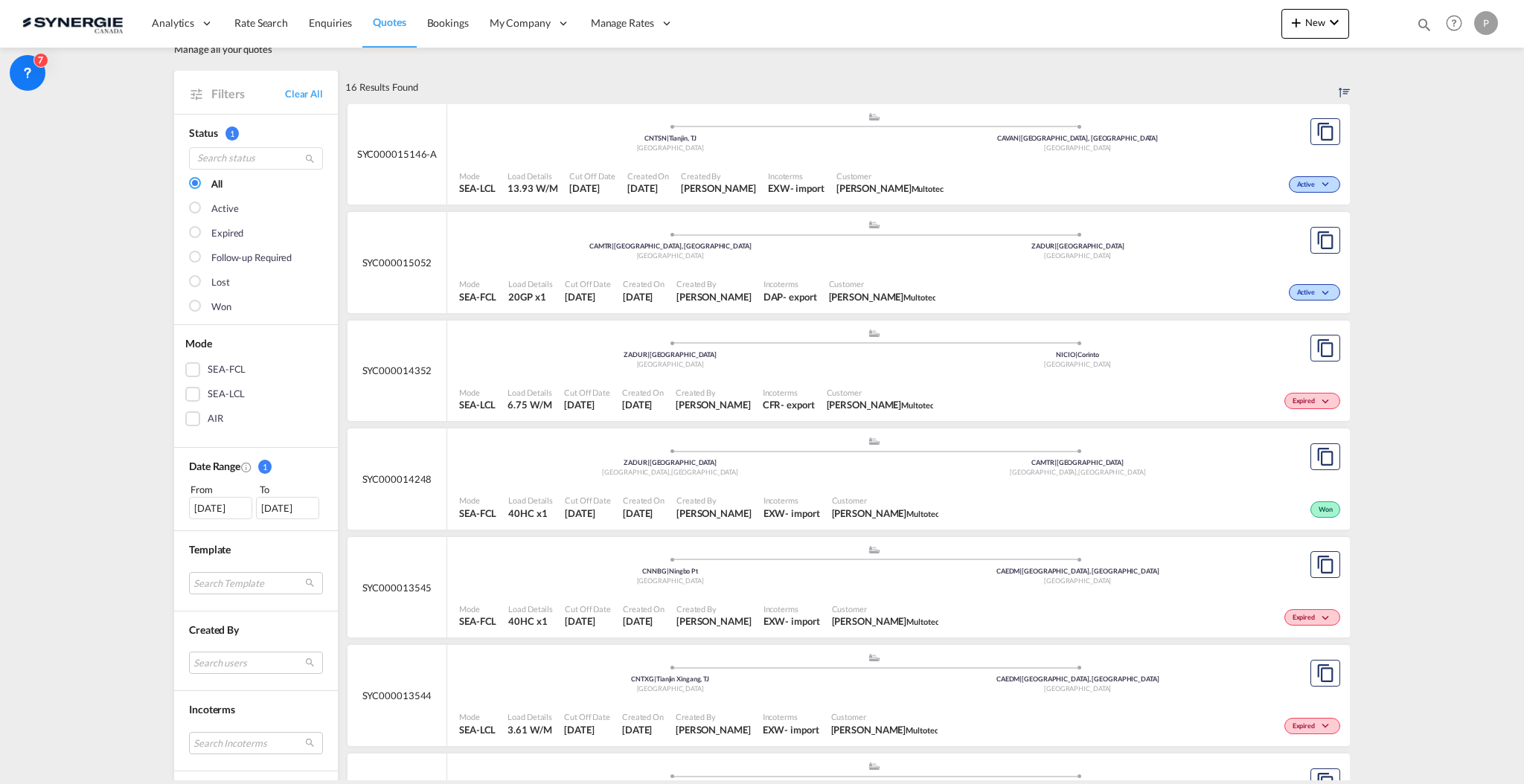
scroll to position [0, 0]
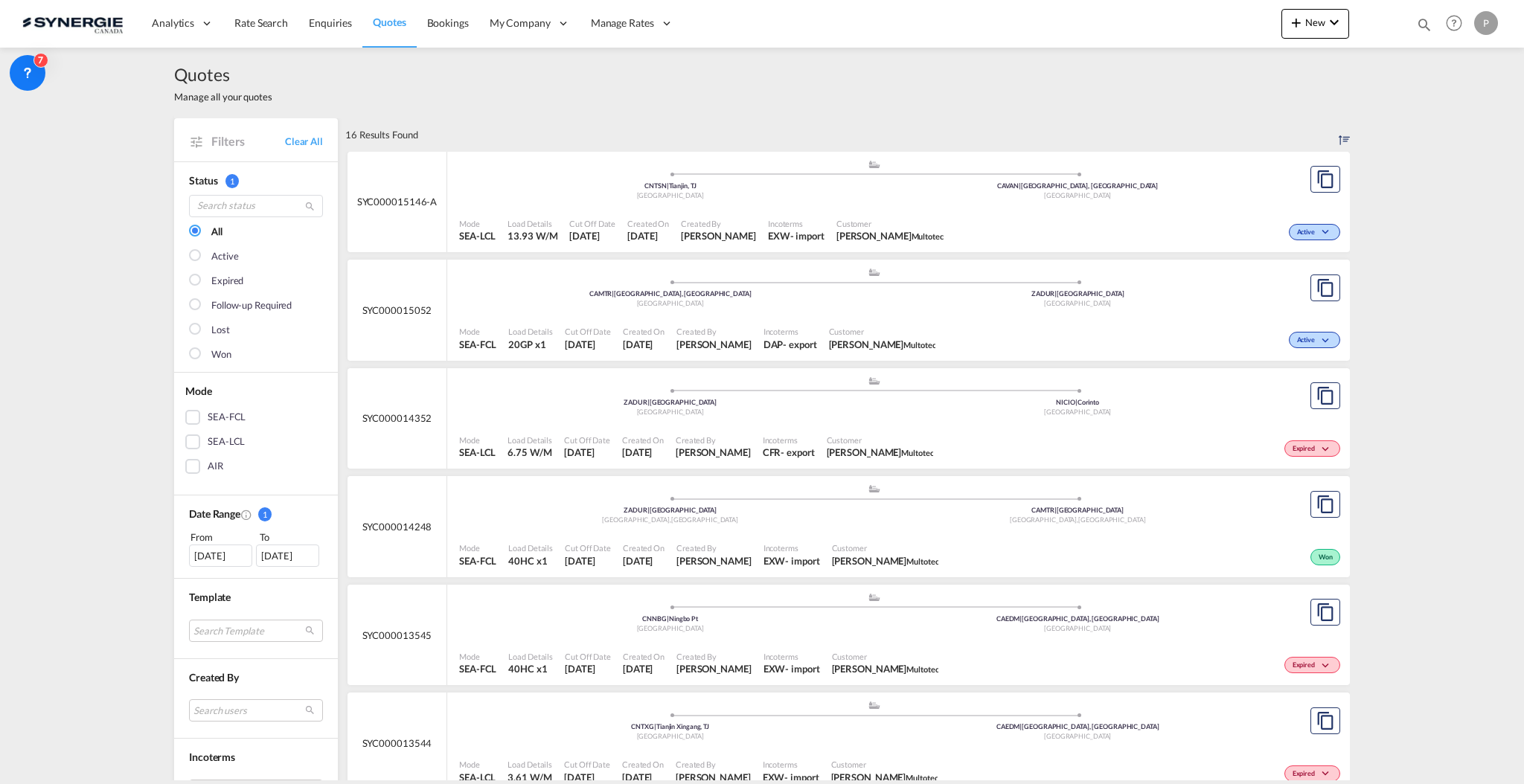
click at [1418, 22] on md-icon "icon-magnify" at bounding box center [1424, 25] width 17 height 17
click at [1181, 21] on select "Bookings Quotes Enquiries" at bounding box center [1187, 24] width 71 height 27
click at [1308, 28] on input at bounding box center [1312, 24] width 185 height 26
paste input "SYC000015288"
type input "SYC000015288"
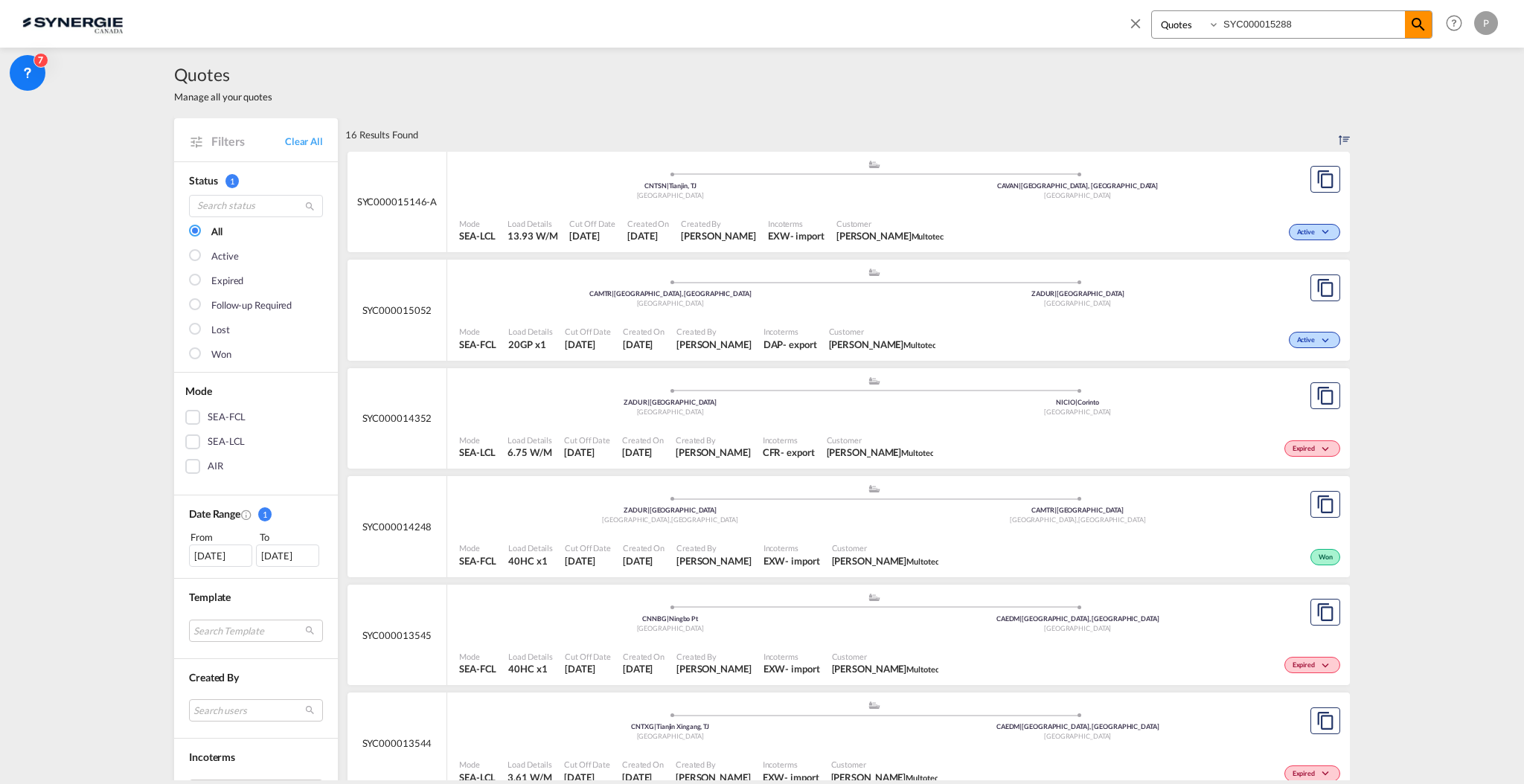
click at [1415, 24] on md-icon "icon-magnify" at bounding box center [1418, 24] width 17 height 17
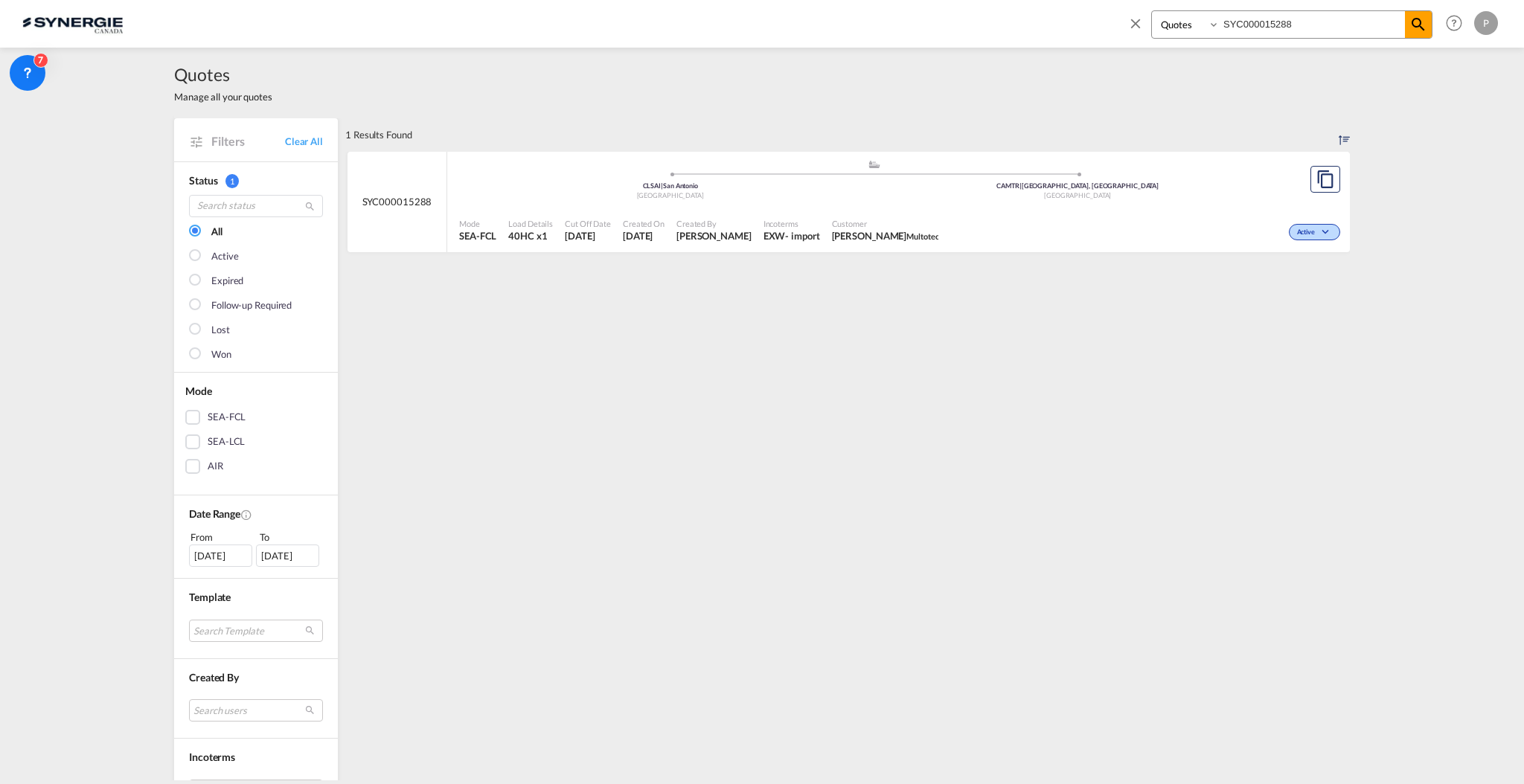
click at [857, 171] on div ".a{fill:#aaa8ad;} .a{fill:#aaa8ad;}" at bounding box center [874, 168] width 408 height 15
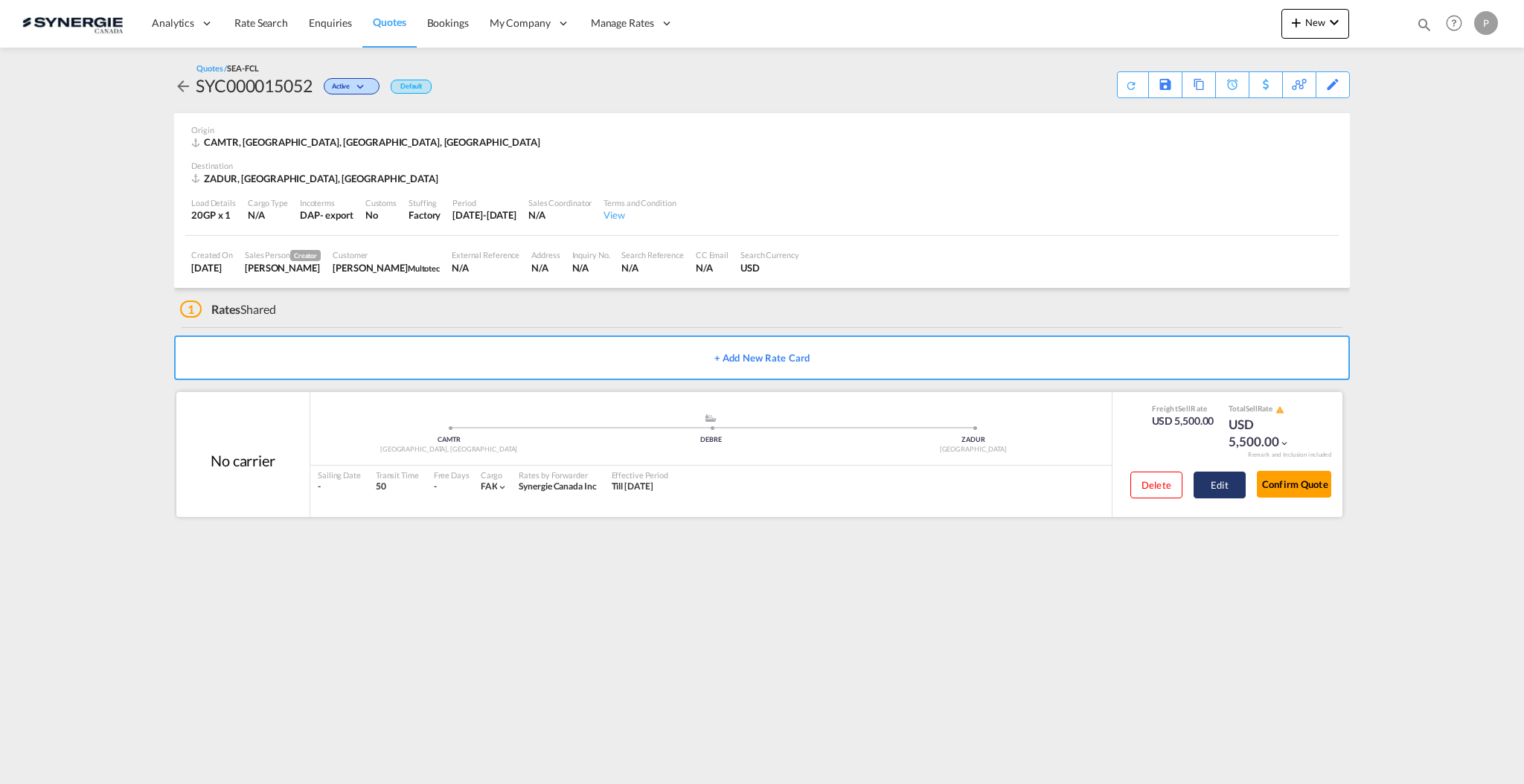
click at [1232, 495] on button "Edit" at bounding box center [1219, 484] width 52 height 27
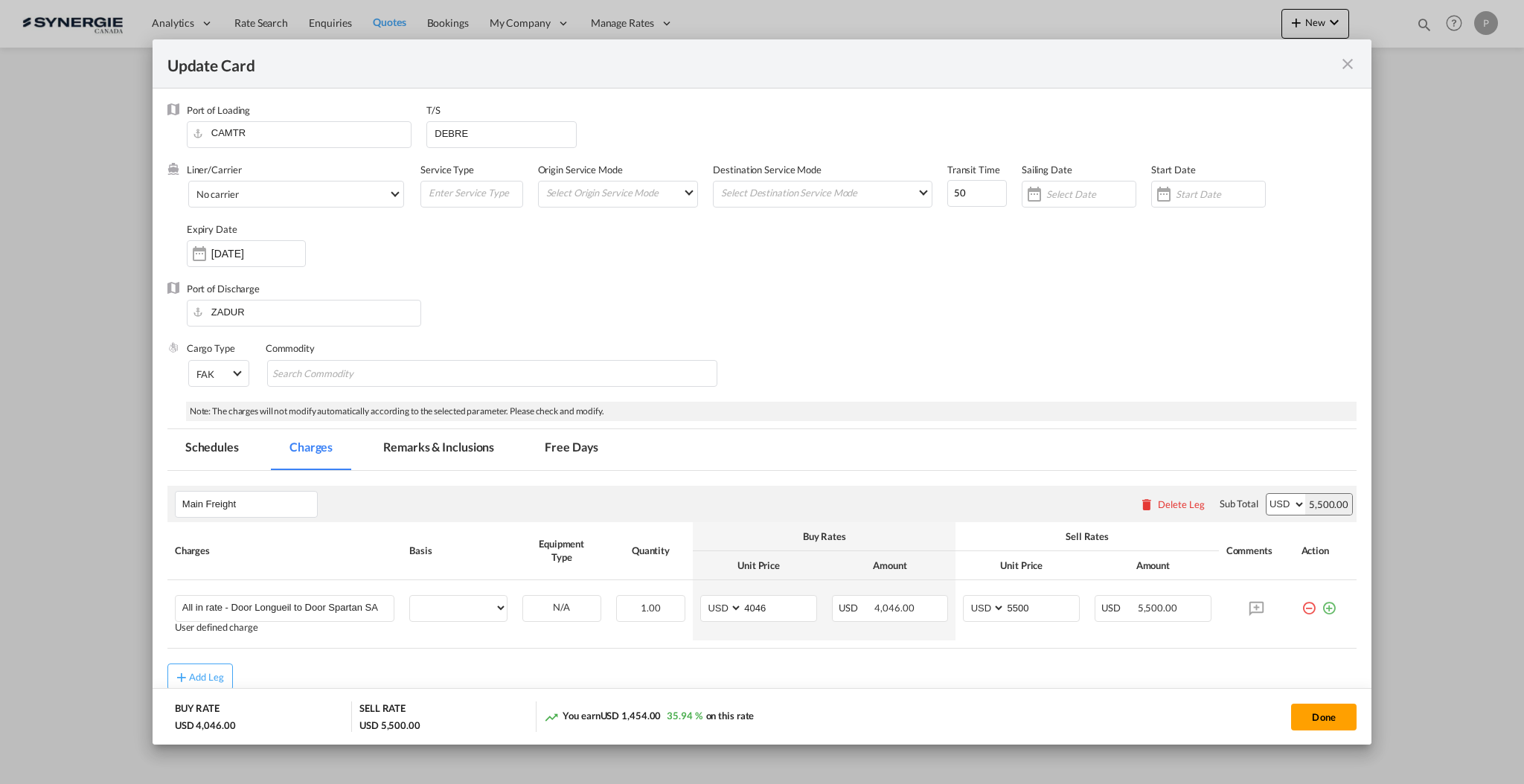
select select "per container"
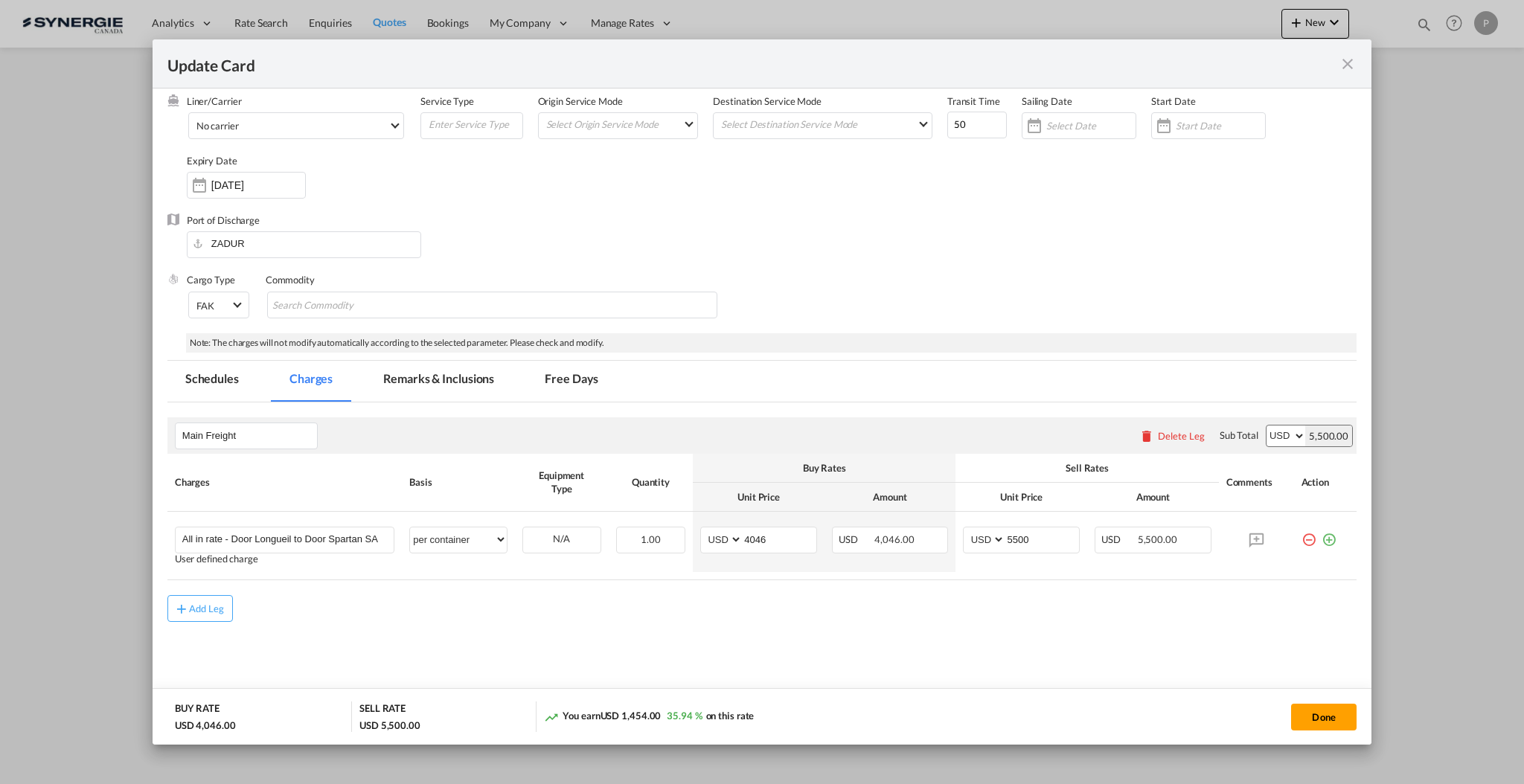
scroll to position [72, 0]
click at [1329, 65] on div "Update Card" at bounding box center [753, 63] width 1171 height 18
click at [1342, 69] on md-icon "icon-close fg-AAA8AD m-0 pointer" at bounding box center [1347, 63] width 17 height 17
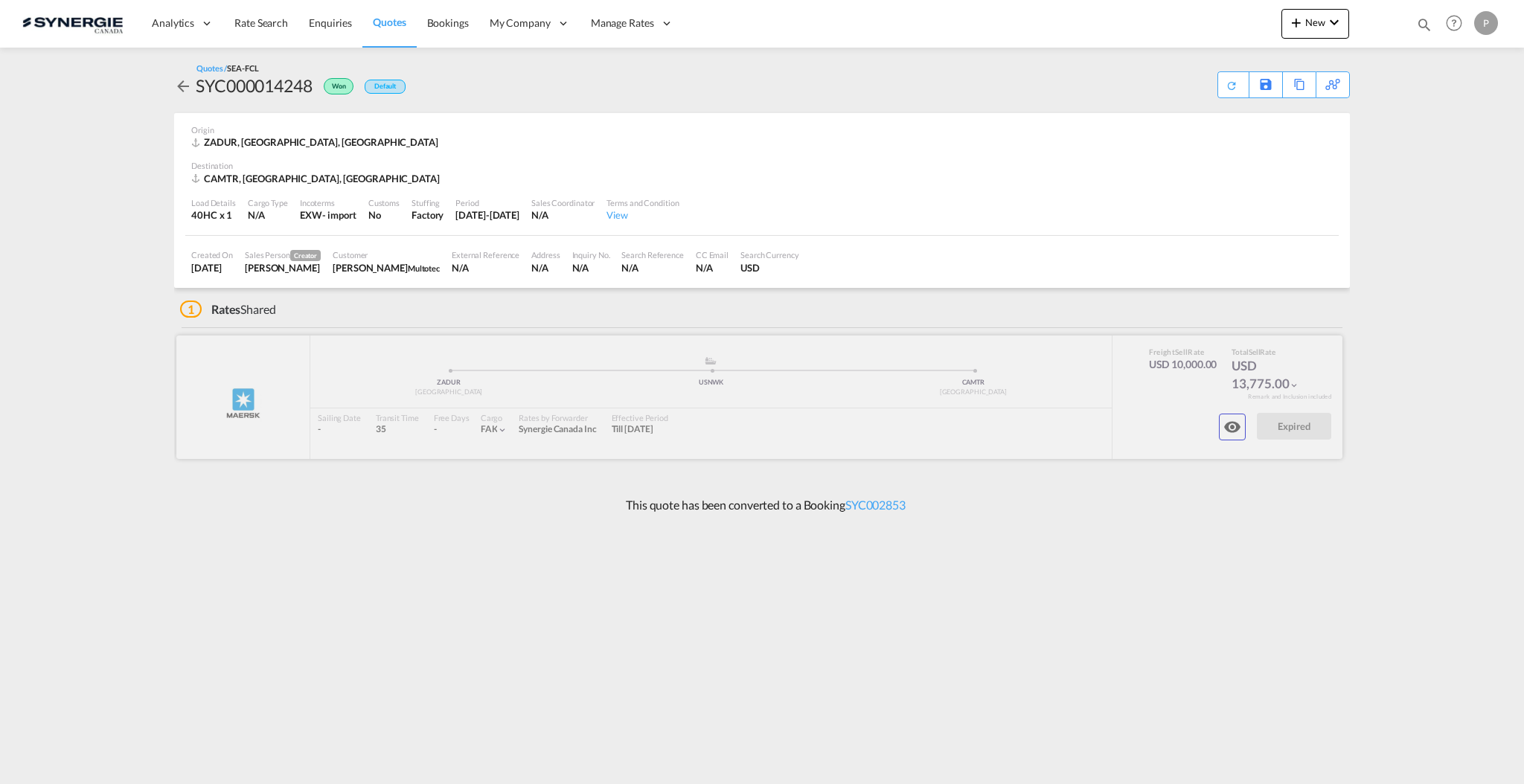
click at [1236, 433] on md-icon "icon-eye" at bounding box center [1231, 426] width 17 height 17
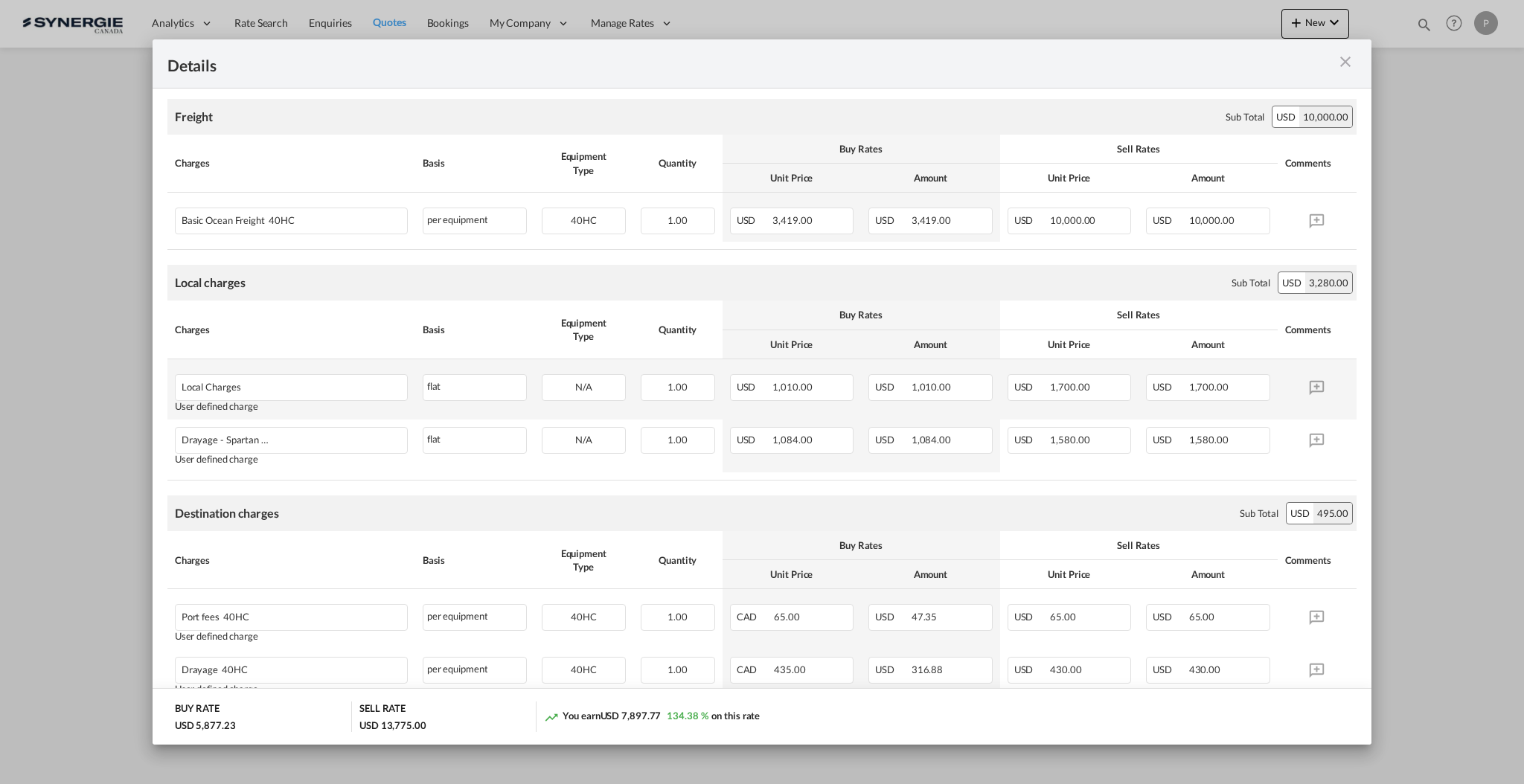
scroll to position [222, 0]
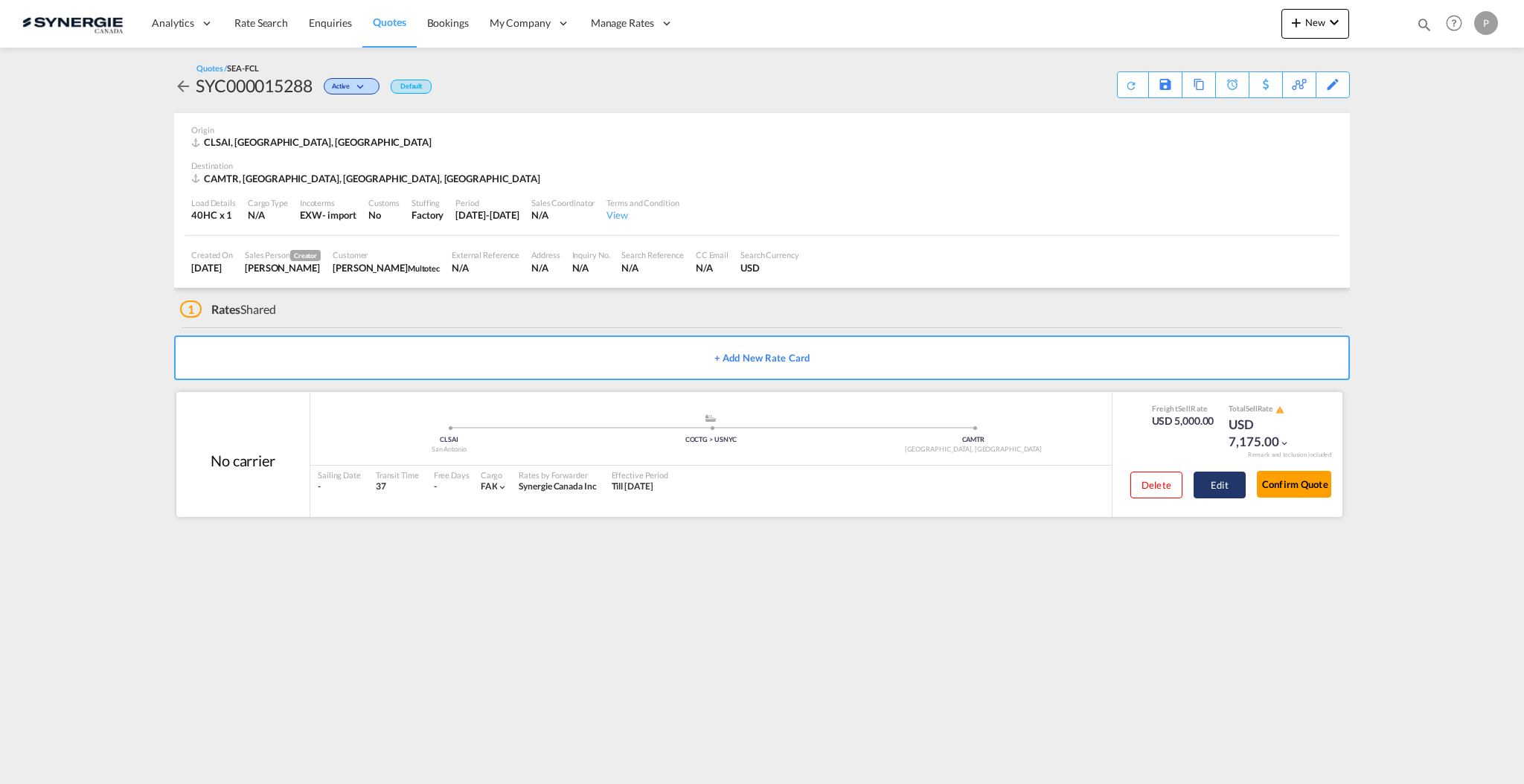
click at [1232, 483] on button "Edit" at bounding box center [1219, 484] width 52 height 27
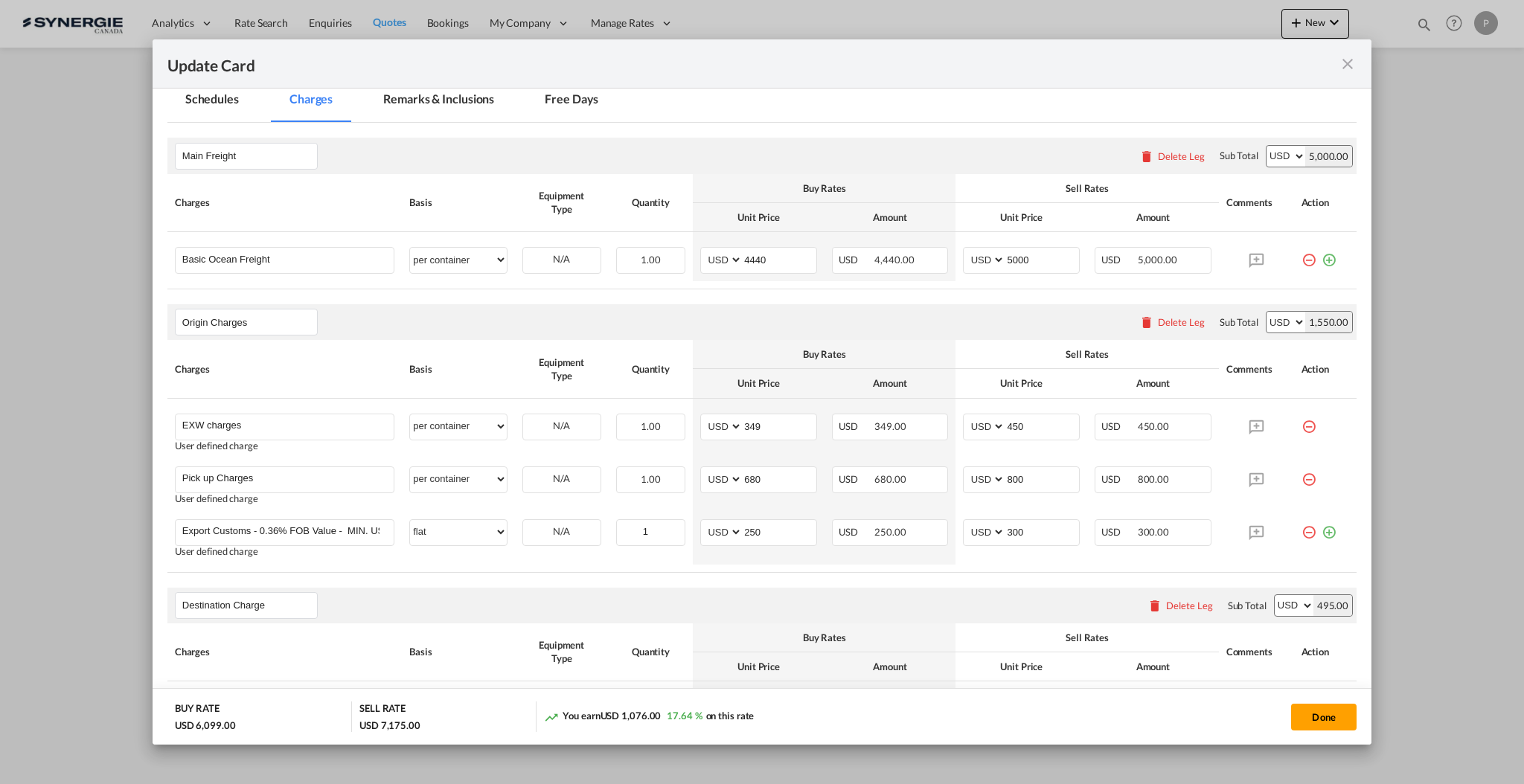
scroll to position [396, 0]
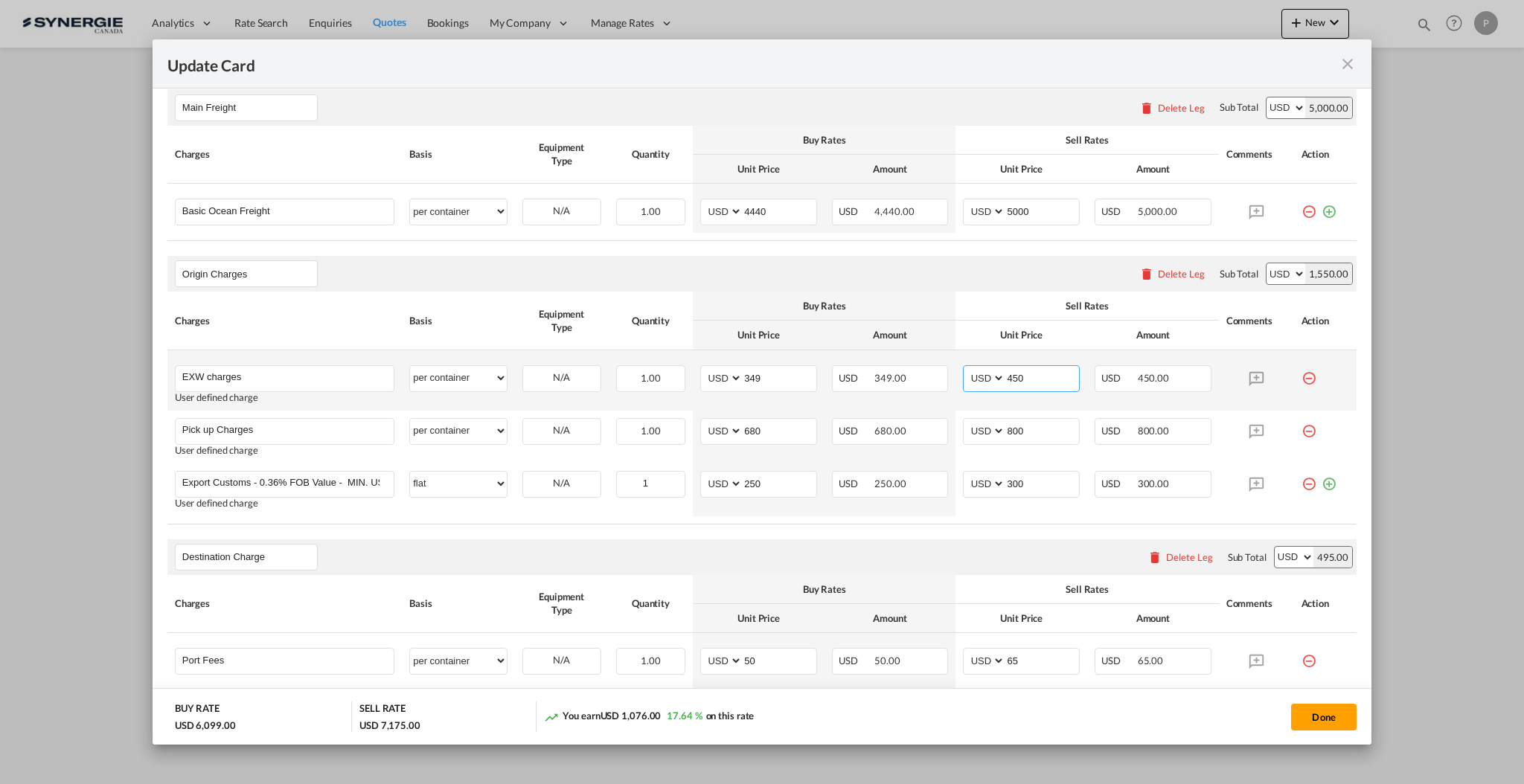
drag, startPoint x: 1024, startPoint y: 381, endPoint x: 1003, endPoint y: 384, distance: 21.2
click at [1005, 384] on input "450" at bounding box center [1042, 377] width 73 height 22
type input "475"
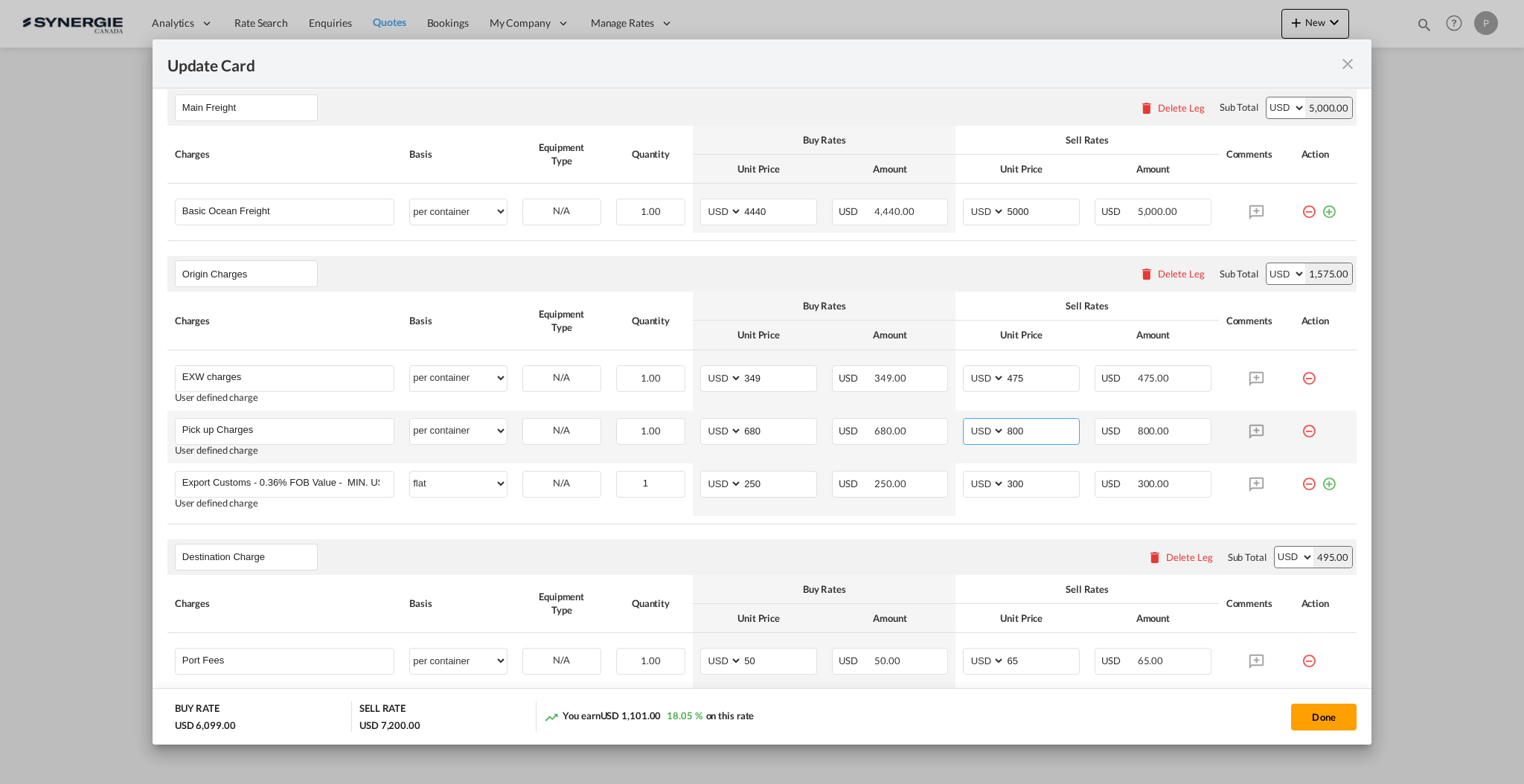
drag, startPoint x: 1004, startPoint y: 426, endPoint x: 1034, endPoint y: 425, distance: 30.0
click at [1033, 425] on input "800" at bounding box center [1042, 430] width 73 height 22
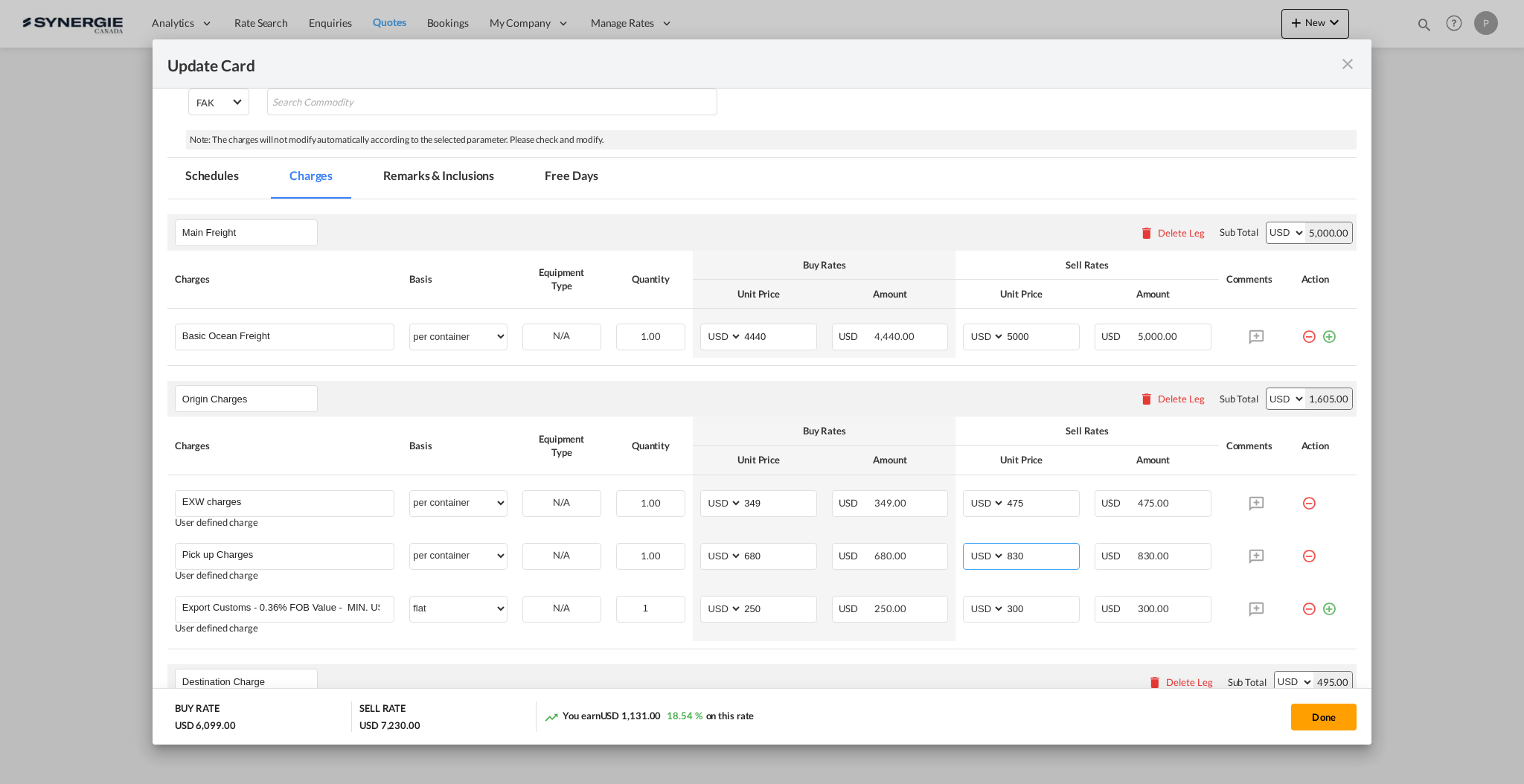
scroll to position [198, 0]
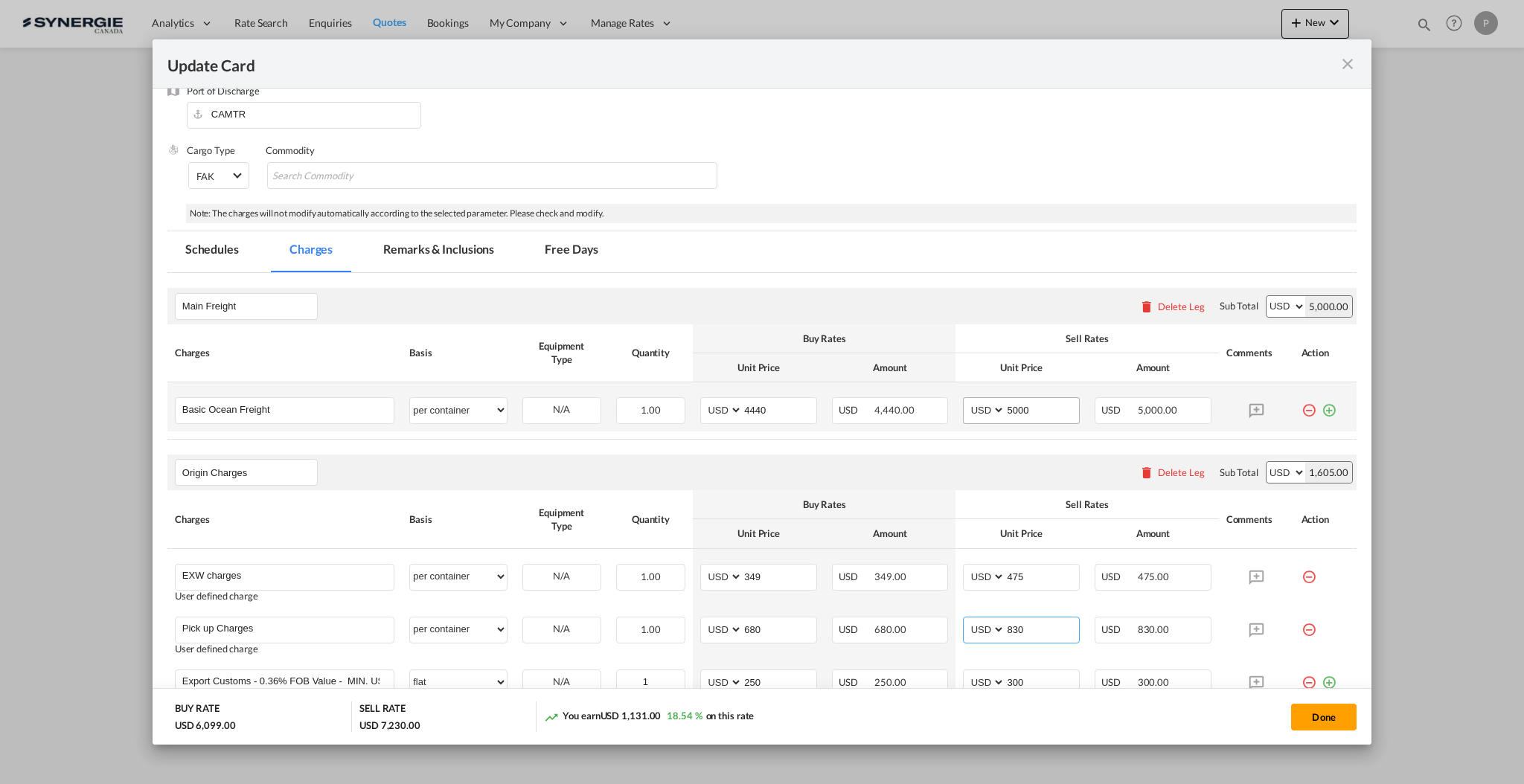
type input "830"
drag, startPoint x: 1010, startPoint y: 405, endPoint x: 1000, endPoint y: 403, distance: 10.2
click at [1005, 403] on input "5000" at bounding box center [1042, 409] width 73 height 22
click at [1007, 405] on input "5200" at bounding box center [1042, 409] width 73 height 22
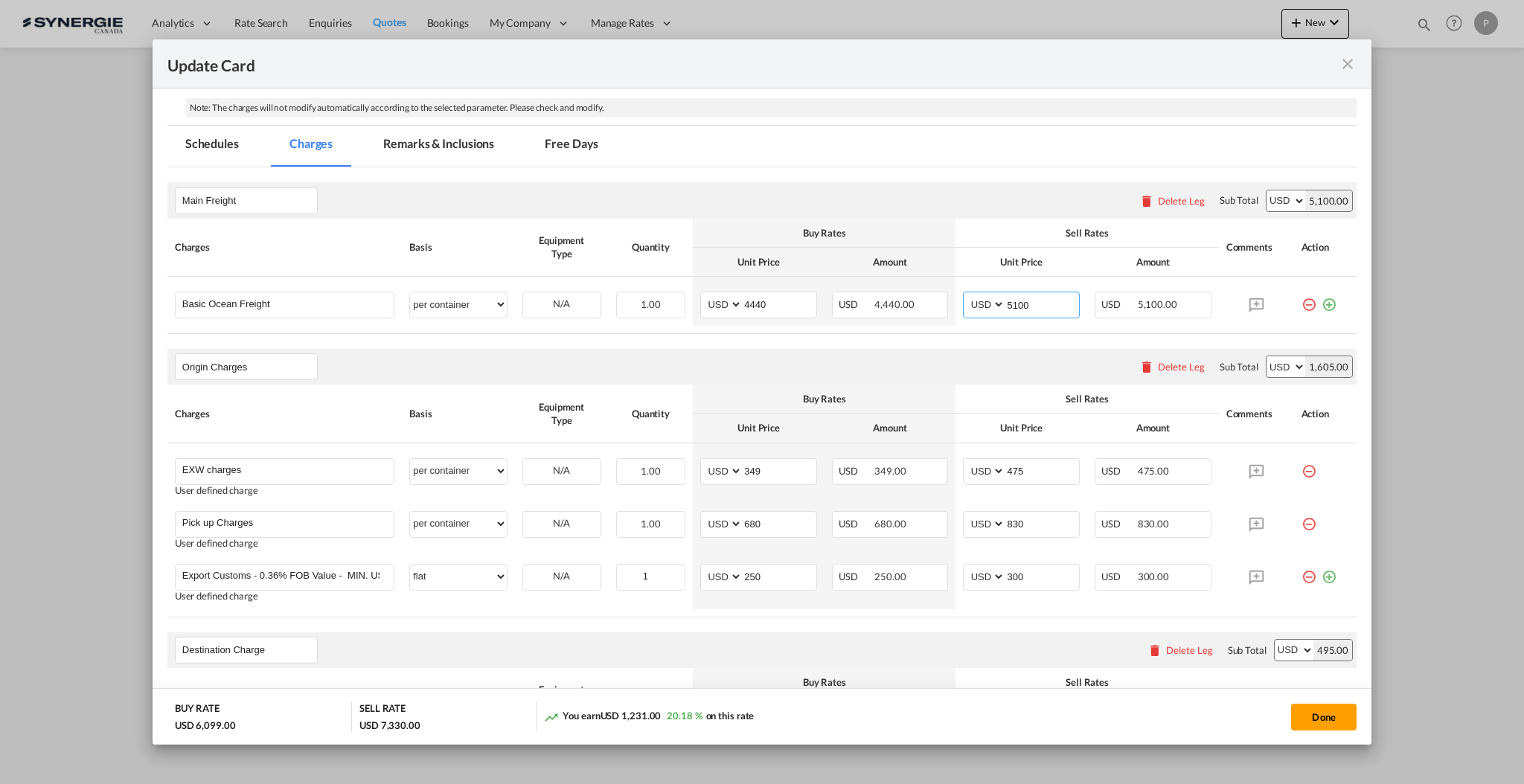
scroll to position [99, 0]
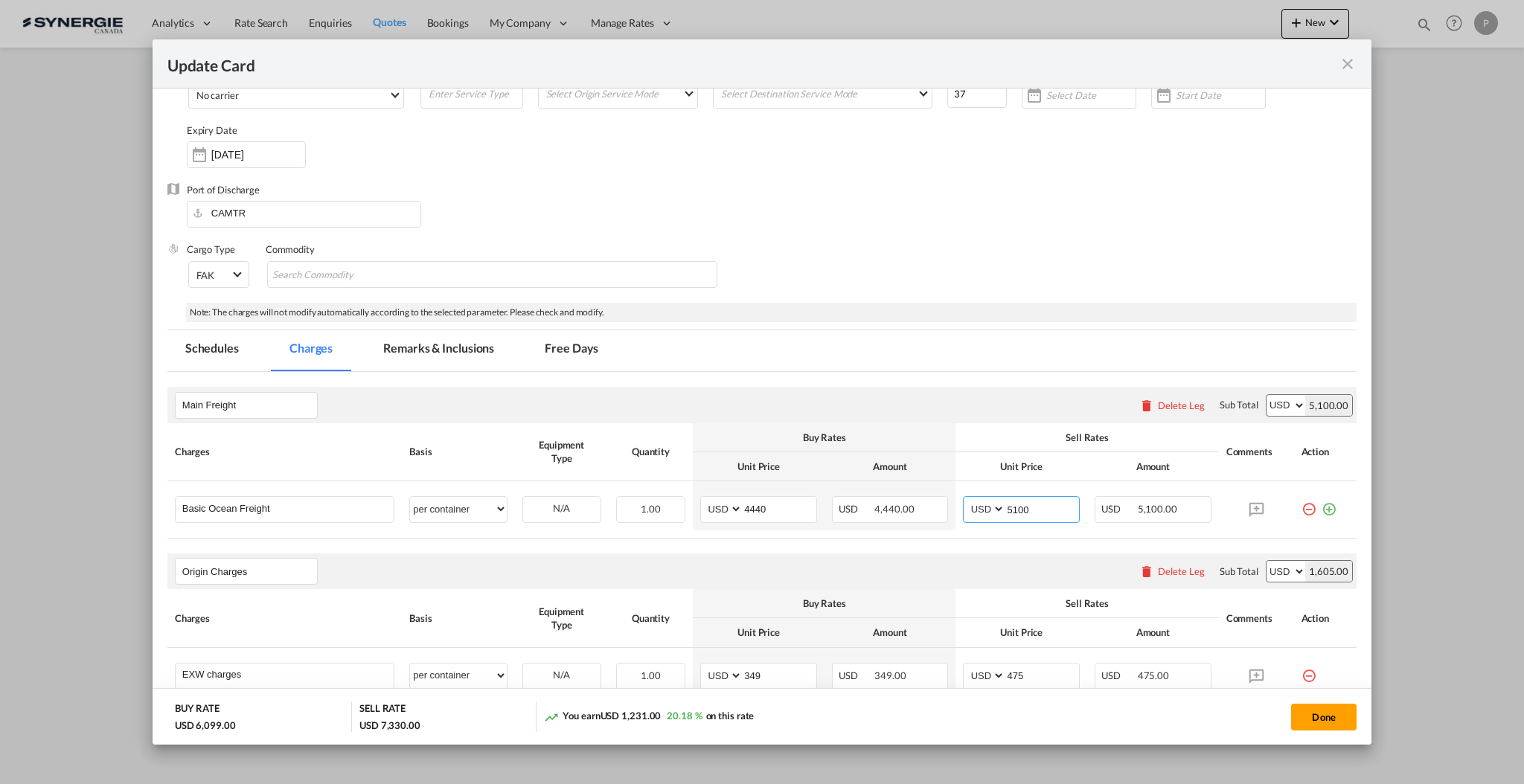
type input "5100"
click at [481, 360] on md-tab-item "Remarks & Inclusions" at bounding box center [438, 350] width 147 height 41
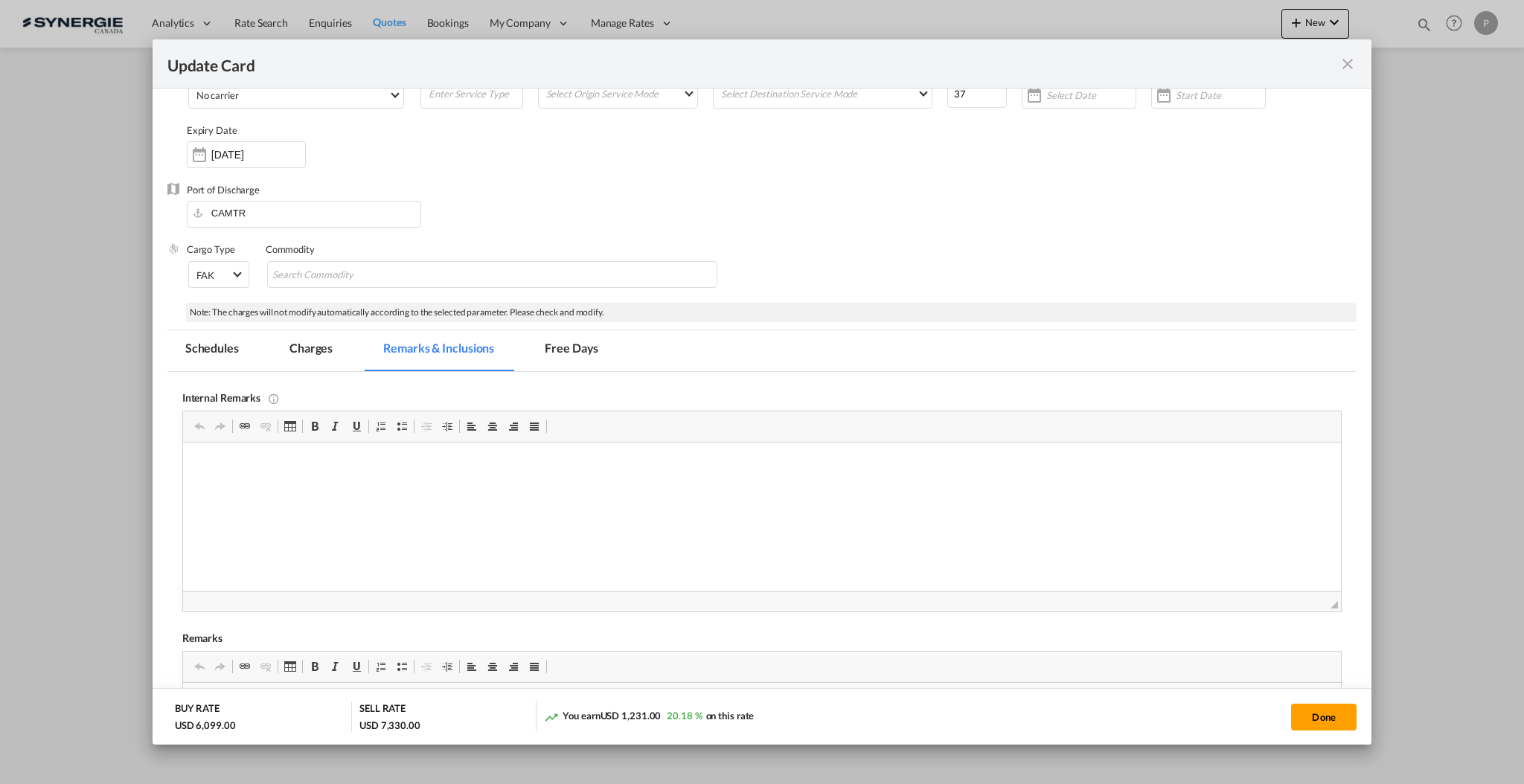
scroll to position [0, 0]
drag, startPoint x: 399, startPoint y: 475, endPoint x: 333, endPoint y: 476, distance: 66.0
click at [333, 475] on html "DB Group [GEOGRAPHIC_DATA] -" at bounding box center [761, 465] width 1157 height 45
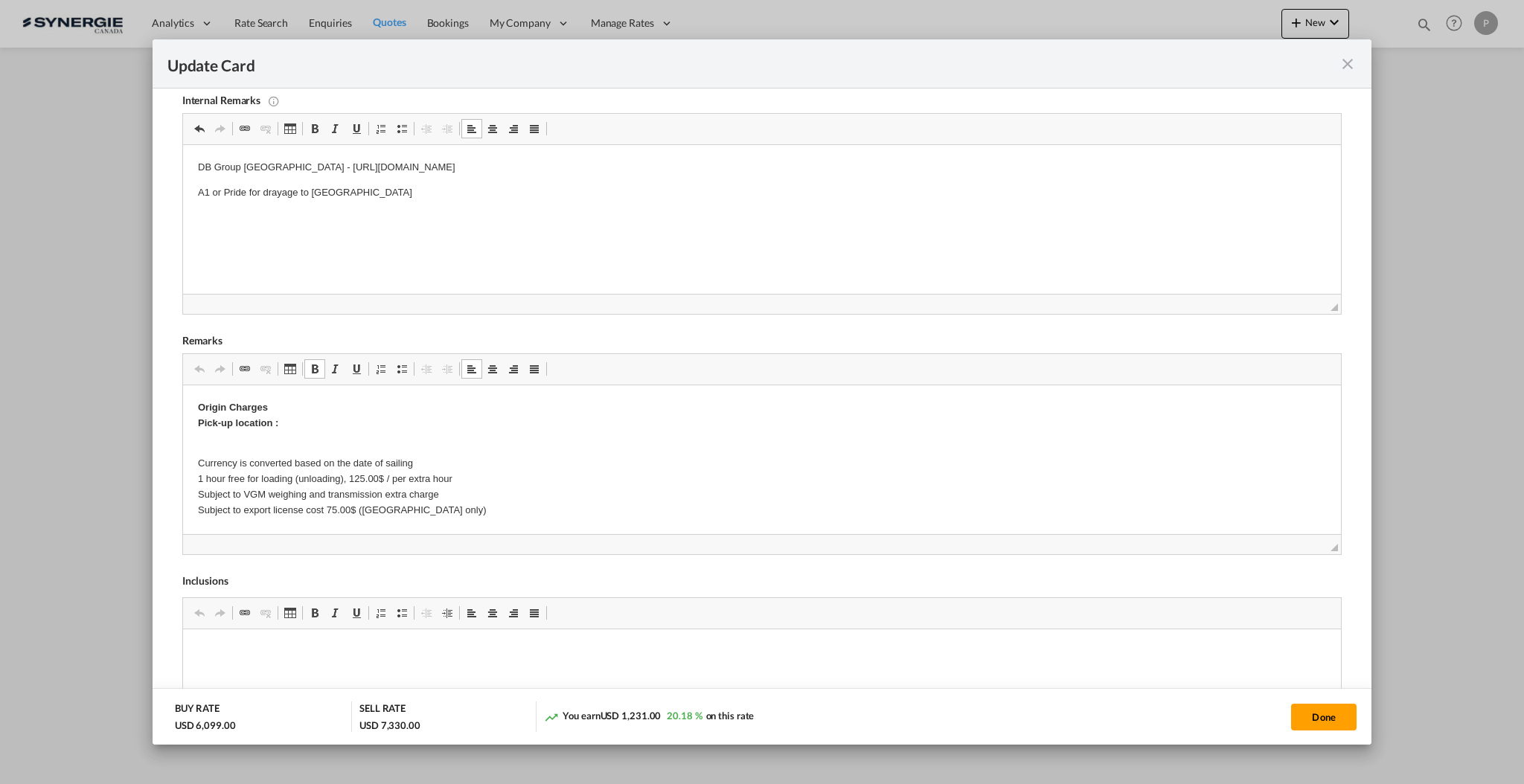
click at [311, 420] on p "Origin Charges Pick-up location :" at bounding box center [761, 416] width 1128 height 31
click at [243, 507] on p "Currency is converted based on the date of sailing 1 hour free for loading (unl…" at bounding box center [761, 480] width 1128 height 77
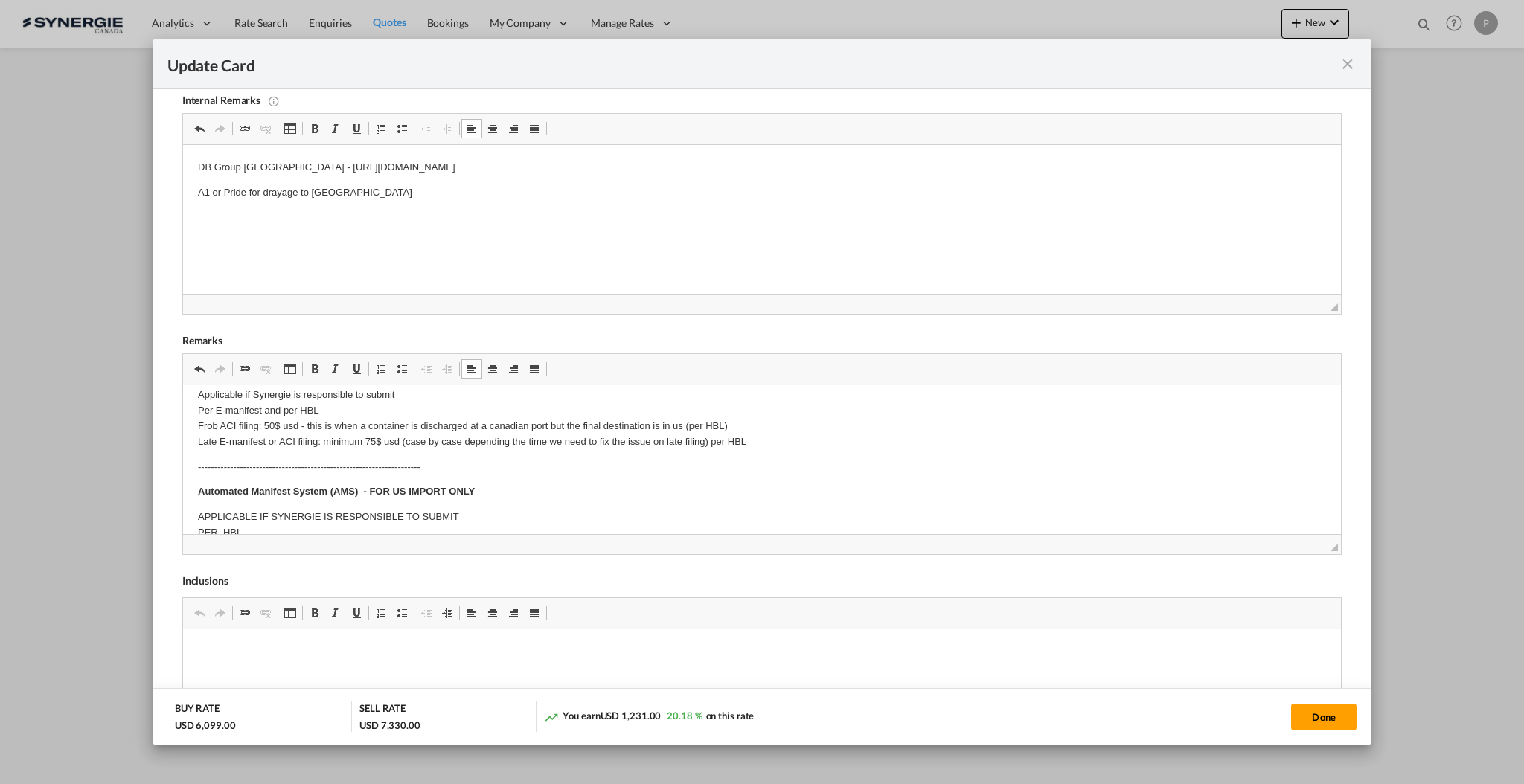
scroll to position [198, 0]
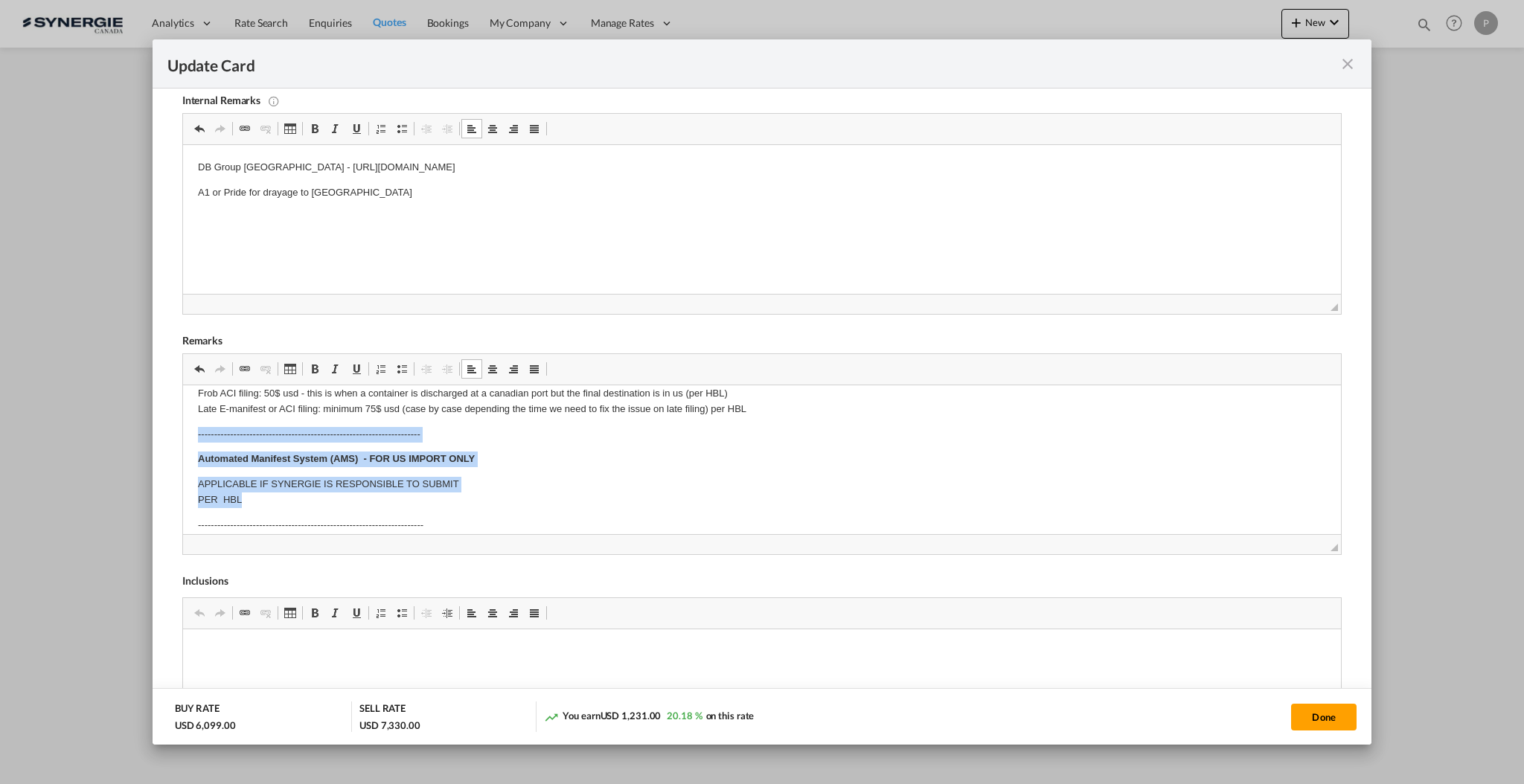
drag, startPoint x: 251, startPoint y: 498, endPoint x: 180, endPoint y: 433, distance: 96.3
click at [182, 433] on html "Origin Charges Pick-up location : [STREET_ADDRESS][PERSON_NAME][PERSON_NAME][PE…" at bounding box center [761, 717] width 1157 height 1061
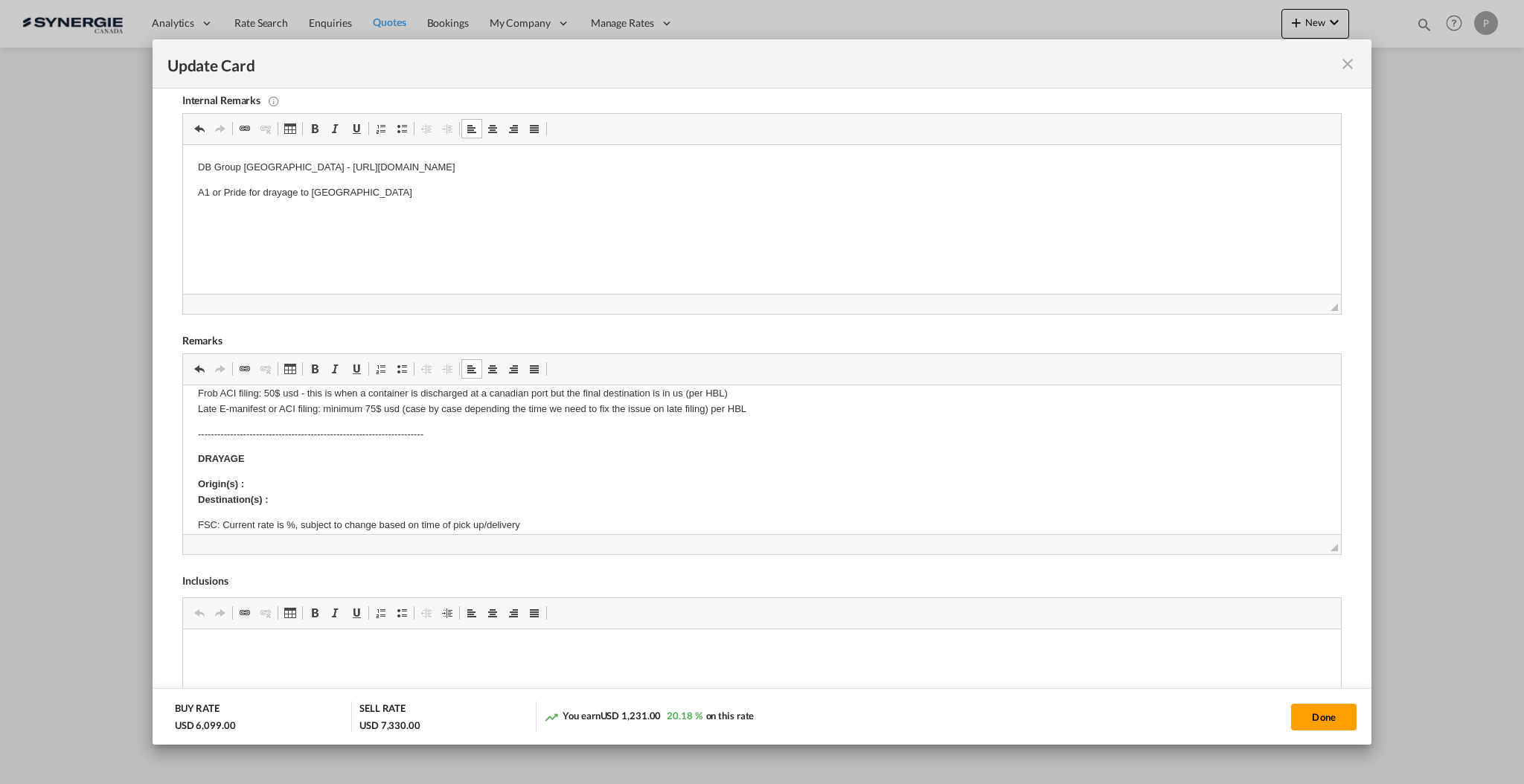
click at [296, 477] on p "Origin(s) : Destination(s) :" at bounding box center [761, 492] width 1128 height 31
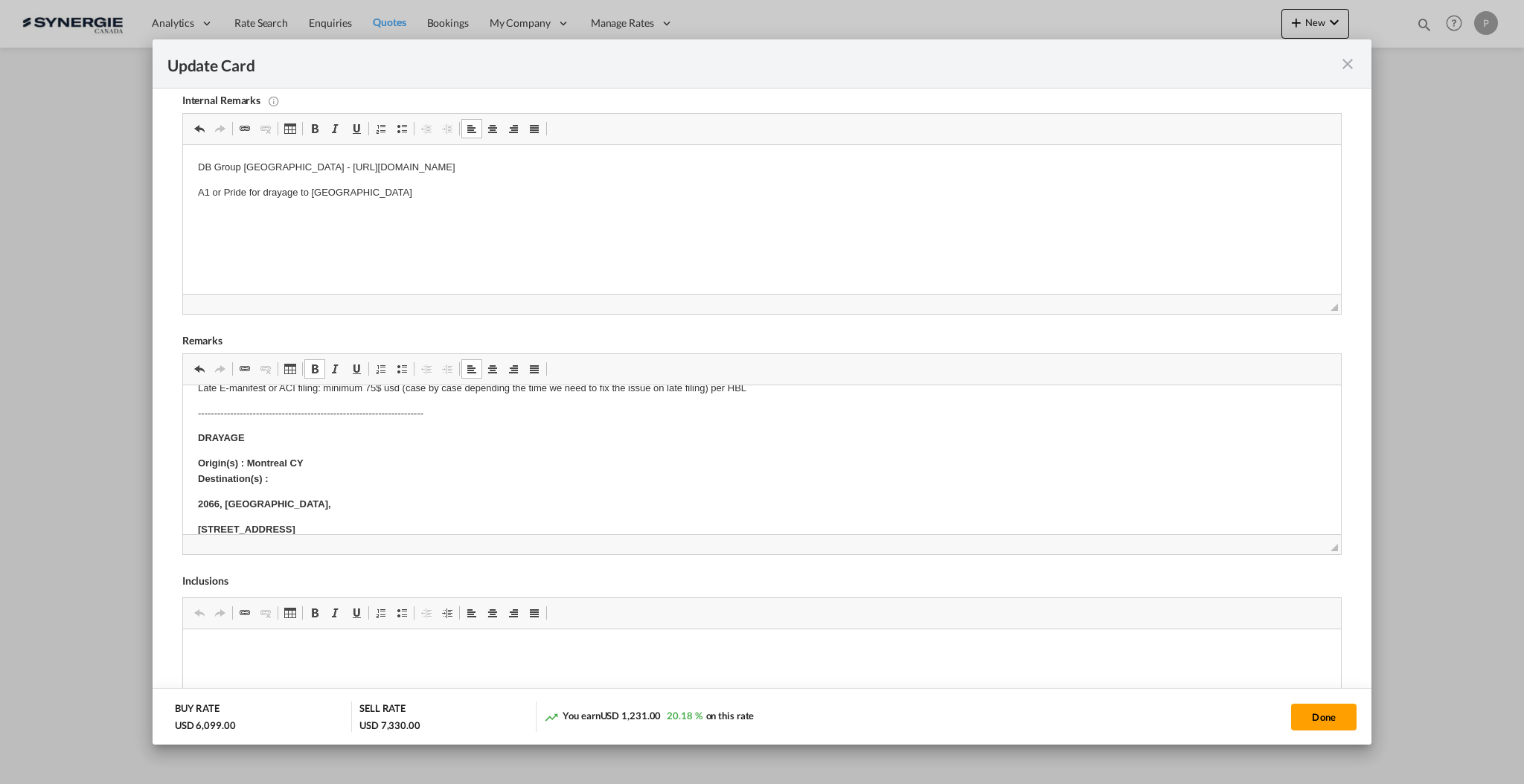
click at [388, 472] on p "Origin(s) : Montreal CY Destination(s) :" at bounding box center [761, 471] width 1128 height 31
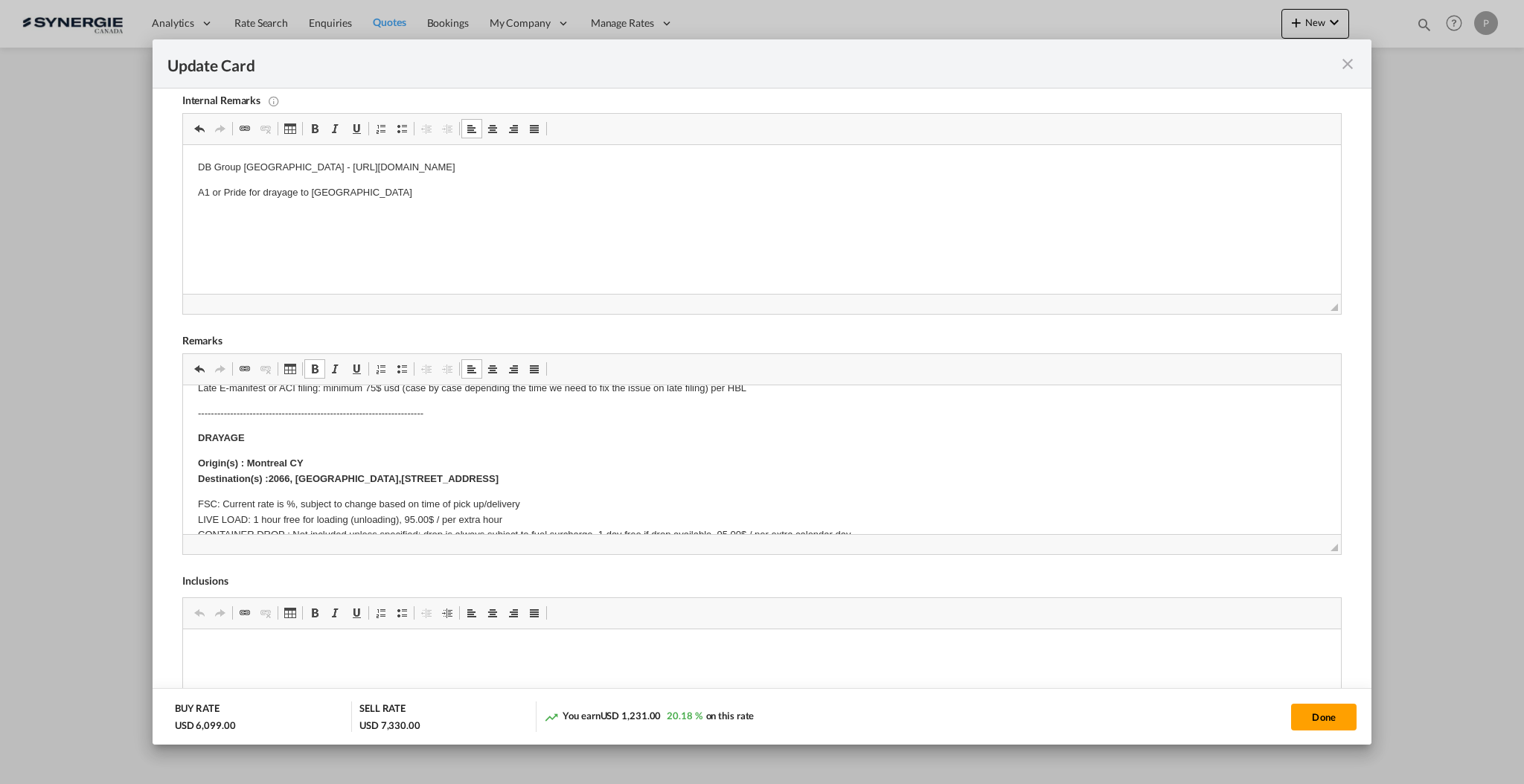
click at [284, 497] on p "FSC: Current rate is %, subject to change based on time of pick up/delivery LIV…" at bounding box center [761, 543] width 1128 height 93
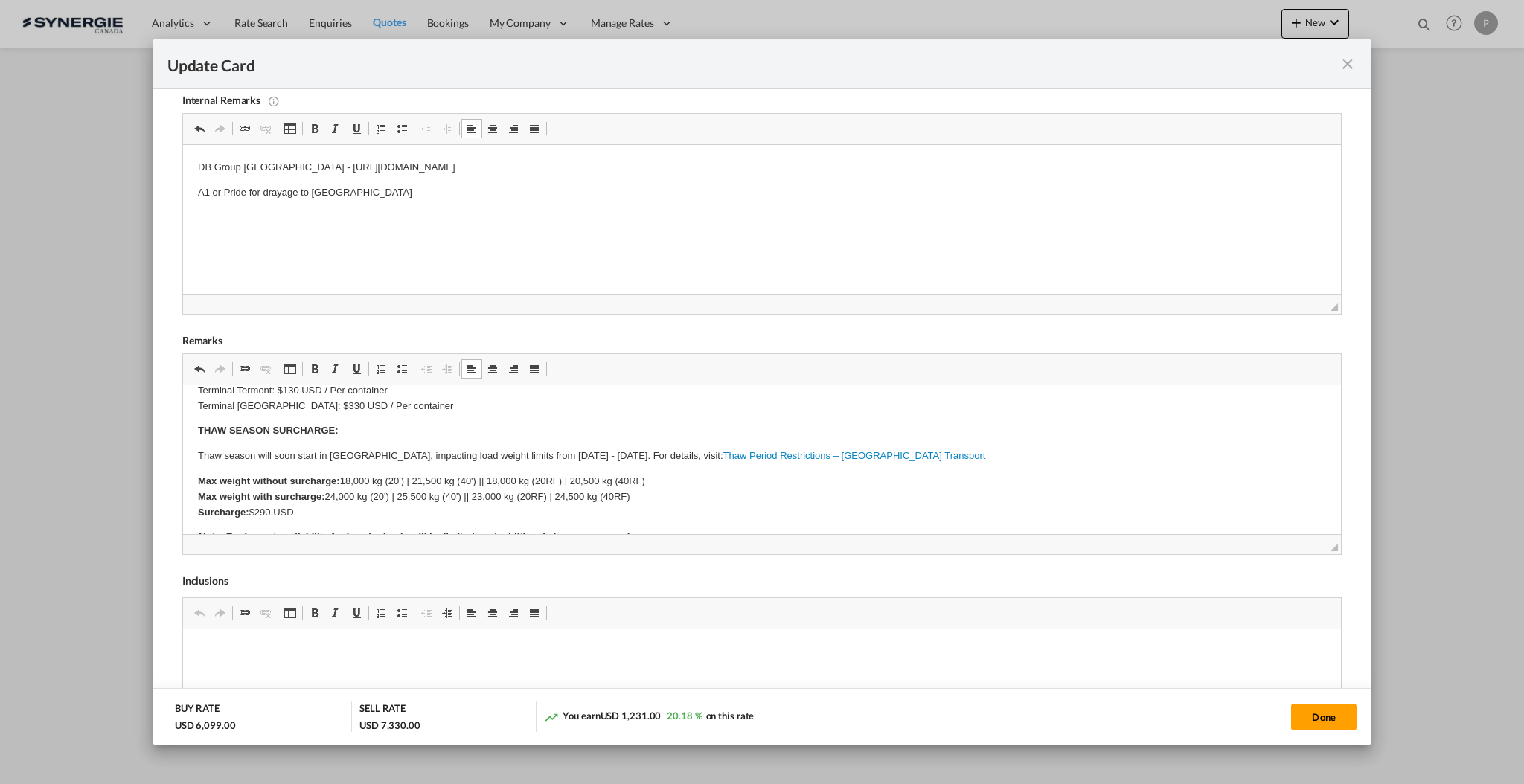
scroll to position [615, 0]
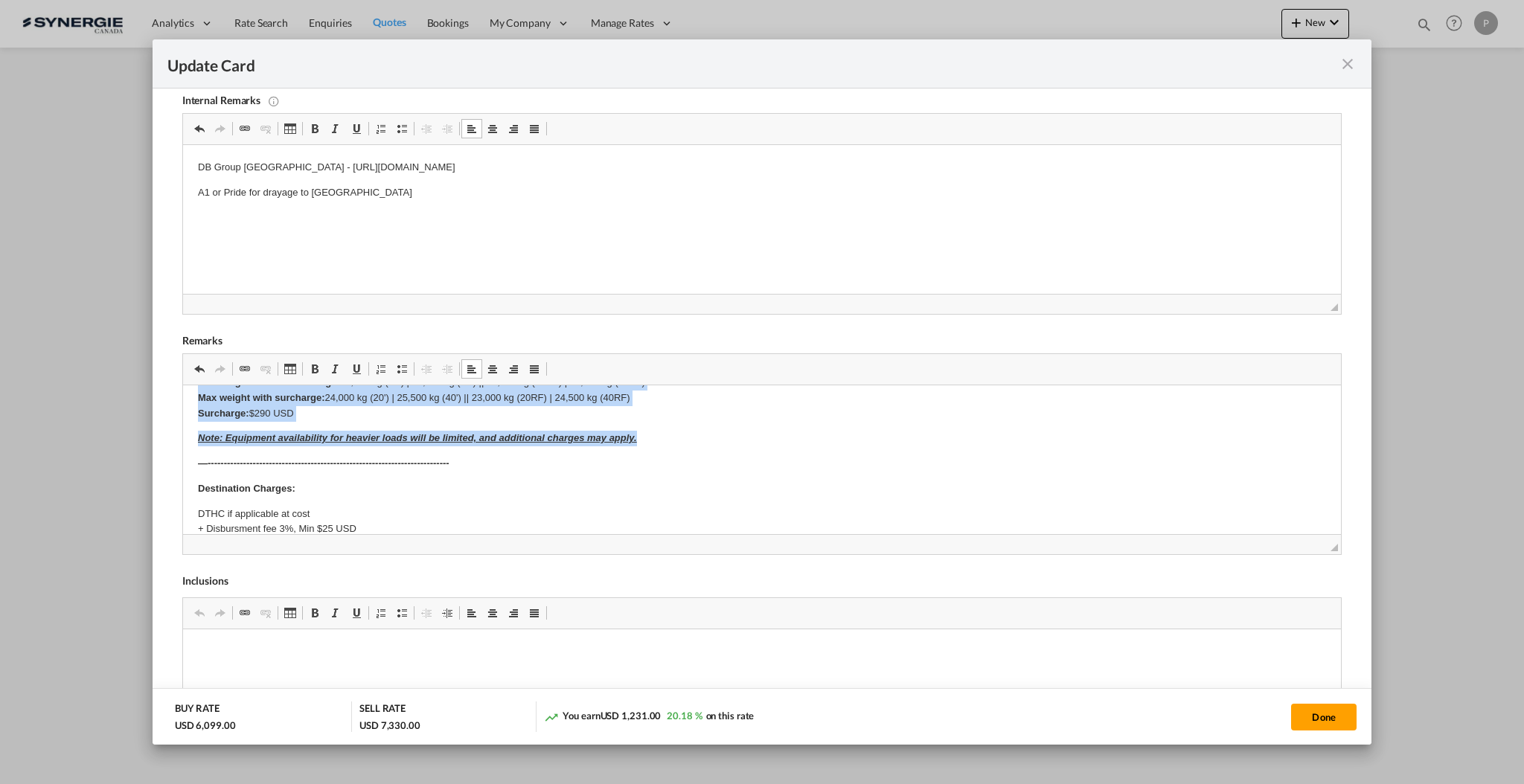
drag, startPoint x: 199, startPoint y: 436, endPoint x: 653, endPoint y: 428, distance: 454.1
click at [653, 428] on body "Origin Charges Pick-up location : [STREET_ADDRESS][PERSON_NAME][PERSON_NAME][PE…" at bounding box center [761, 255] width 1128 height 940
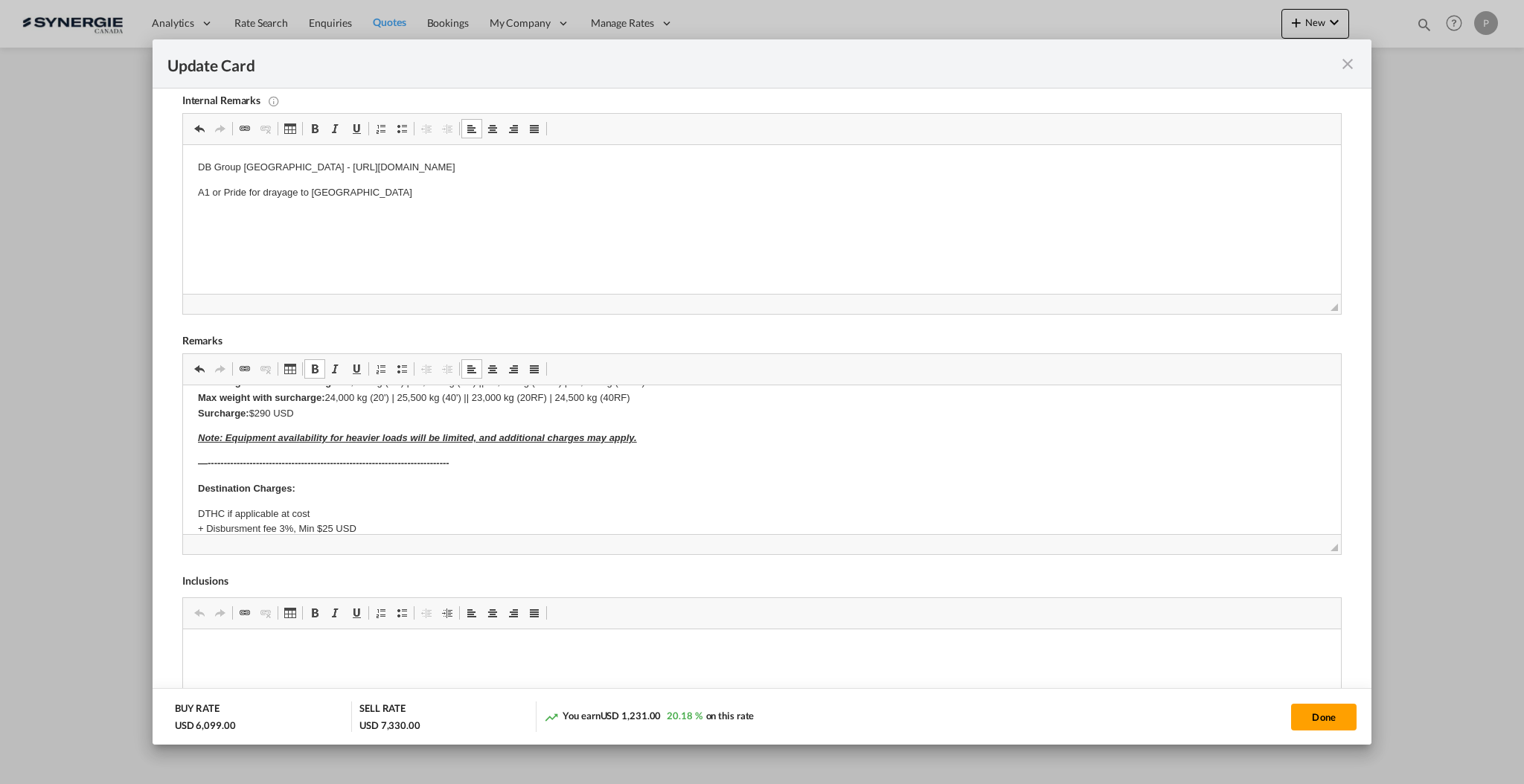
scroll to position [509, 0]
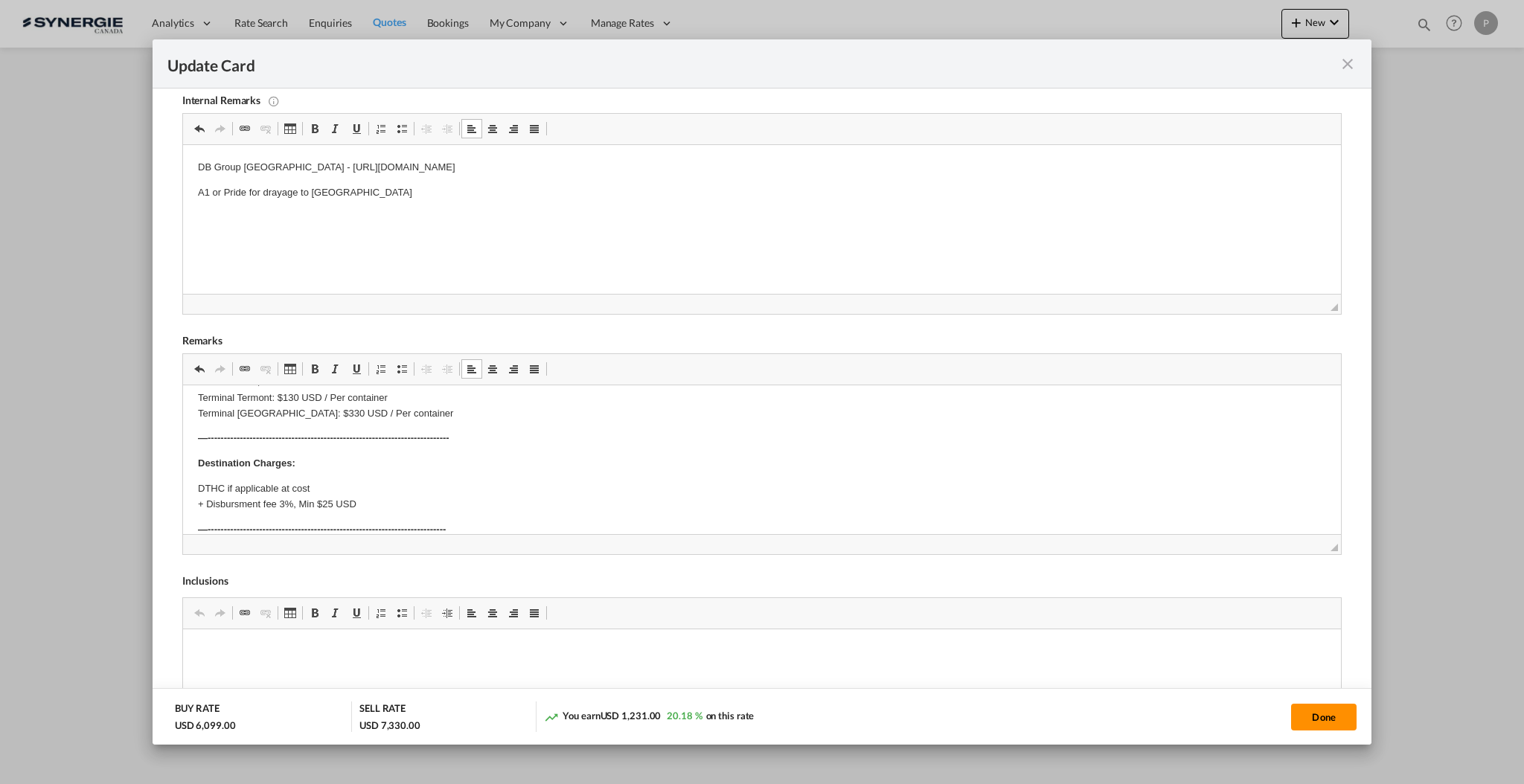
click at [1334, 712] on button "Done" at bounding box center [1323, 717] width 65 height 27
type input "[DATE]"
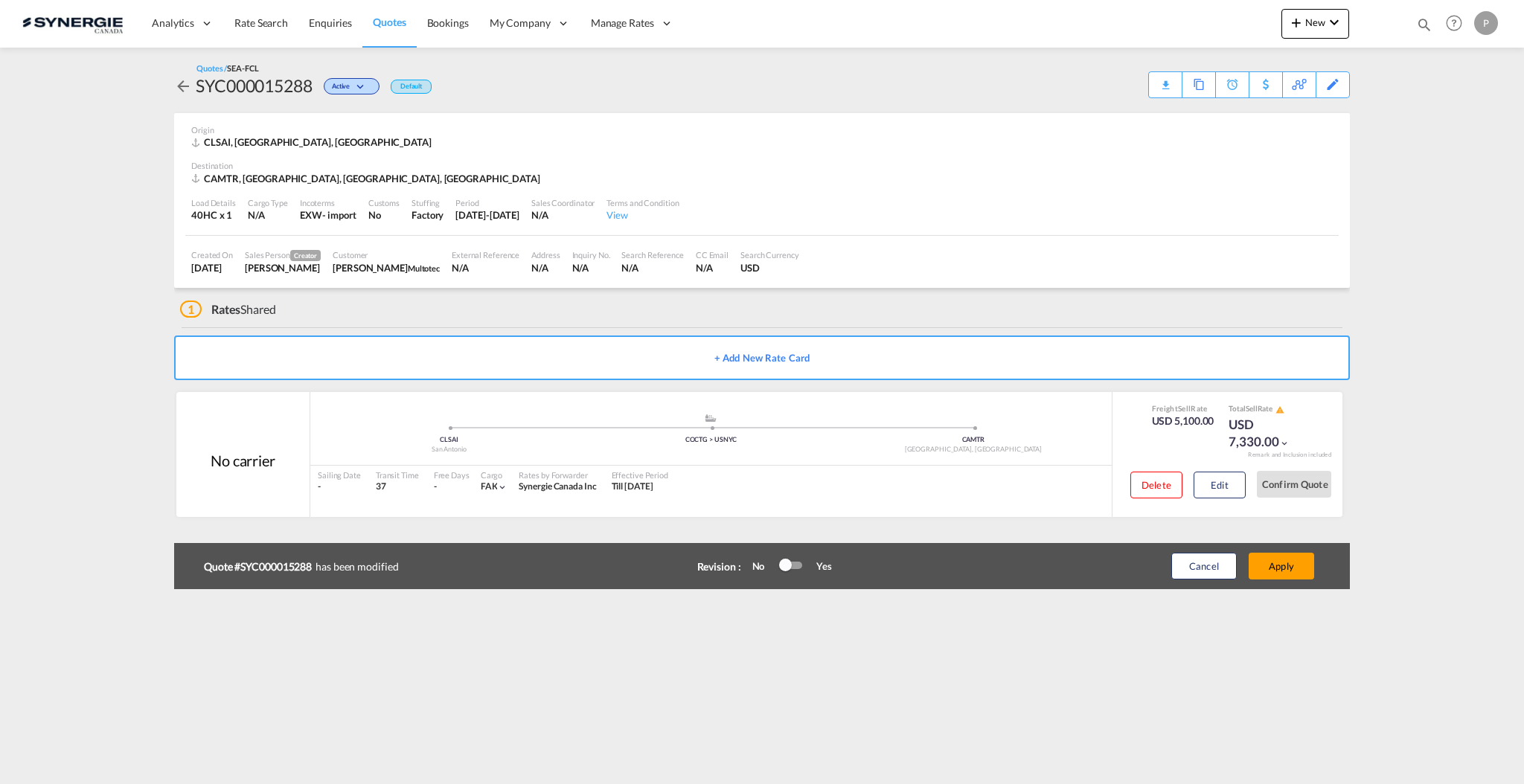
scroll to position [73, 0]
click at [1231, 475] on button "Edit" at bounding box center [1219, 484] width 52 height 27
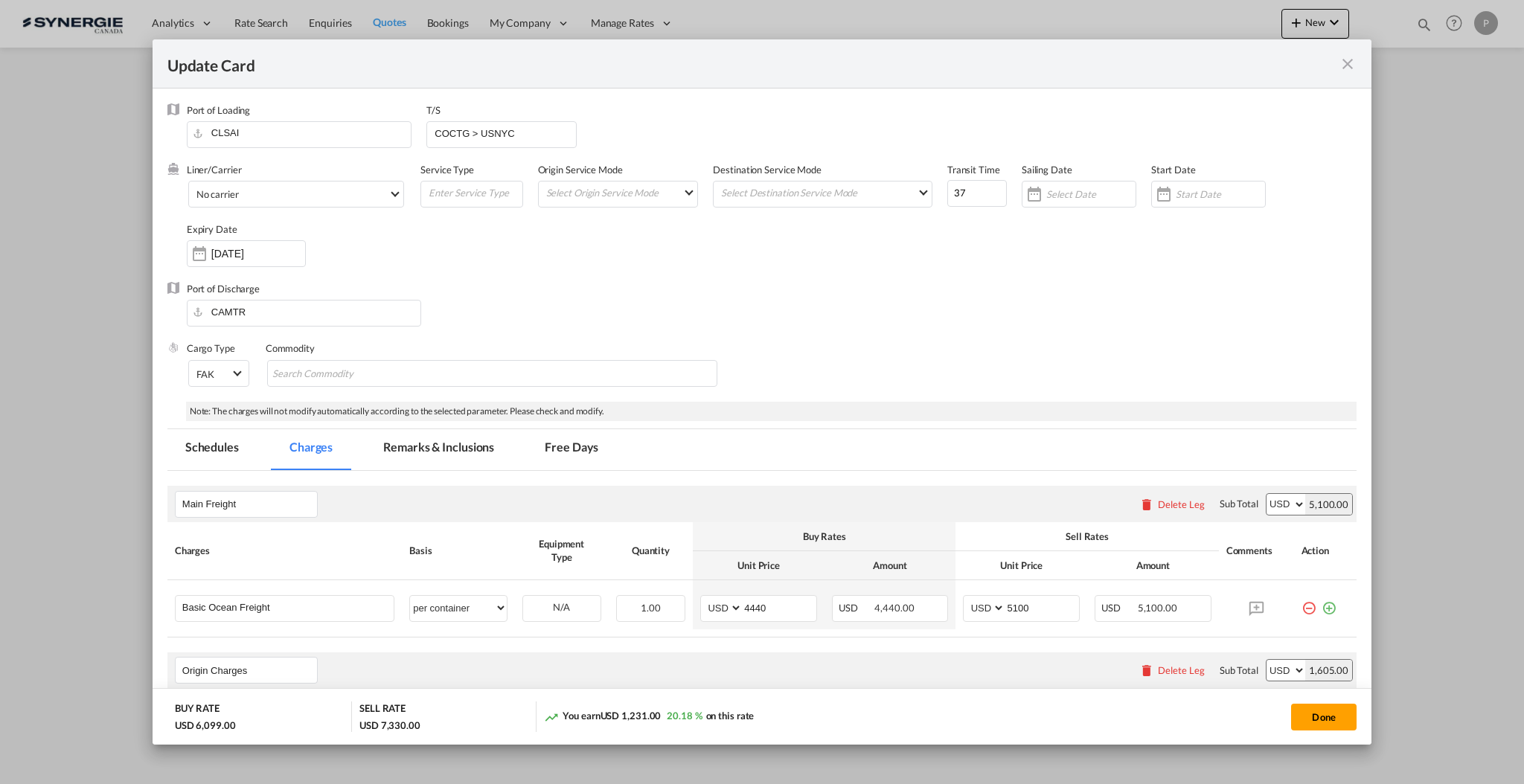
click at [436, 447] on md-tab-item "Remarks & Inclusions" at bounding box center [438, 449] width 147 height 41
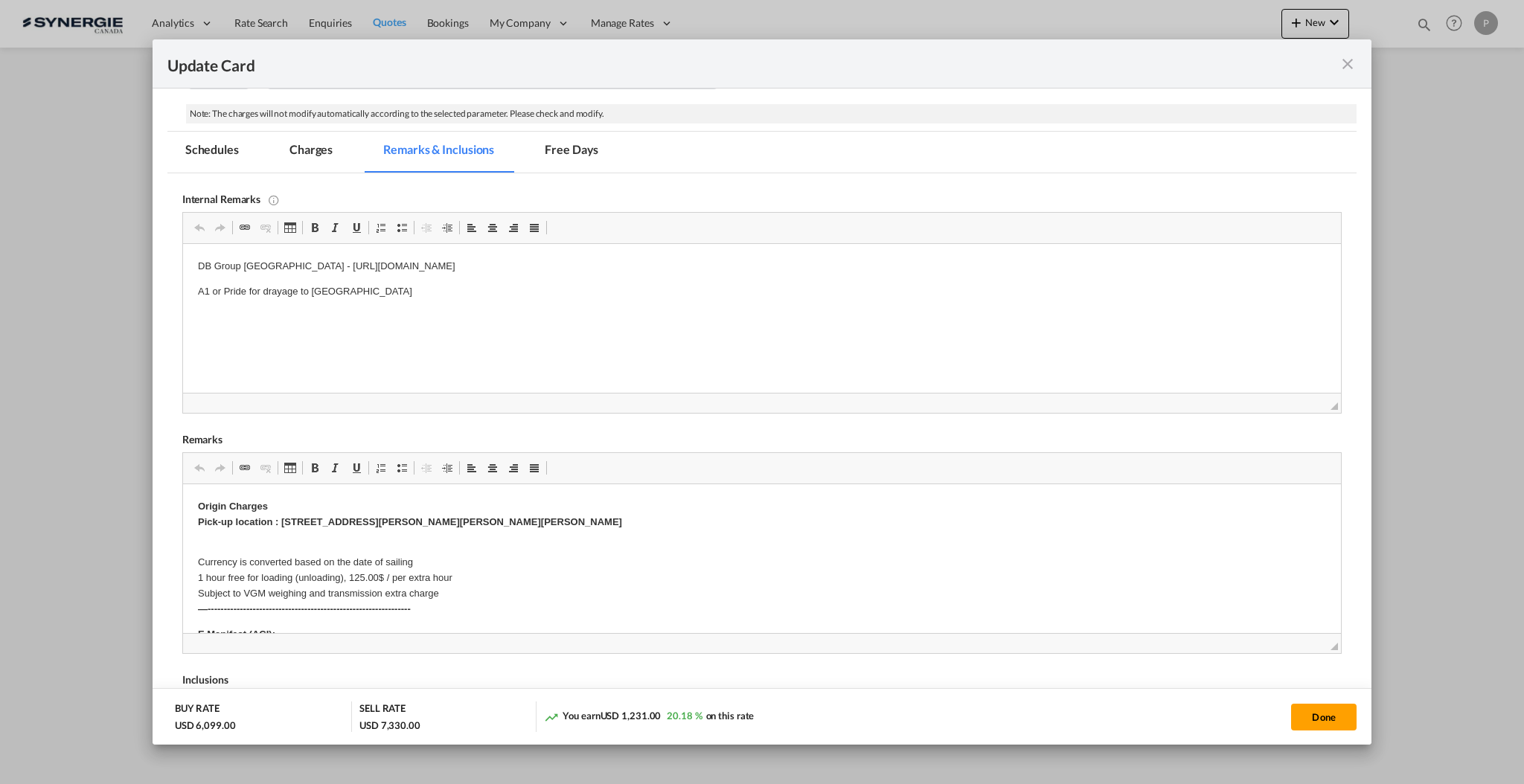
scroll to position [396, 0]
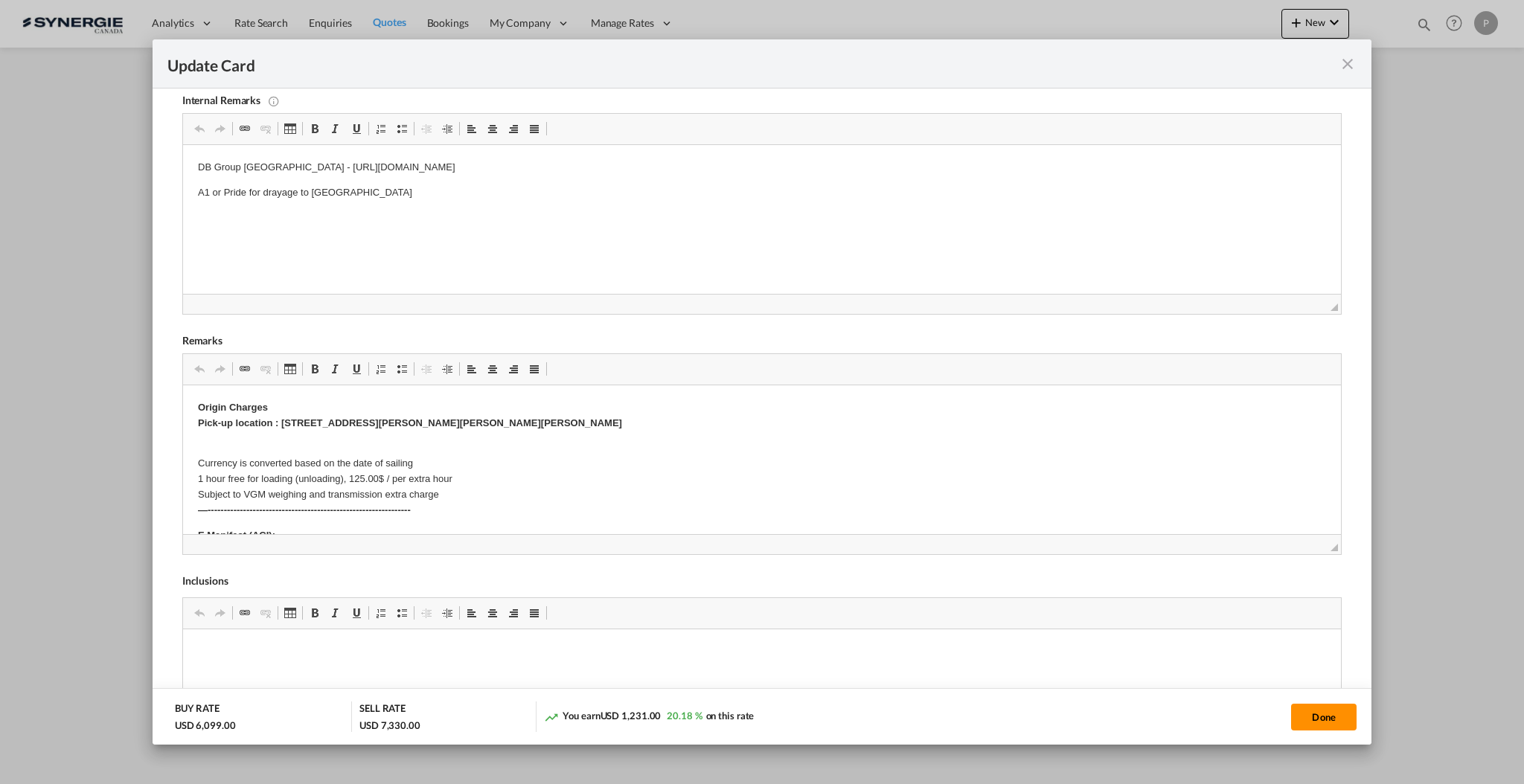
click at [1327, 728] on button "Done" at bounding box center [1323, 717] width 65 height 27
type input "[DATE]"
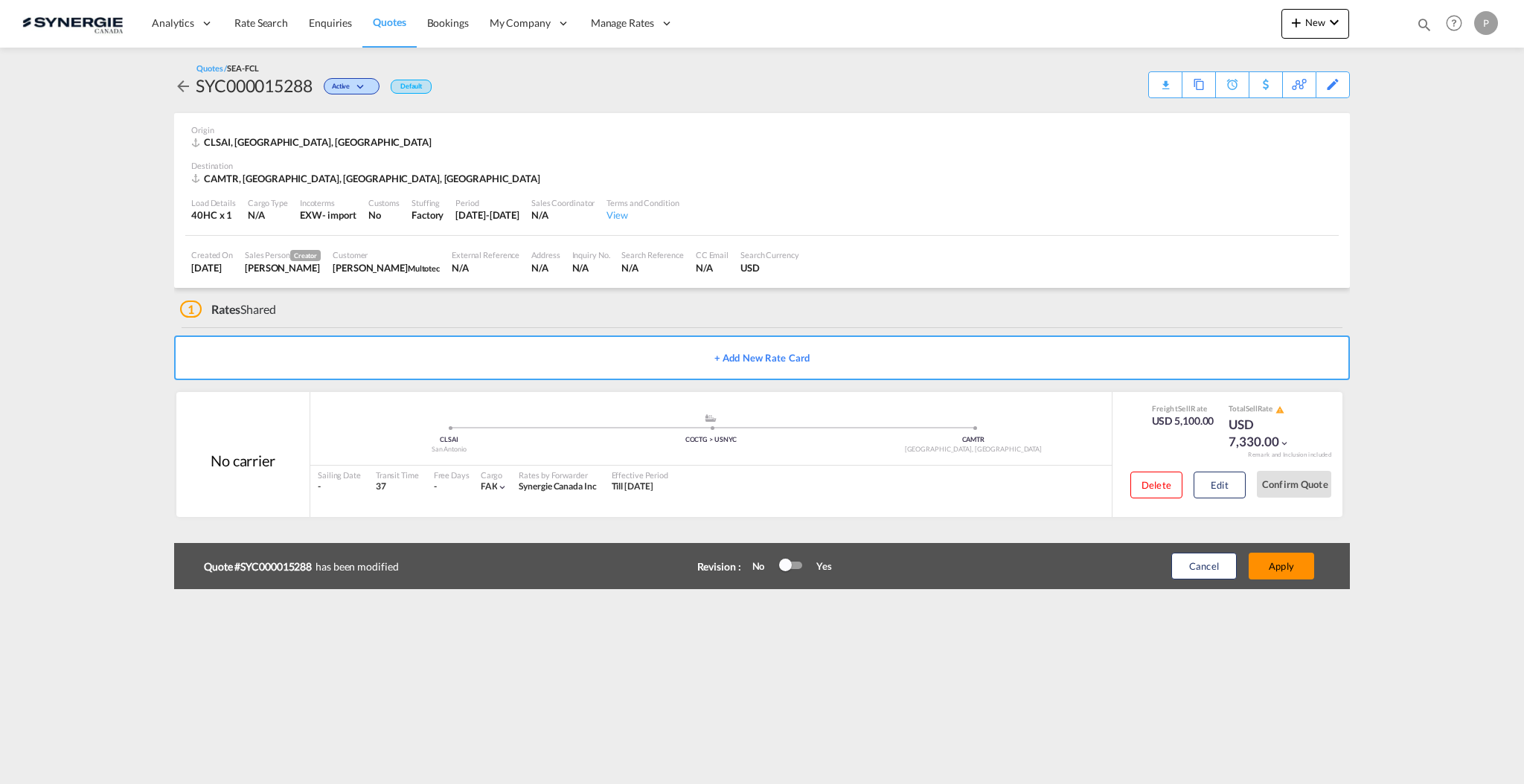
click at [1291, 570] on button "Apply" at bounding box center [1280, 566] width 65 height 27
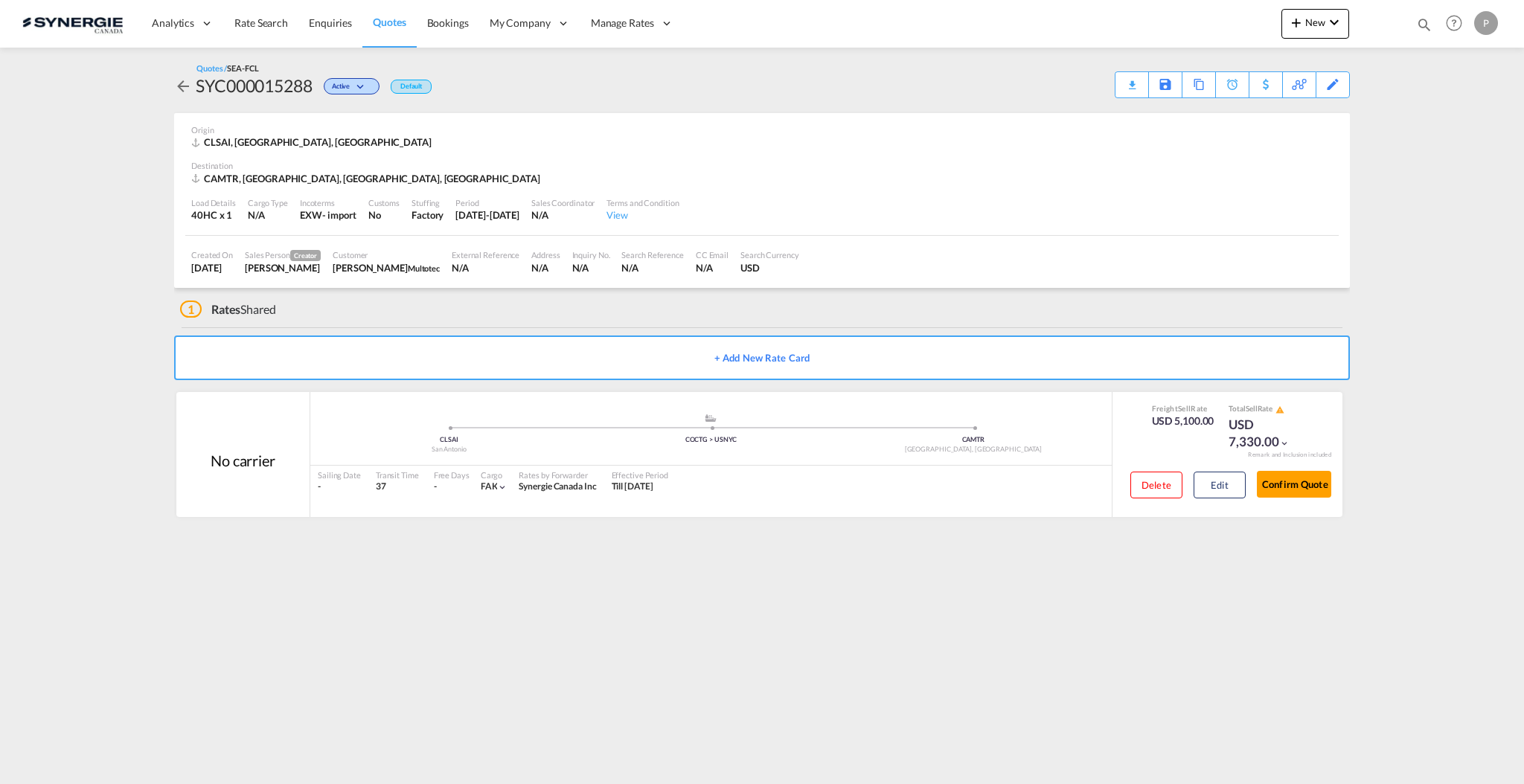
click at [238, 87] on div "SYC000015288" at bounding box center [253, 85] width 116 height 24
copy div "SYC000015288"
click at [1133, 87] on div "Download Quote" at bounding box center [1102, 84] width 76 height 24
click at [1335, 86] on div "Edit" at bounding box center [1332, 85] width 17 height 26
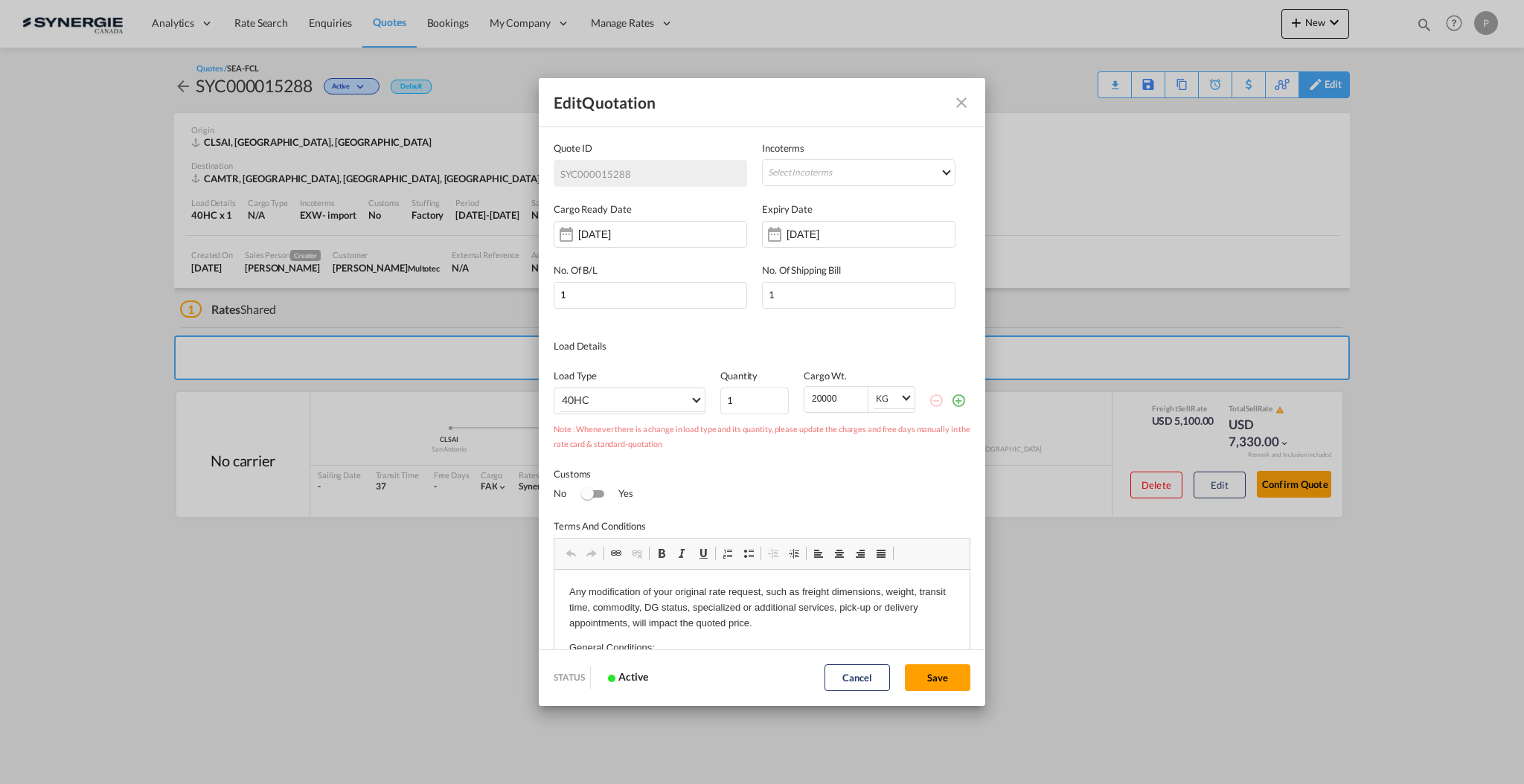
scroll to position [0, 0]
click at [850, 235] on input "[DATE]" at bounding box center [834, 234] width 94 height 12
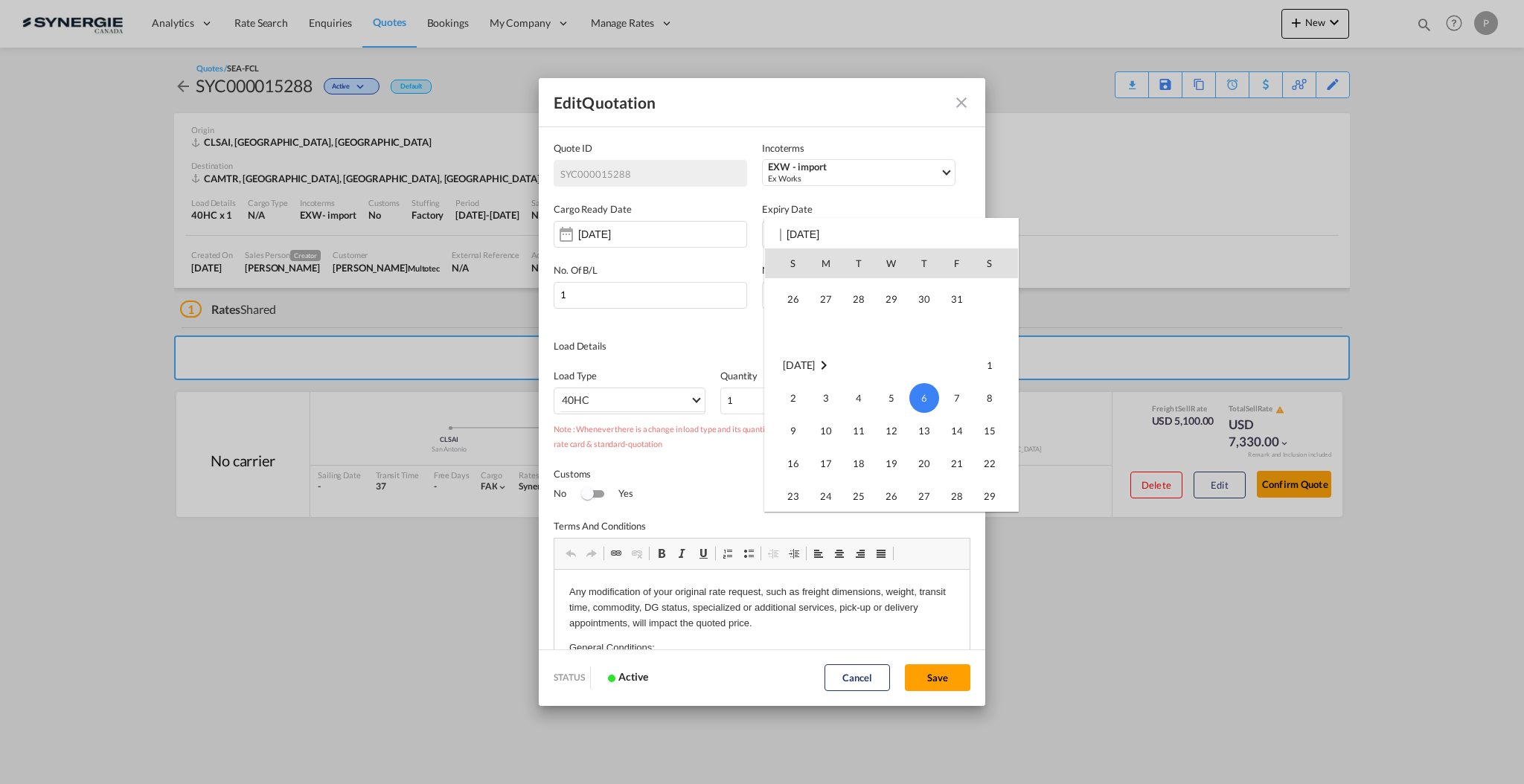
scroll to position [97, 0]
click at [961, 340] on span "31" at bounding box center [956, 328] width 29 height 29
type input "[DATE]"
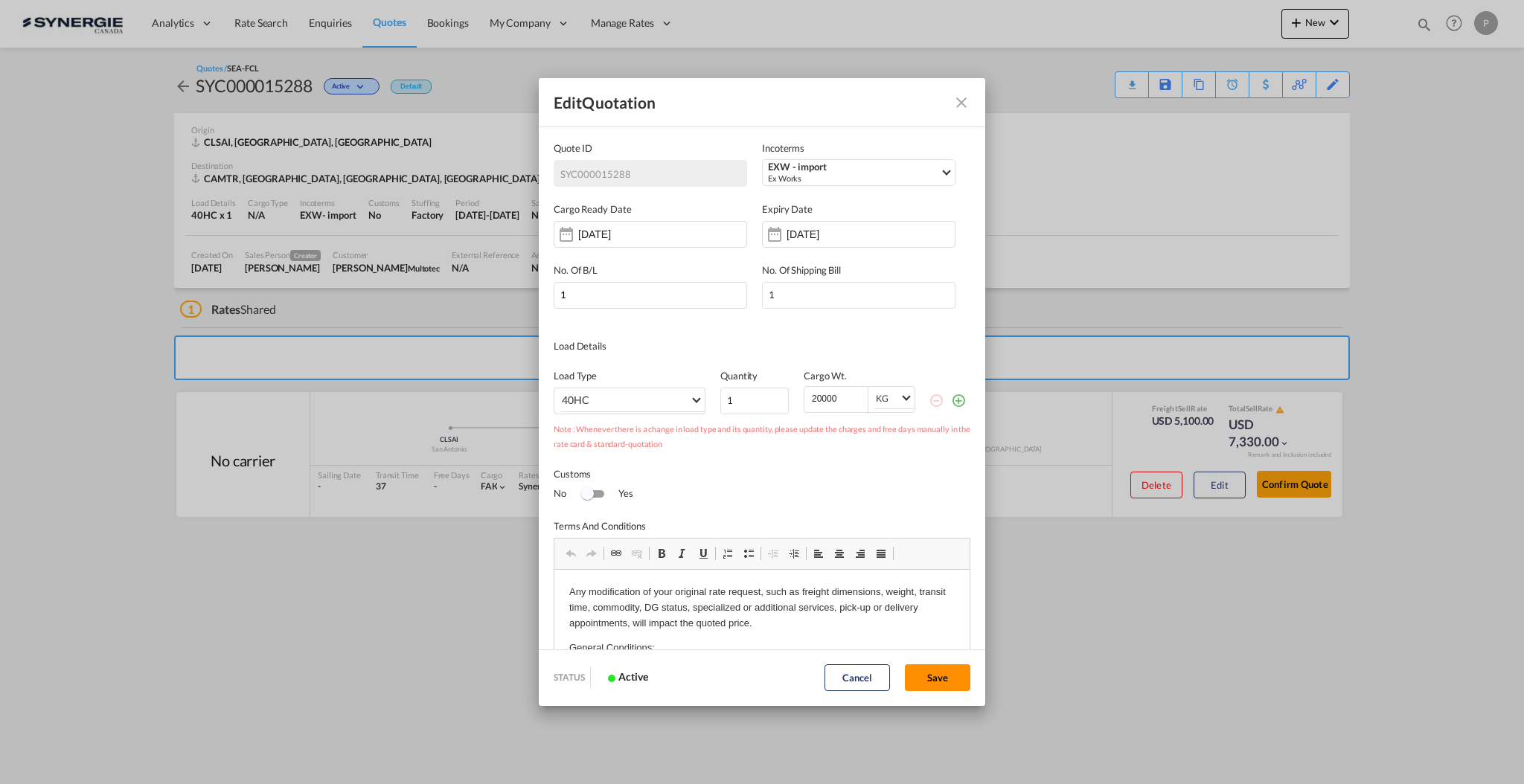
click at [956, 677] on button "Save" at bounding box center [937, 678] width 65 height 27
type input "[DATE]"
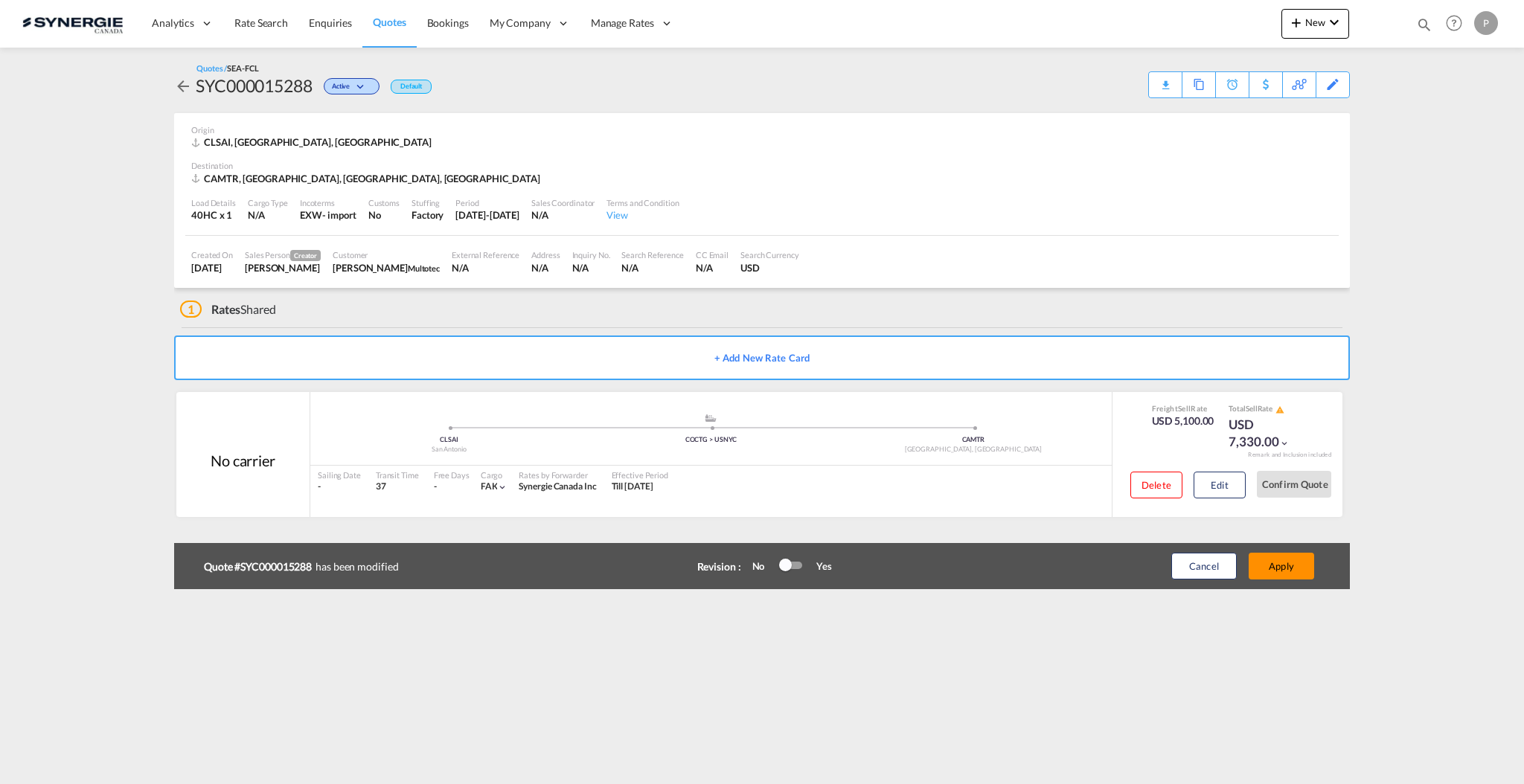
click at [1271, 576] on button "Apply" at bounding box center [1280, 566] width 65 height 27
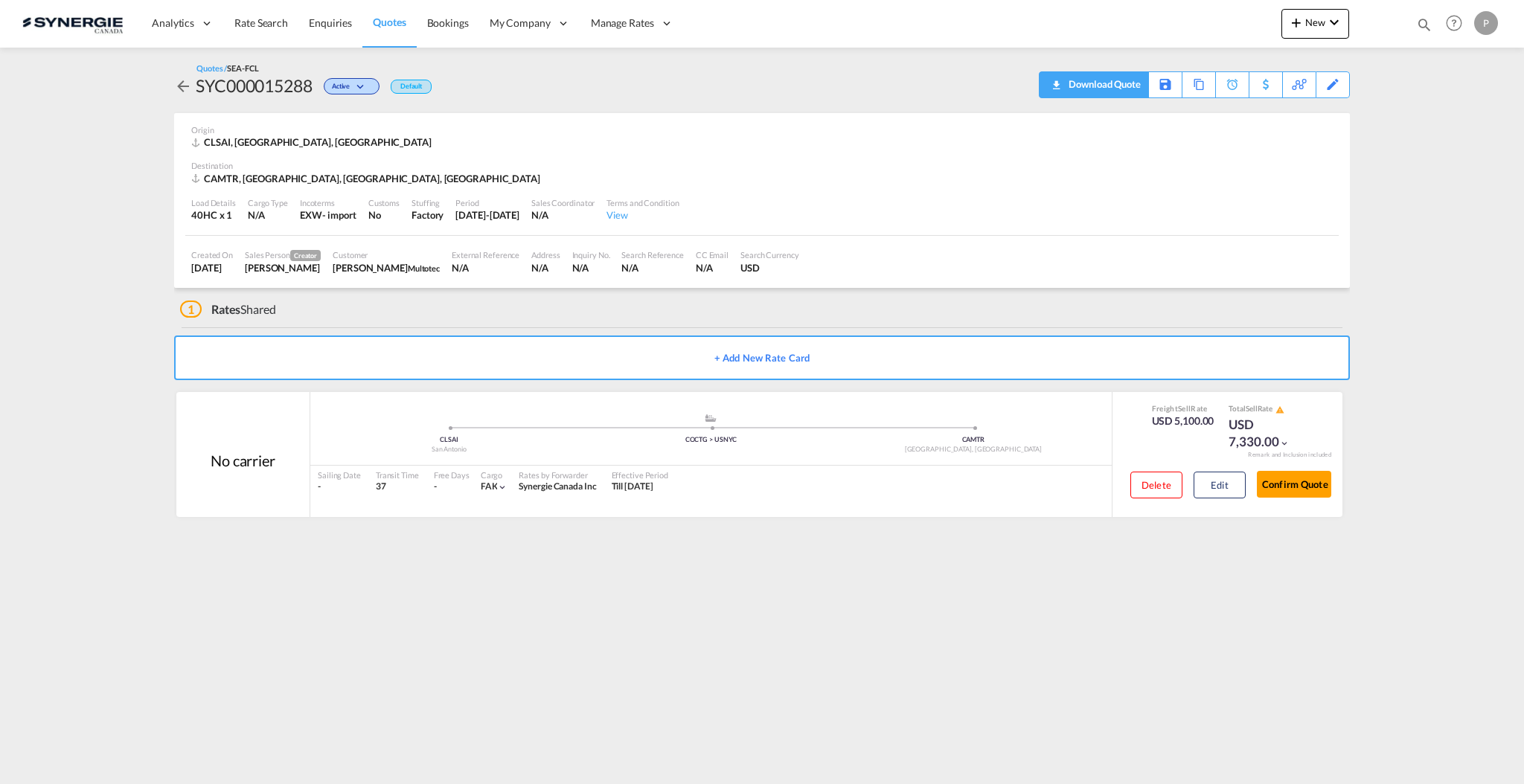
click at [1131, 79] on div "Download Quote" at bounding box center [1102, 84] width 76 height 24
